Goal: Task Accomplishment & Management: Manage account settings

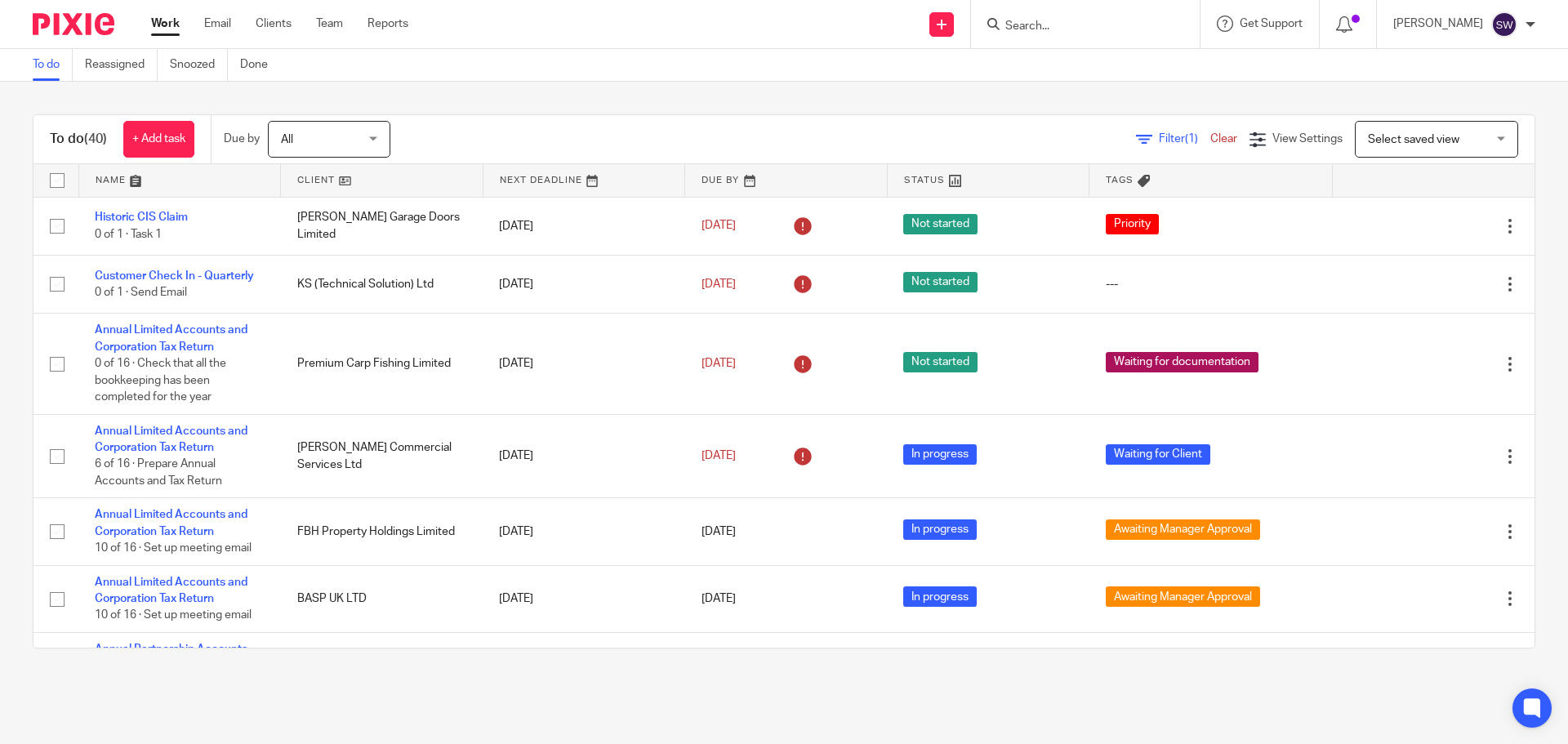
click at [1073, 22] on input "Search" at bounding box center [1077, 26] width 147 height 14
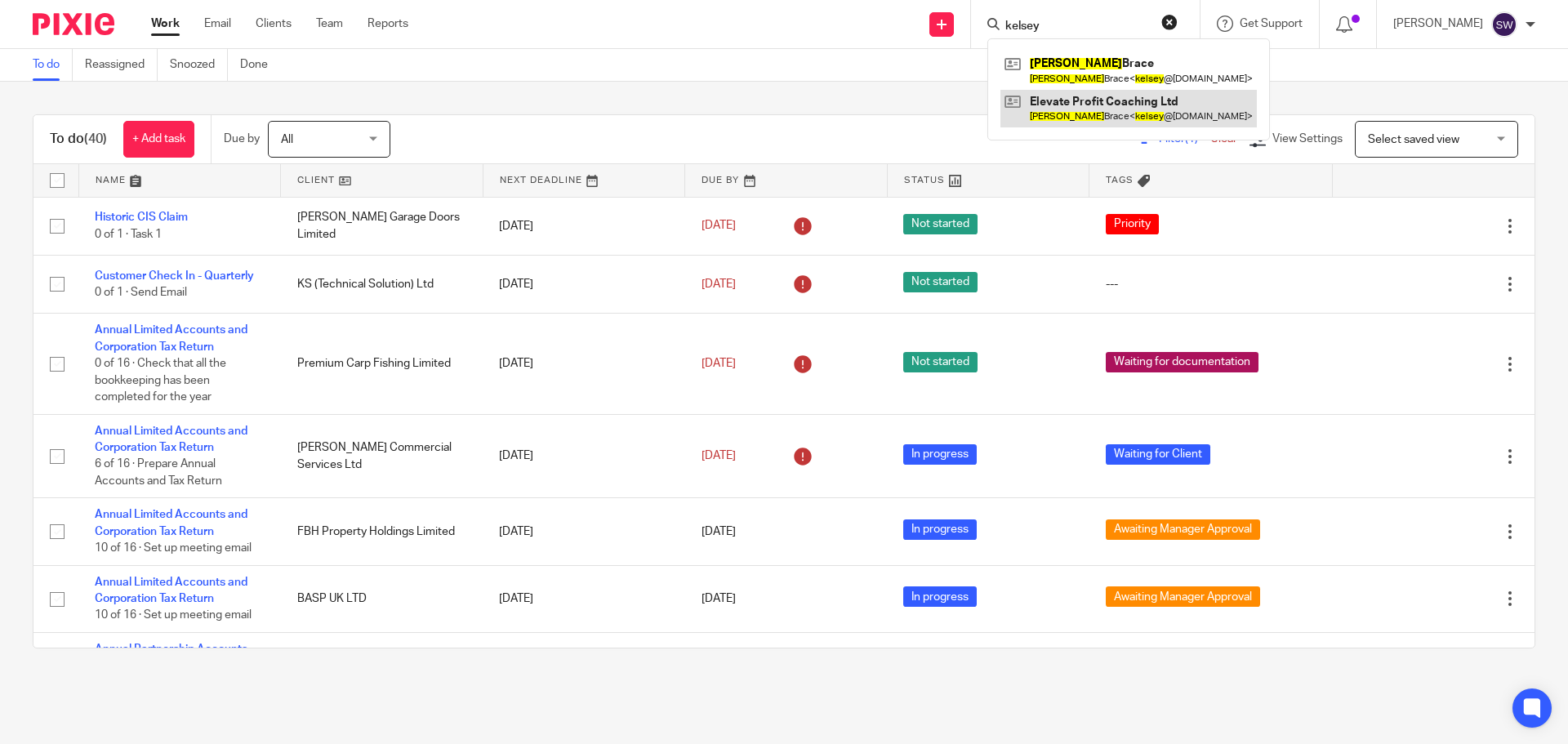
type input "kelsey"
click at [1115, 103] on link at bounding box center [1128, 108] width 256 height 38
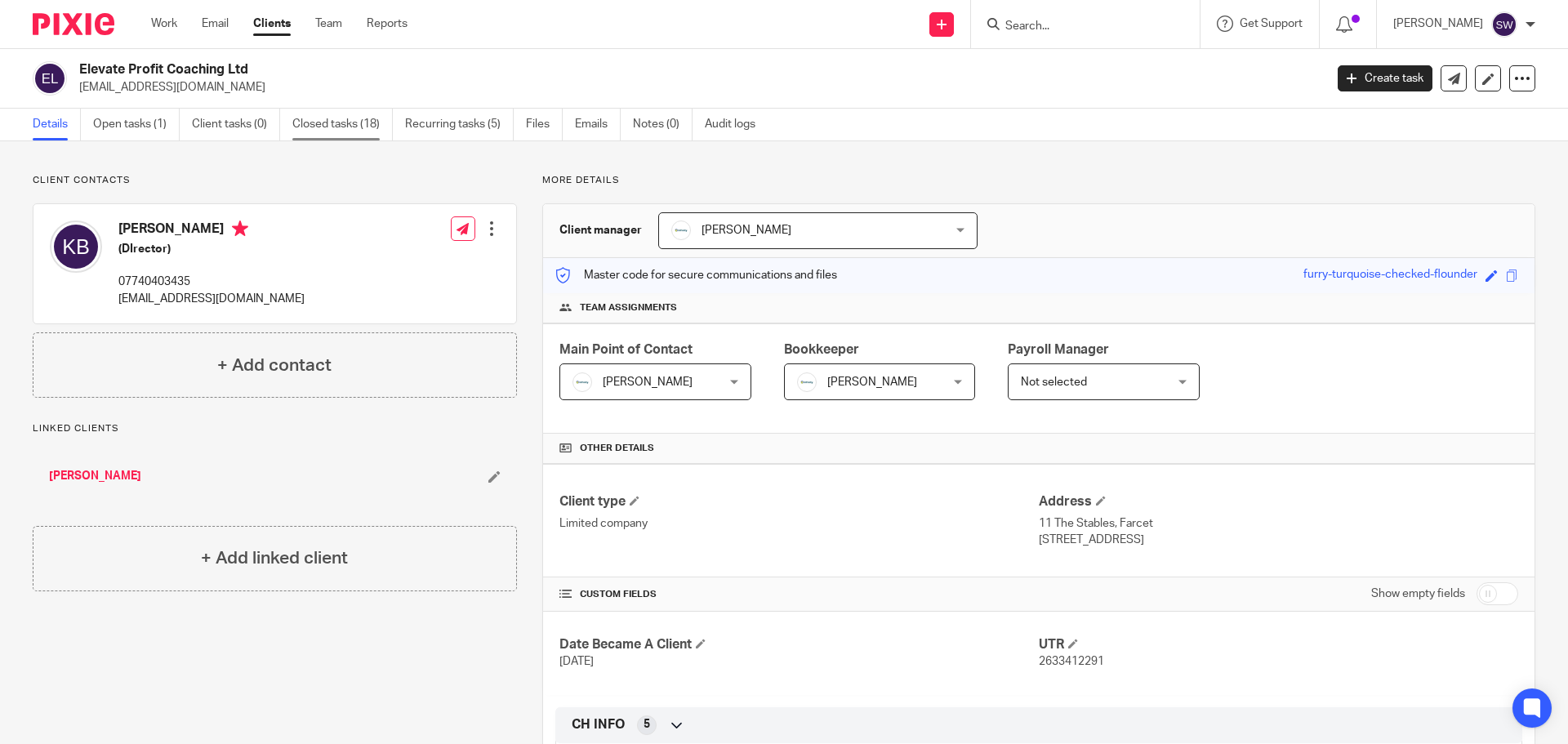
click at [329, 118] on link "Closed tasks (18)" at bounding box center [342, 124] width 100 height 32
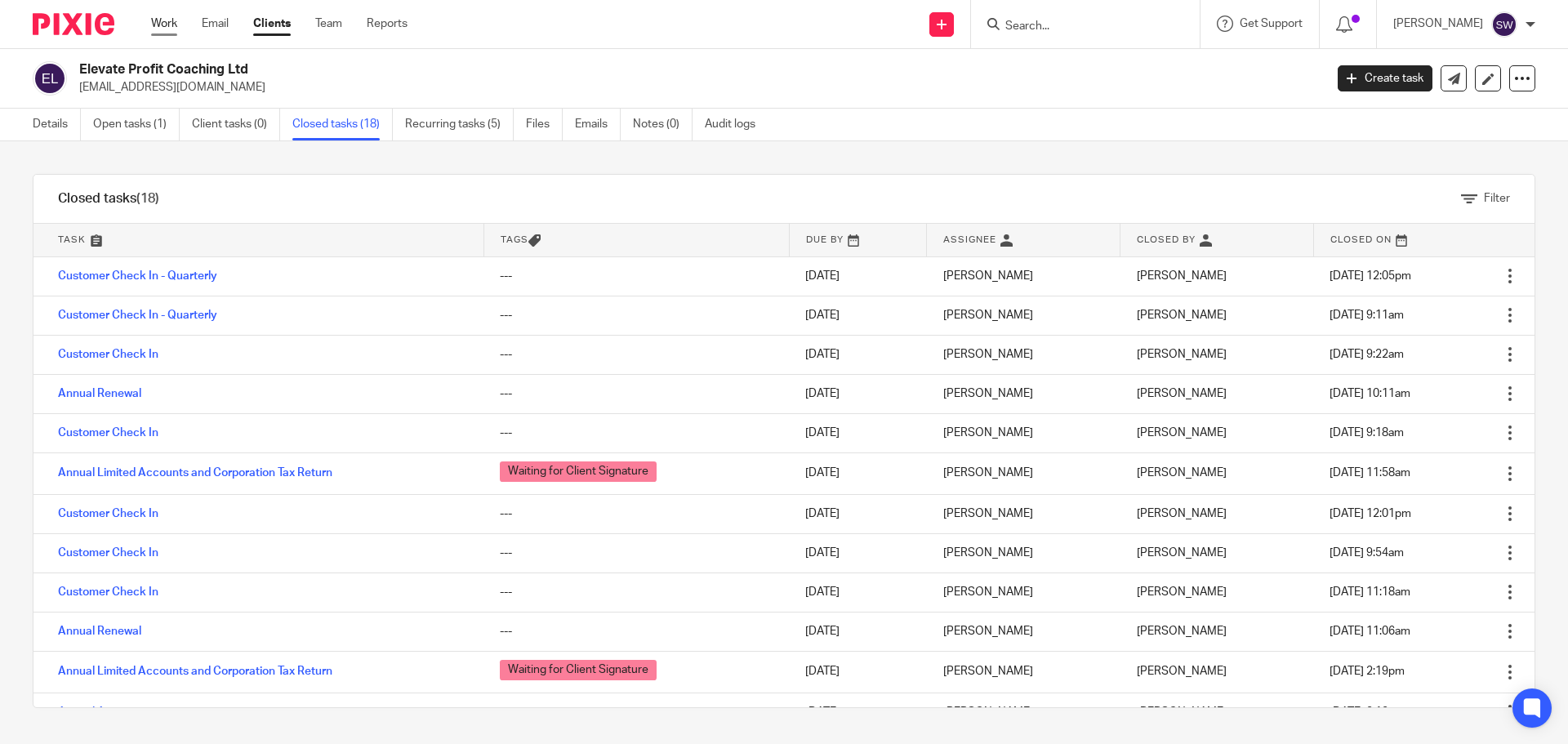
click at [176, 24] on link "Work" at bounding box center [164, 23] width 26 height 16
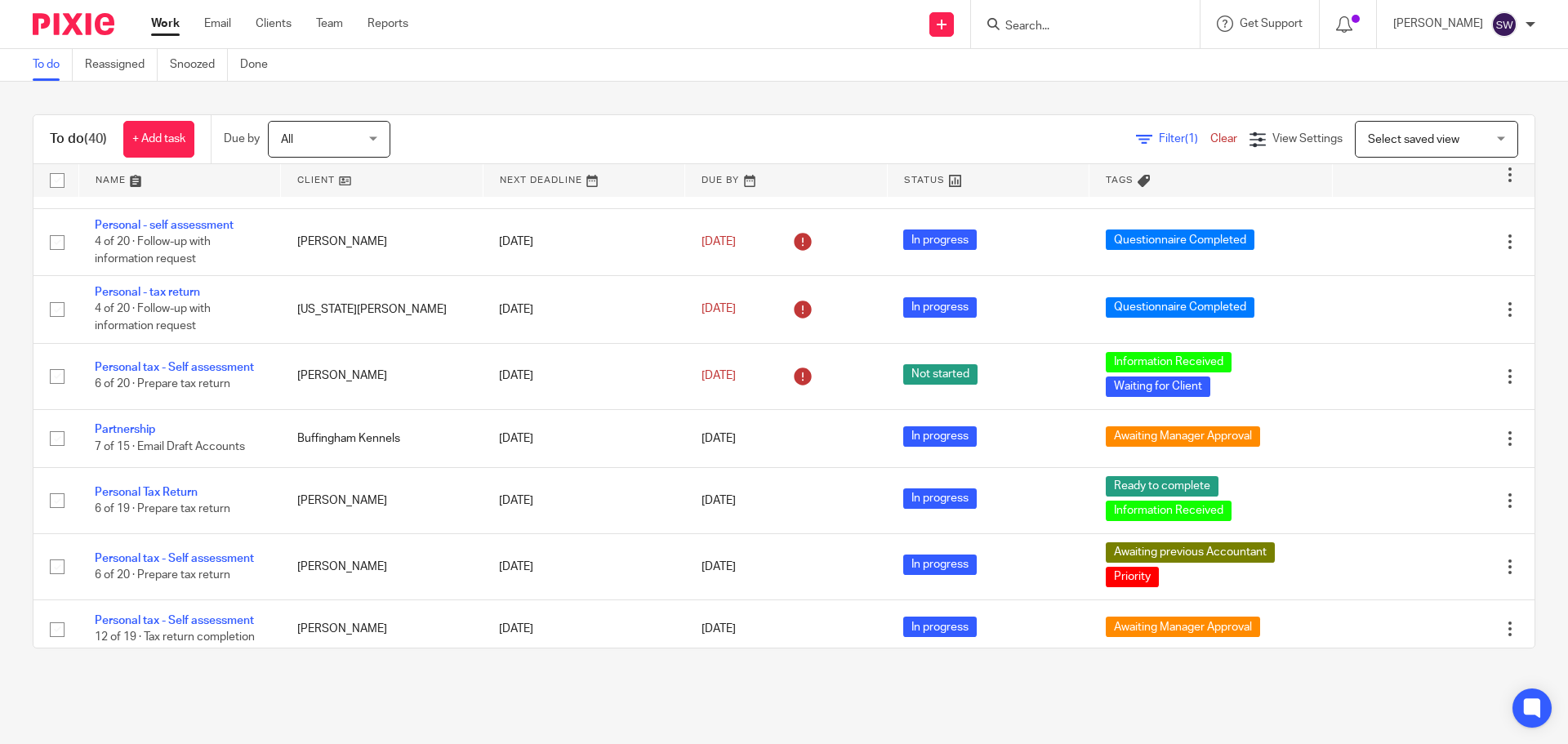
scroll to position [1878, 0]
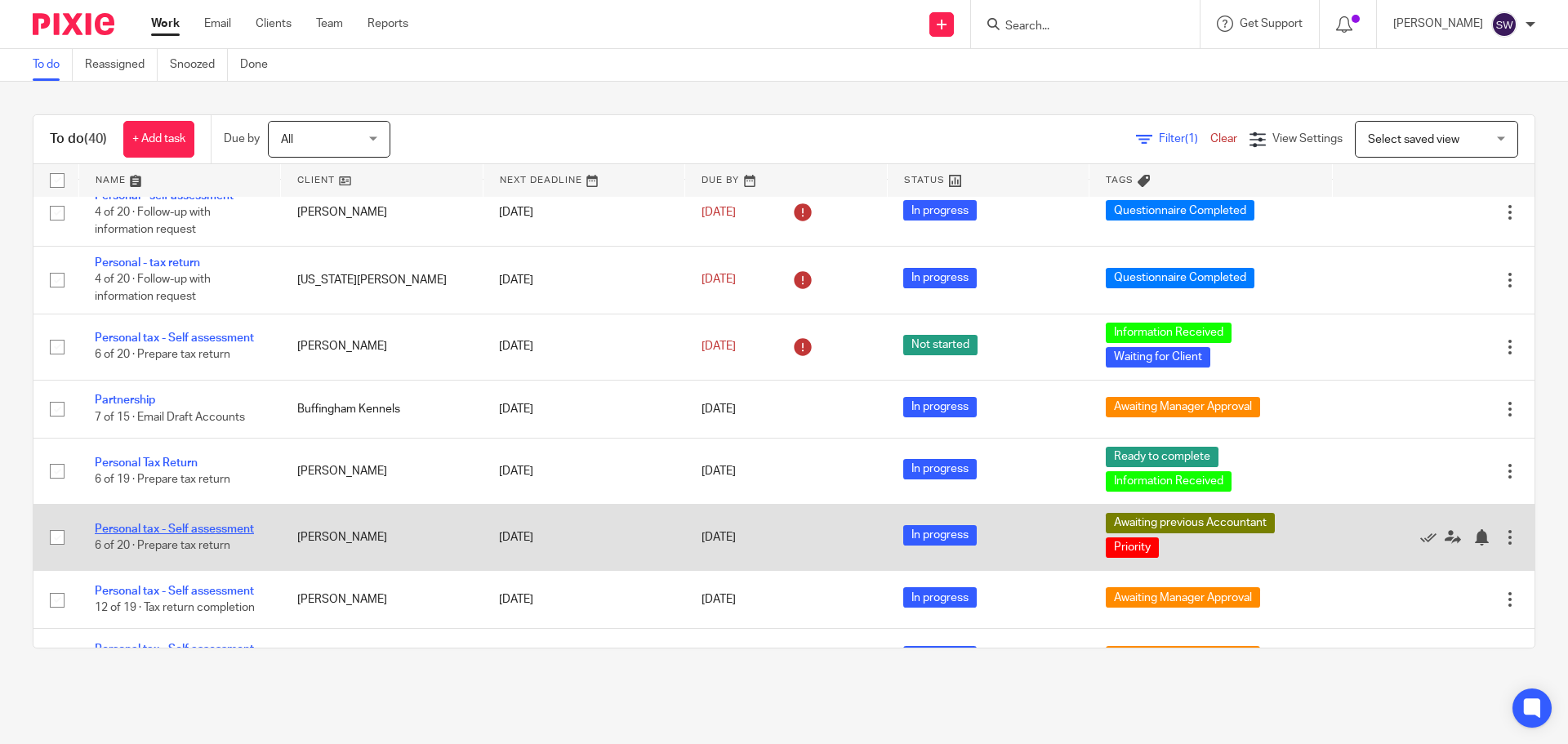
click at [192, 530] on link "Personal tax - Self assessment" at bounding box center [174, 530] width 159 height 12
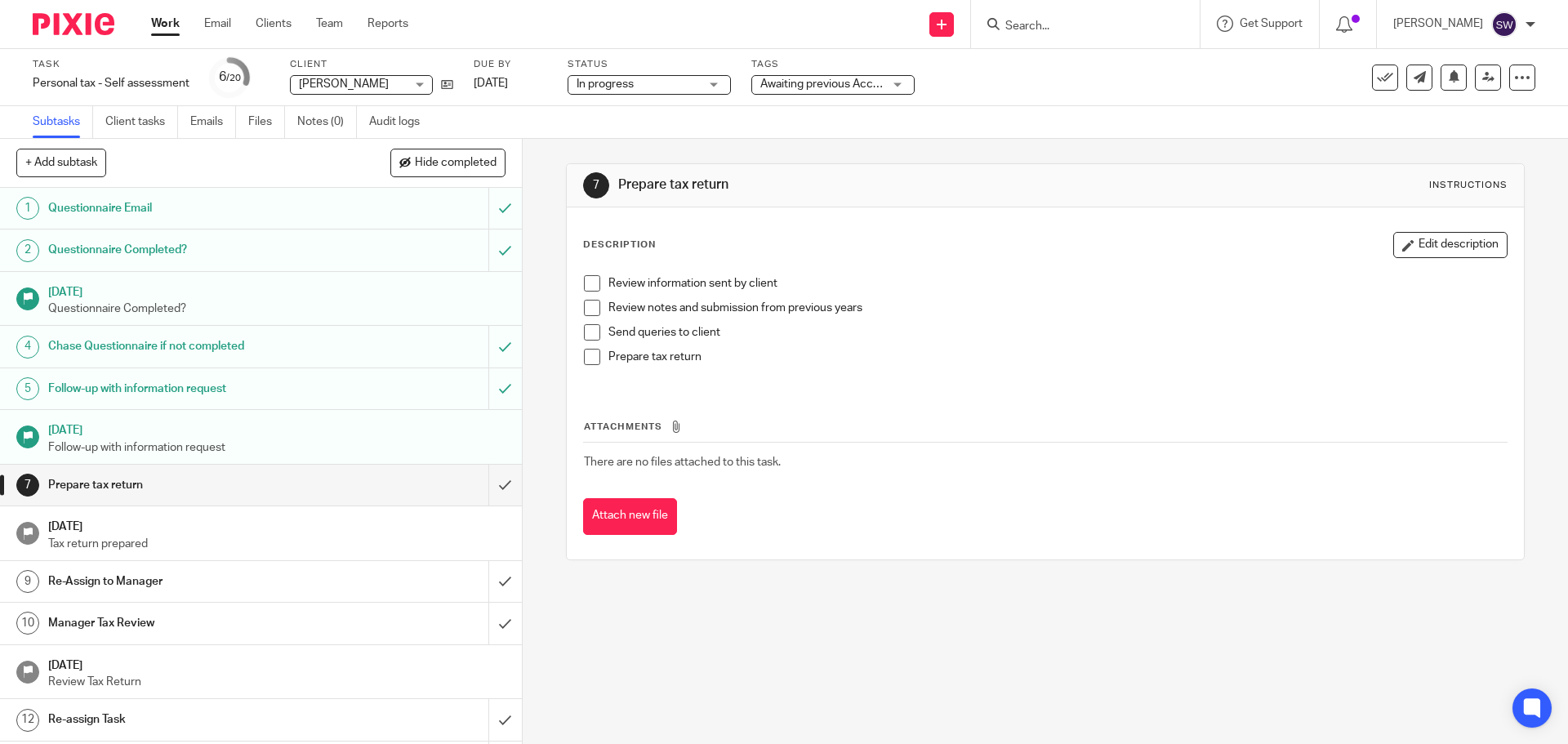
click at [637, 83] on span "In progress" at bounding box center [638, 84] width 123 height 17
click at [822, 127] on div "Subtasks Client tasks Emails Files Notes (0) Audit logs" at bounding box center [784, 122] width 1568 height 33
click at [847, 90] on span "Awaiting previous Accountant + 1" at bounding box center [821, 84] width 123 height 17
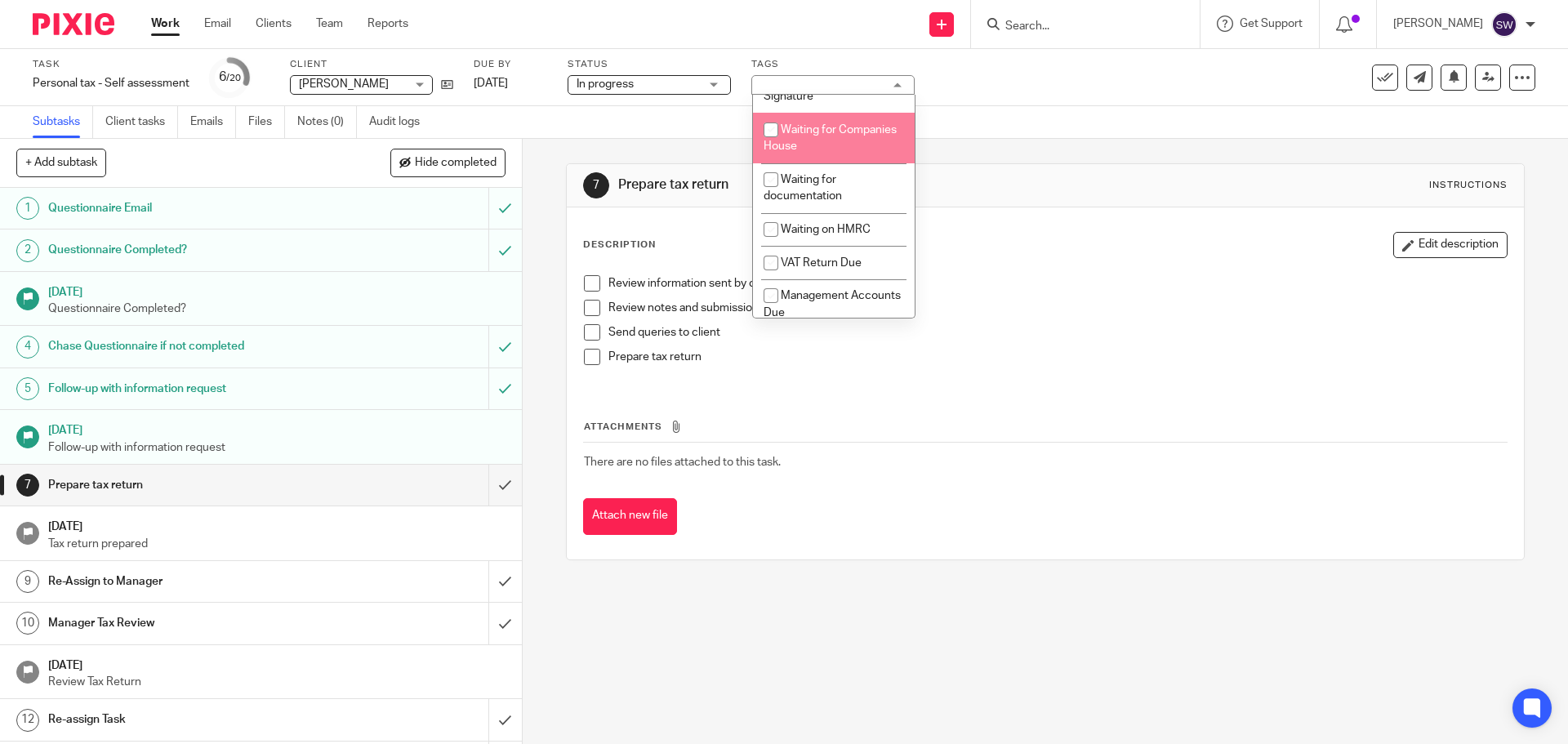
scroll to position [690, 0]
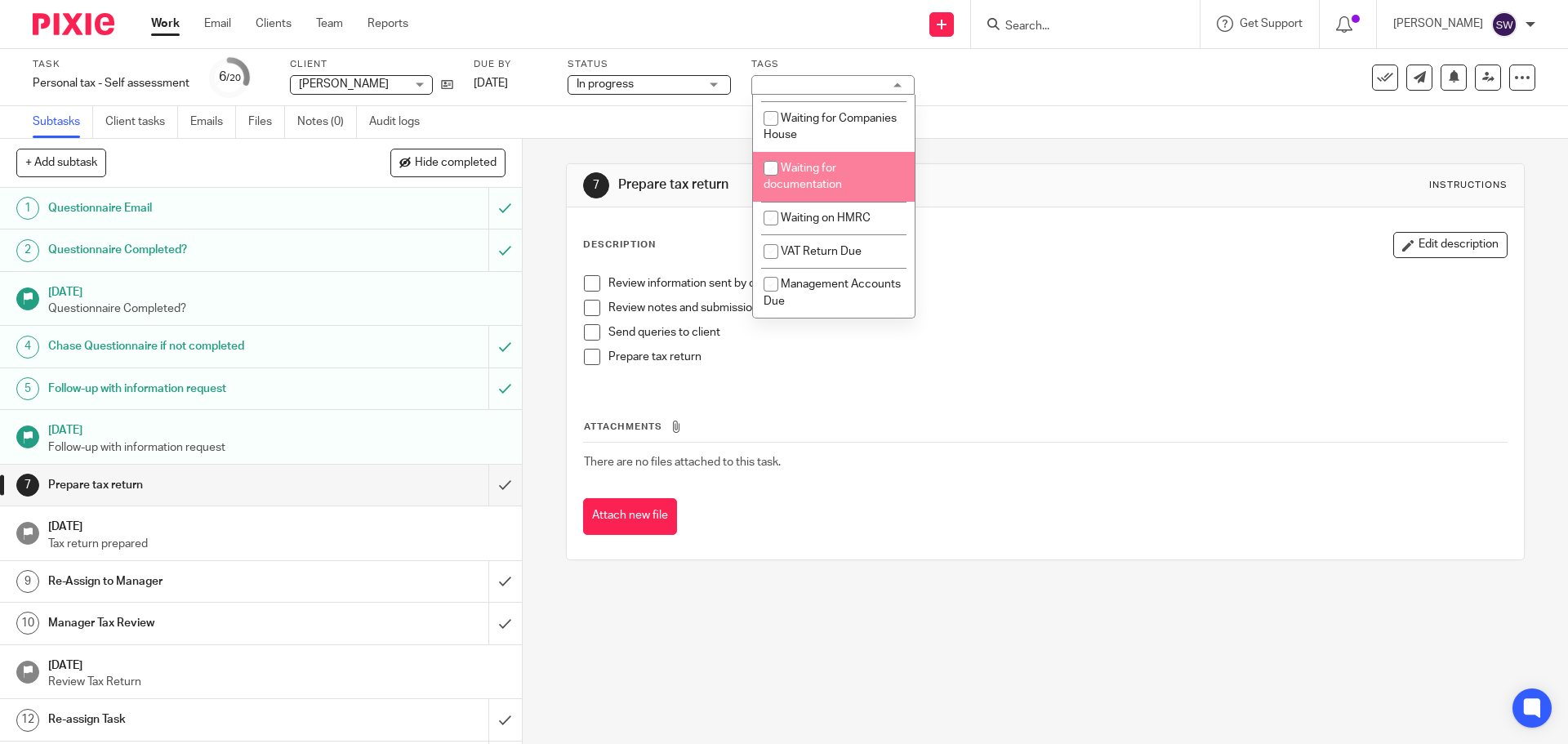
click at [944, 71] on div "Task Personal tax - Self assessment Save Personal tax - Self assessment 6 /20 C…" at bounding box center [658, 77] width 1252 height 40
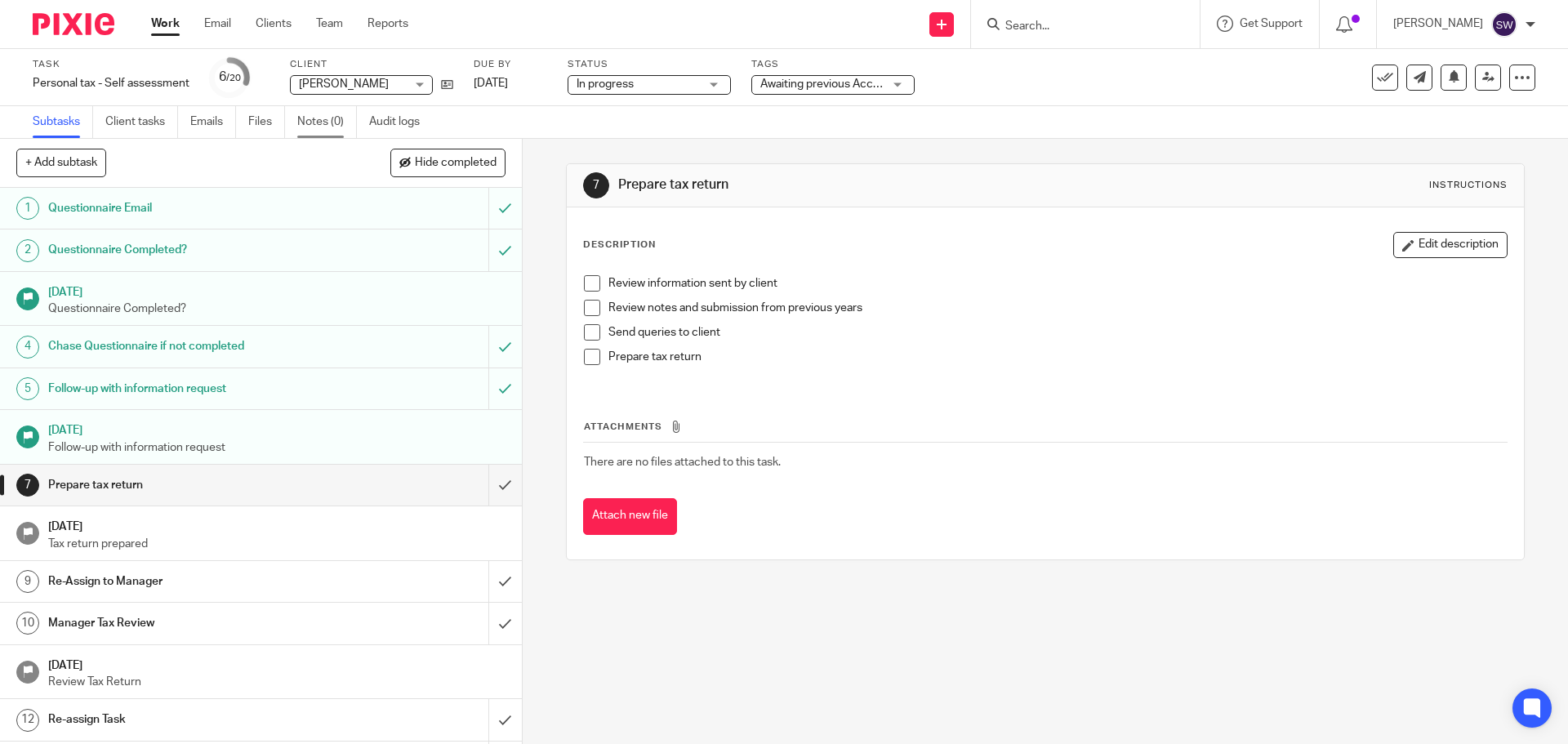
click at [319, 117] on link "Notes (0)" at bounding box center [327, 122] width 60 height 32
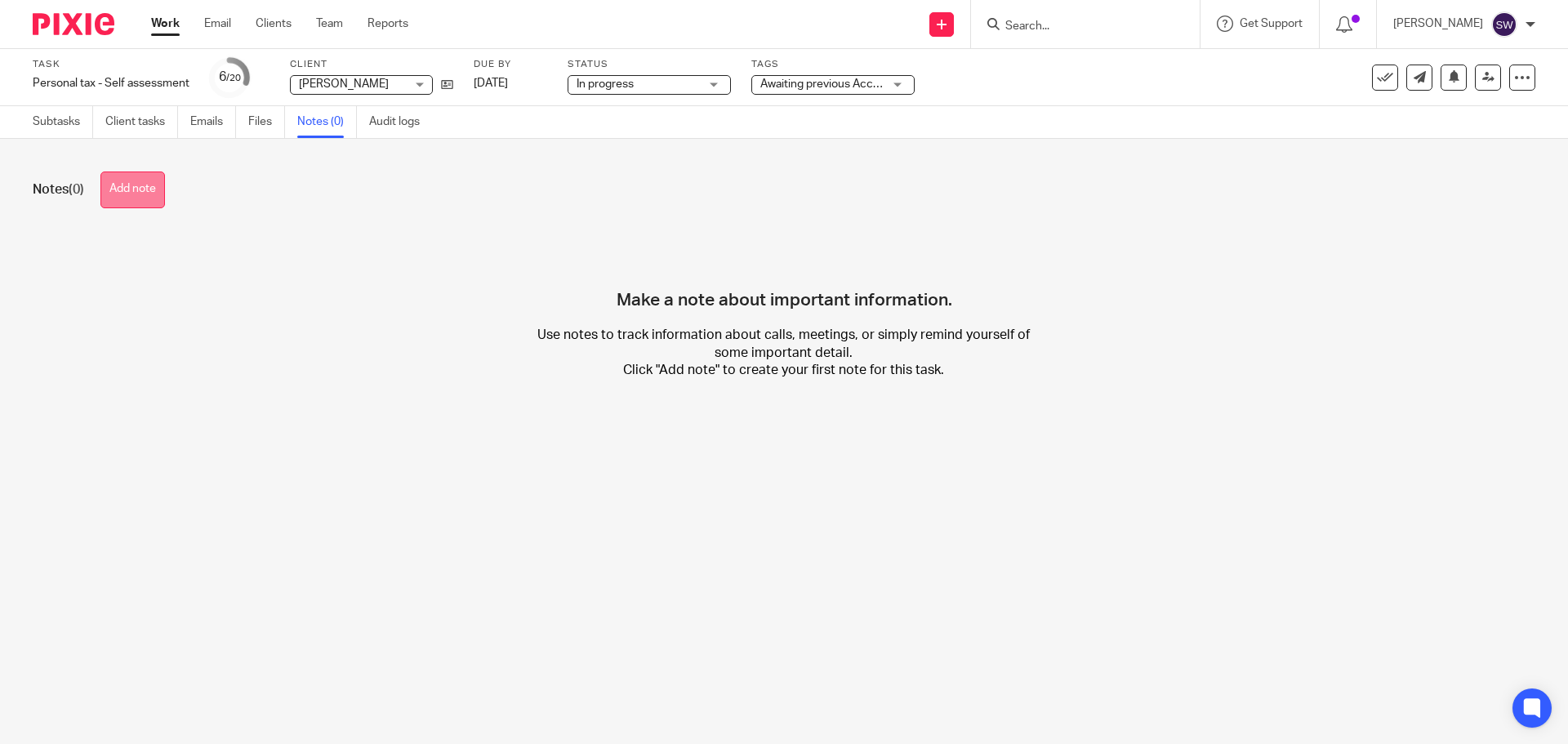
click at [135, 184] on button "Add note" at bounding box center [132, 190] width 65 height 37
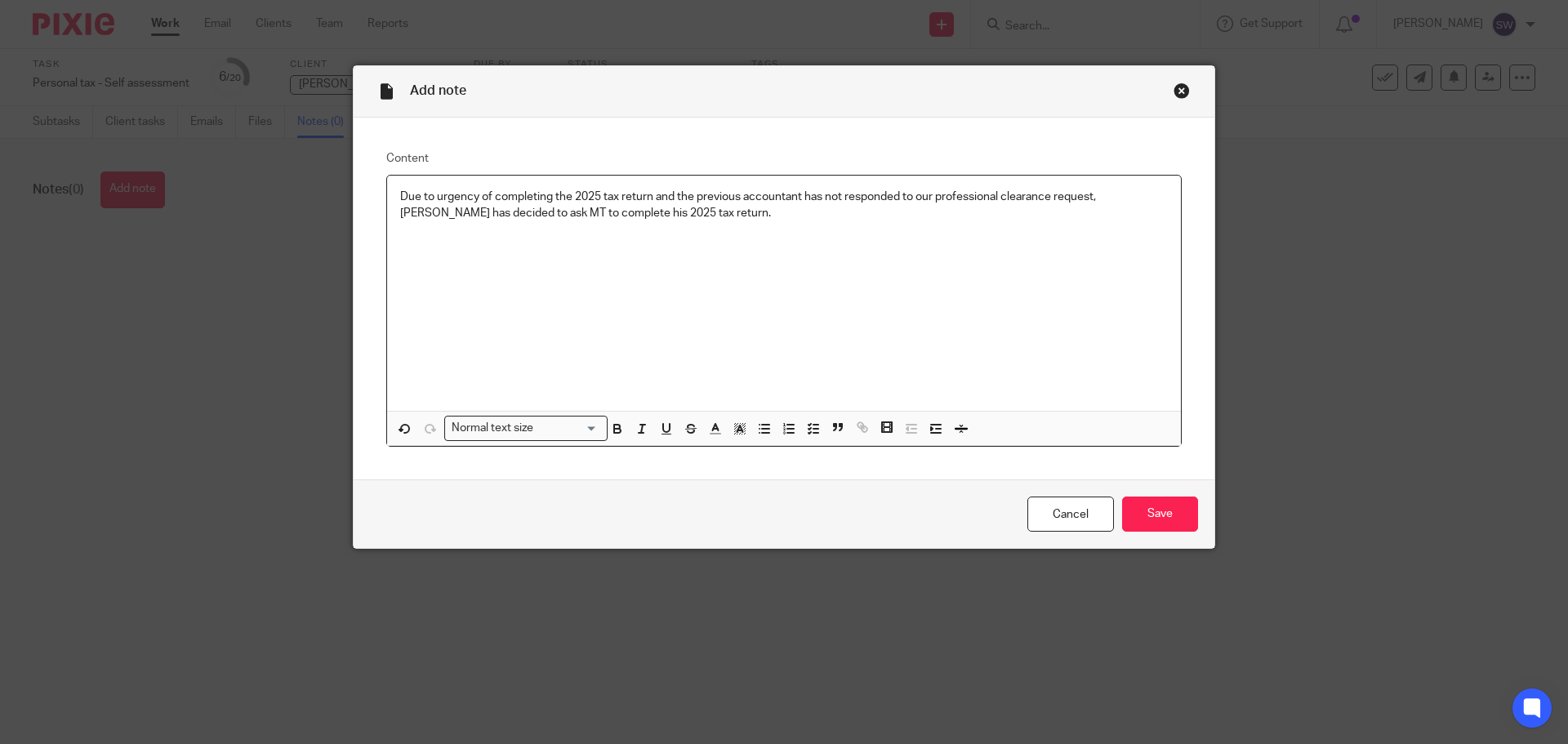
click at [679, 214] on p "Due to urgency of completing the 2025 tax return and the previous accountant ha…" at bounding box center [784, 205] width 768 height 34
click at [796, 197] on p "Due to urgency of completing the 2025 tax return and the previous accountant ha…" at bounding box center [784, 205] width 768 height 34
click at [1146, 512] on input "Save" at bounding box center [1160, 514] width 76 height 35
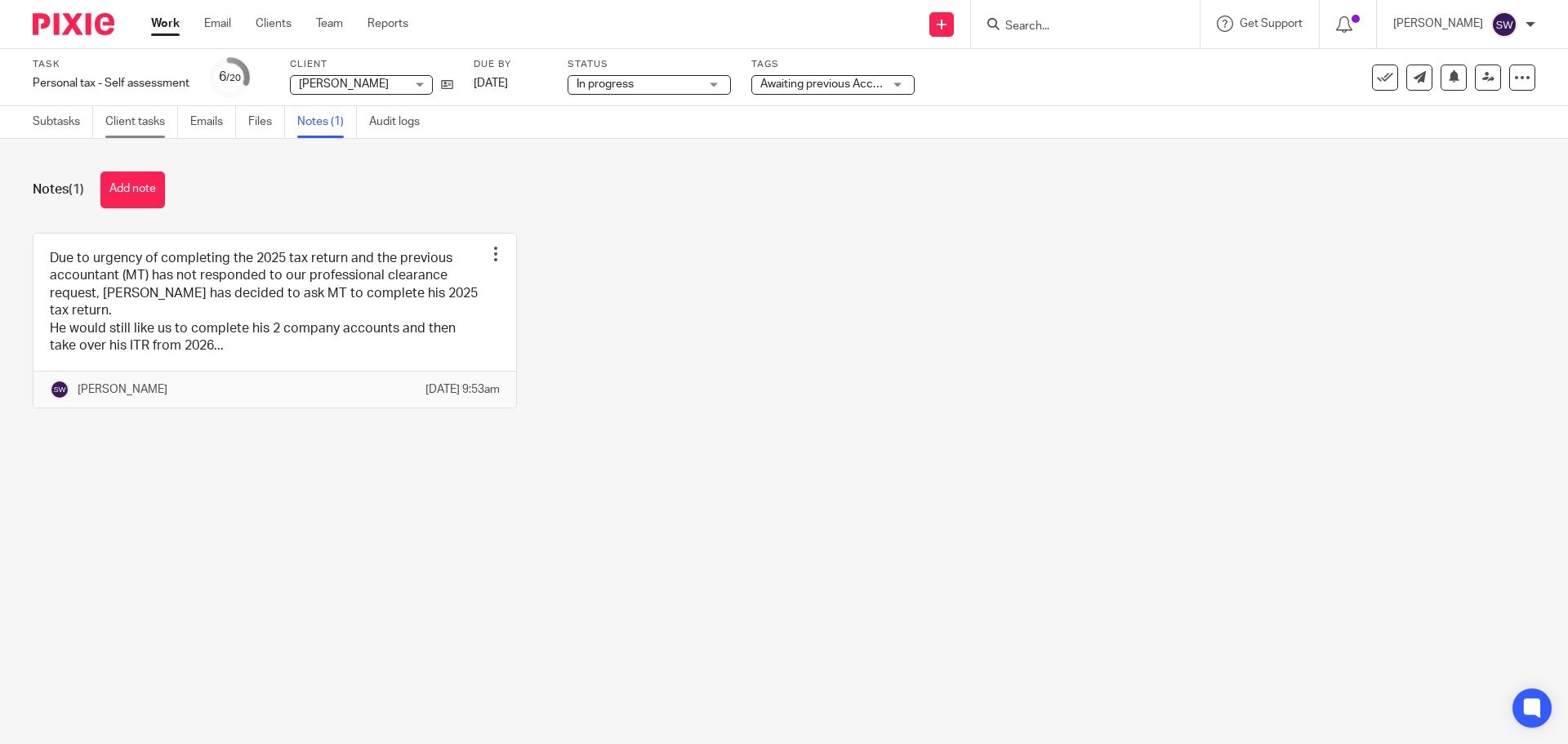
click at [128, 124] on link "Client tasks" at bounding box center [141, 122] width 72 height 32
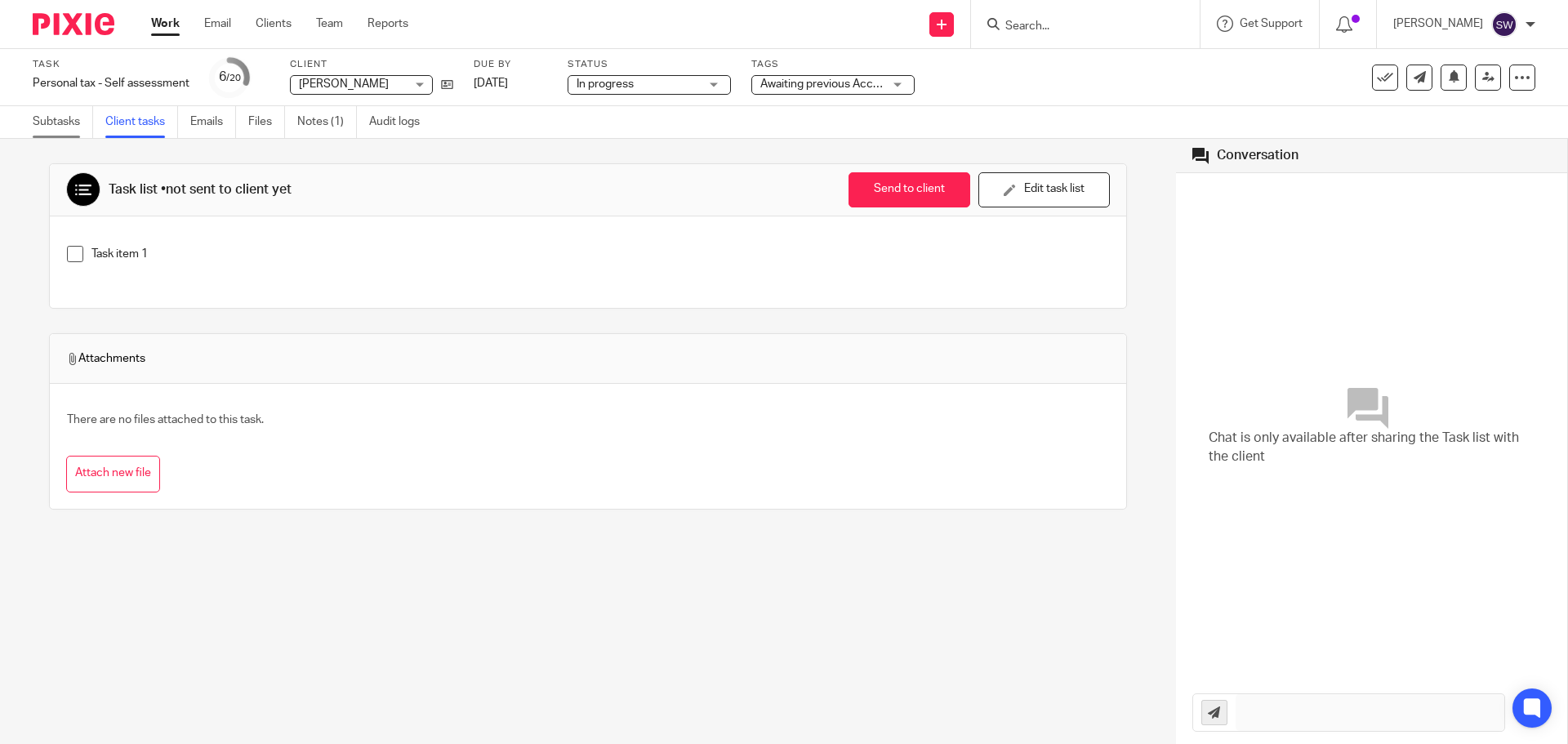
click at [42, 125] on link "Subtasks" at bounding box center [63, 122] width 61 height 32
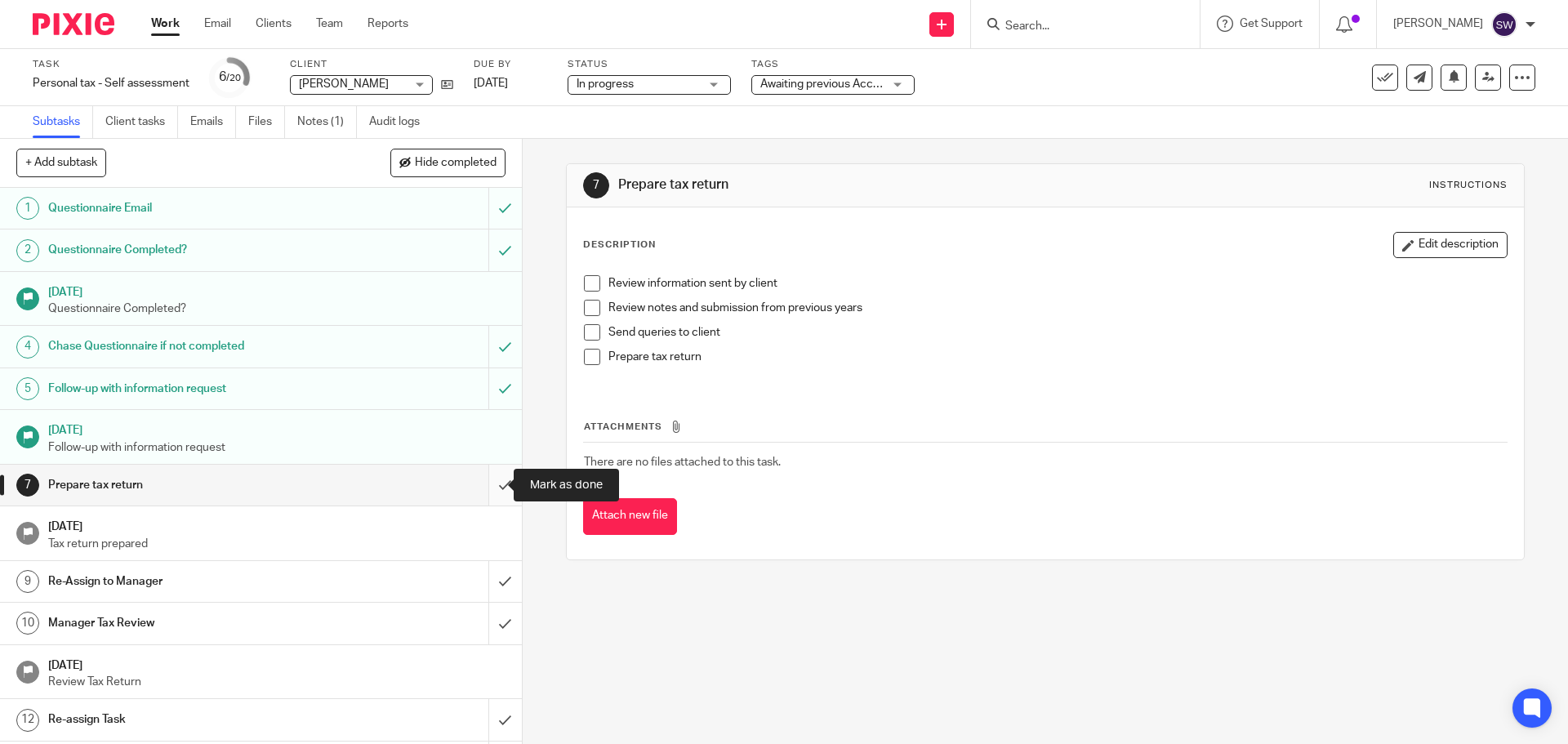
click at [492, 483] on input "submit" at bounding box center [261, 485] width 522 height 41
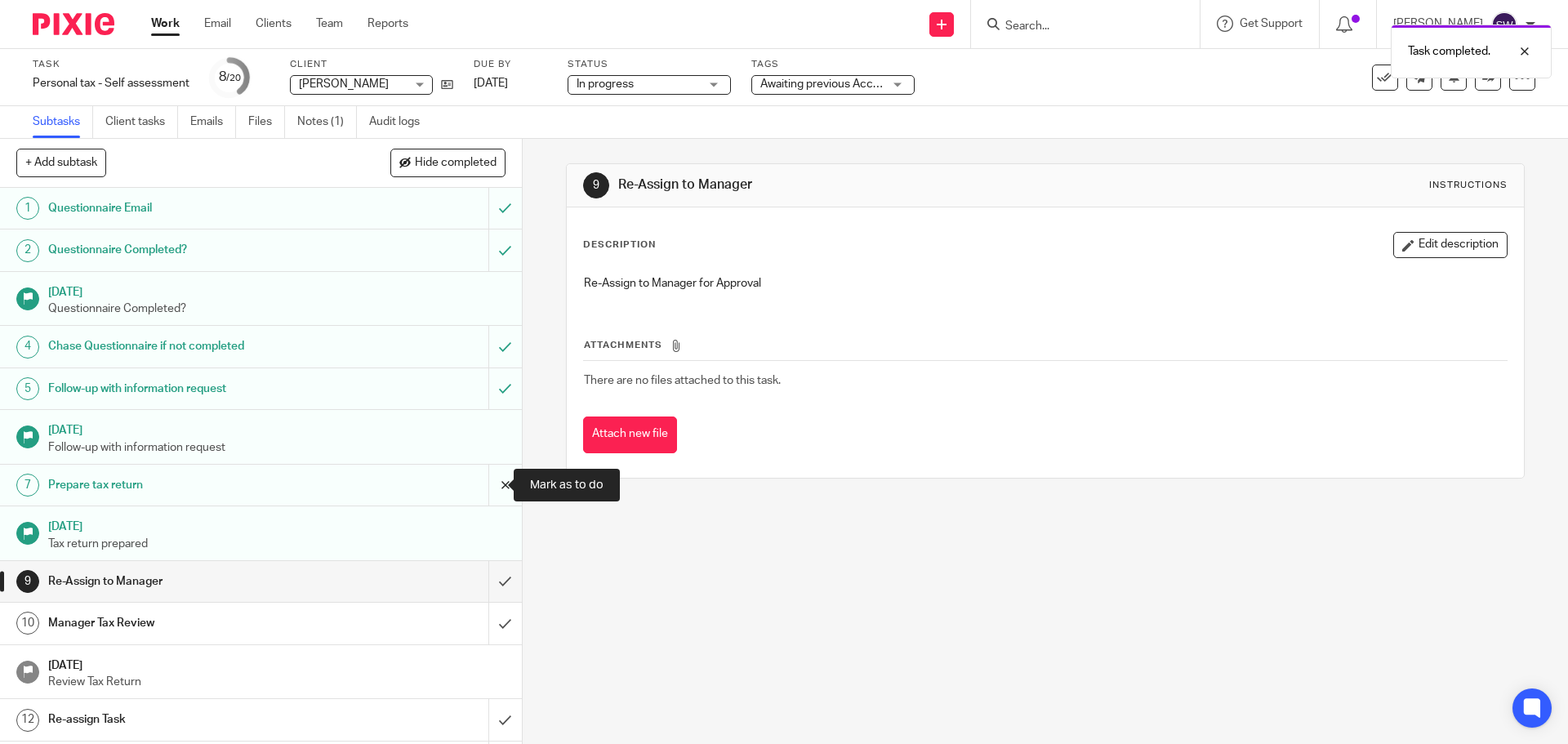
click at [488, 483] on input "submit" at bounding box center [261, 485] width 522 height 41
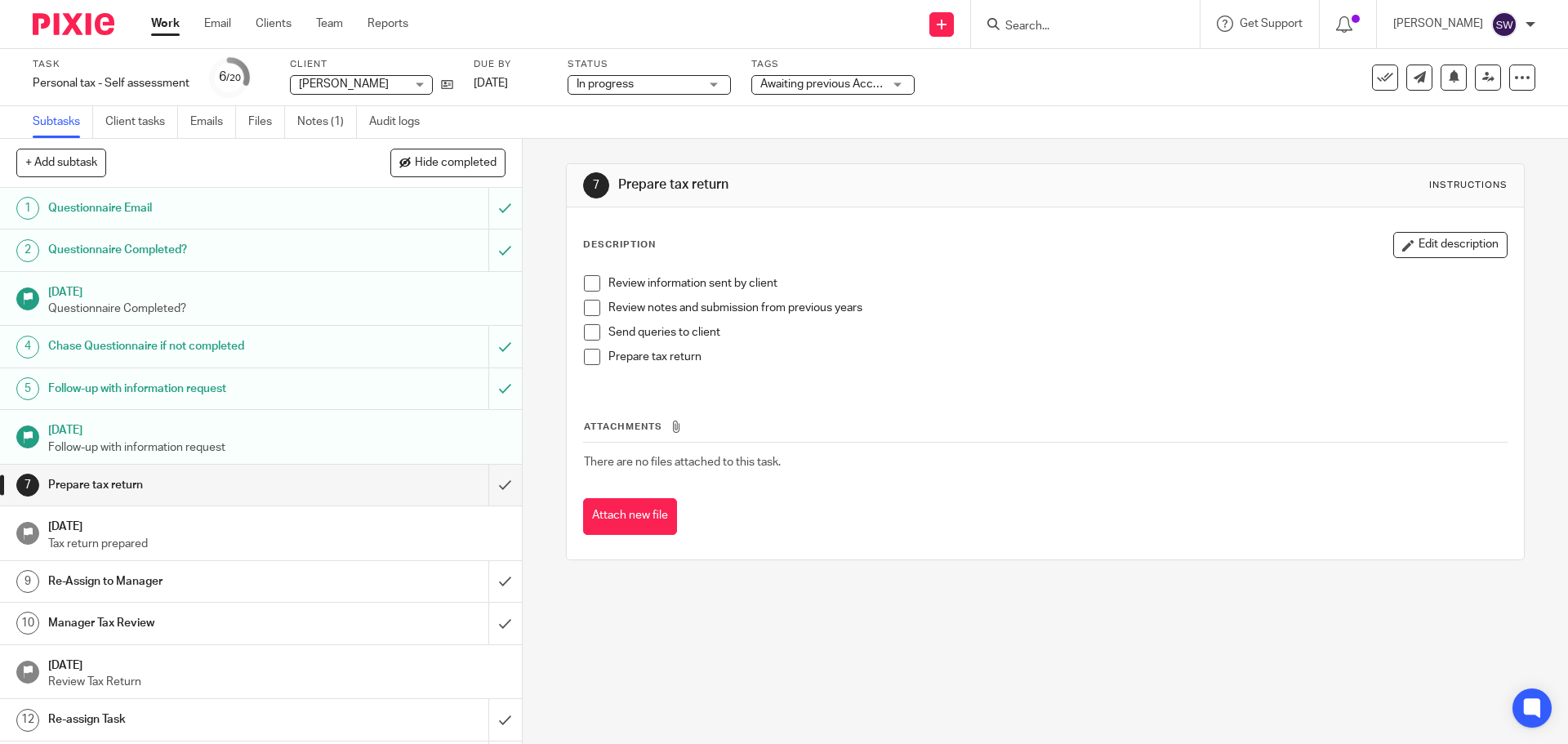
click at [1243, 108] on div "Subtasks Client tasks Emails Files Notes (1) Audit logs" at bounding box center [784, 122] width 1568 height 33
click at [1514, 77] on icon at bounding box center [1522, 77] width 16 height 16
click at [169, 21] on link "Work" at bounding box center [166, 23] width 29 height 16
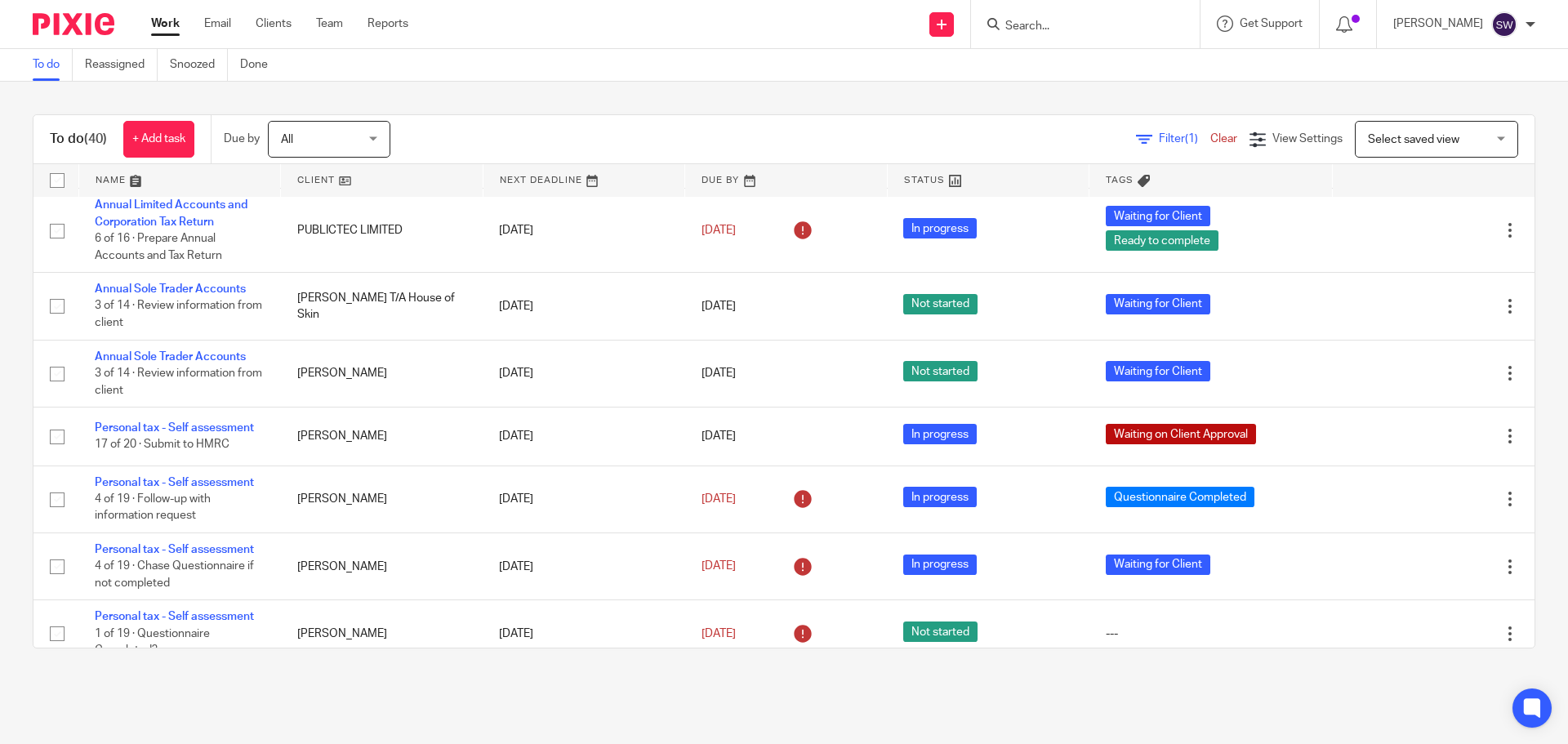
scroll to position [572, 0]
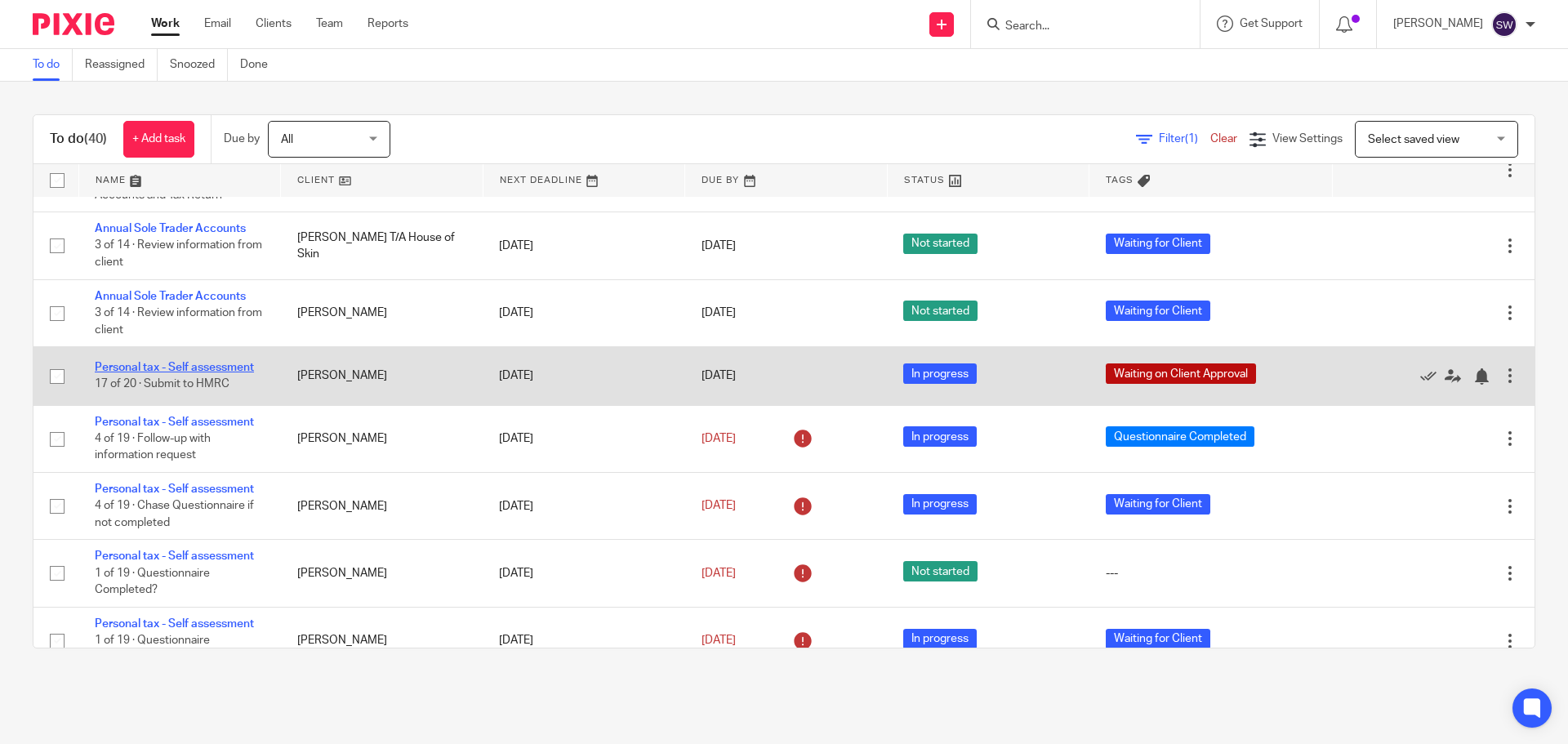
click at [196, 367] on link "Personal tax - Self assessment" at bounding box center [174, 367] width 159 height 12
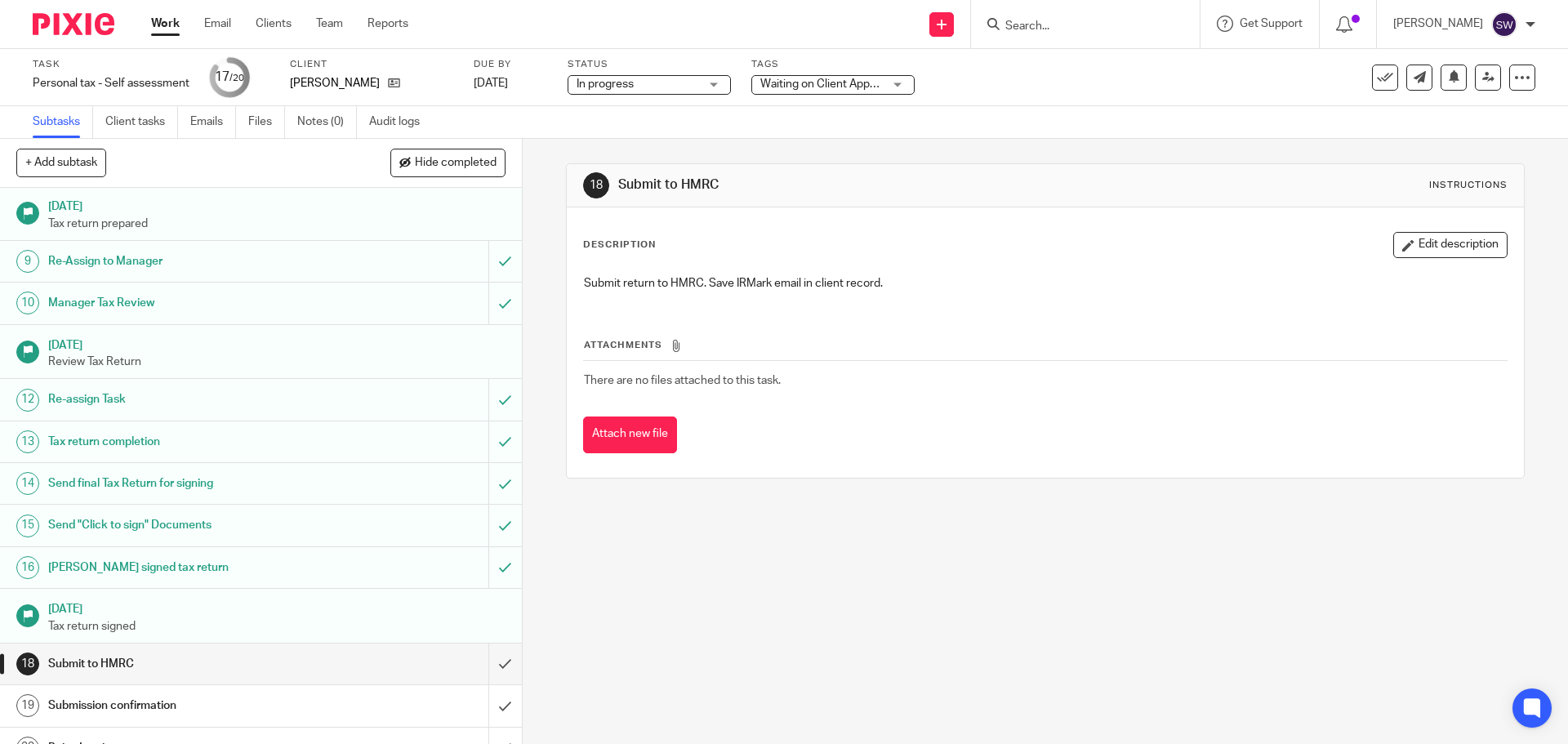
scroll to position [346, 0]
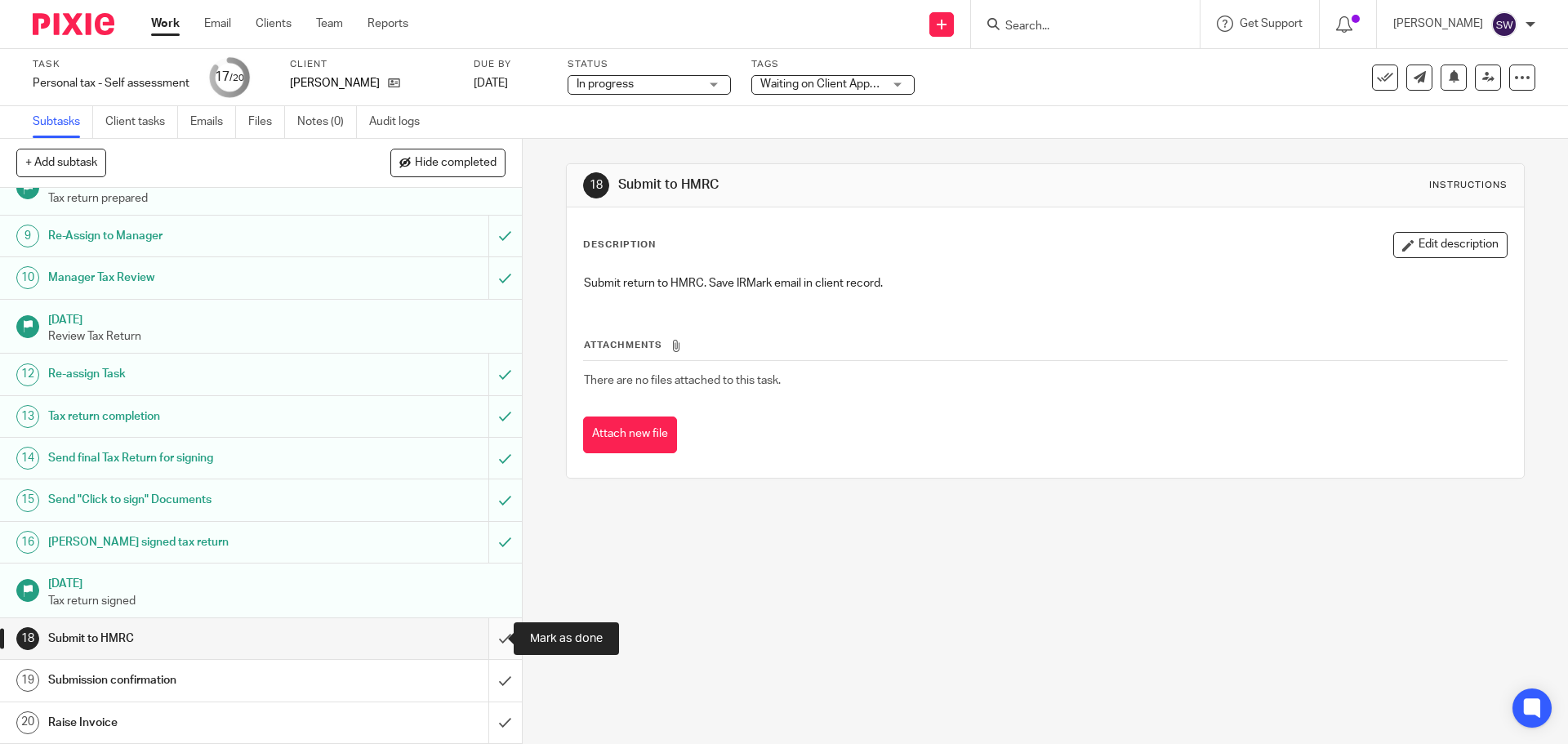
click at [488, 643] on input "submit" at bounding box center [261, 638] width 522 height 41
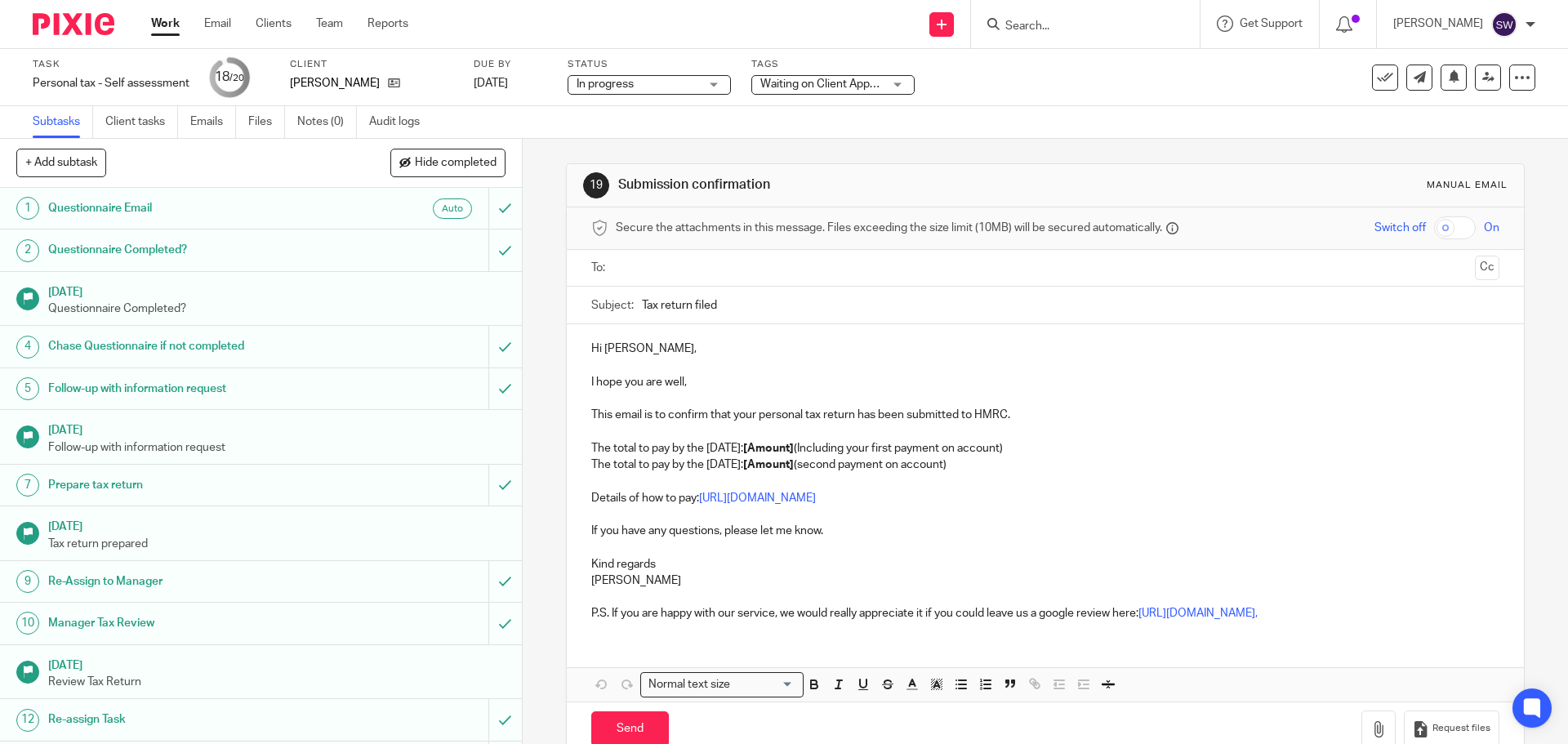
click at [696, 267] on input "text" at bounding box center [1044, 268] width 846 height 18
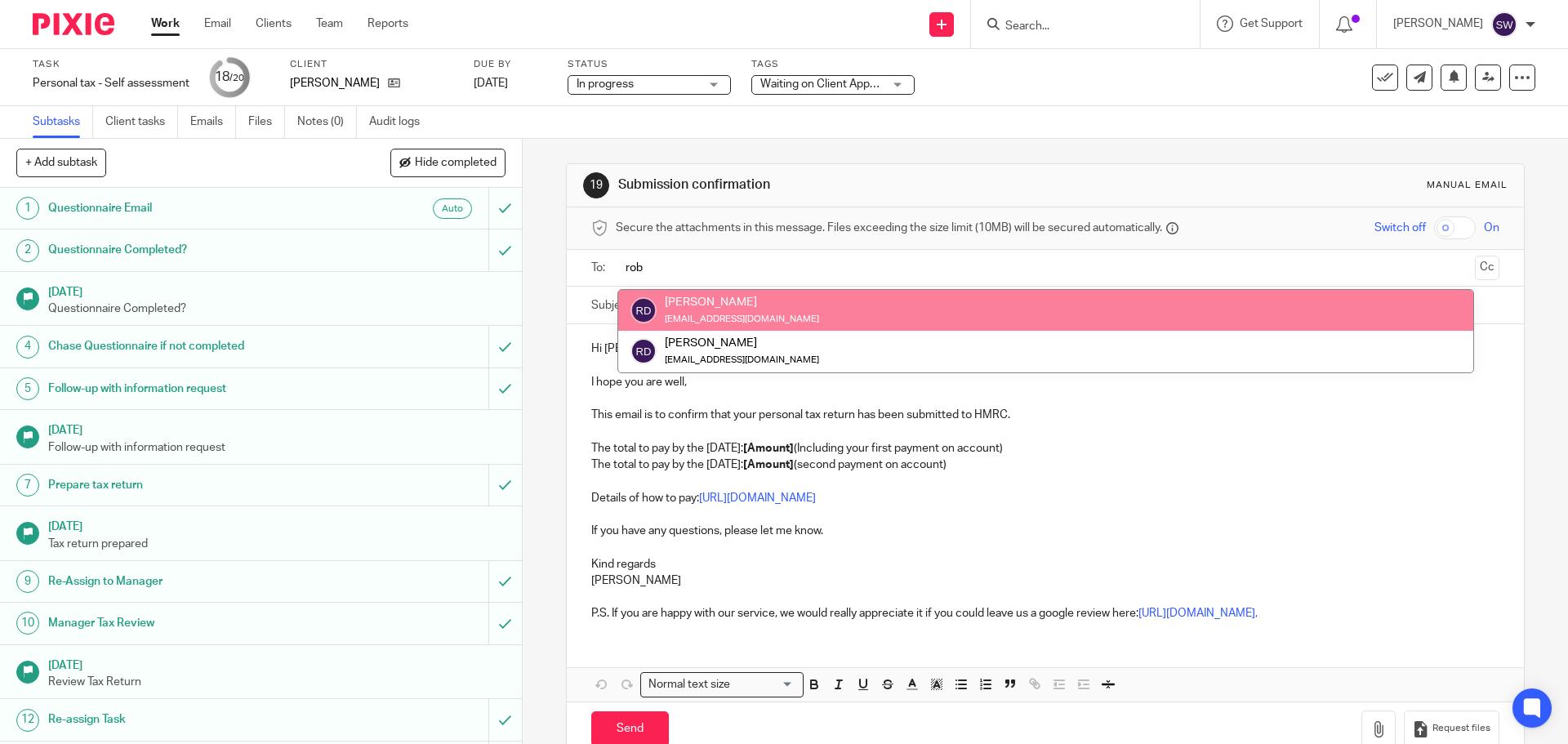
type input "rob"
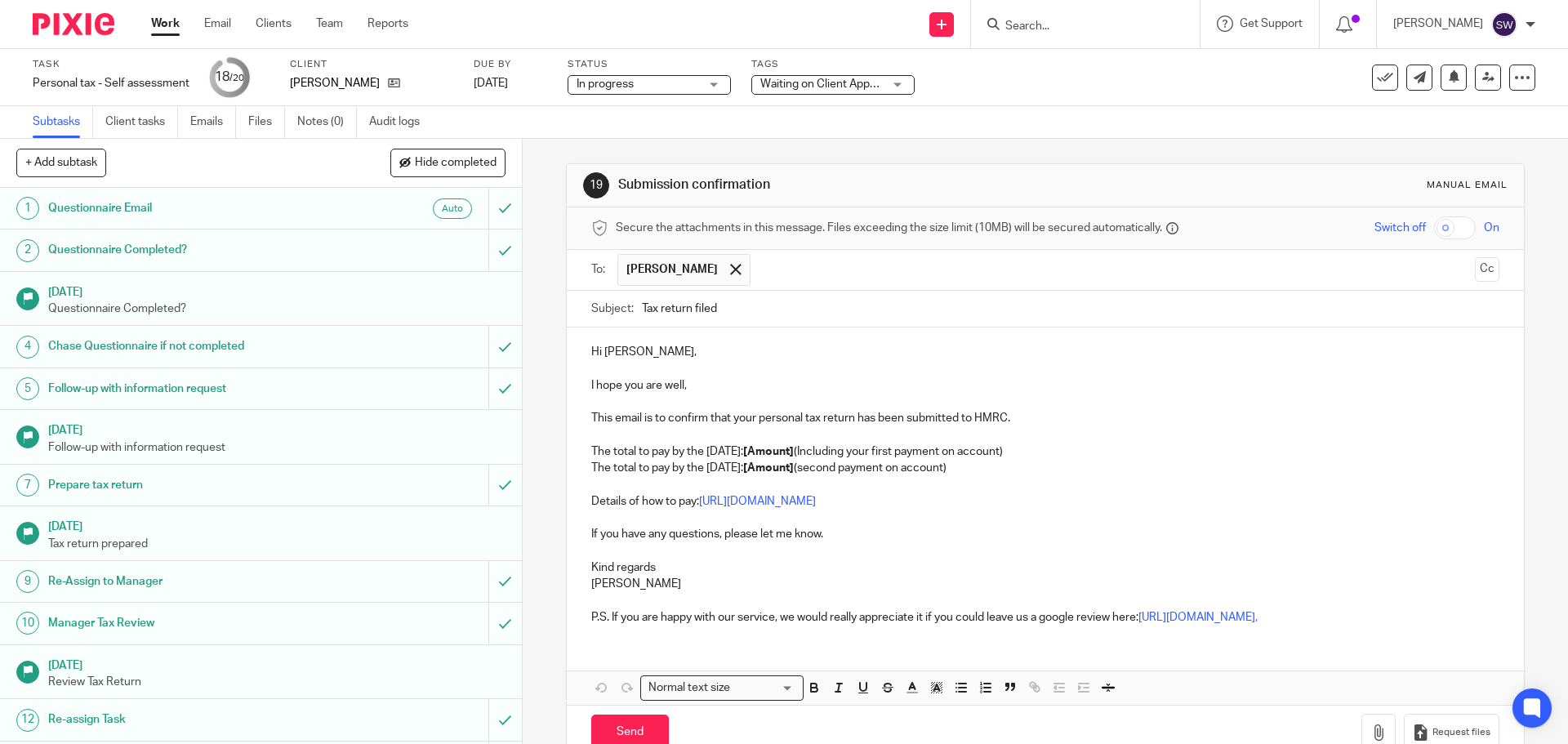
click at [794, 447] on strong "[Amount]" at bounding box center [768, 451] width 50 height 12
click at [794, 463] on strong "[Amount]" at bounding box center [768, 468] width 50 height 12
drag, startPoint x: 1141, startPoint y: 669, endPoint x: 836, endPoint y: 648, distance: 305.7
click at [836, 638] on div "Hi Robert, I hope you are well, This email is to confirm that your personal tax…" at bounding box center [1045, 483] width 957 height 310
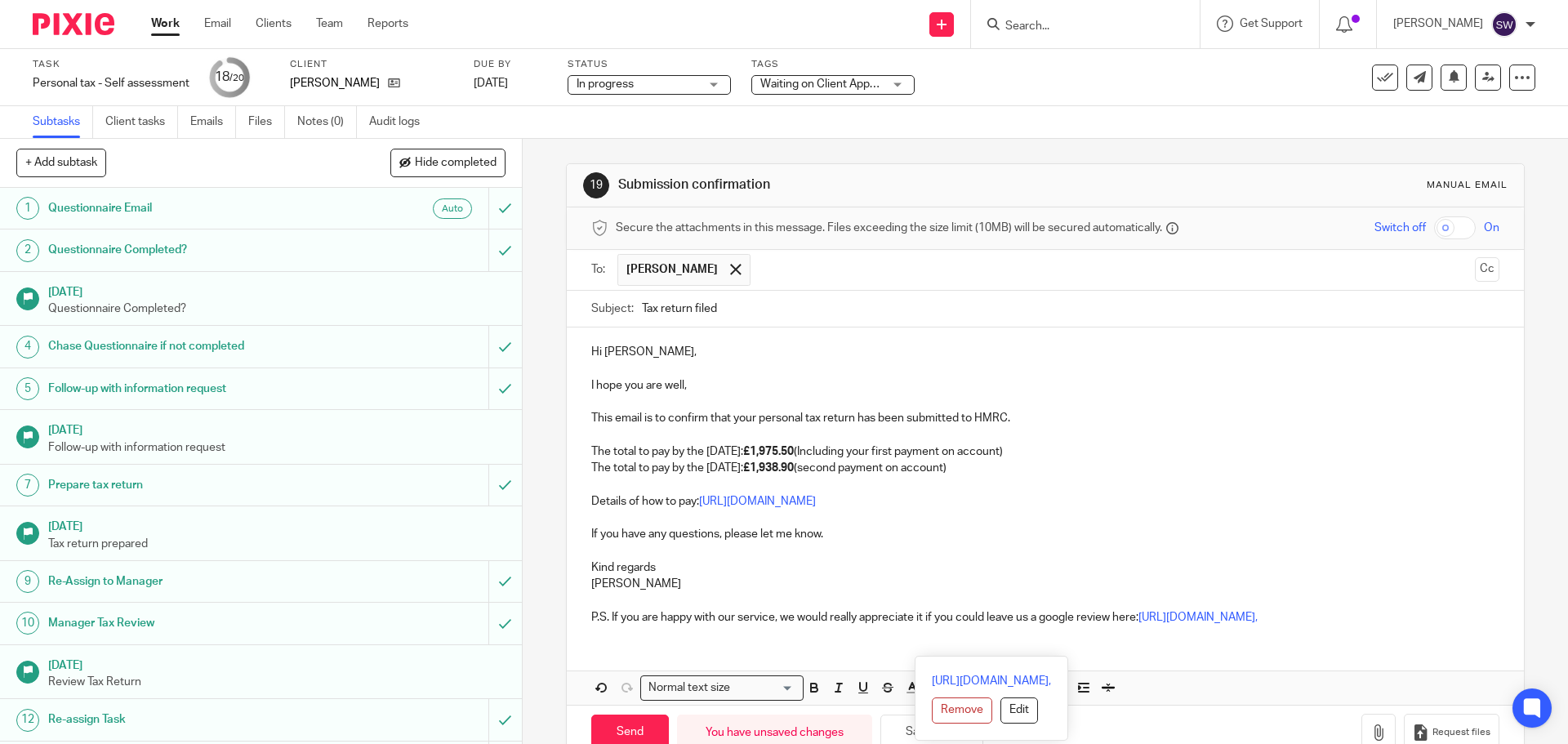
click at [1471, 625] on p "P.S. If you are happy with our service, we would really appreciate it if you co…" at bounding box center [1044, 617] width 907 height 16
drag, startPoint x: 1472, startPoint y: 654, endPoint x: 583, endPoint y: 616, distance: 889.8
click at [583, 616] on div "Hi Robert, I hope you are well, This email is to confirm that your personal tax…" at bounding box center [1045, 483] width 957 height 310
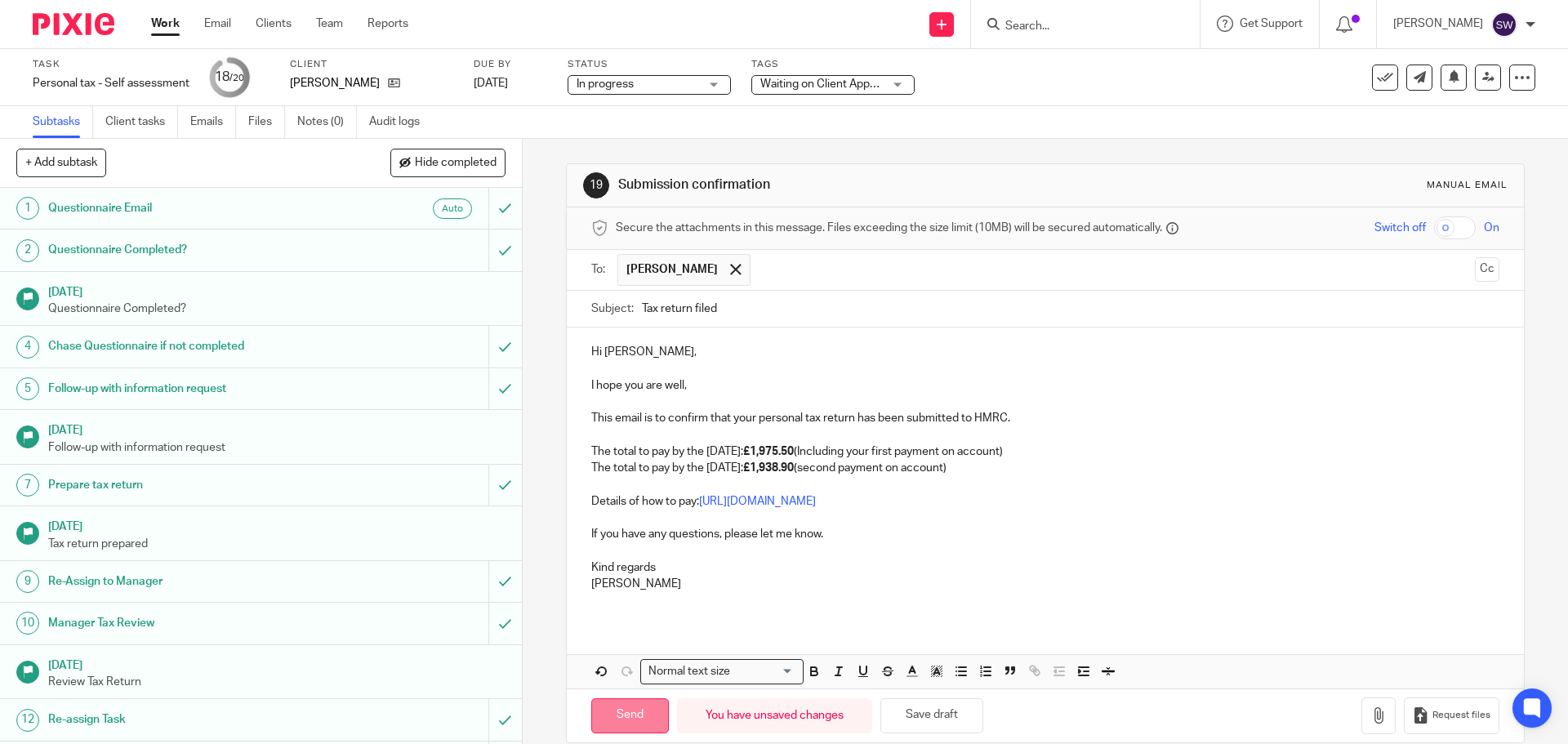
click at [635, 710] on input "Send" at bounding box center [630, 716] width 77 height 35
type input "Sent"
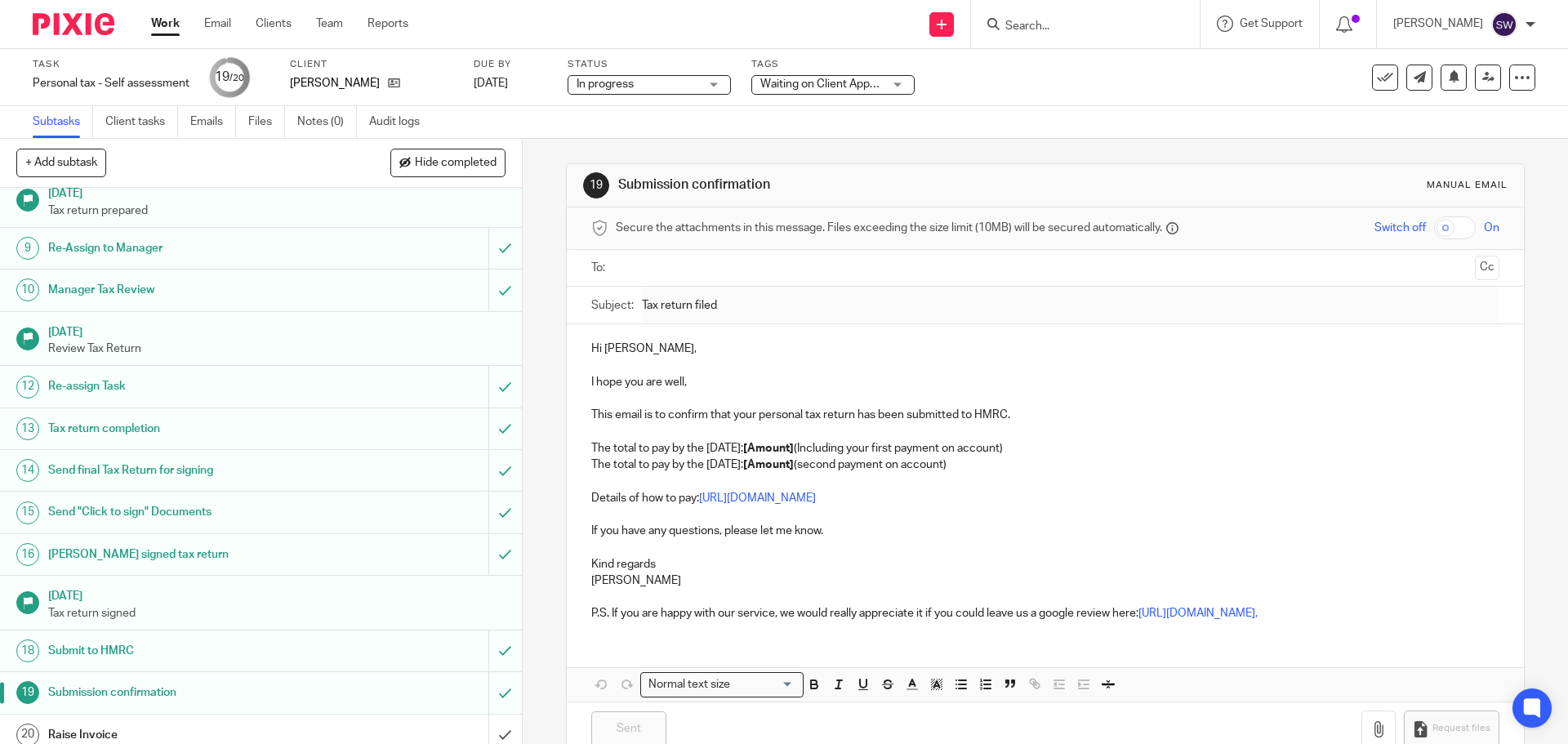
scroll to position [346, 0]
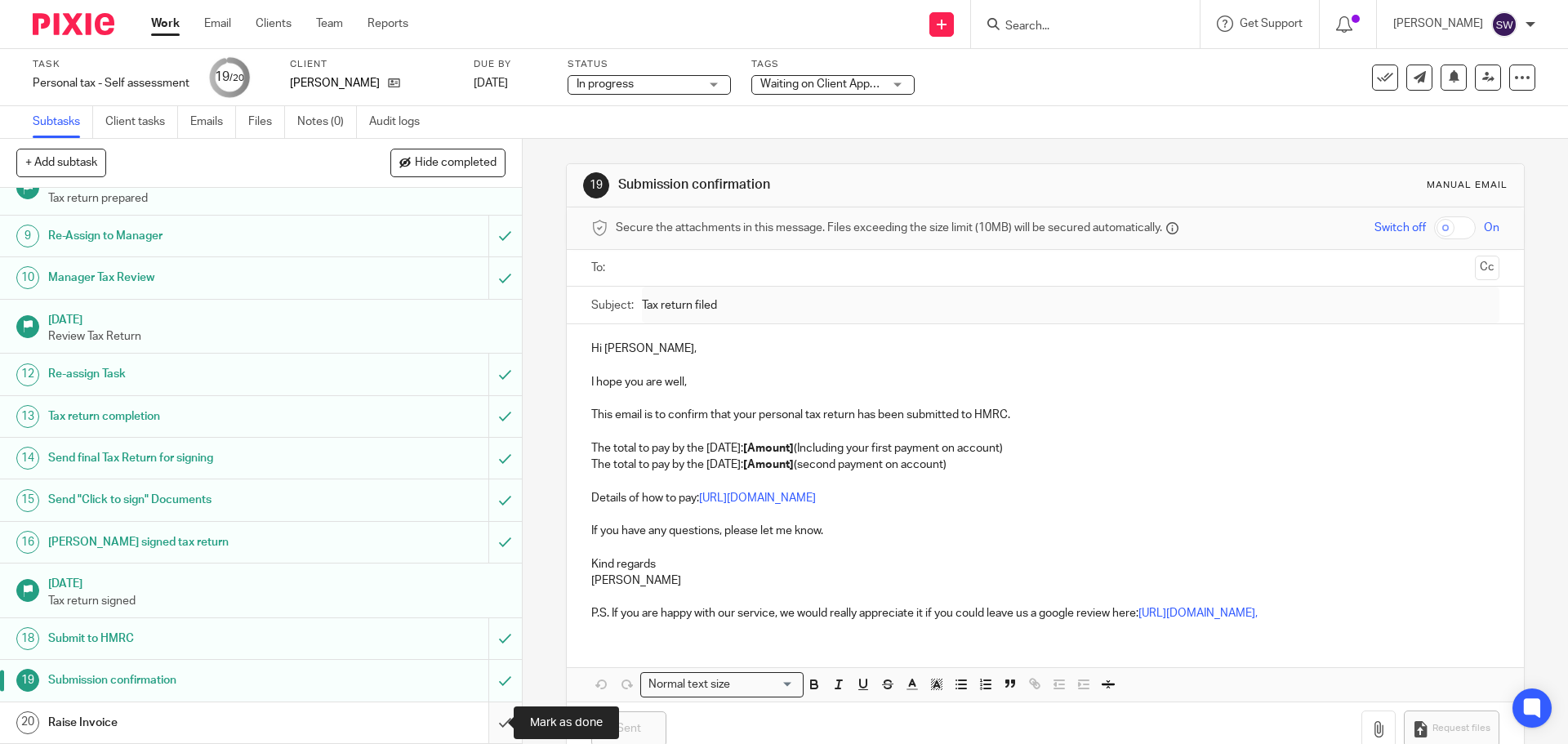
click at [488, 721] on input "submit" at bounding box center [261, 722] width 522 height 41
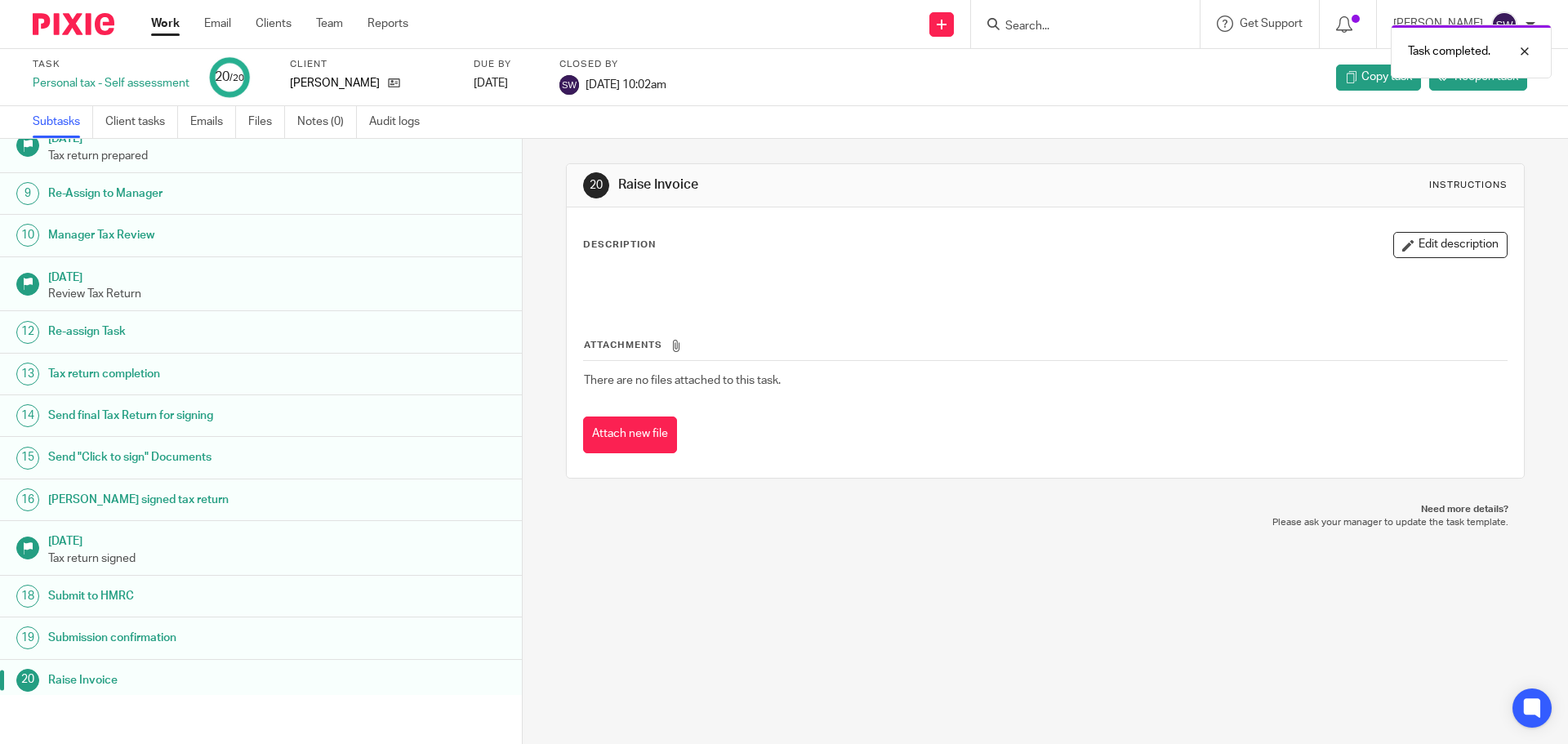
scroll to position [346, 0]
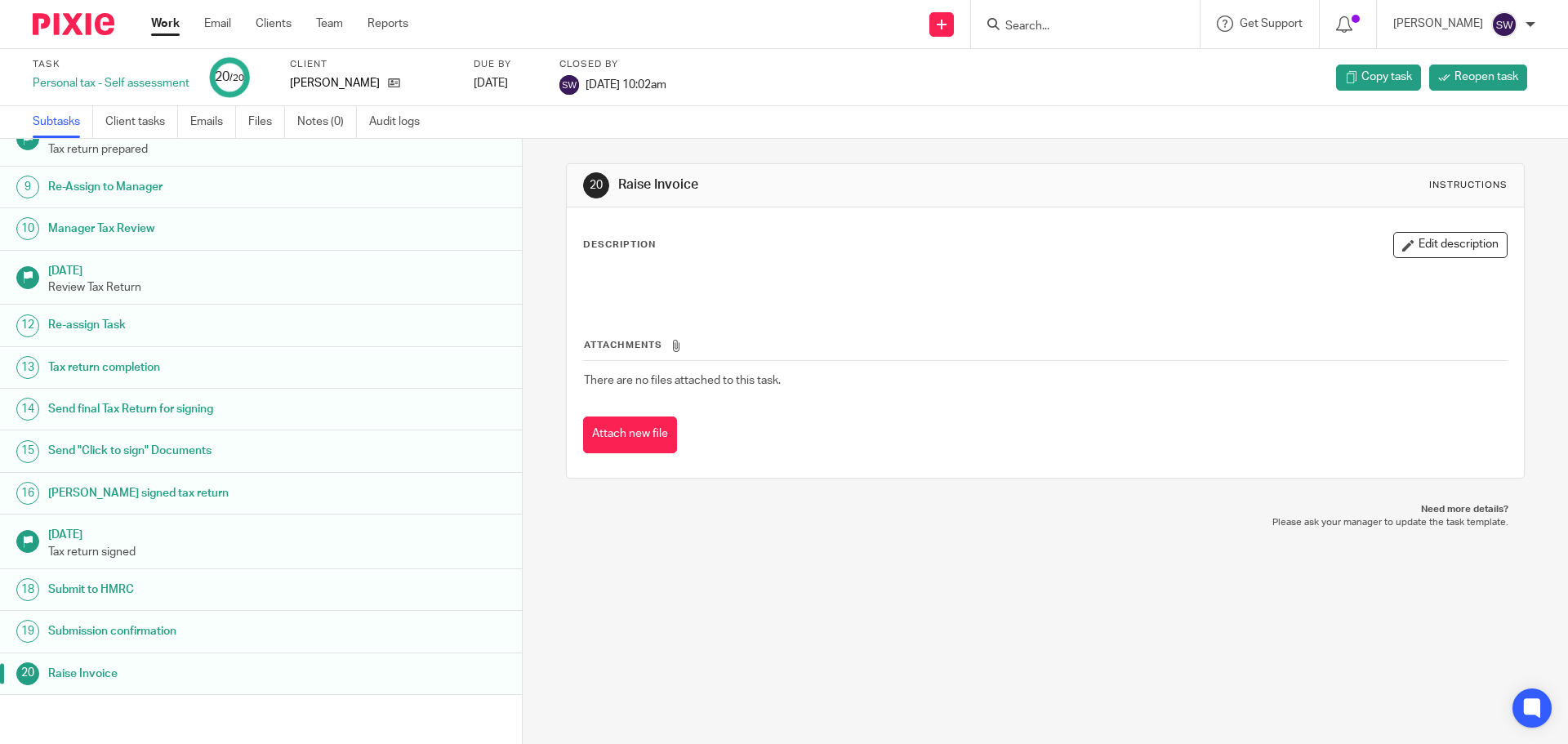
click at [157, 20] on link "Work" at bounding box center [166, 23] width 29 height 16
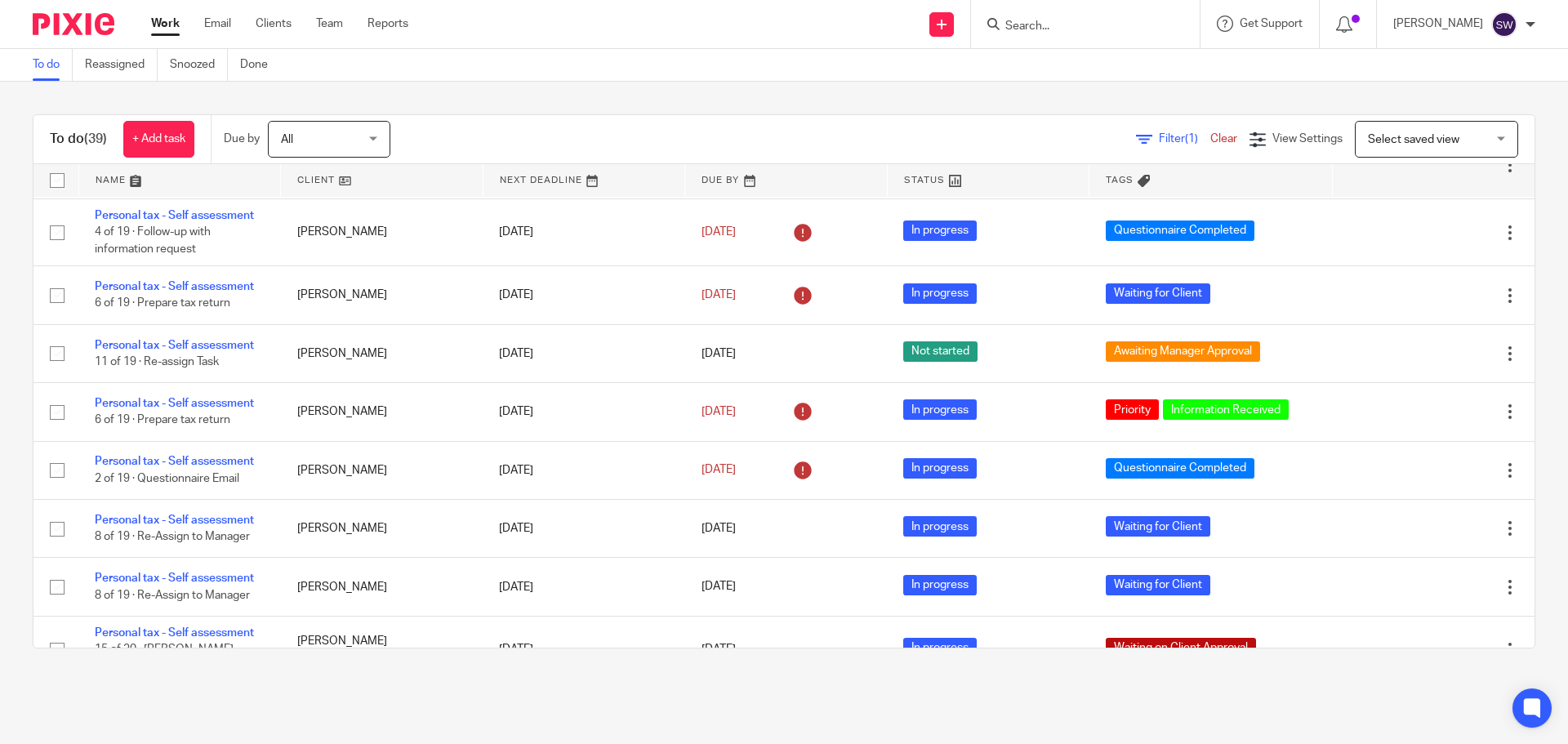
scroll to position [1062, 0]
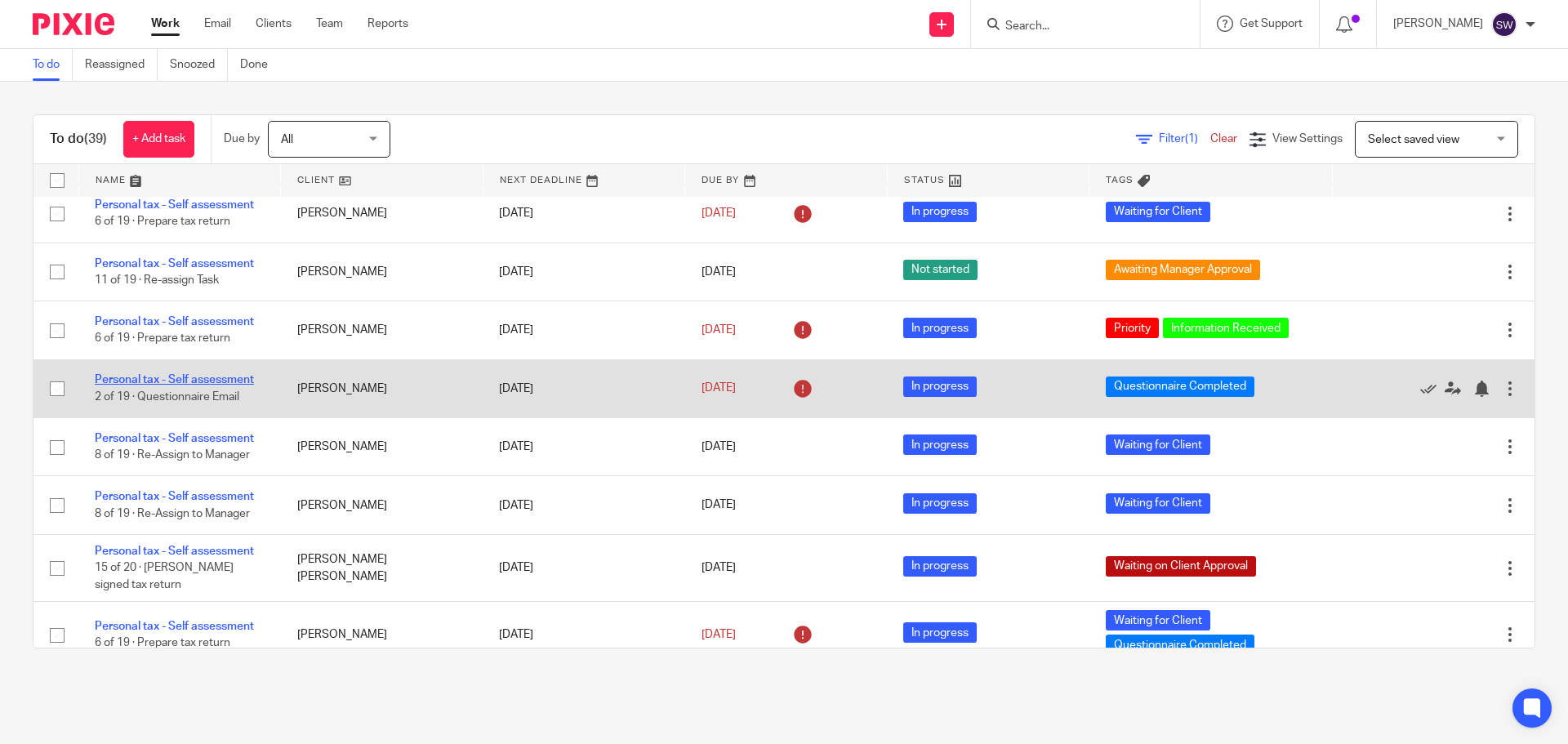
click at [230, 378] on link "Personal tax - Self assessment" at bounding box center [174, 380] width 159 height 12
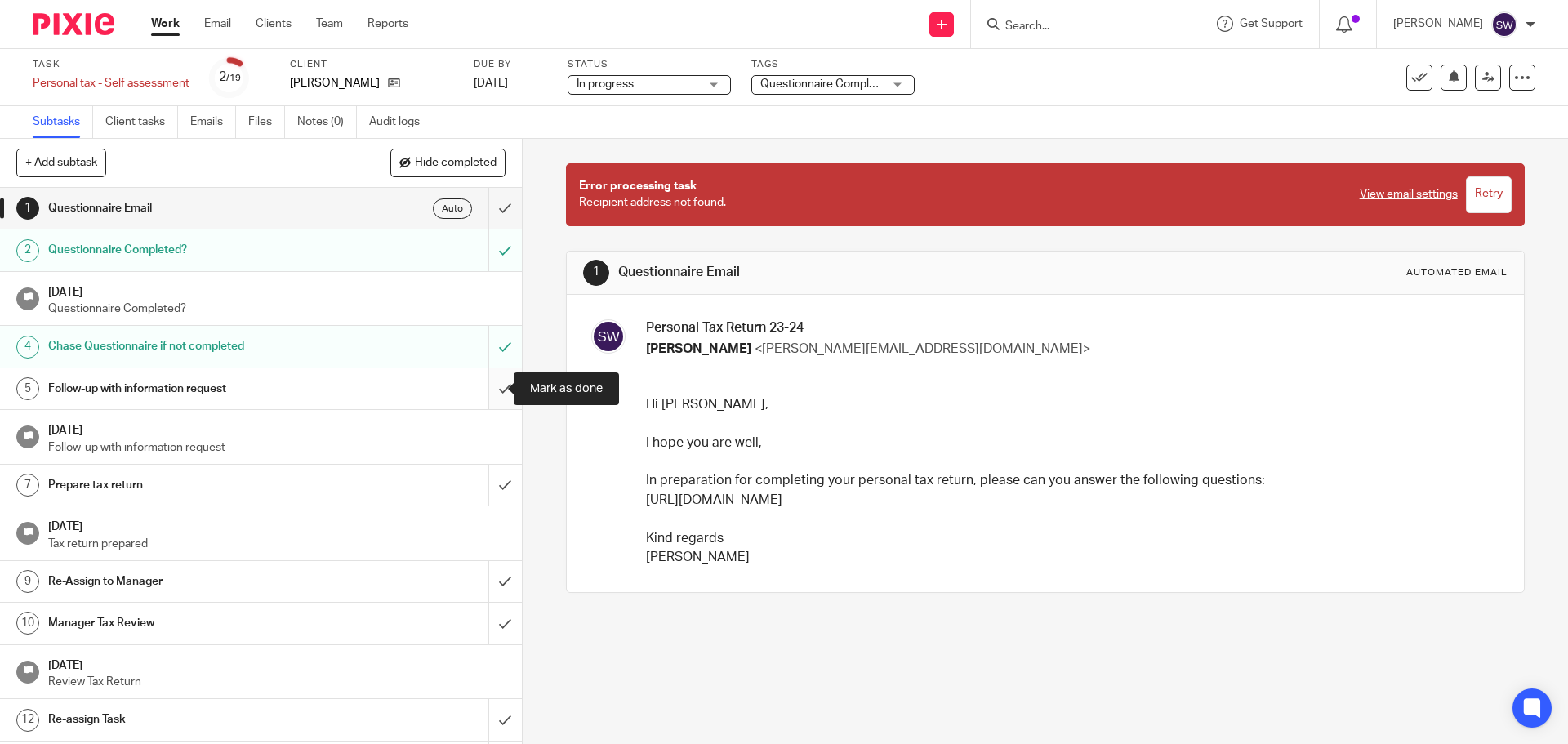
click at [491, 400] on input "submit" at bounding box center [261, 388] width 522 height 41
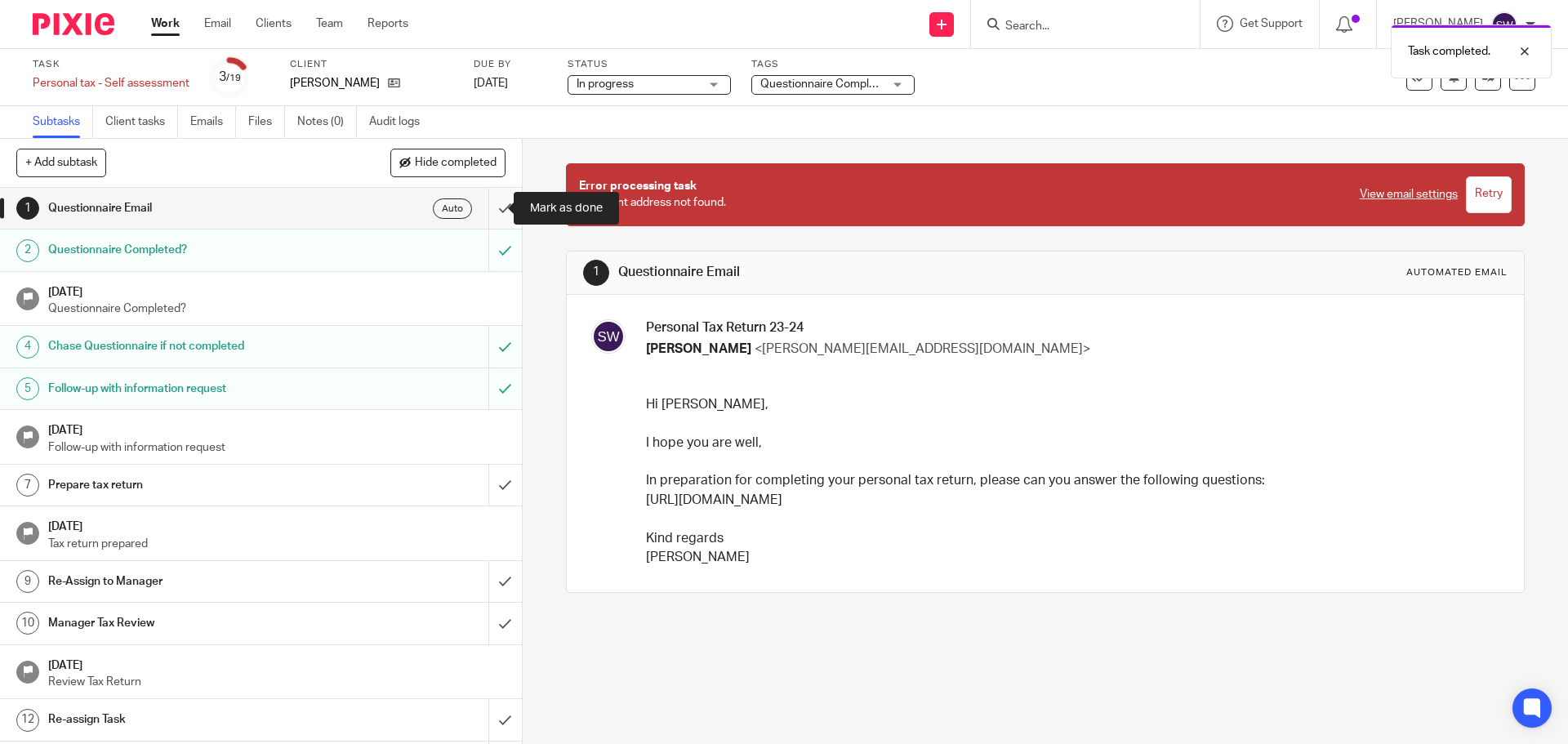
click at [488, 205] on input "submit" at bounding box center [261, 208] width 522 height 41
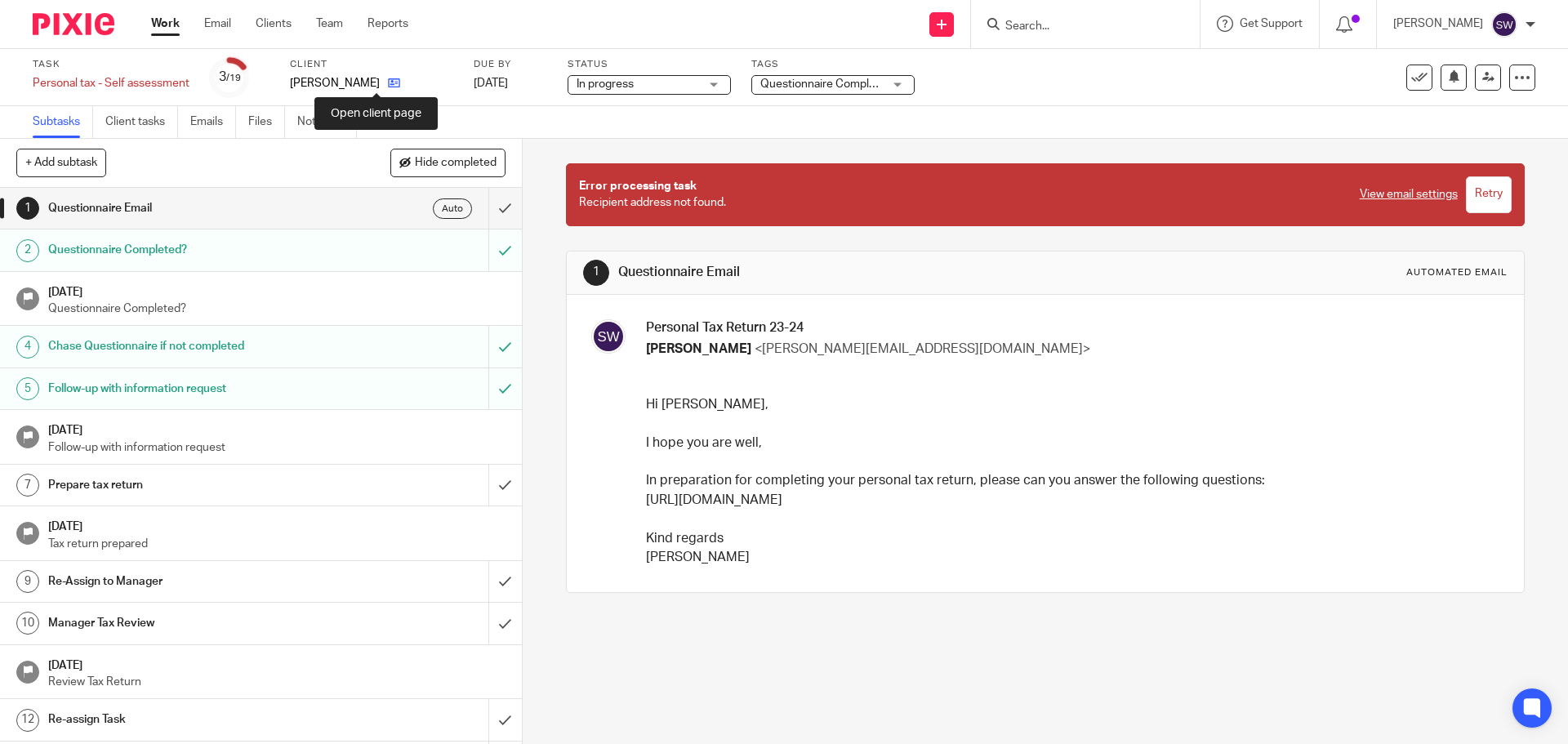
click at [388, 81] on icon at bounding box center [393, 82] width 13 height 13
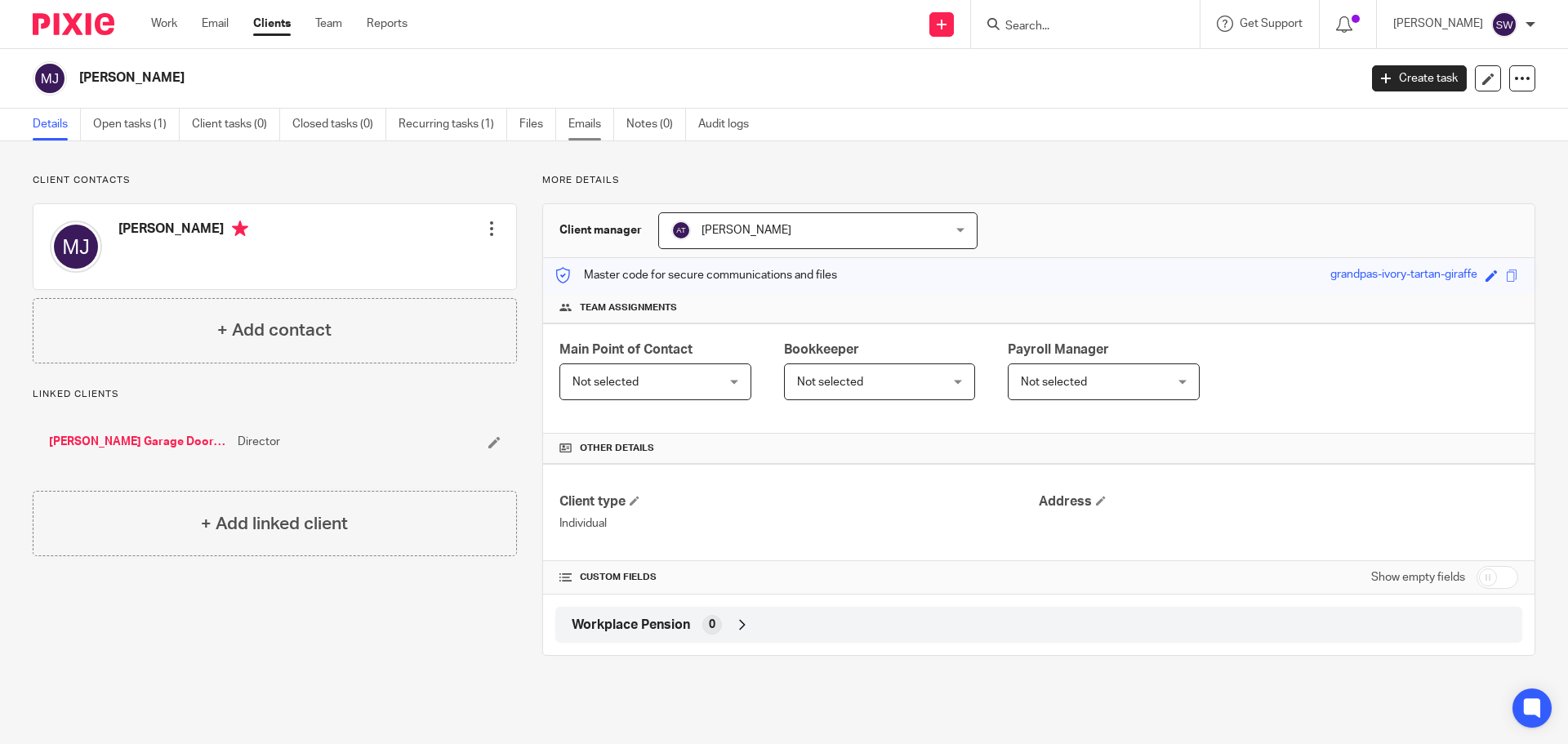
click at [587, 124] on link "Emails" at bounding box center [591, 124] width 45 height 32
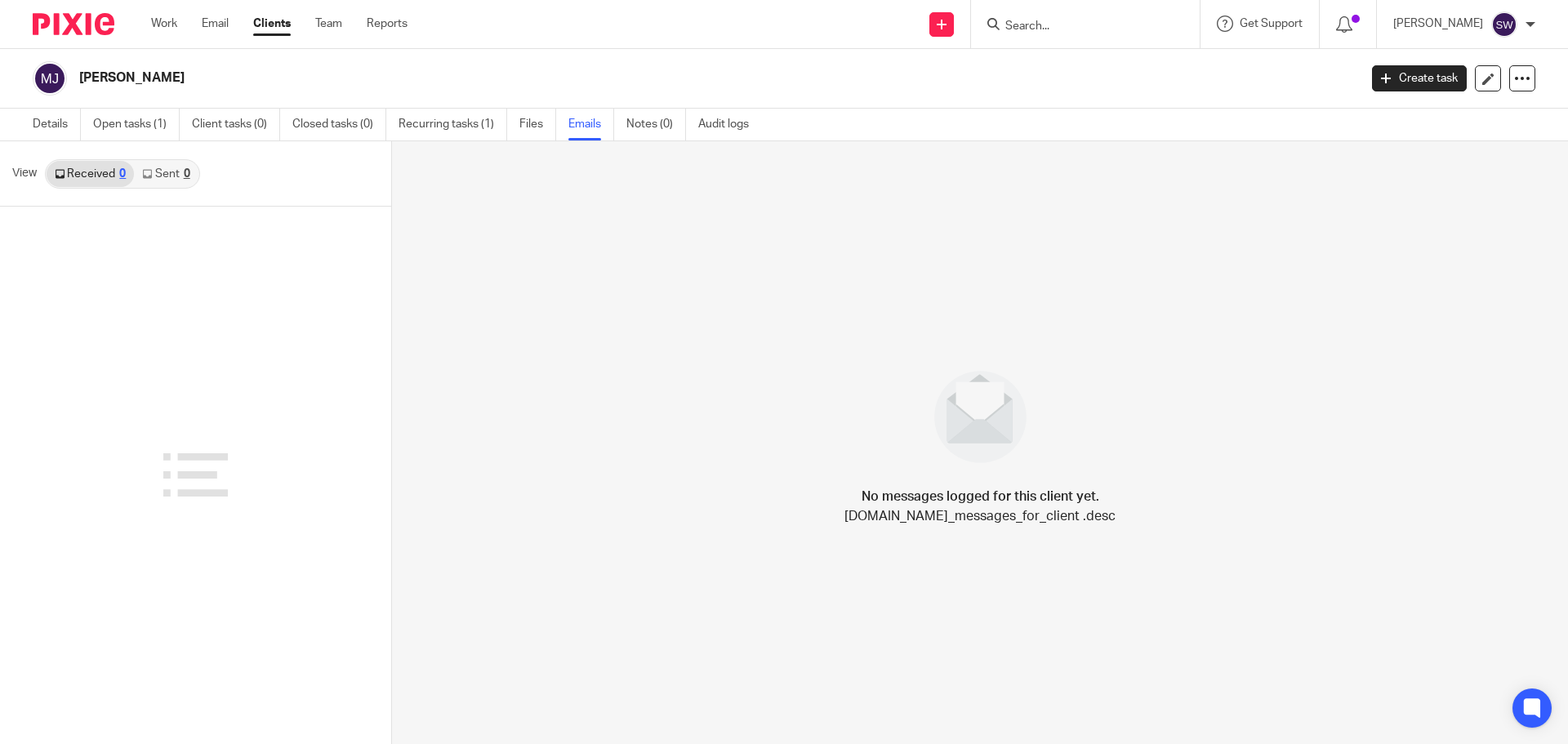
click at [159, 176] on link "Sent 0" at bounding box center [166, 173] width 64 height 26
click at [92, 173] on link "Received 0" at bounding box center [90, 173] width 87 height 26
click at [112, 127] on link "Open tasks (1)" at bounding box center [136, 124] width 87 height 32
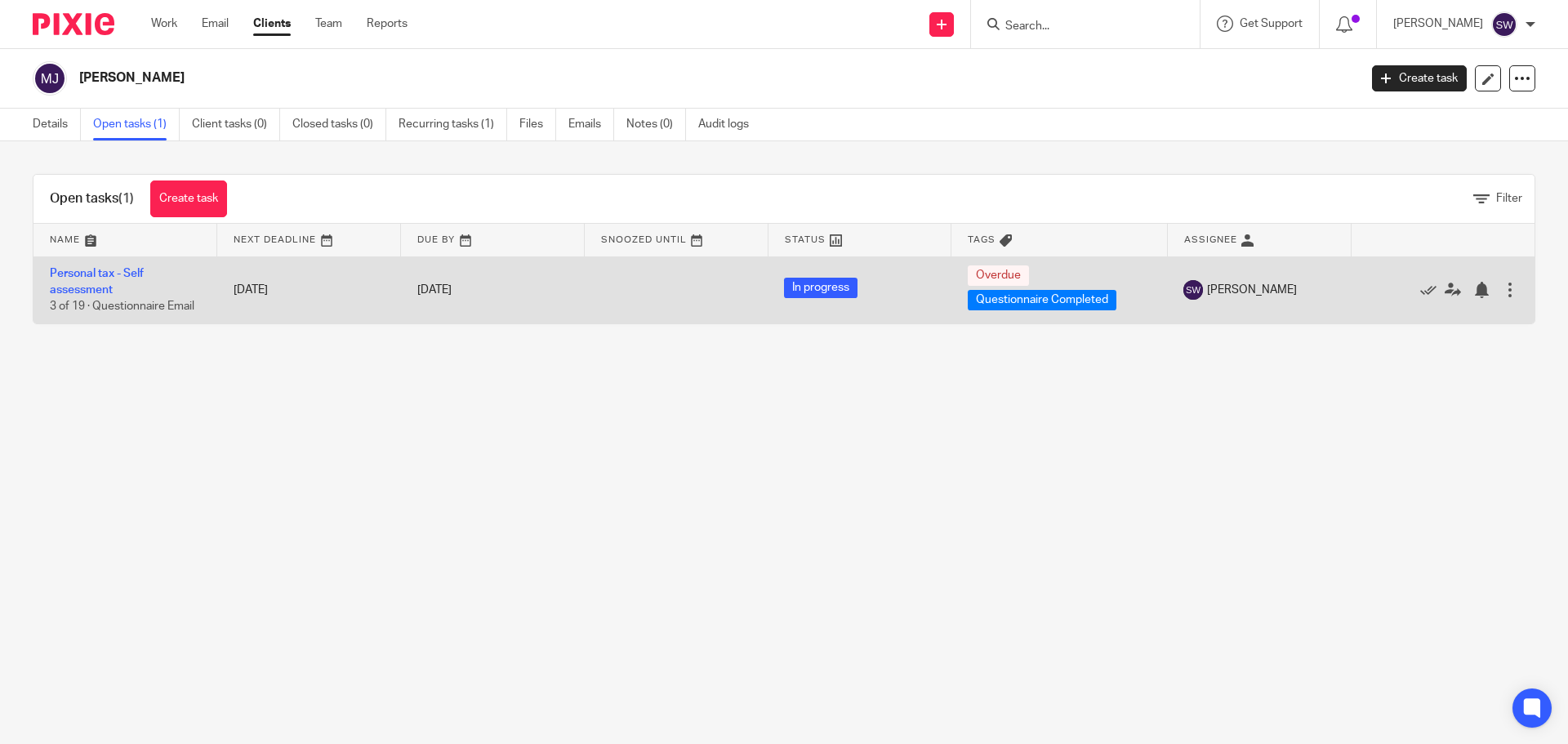
click at [108, 282] on td "Personal tax - Self assessment 3 of 19 · Questionnaire Email" at bounding box center [125, 290] width 184 height 67
click at [109, 269] on link "Personal tax - Self assessment" at bounding box center [97, 282] width 94 height 28
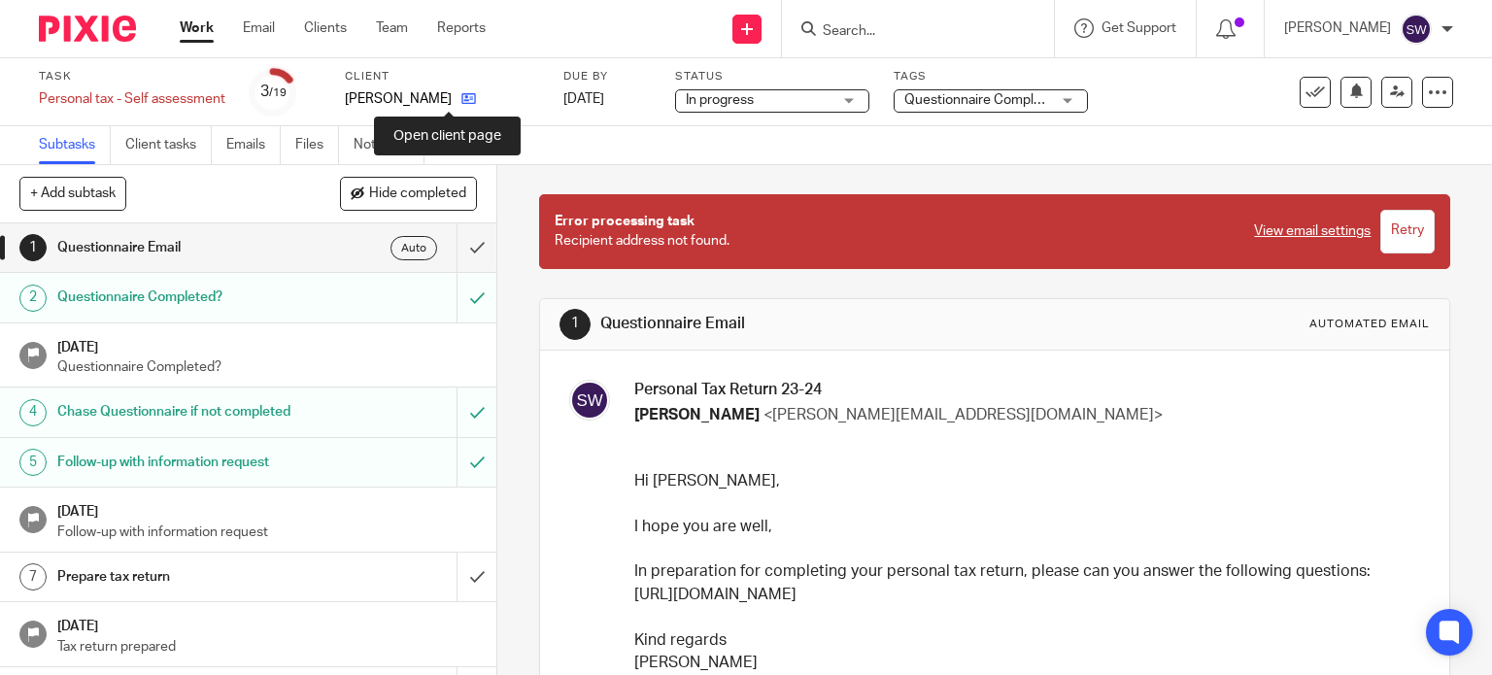
click at [461, 102] on icon at bounding box center [468, 98] width 15 height 15
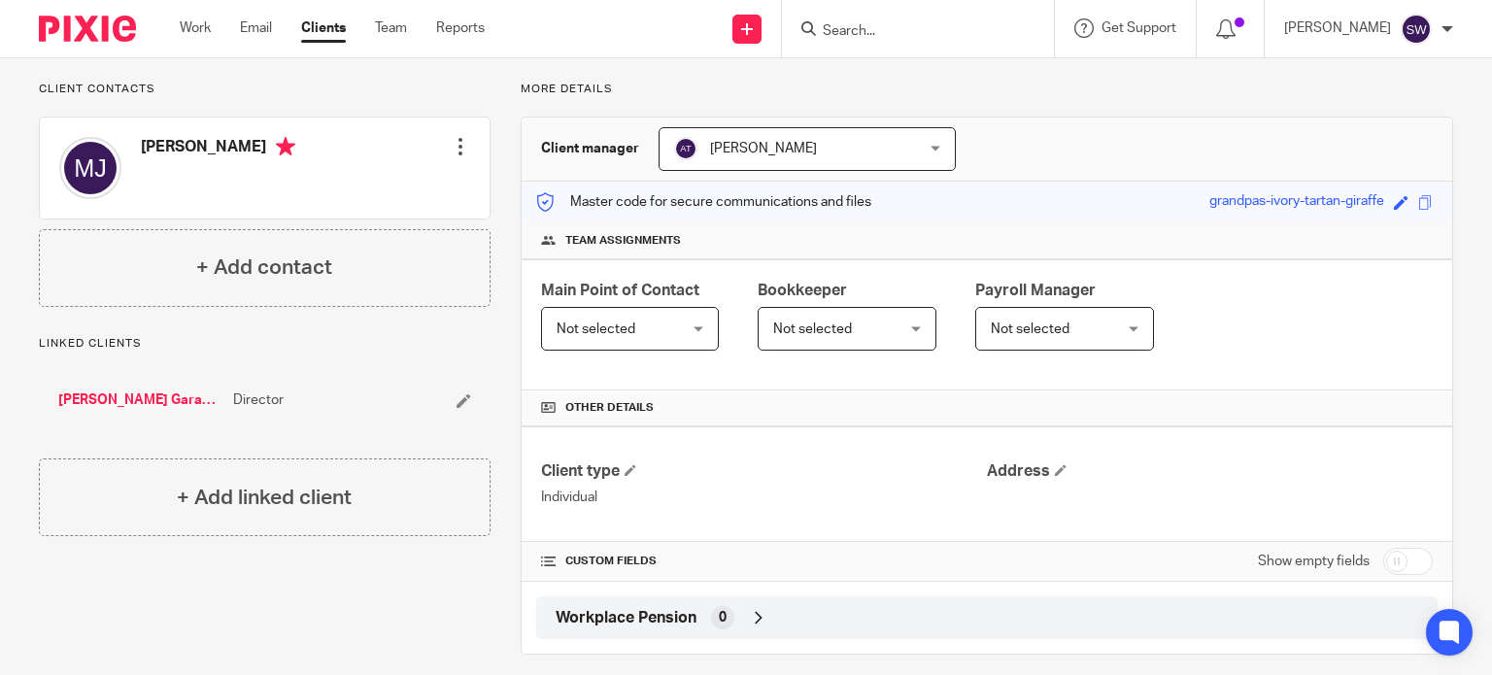
scroll to position [142, 0]
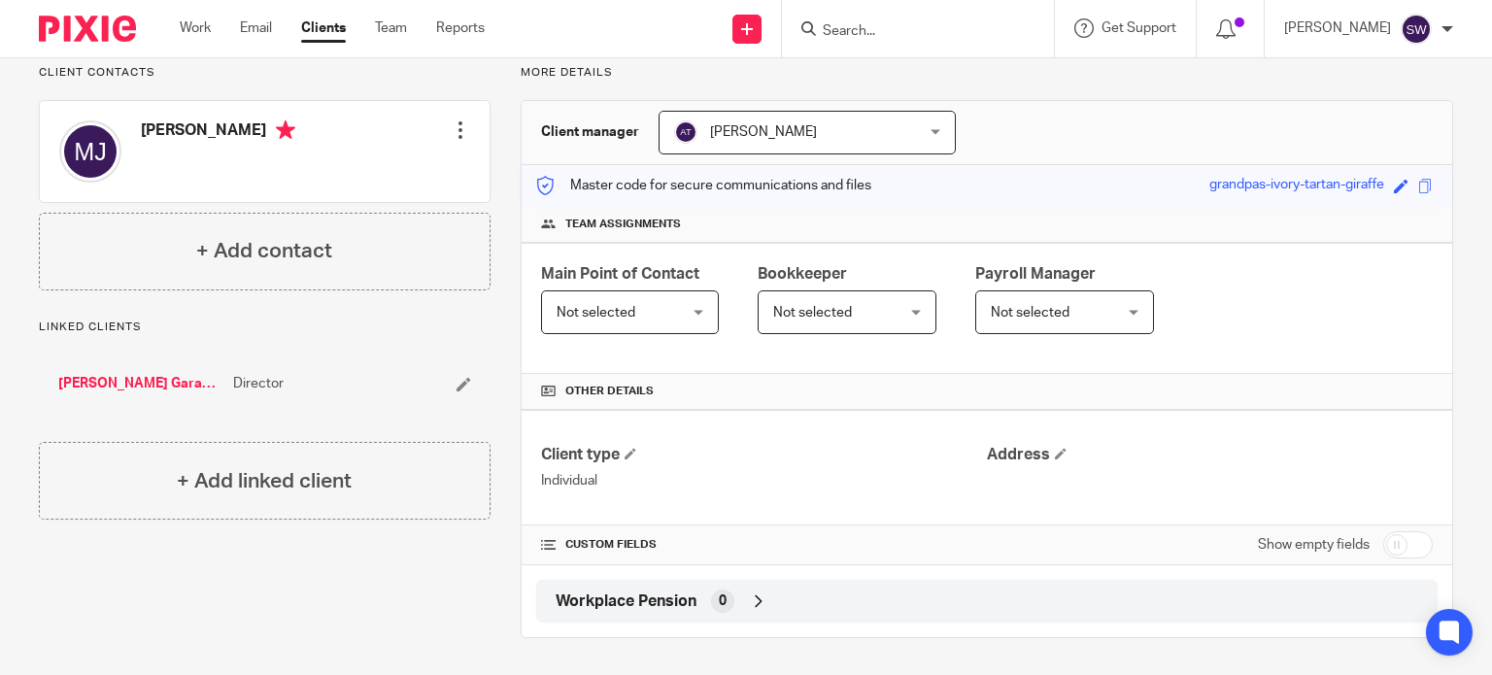
click at [559, 389] on h4 "Other details" at bounding box center [987, 392] width 892 height 16
click at [531, 389] on div "Other details" at bounding box center [987, 392] width 931 height 36
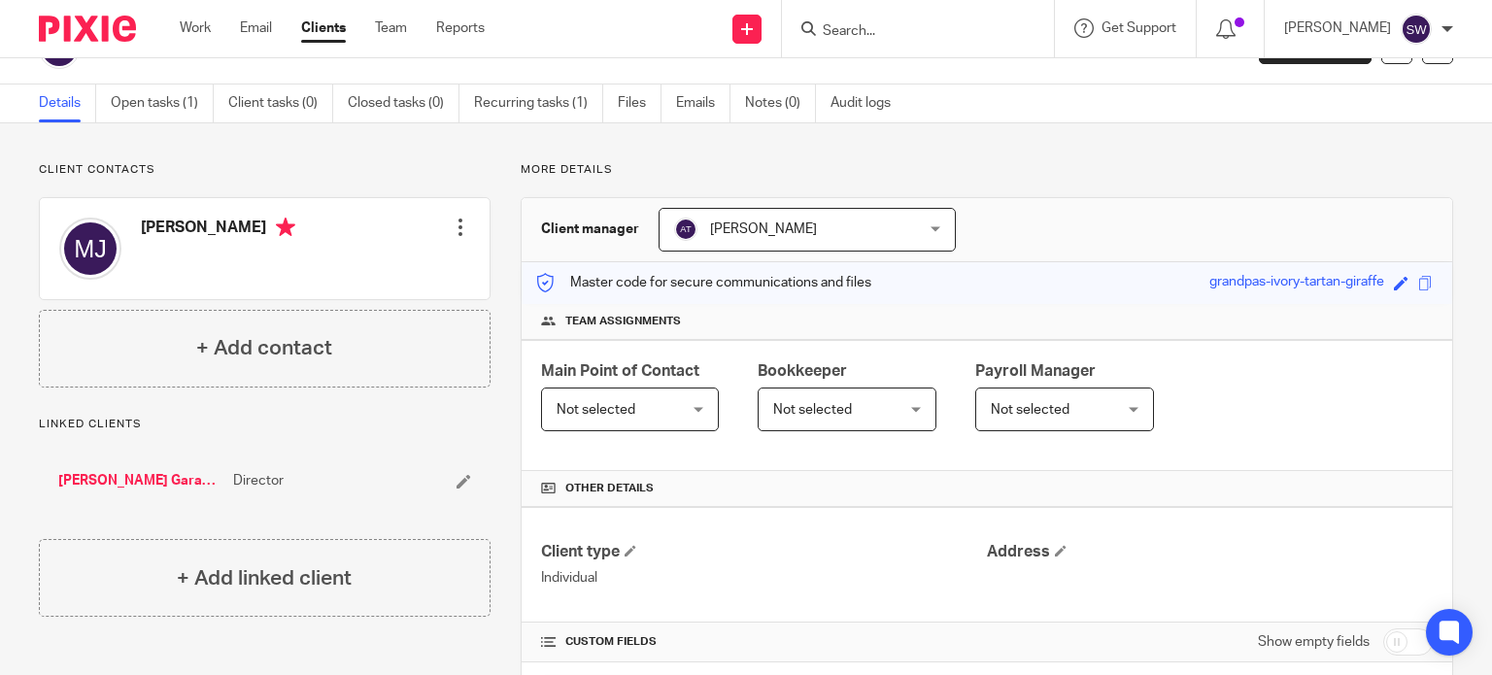
scroll to position [0, 0]
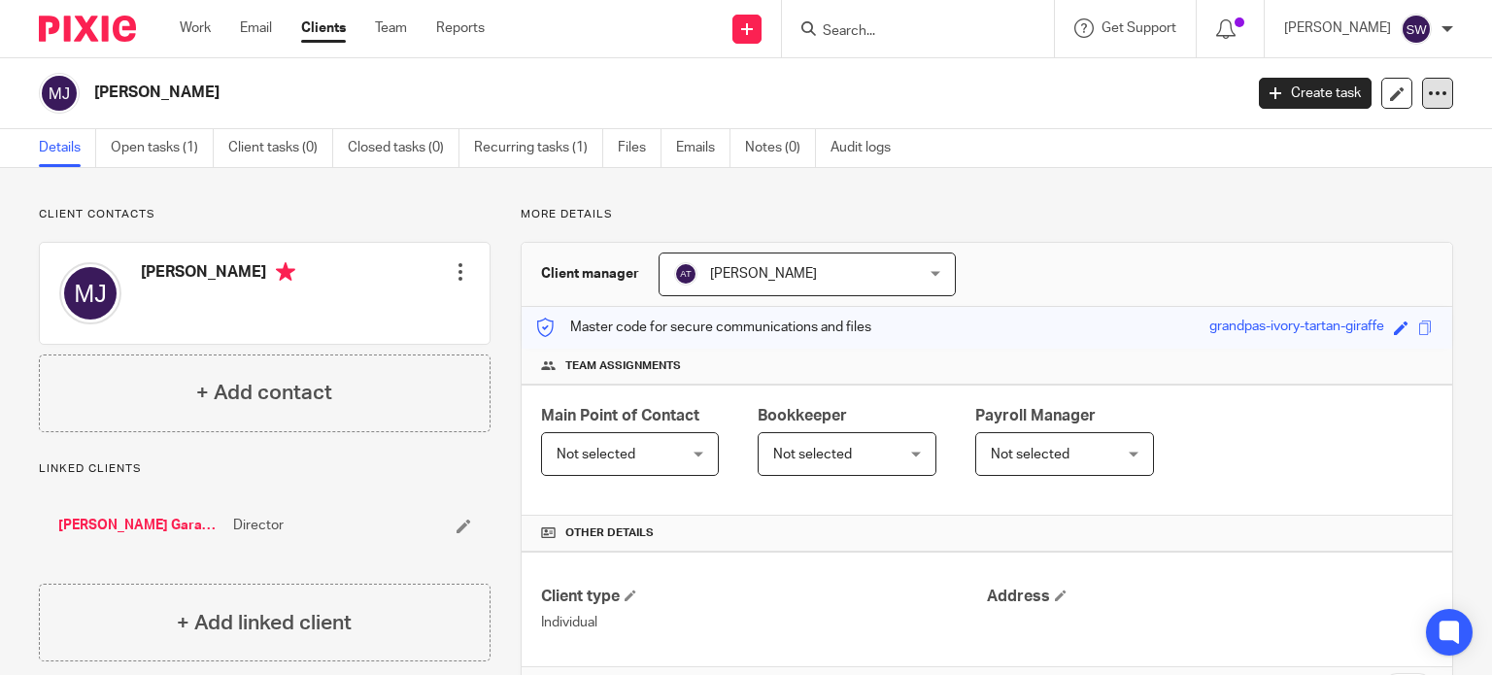
click at [1428, 84] on icon at bounding box center [1437, 93] width 19 height 19
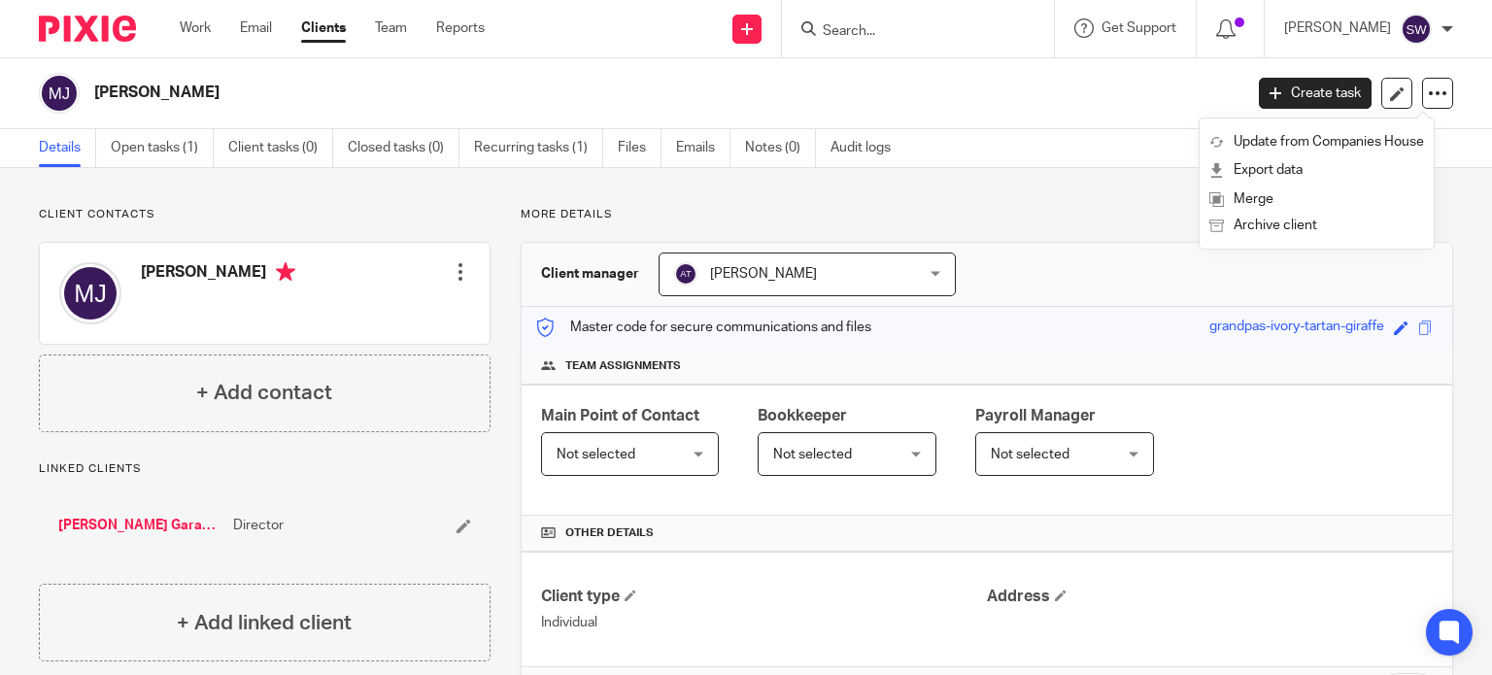
click at [1031, 176] on div "Client contacts Mark Jackson Edit contact Create client from contact Export dat…" at bounding box center [746, 493] width 1492 height 651
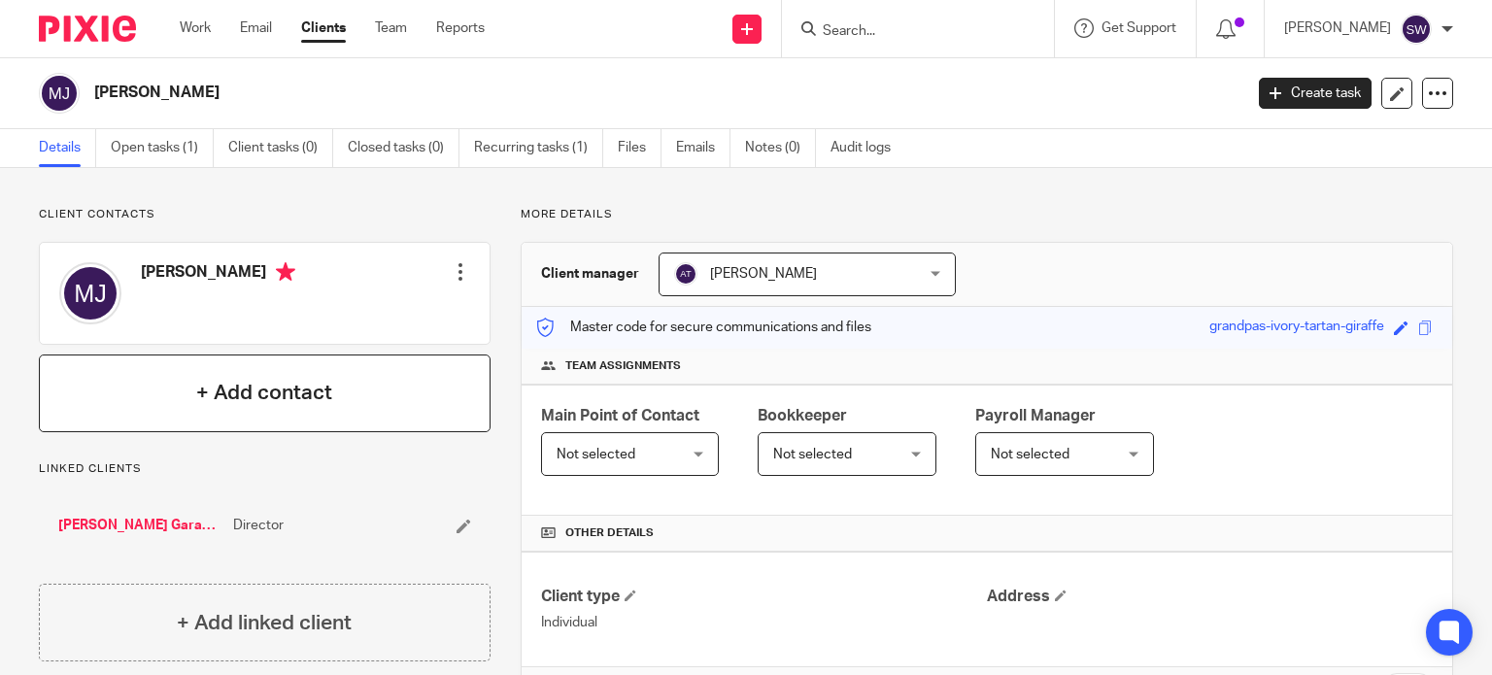
click at [257, 390] on h4 "+ Add contact" at bounding box center [264, 393] width 136 height 30
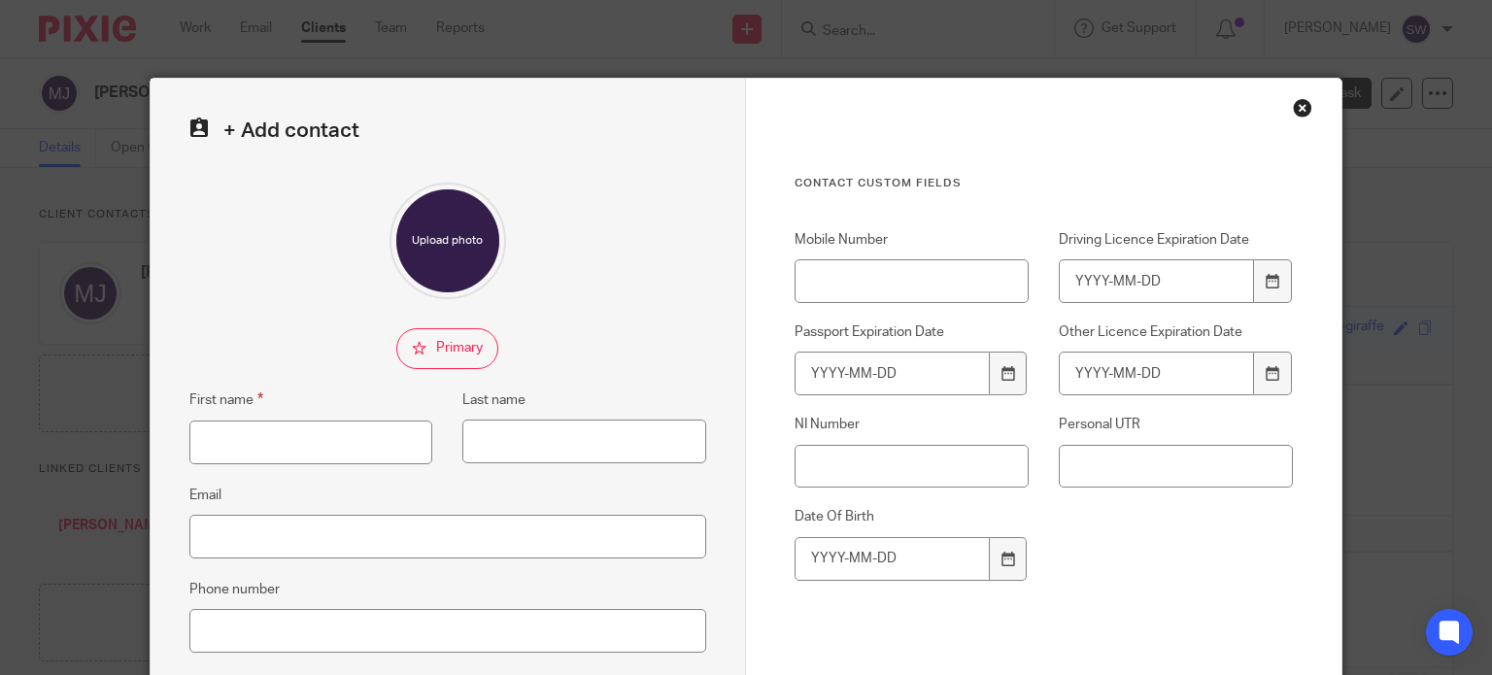
click at [1293, 108] on div "Close this dialog window" at bounding box center [1302, 107] width 19 height 19
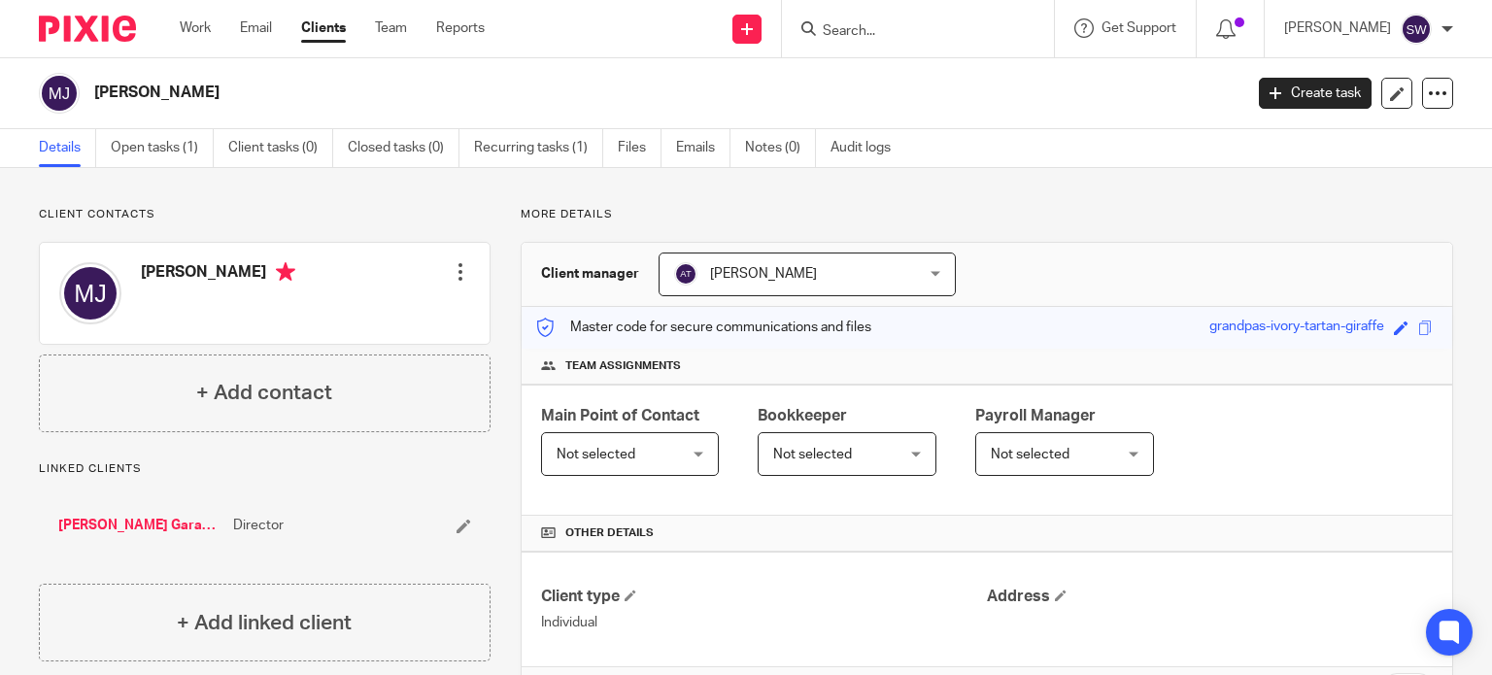
click at [455, 271] on div at bounding box center [460, 271] width 19 height 19
click at [335, 316] on link "Edit contact" at bounding box center [369, 315] width 186 height 28
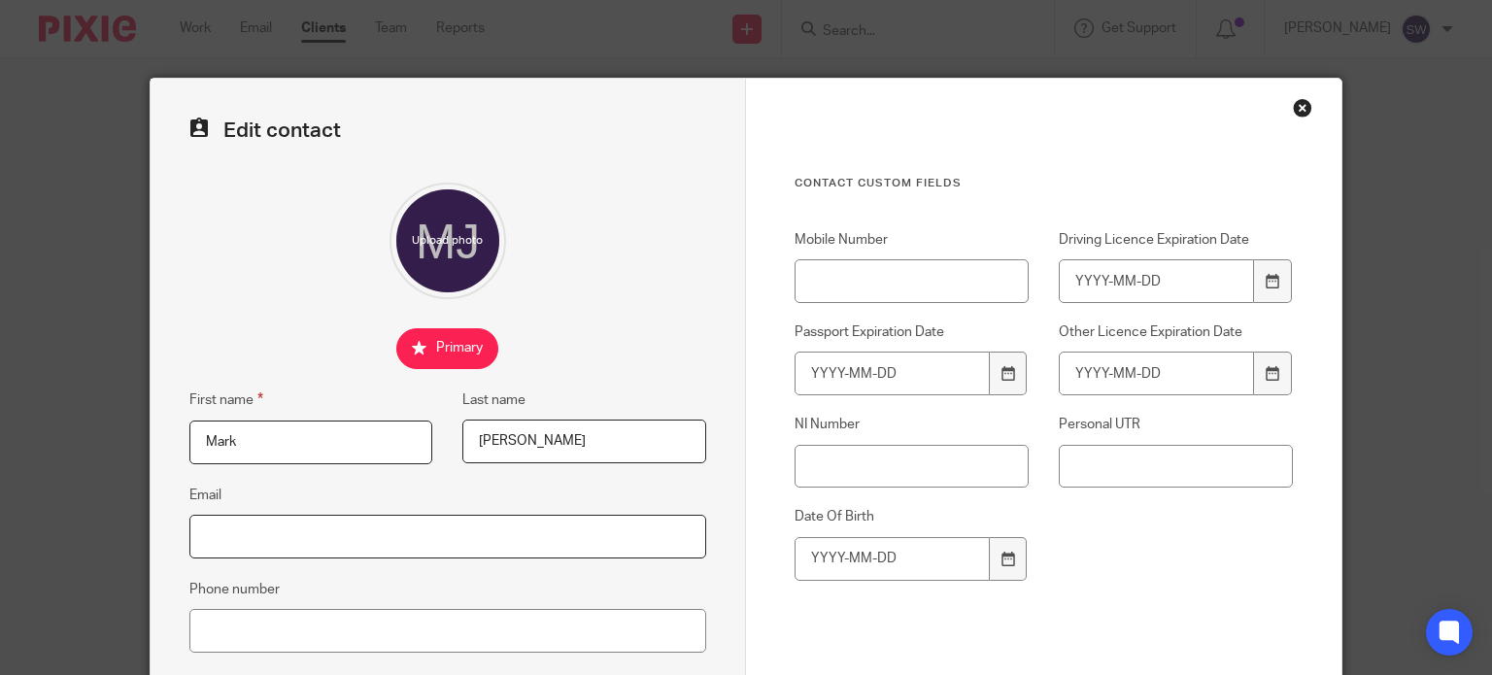
click at [245, 540] on input "Email" at bounding box center [447, 537] width 517 height 44
type input "[EMAIL_ADDRESS][DOMAIN_NAME]"
click at [619, 324] on div "Edit contact First name Mark Last name Jackson Email info@ridgewaygaragedoors.c…" at bounding box center [448, 550] width 595 height 943
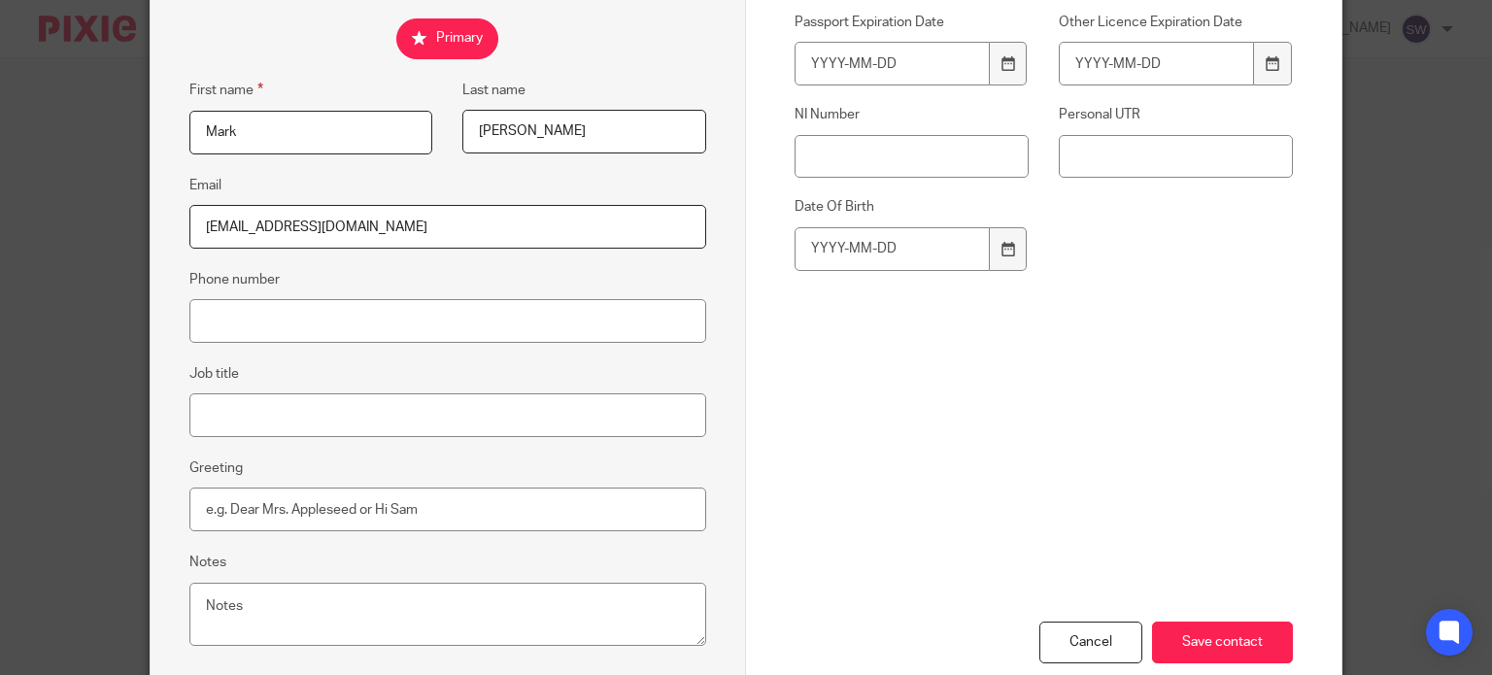
scroll to position [389, 0]
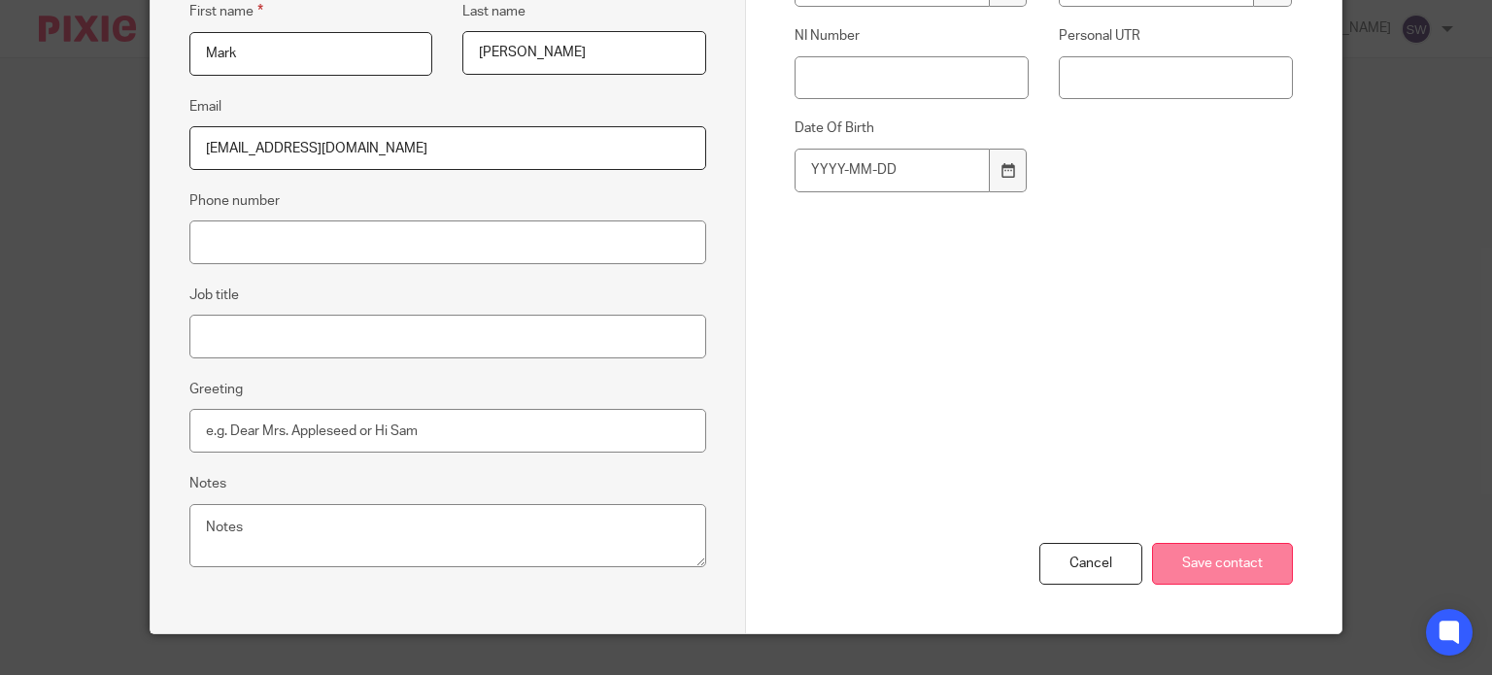
click at [1199, 565] on input "Save contact" at bounding box center [1222, 564] width 141 height 42
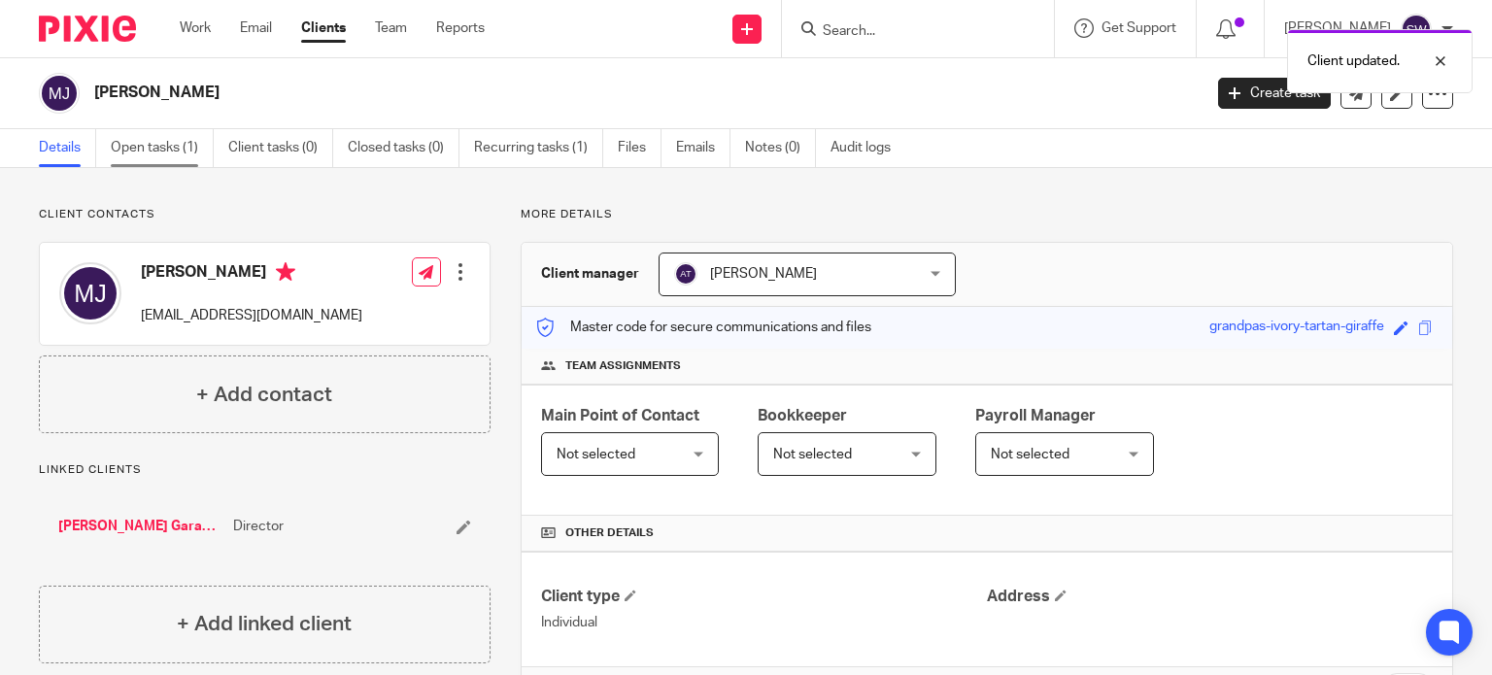
click at [144, 151] on link "Open tasks (1)" at bounding box center [162, 148] width 103 height 38
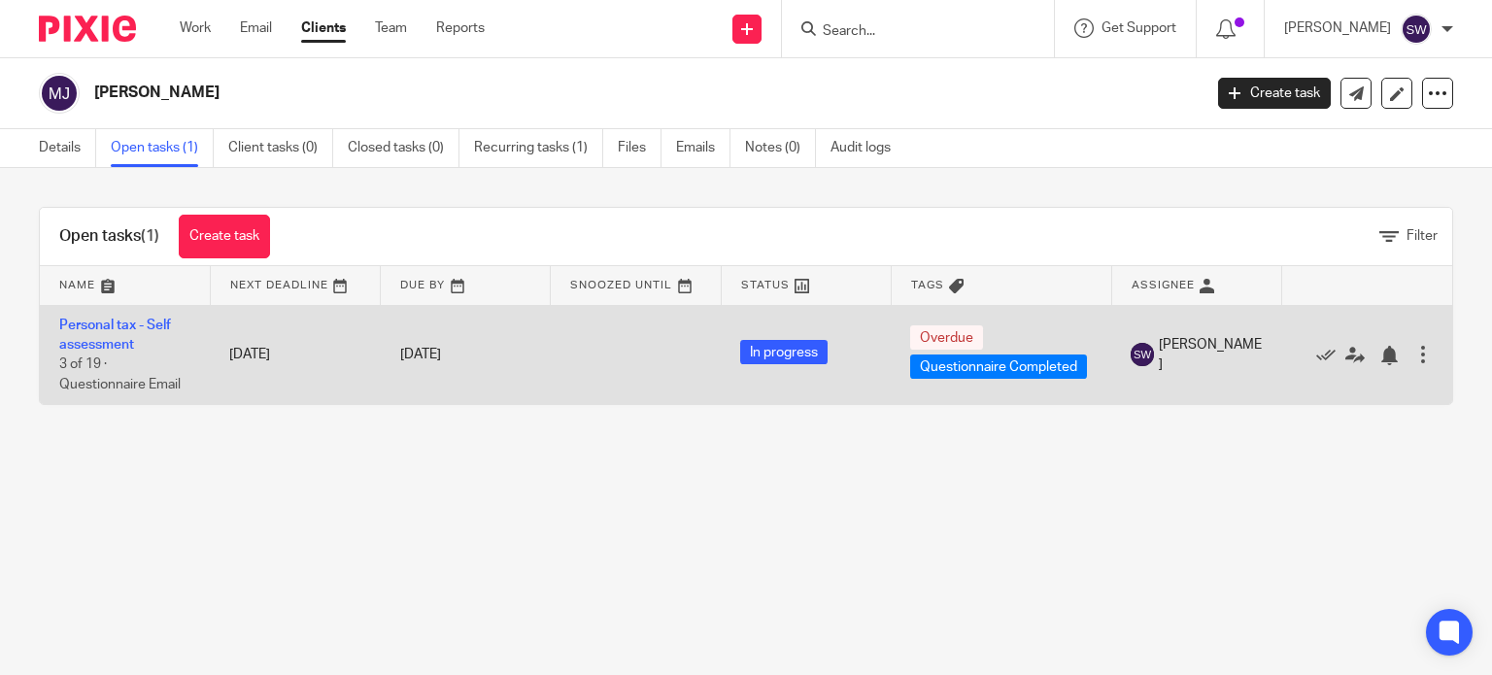
click at [99, 331] on td "Personal tax - Self assessment 3 of 19 · Questionnaire Email" at bounding box center [125, 354] width 170 height 99
click at [99, 326] on link "Personal tax - Self assessment" at bounding box center [115, 335] width 112 height 33
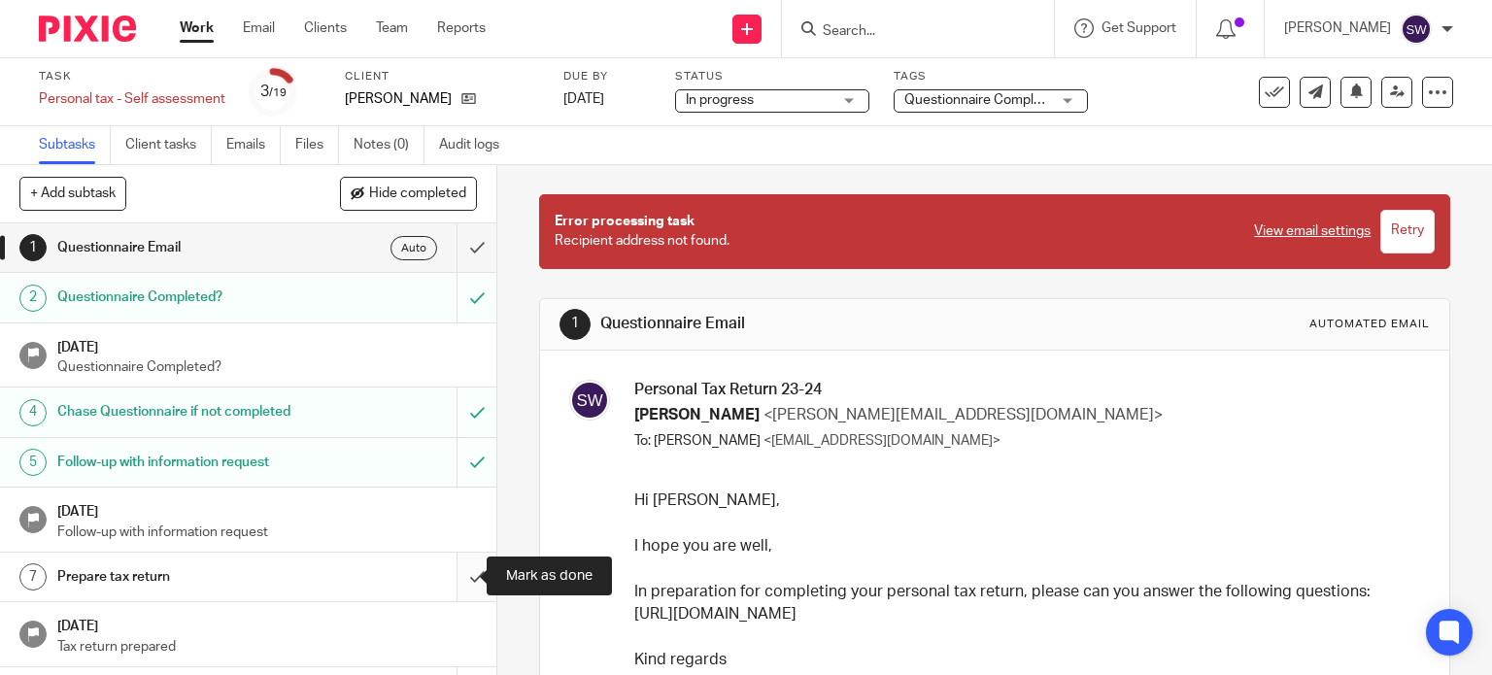
click at [455, 580] on input "submit" at bounding box center [248, 577] width 496 height 49
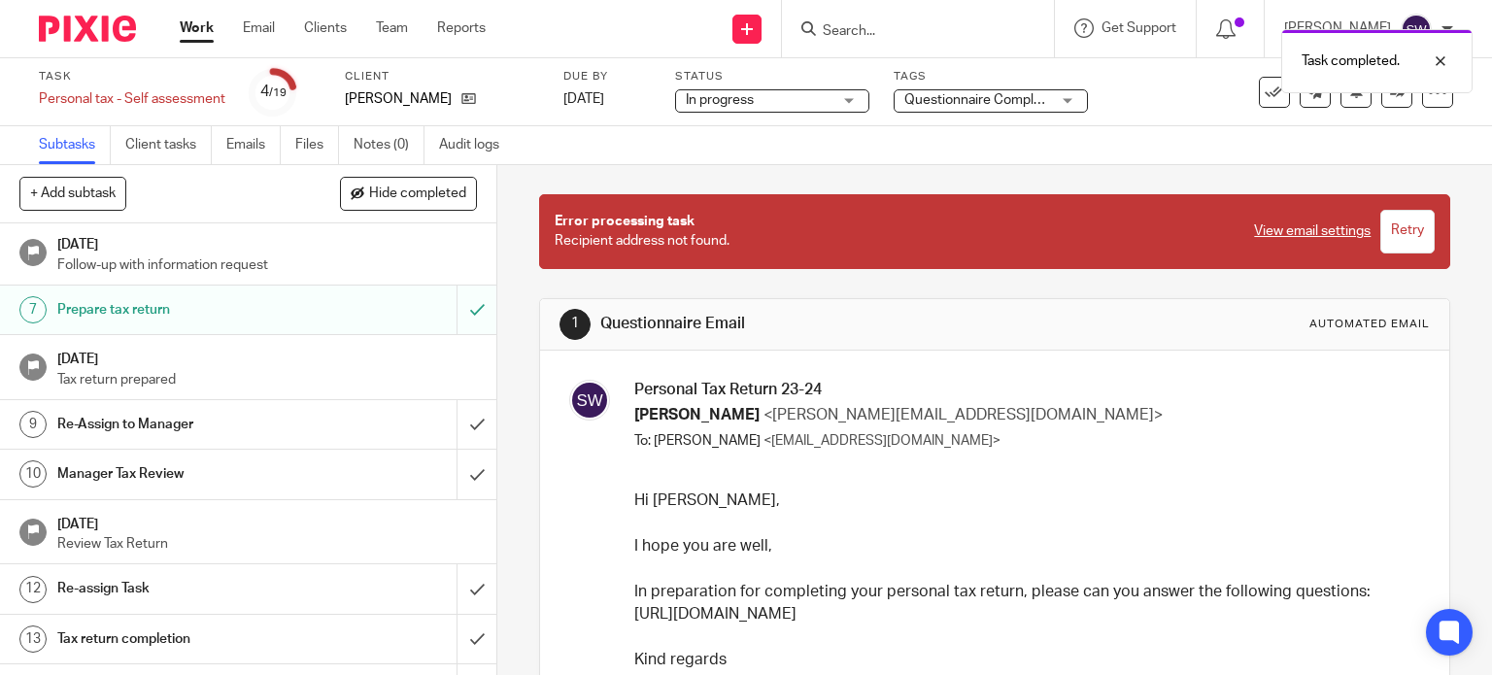
scroll to position [291, 0]
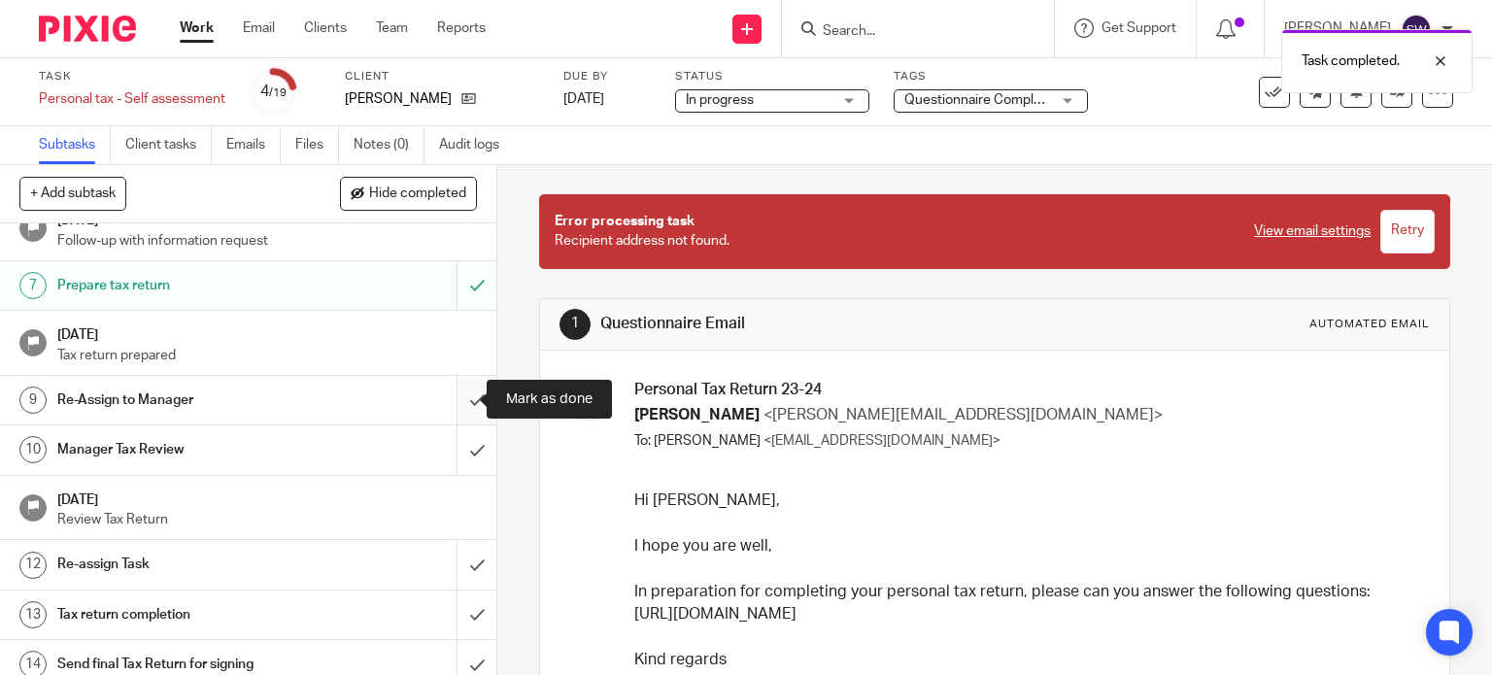
click at [453, 393] on input "submit" at bounding box center [248, 400] width 496 height 49
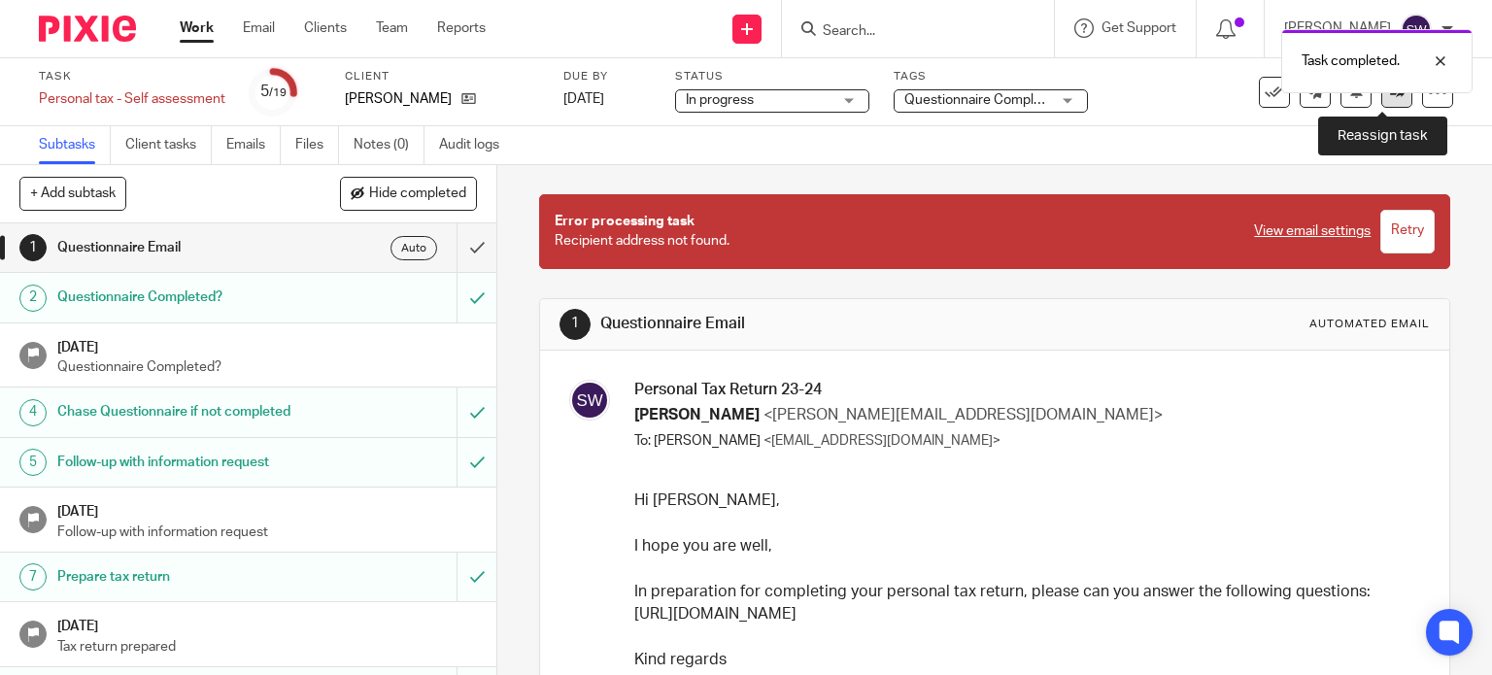
click at [1390, 96] on icon at bounding box center [1397, 92] width 15 height 15
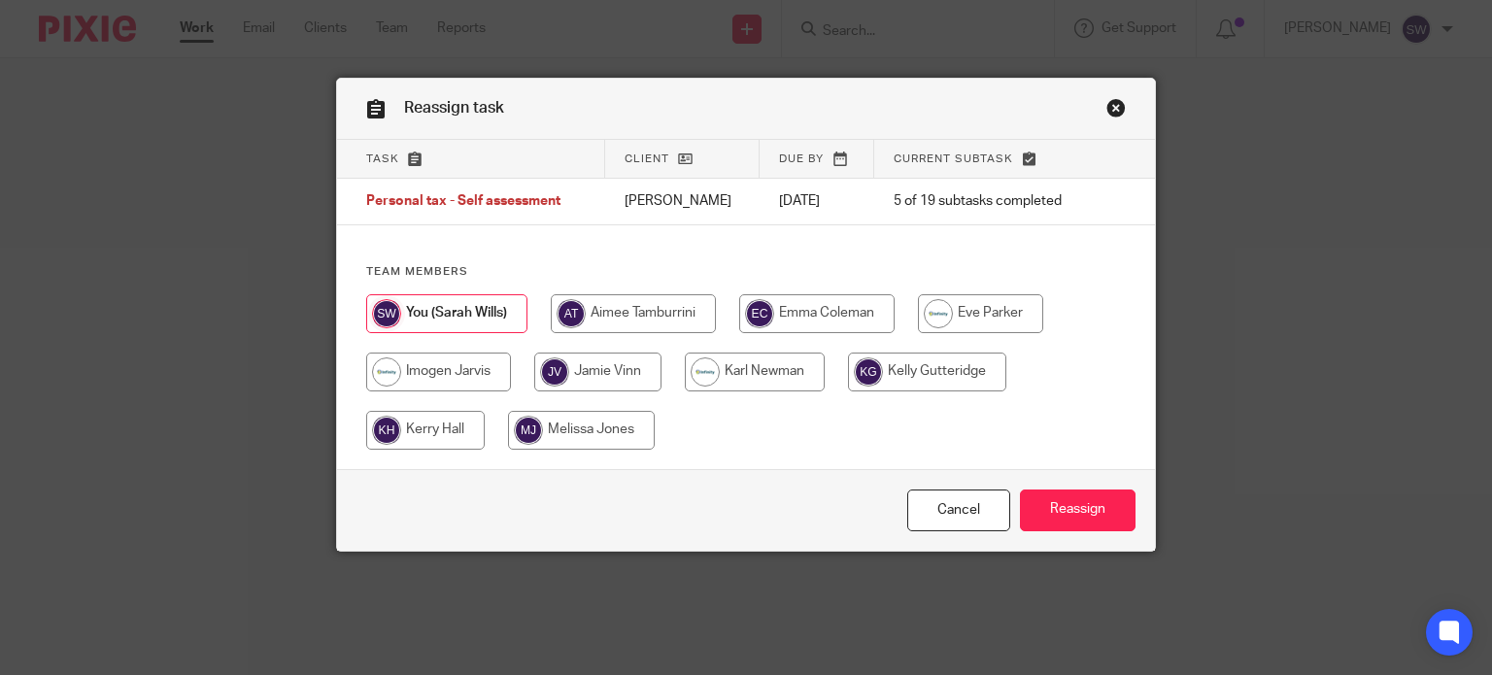
click at [646, 313] on input "radio" at bounding box center [633, 313] width 165 height 39
radio input "true"
click at [1057, 505] on input "Reassign" at bounding box center [1078, 511] width 116 height 42
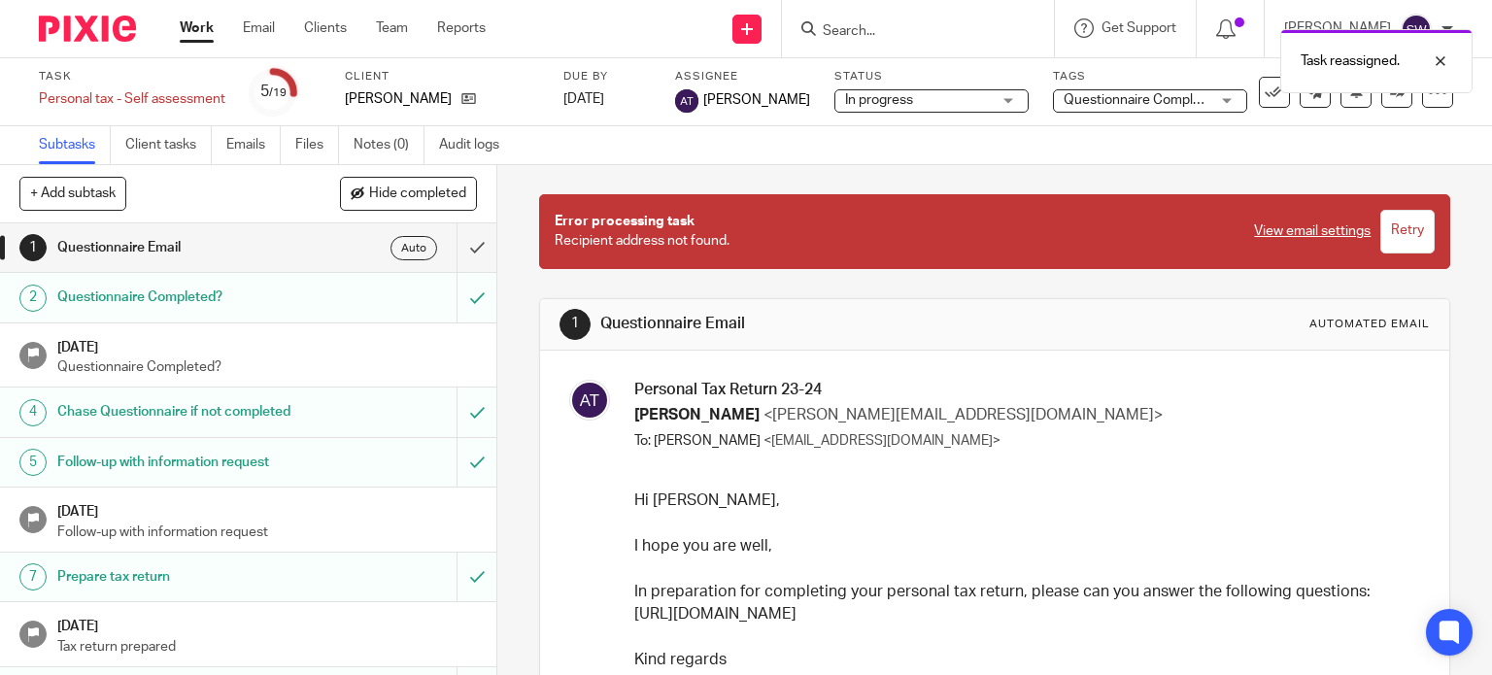
click at [1084, 101] on span "Questionnaire Completed" at bounding box center [1142, 100] width 157 height 14
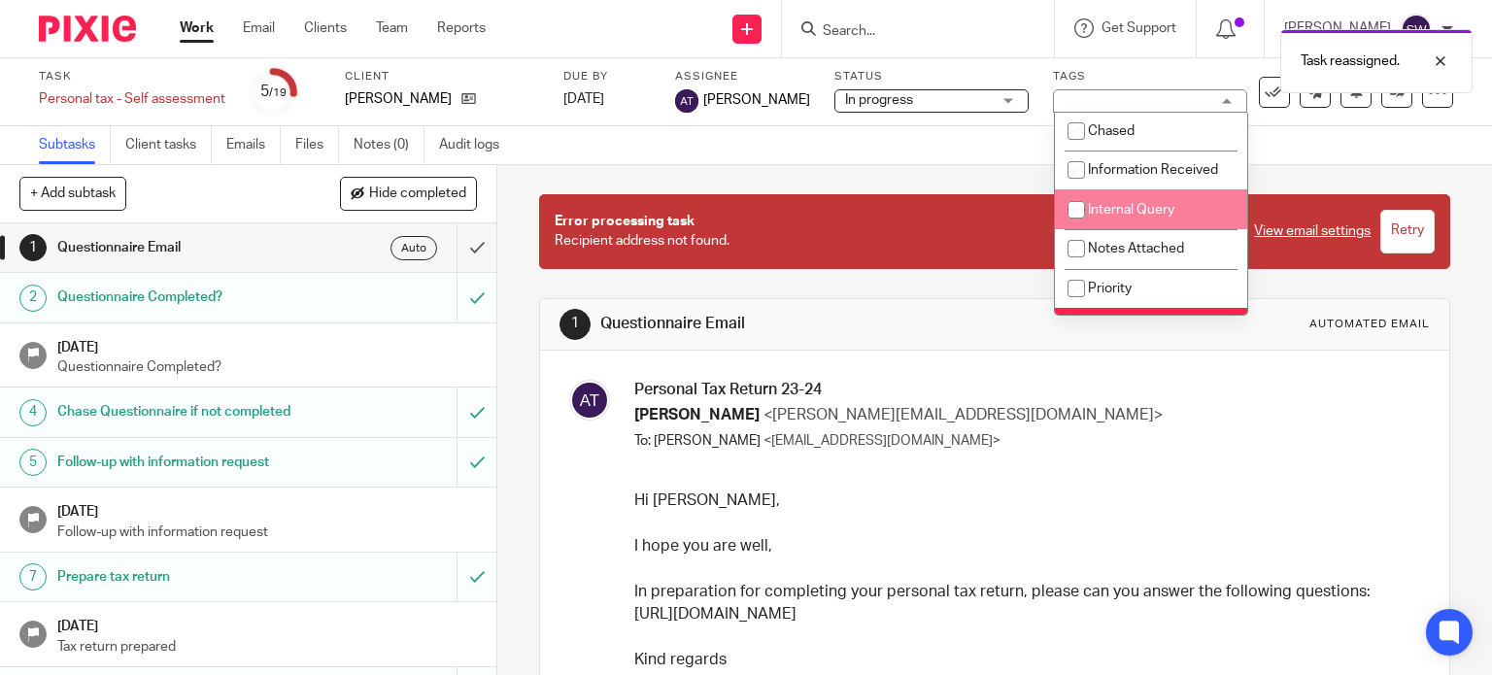
scroll to position [291, 0]
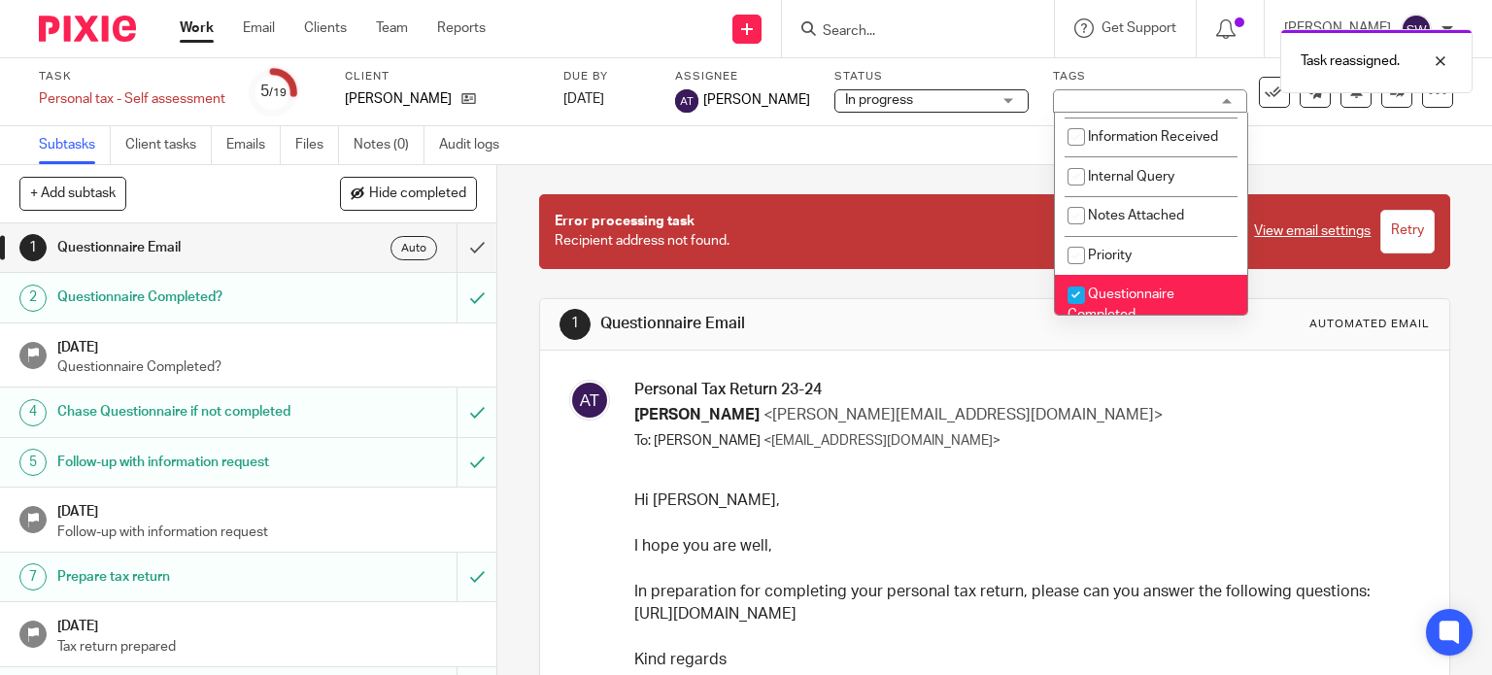
click at [1139, 295] on span "Questionnaire Completed" at bounding box center [1121, 305] width 107 height 34
checkbox input "false"
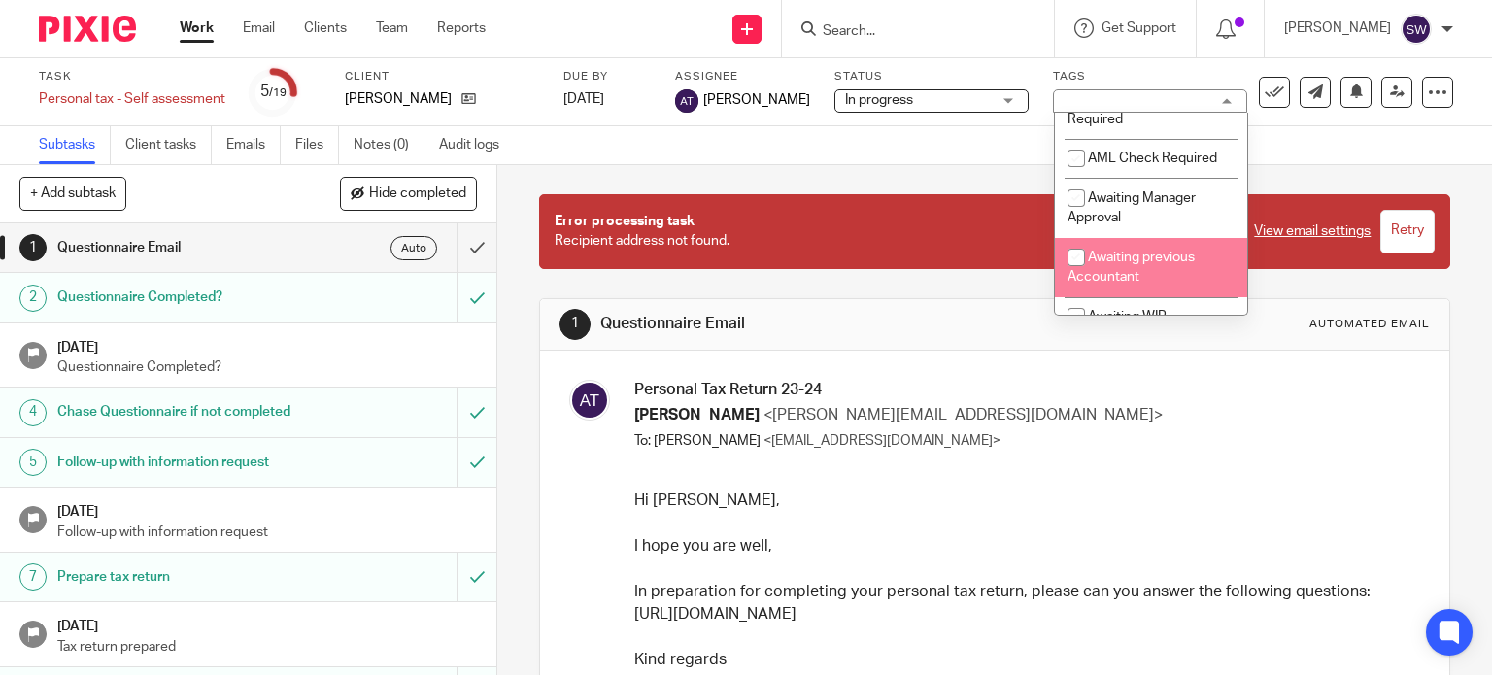
scroll to position [0, 0]
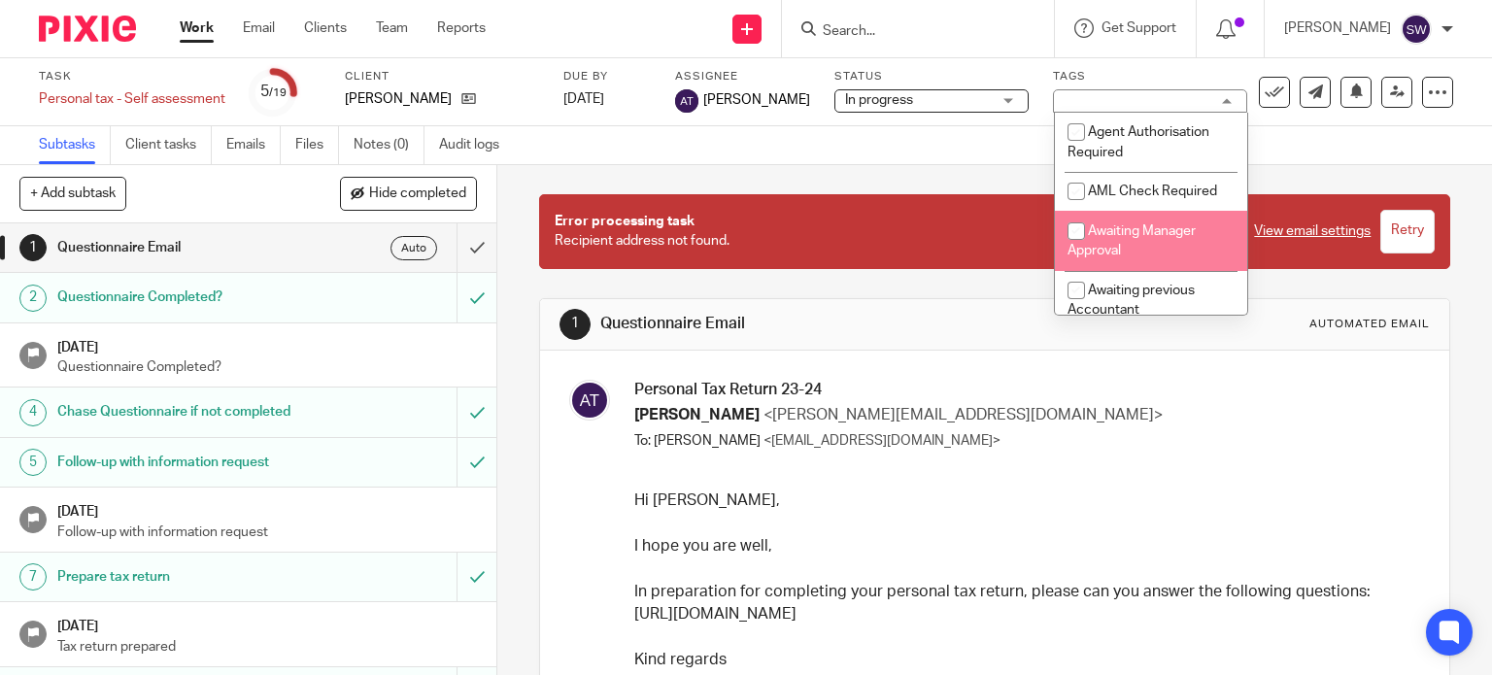
click at [1128, 227] on span "Awaiting Manager Approval" at bounding box center [1132, 241] width 128 height 34
checkbox input "true"
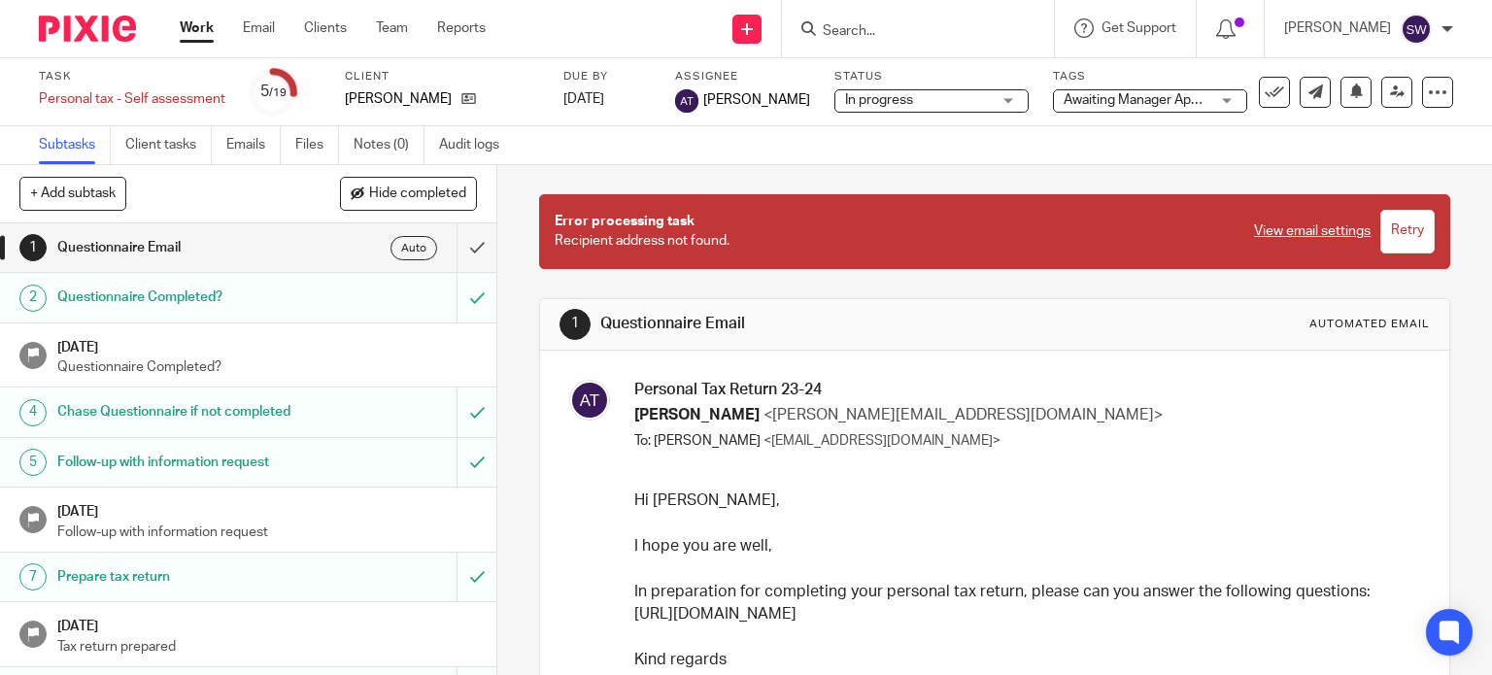
click at [917, 131] on div "Subtasks Client tasks Emails Files Notes (0) Audit logs" at bounding box center [746, 145] width 1492 height 39
click at [194, 30] on link "Work" at bounding box center [197, 27] width 34 height 19
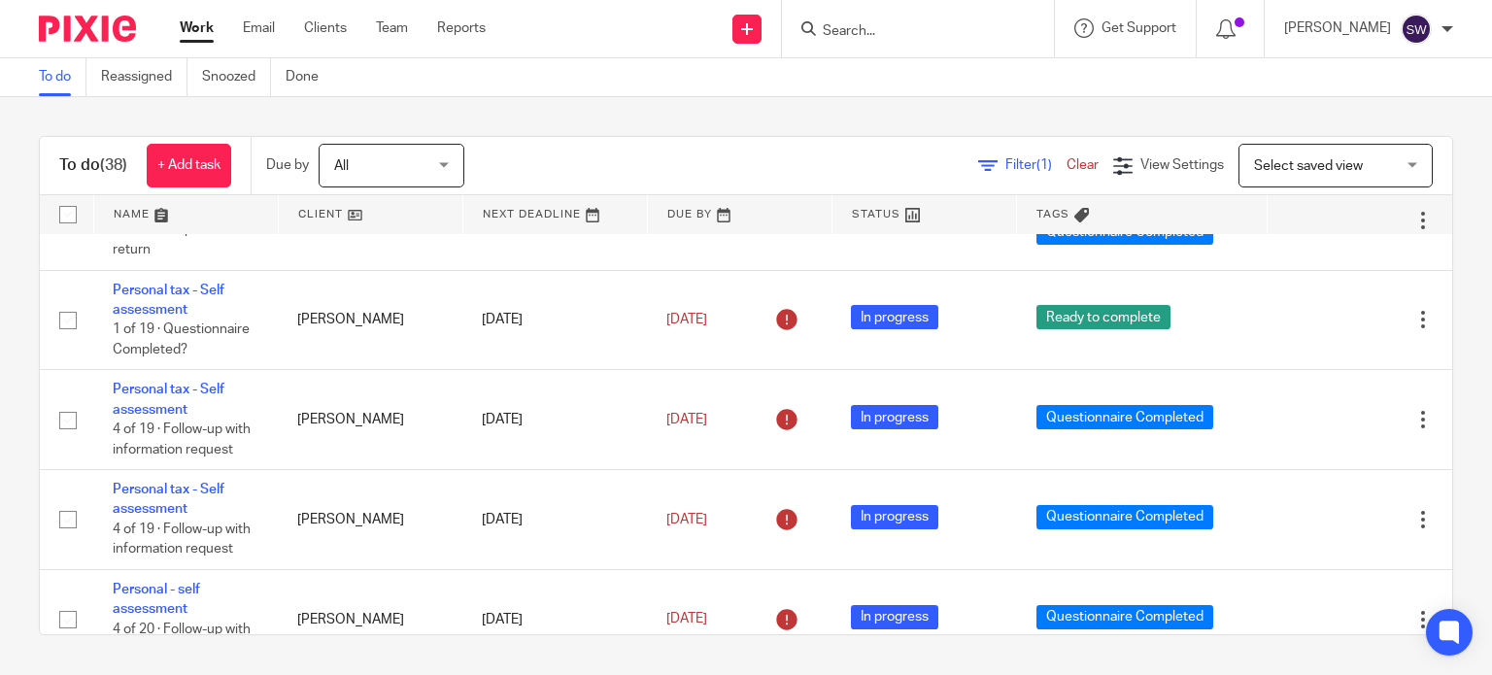
scroll to position [2526, 0]
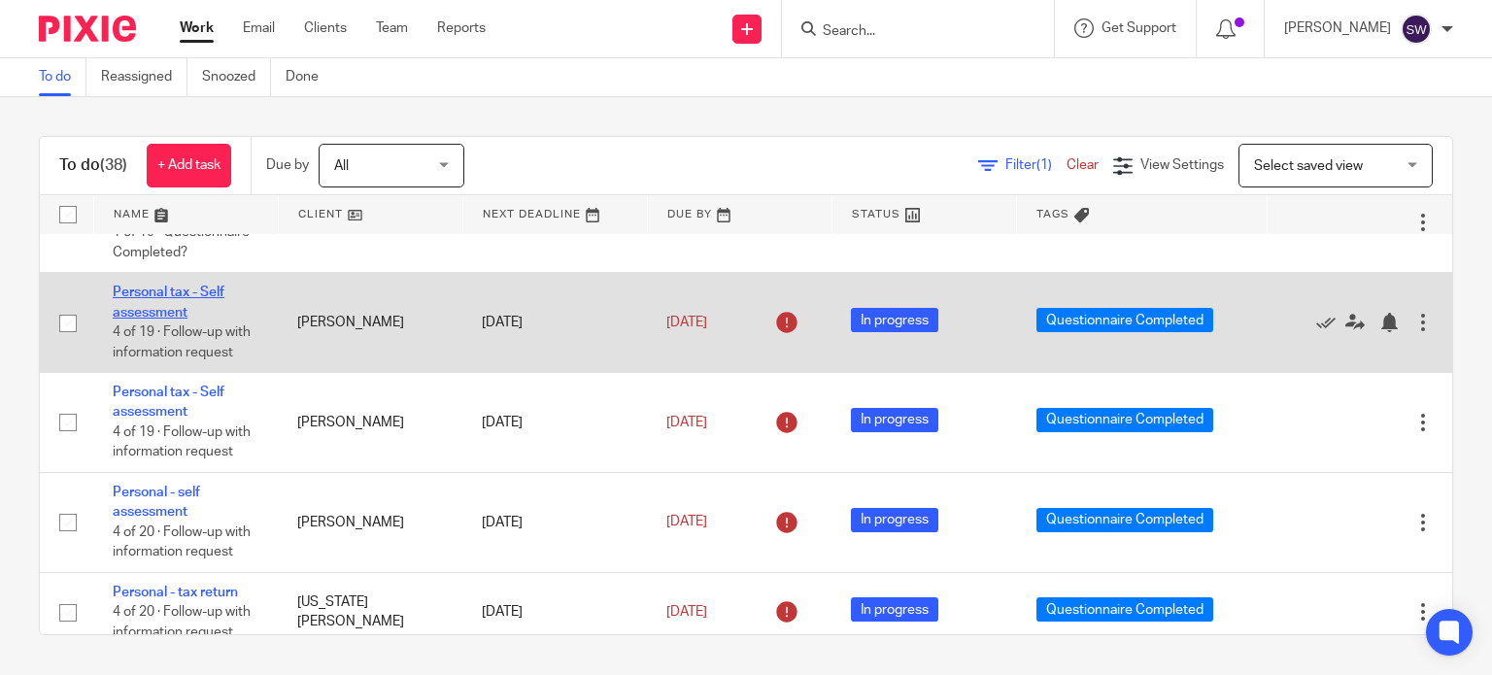
click at [185, 319] on link "Personal tax - Self assessment" at bounding box center [169, 302] width 112 height 33
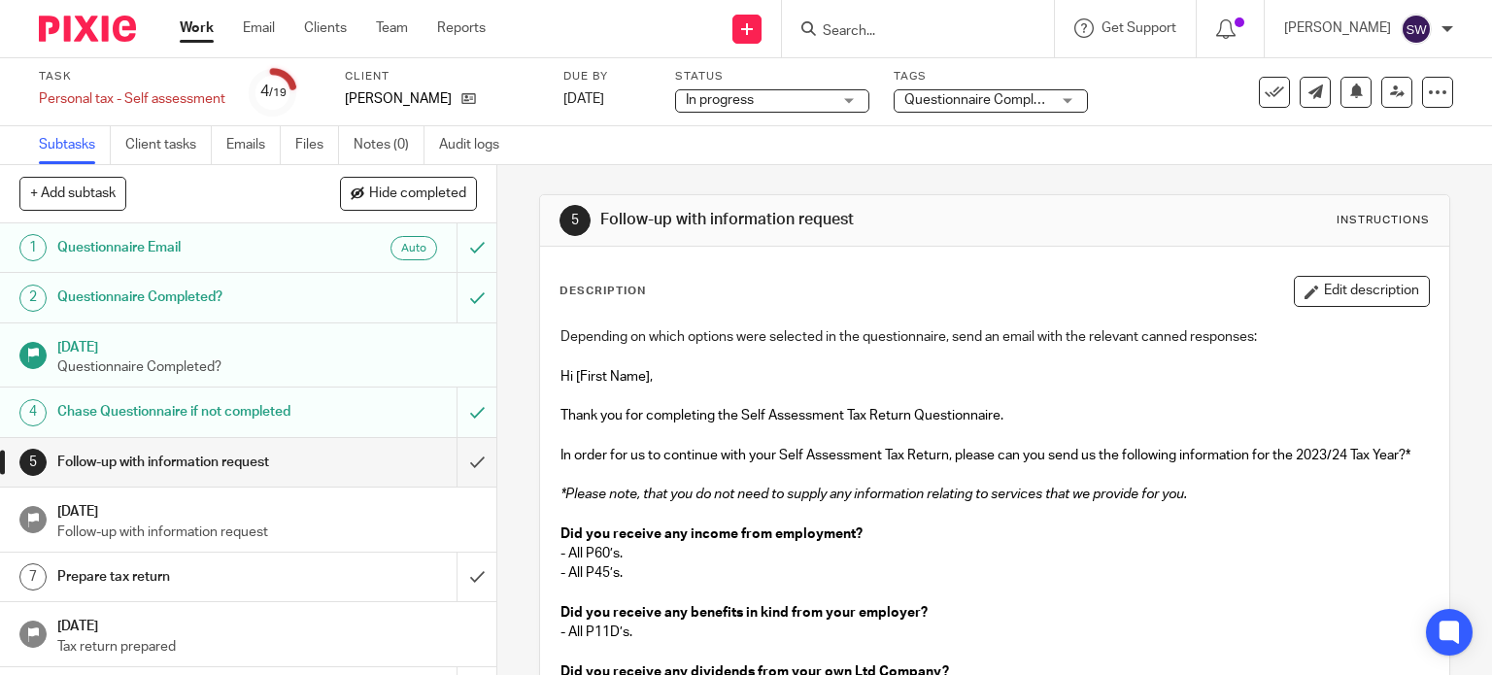
click at [976, 97] on span "Questionnaire Completed" at bounding box center [982, 100] width 157 height 14
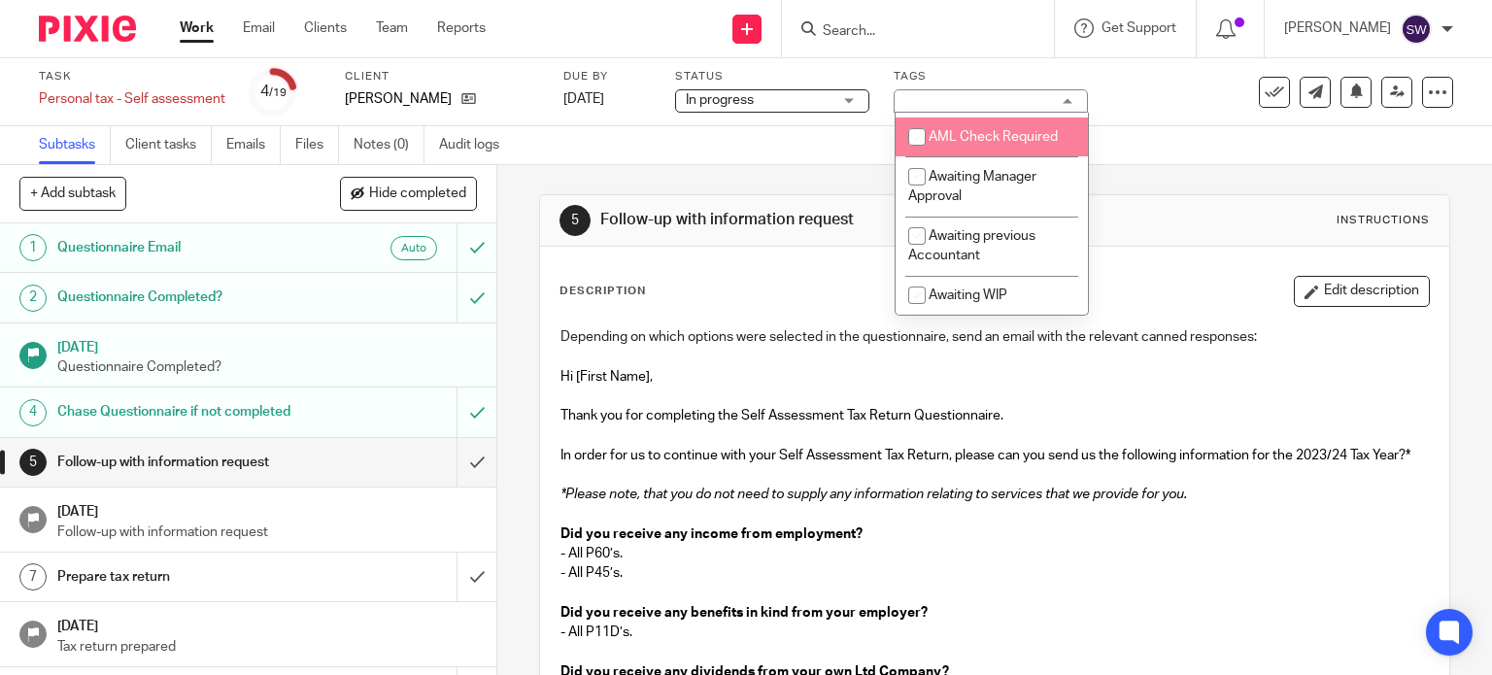
scroll to position [97, 0]
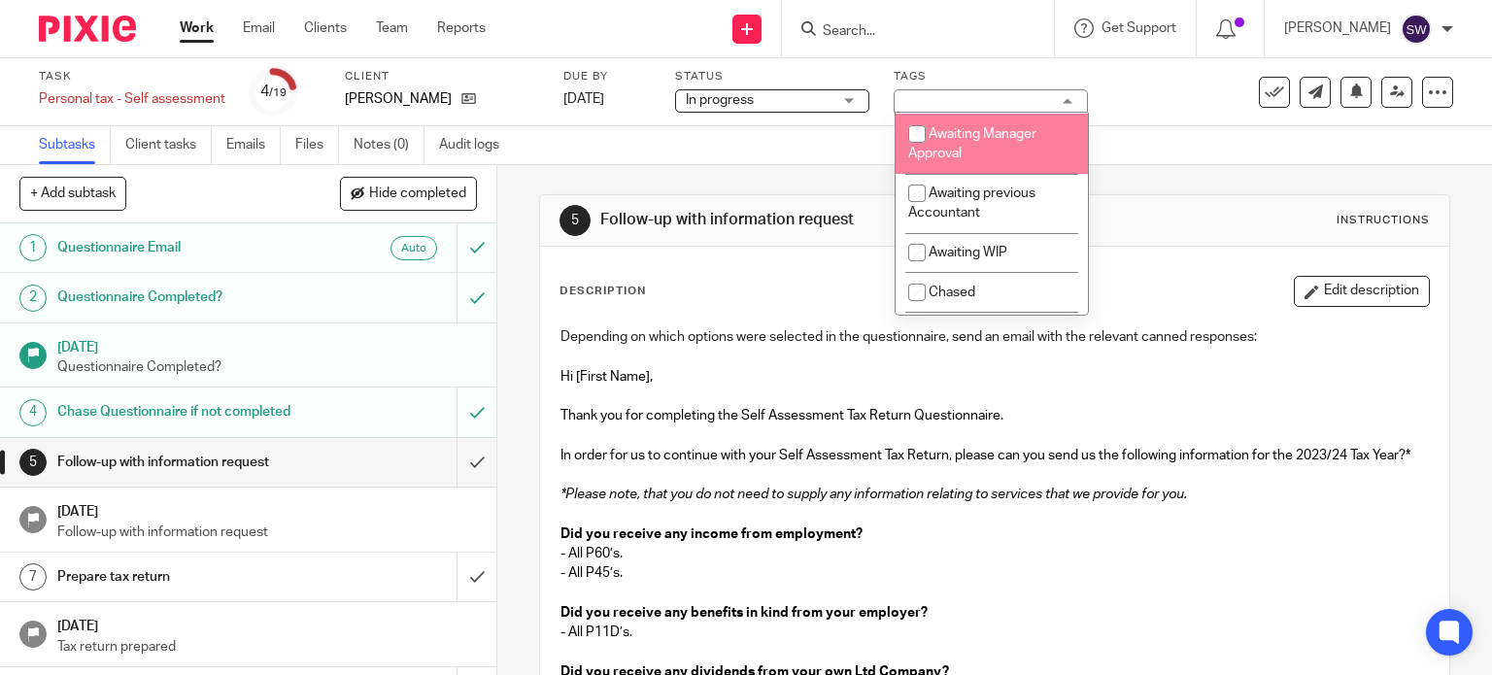
click at [976, 139] on span "Awaiting Manager Approval" at bounding box center [972, 144] width 128 height 34
checkbox input "true"
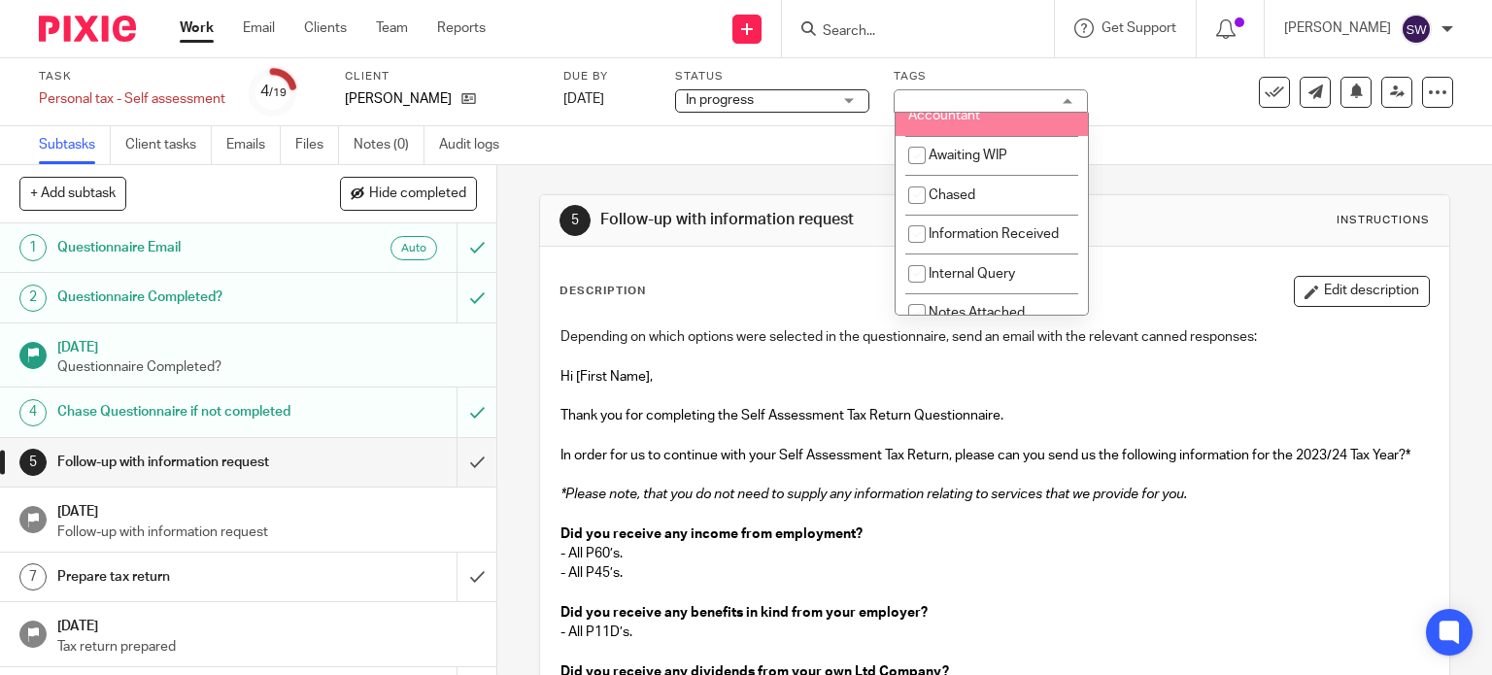
scroll to position [291, 0]
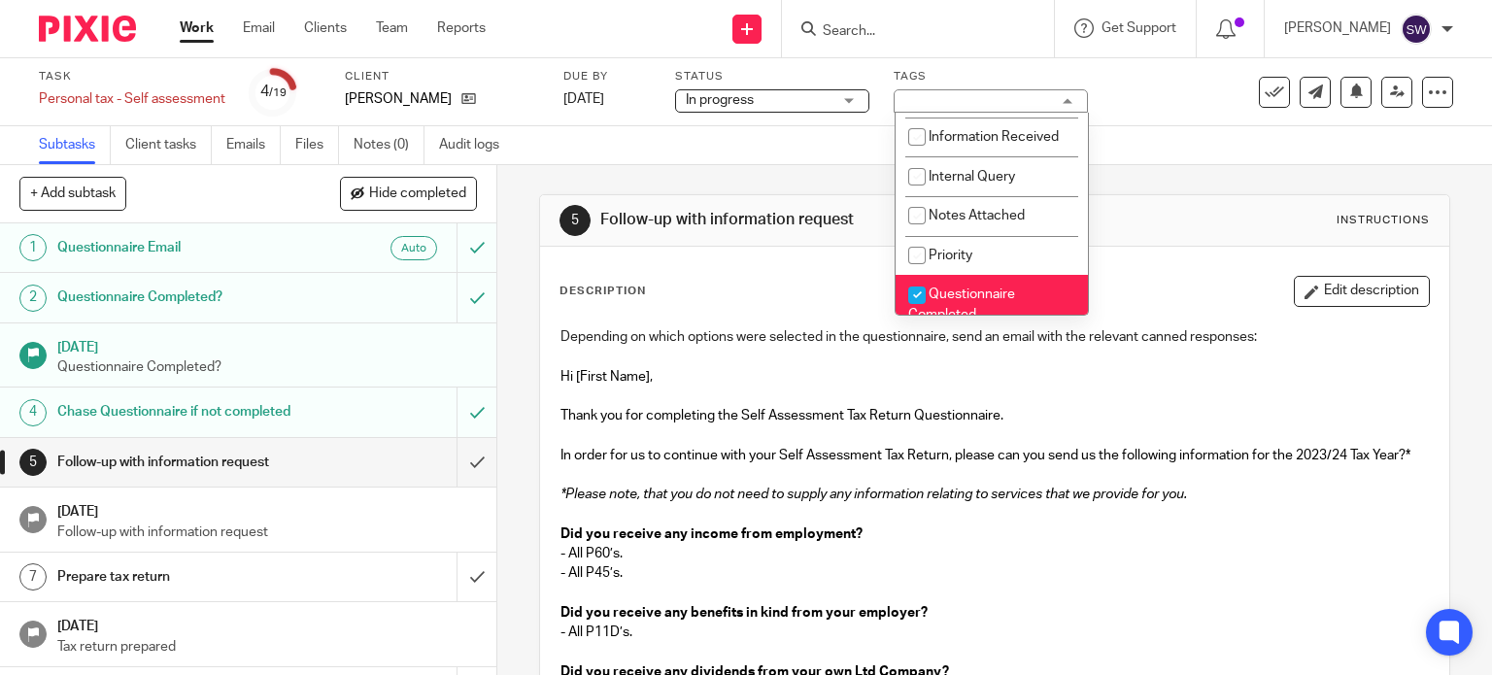
click at [987, 296] on span "Questionnaire Completed" at bounding box center [961, 305] width 107 height 34
checkbox input "false"
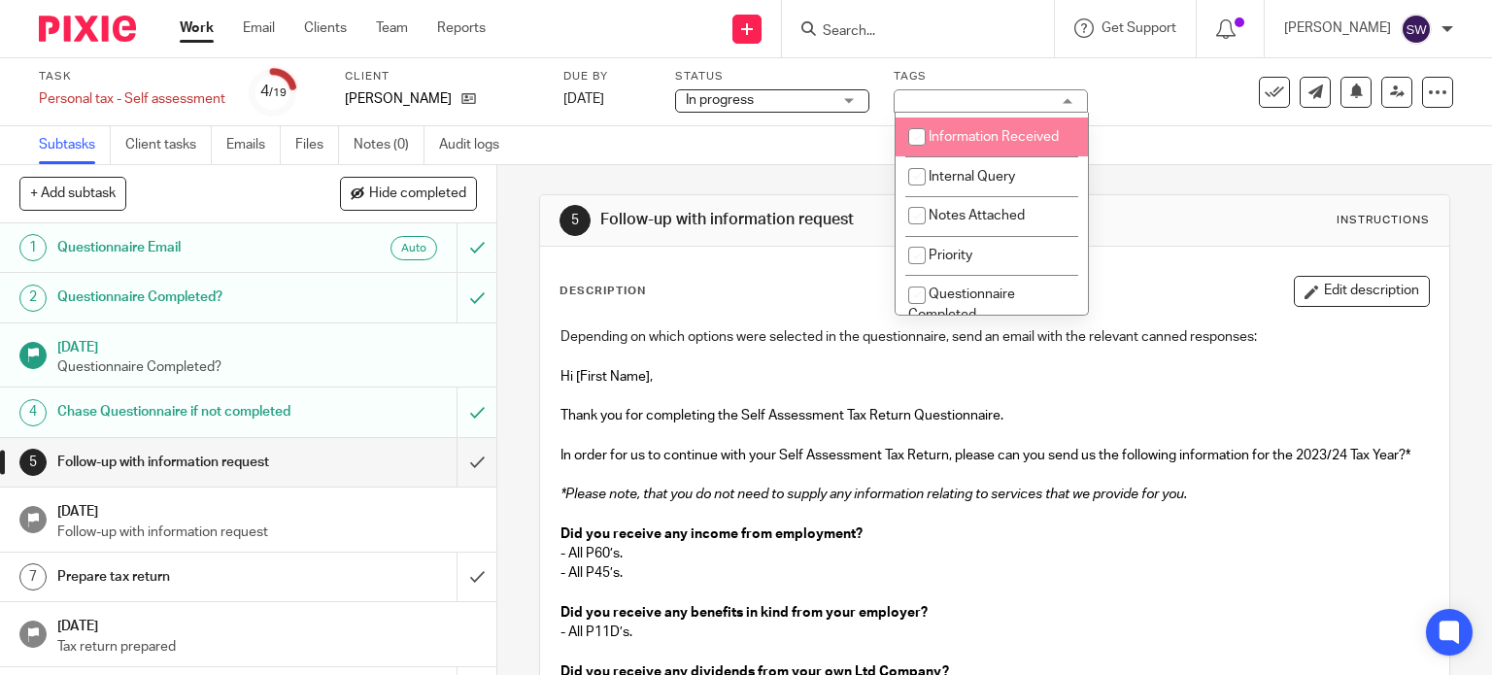
click at [1139, 109] on div "Task Personal tax - Self assessment Save Personal tax - Self assessment 4 /19 C…" at bounding box center [628, 92] width 1178 height 47
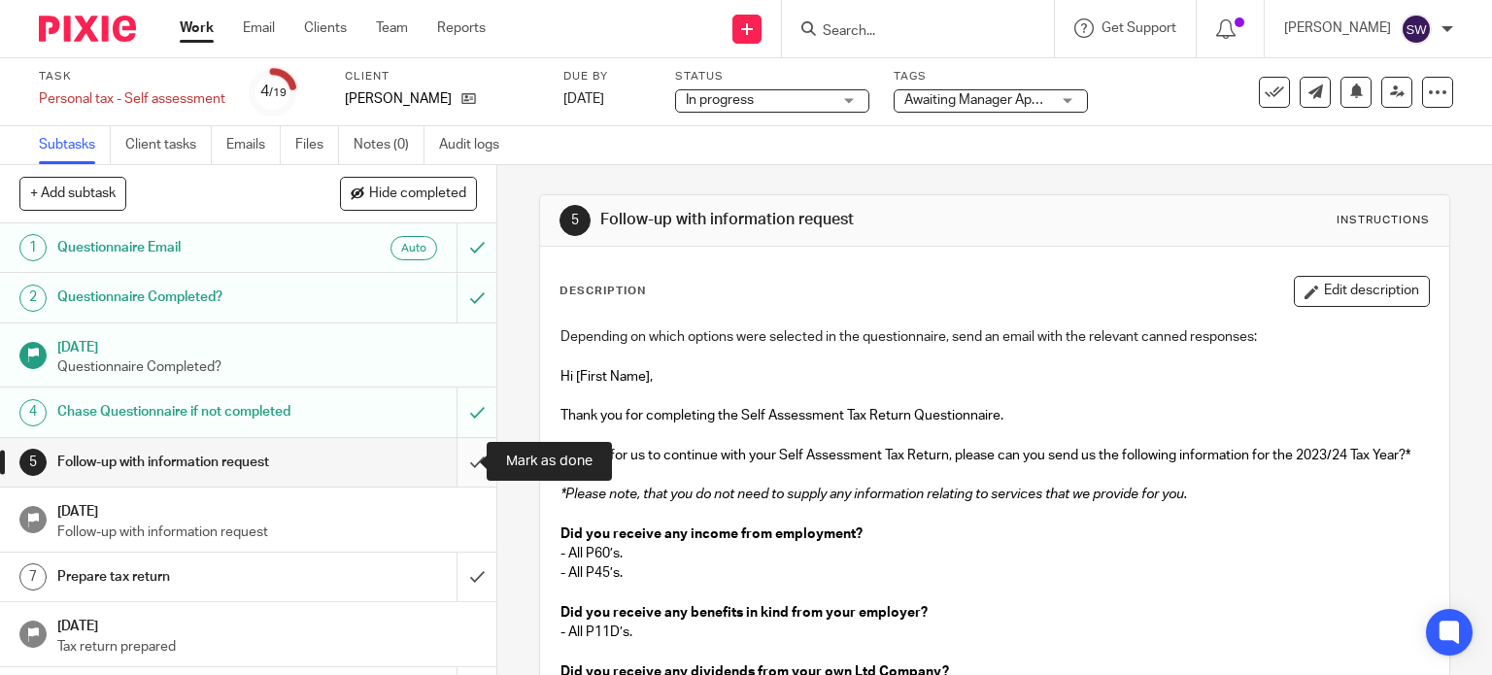
click at [453, 459] on input "submit" at bounding box center [248, 462] width 496 height 49
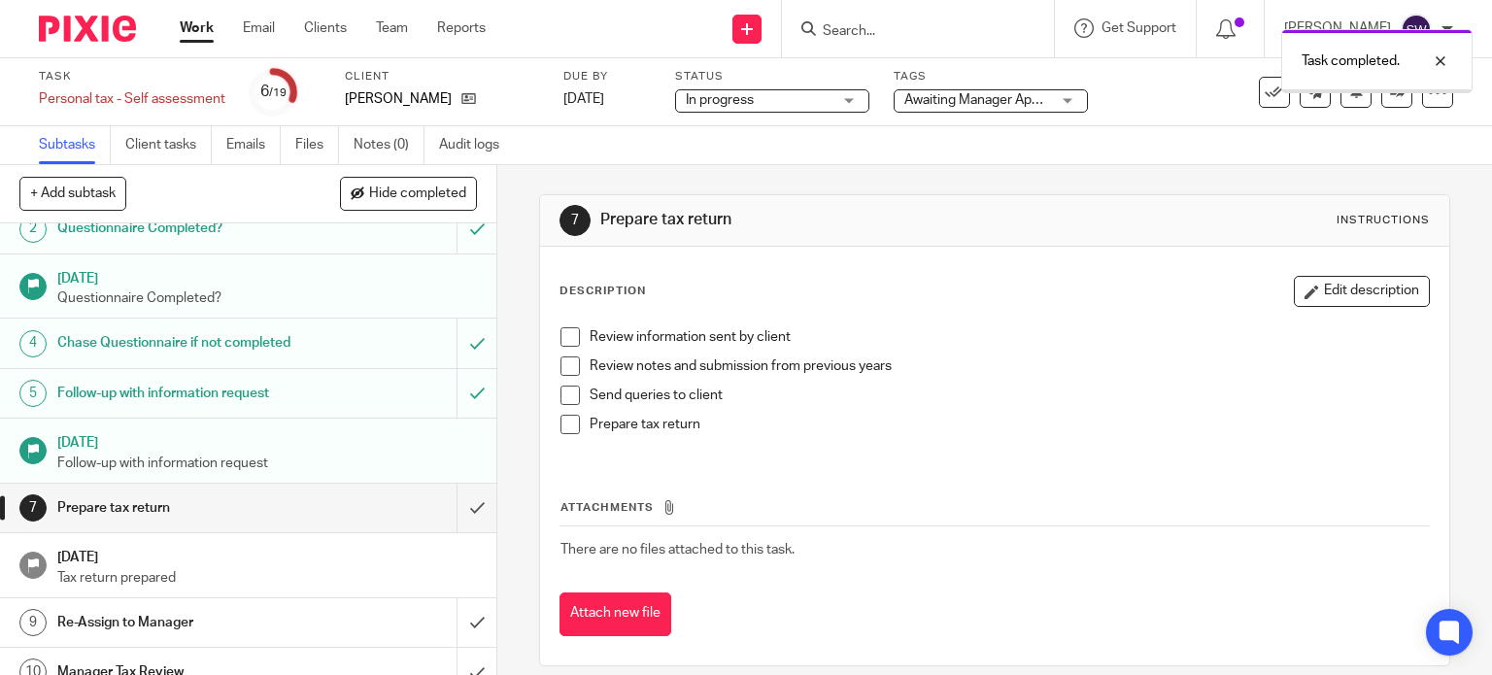
scroll to position [194, 0]
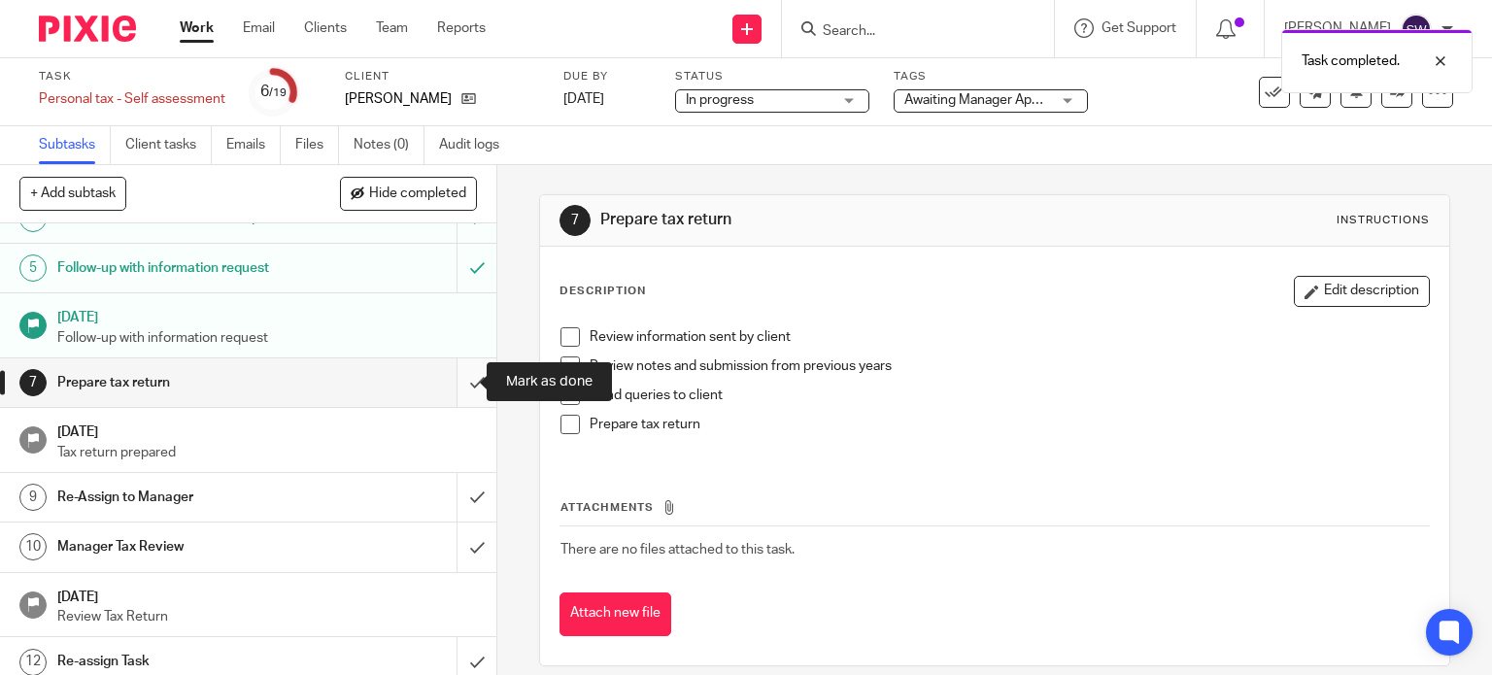
click at [462, 378] on input "submit" at bounding box center [248, 382] width 496 height 49
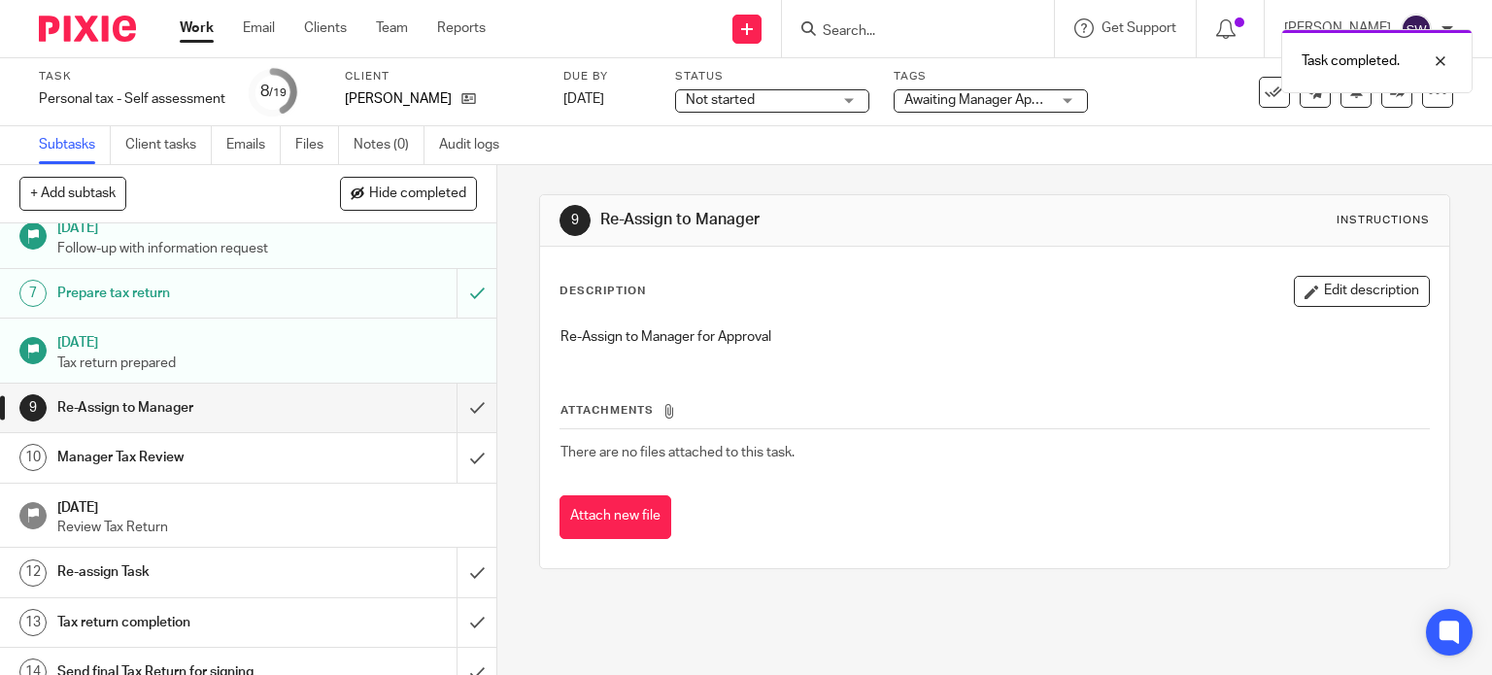
scroll to position [291, 0]
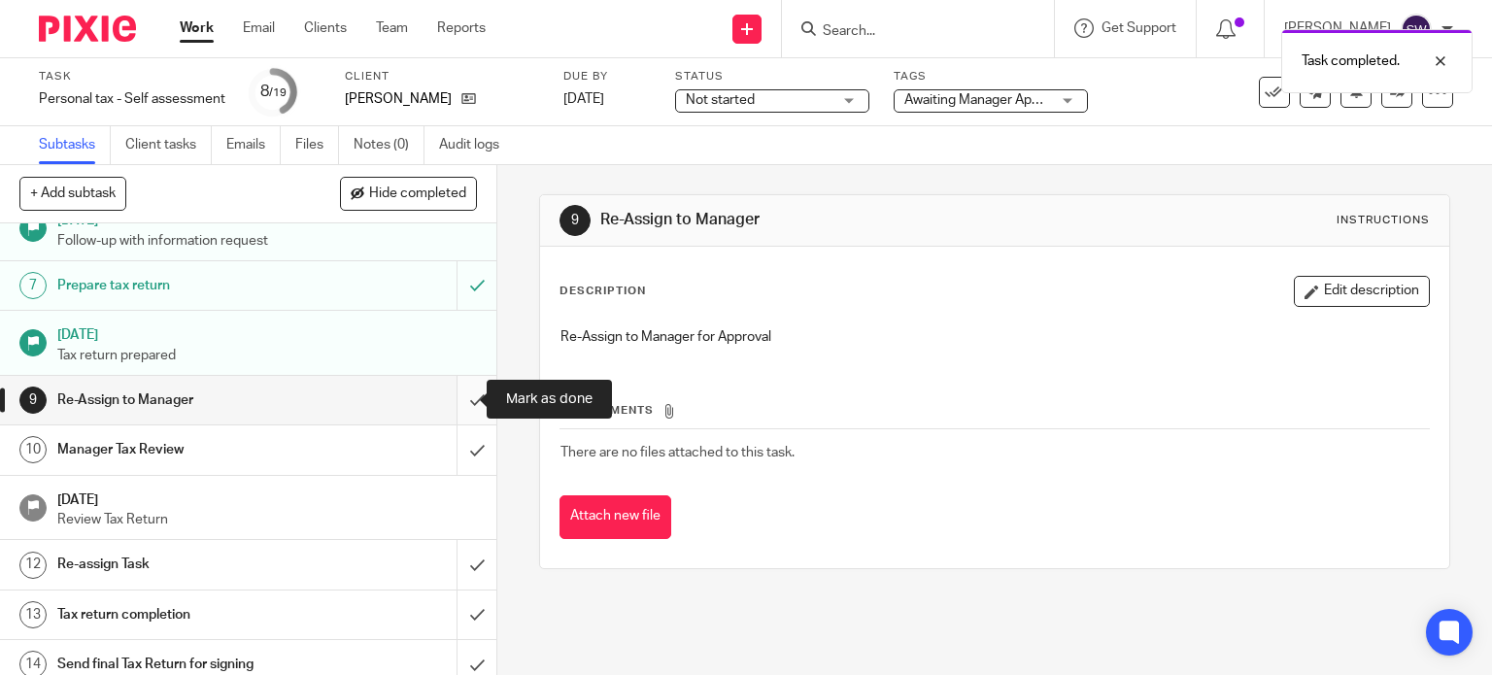
click at [459, 398] on input "submit" at bounding box center [248, 400] width 496 height 49
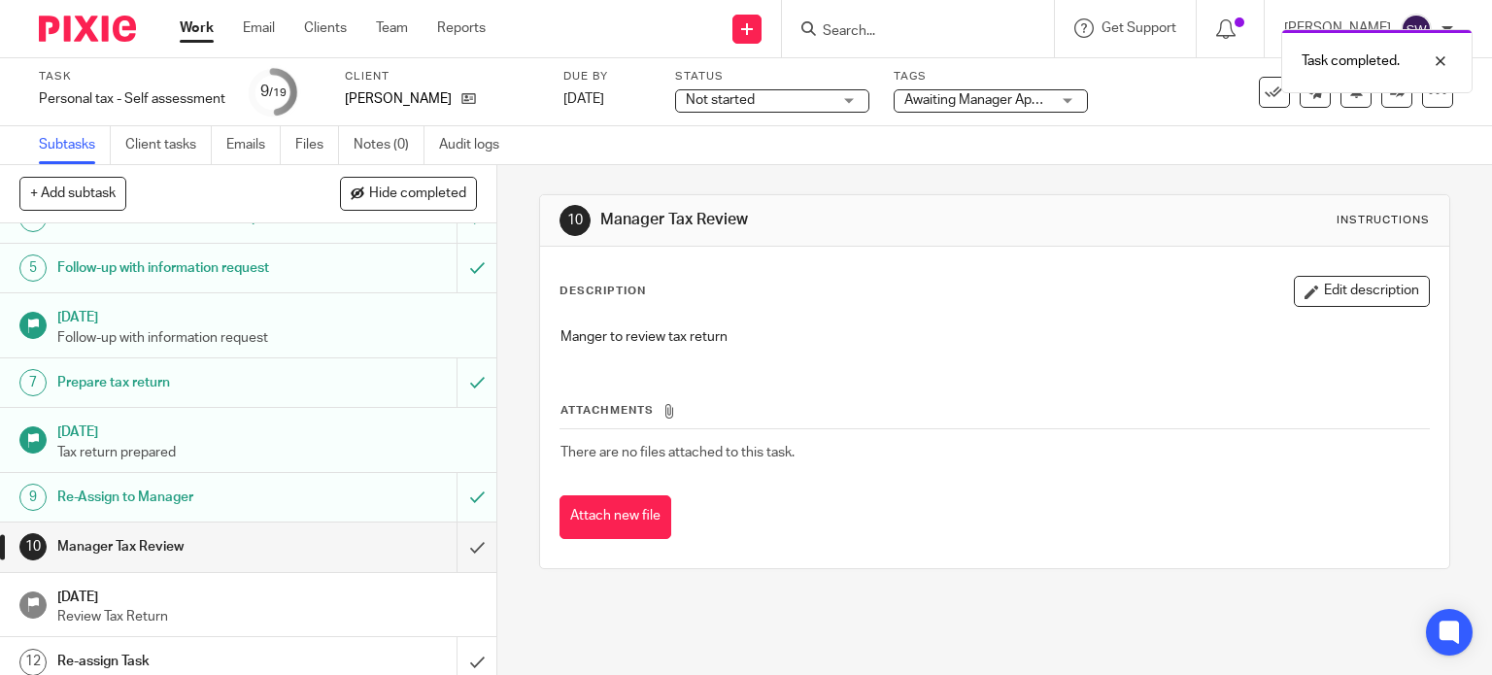
scroll to position [291, 0]
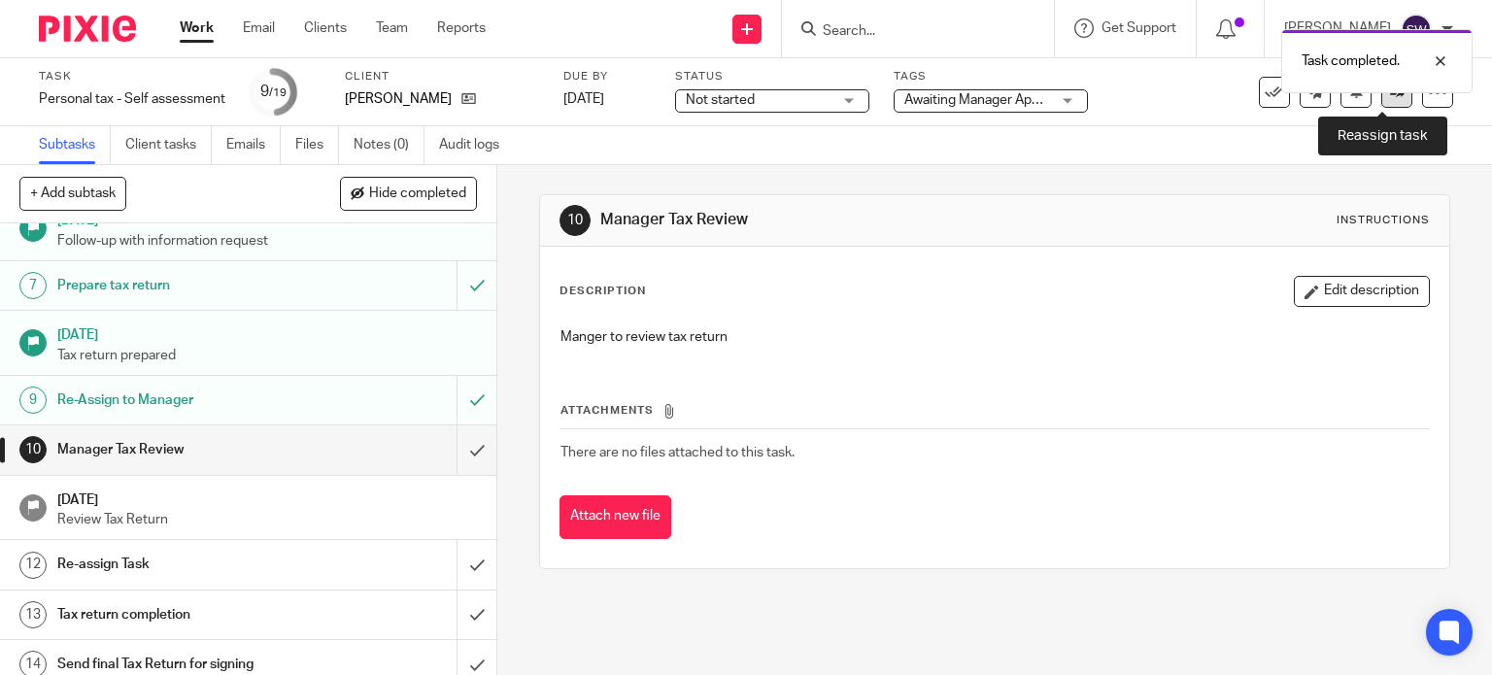
click at [1381, 100] on link at bounding box center [1396, 92] width 31 height 31
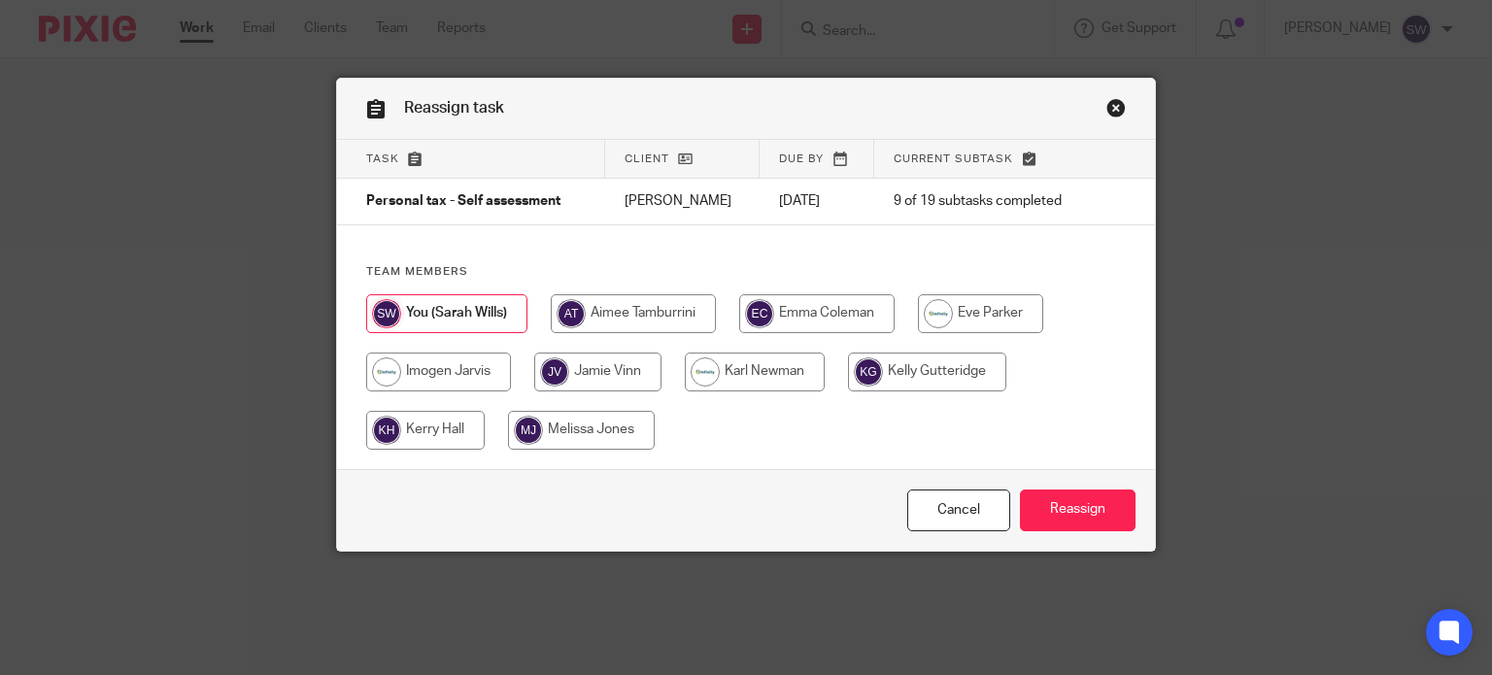
click at [660, 303] on input "radio" at bounding box center [633, 313] width 165 height 39
radio input "true"
click at [1072, 509] on input "Reassign" at bounding box center [1078, 511] width 116 height 42
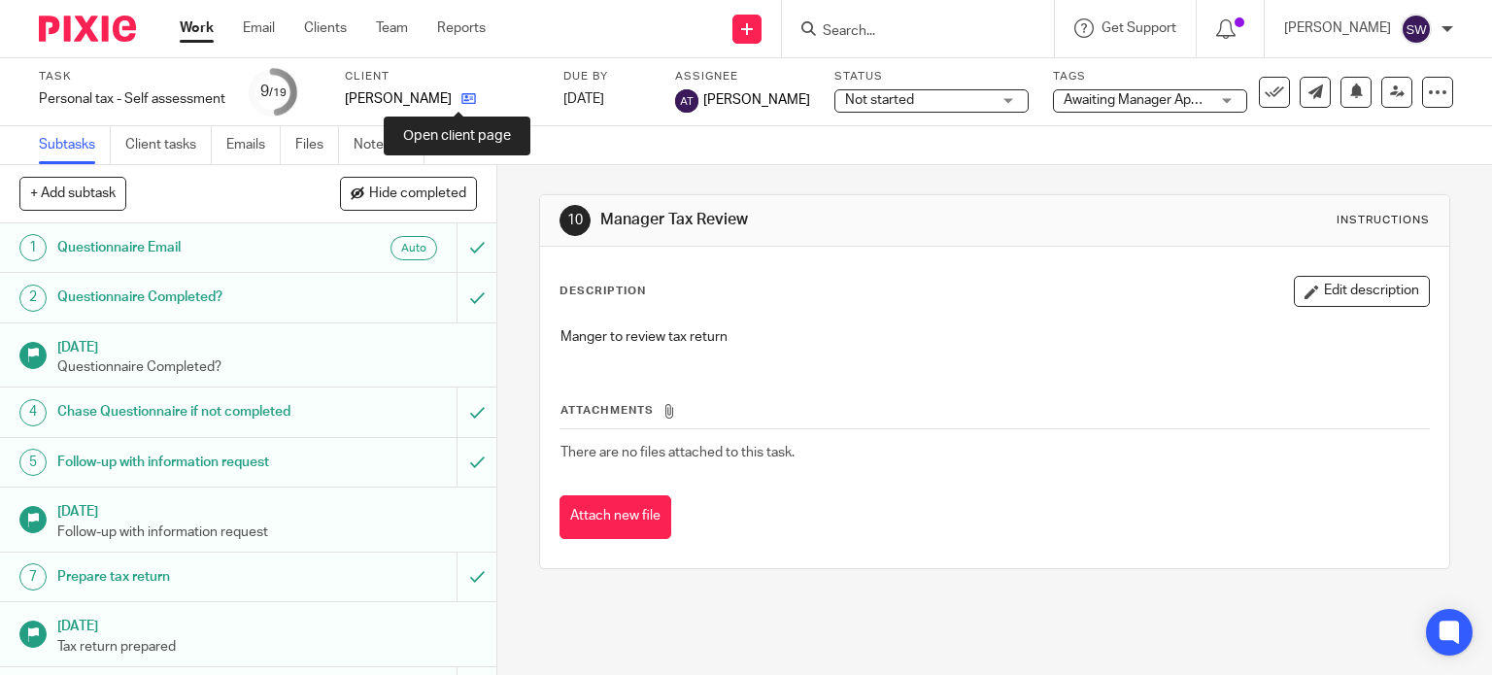
click at [461, 98] on icon at bounding box center [468, 98] width 15 height 15
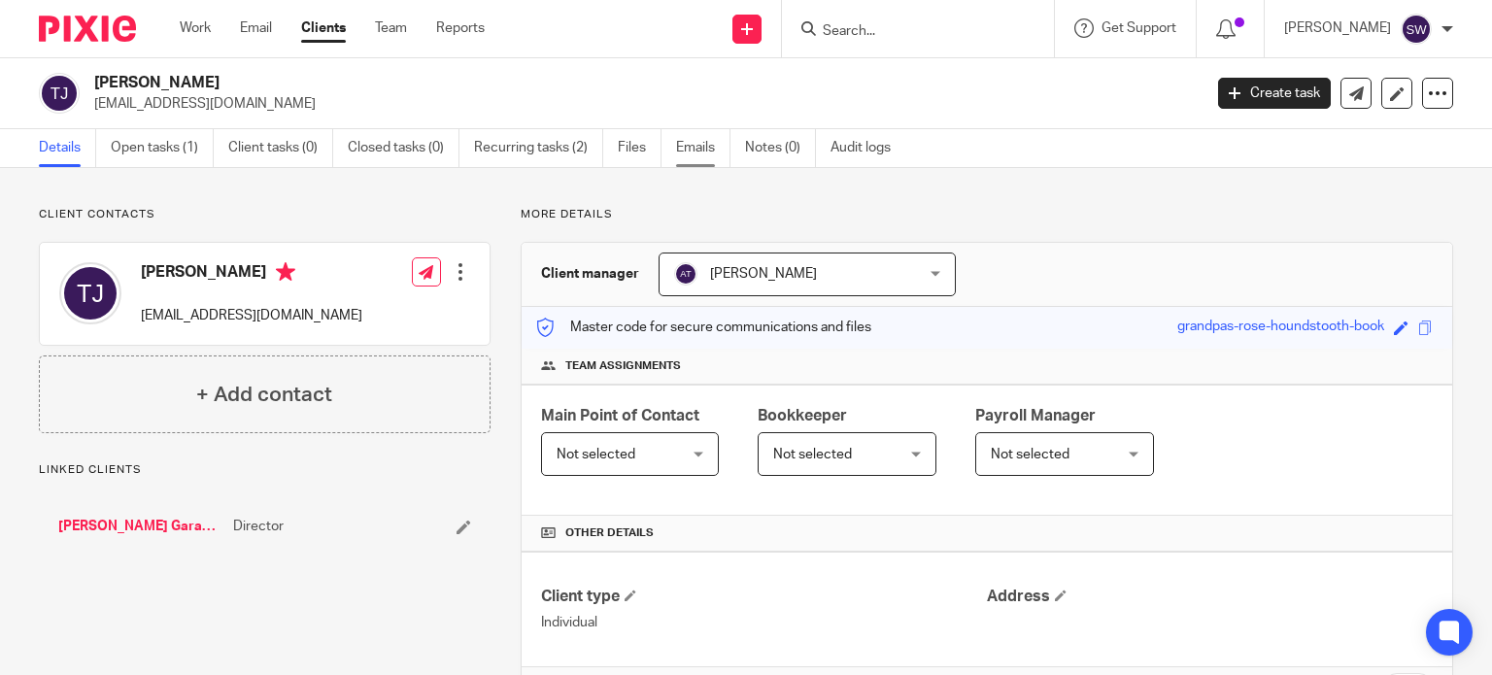
click at [686, 145] on link "Emails" at bounding box center [703, 148] width 54 height 38
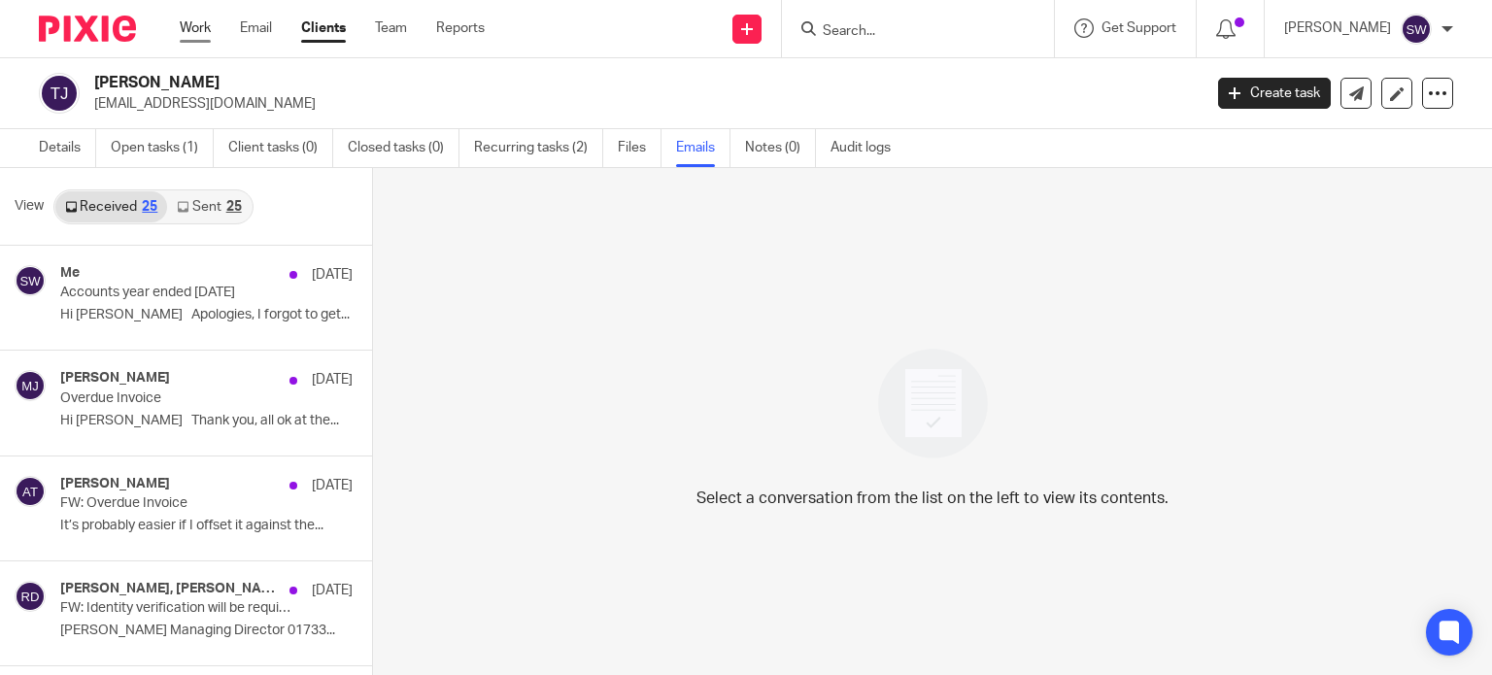
click at [193, 28] on link "Work" at bounding box center [195, 27] width 31 height 19
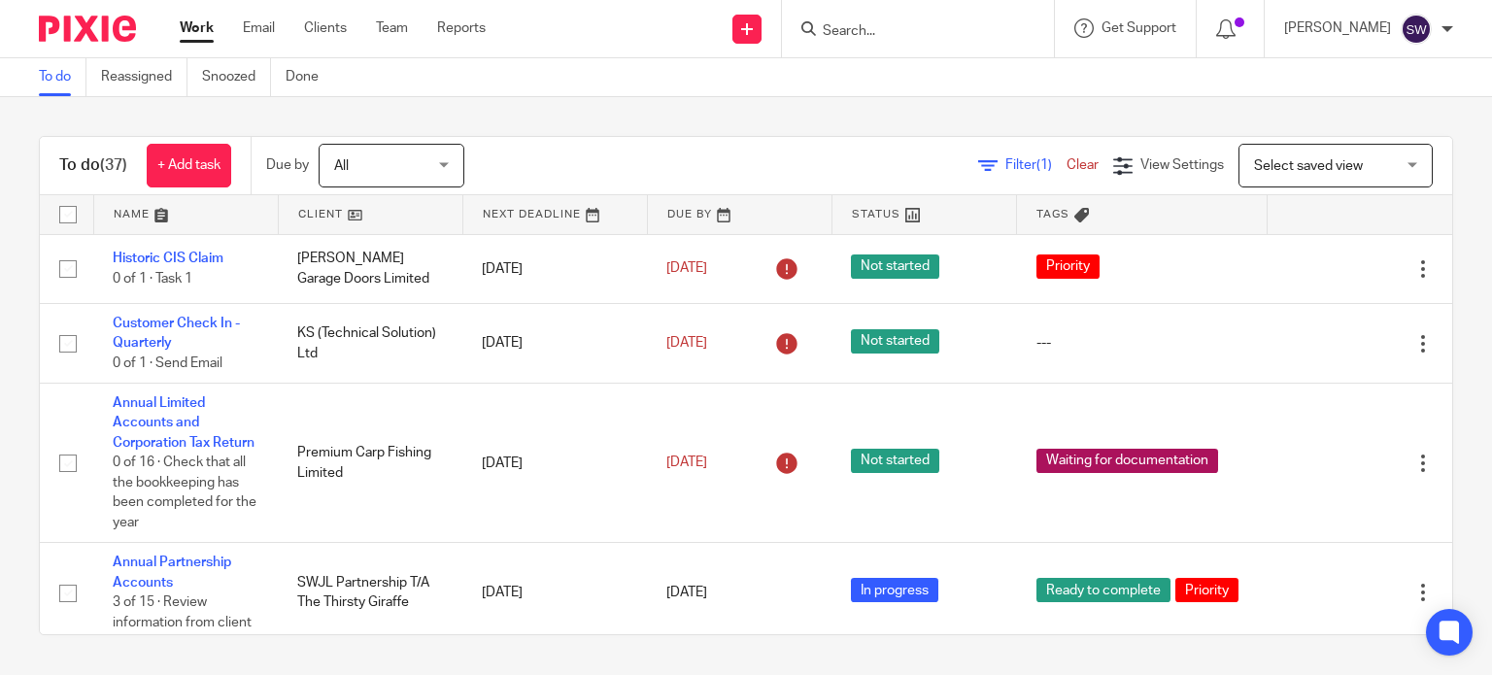
click at [963, 23] on input "Search" at bounding box center [908, 31] width 175 height 17
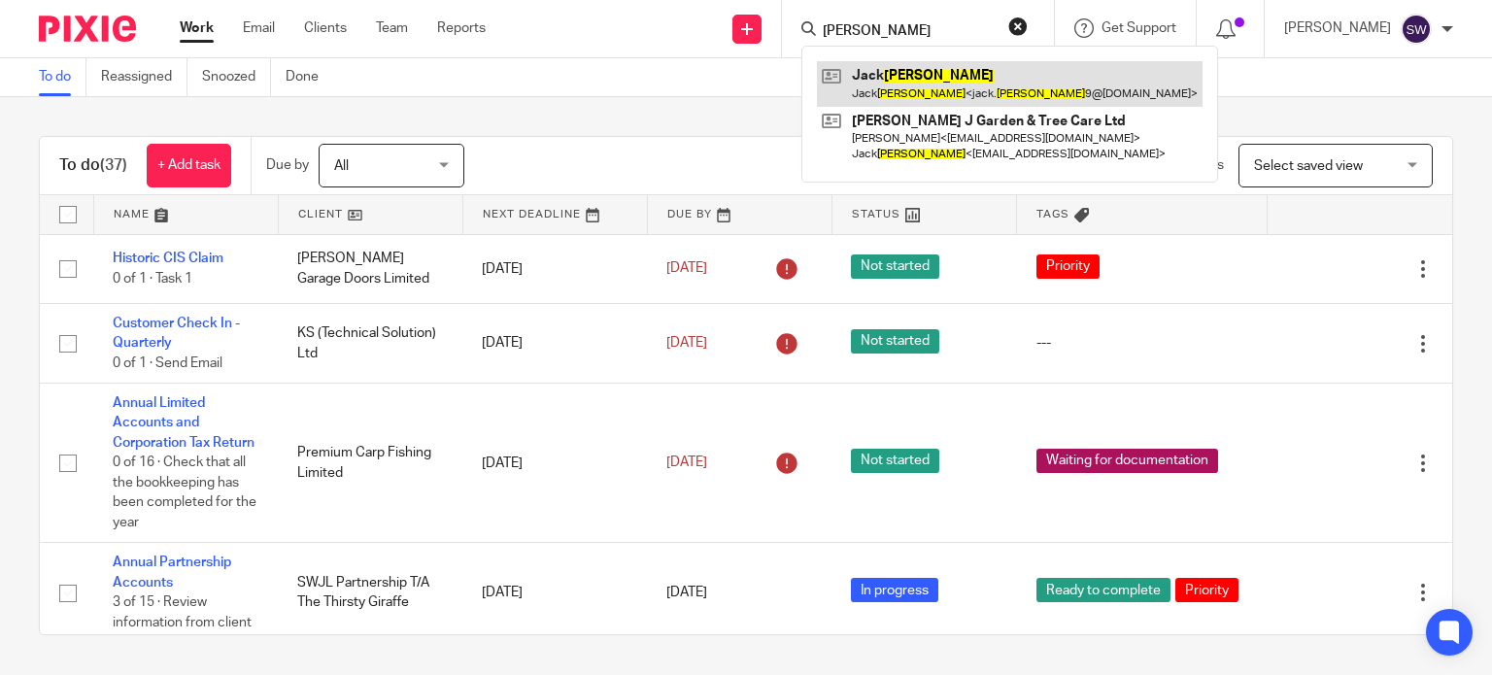
type input "hudson"
click at [922, 76] on link at bounding box center [1010, 83] width 386 height 45
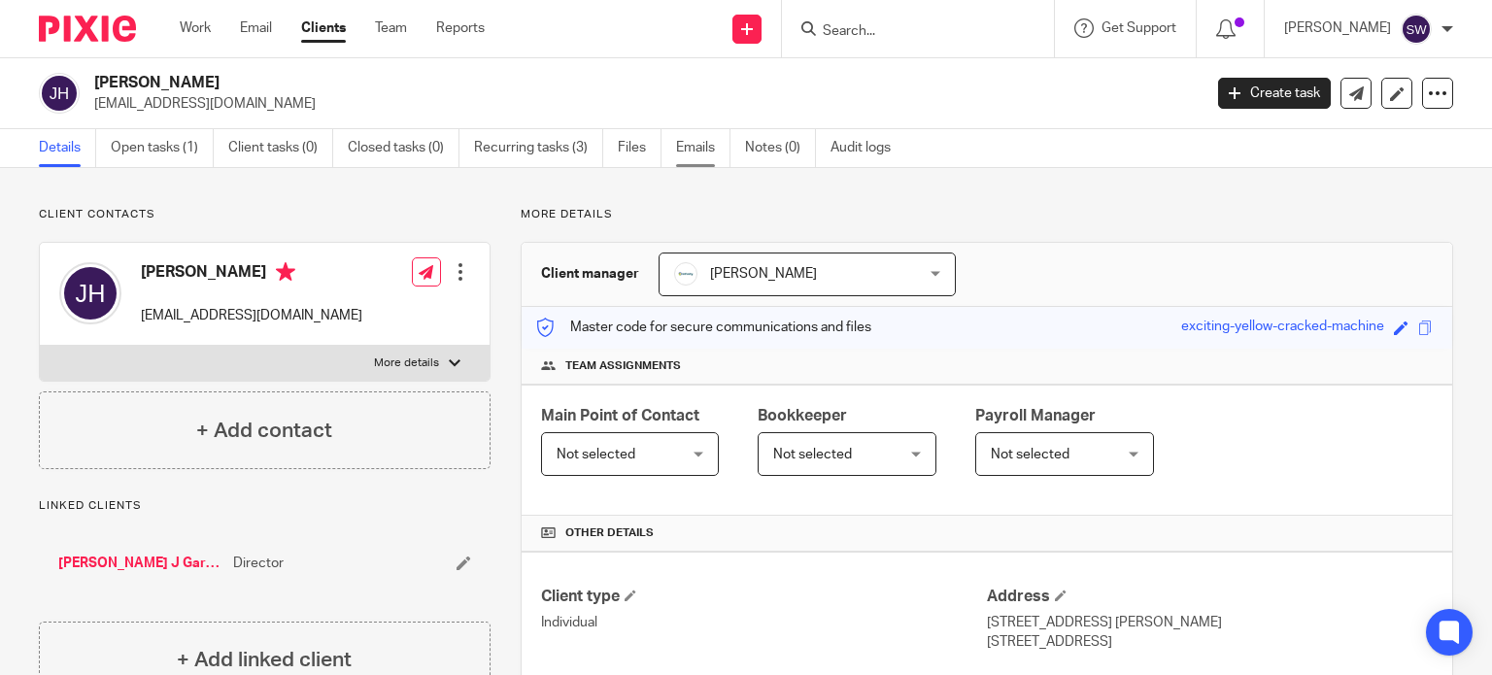
click at [697, 142] on link "Emails" at bounding box center [703, 148] width 54 height 38
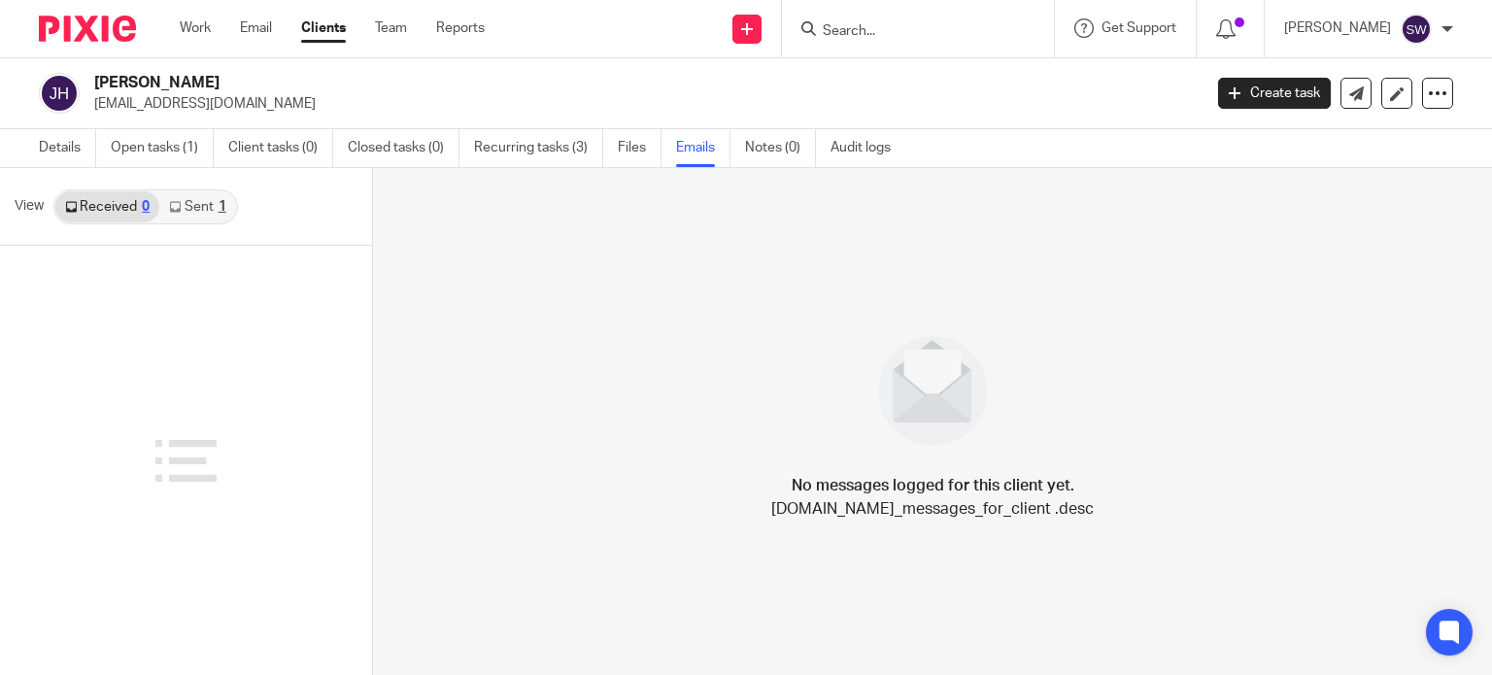
click at [195, 205] on link "Sent 1" at bounding box center [197, 206] width 76 height 31
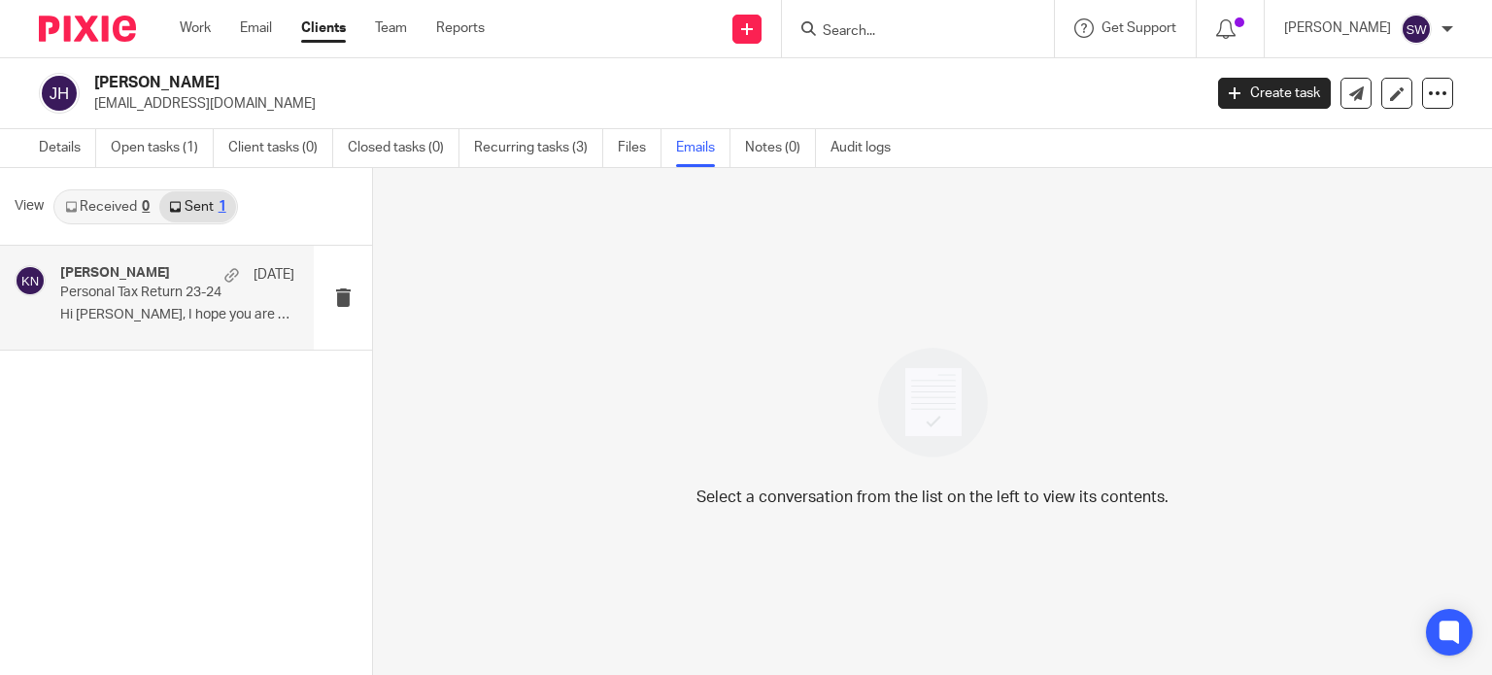
click at [139, 287] on p "Personal Tax Return 23-24" at bounding box center [153, 293] width 187 height 17
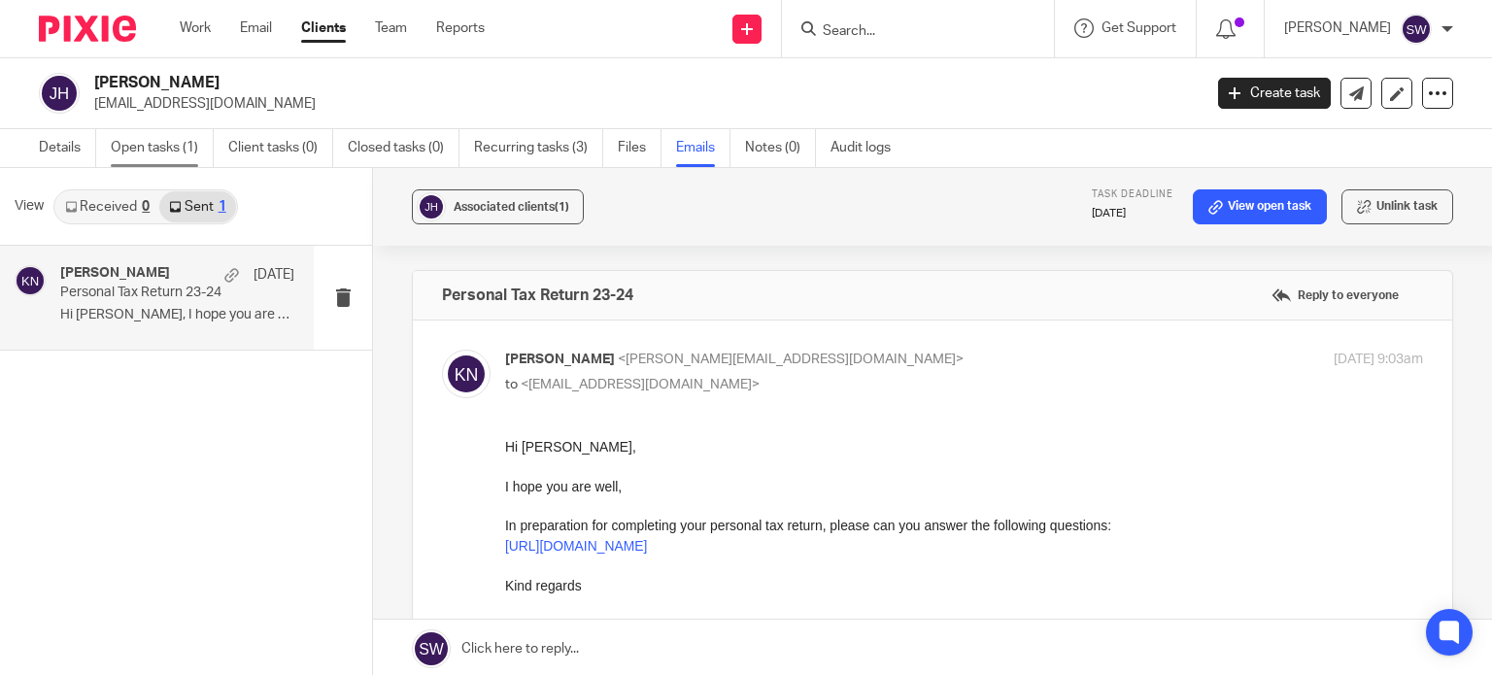
click at [148, 147] on link "Open tasks (1)" at bounding box center [162, 148] width 103 height 38
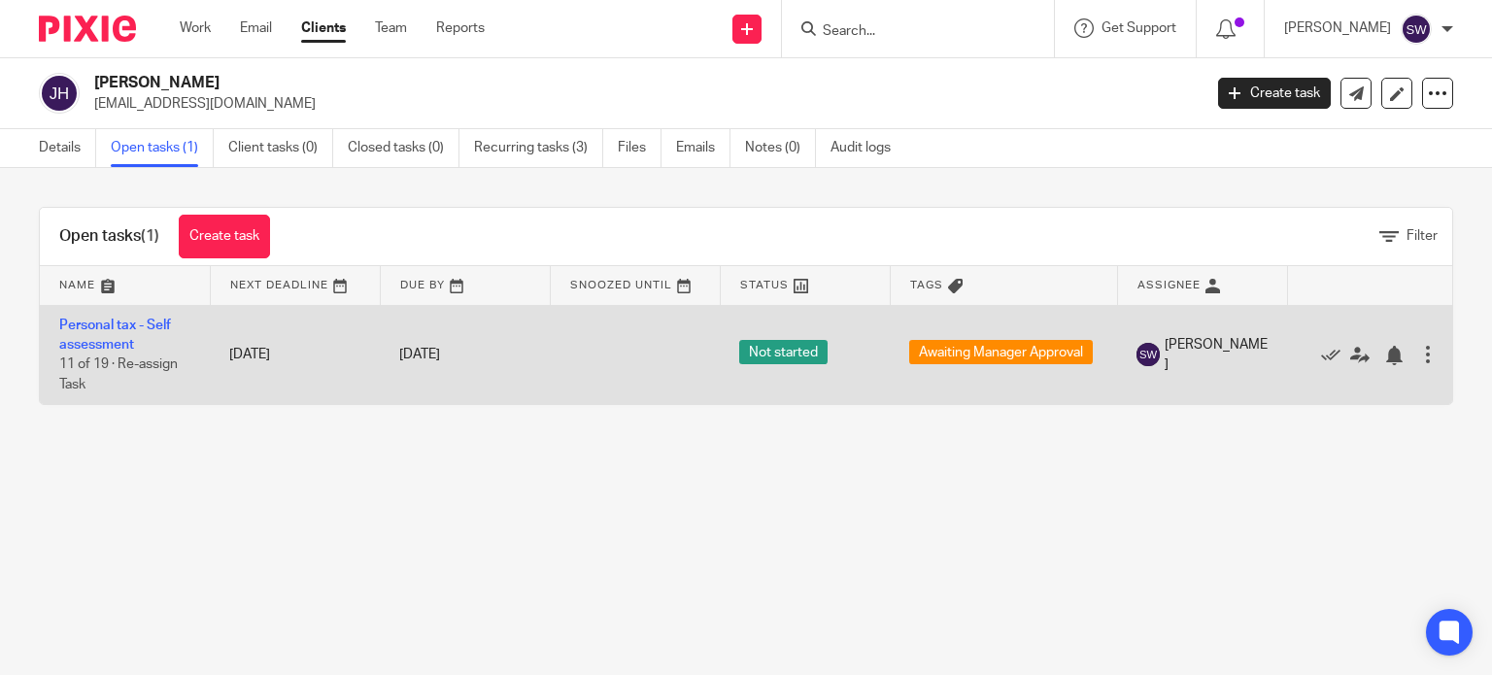
click at [101, 333] on td "Personal tax - Self assessment 11 of 19 · Re-assign Task" at bounding box center [125, 354] width 170 height 99
click at [98, 327] on link "Personal tax - Self assessment" at bounding box center [115, 335] width 112 height 33
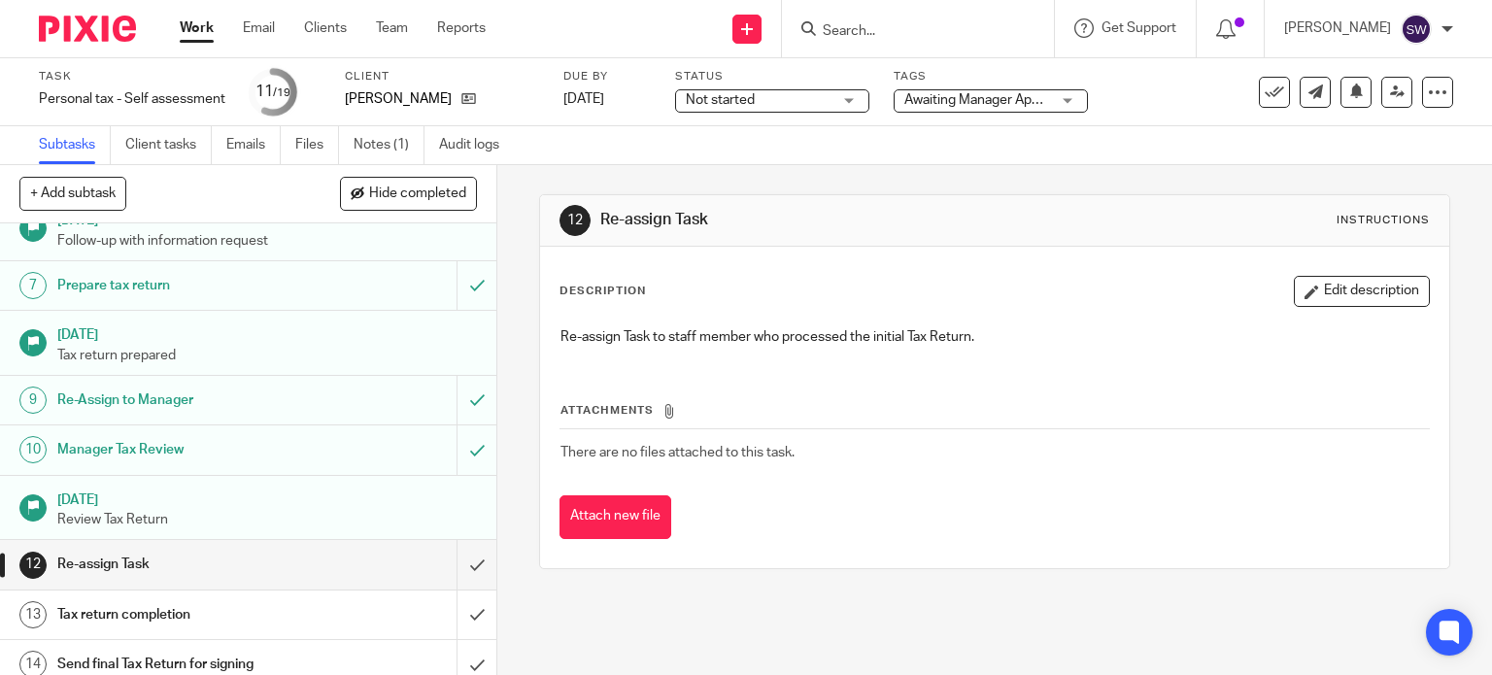
scroll to position [389, 0]
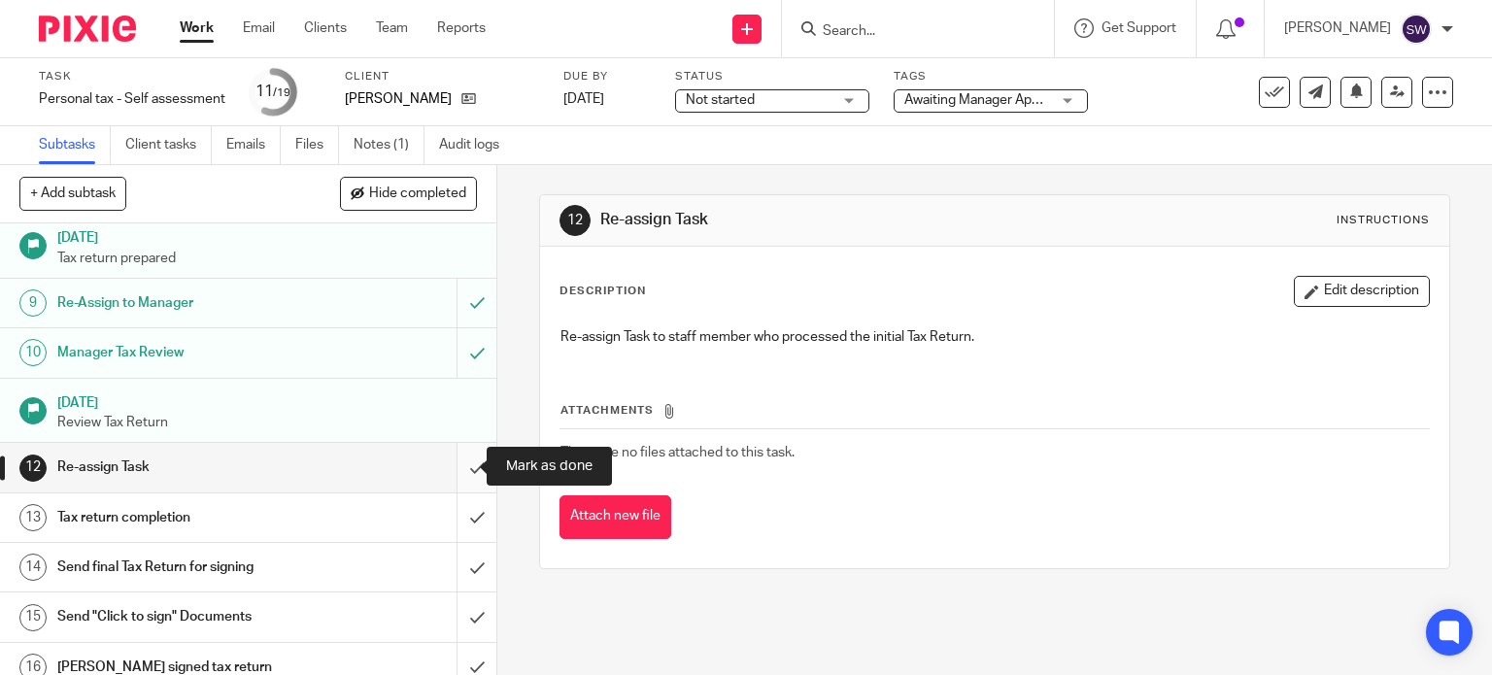
click at [454, 469] on input "submit" at bounding box center [248, 467] width 496 height 49
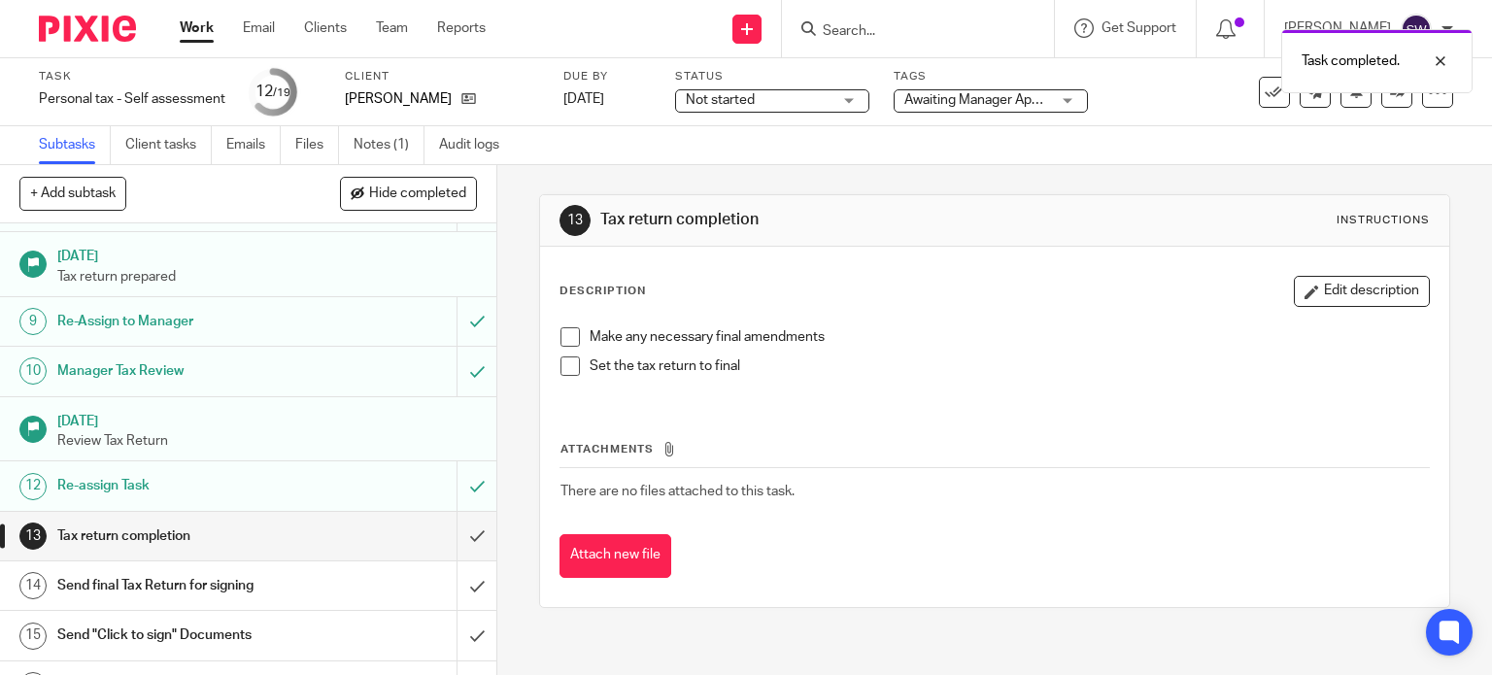
scroll to position [389, 0]
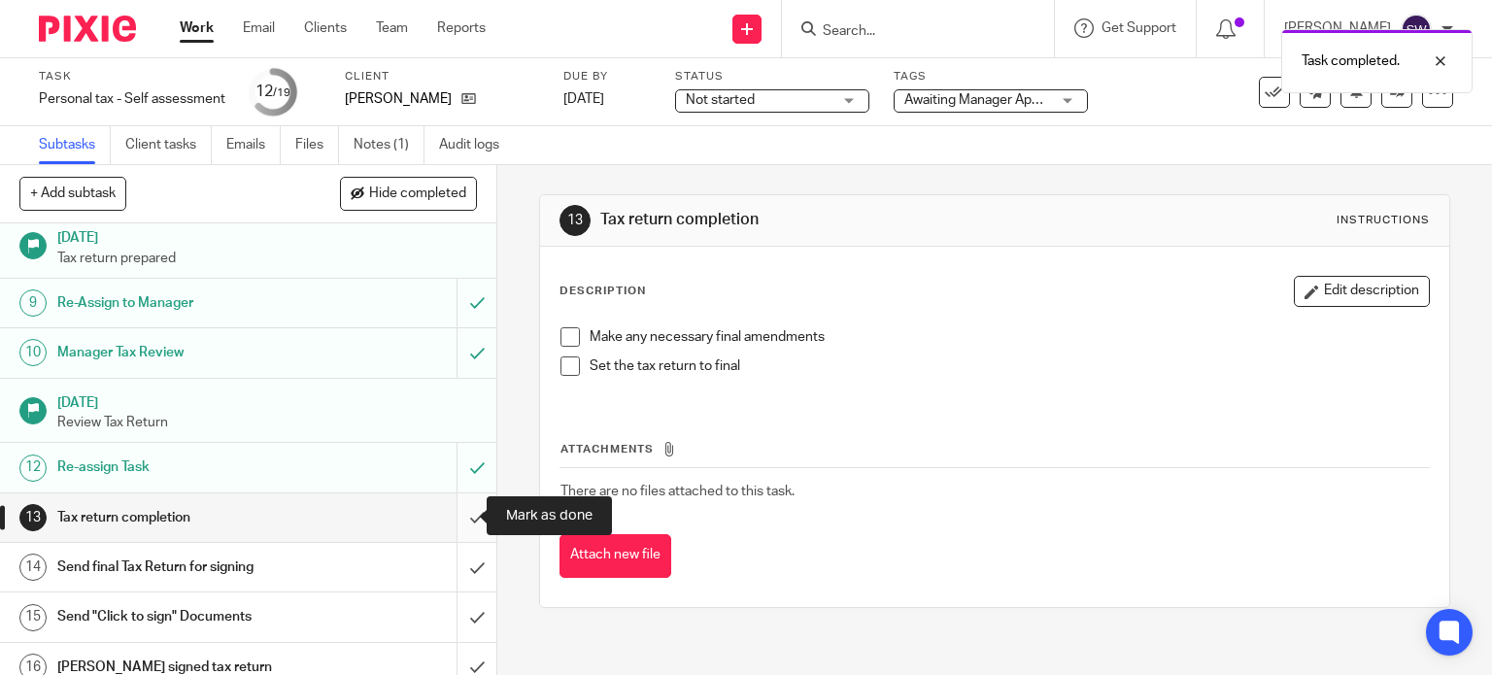
click at [459, 518] on input "submit" at bounding box center [248, 517] width 496 height 49
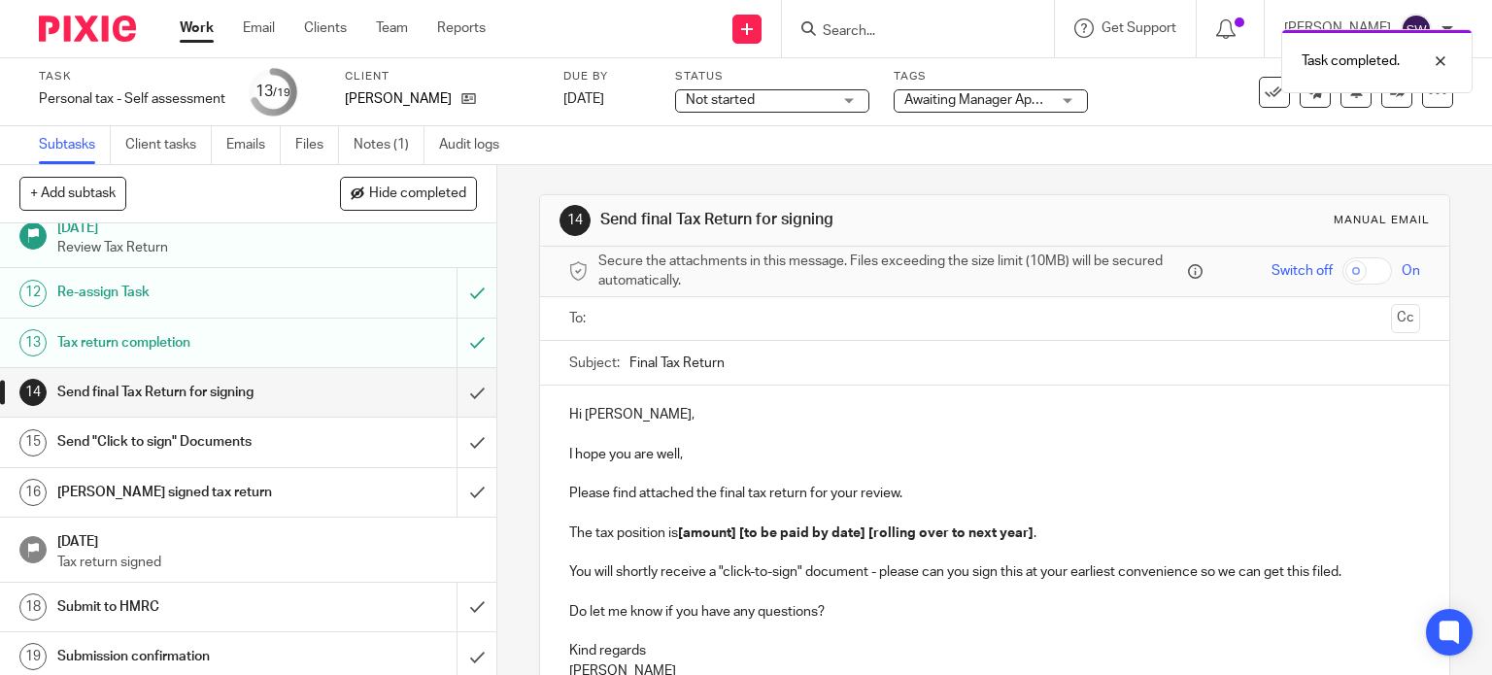
scroll to position [567, 0]
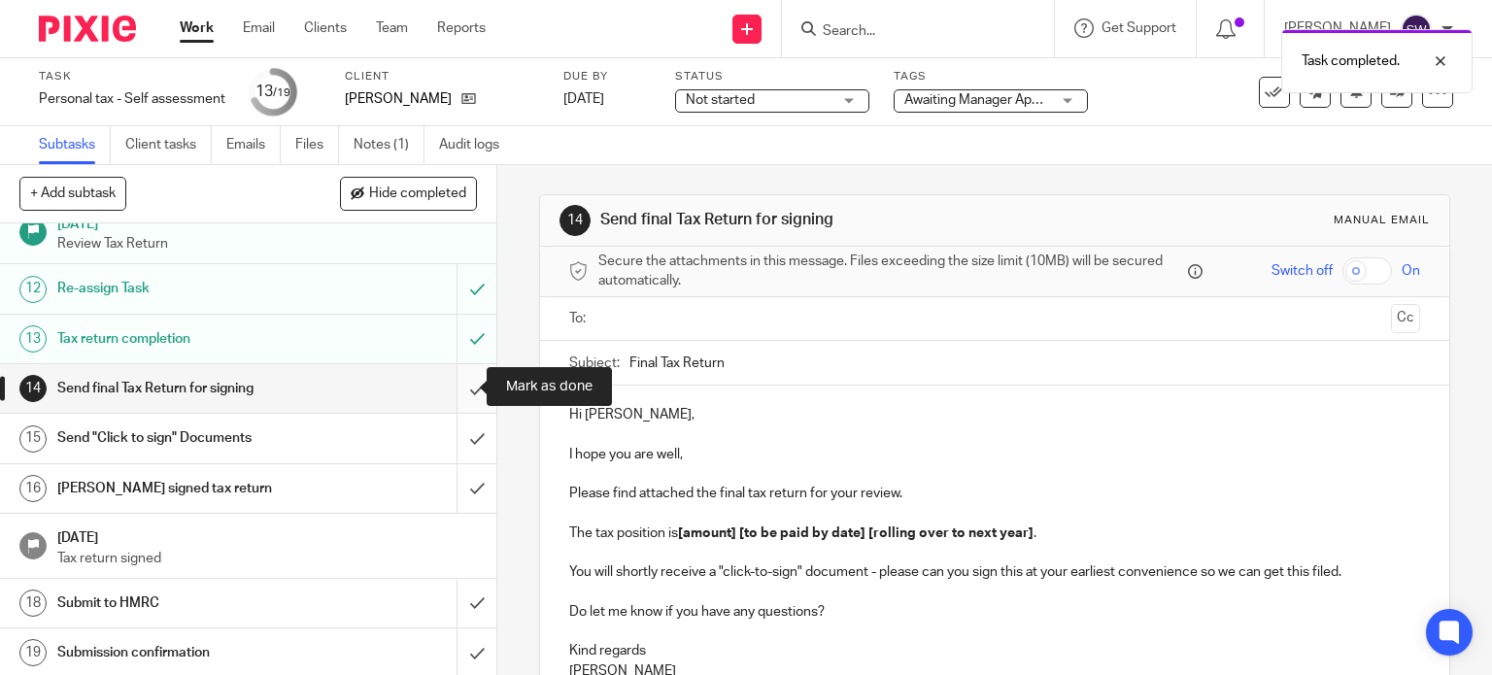
click at [459, 389] on input "submit" at bounding box center [248, 388] width 496 height 49
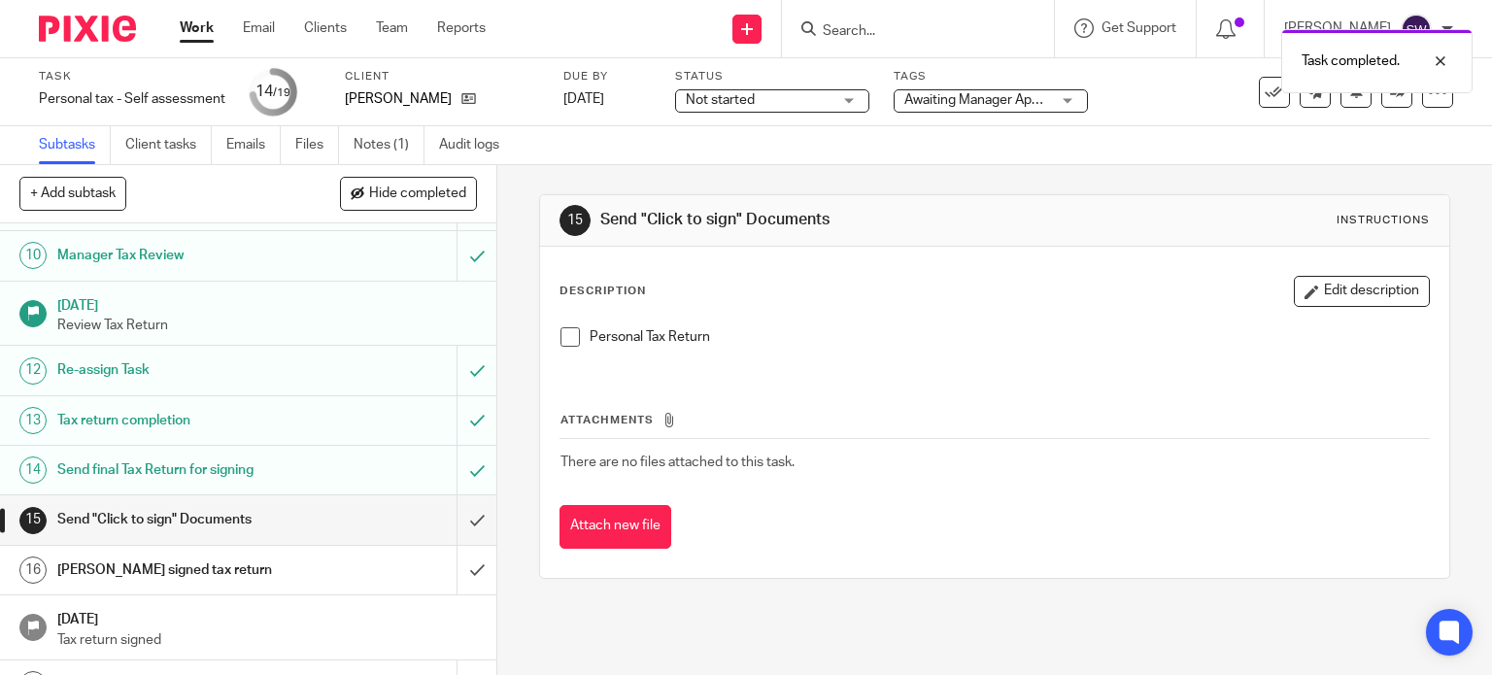
scroll to position [567, 0]
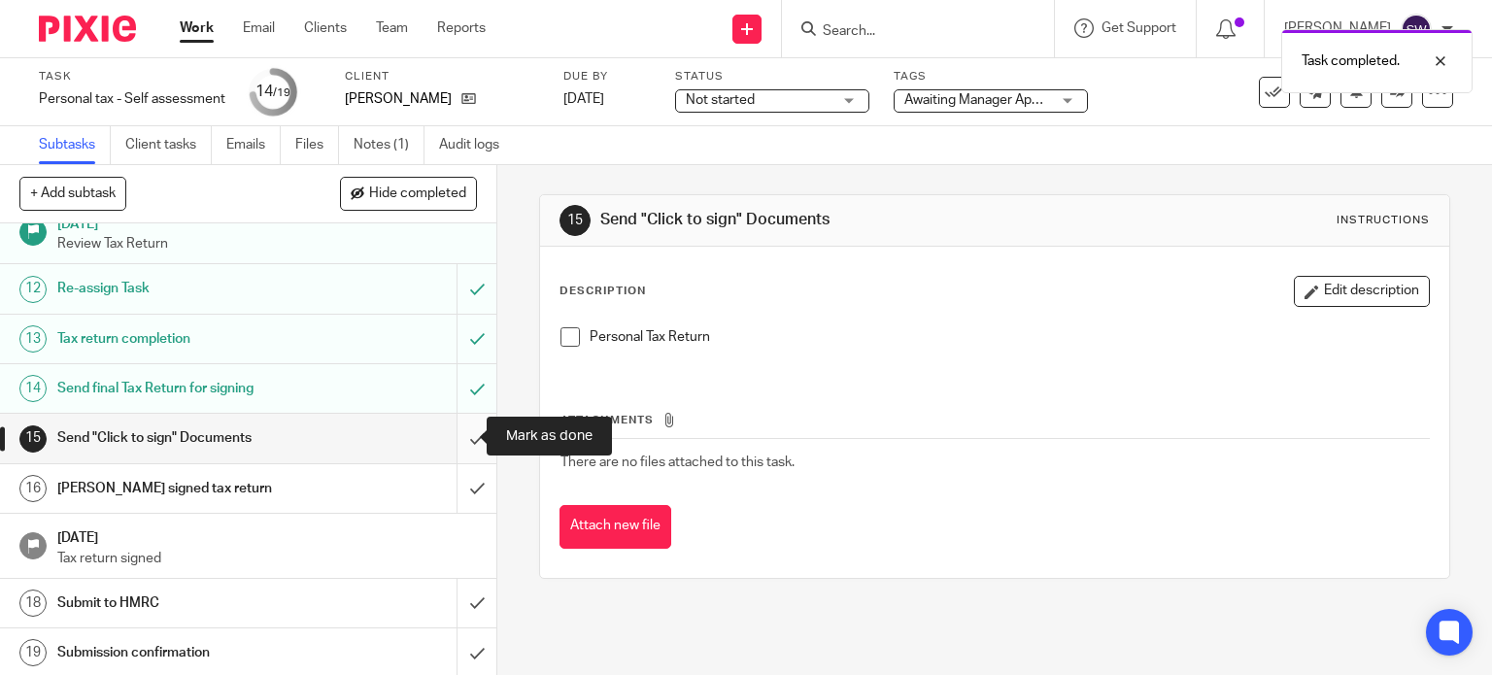
click at [460, 437] on input "submit" at bounding box center [248, 438] width 496 height 49
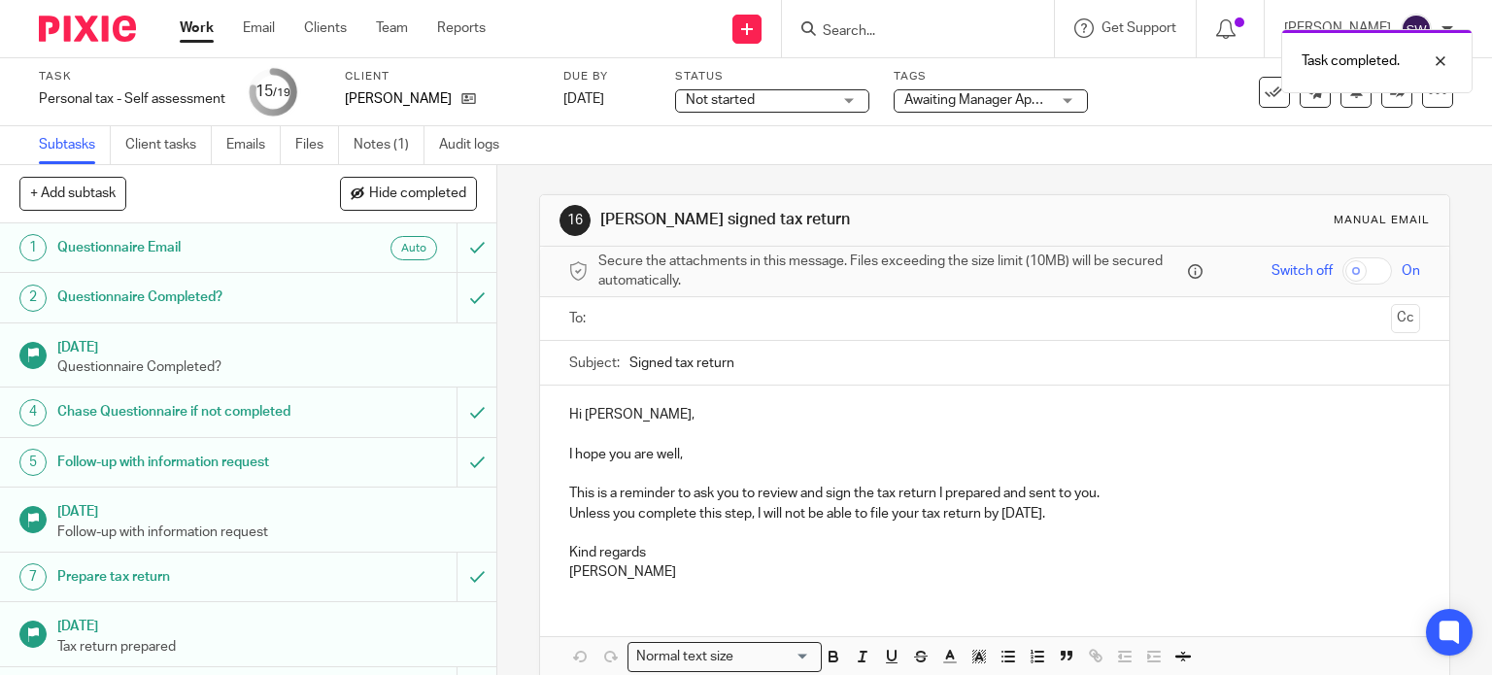
click at [941, 106] on span "Awaiting Manager Approval" at bounding box center [986, 100] width 164 height 14
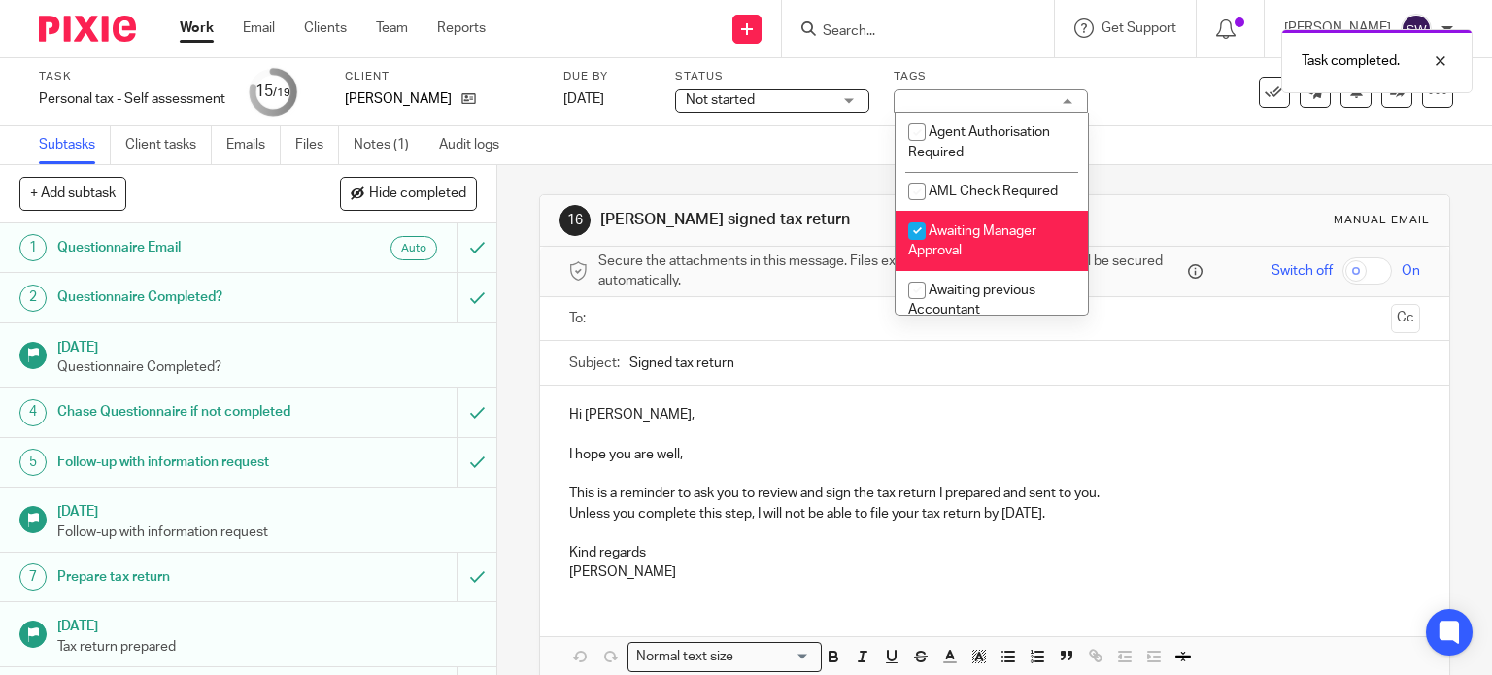
click at [950, 228] on span "Awaiting Manager Approval" at bounding box center [972, 241] width 128 height 34
checkbox input "false"
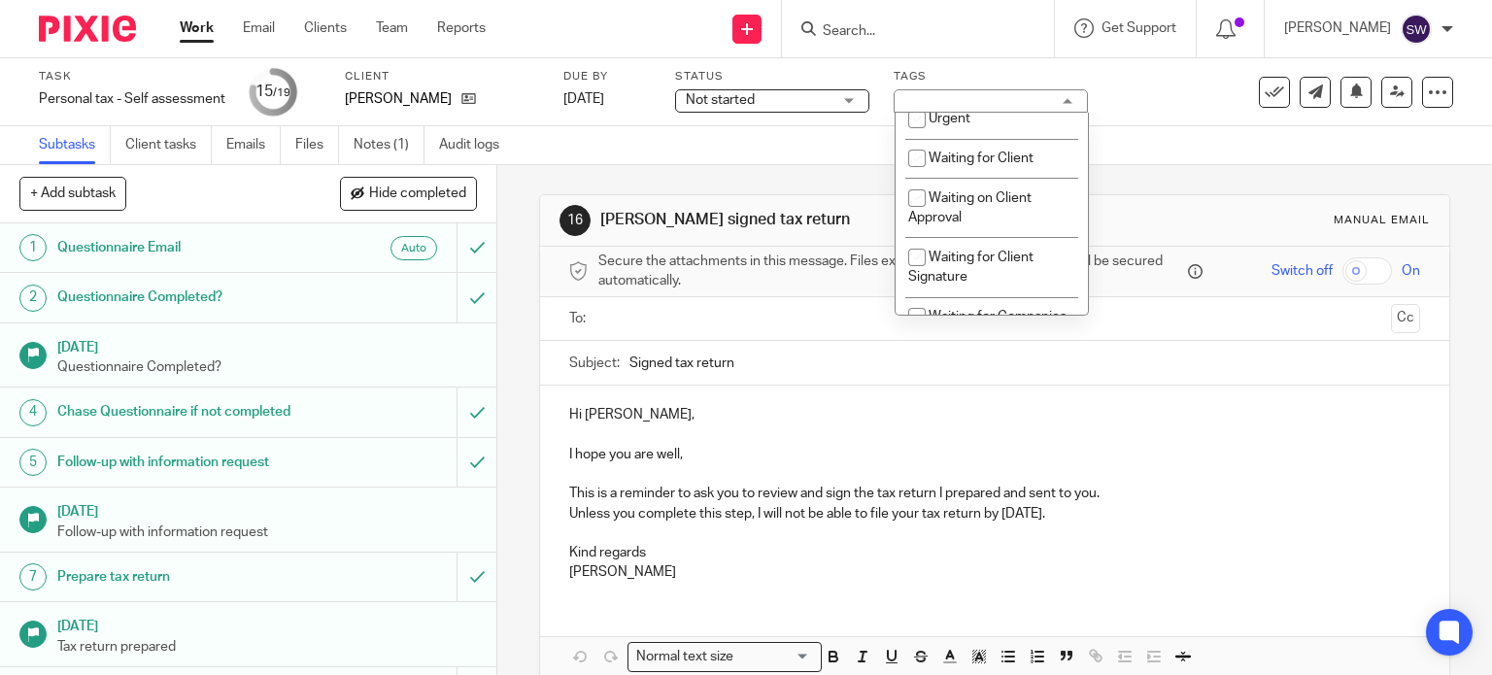
scroll to position [680, 0]
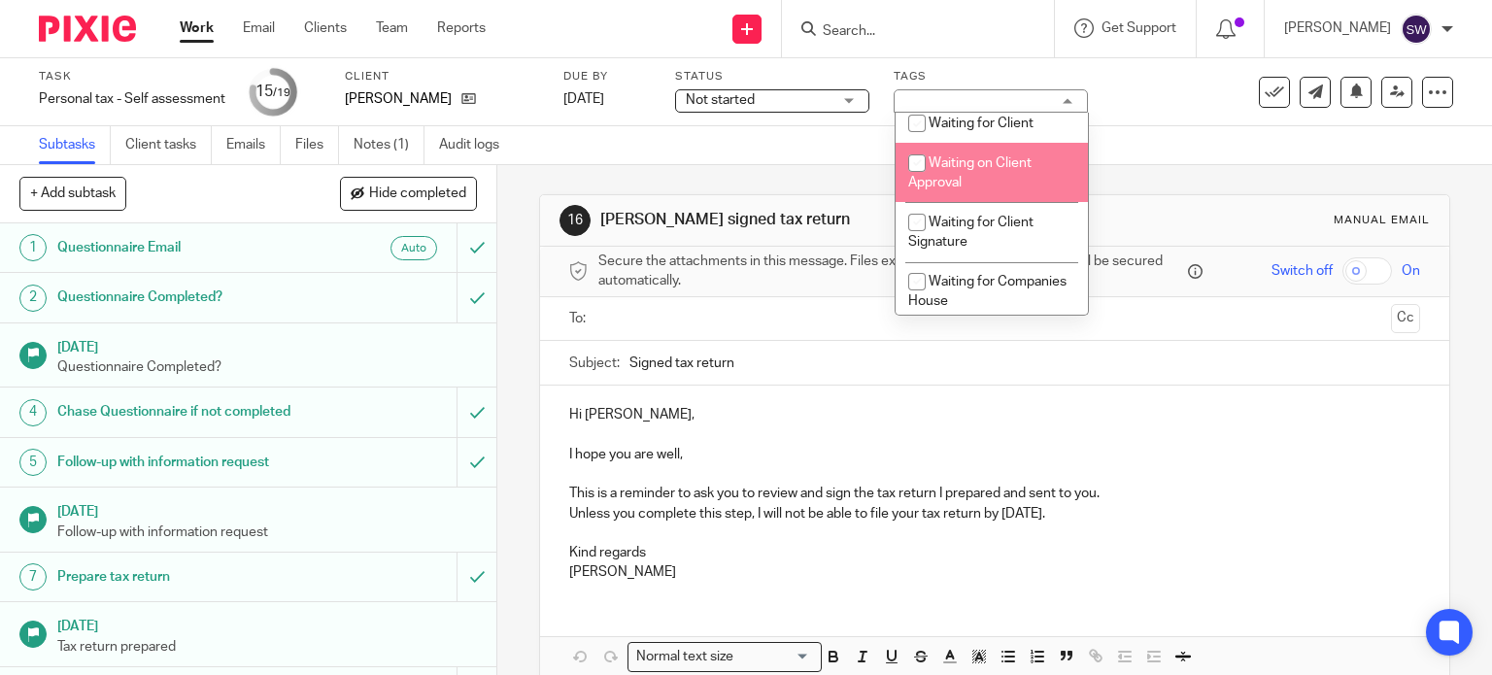
click at [939, 186] on span "Waiting on Client Approval" at bounding box center [969, 173] width 123 height 34
checkbox input "true"
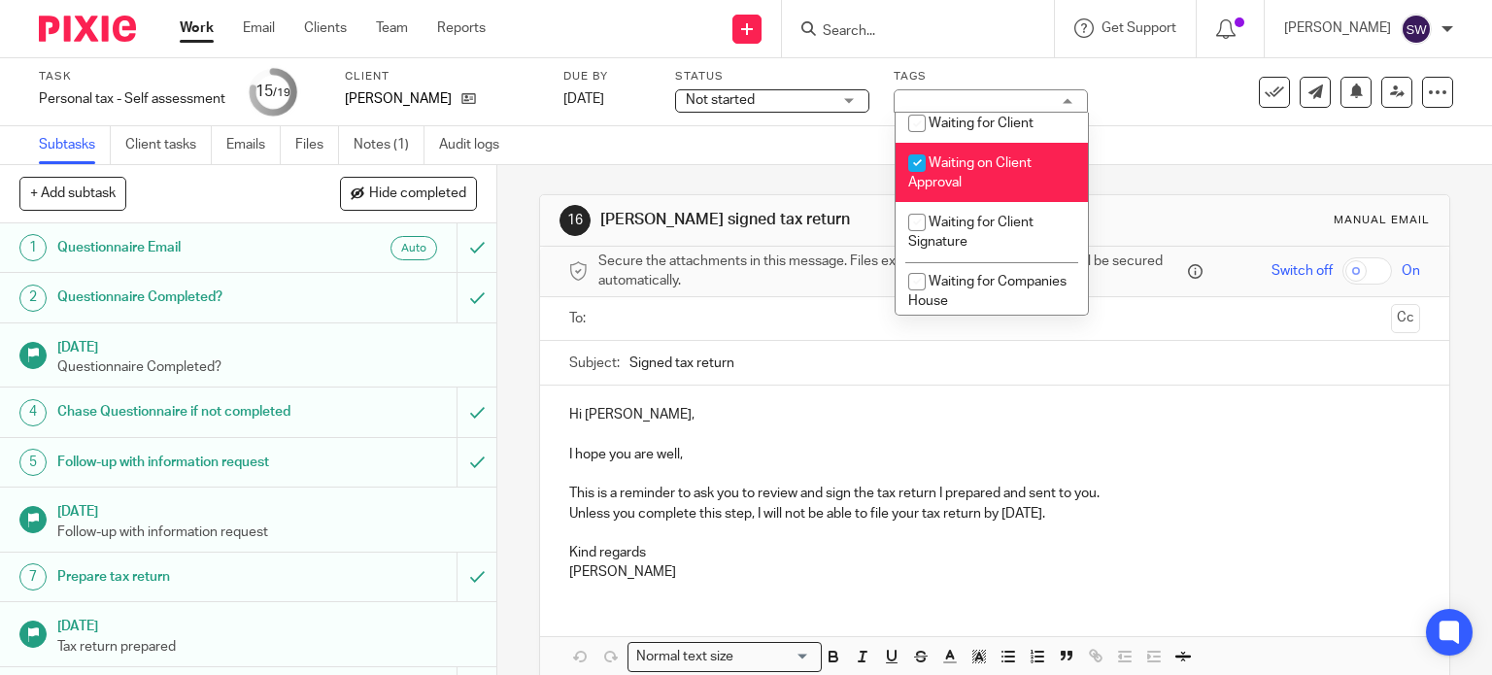
click at [756, 112] on div "Not started Not started" at bounding box center [772, 100] width 194 height 23
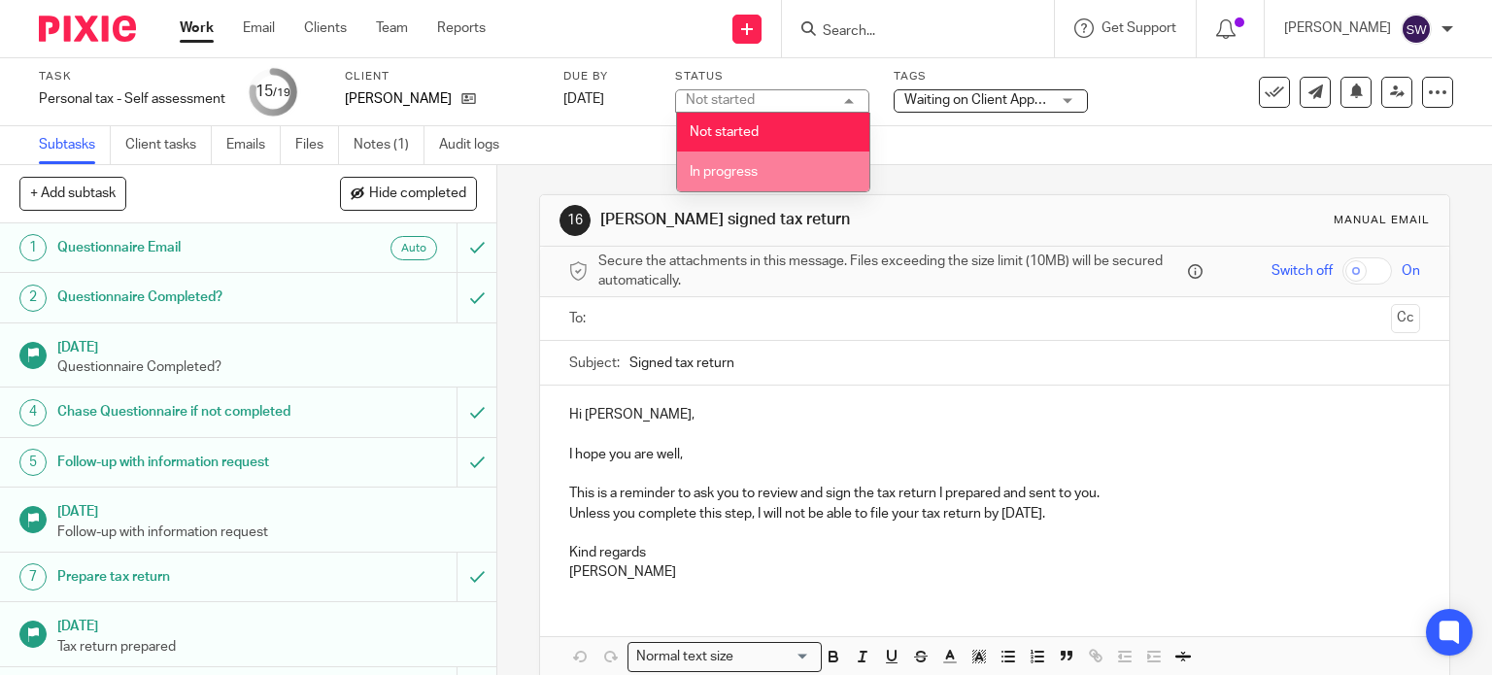
click at [735, 171] on span "In progress" at bounding box center [724, 172] width 68 height 14
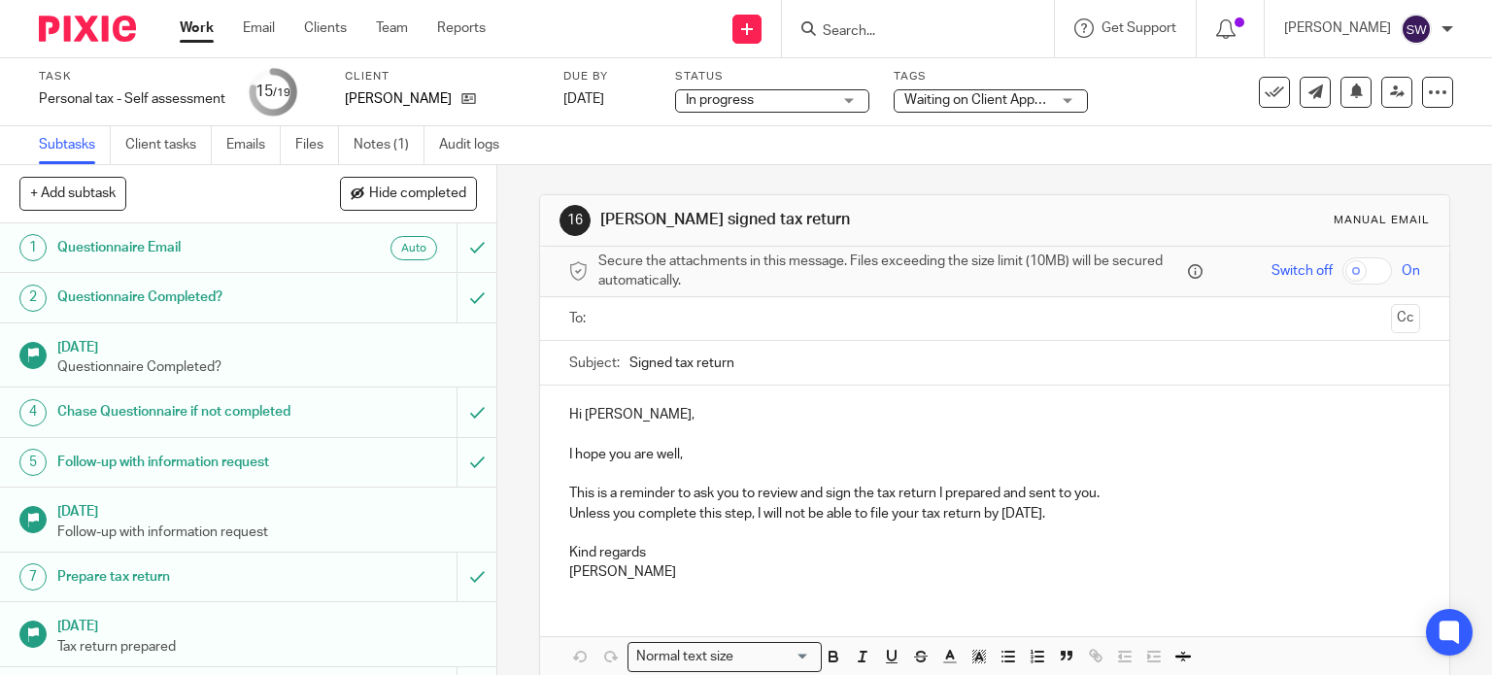
click at [192, 30] on link "Work" at bounding box center [197, 27] width 34 height 19
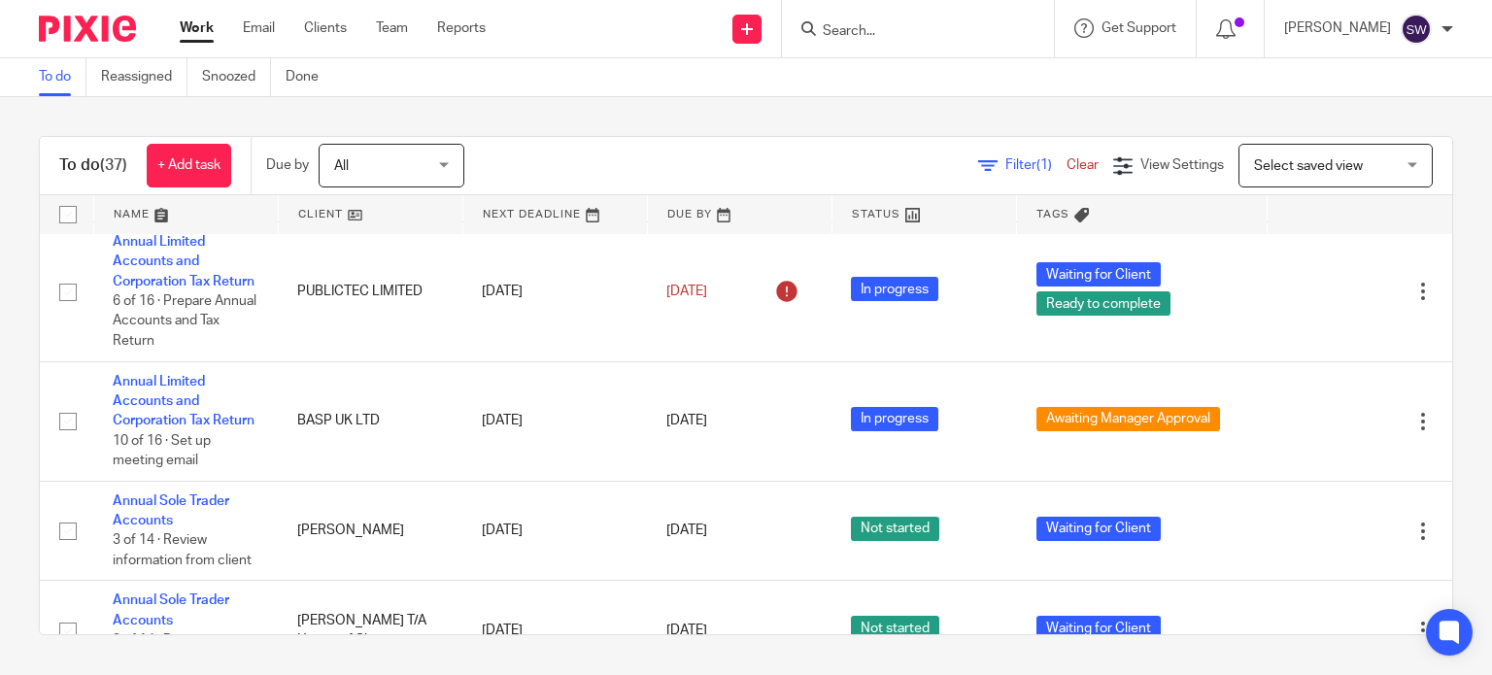
scroll to position [777, 0]
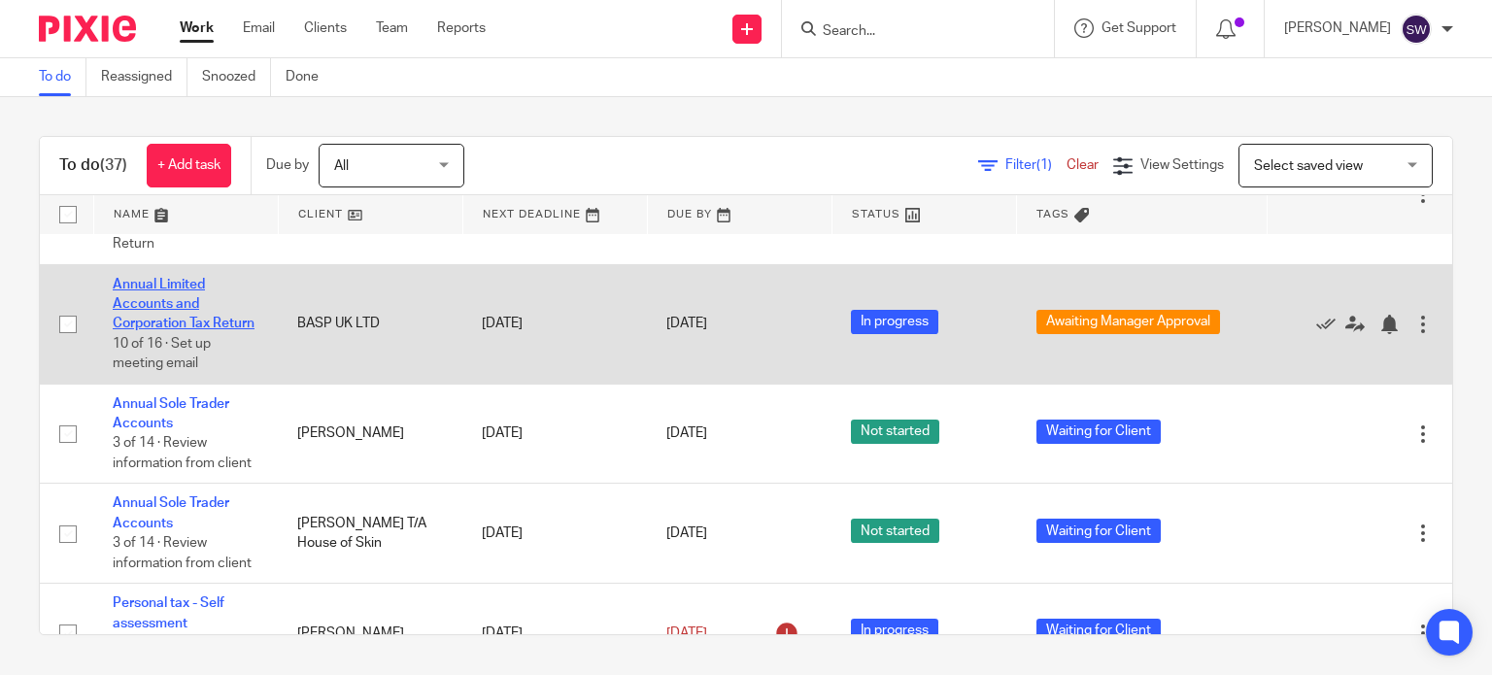
click at [168, 331] on link "Annual Limited Accounts and Corporation Tax Return" at bounding box center [184, 304] width 142 height 53
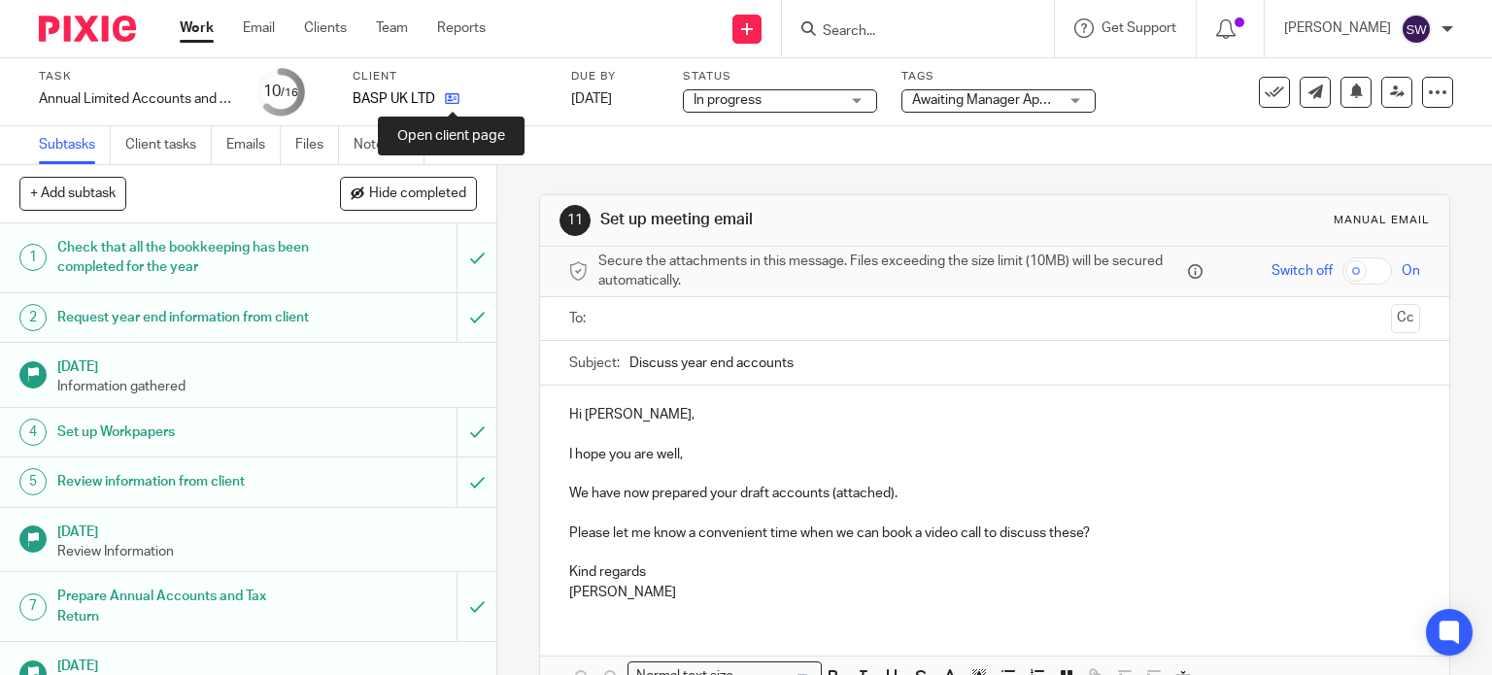
click at [455, 98] on icon at bounding box center [452, 98] width 15 height 15
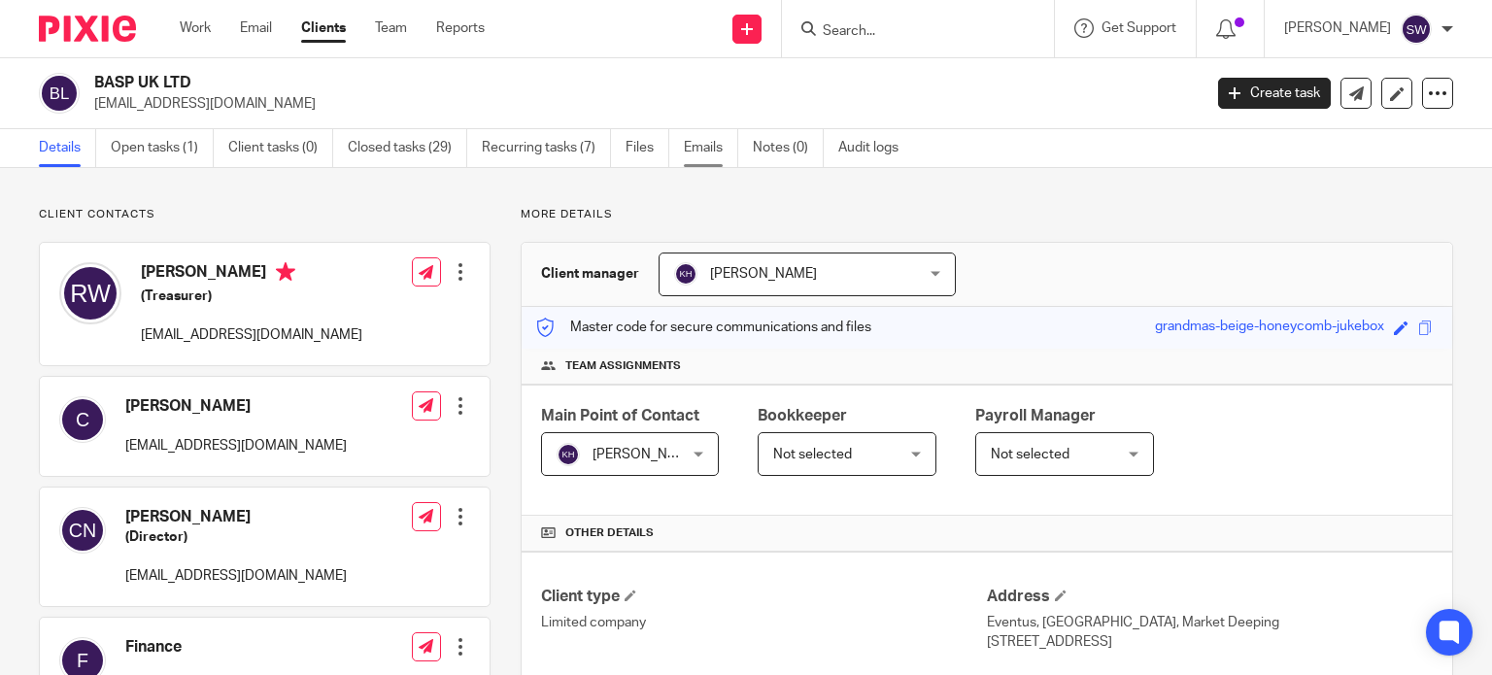
click at [710, 153] on link "Emails" at bounding box center [711, 148] width 54 height 38
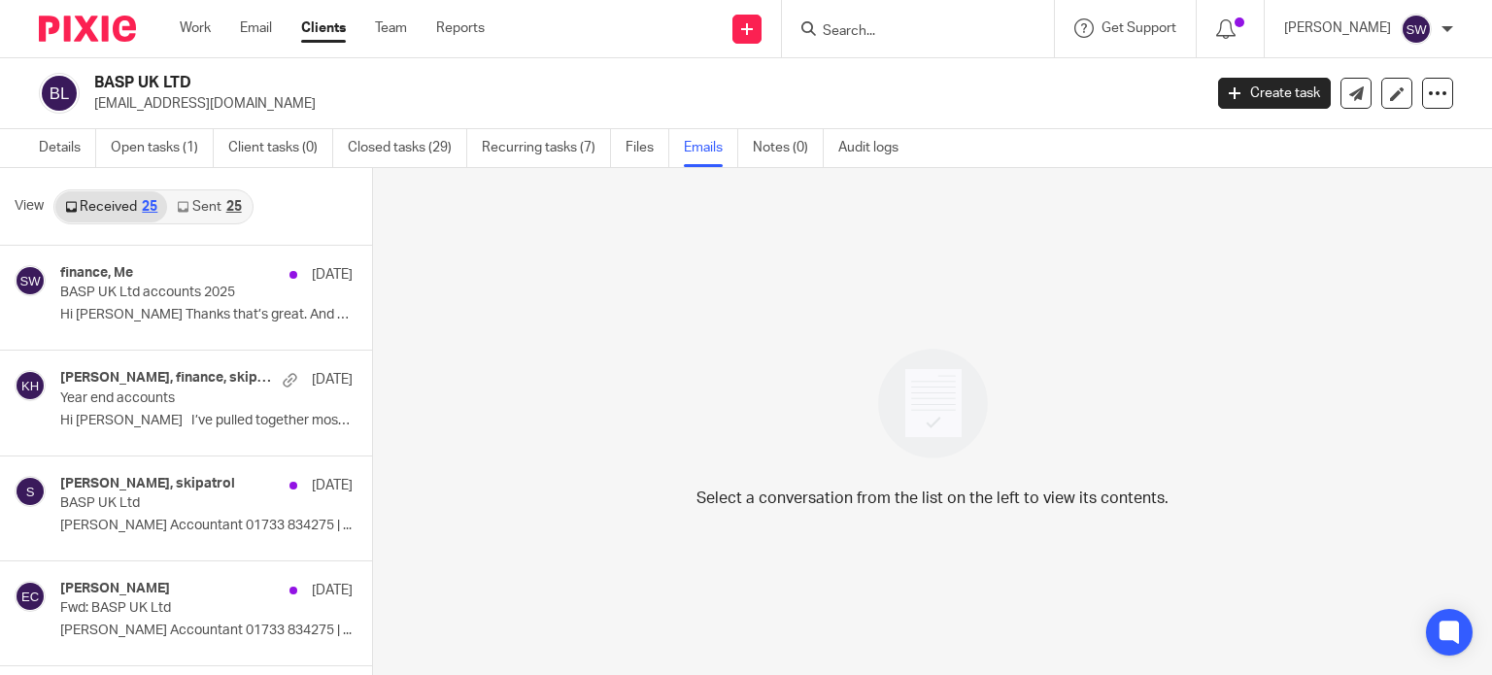
click at [203, 203] on link "Sent 25" at bounding box center [209, 206] width 84 height 31
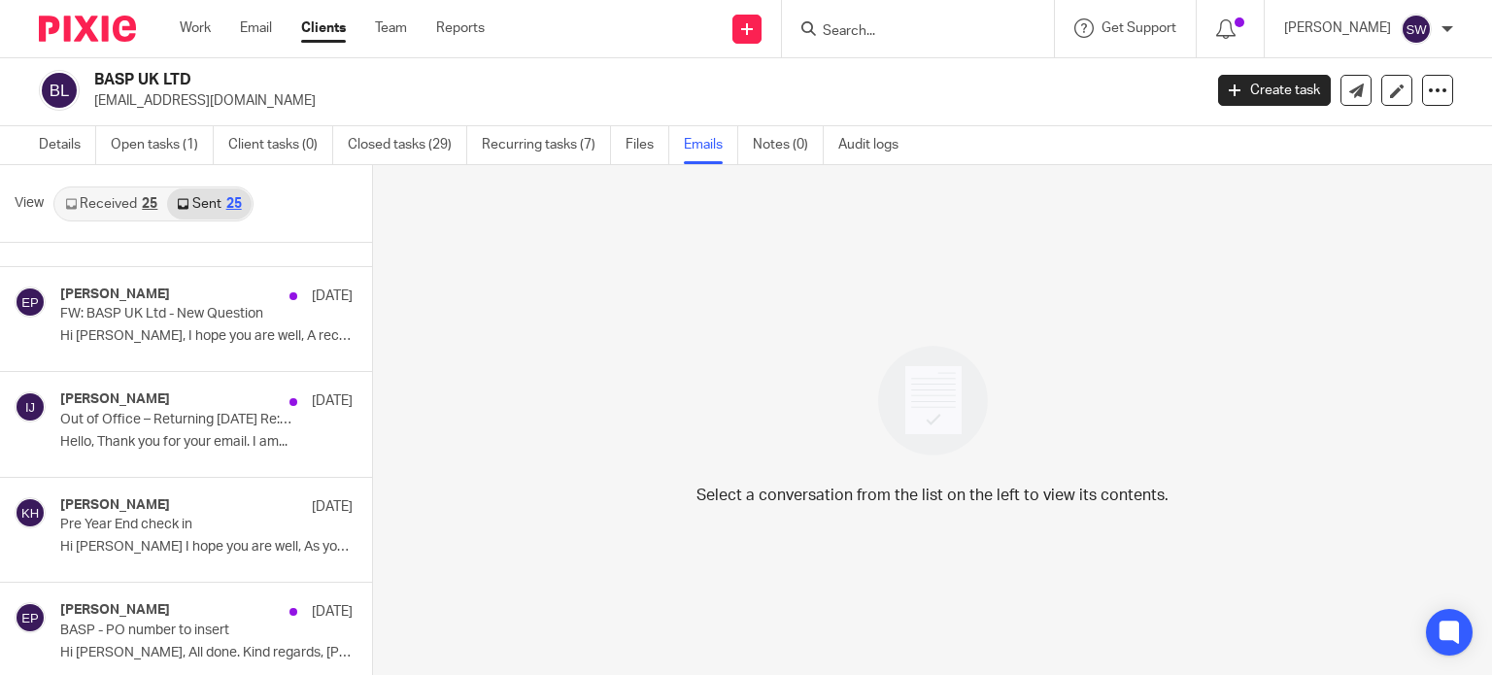
scroll to position [389, 0]
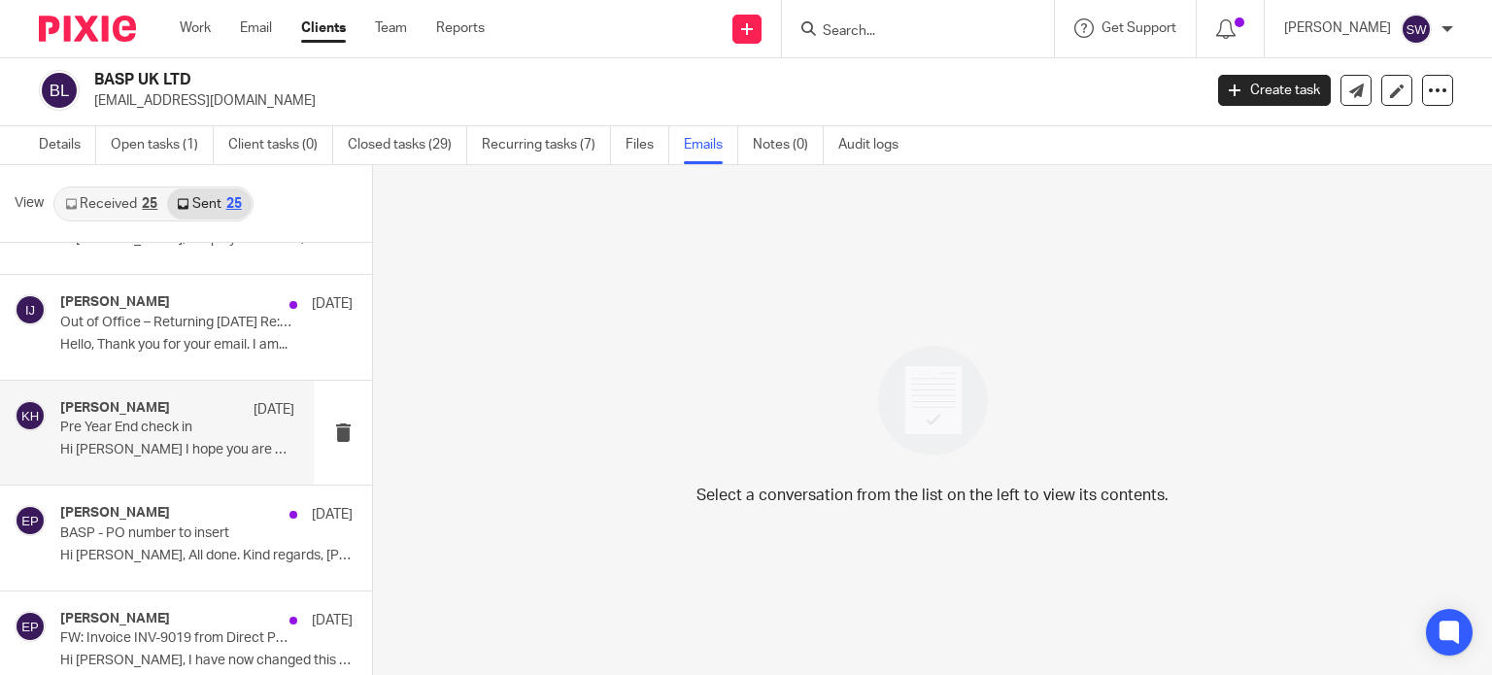
click at [131, 429] on p "Pre Year End check in" at bounding box center [153, 428] width 187 height 17
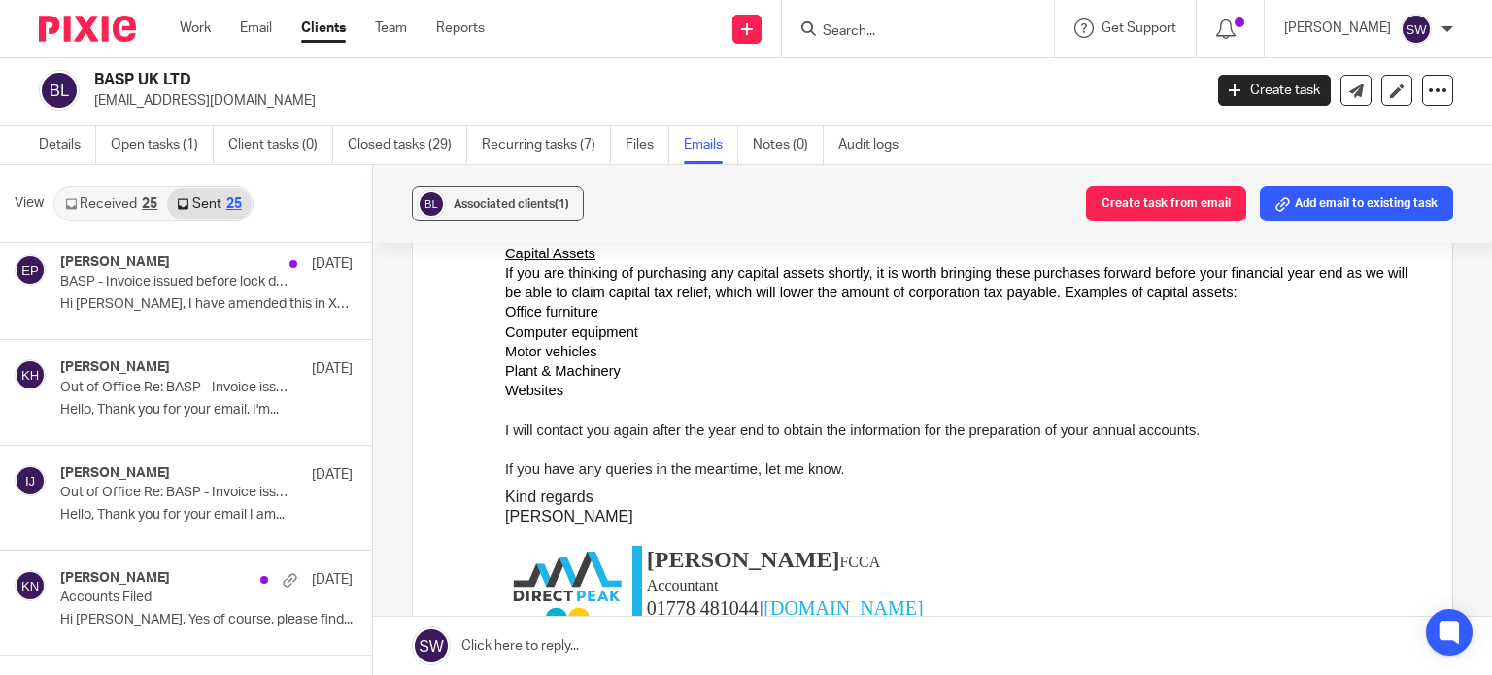
scroll to position [1263, 0]
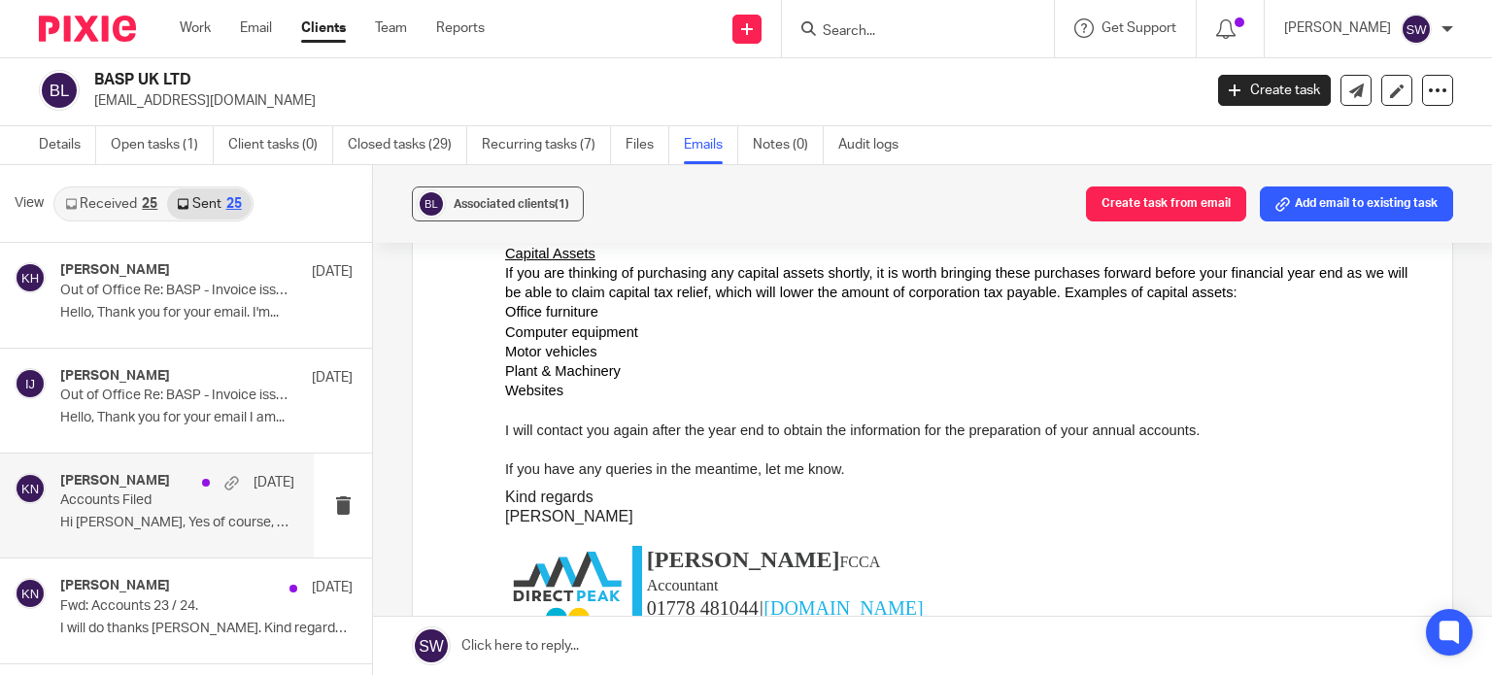
click at [113, 527] on p "Hi Heather, Yes of course, please find..." at bounding box center [177, 523] width 234 height 17
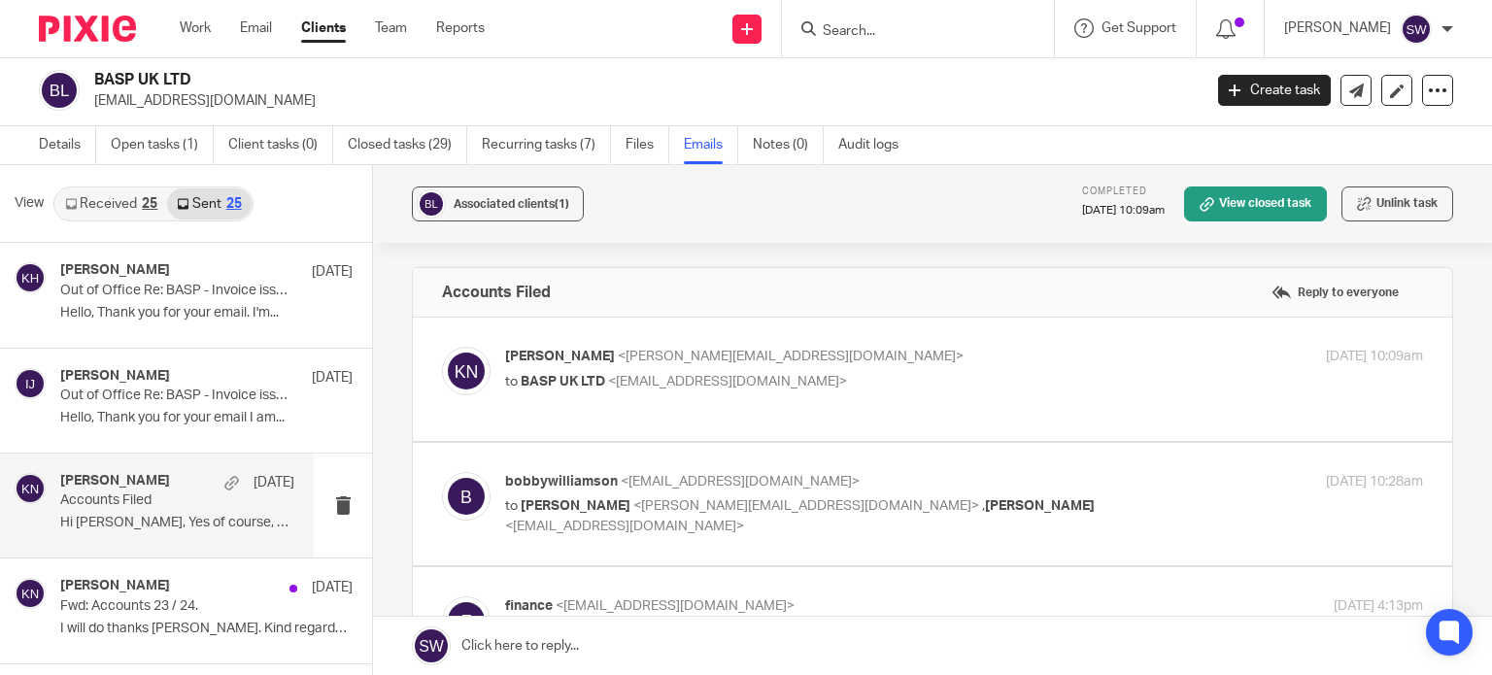
scroll to position [0, 0]
click at [886, 368] on div "Karl Newman <k.newman@directpeak.co.uk> to BASP UK LTD <bobbywilliamson@talk21.…" at bounding box center [811, 369] width 612 height 45
checkbox input "true"
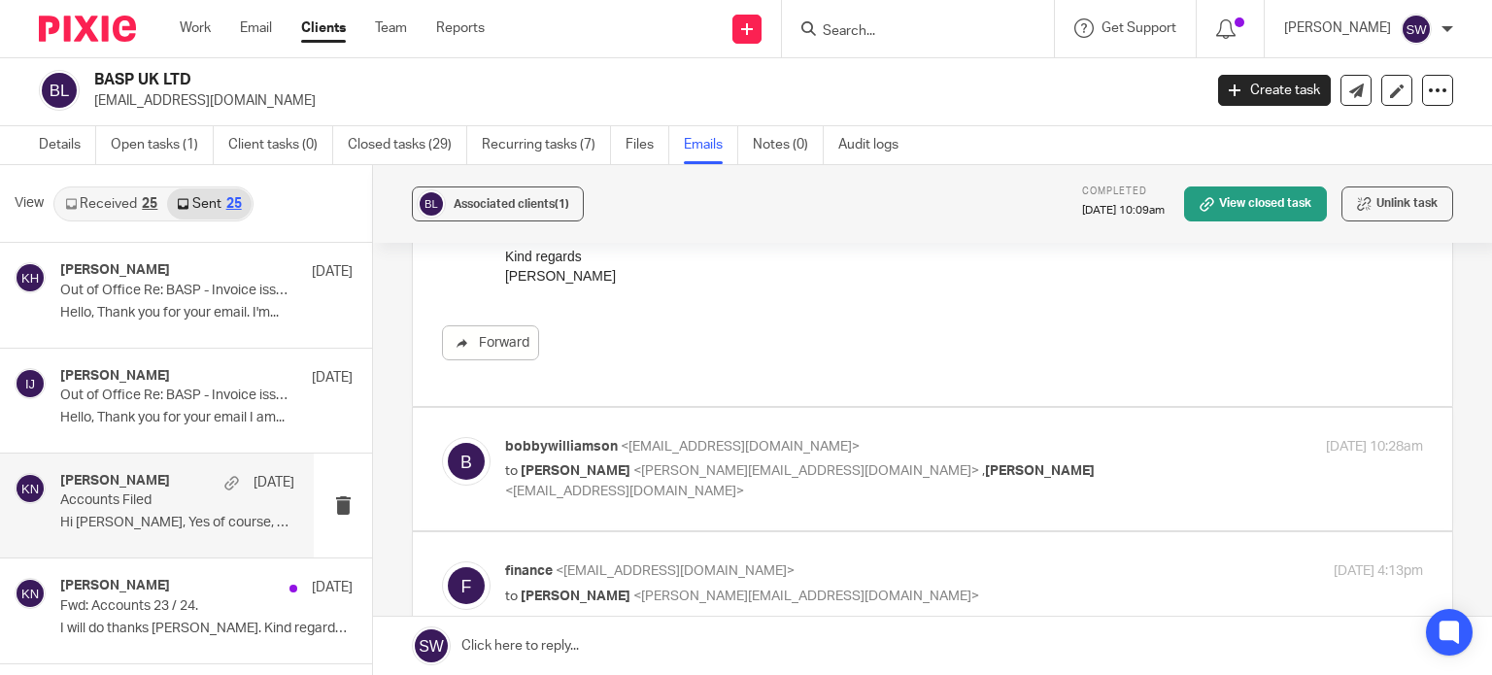
scroll to position [486, 0]
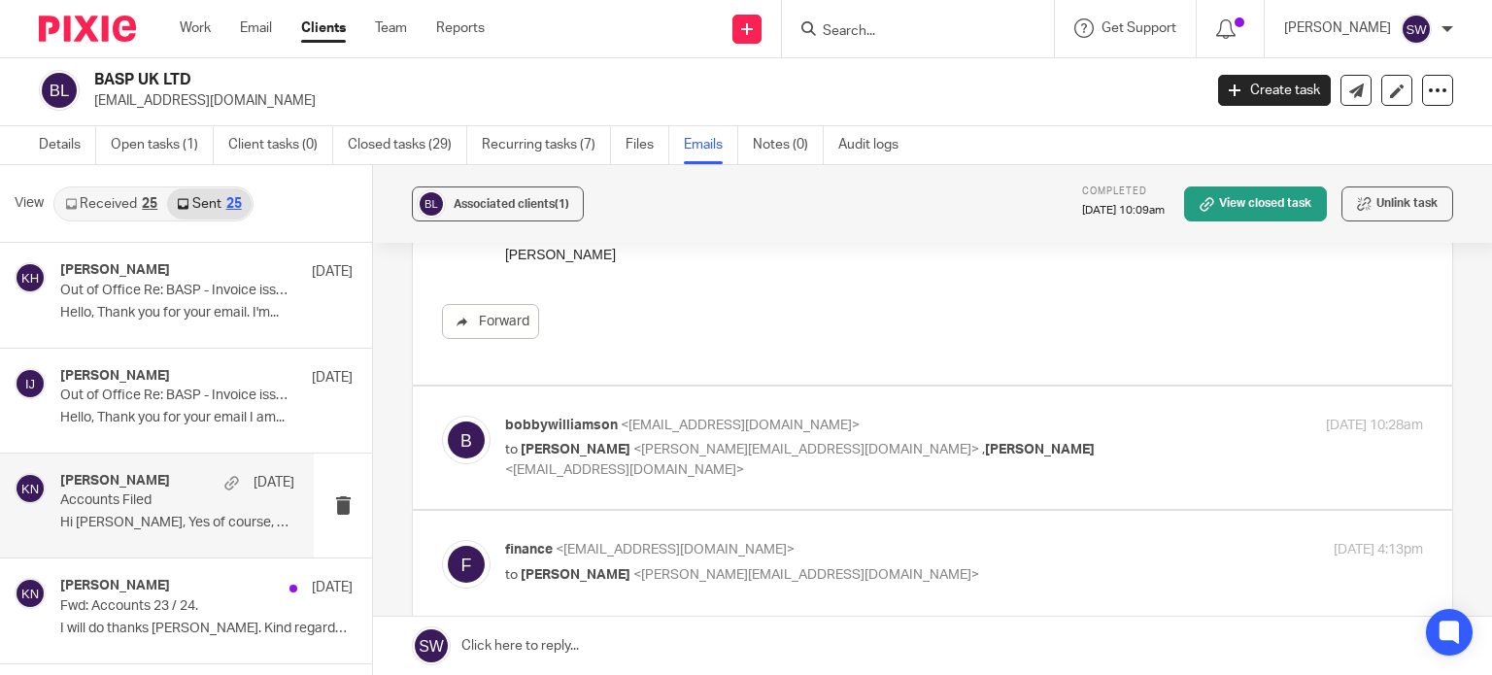
click at [1044, 412] on label at bounding box center [932, 448] width 1039 height 123
click at [442, 415] on input "checkbox" at bounding box center [441, 415] width 1 height 1
checkbox input "true"
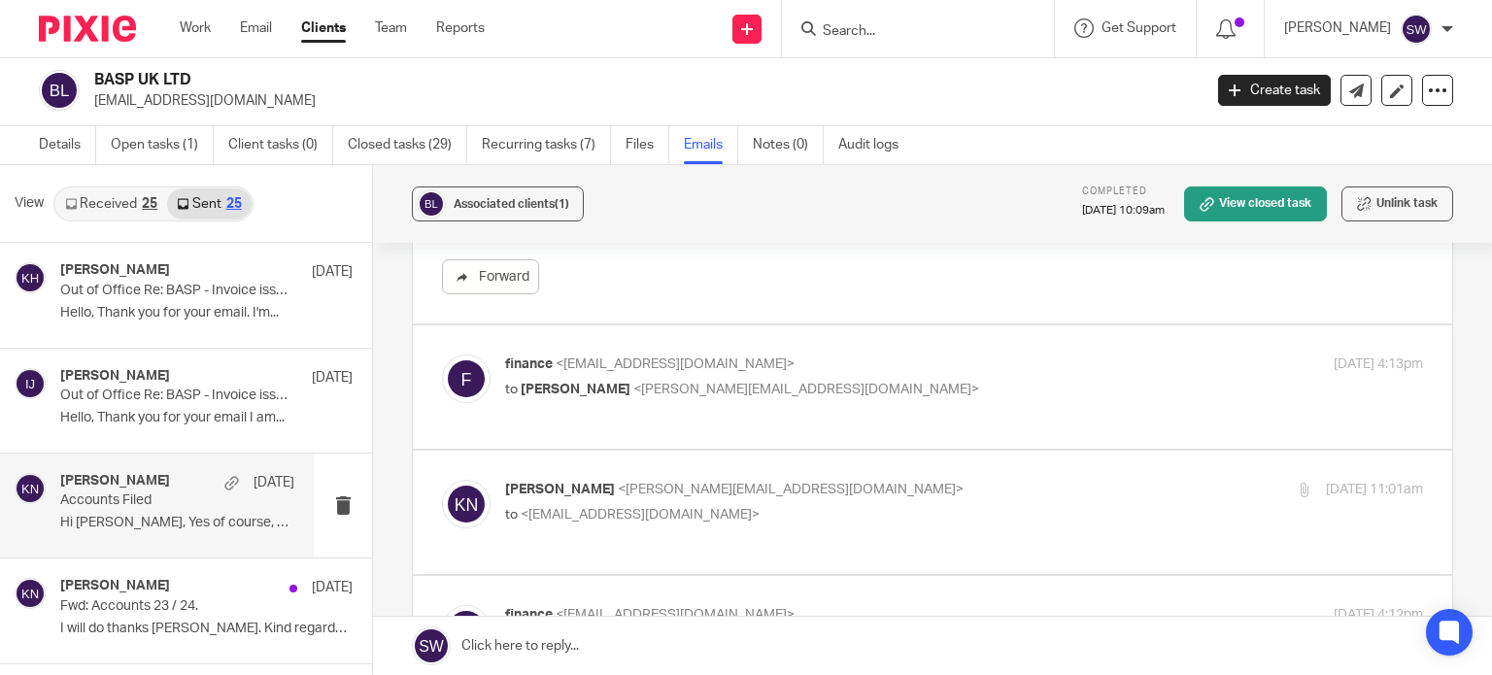
scroll to position [1069, 0]
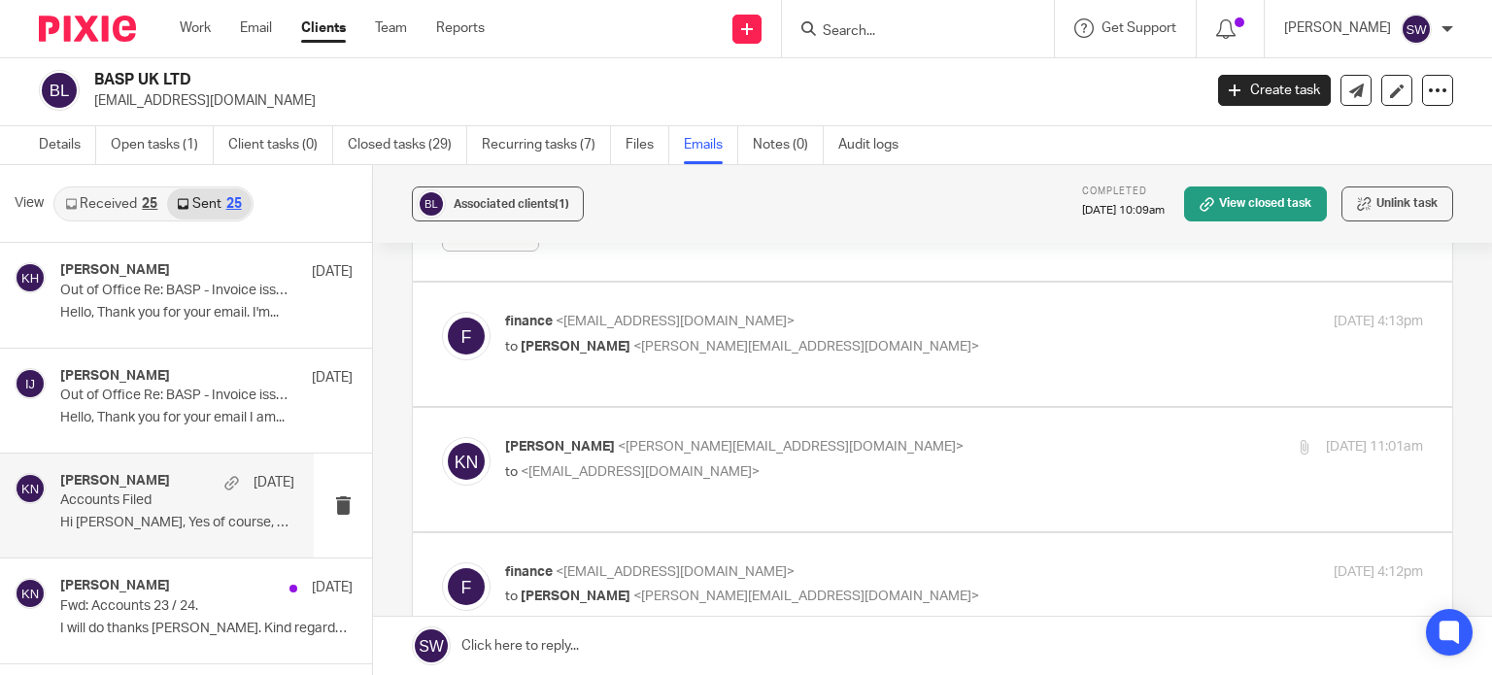
click at [982, 313] on p "finance <finance@basp.org.uk>" at bounding box center [811, 322] width 612 height 20
checkbox input "true"
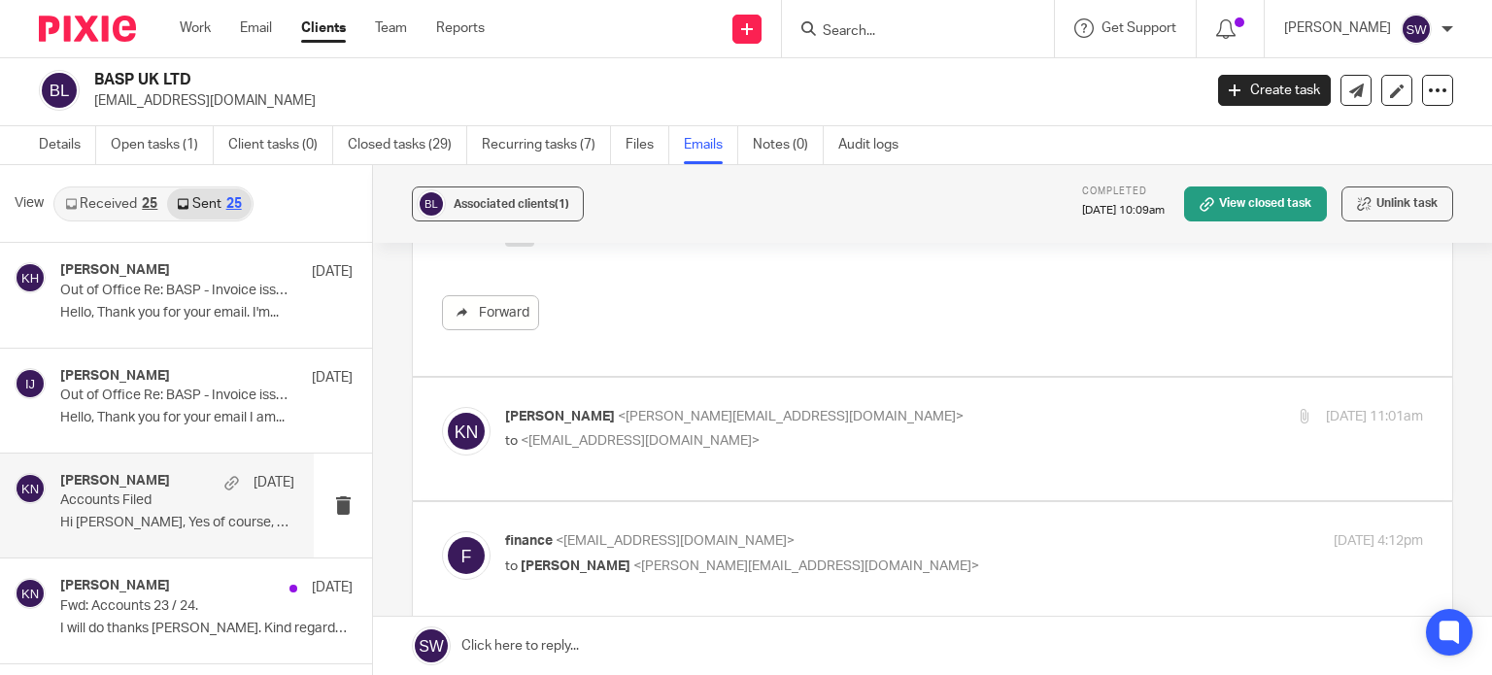
scroll to position [1749, 0]
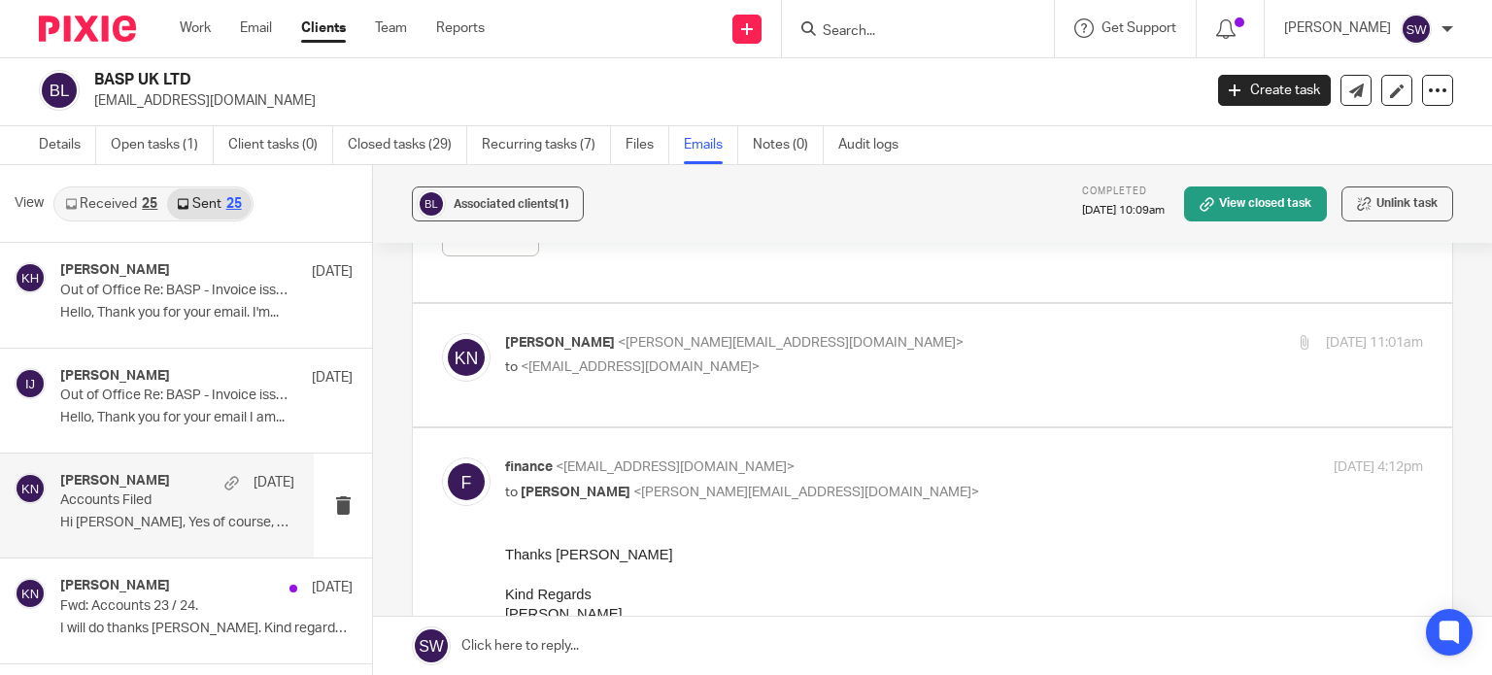
click at [963, 351] on div "Karl Newman <k.newman@directpeak.co.uk> to <finance@basp.org.uk>" at bounding box center [811, 355] width 612 height 45
checkbox input "true"
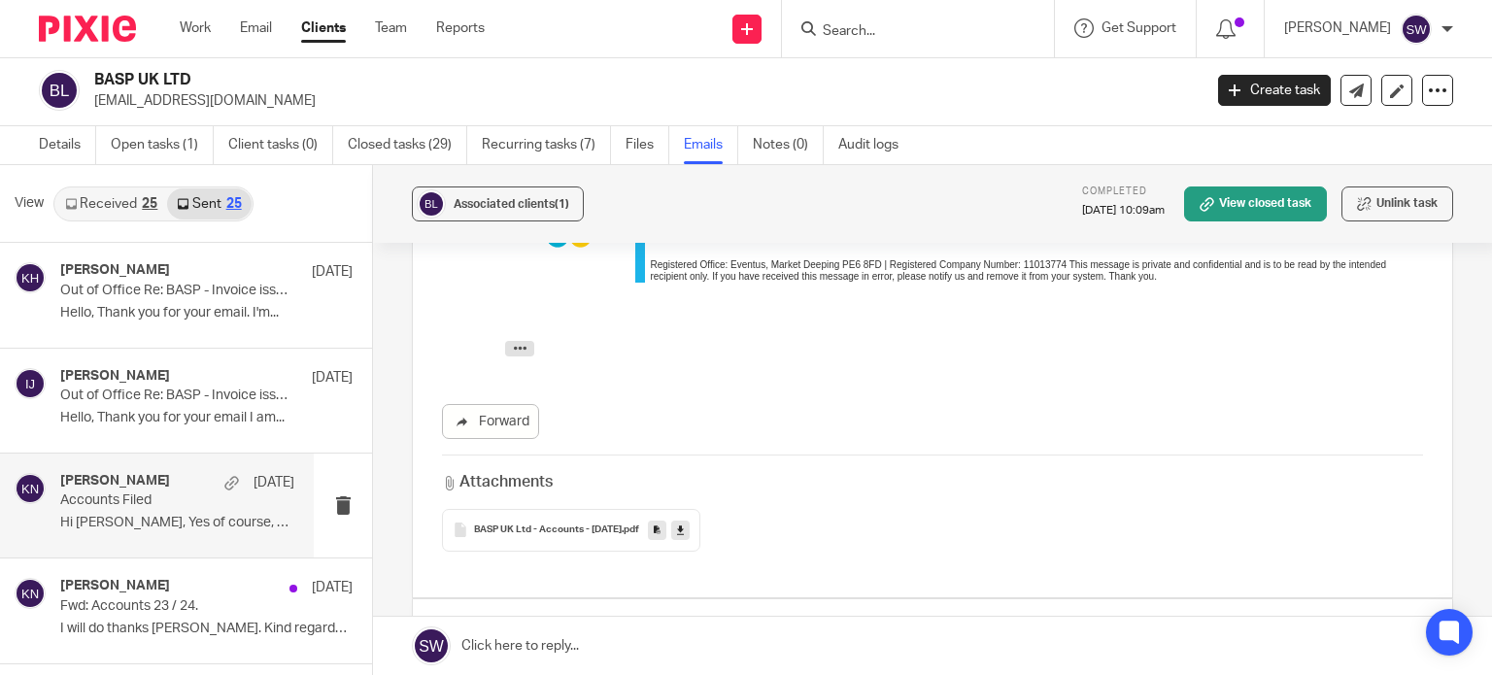
scroll to position [2234, 0]
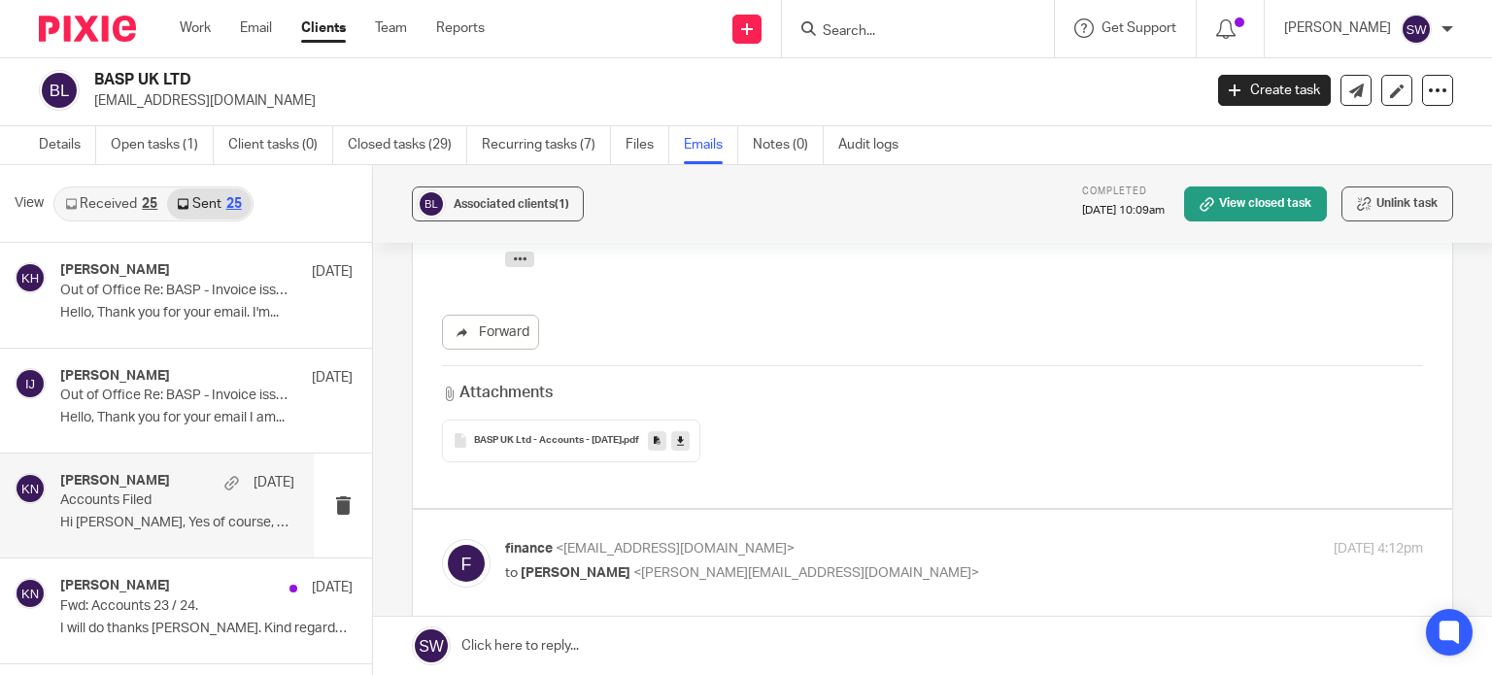
click at [931, 539] on p "finance <finance@basp.org.uk>" at bounding box center [811, 549] width 612 height 20
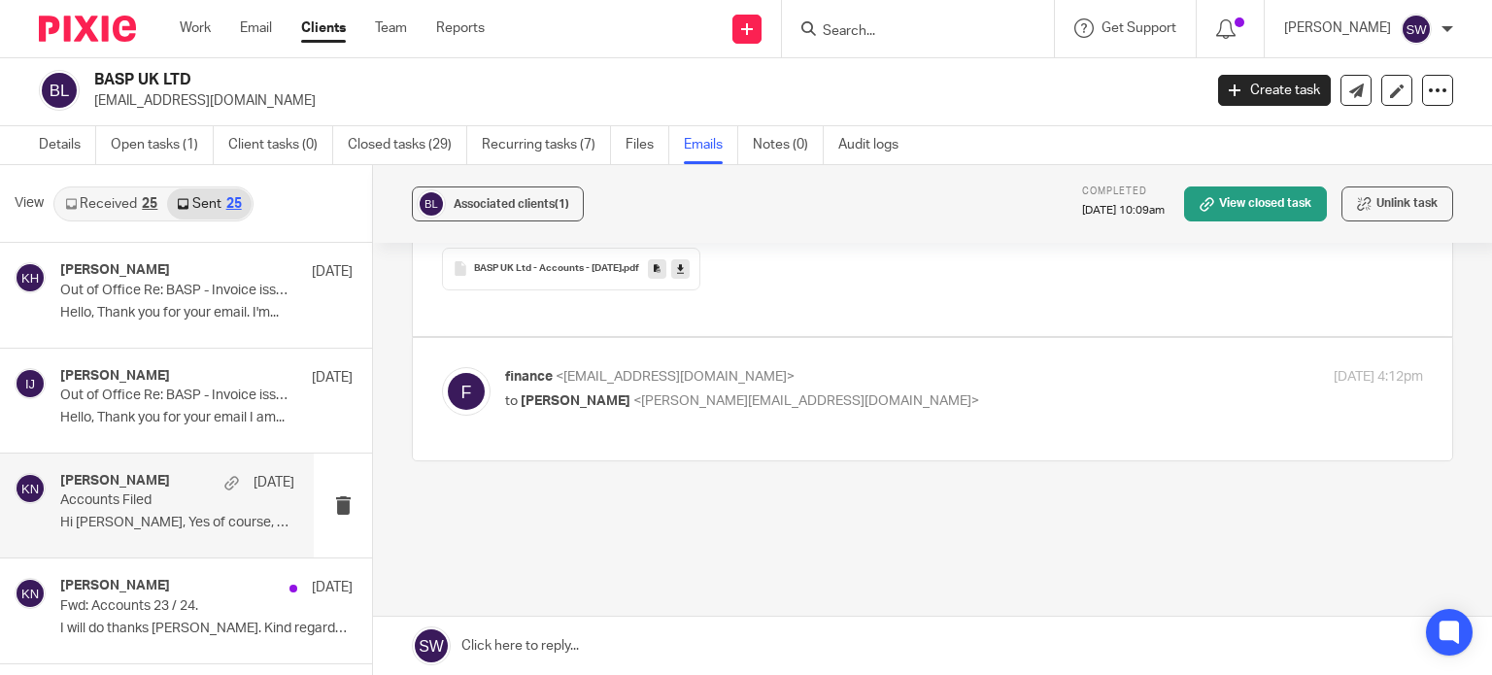
scroll to position [2426, 0]
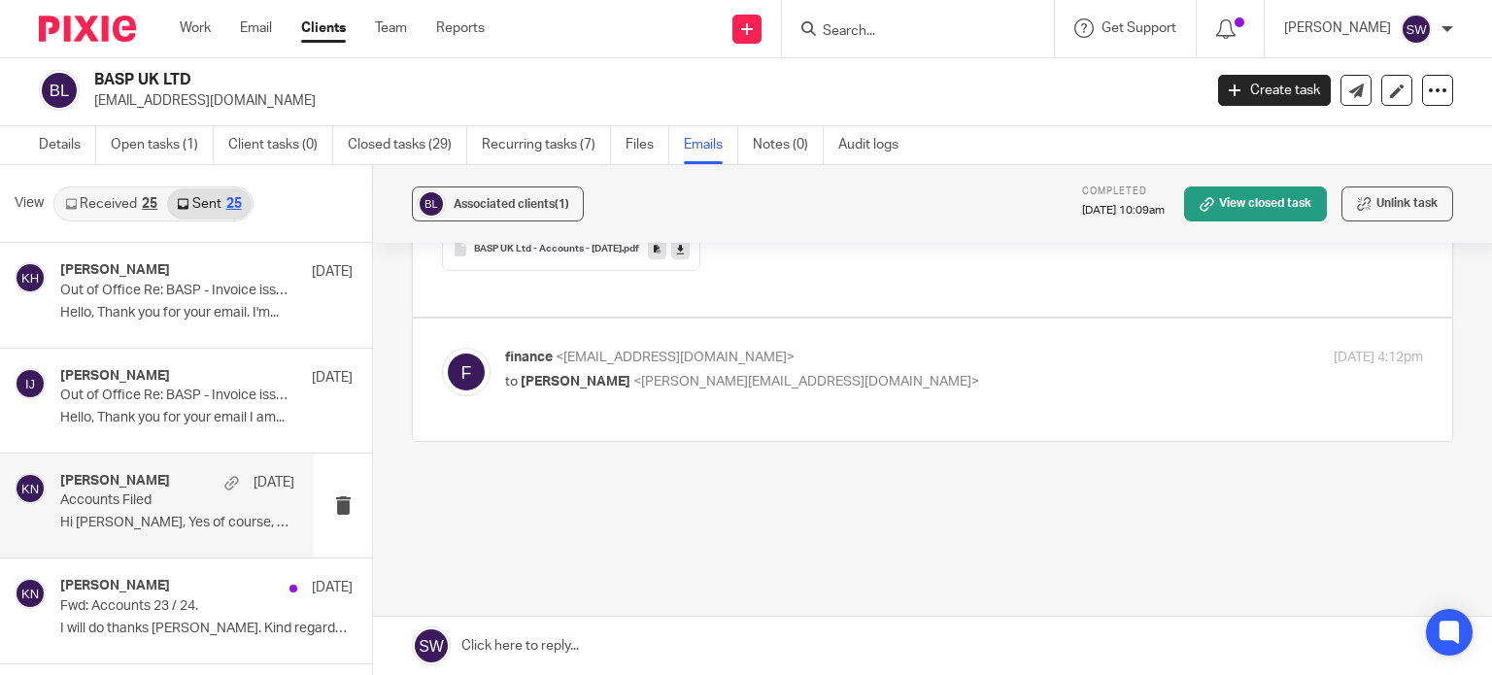
click at [925, 372] on p "to Karl Newman <k.newman@directpeak.co.uk>" at bounding box center [811, 382] width 612 height 20
checkbox input "true"
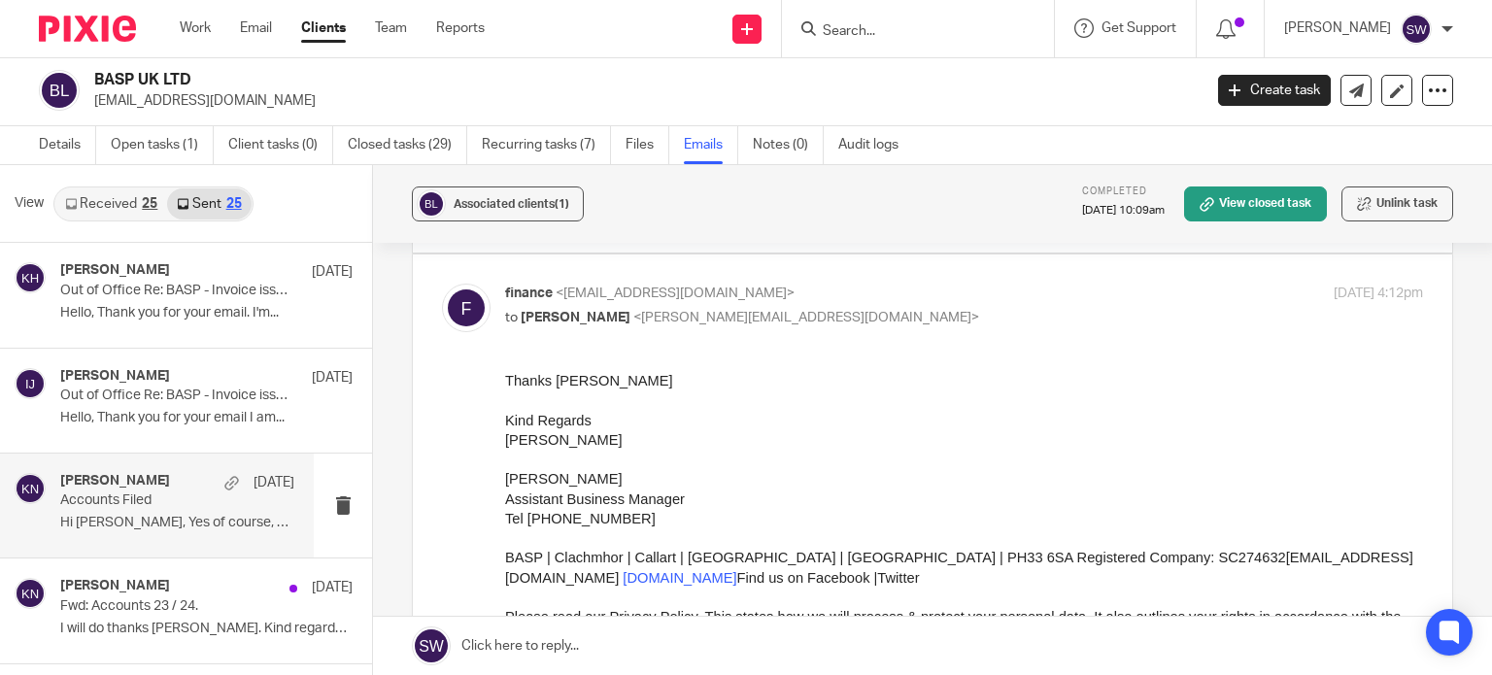
scroll to position [2523, 0]
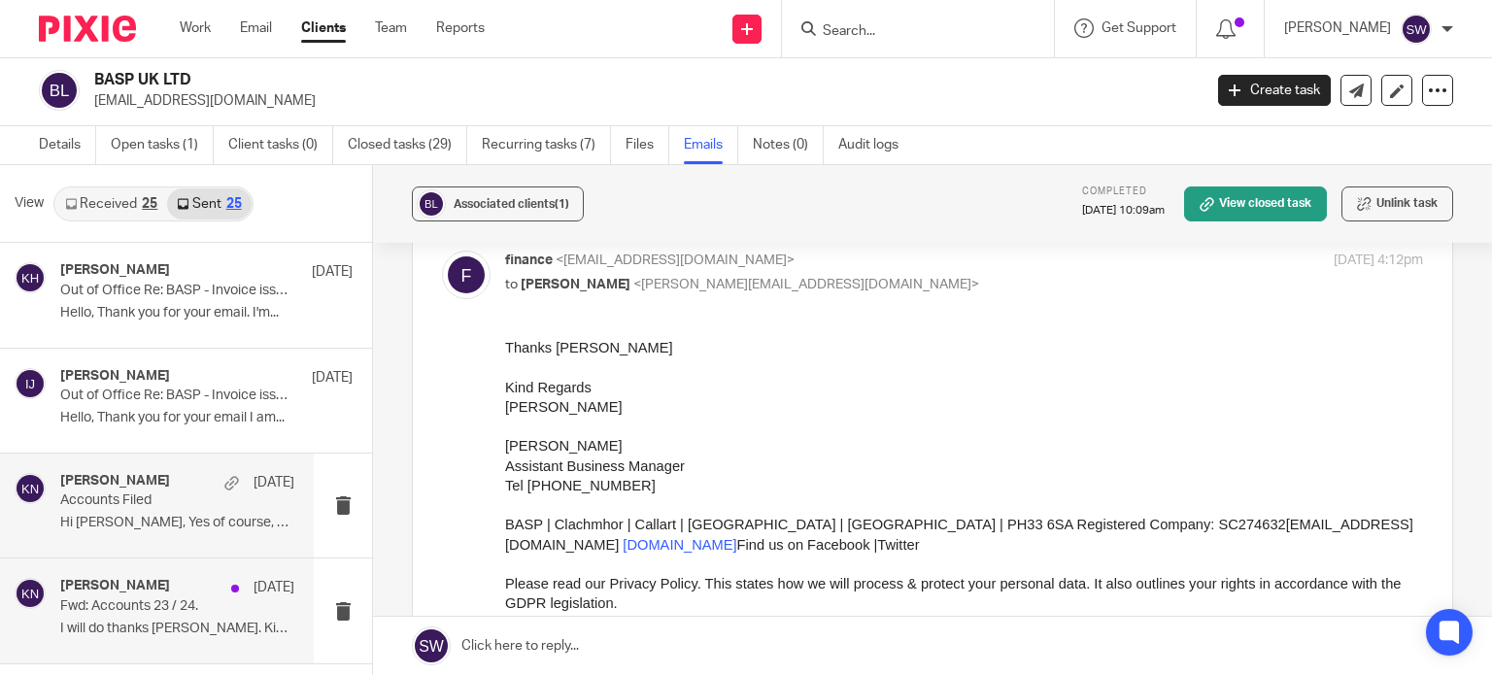
click at [135, 598] on p "Fwd: Accounts 23 / 24." at bounding box center [153, 606] width 187 height 17
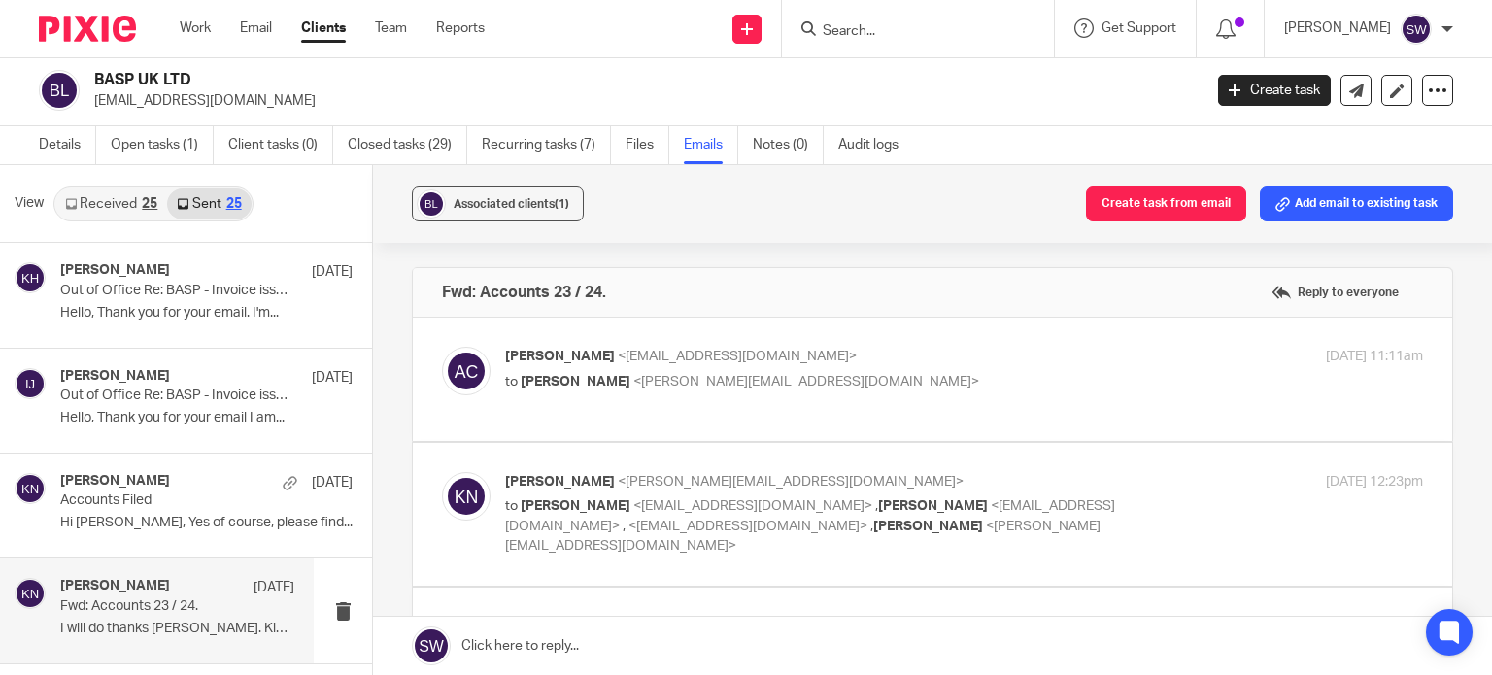
scroll to position [0, 0]
click at [869, 363] on p "Adam Craft <a.craft@directpeak.co.uk>" at bounding box center [811, 357] width 612 height 20
checkbox input "true"
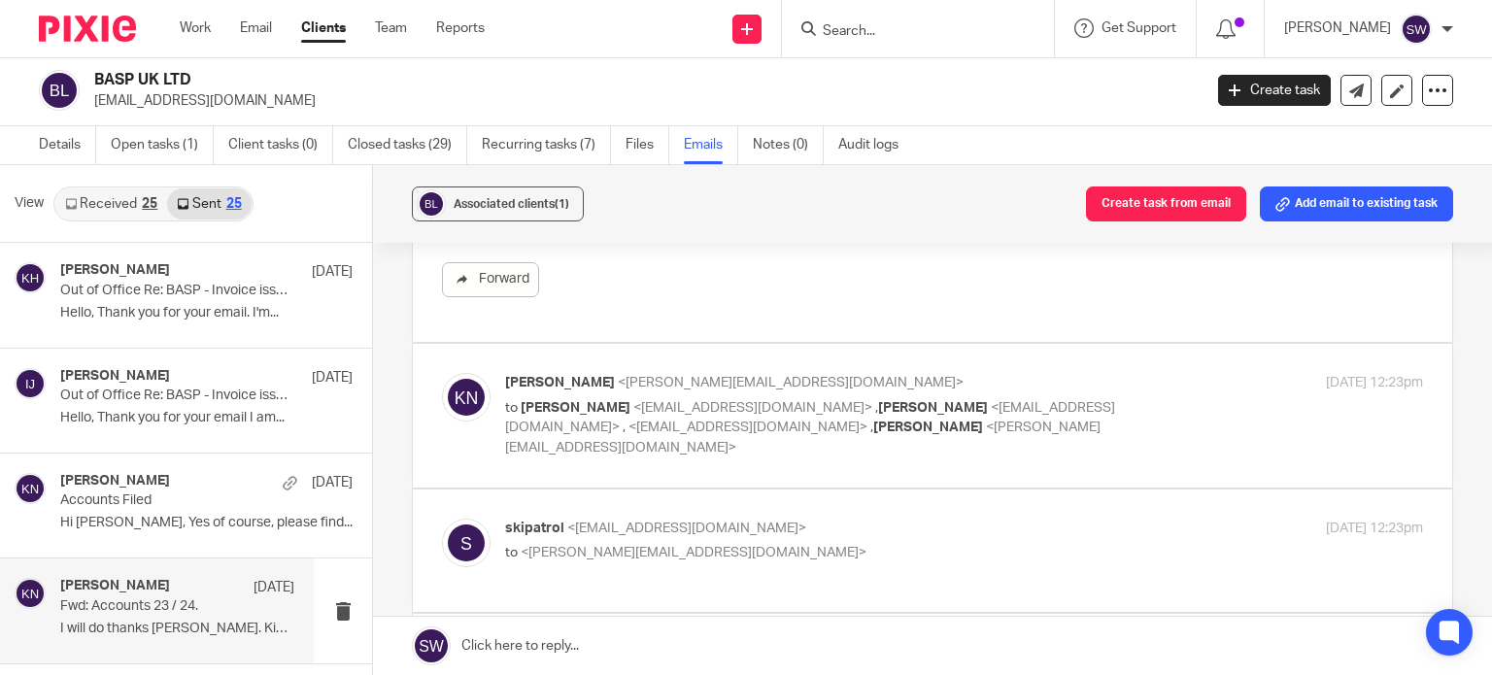
scroll to position [583, 0]
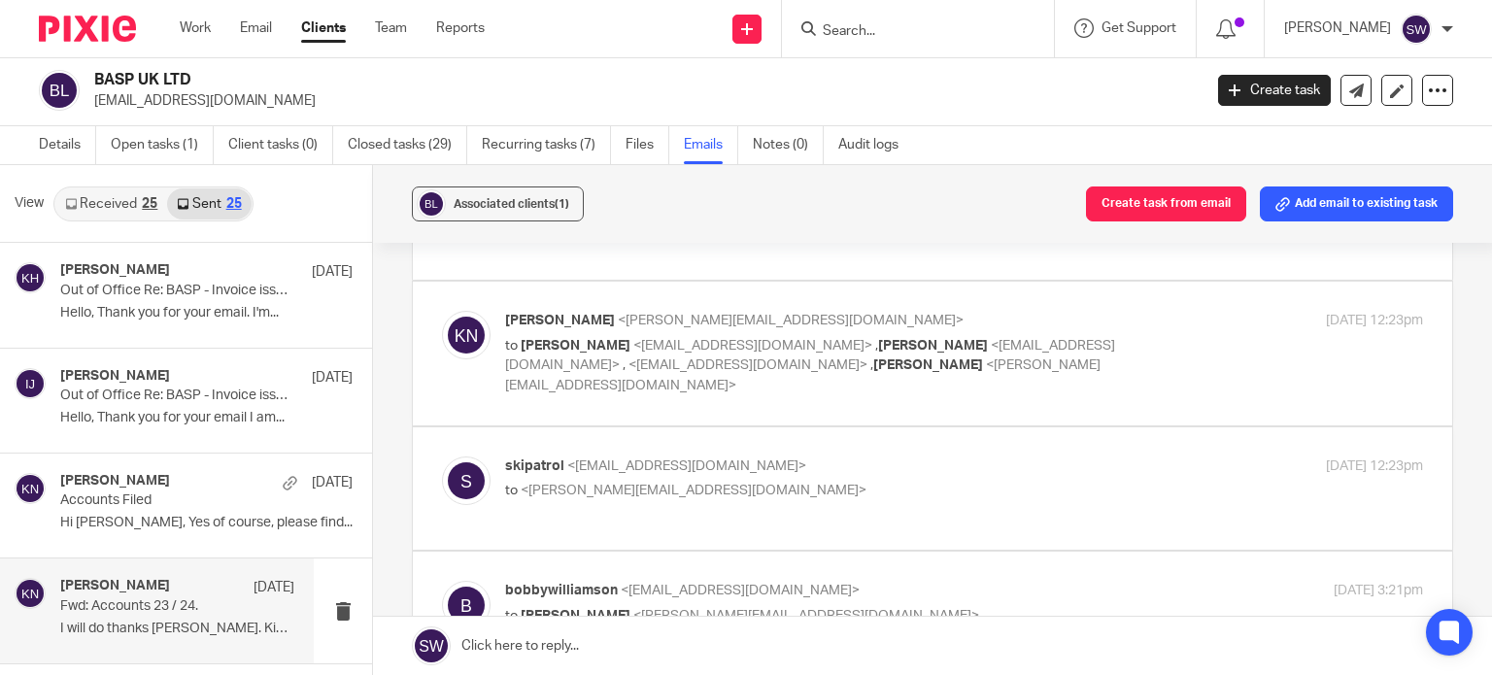
click at [1066, 321] on p "Karl Newman <k.newman@directpeak.co.uk>" at bounding box center [811, 321] width 612 height 20
checkbox input "true"
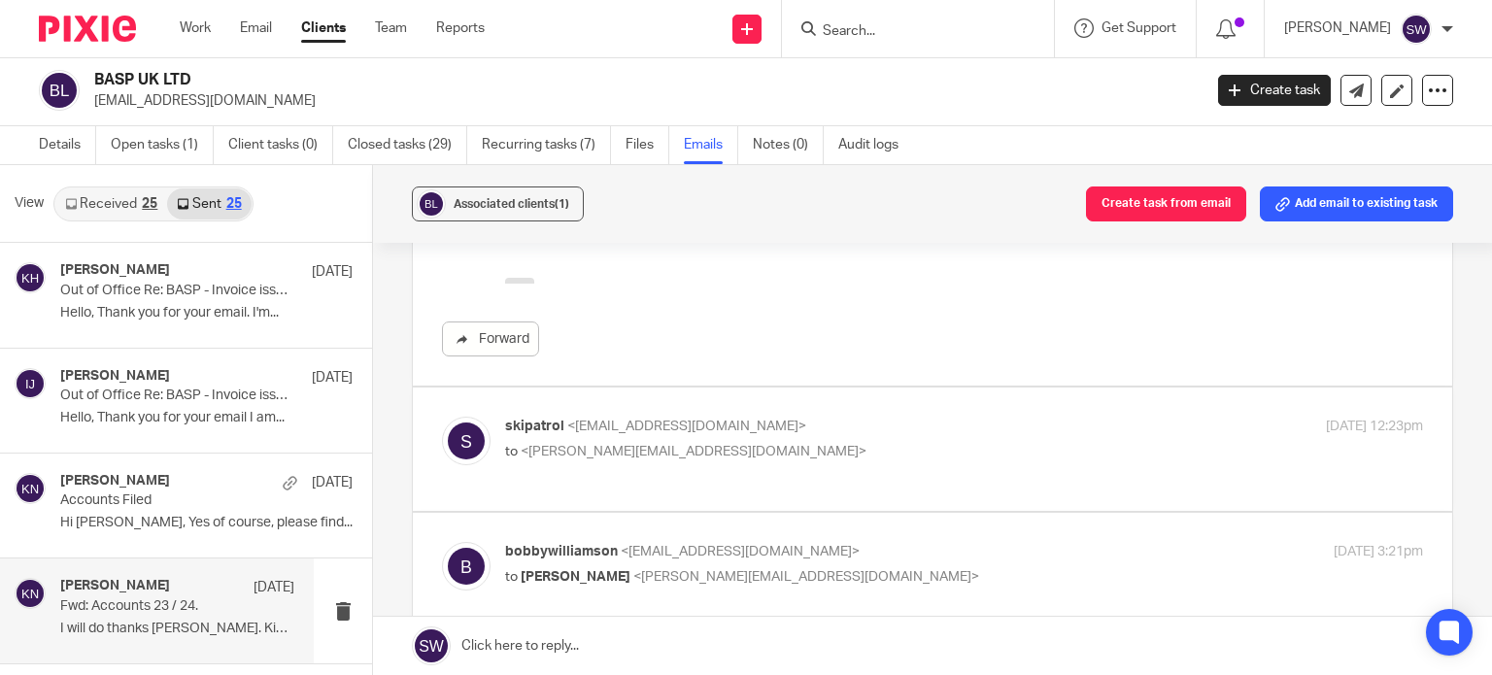
scroll to position [1263, 0]
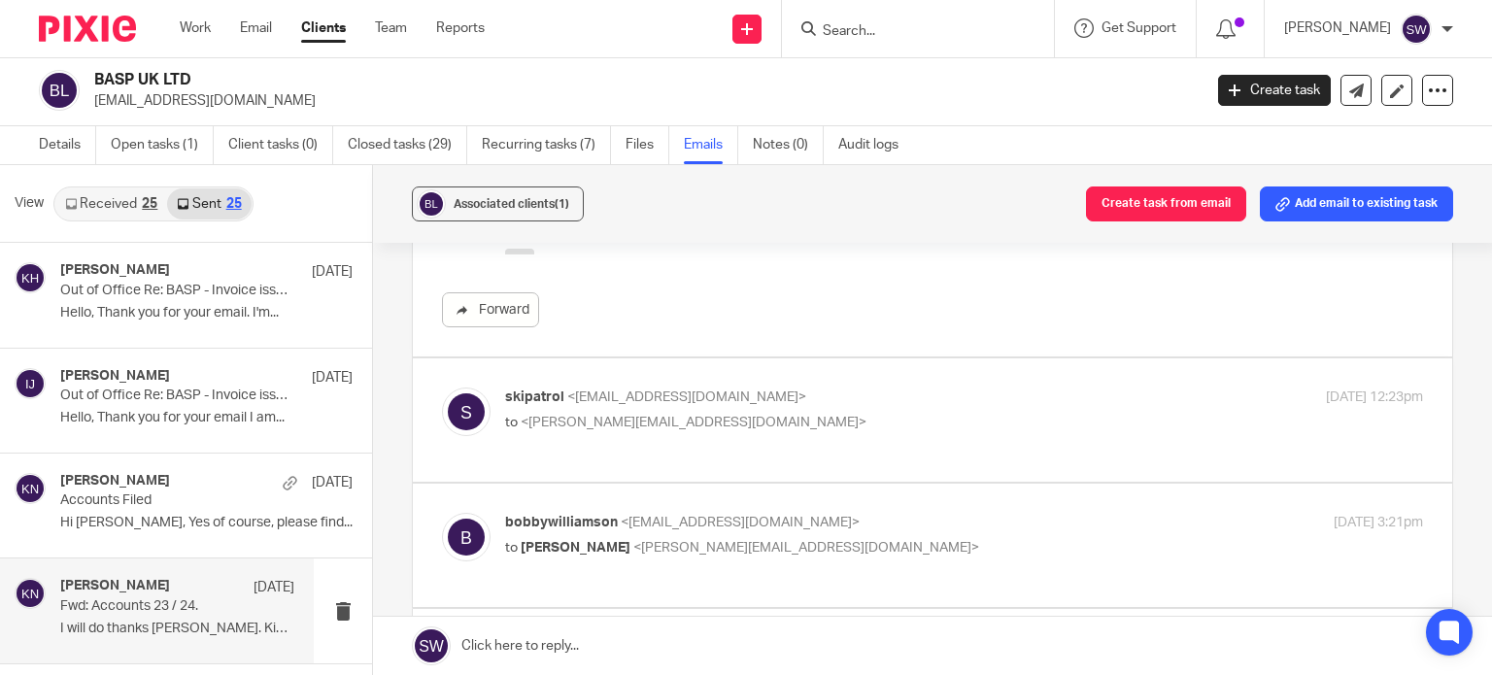
click at [840, 413] on p "to <k.newman@directpeak.co.uk>" at bounding box center [811, 423] width 612 height 20
checkbox input "true"
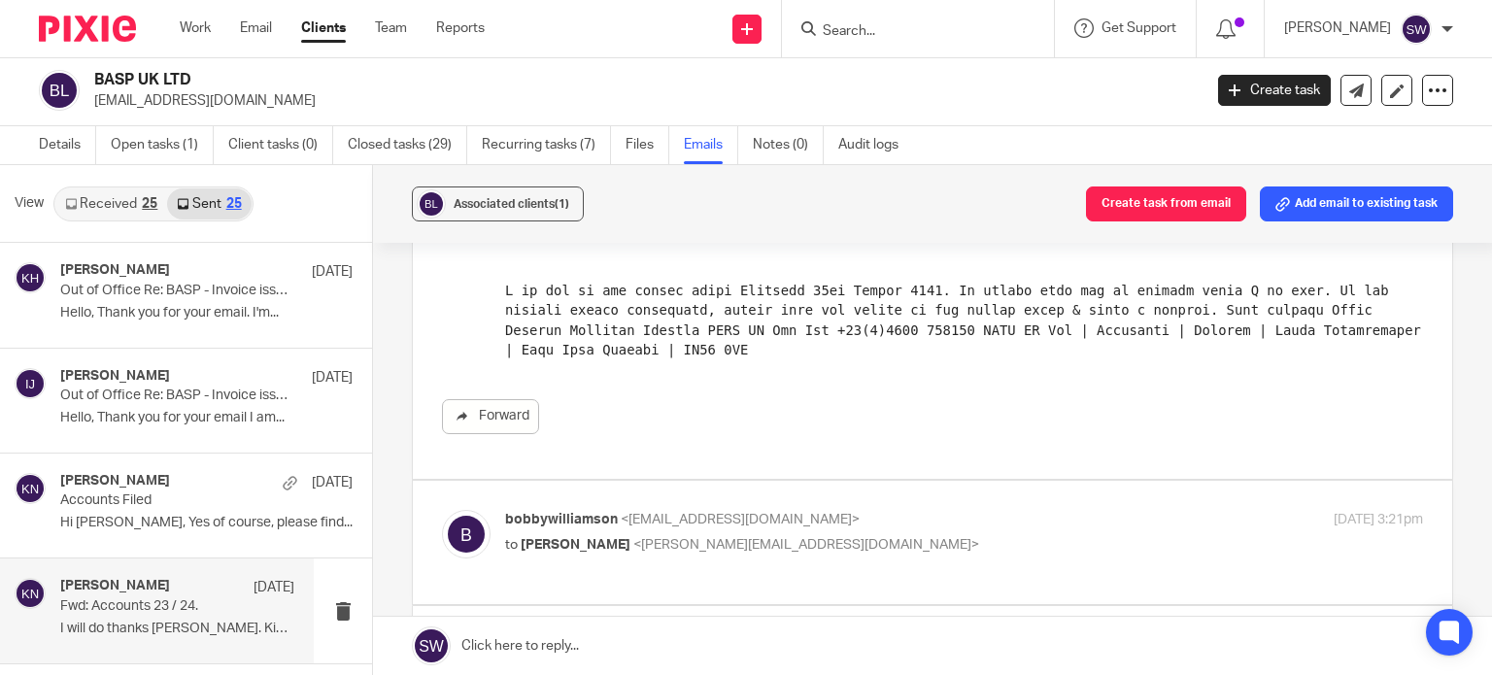
scroll to position [1554, 0]
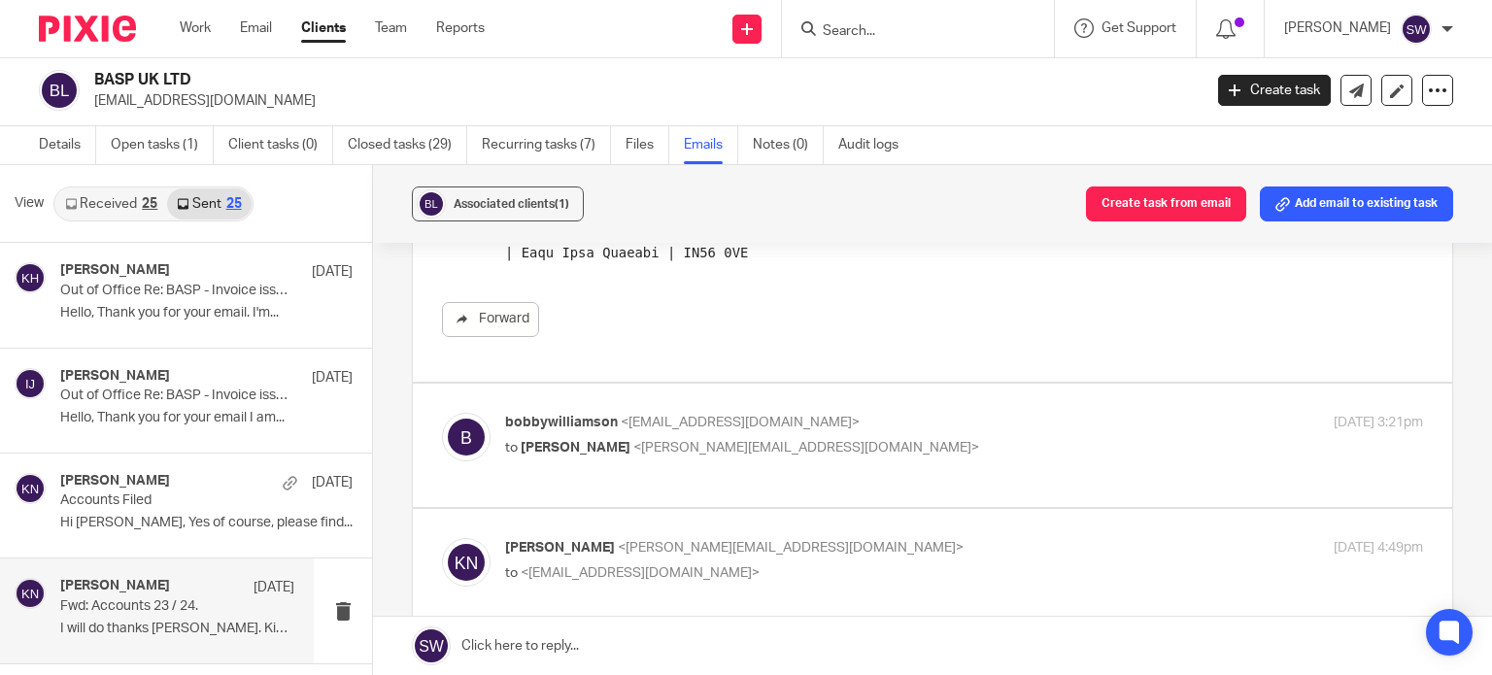
click at [885, 413] on p "bobbywilliamson <bobbywilliamson@talk21.com>" at bounding box center [811, 423] width 612 height 20
checkbox input "true"
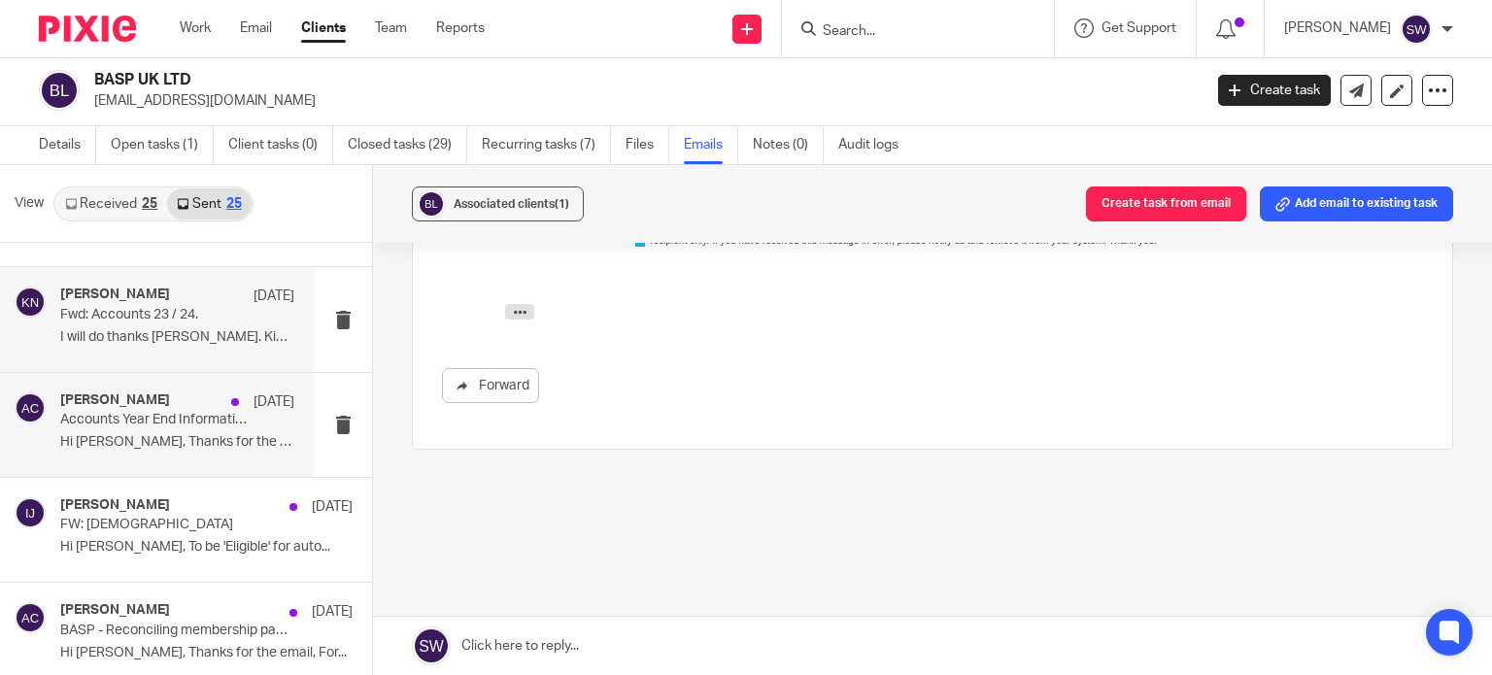
click at [81, 434] on p "Hi Heather, Thanks for the email, Yes, I..." at bounding box center [177, 442] width 234 height 17
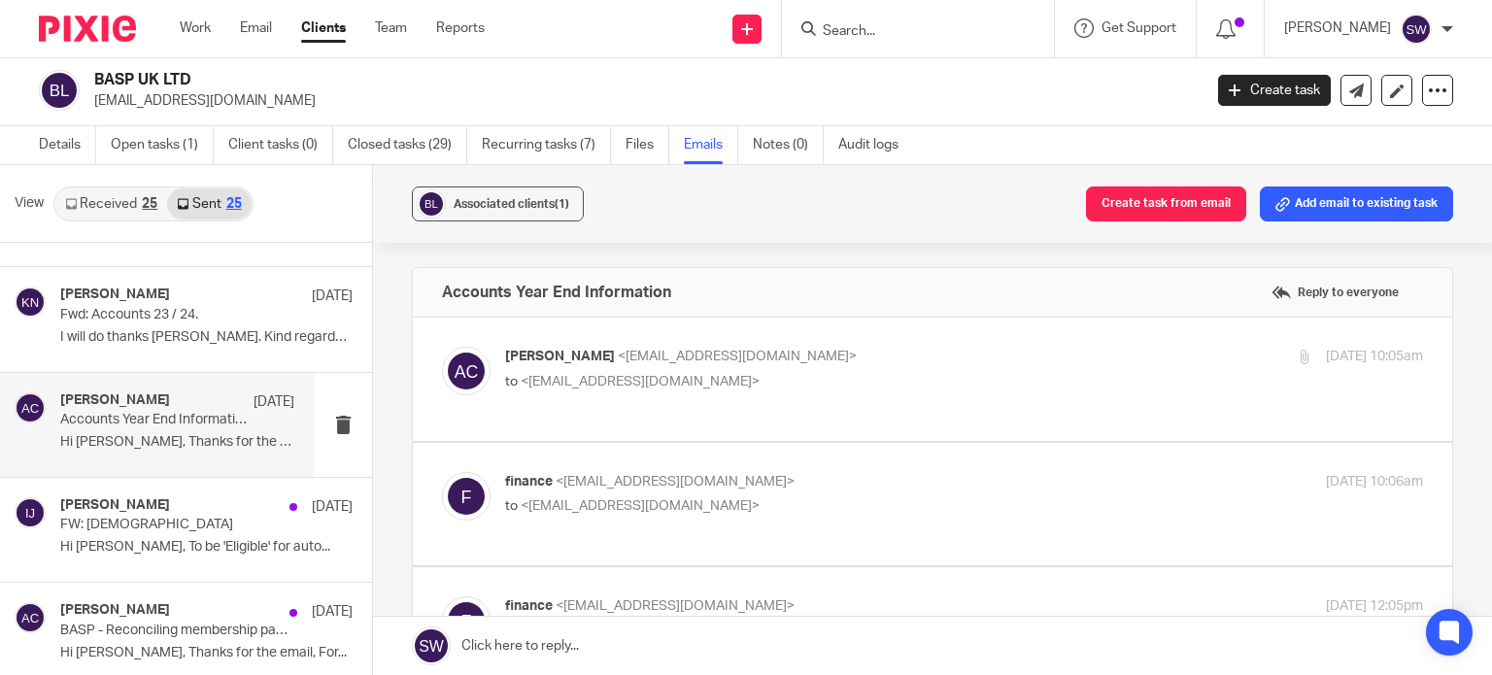
scroll to position [0, 0]
click at [844, 351] on p "Adam Craft <a.craft@directpeak.co.uk>" at bounding box center [811, 357] width 612 height 20
checkbox input "true"
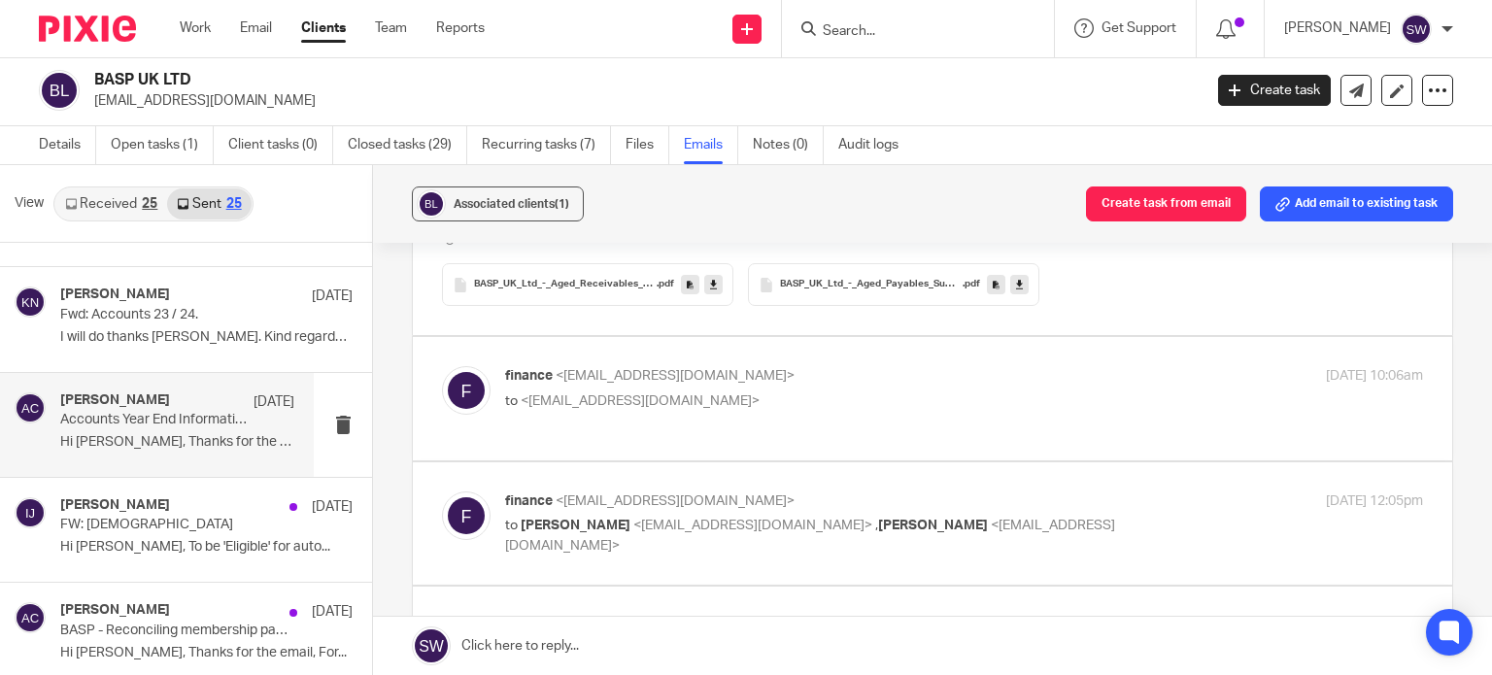
scroll to position [1069, 0]
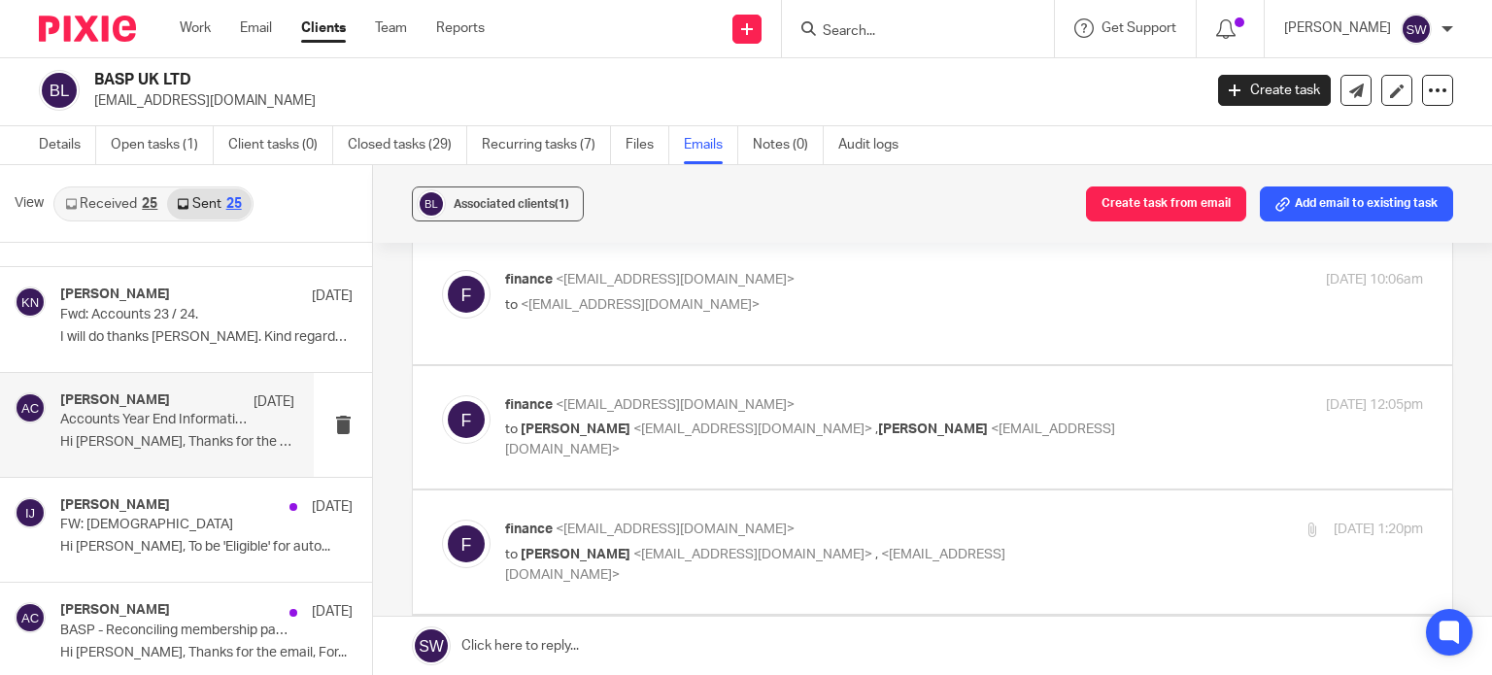
click at [786, 287] on p "finance <finance@basp.org.uk>" at bounding box center [811, 280] width 612 height 20
checkbox input "true"
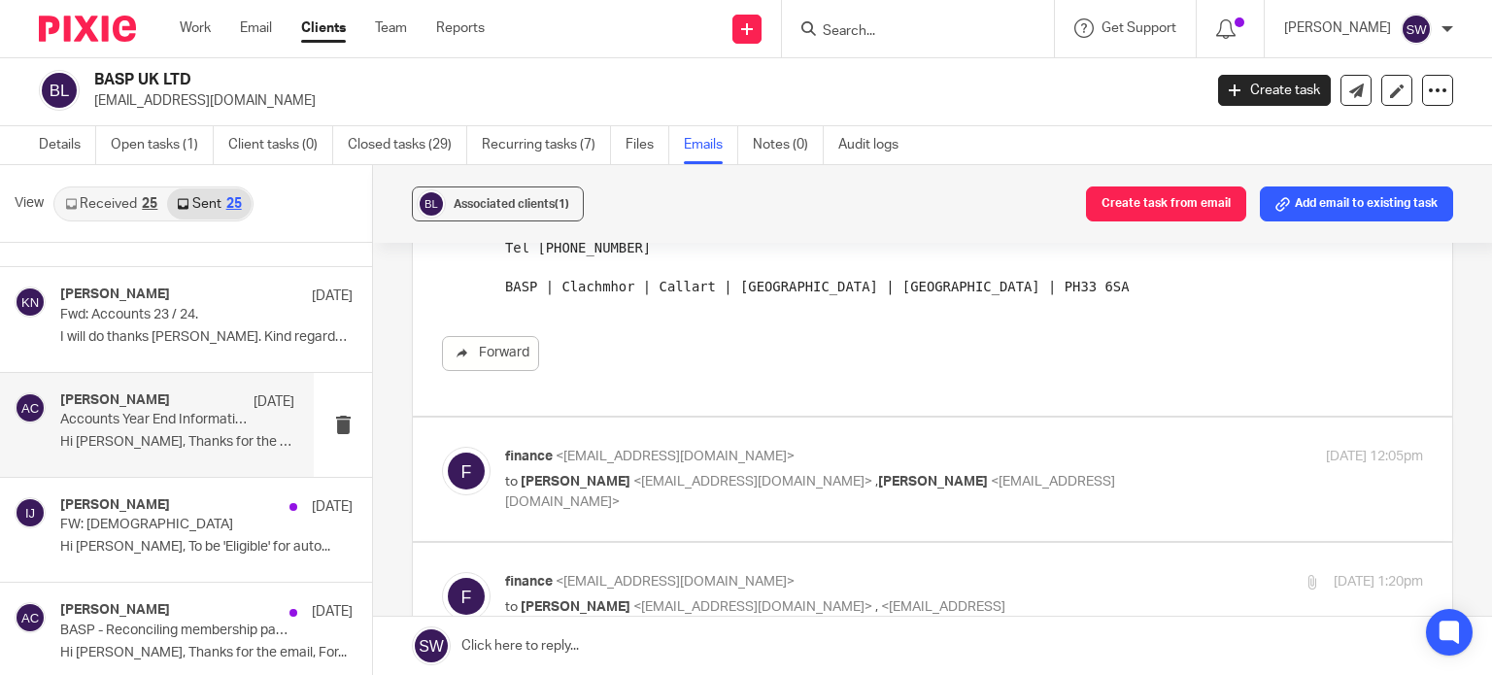
scroll to position [1360, 0]
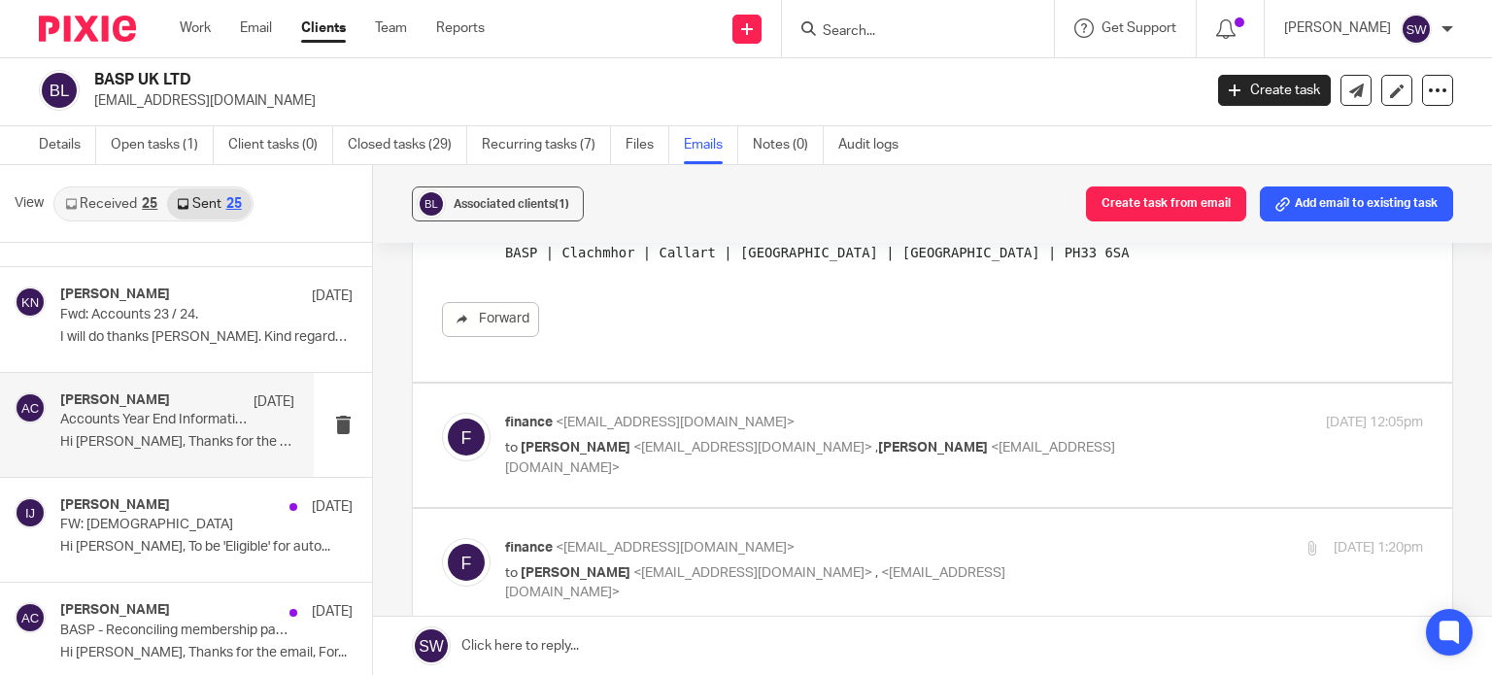
click at [825, 389] on label at bounding box center [932, 445] width 1039 height 123
click at [442, 412] on input "checkbox" at bounding box center [441, 412] width 1 height 1
checkbox input "true"
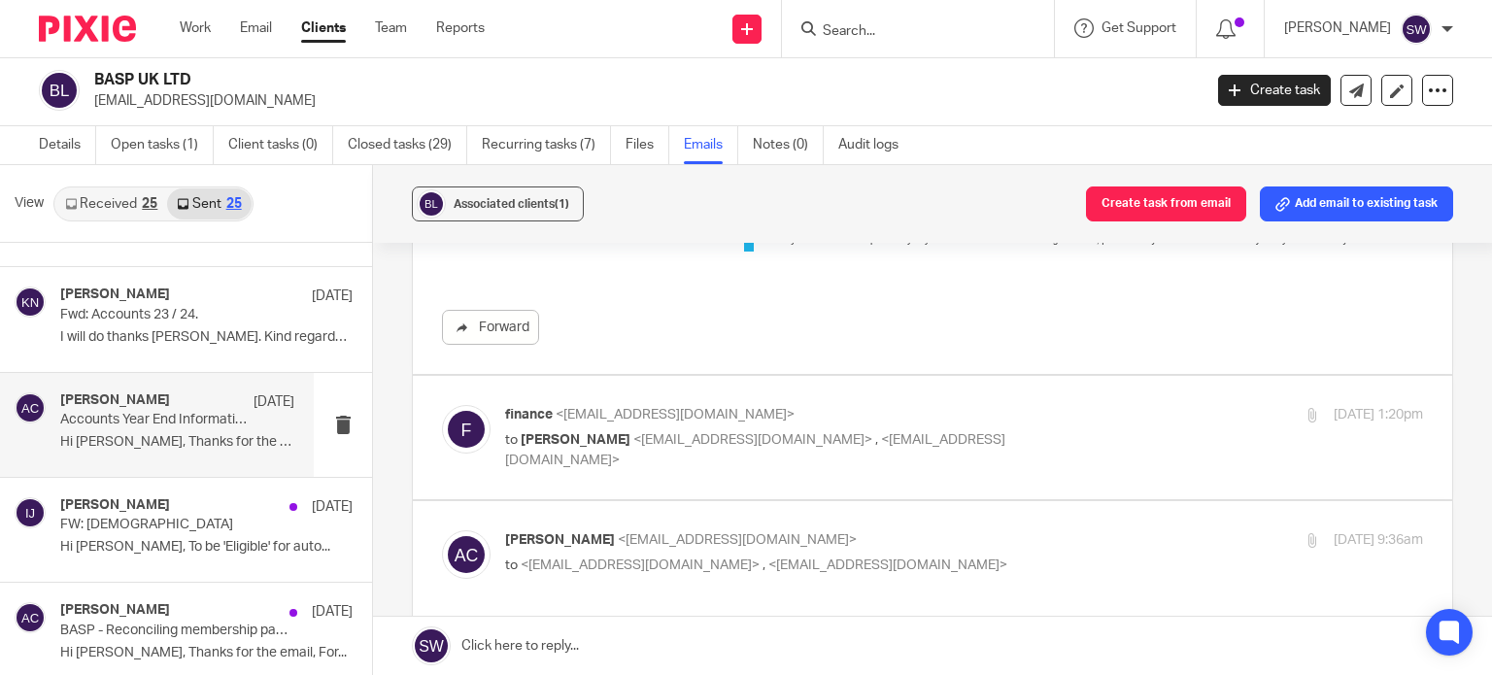
scroll to position [2817, 0]
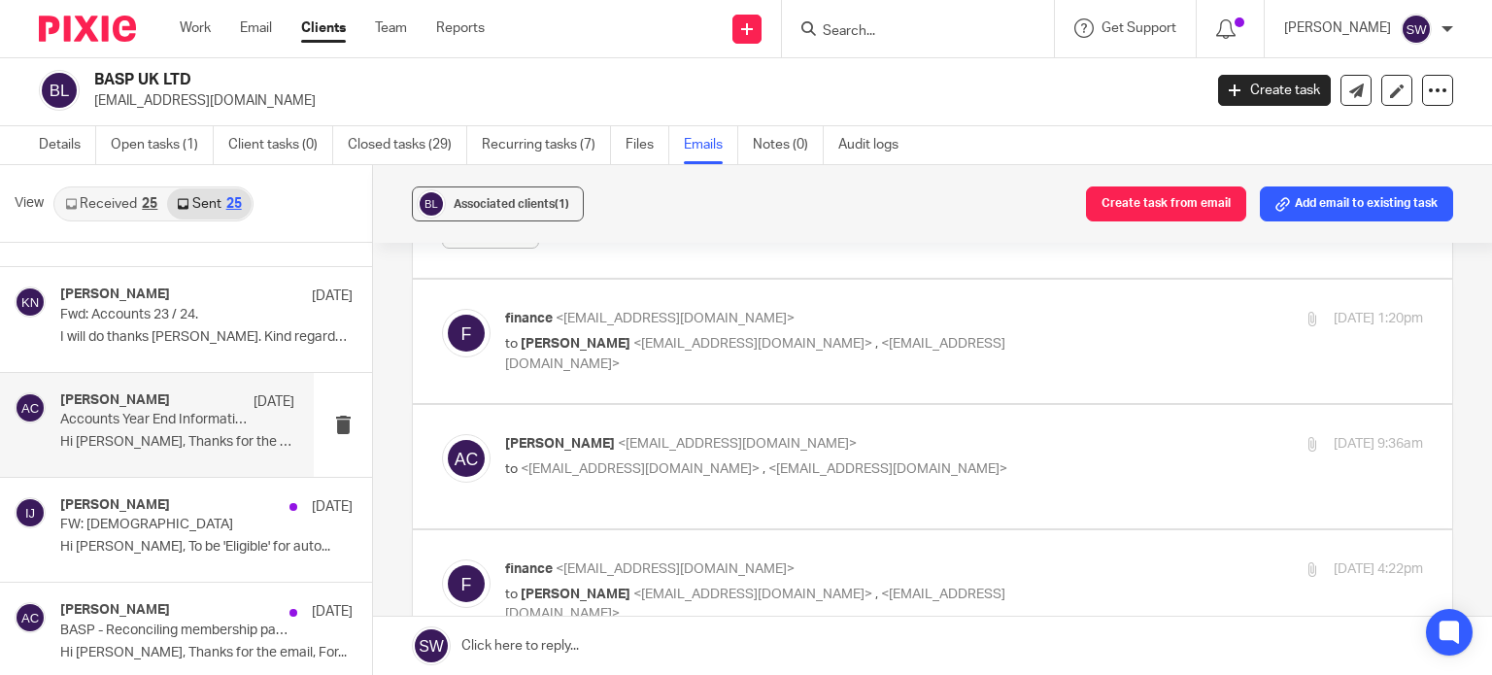
click at [960, 309] on p "finance <finance@basp.org.uk>" at bounding box center [811, 319] width 612 height 20
checkbox input "true"
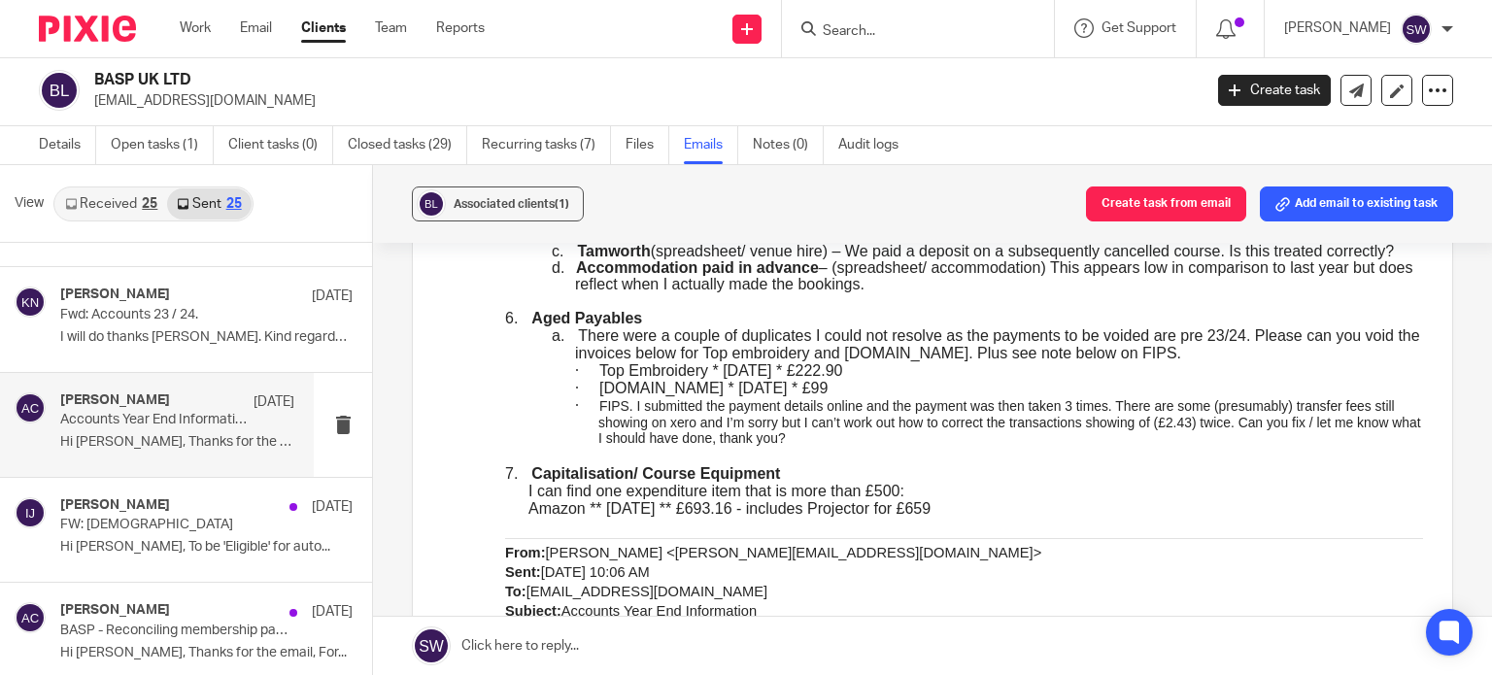
scroll to position [3594, 0]
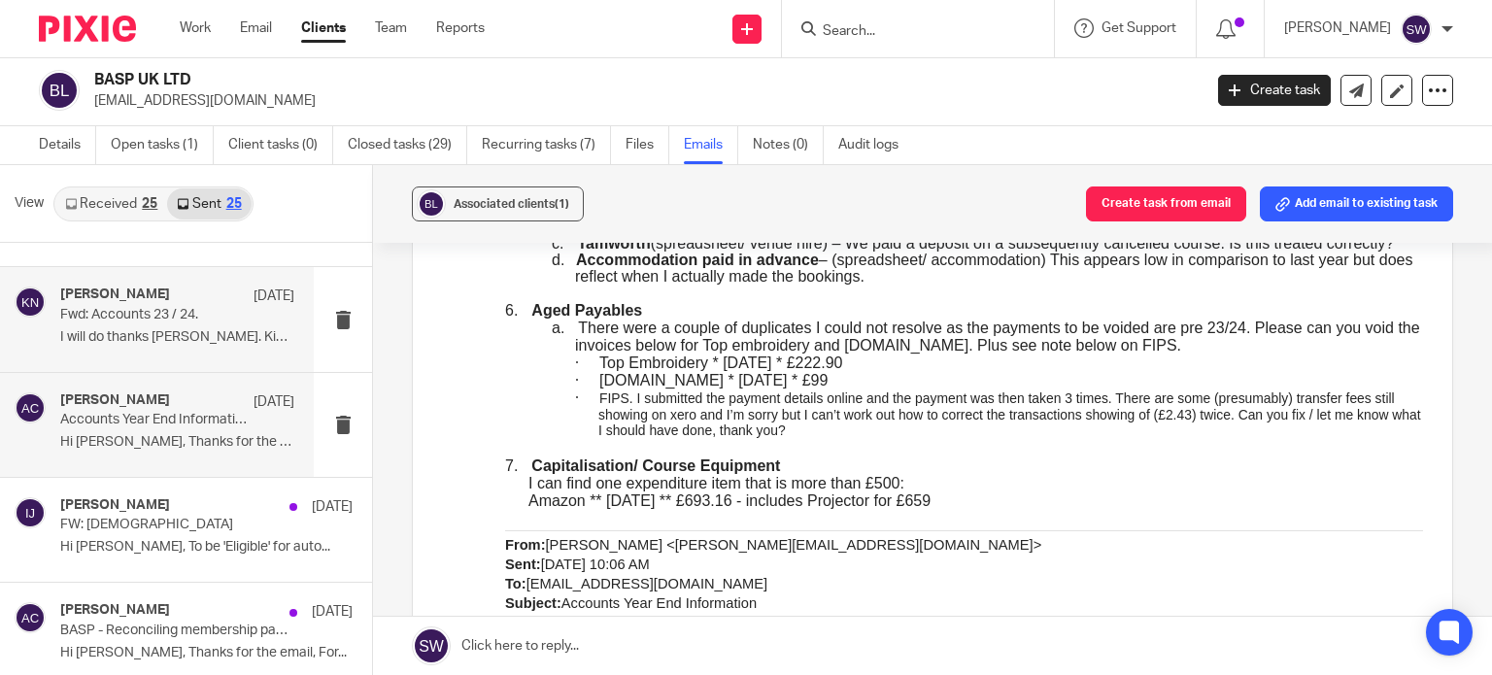
click at [136, 301] on div "Karl Newman 28 Aug" at bounding box center [177, 296] width 234 height 19
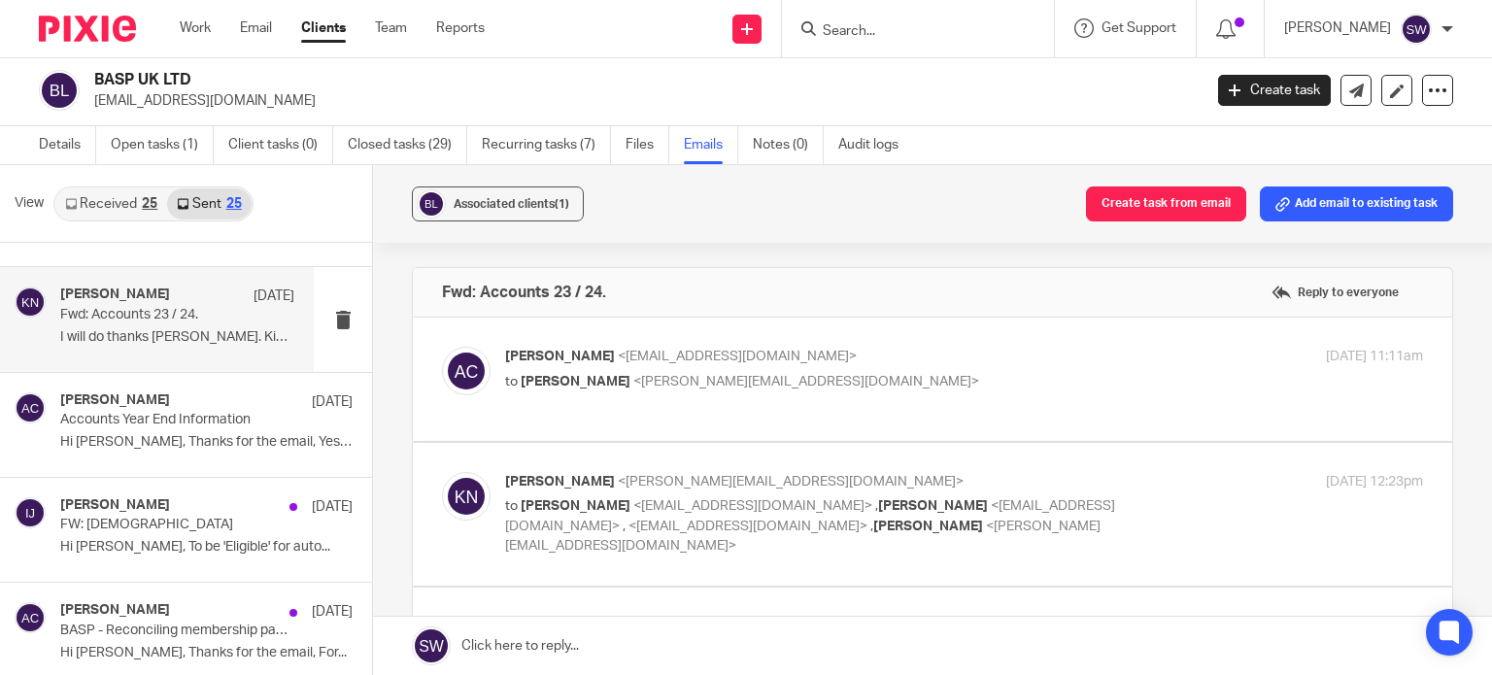
scroll to position [0, 0]
click at [915, 382] on p "to Karl Newman <k.newman@directpeak.co.uk>" at bounding box center [811, 382] width 612 height 20
checkbox input "true"
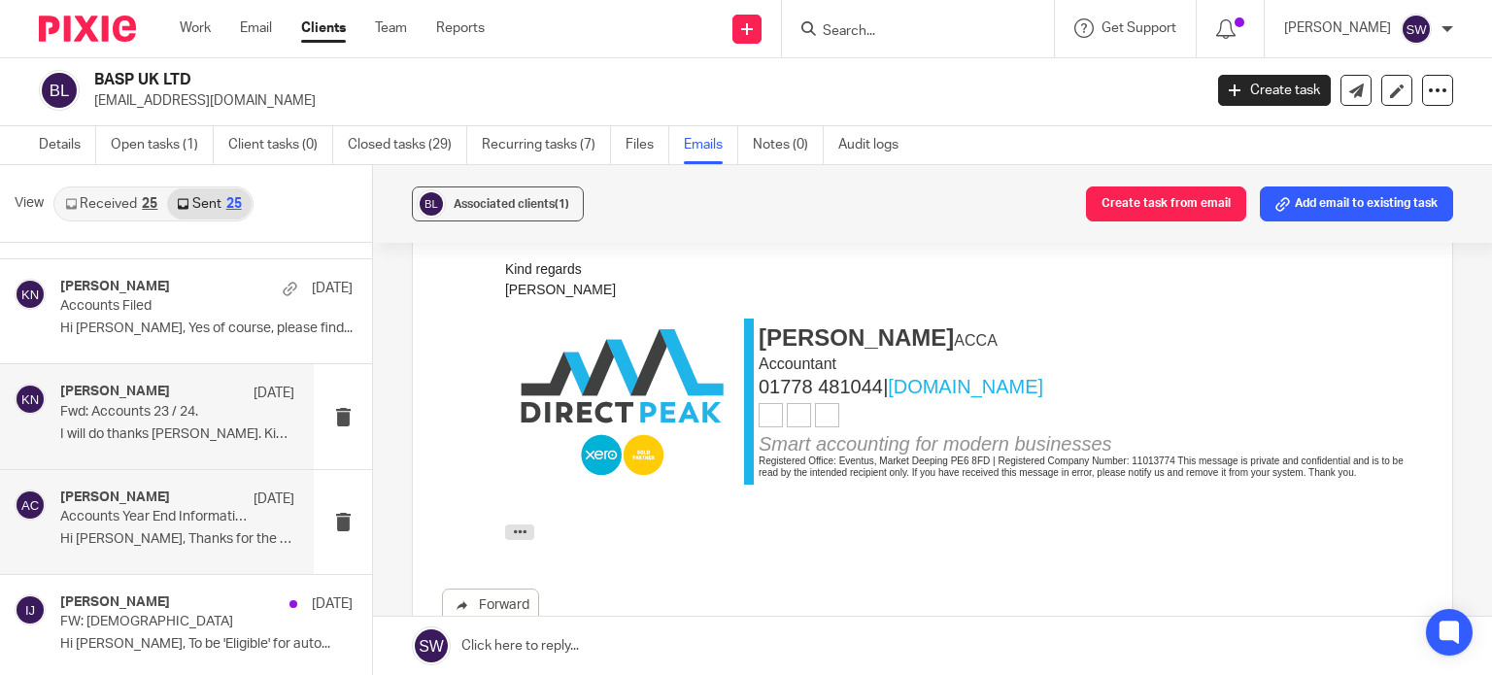
scroll to position [1360, 0]
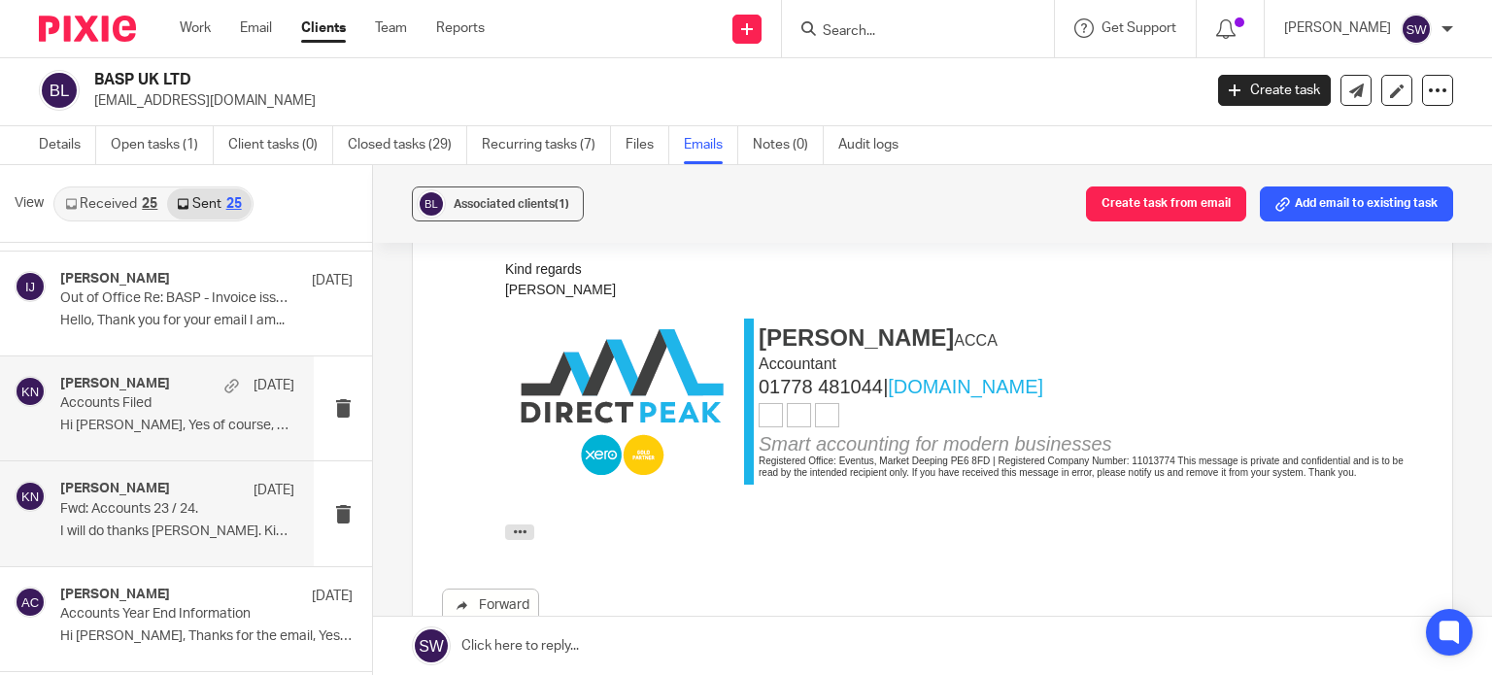
click at [138, 405] on p "Accounts Filed" at bounding box center [153, 403] width 187 height 17
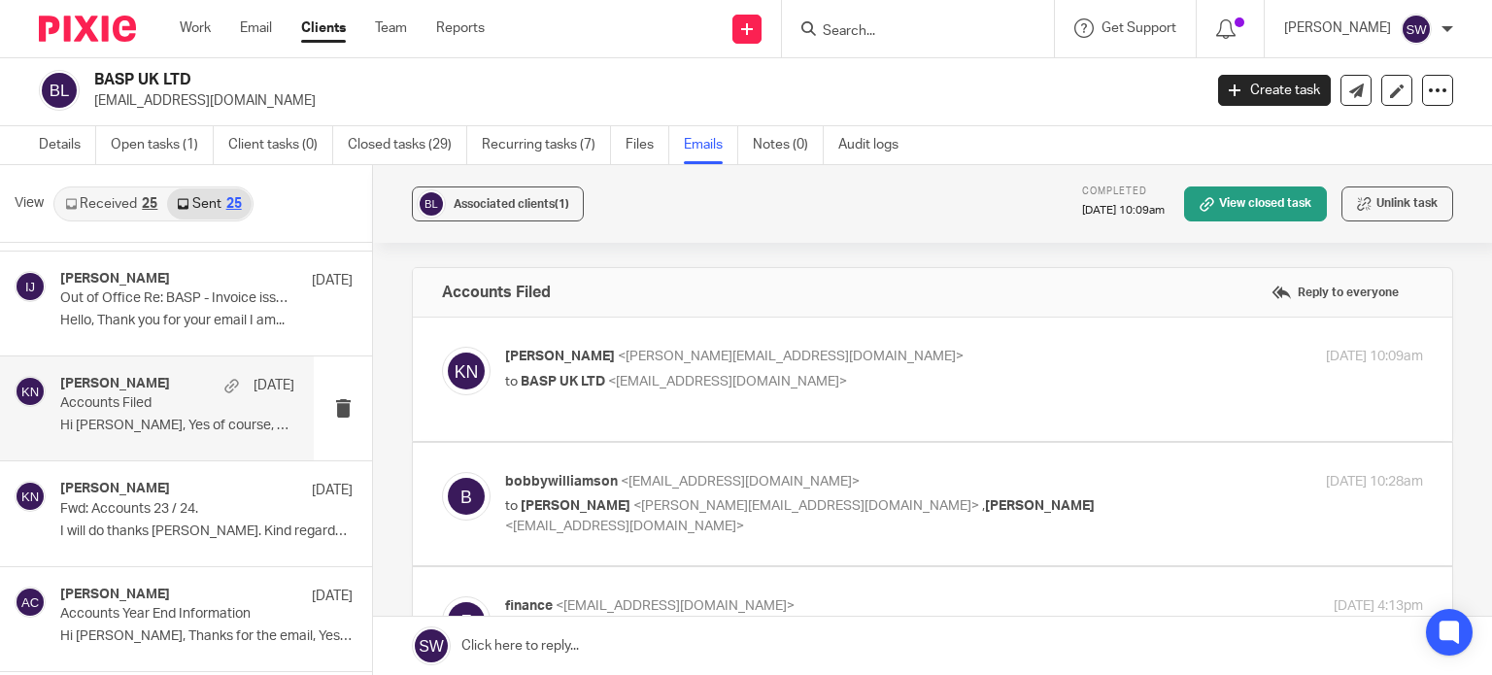
scroll to position [0, 0]
click at [867, 372] on p "to BASP UK LTD <bobbywilliamson@talk21.com>" at bounding box center [811, 382] width 612 height 20
checkbox input "true"
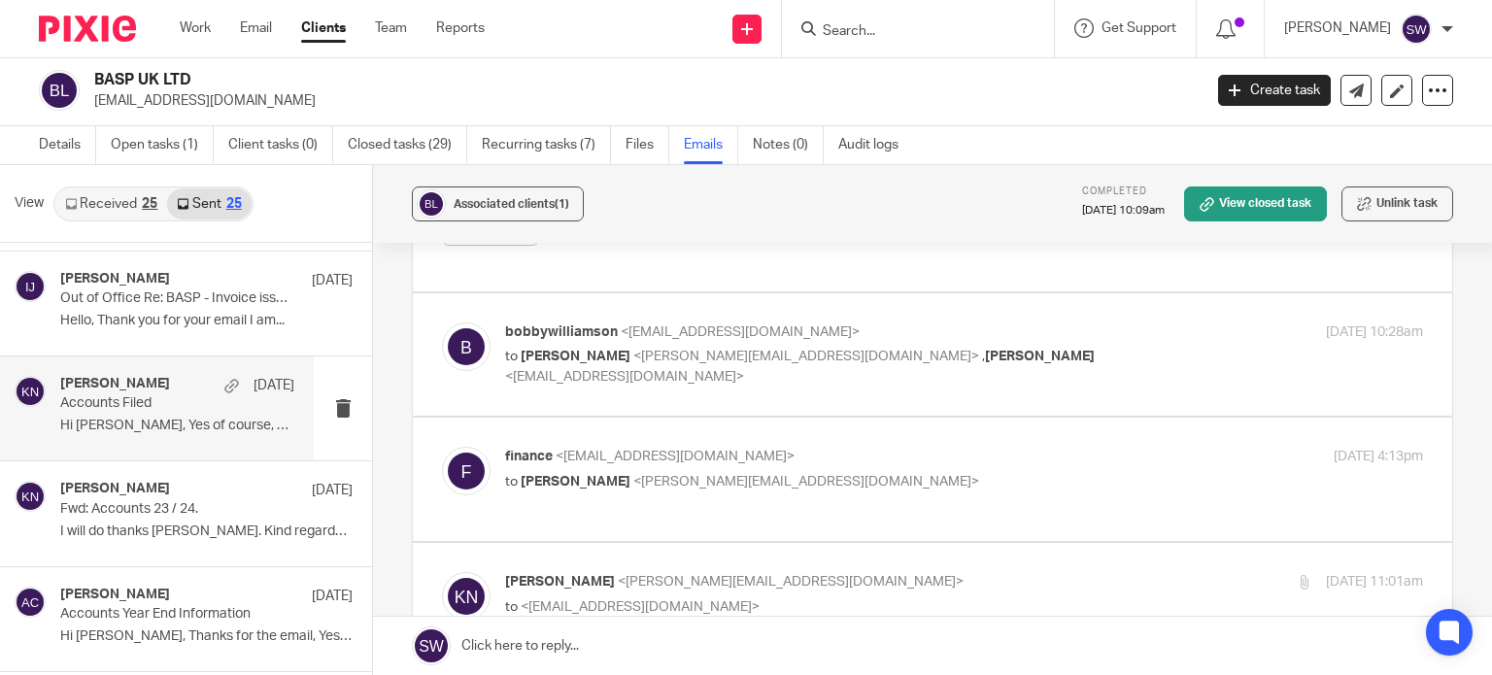
scroll to position [583, 0]
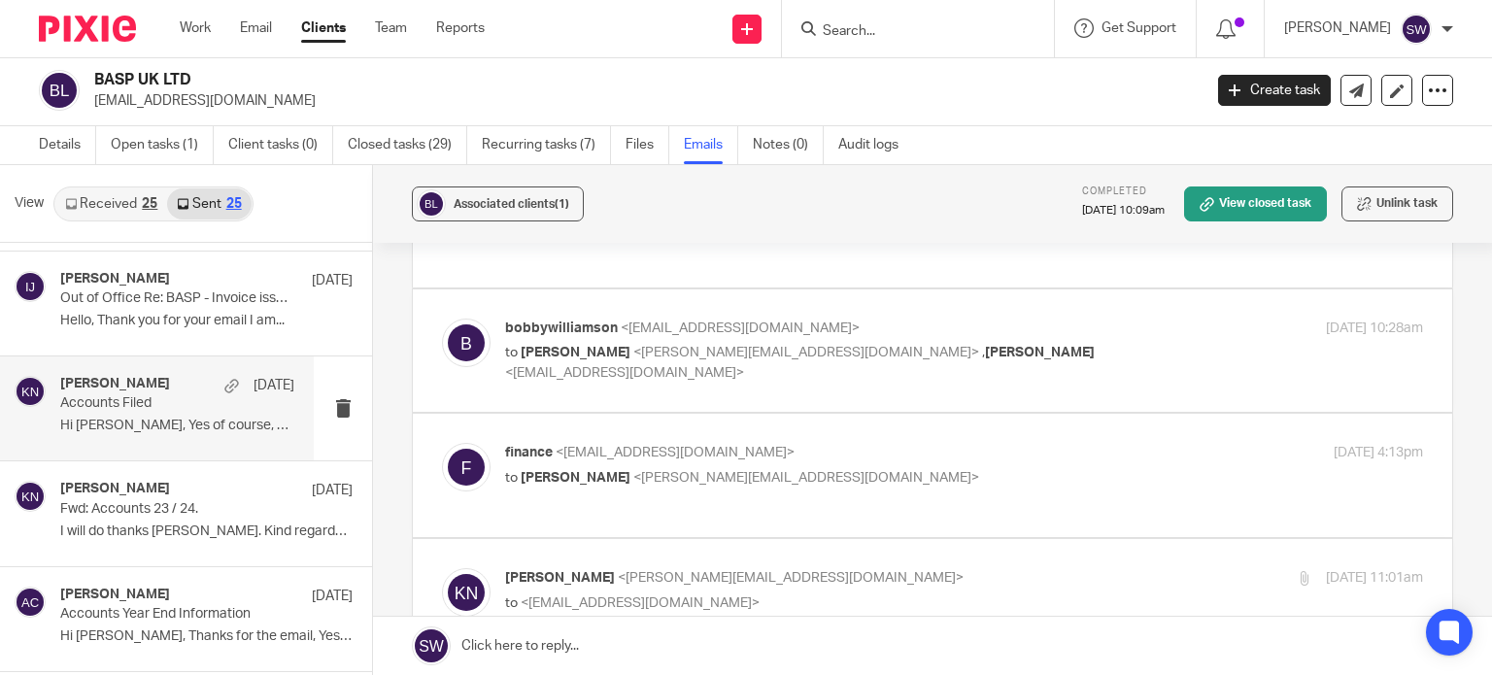
click at [1085, 341] on div "bobbywilliamson <bobbywilliamson@talk21.com> to Karl Newman <k.newman@directpea…" at bounding box center [811, 351] width 612 height 65
checkbox input "true"
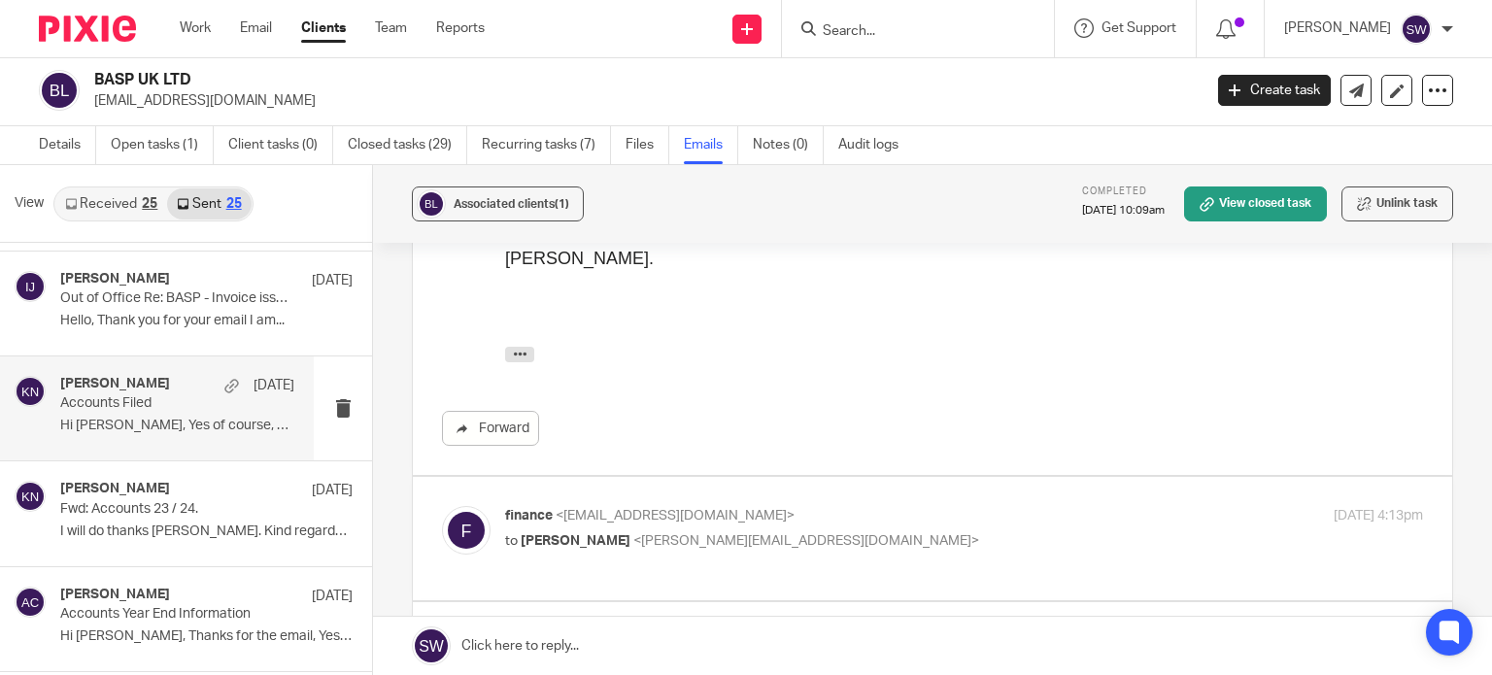
scroll to position [971, 0]
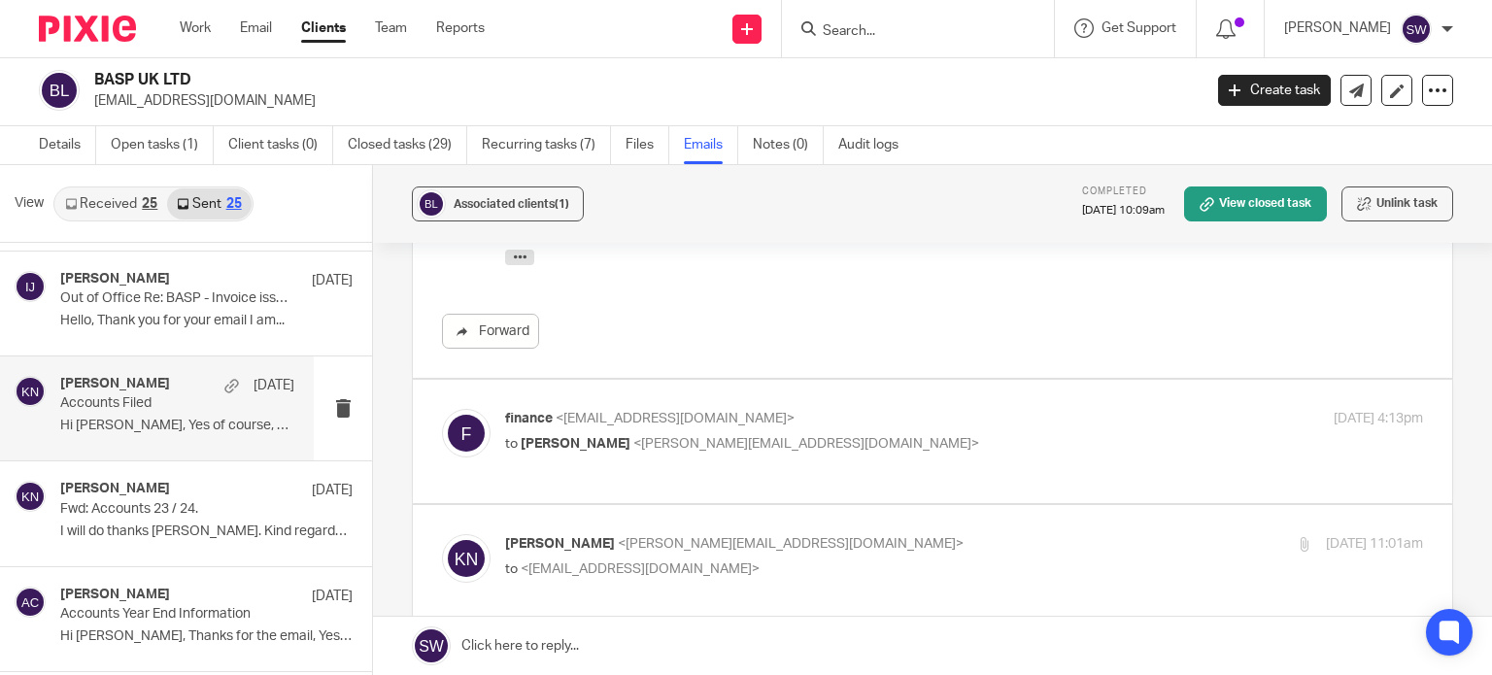
click at [1019, 423] on p "finance <finance@basp.org.uk>" at bounding box center [811, 419] width 612 height 20
checkbox input "true"
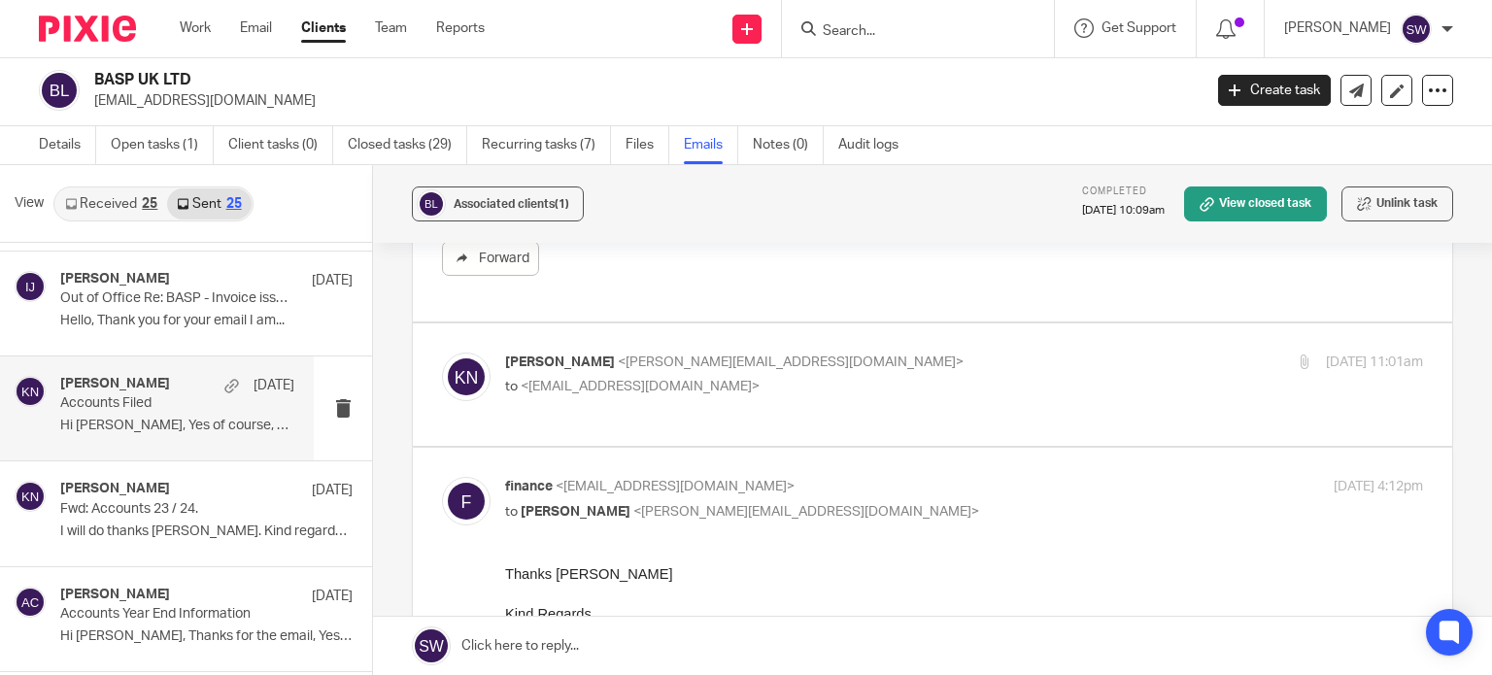
scroll to position [1749, 0]
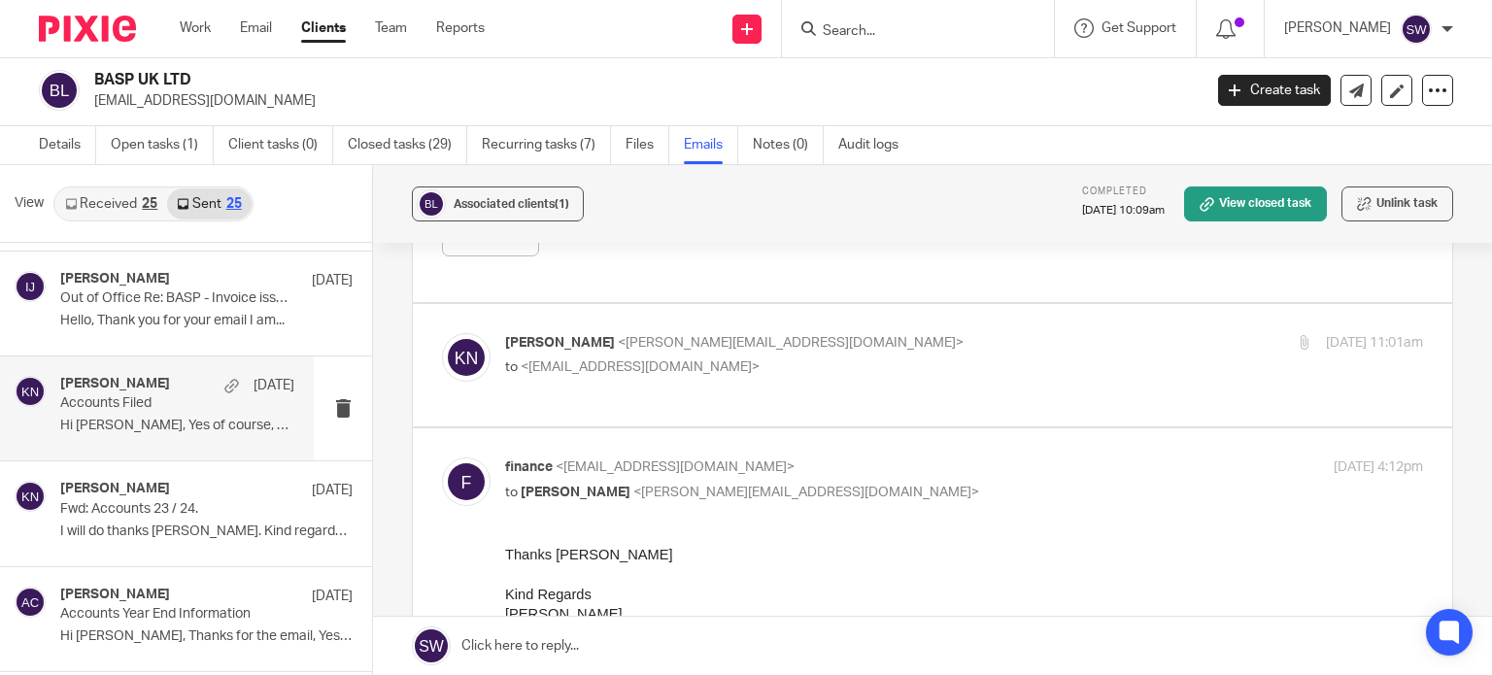
click at [980, 360] on p "to <finance@basp.org.uk>" at bounding box center [811, 367] width 612 height 20
checkbox input "true"
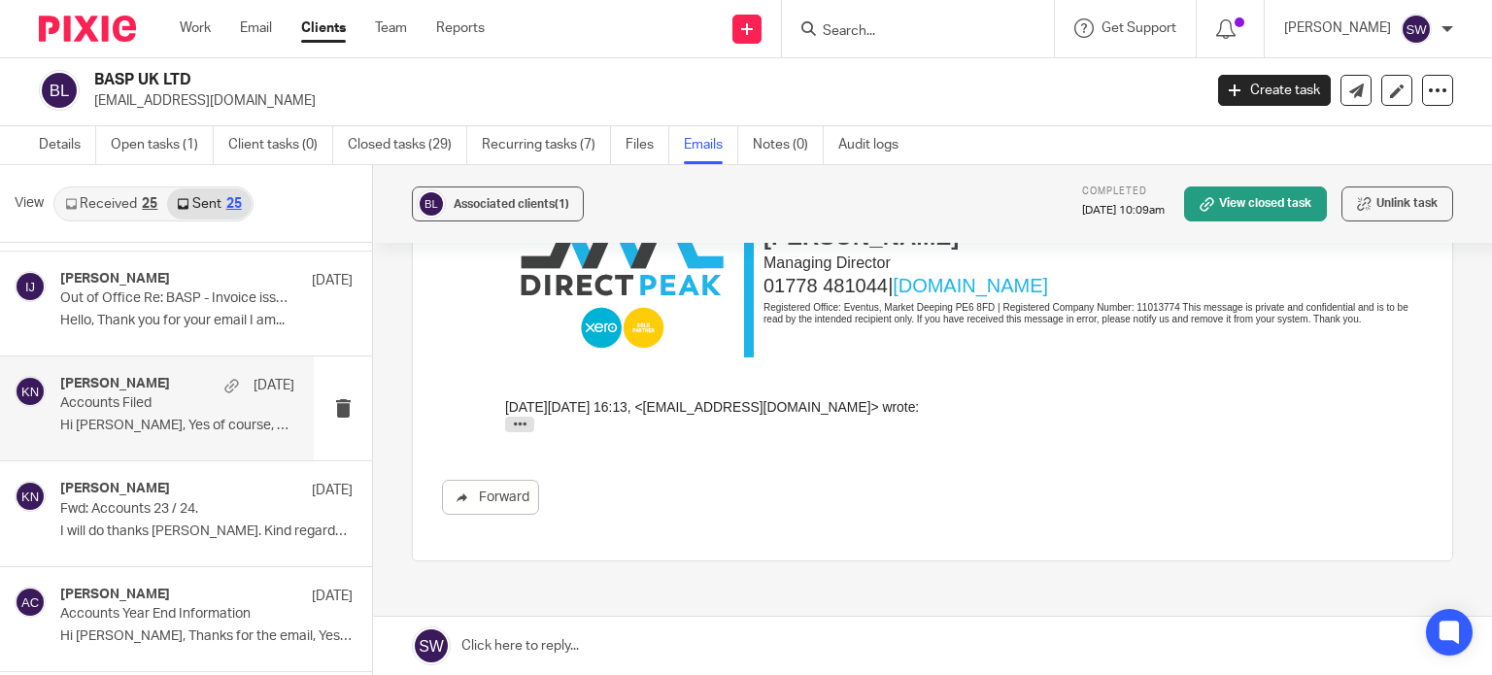
scroll to position [3303, 0]
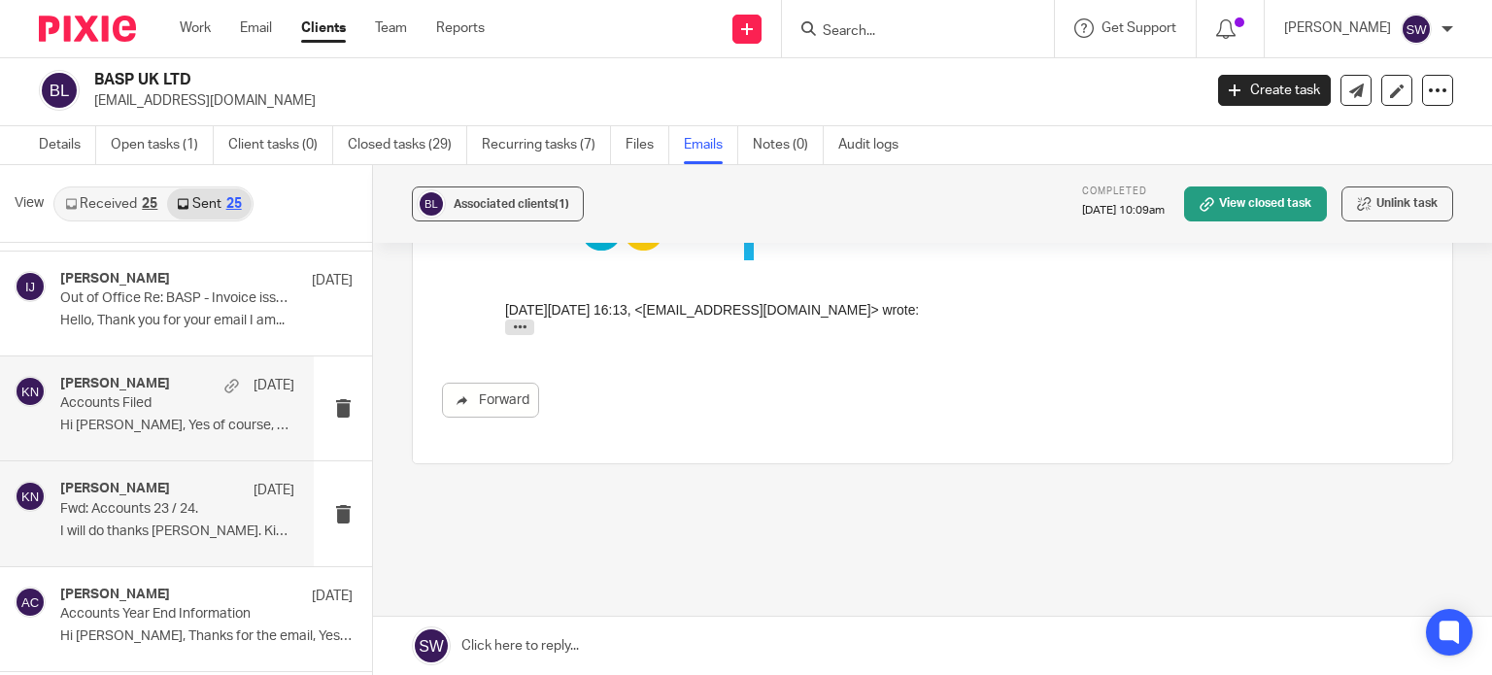
click at [103, 512] on p "Fwd: Accounts 23 / 24." at bounding box center [153, 509] width 187 height 17
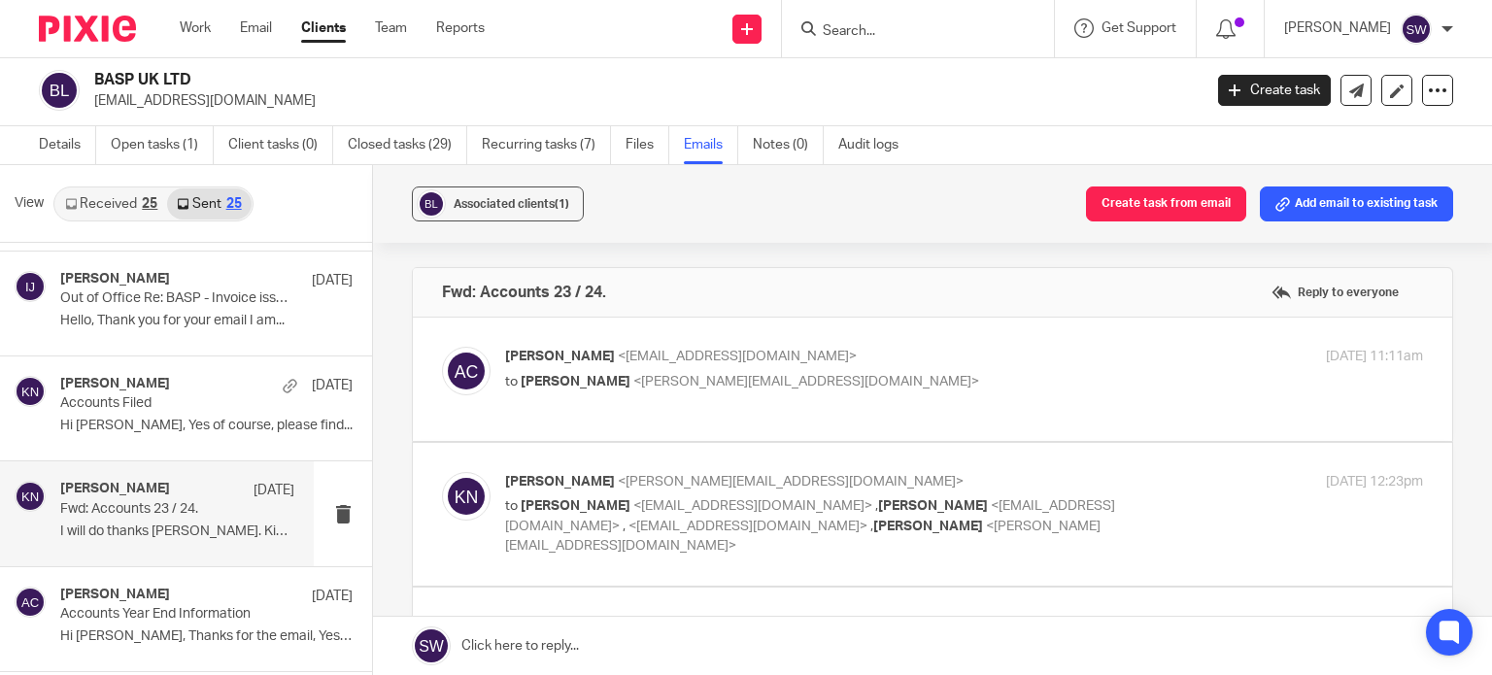
scroll to position [0, 0]
click at [815, 355] on p "Adam Craft <a.craft@directpeak.co.uk>" at bounding box center [811, 357] width 612 height 20
checkbox input "true"
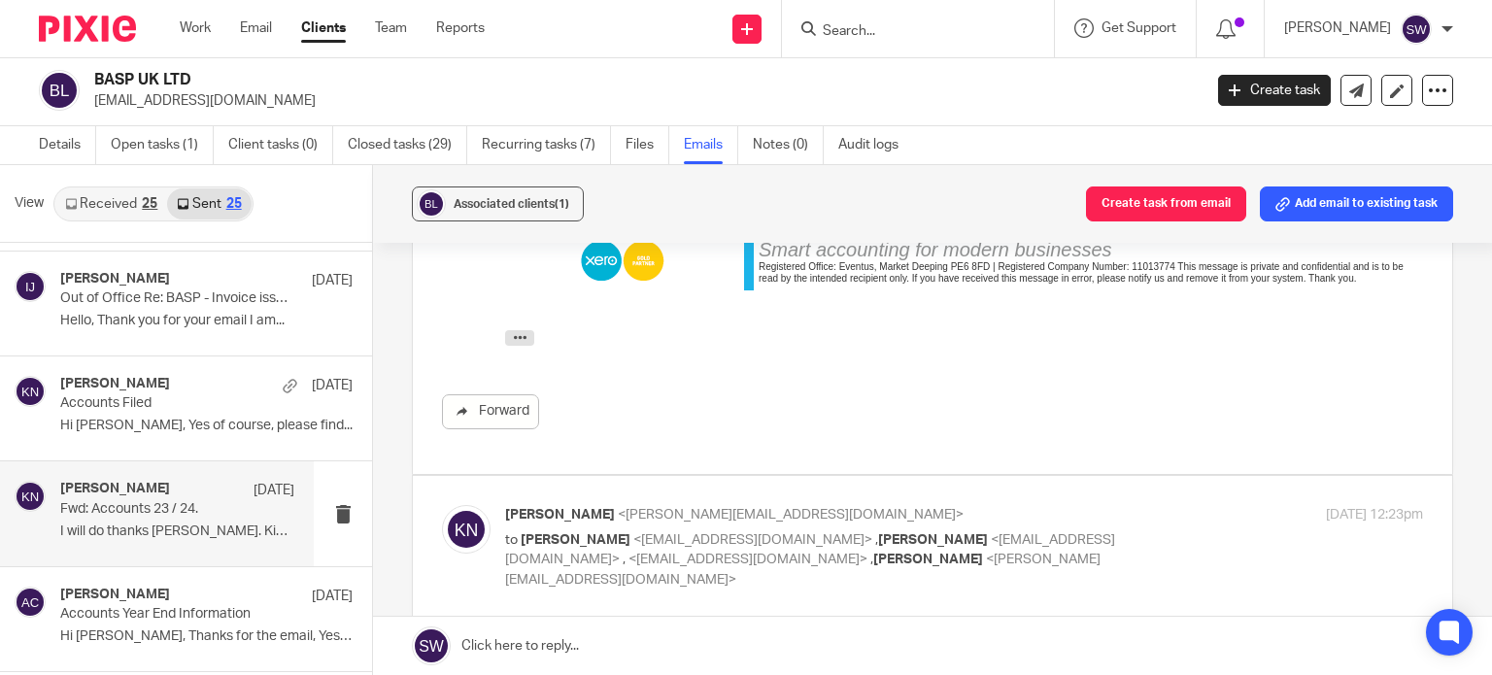
scroll to position [486, 0]
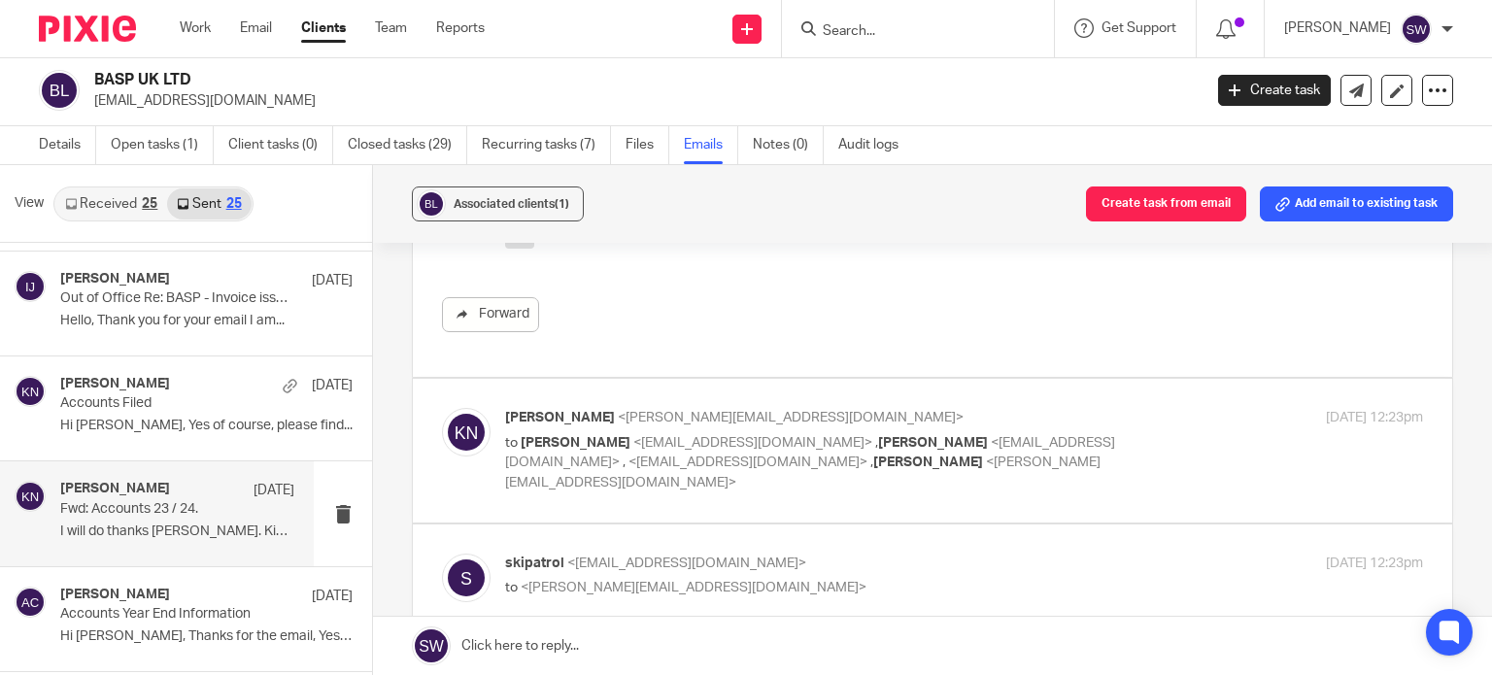
click at [1131, 400] on label at bounding box center [932, 450] width 1039 height 143
click at [442, 407] on input "checkbox" at bounding box center [441, 407] width 1 height 1
checkbox input "true"
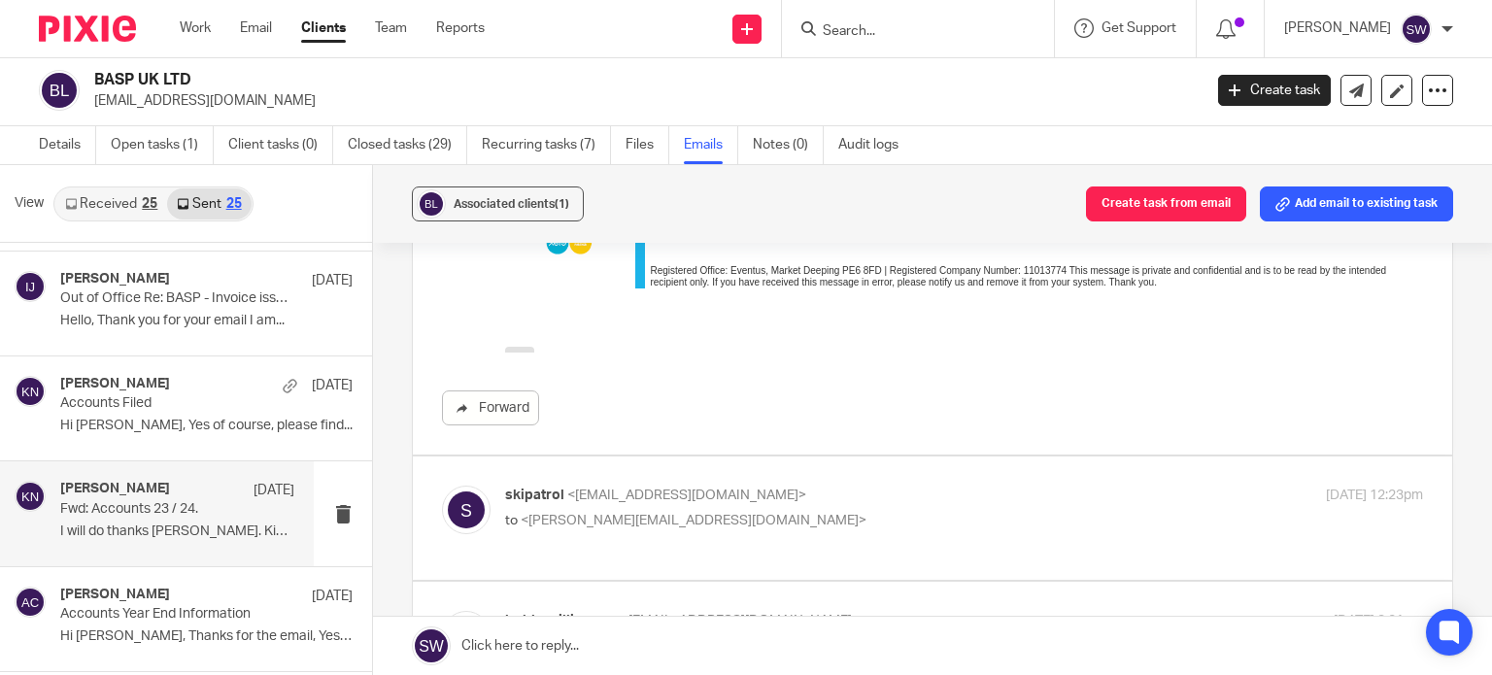
scroll to position [1166, 0]
click at [1004, 485] on p "skipatrol <skipatrol@basp.org.uk>" at bounding box center [811, 495] width 612 height 20
checkbox input "true"
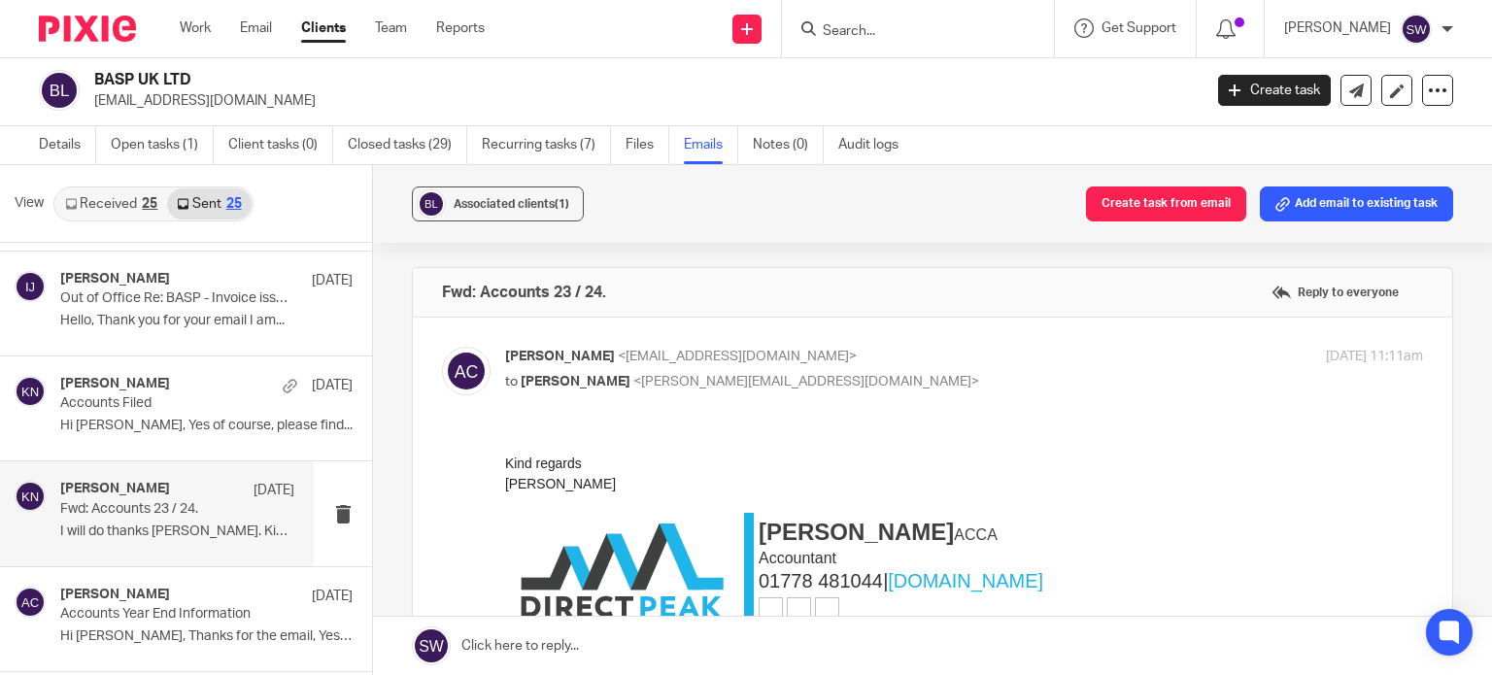
scroll to position [0, 0]
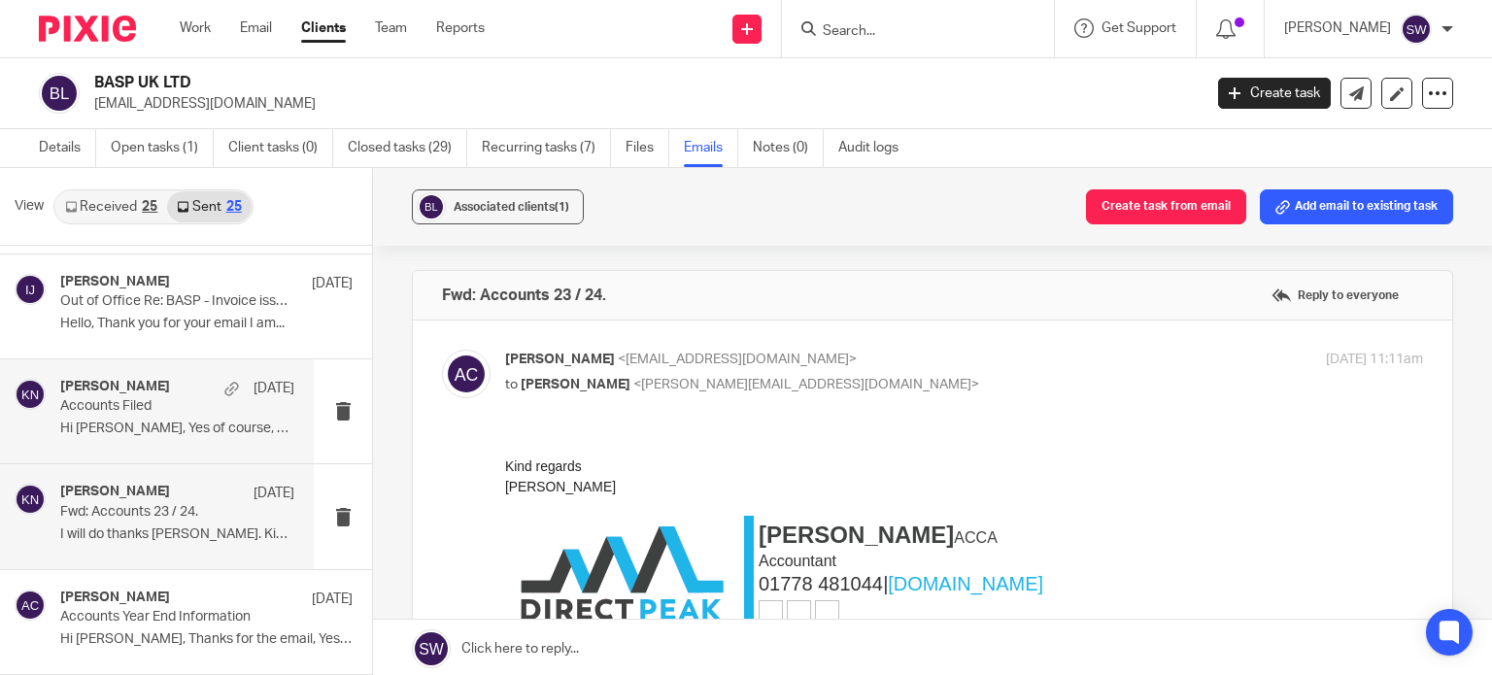
click at [121, 421] on p "Hi Heather, Yes of course, please find..." at bounding box center [177, 429] width 234 height 17
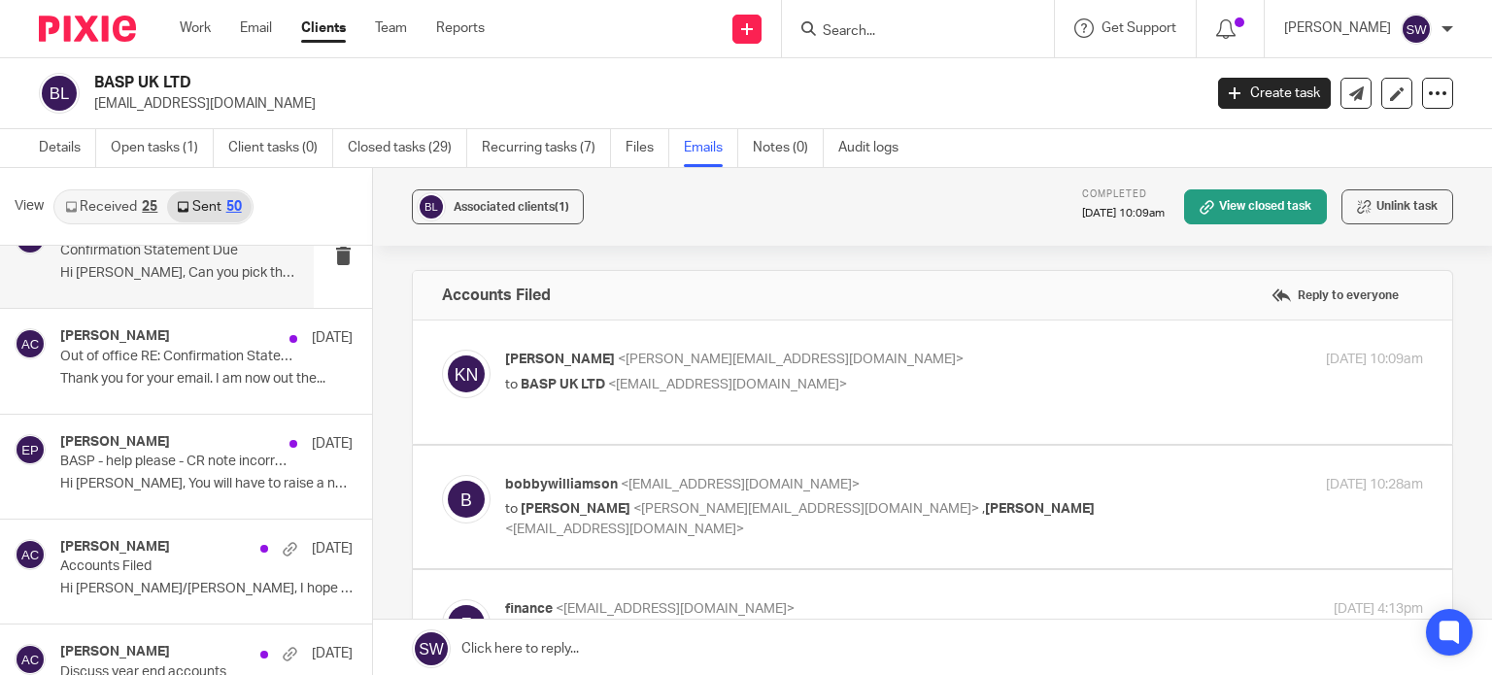
scroll to position [2720, 0]
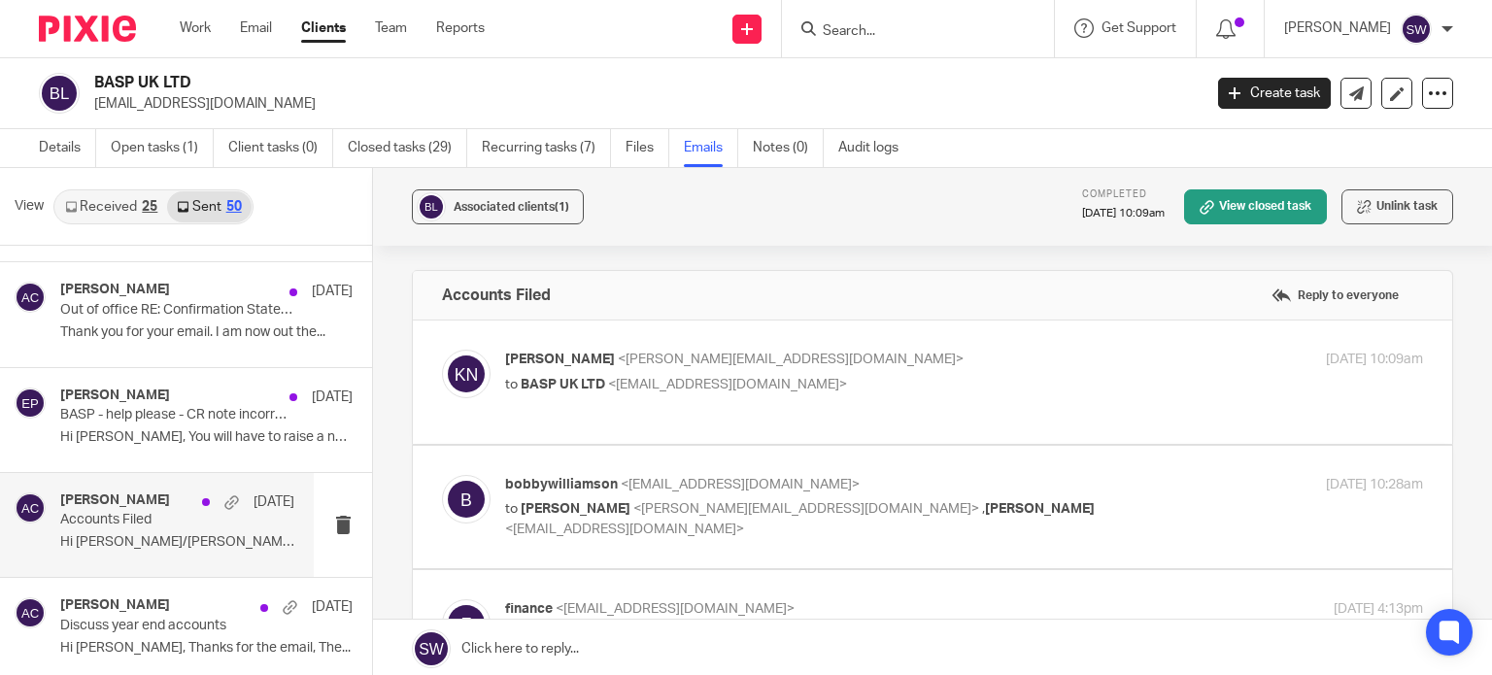
click at [153, 537] on p "Hi Bobby/Heather, I hope you are well, ..." at bounding box center [177, 542] width 234 height 17
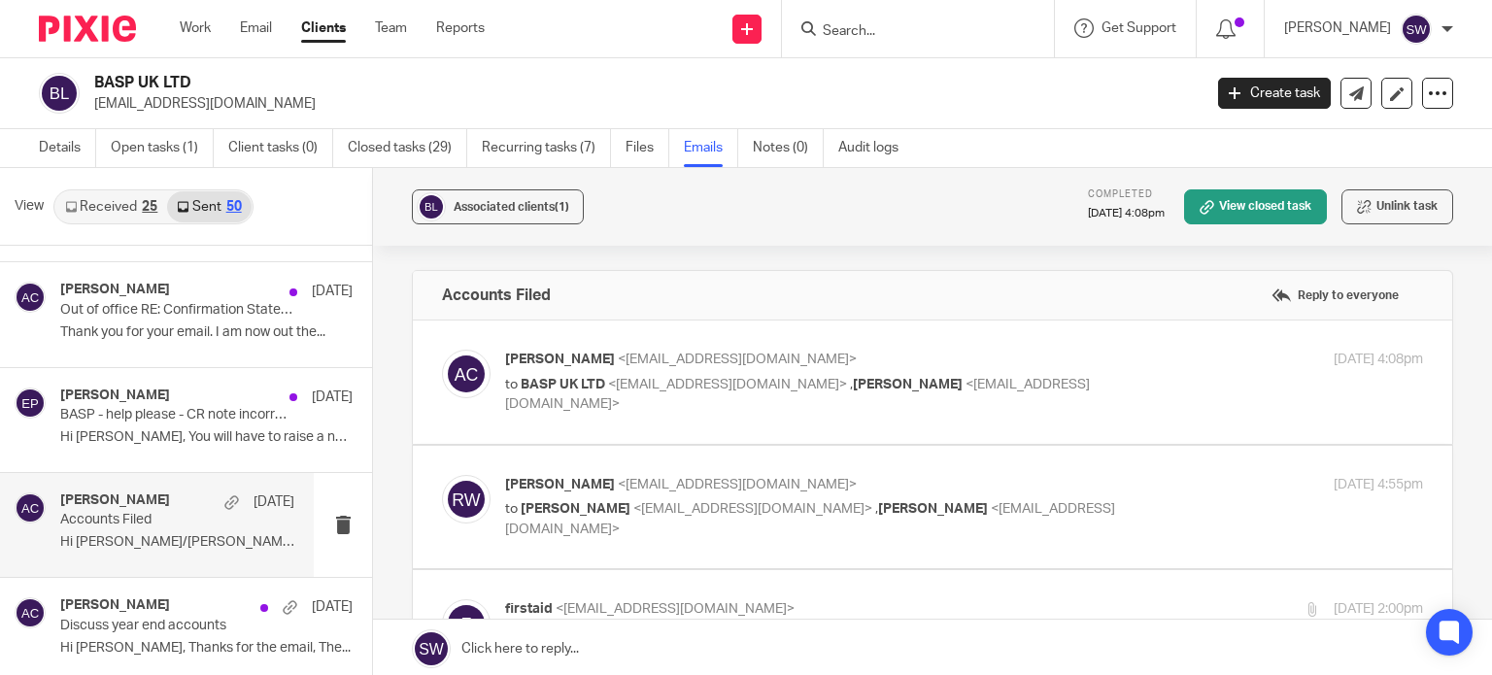
scroll to position [0, 0]
click at [1060, 364] on p "Adam Craft <a.craft@directpeak.co.uk>" at bounding box center [811, 360] width 612 height 20
checkbox input "true"
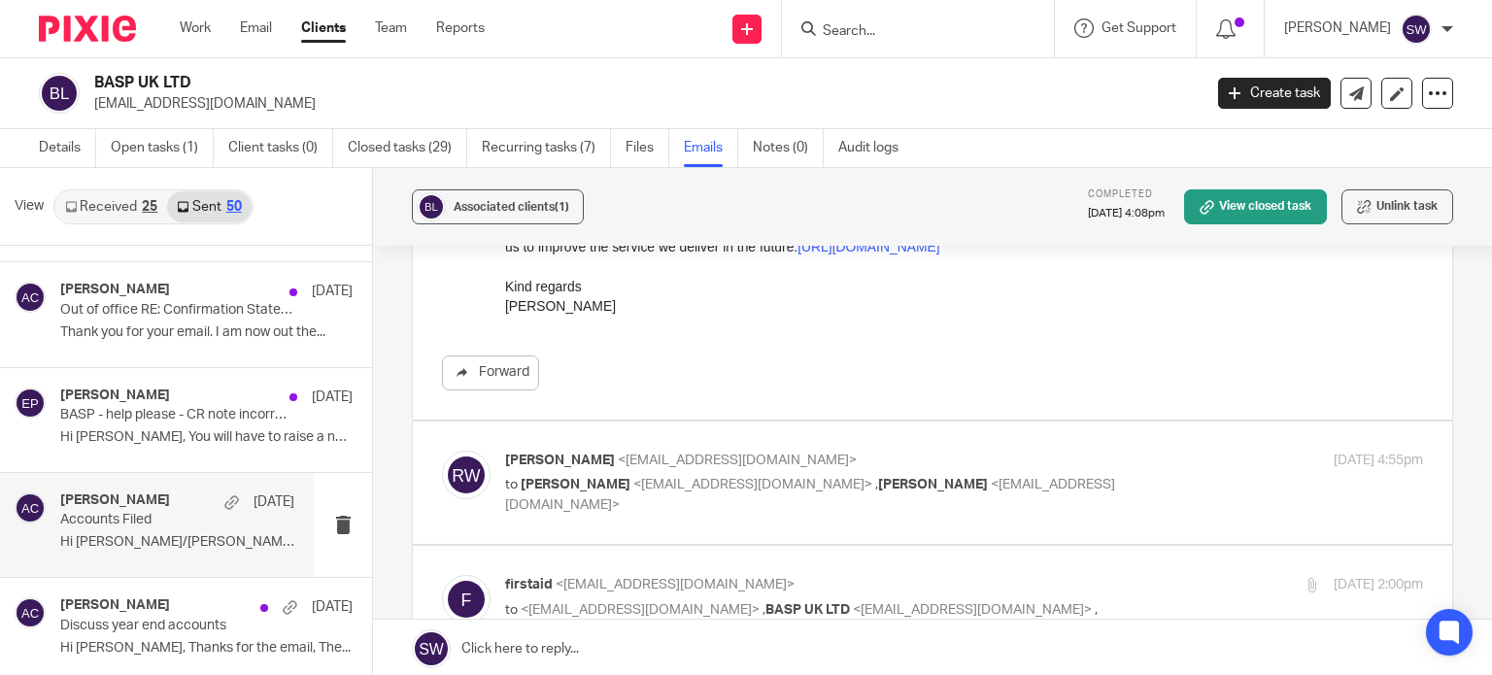
scroll to position [486, 0]
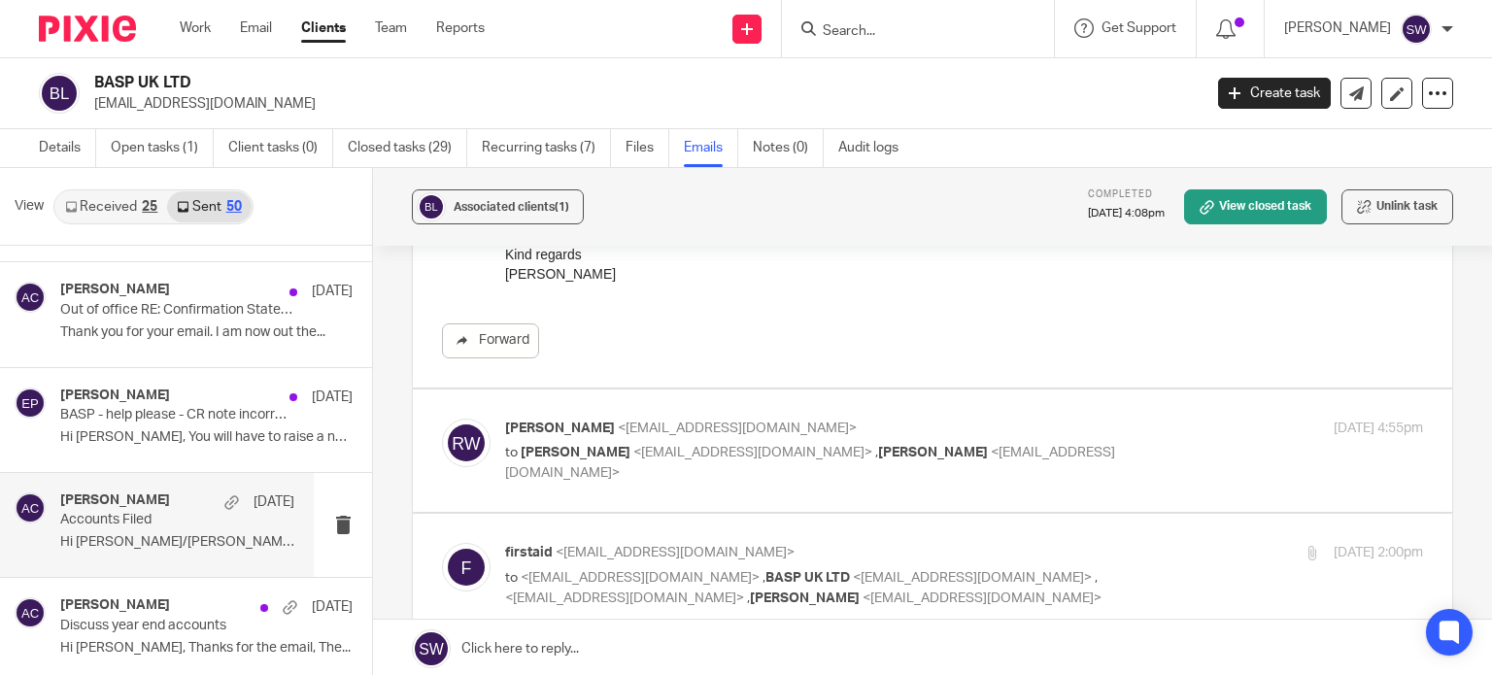
click at [1068, 443] on p "to Adam Craft <a.craft@directpeak.co.uk> , Heather <firstaid@basp.org.uk>" at bounding box center [811, 463] width 612 height 40
checkbox input "true"
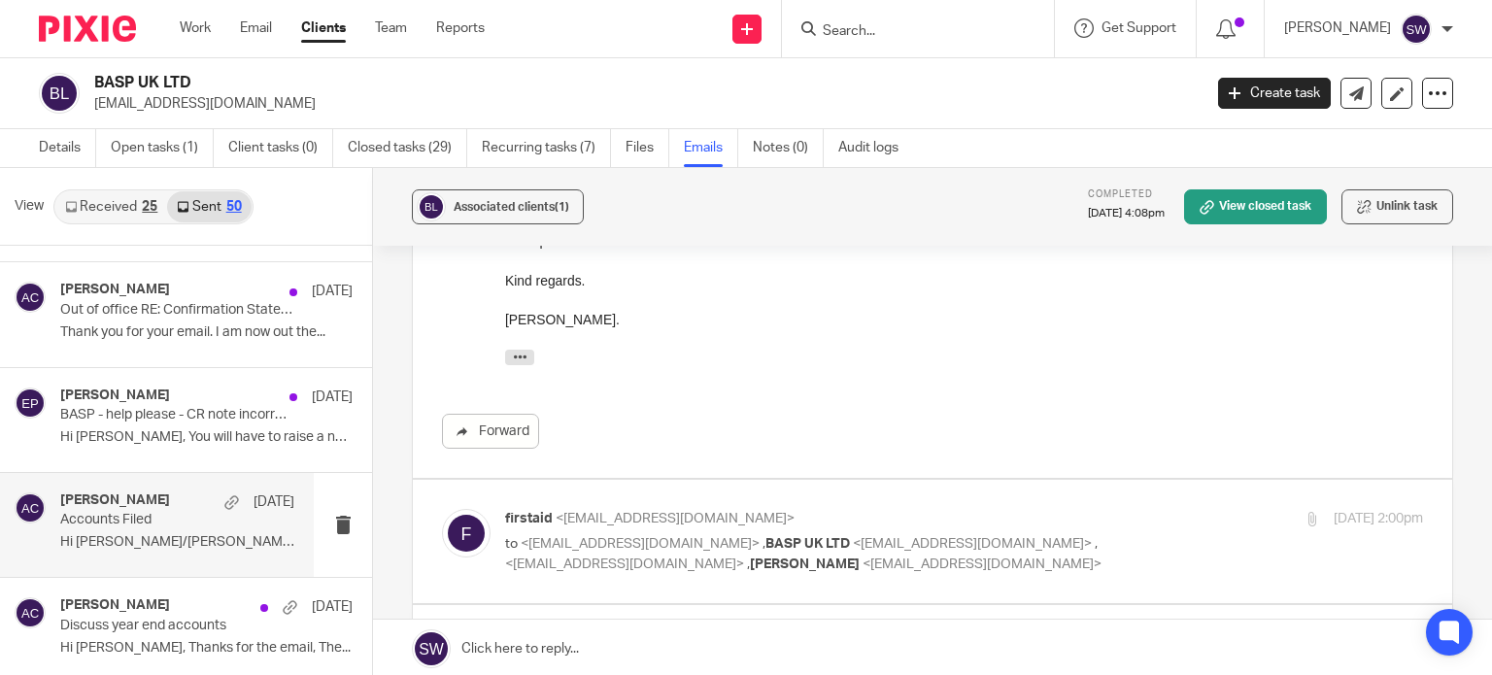
scroll to position [971, 0]
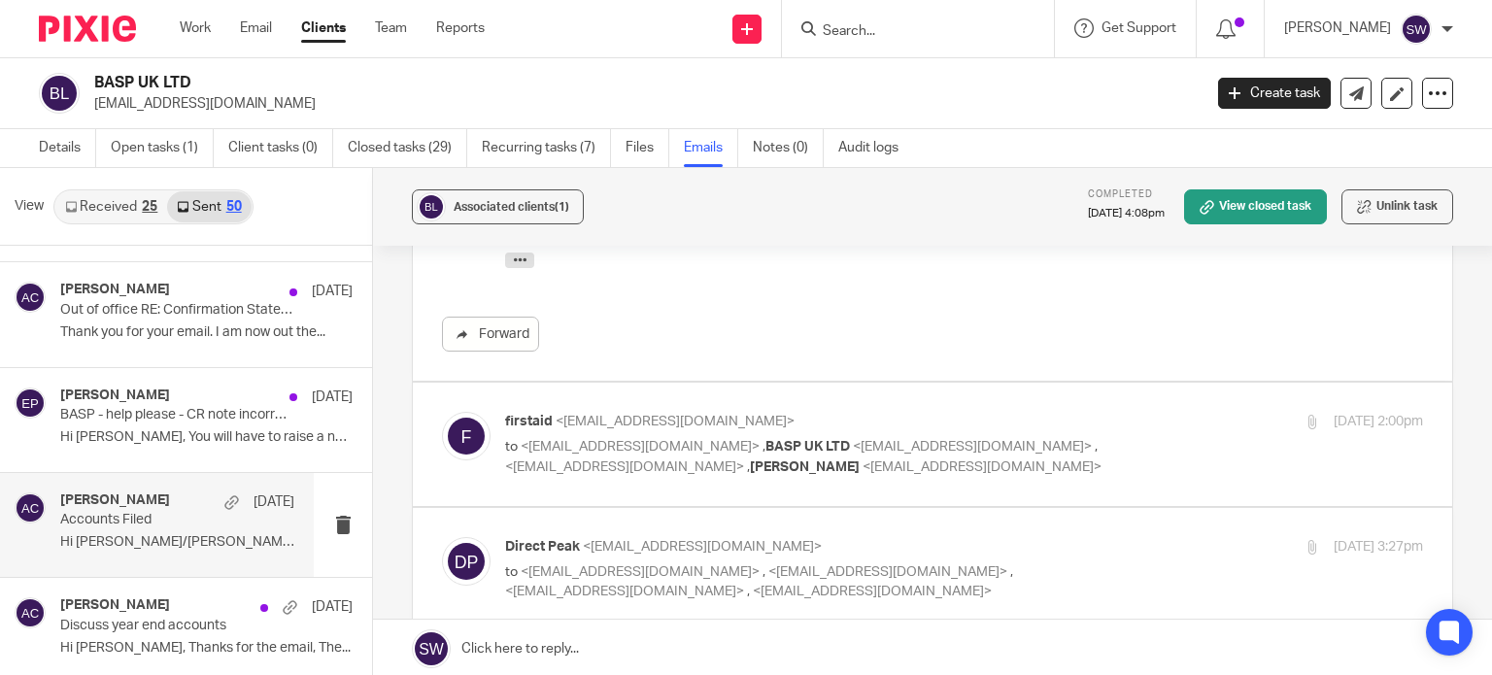
click at [1056, 439] on p "to <support@directpeak.co.uk> , BASP UK LTD <bobbywilliamson@talk21.com> , <ski…" at bounding box center [811, 457] width 612 height 40
checkbox input "true"
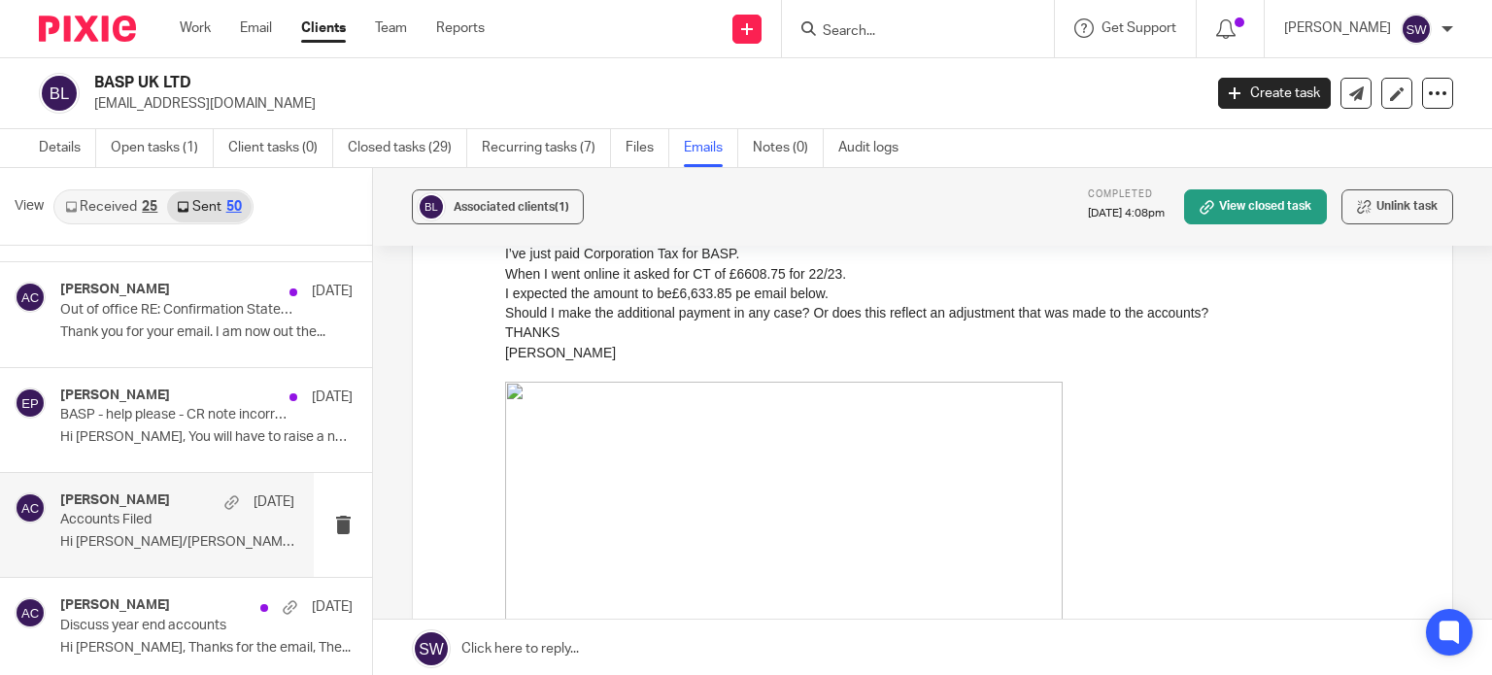
scroll to position [2817, 0]
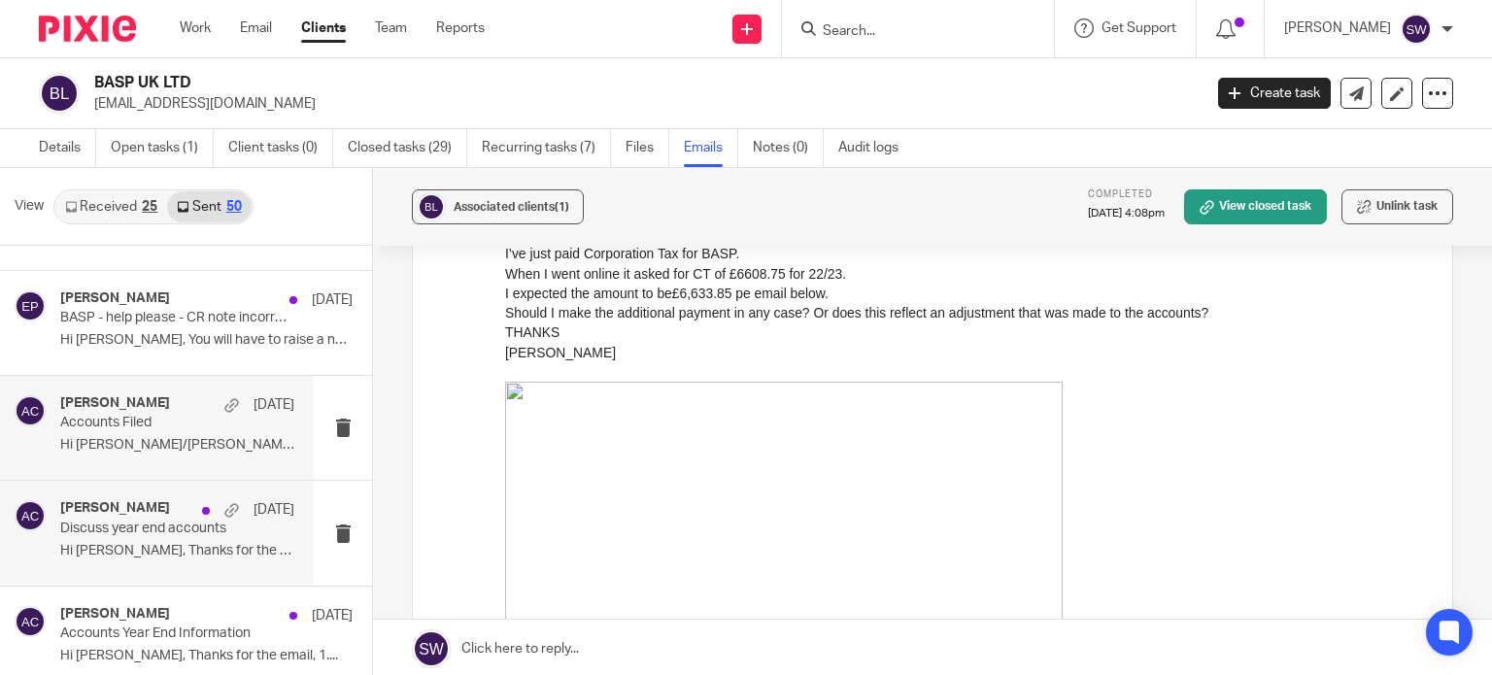
click at [130, 523] on p "Discuss year end accounts" at bounding box center [153, 529] width 187 height 17
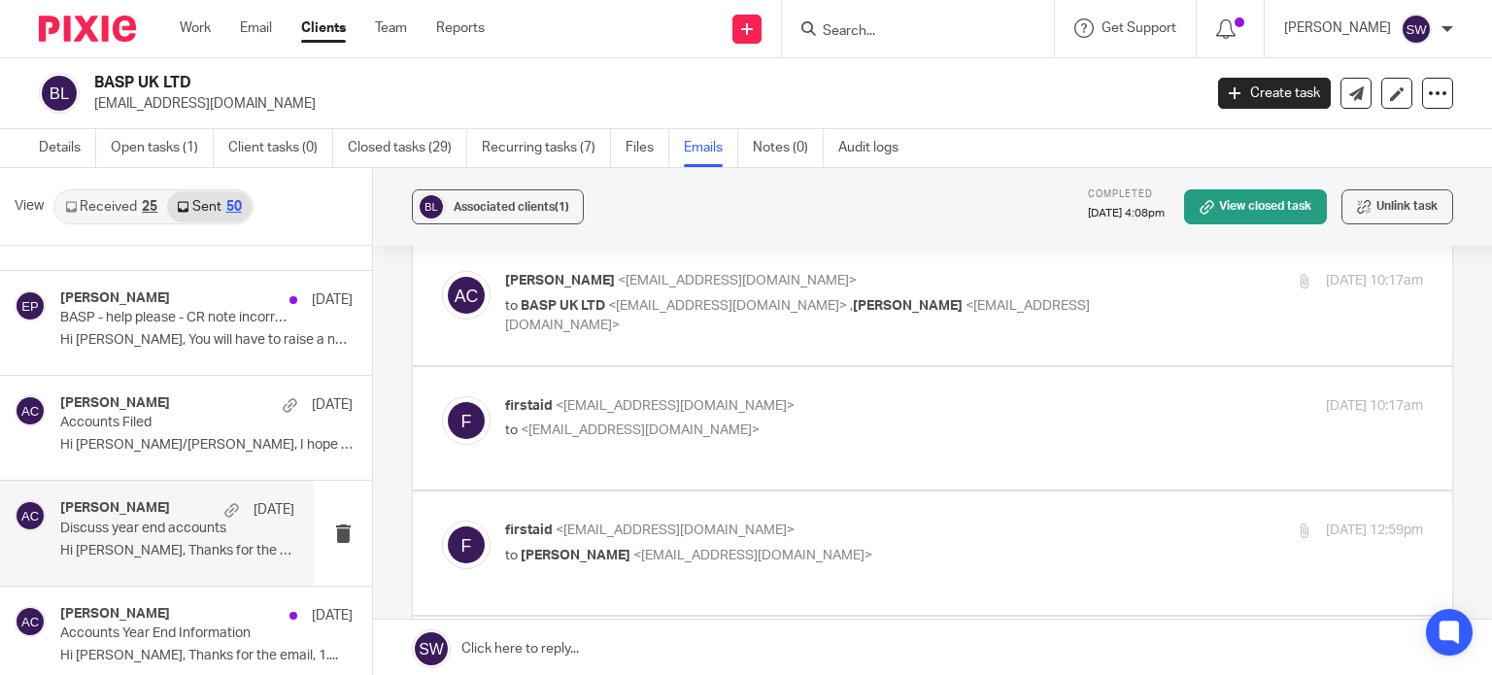
scroll to position [0, 0]
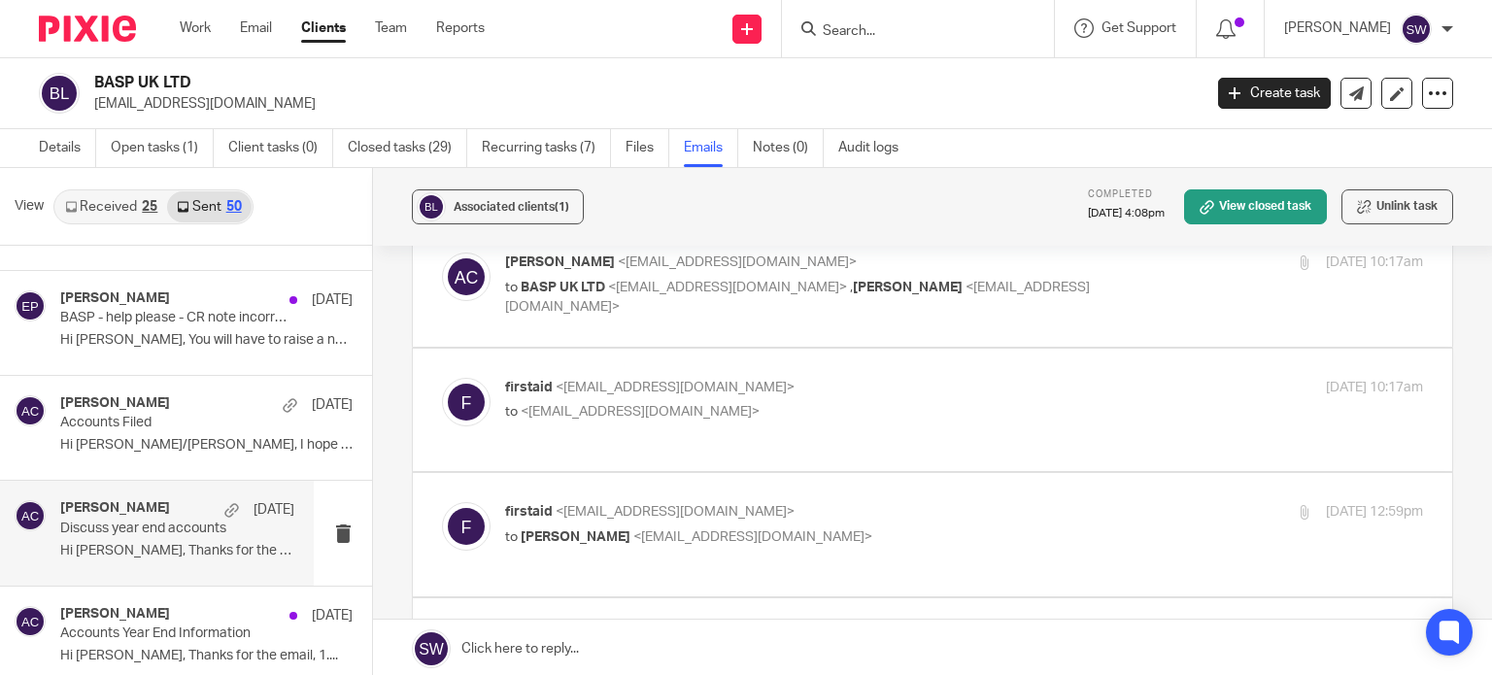
click at [153, 535] on div "Adam Craft 1 Sep 2023 Discuss year end accounts Hi Bobby, Thanks for the email,…" at bounding box center [177, 532] width 234 height 65
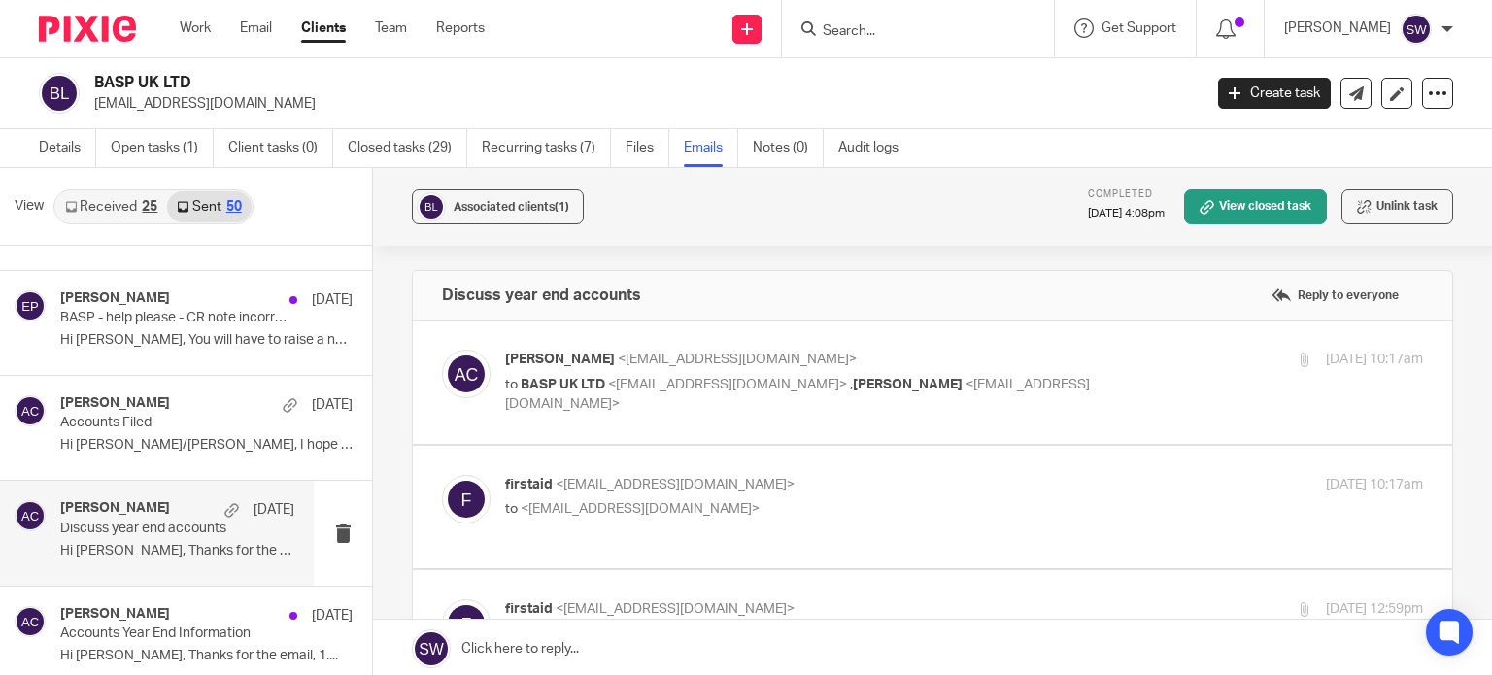
click at [1038, 358] on p "Adam Craft <a.craft@directpeak.co.uk>" at bounding box center [811, 360] width 612 height 20
checkbox input "true"
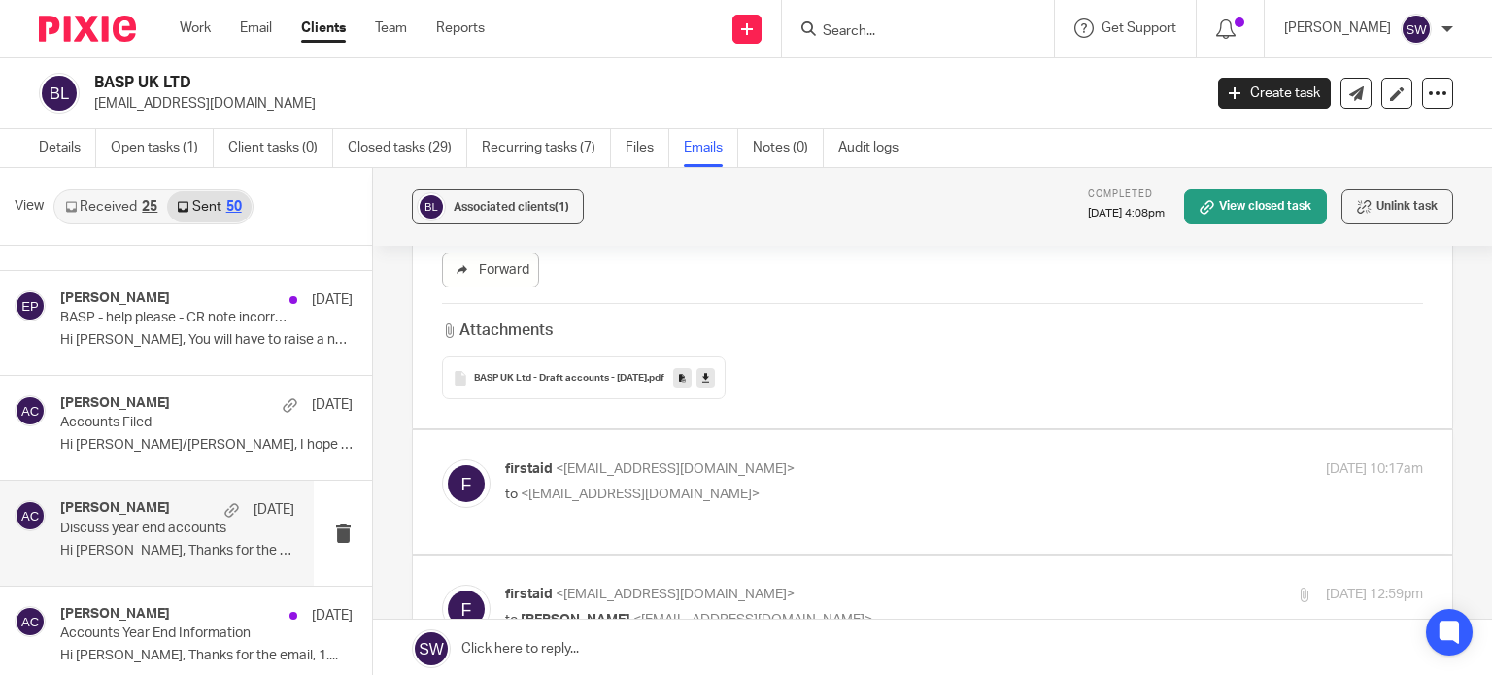
scroll to position [486, 0]
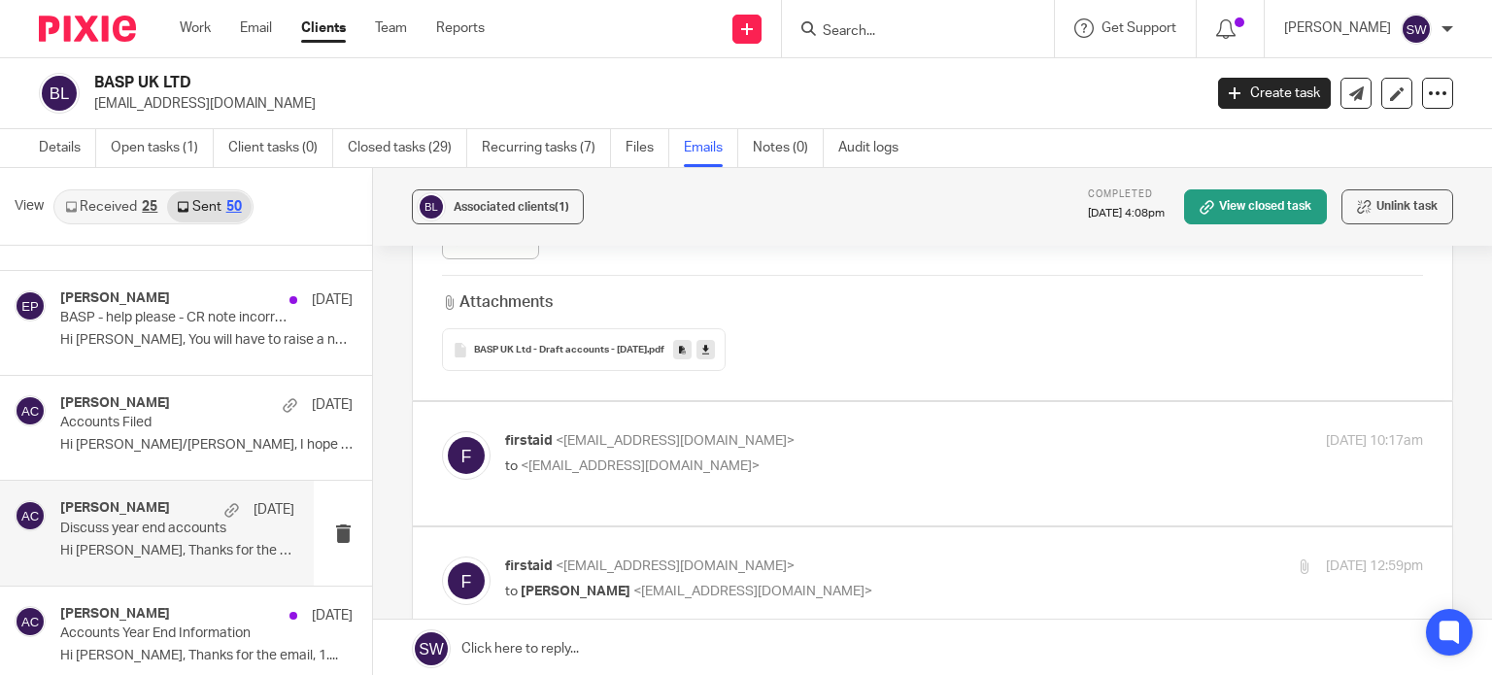
click at [886, 458] on p "to <a.craft@directpeak.co.uk>" at bounding box center [811, 467] width 612 height 20
checkbox input "true"
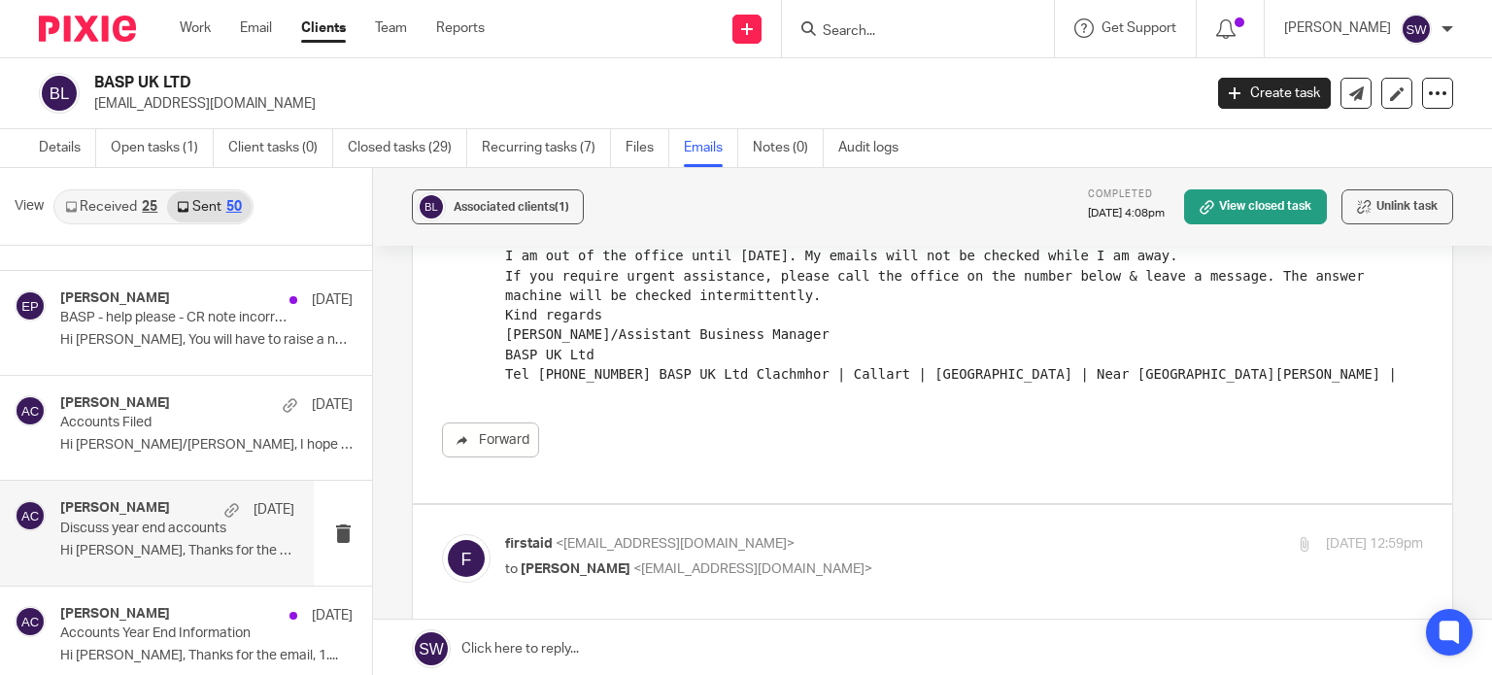
scroll to position [874, 0]
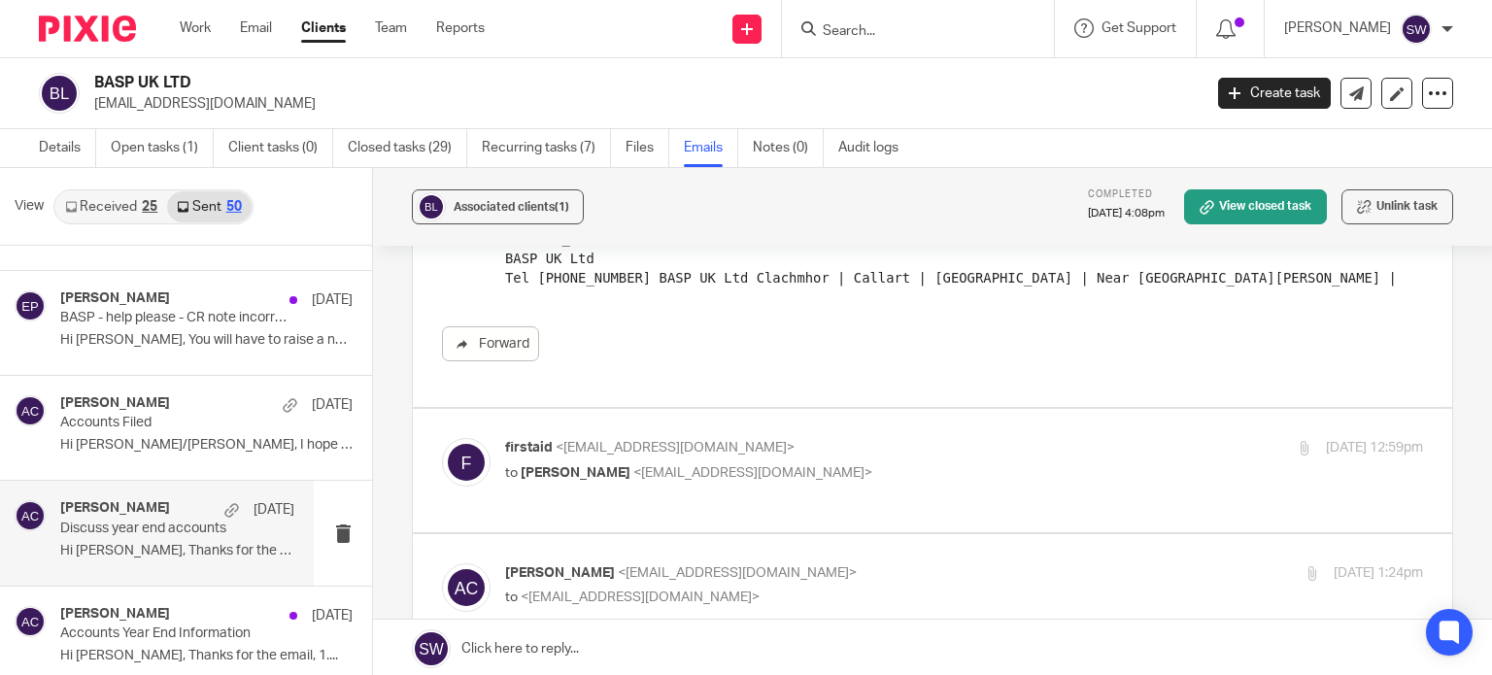
click at [890, 463] on p "to Adam Craft <a.craft@directpeak.co.uk>" at bounding box center [811, 473] width 612 height 20
checkbox input "true"
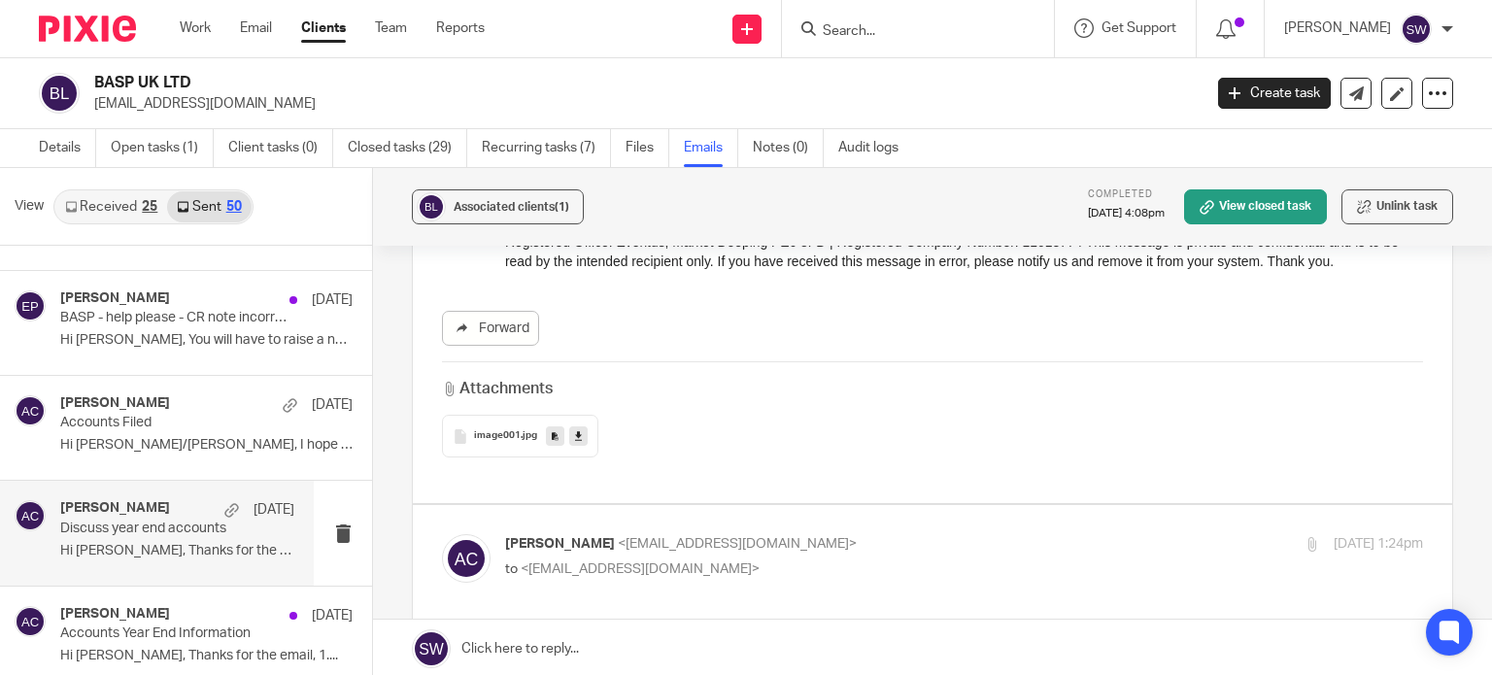
scroll to position [2234, 0]
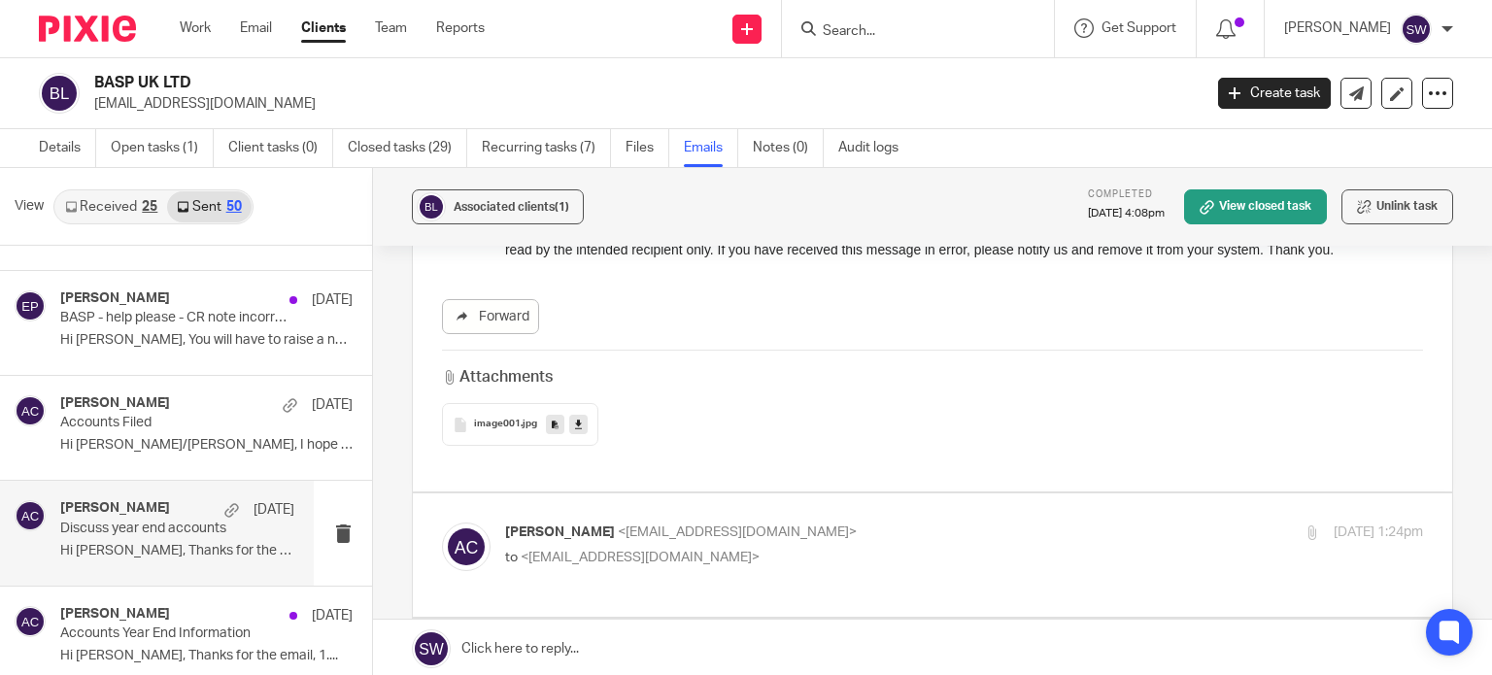
click at [895, 523] on p "Adam Craft <a.craft@directpeak.co.uk>" at bounding box center [811, 533] width 612 height 20
checkbox input "true"
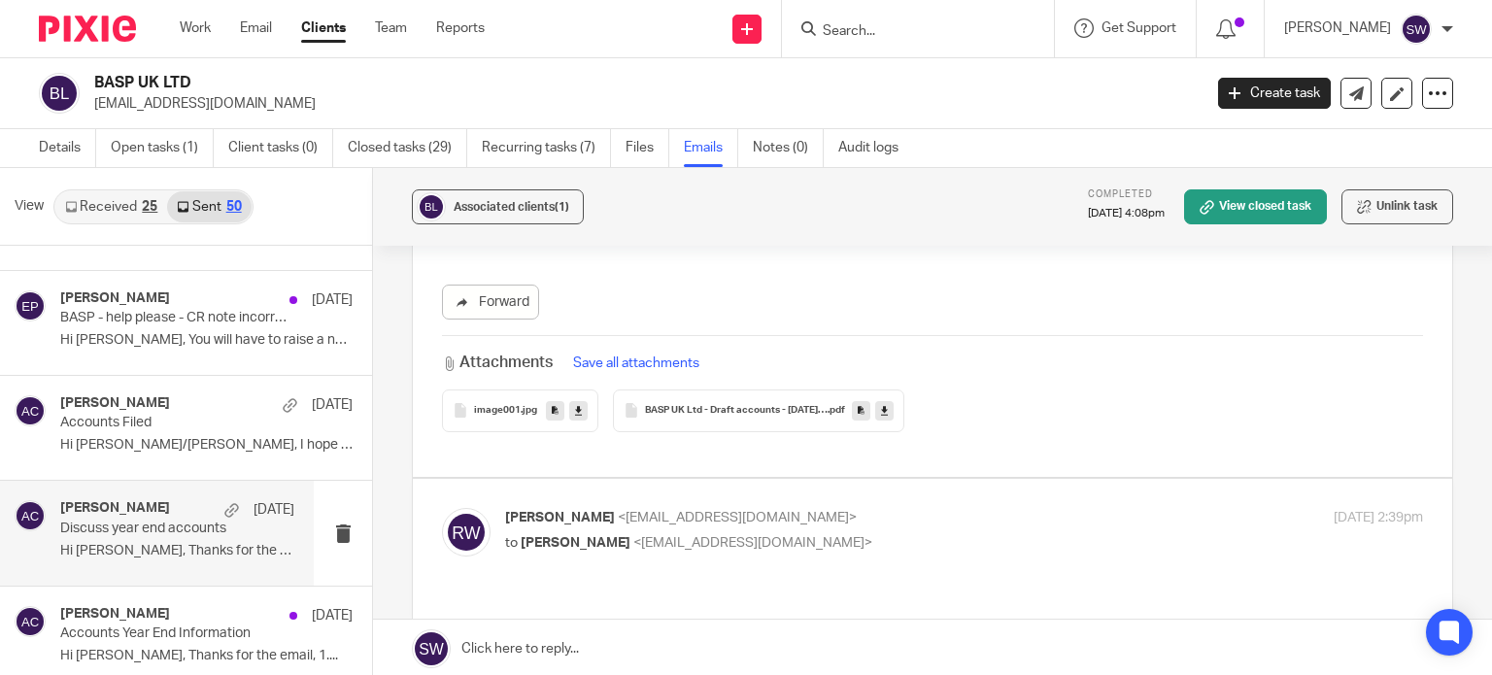
scroll to position [3303, 0]
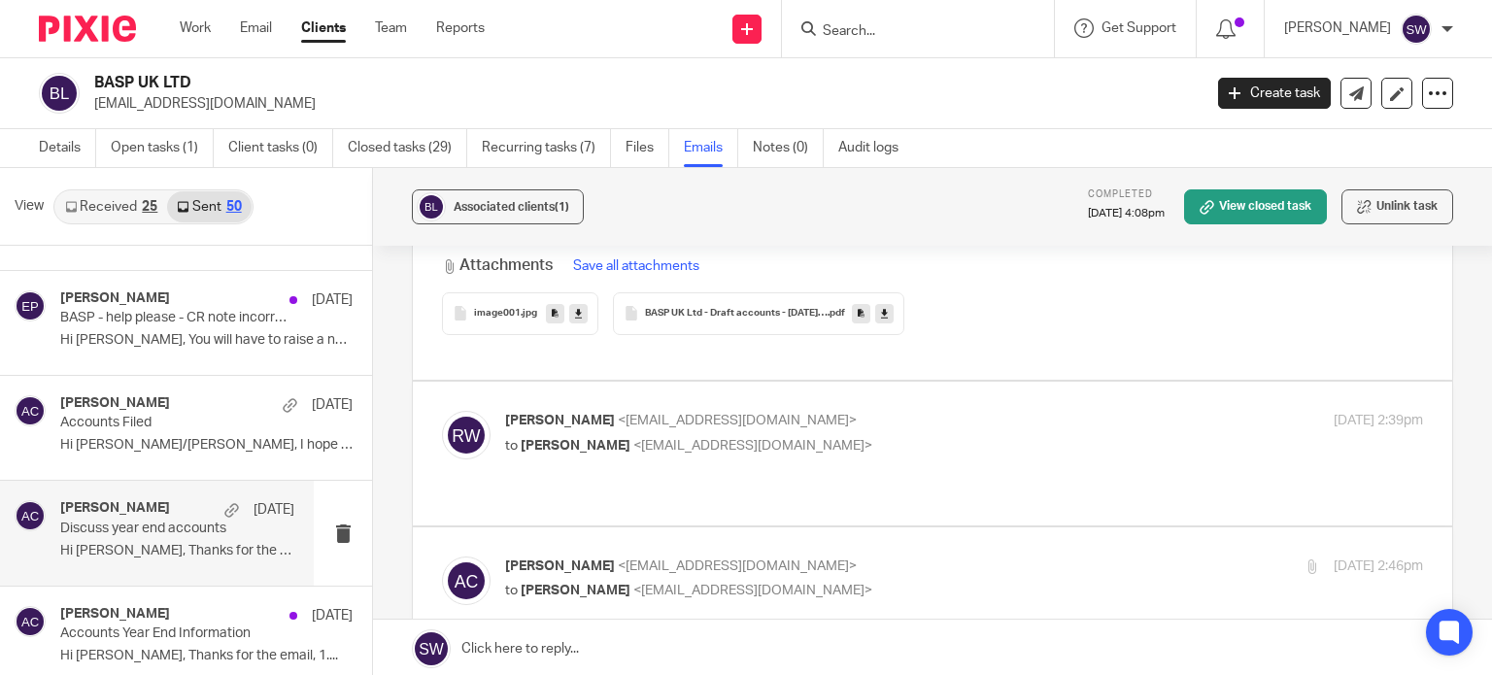
click at [931, 436] on p "to Adam Craft <a.craft@directpeak.co.uk>" at bounding box center [811, 446] width 612 height 20
checkbox input "true"
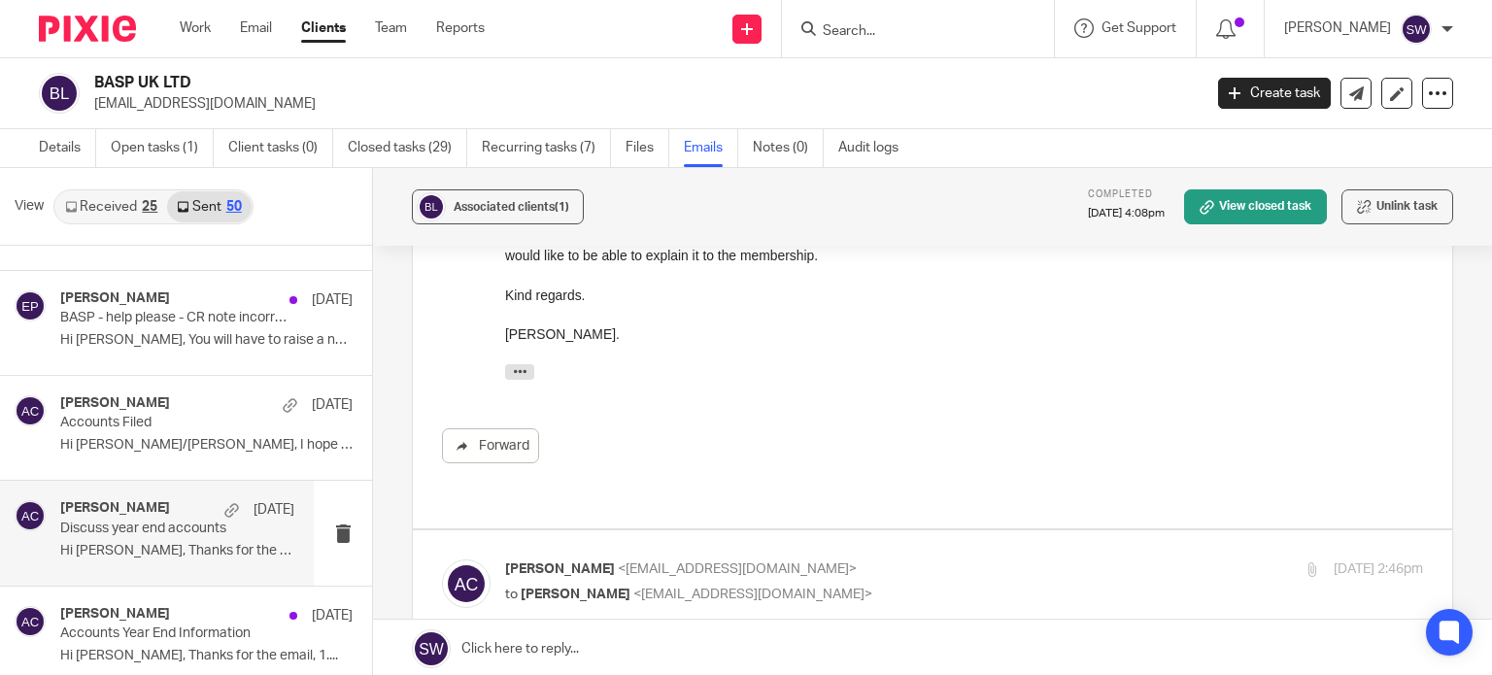
scroll to position [3692, 0]
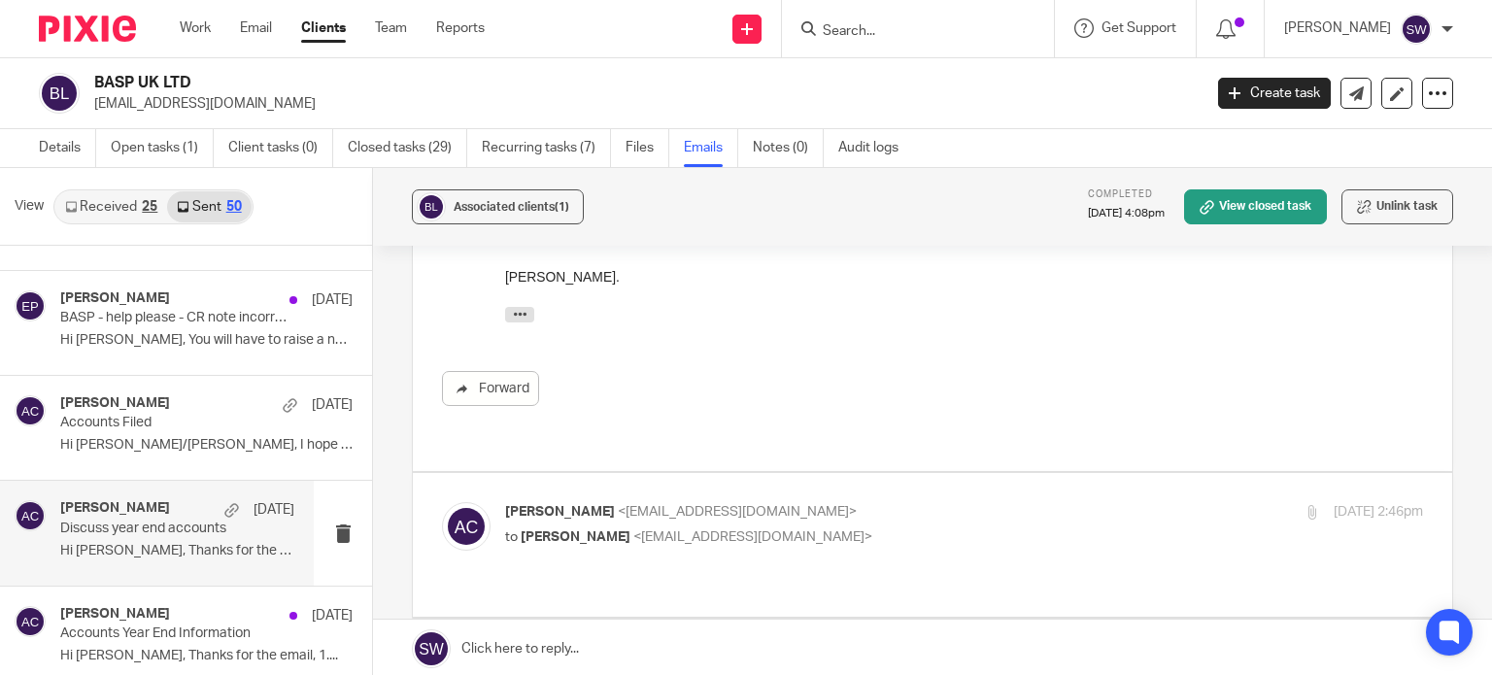
click at [917, 502] on p "Adam Craft <a.craft@directpeak.co.uk>" at bounding box center [811, 512] width 612 height 20
checkbox input "true"
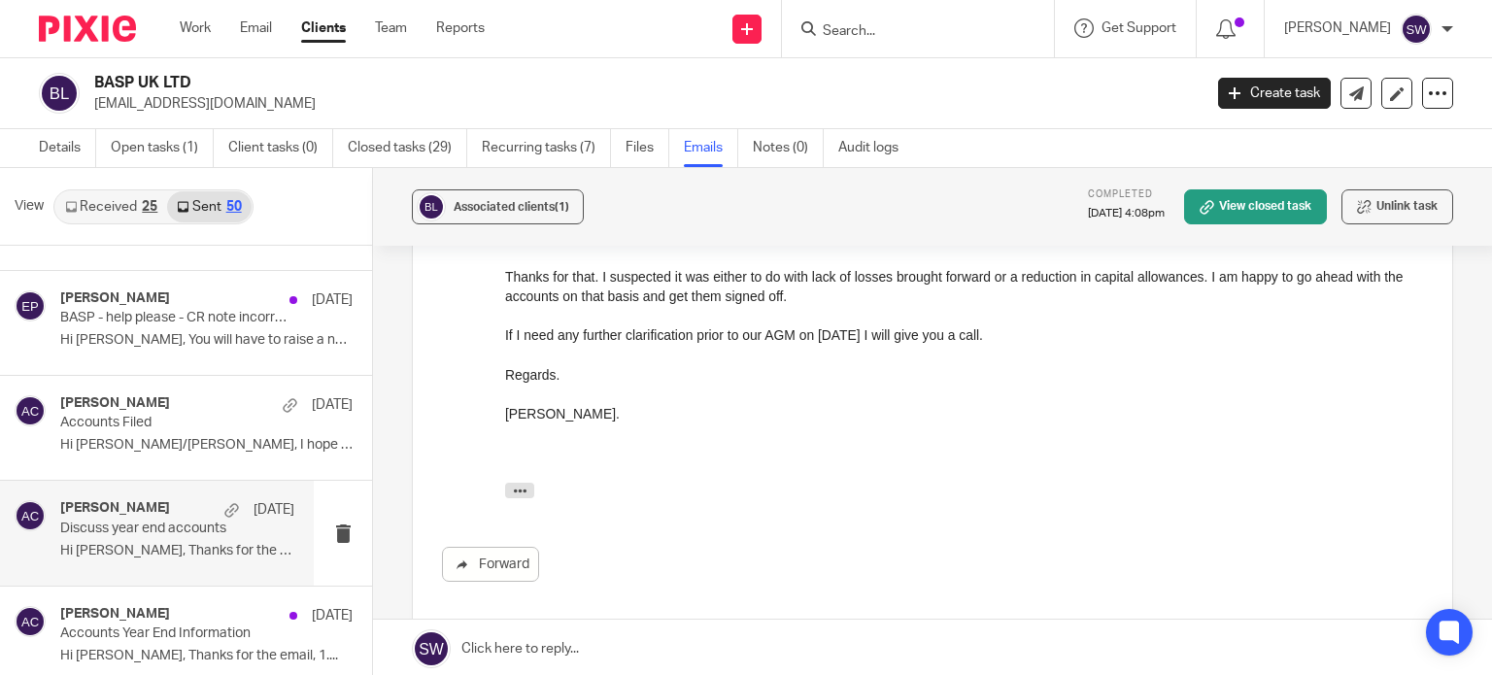
scroll to position [5149, 0]
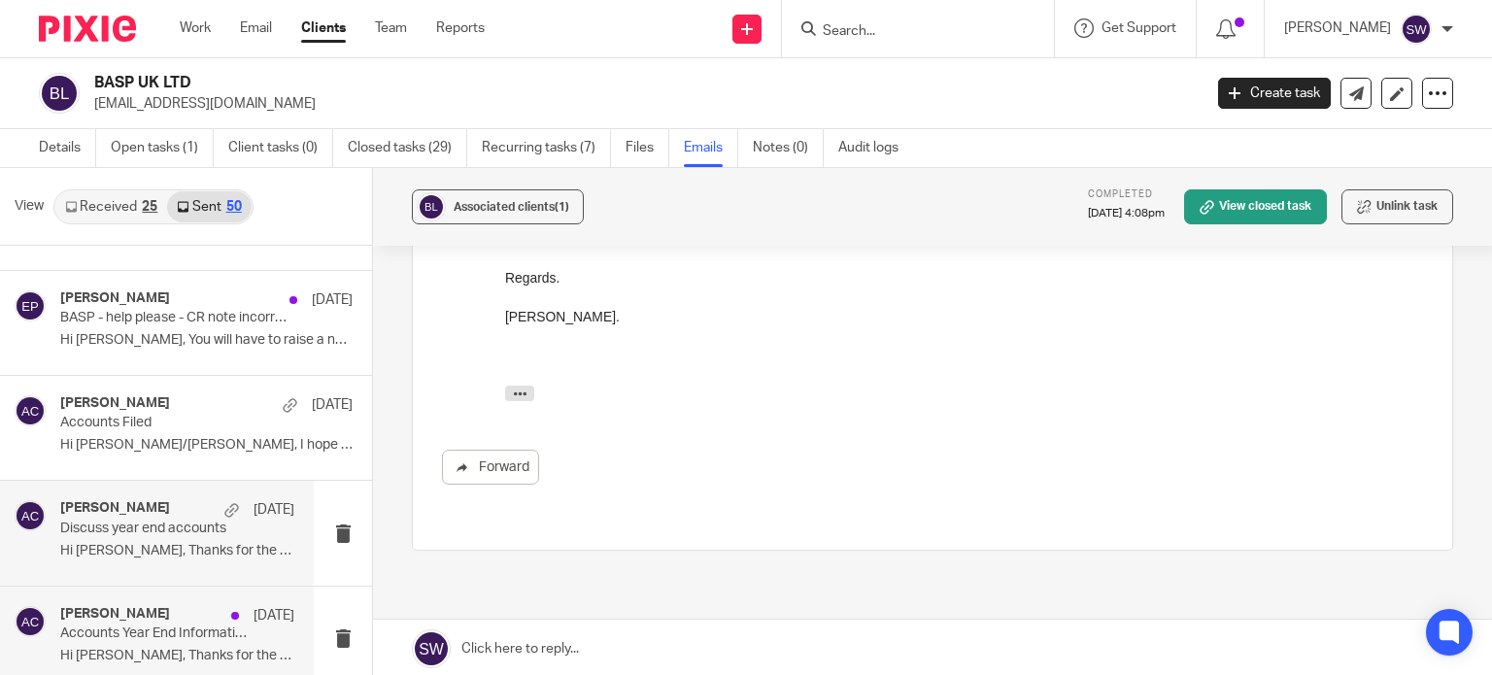
click at [119, 627] on p "Accounts Year End Information" at bounding box center [153, 634] width 187 height 17
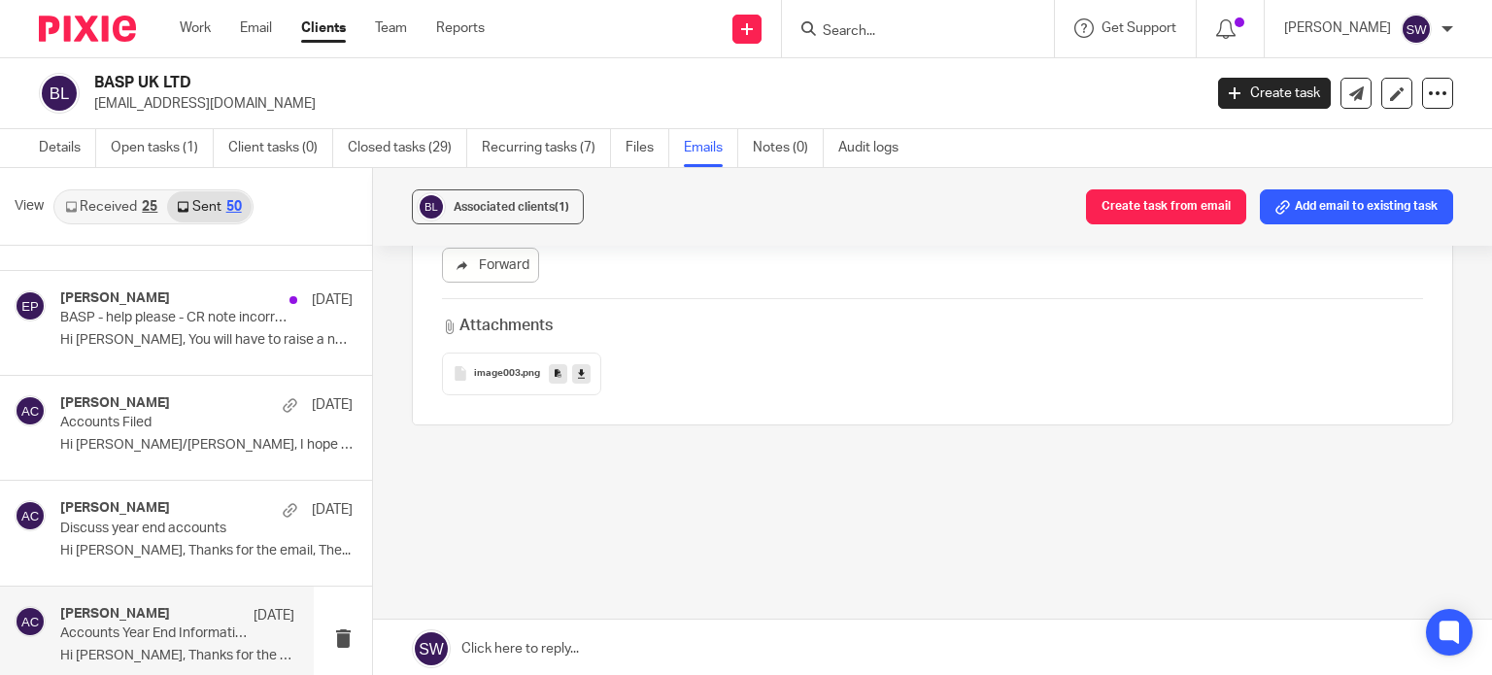
scroll to position [0, 0]
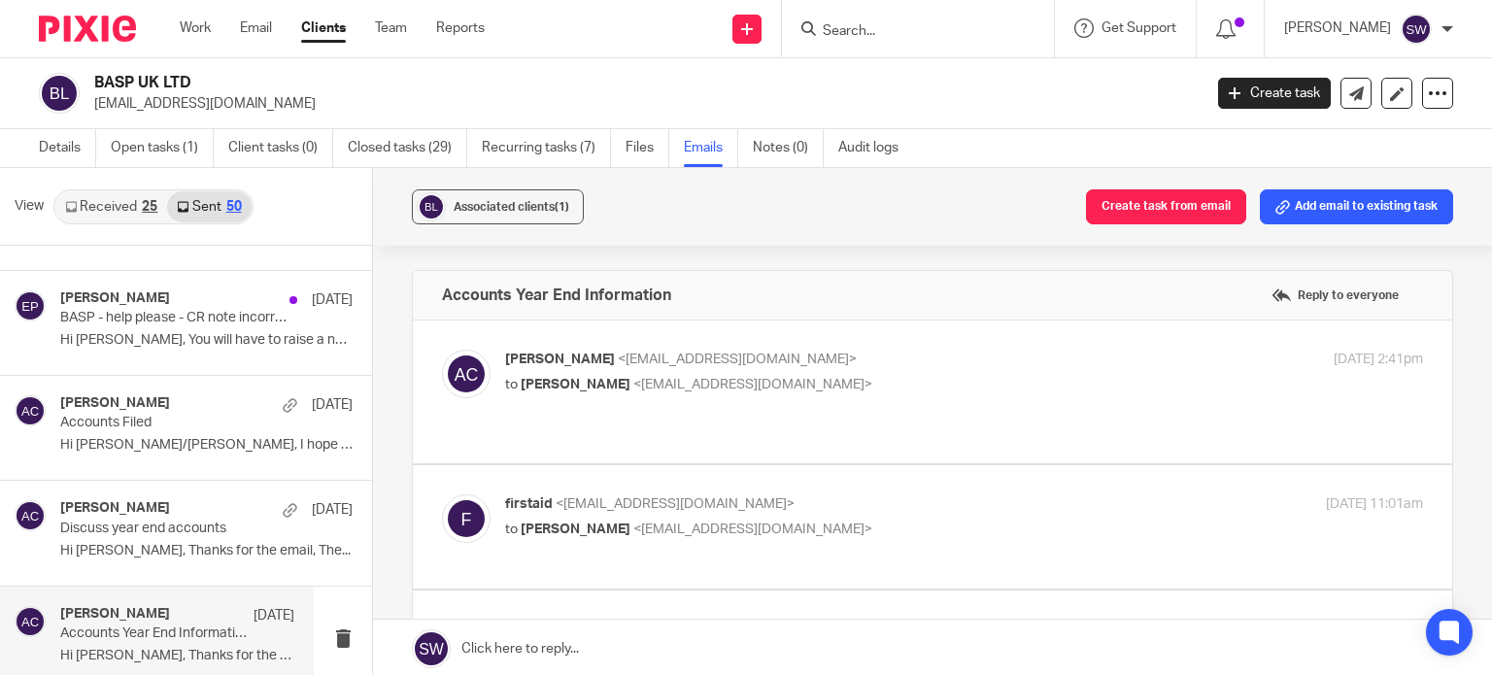
click at [860, 362] on p "Adam Craft <a.craft@directpeak.co.uk>" at bounding box center [811, 360] width 612 height 20
checkbox input "true"
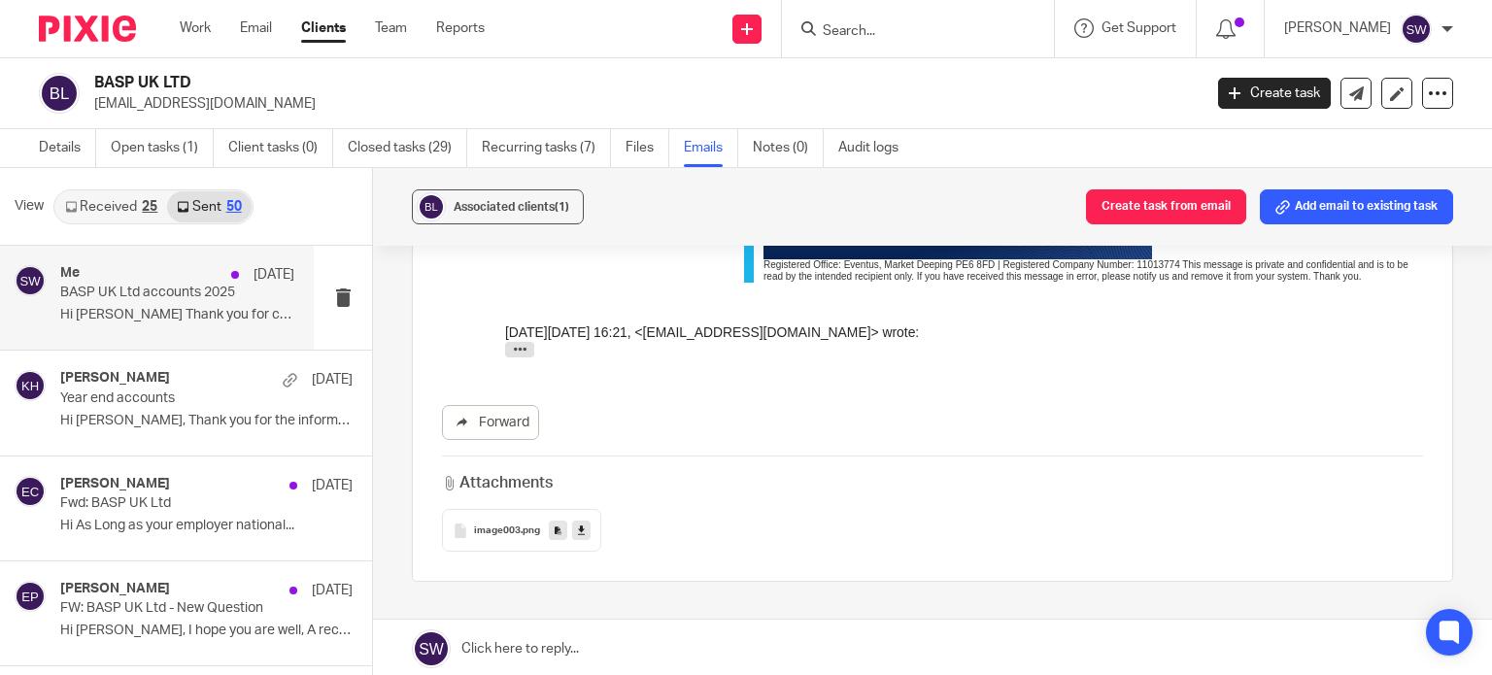
click at [119, 314] on p "Hi Heather Thank you for completing the..." at bounding box center [177, 315] width 234 height 17
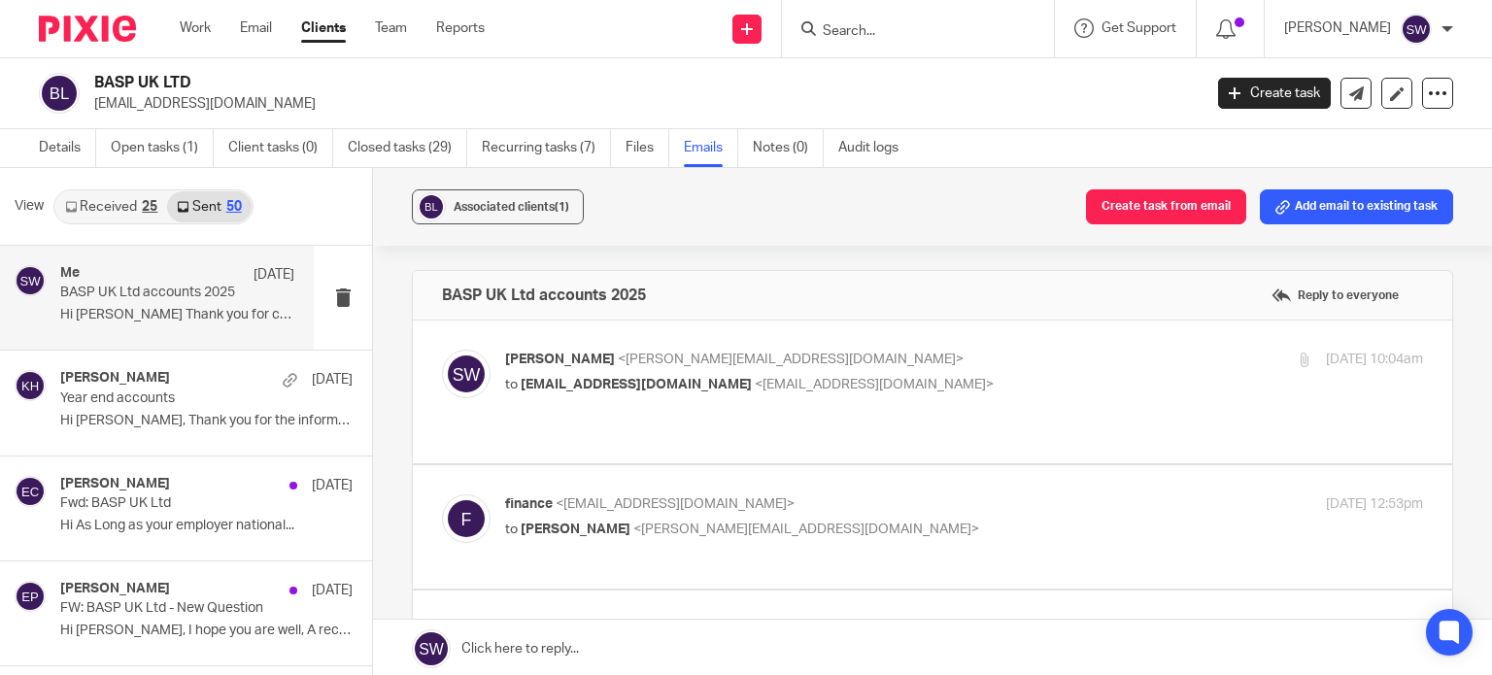
click at [915, 358] on p "Sarah Wills <sarah@infinity-accounting.co.uk>" at bounding box center [811, 360] width 612 height 20
checkbox input "true"
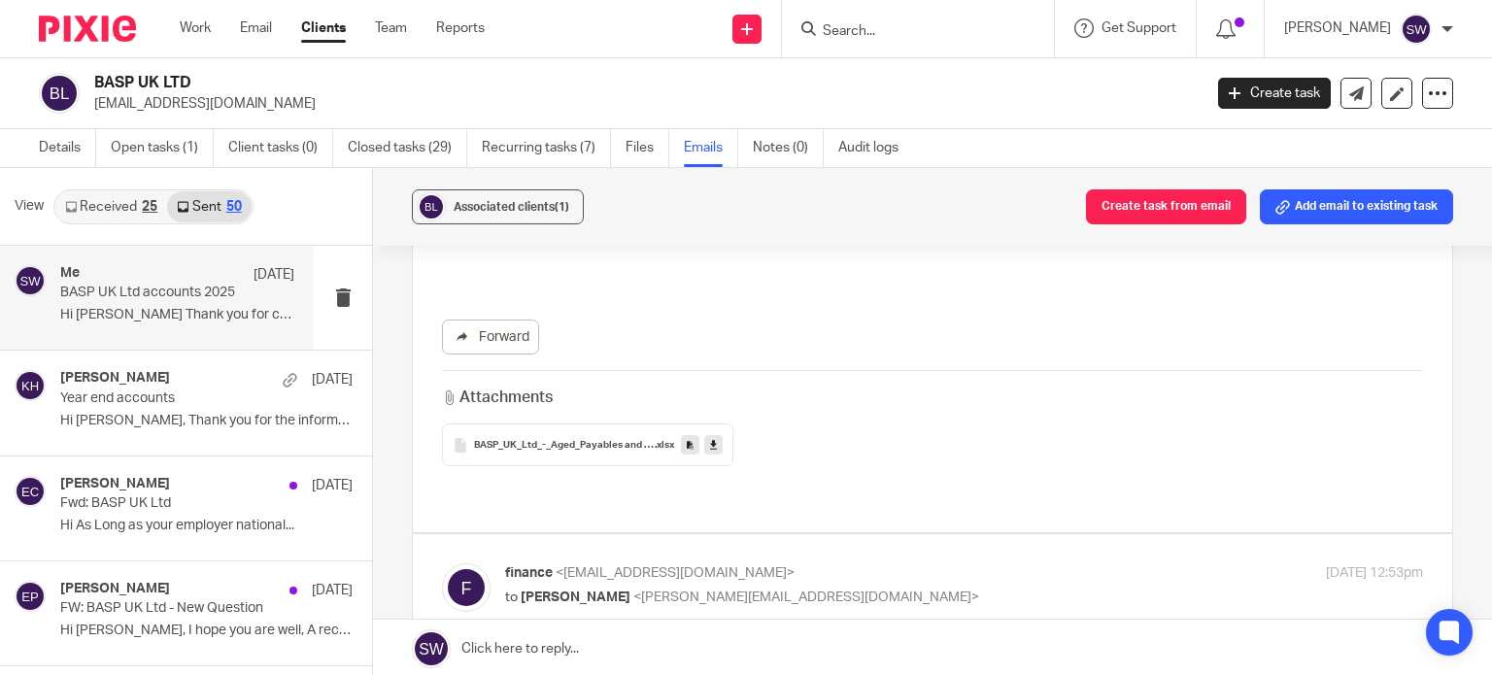
scroll to position [680, 0]
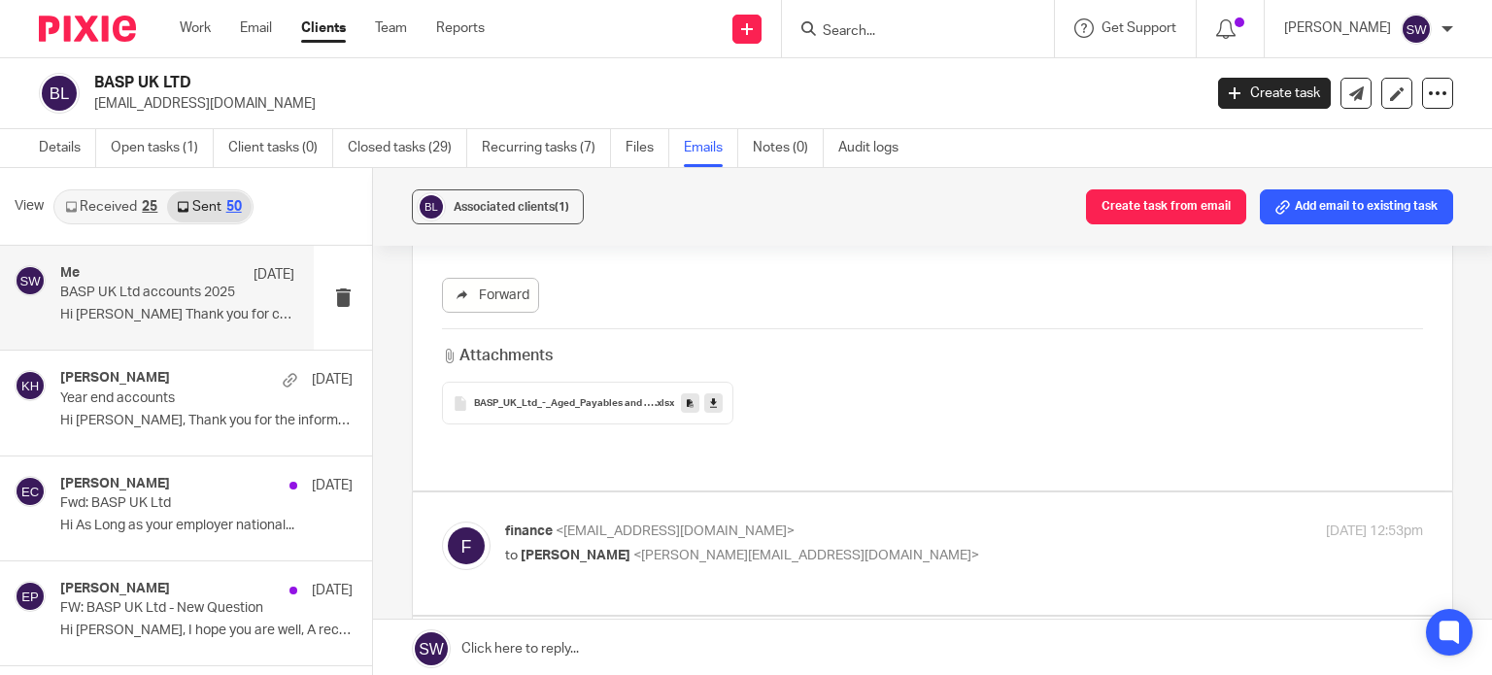
click at [847, 522] on p "finance <finance@basp.org.uk>" at bounding box center [811, 532] width 612 height 20
checkbox input "true"
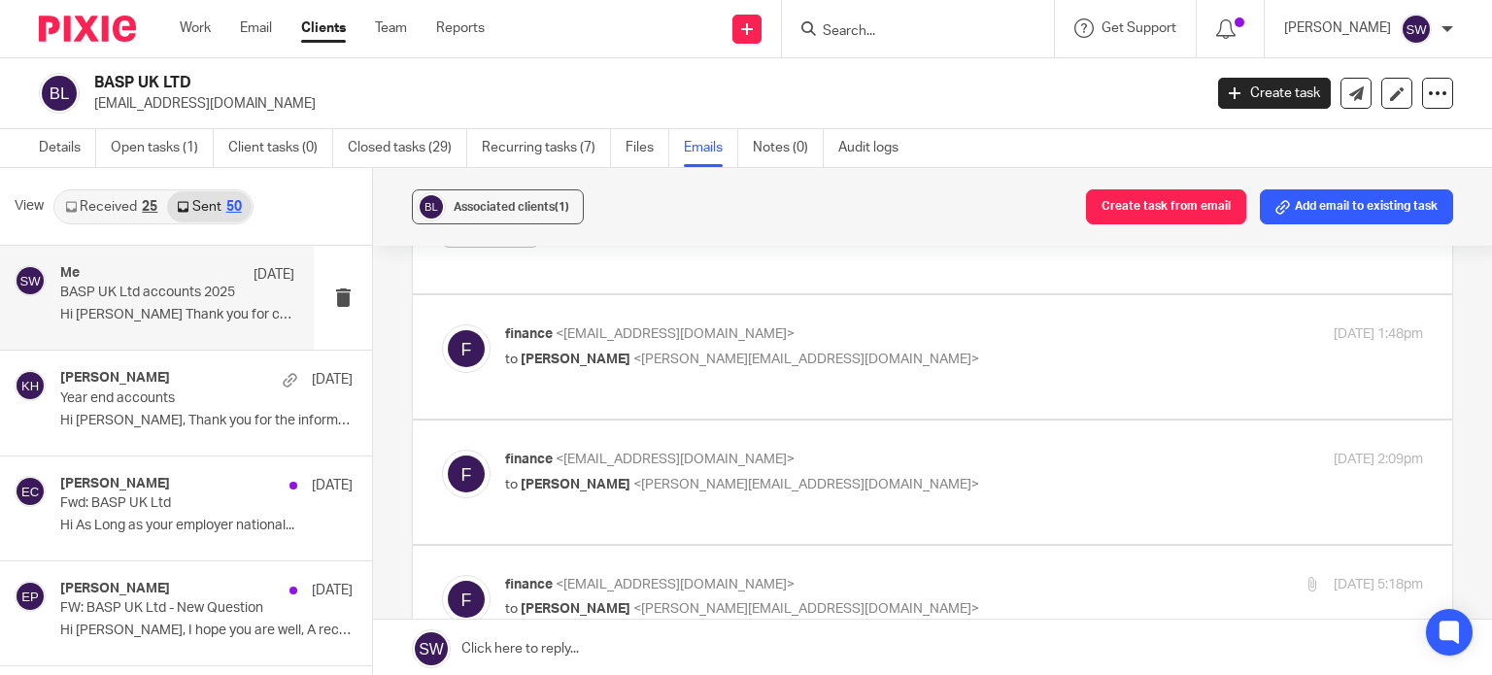
scroll to position [2429, 0]
click at [847, 349] on p "to Sarah Wills <sarah@infinity-accounting.co.uk>" at bounding box center [811, 359] width 612 height 20
checkbox input "true"
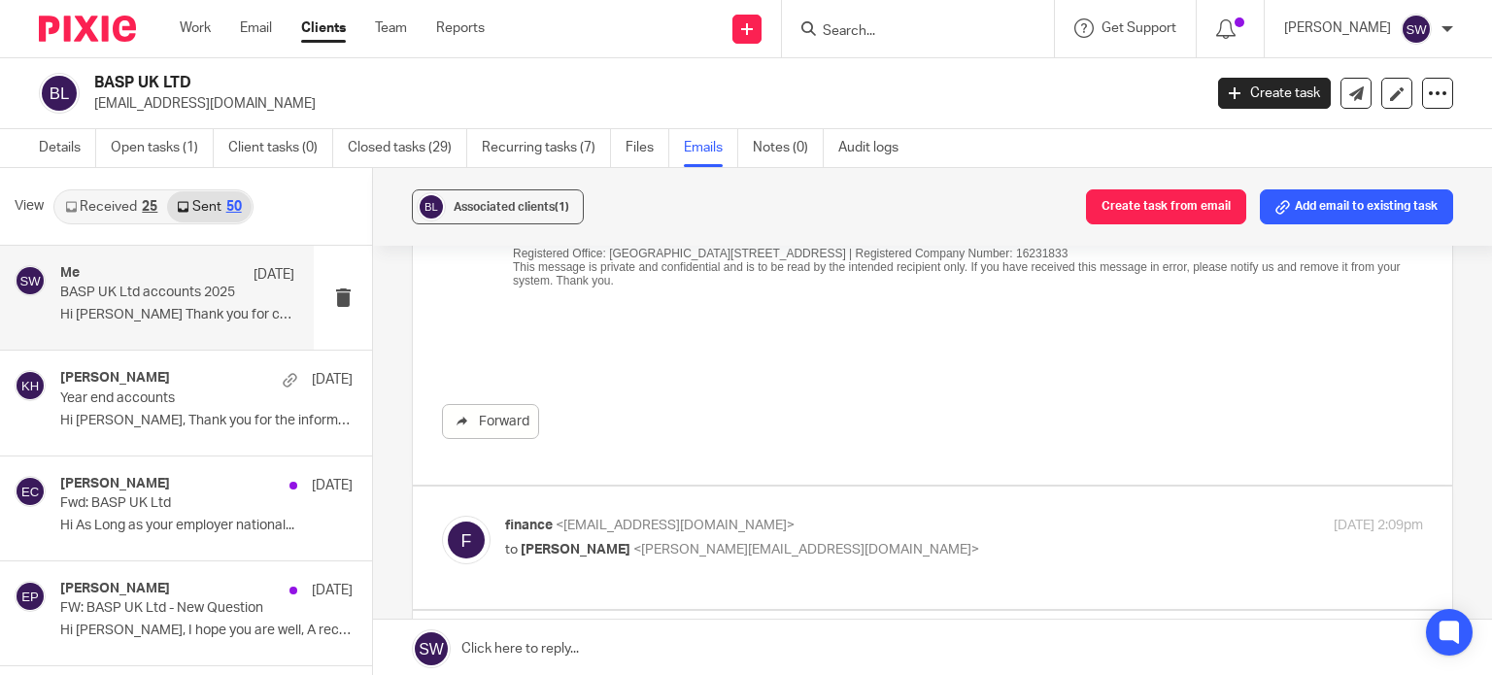
scroll to position [4857, 0]
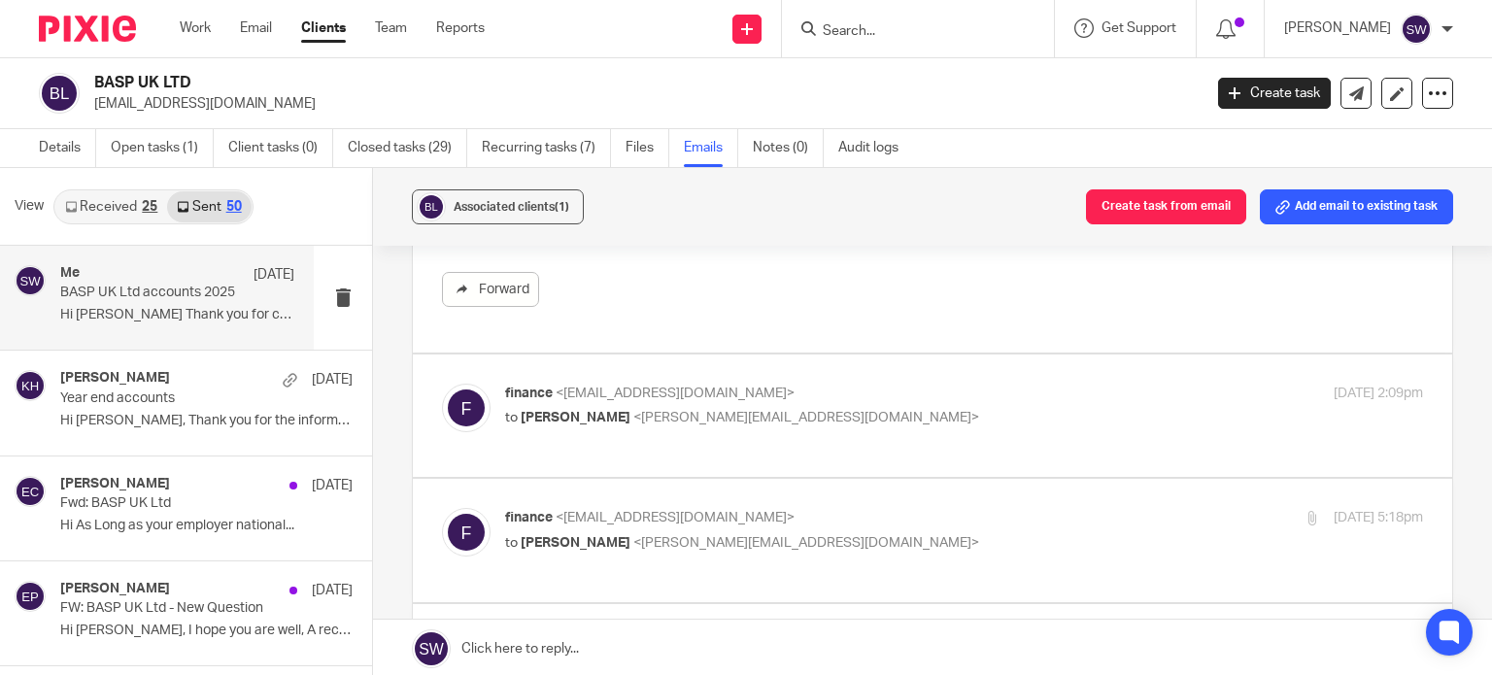
click at [876, 384] on p "finance <finance@basp.org.uk>" at bounding box center [811, 394] width 612 height 20
checkbox input "true"
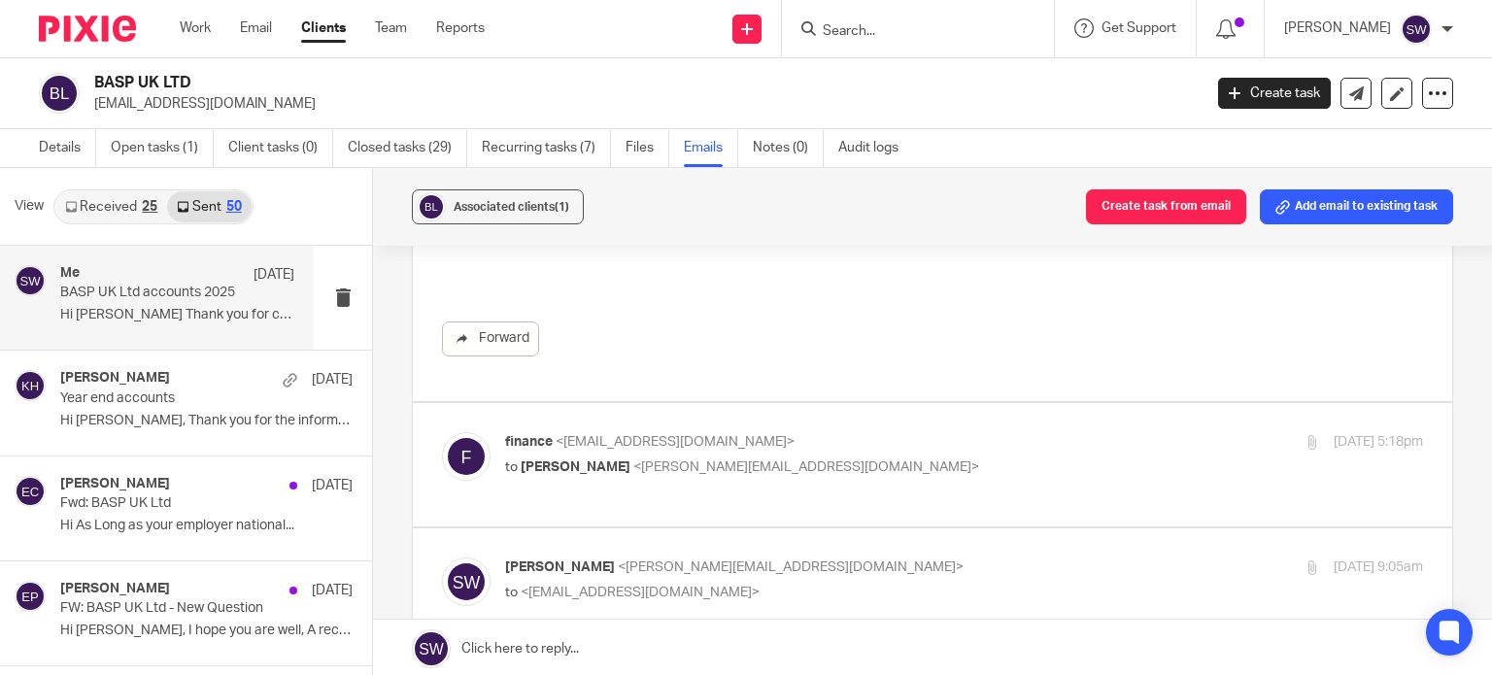
scroll to position [7966, 0]
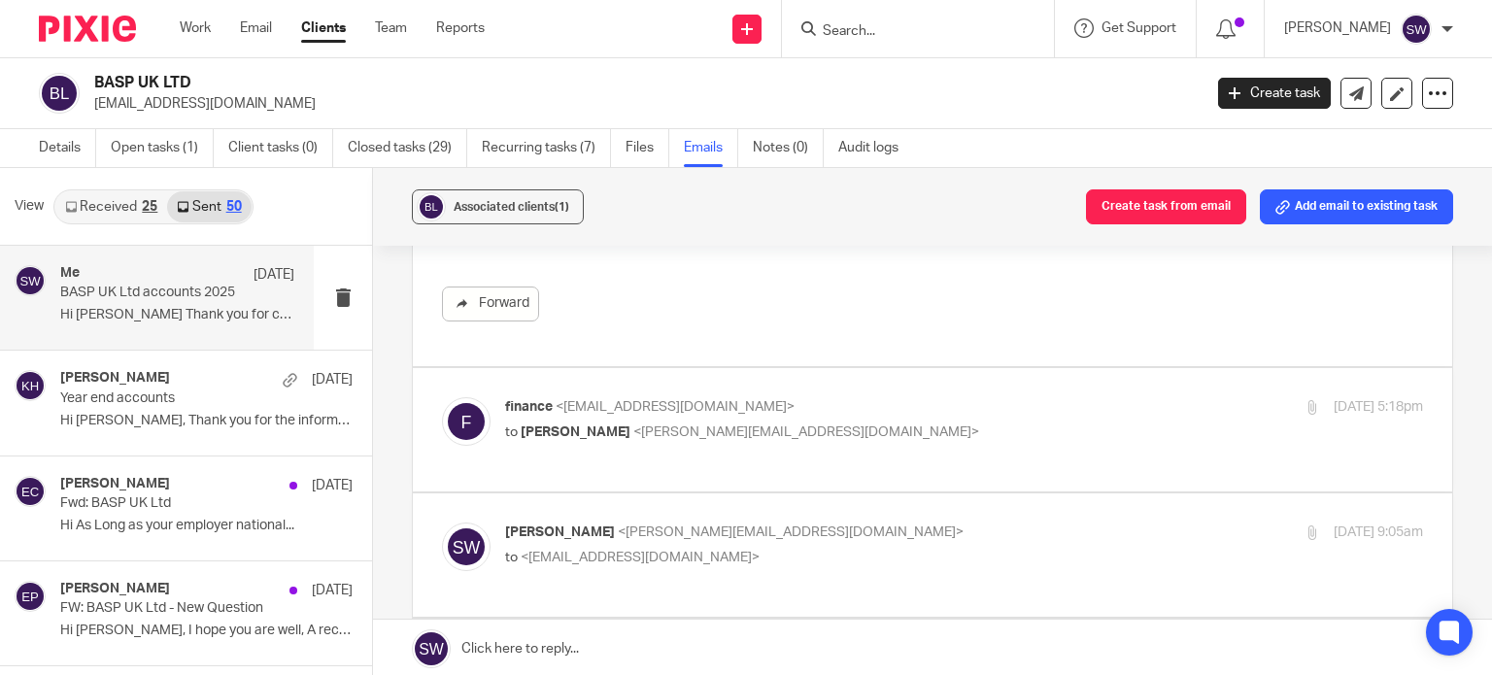
click at [857, 423] on p "to Sarah Wills <sarah@infinity-accounting.co.uk>" at bounding box center [811, 433] width 612 height 20
checkbox input "true"
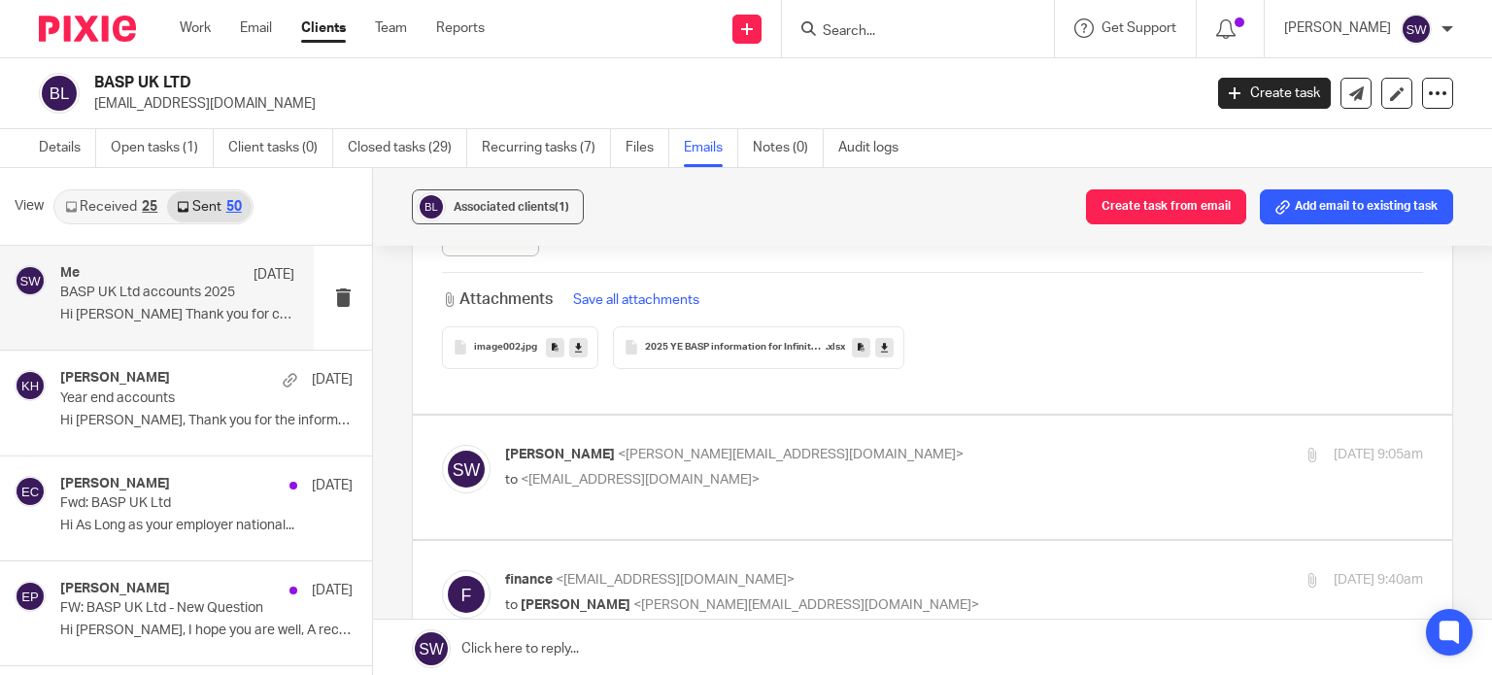
scroll to position [11852, 0]
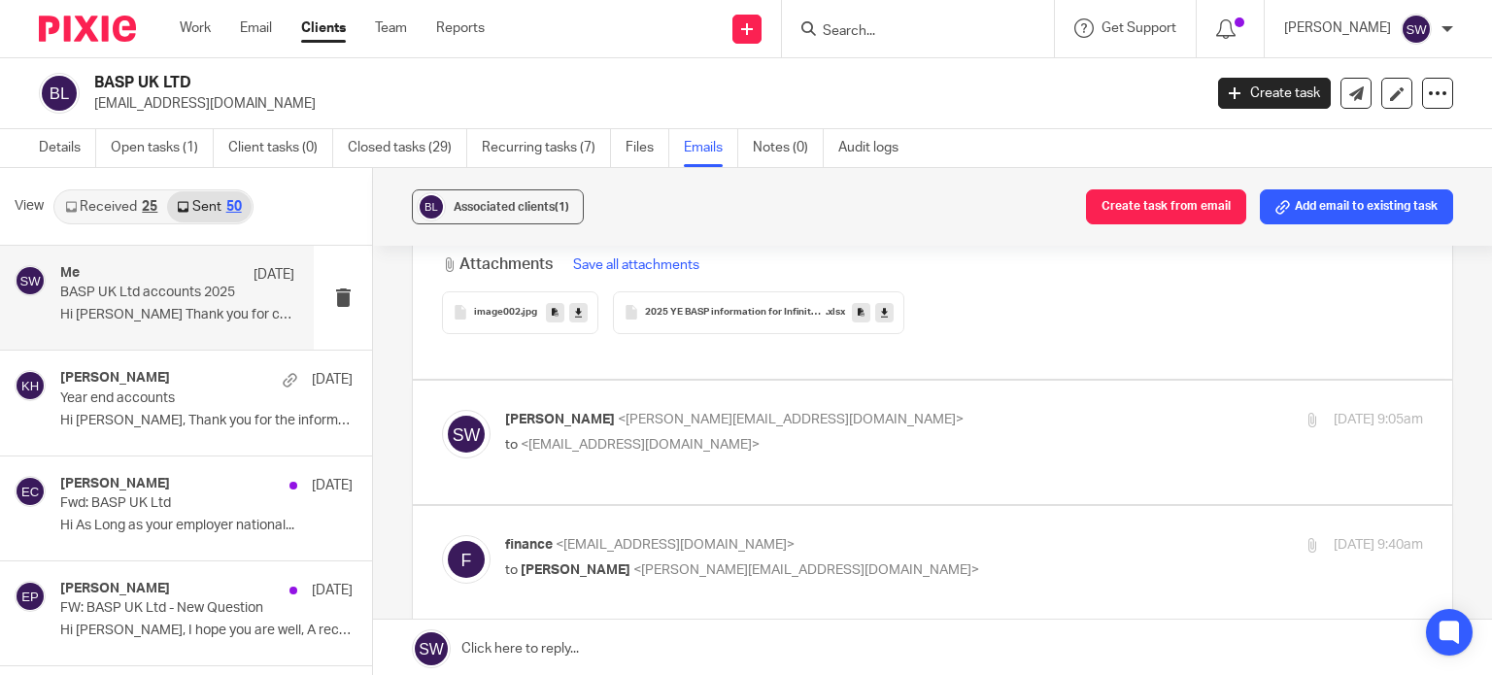
click at [851, 381] on label at bounding box center [932, 442] width 1039 height 123
click at [442, 409] on input "checkbox" at bounding box center [441, 409] width 1 height 1
checkbox input "true"
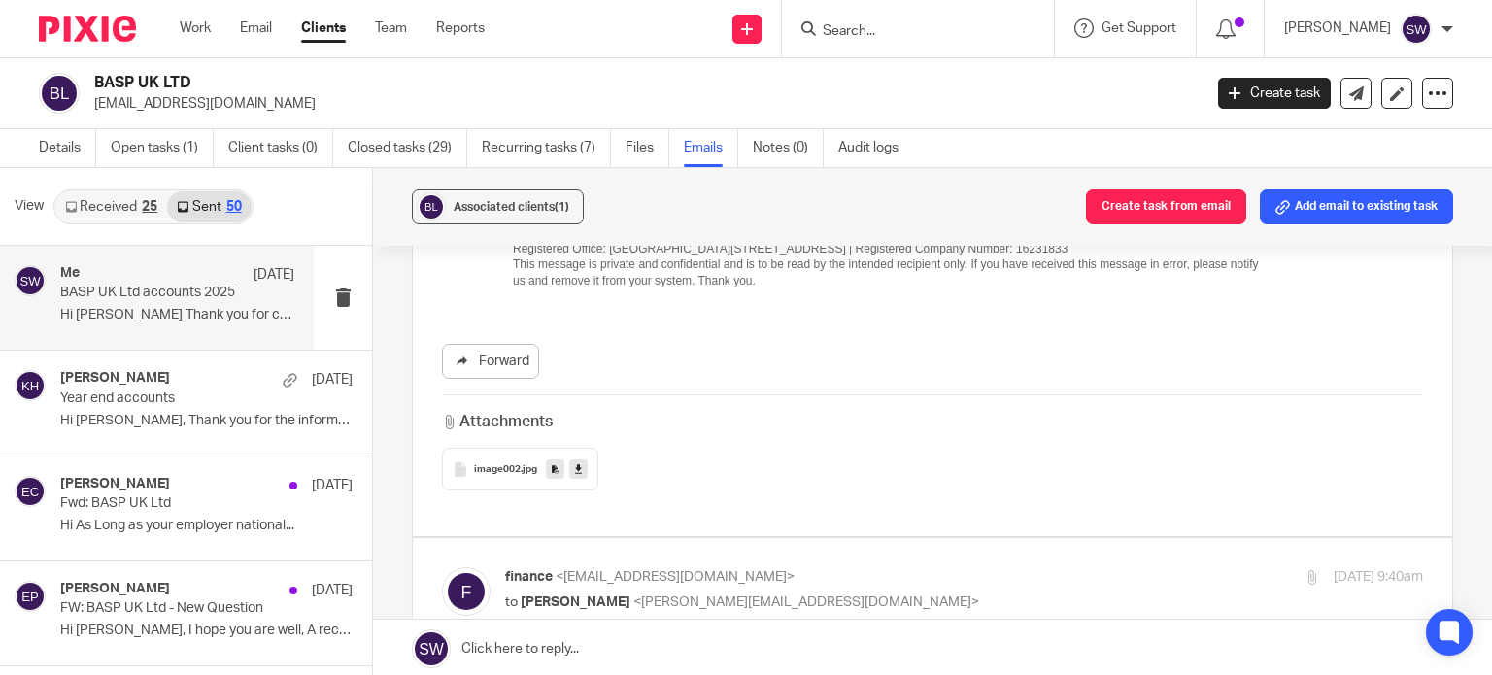
scroll to position [12629, 0]
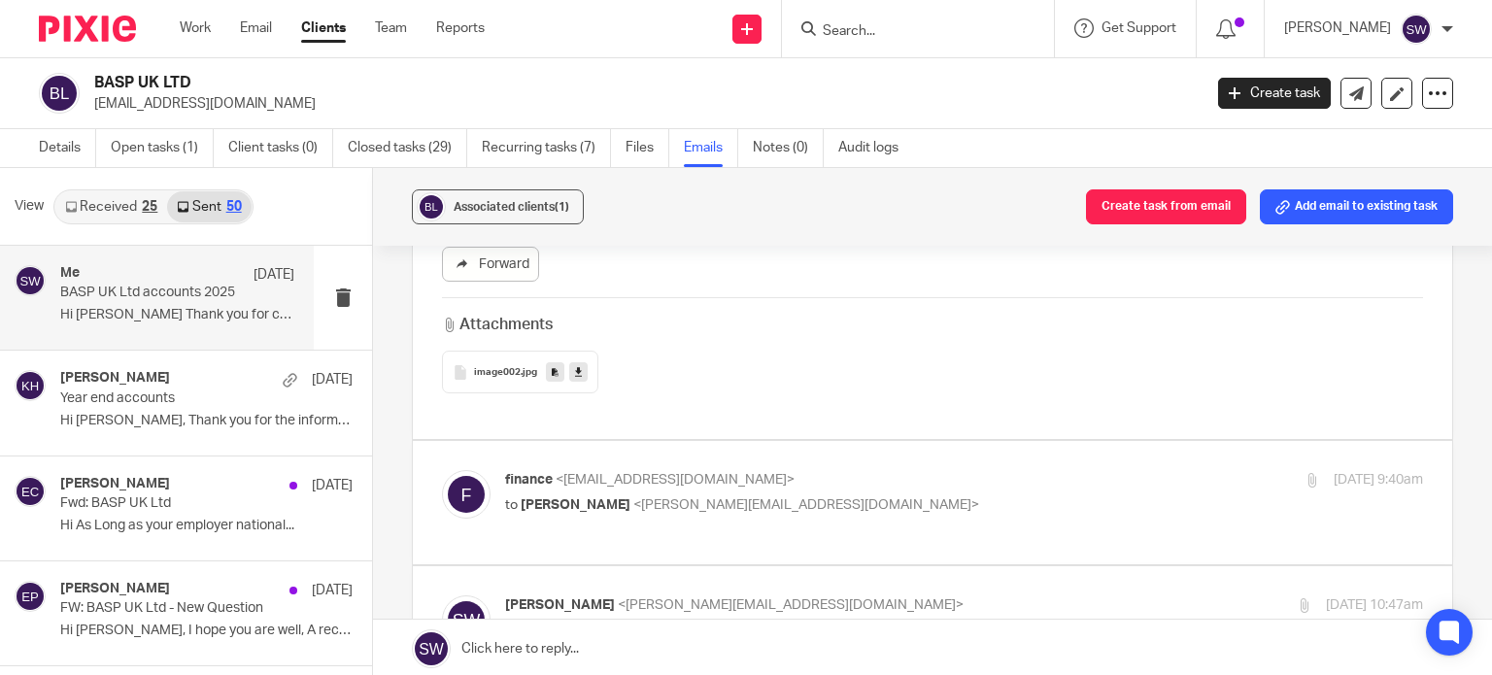
click at [850, 470] on div "finance <finance@basp.org.uk> to Sarah Wills <sarah@infinity-accounting.co.uk>" at bounding box center [811, 492] width 612 height 45
checkbox input "true"
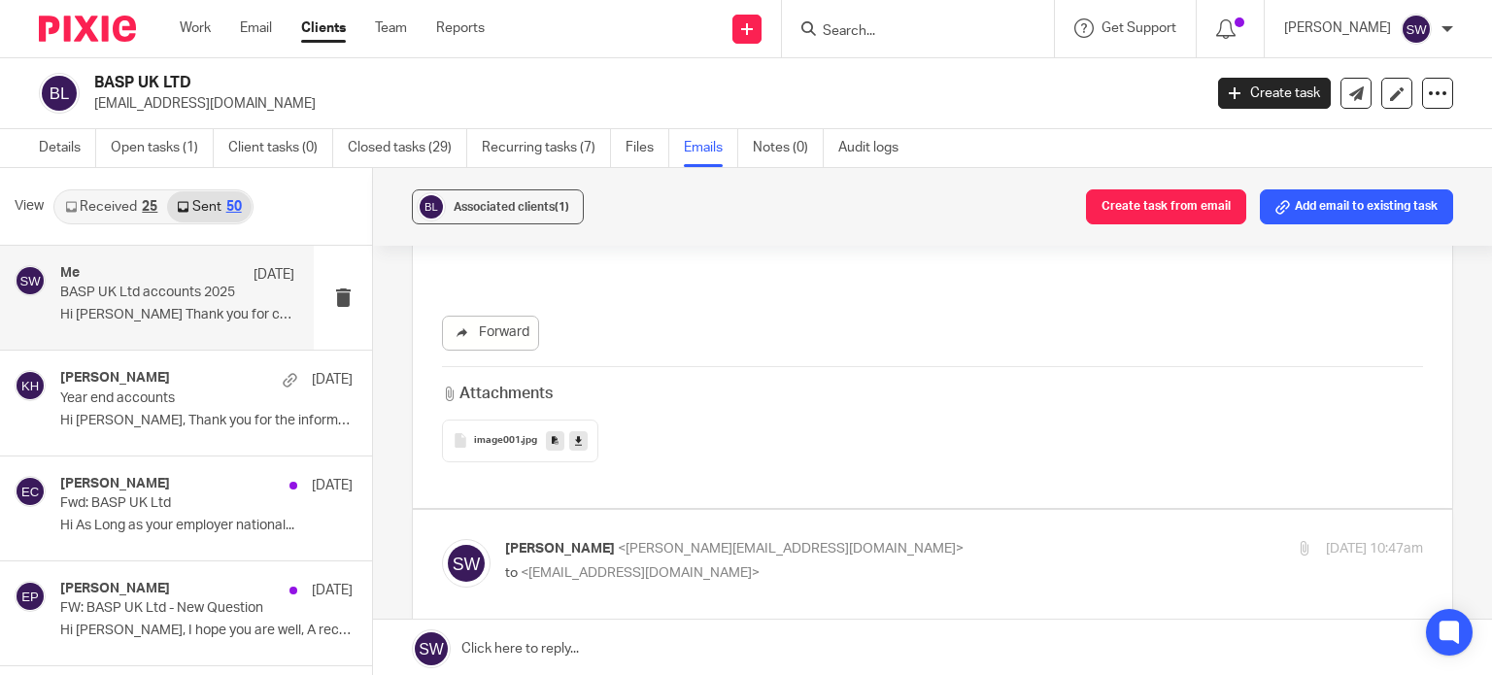
scroll to position [13795, 0]
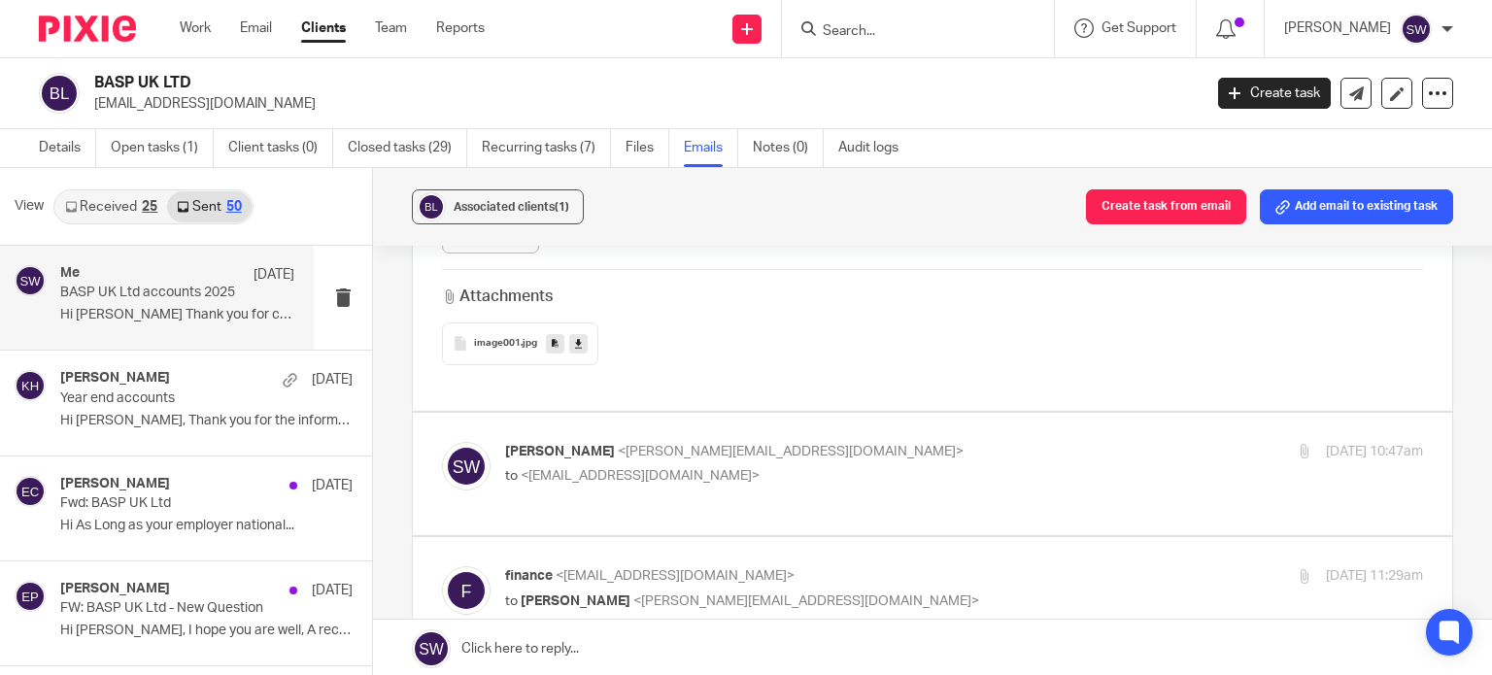
click at [850, 436] on label at bounding box center [932, 474] width 1039 height 123
click at [442, 441] on input "checkbox" at bounding box center [441, 441] width 1 height 1
checkbox input "true"
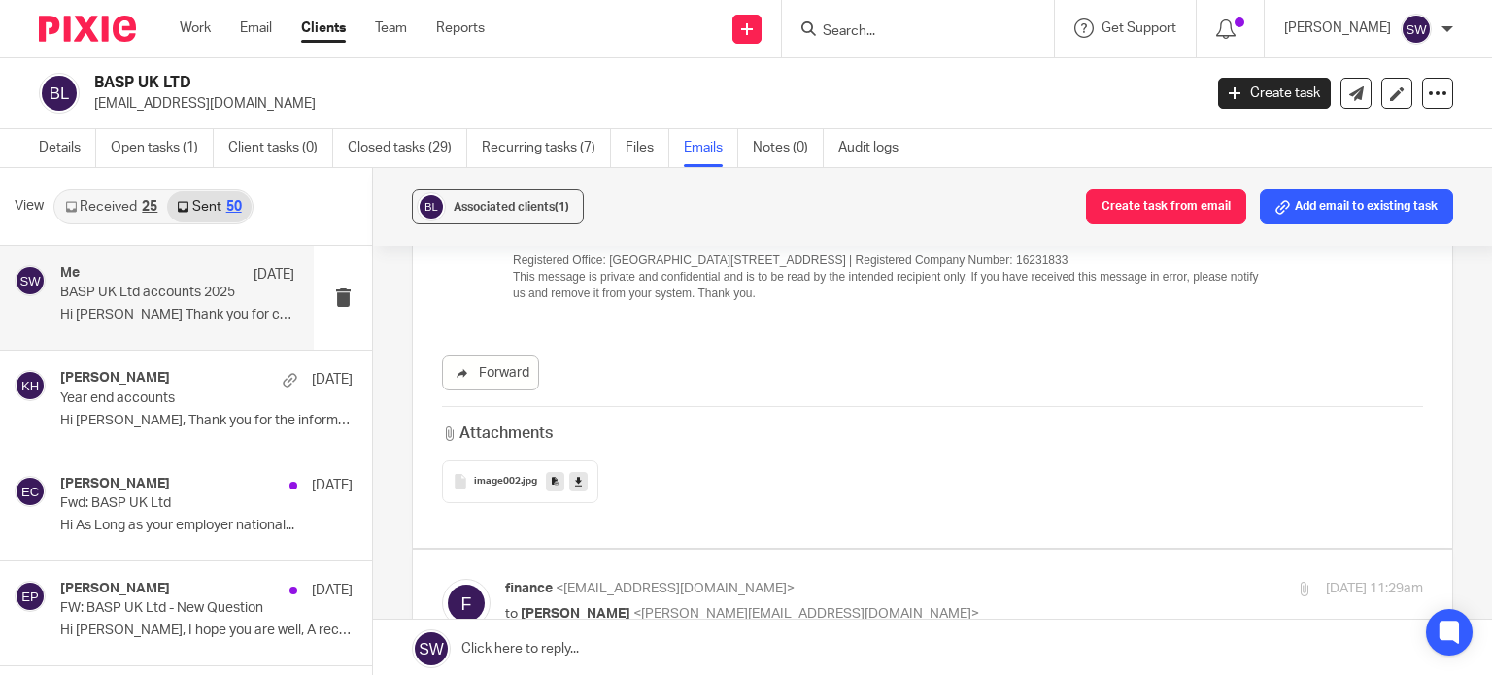
scroll to position [14572, 0]
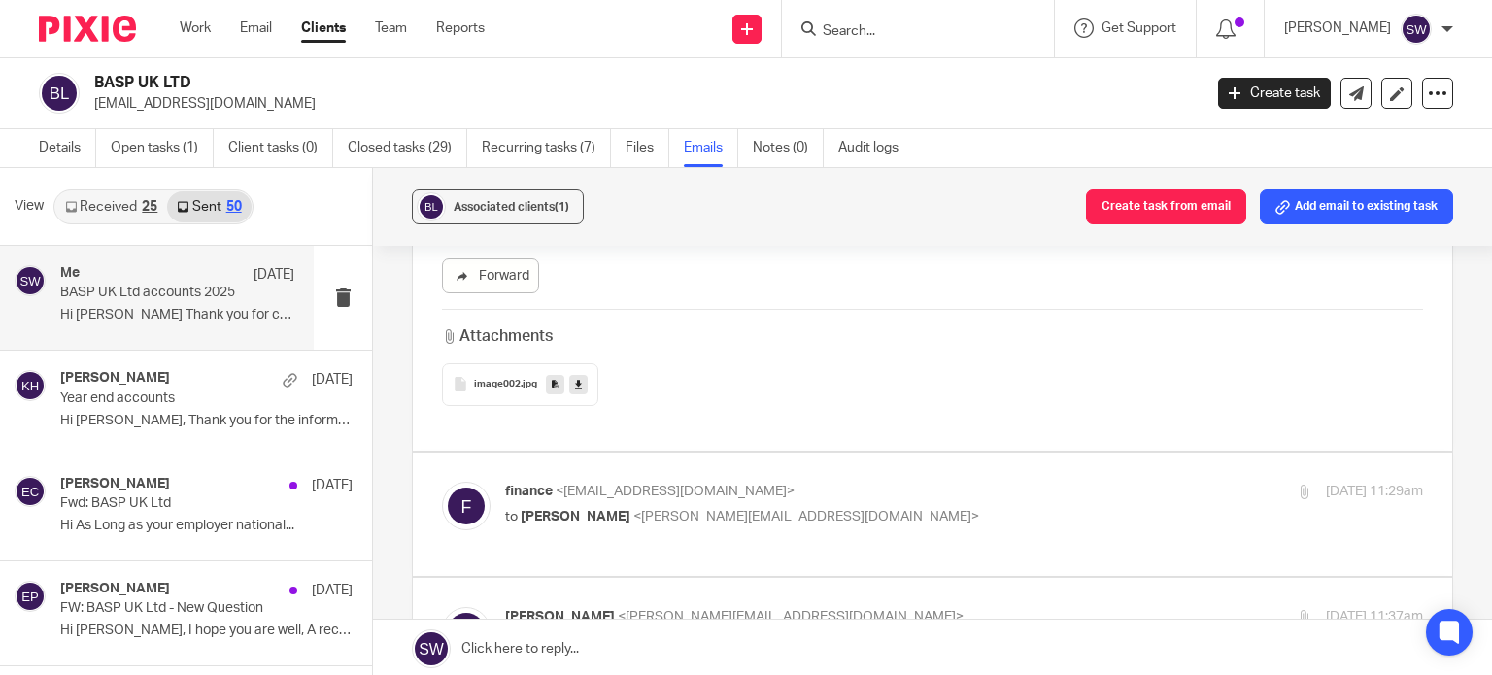
click at [850, 507] on p "to Sarah Wills <sarah@infinity-accounting.co.uk>" at bounding box center [811, 517] width 612 height 20
checkbox input "true"
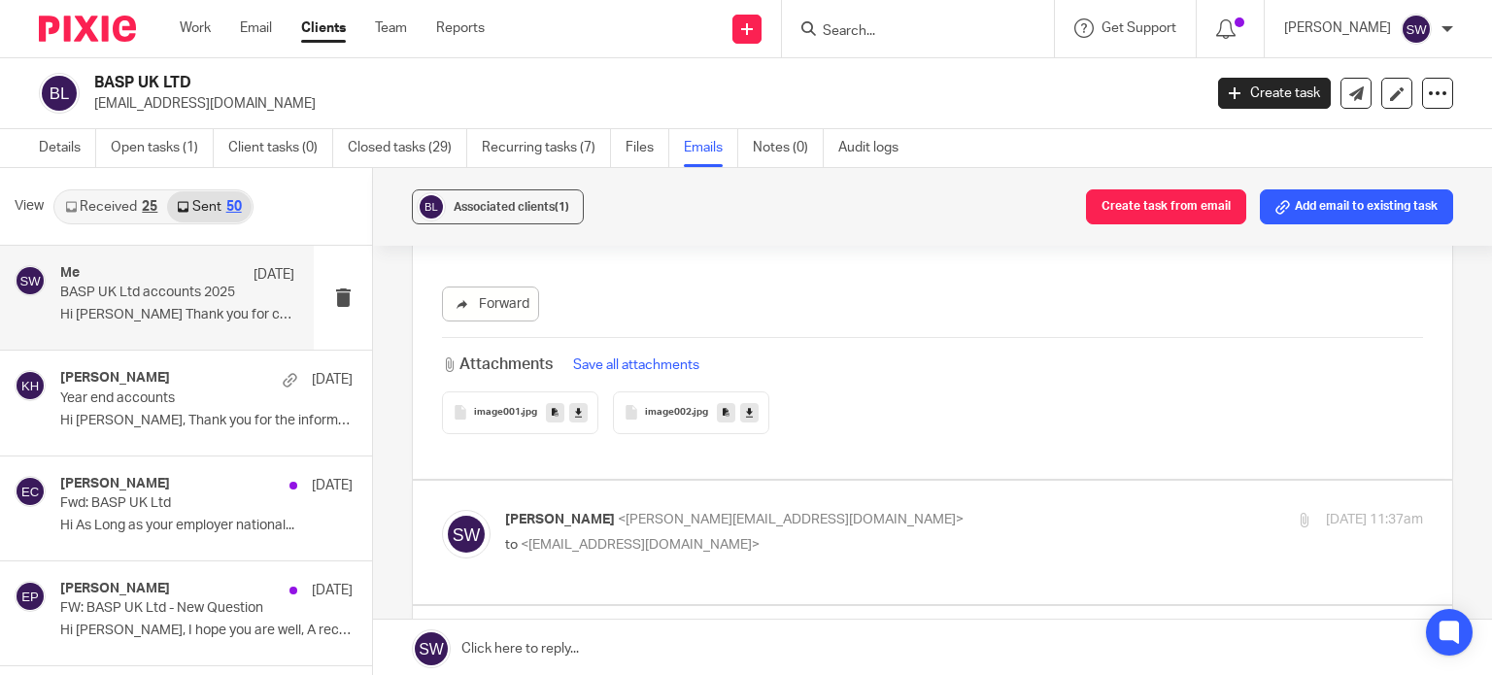
scroll to position [16126, 0]
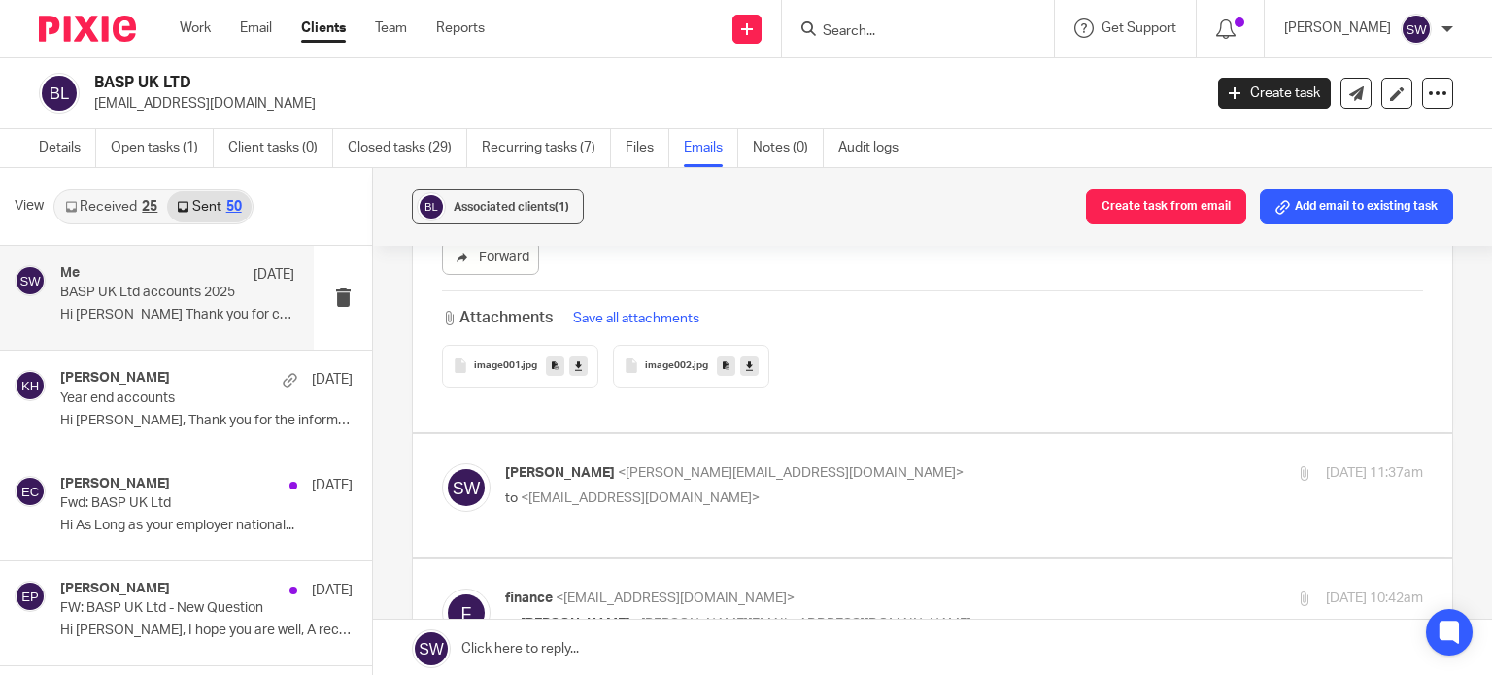
click at [850, 436] on label at bounding box center [932, 495] width 1039 height 123
click at [442, 462] on input "checkbox" at bounding box center [441, 462] width 1 height 1
checkbox input "true"
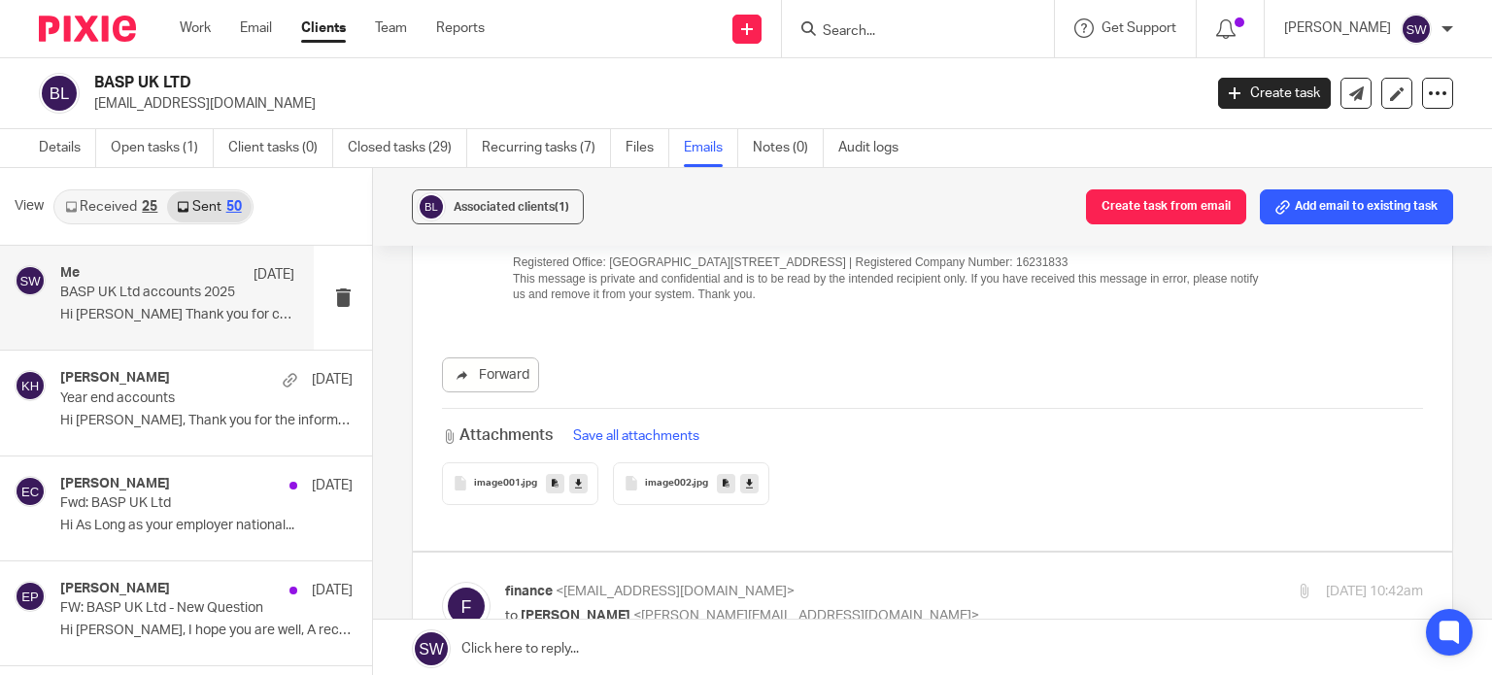
scroll to position [16903, 0]
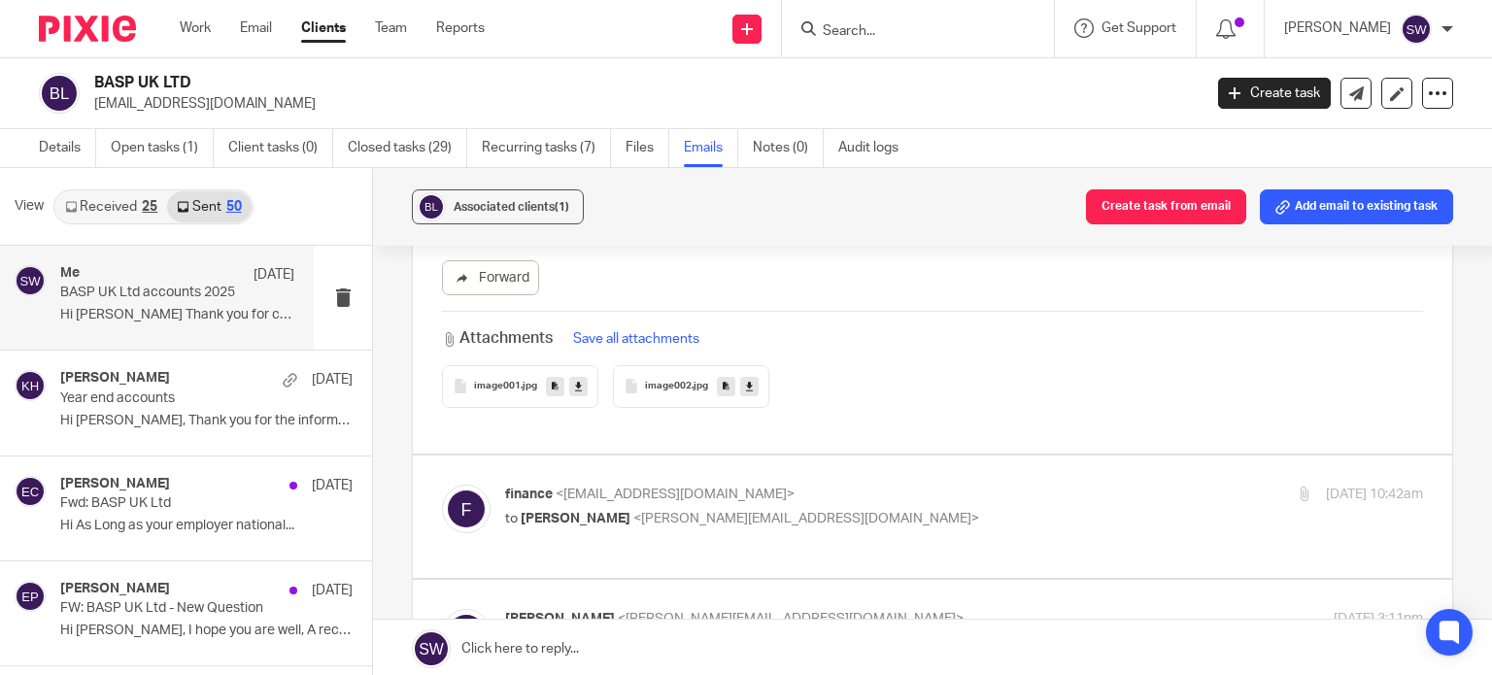
click at [850, 456] on label at bounding box center [932, 517] width 1039 height 123
click at [442, 484] on input "checkbox" at bounding box center [441, 484] width 1 height 1
checkbox input "true"
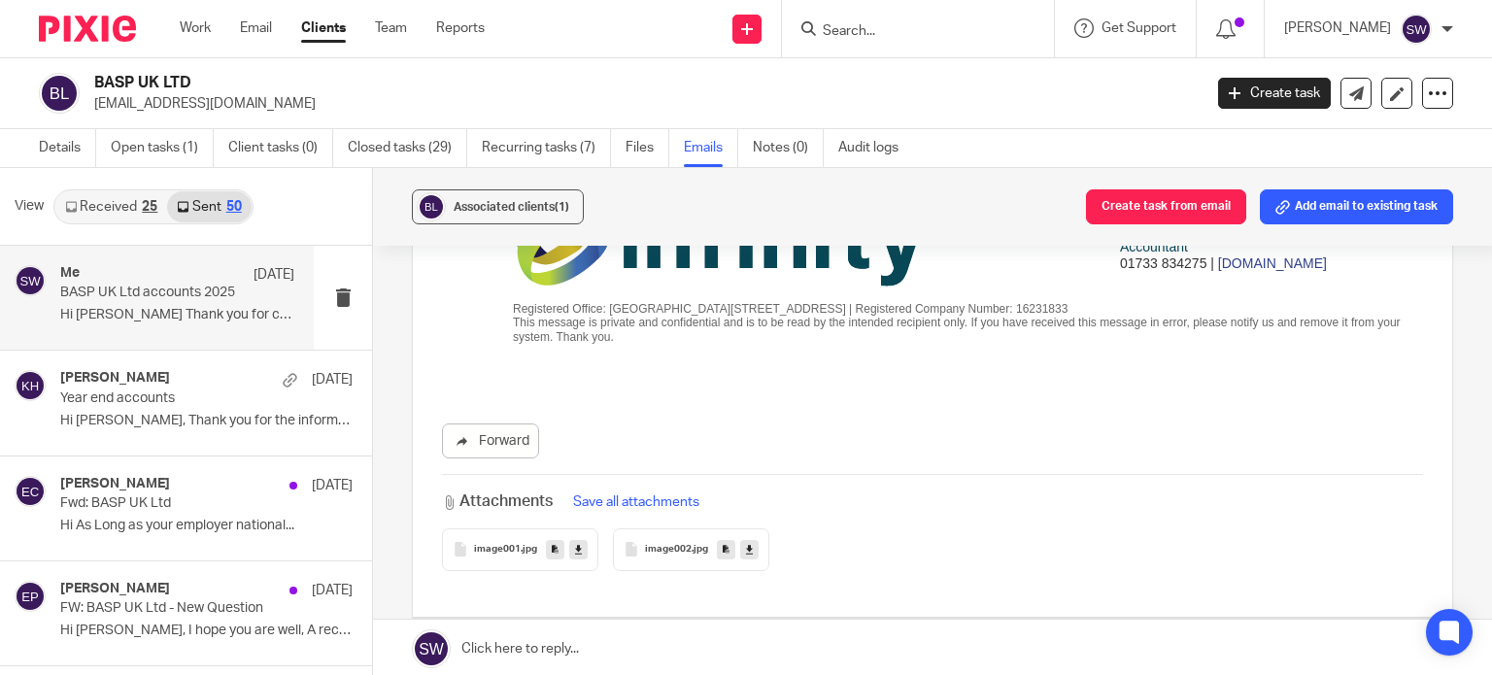
scroll to position [18069, 0]
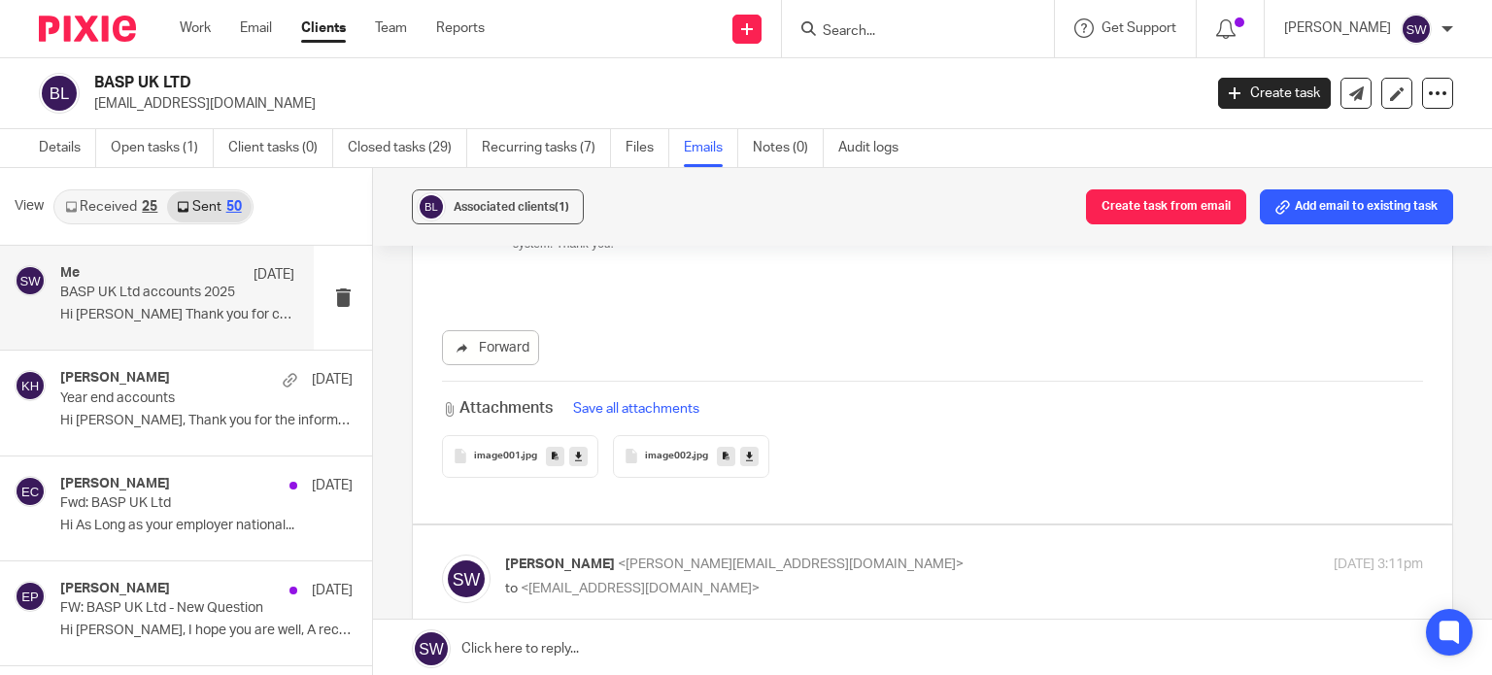
click at [850, 555] on p "Sarah Wills <sarah@infinity-accounting.co.uk>" at bounding box center [811, 565] width 612 height 20
checkbox input "true"
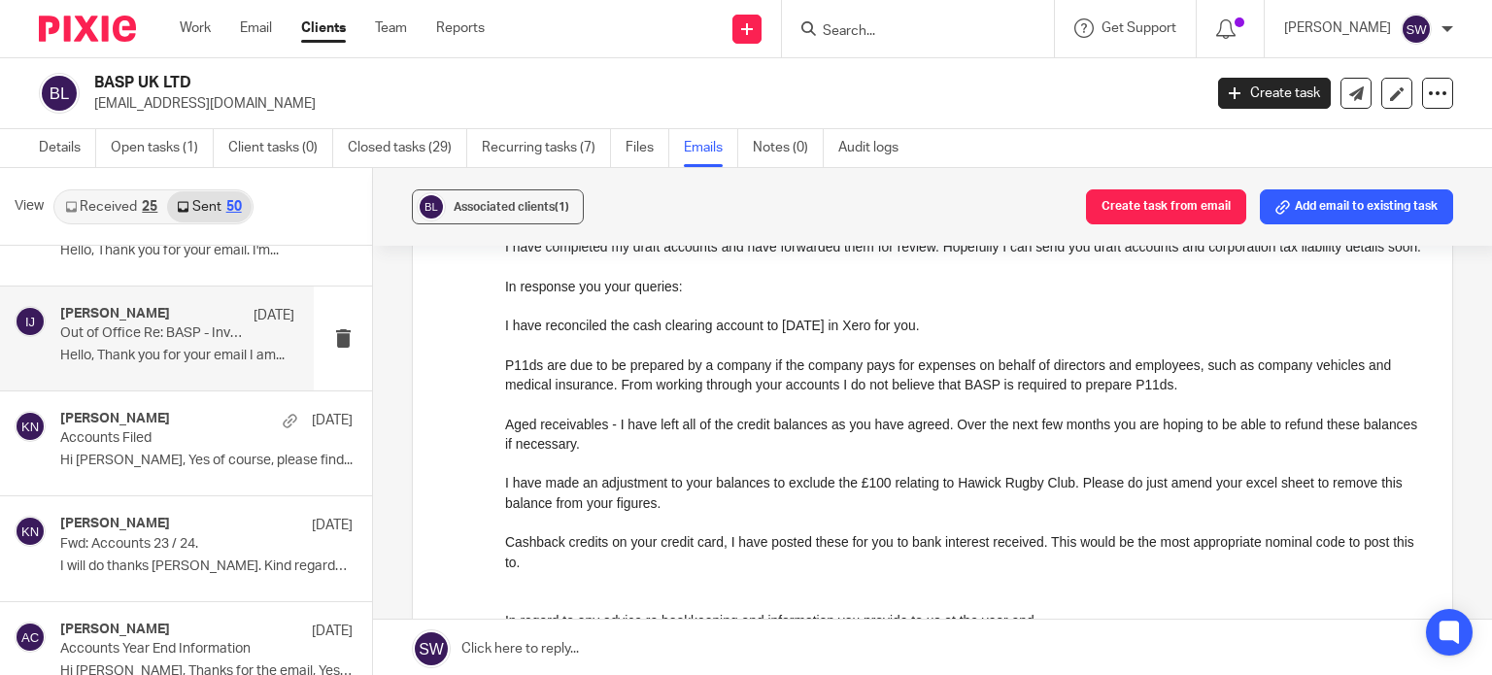
scroll to position [1360, 0]
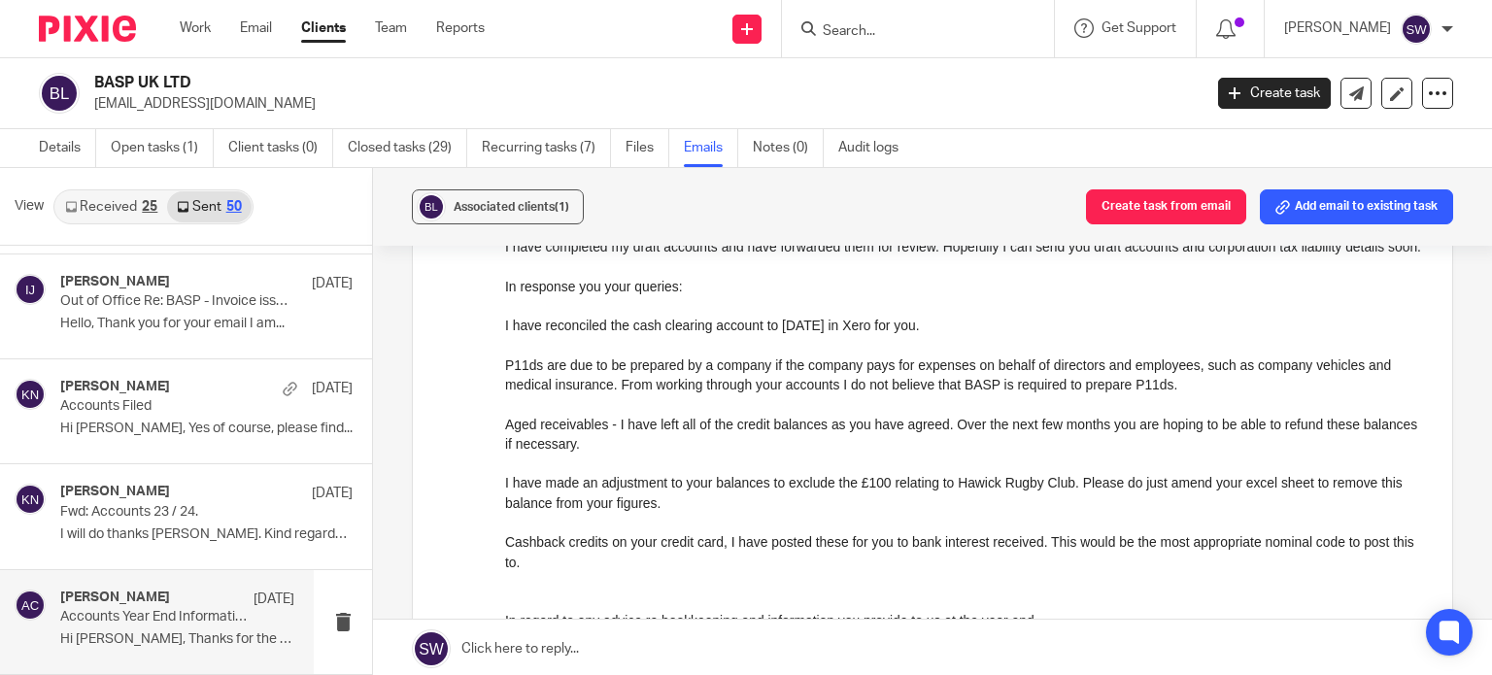
click at [128, 612] on p "Accounts Year End Information" at bounding box center [153, 617] width 187 height 17
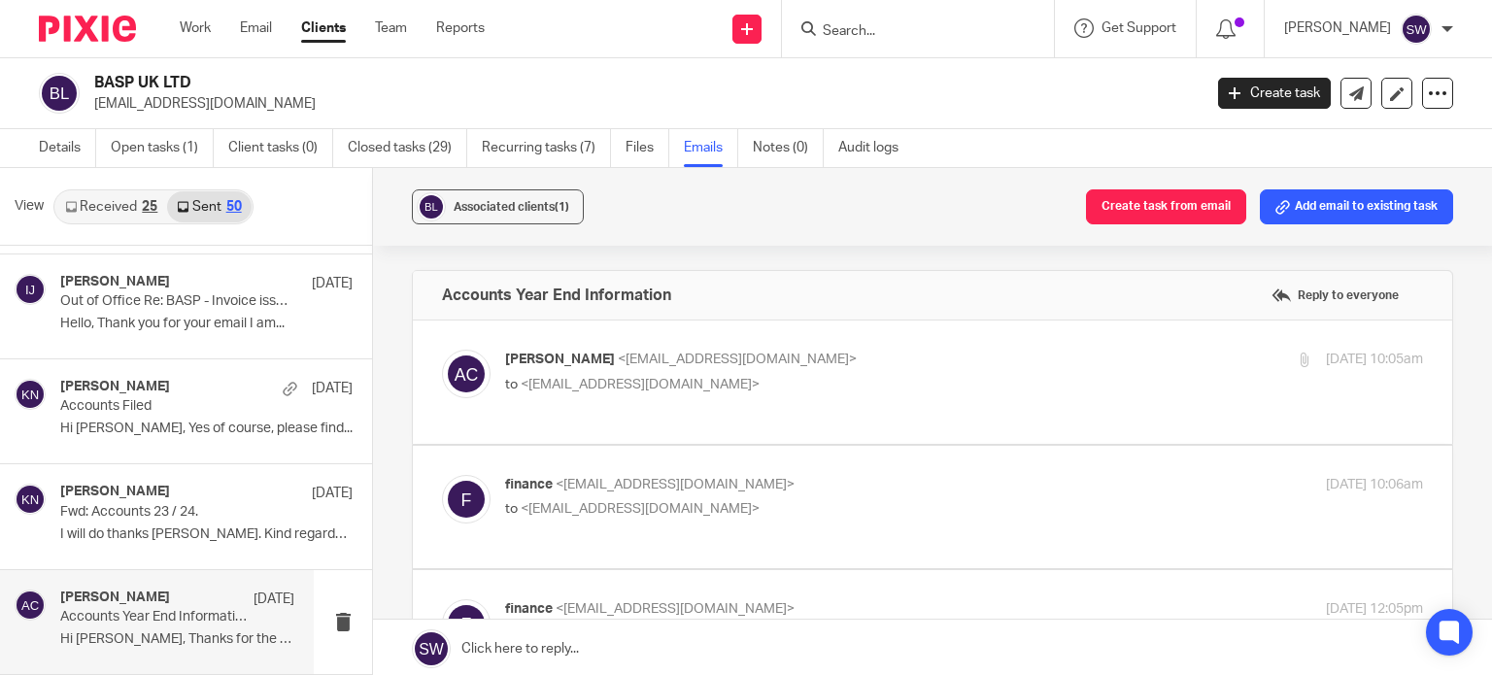
scroll to position [0, 0]
click at [878, 365] on p "Adam Craft <a.craft@directpeak.co.uk>" at bounding box center [811, 360] width 612 height 20
checkbox input "true"
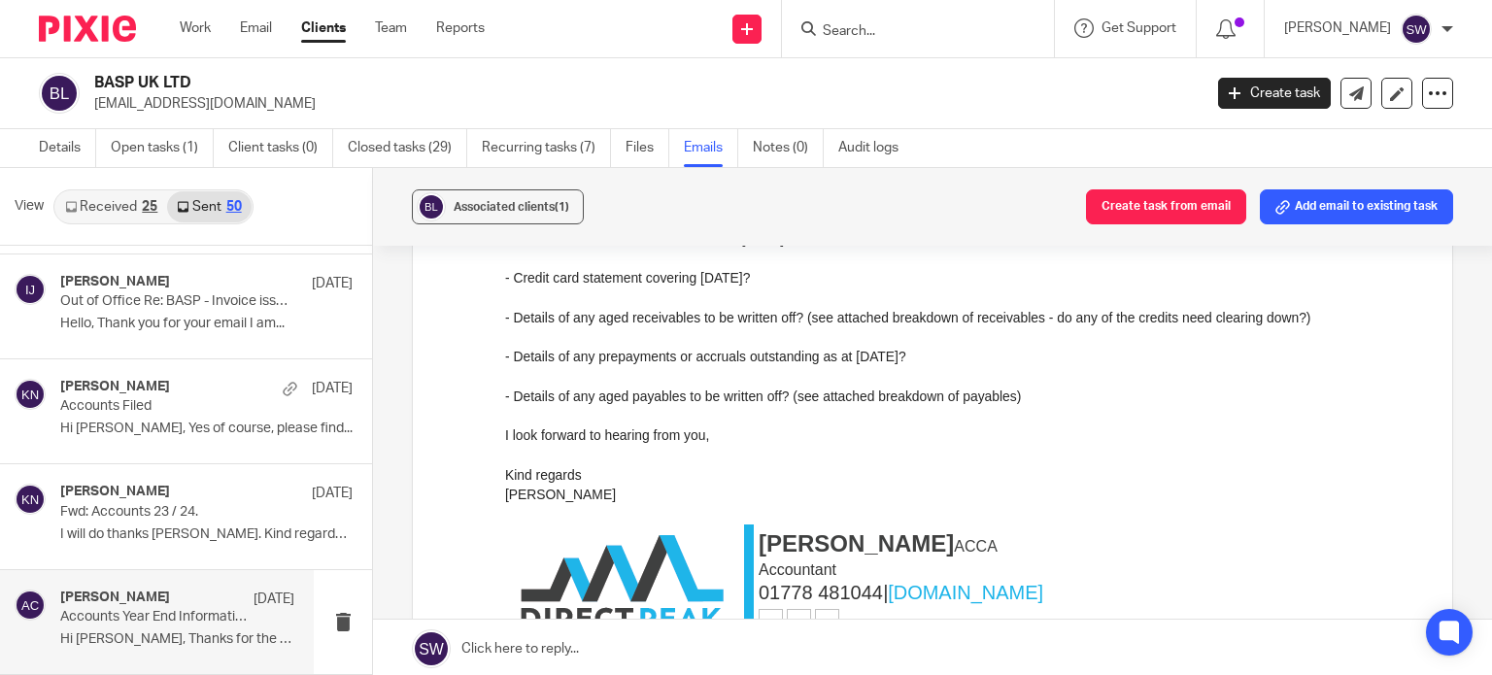
scroll to position [486, 0]
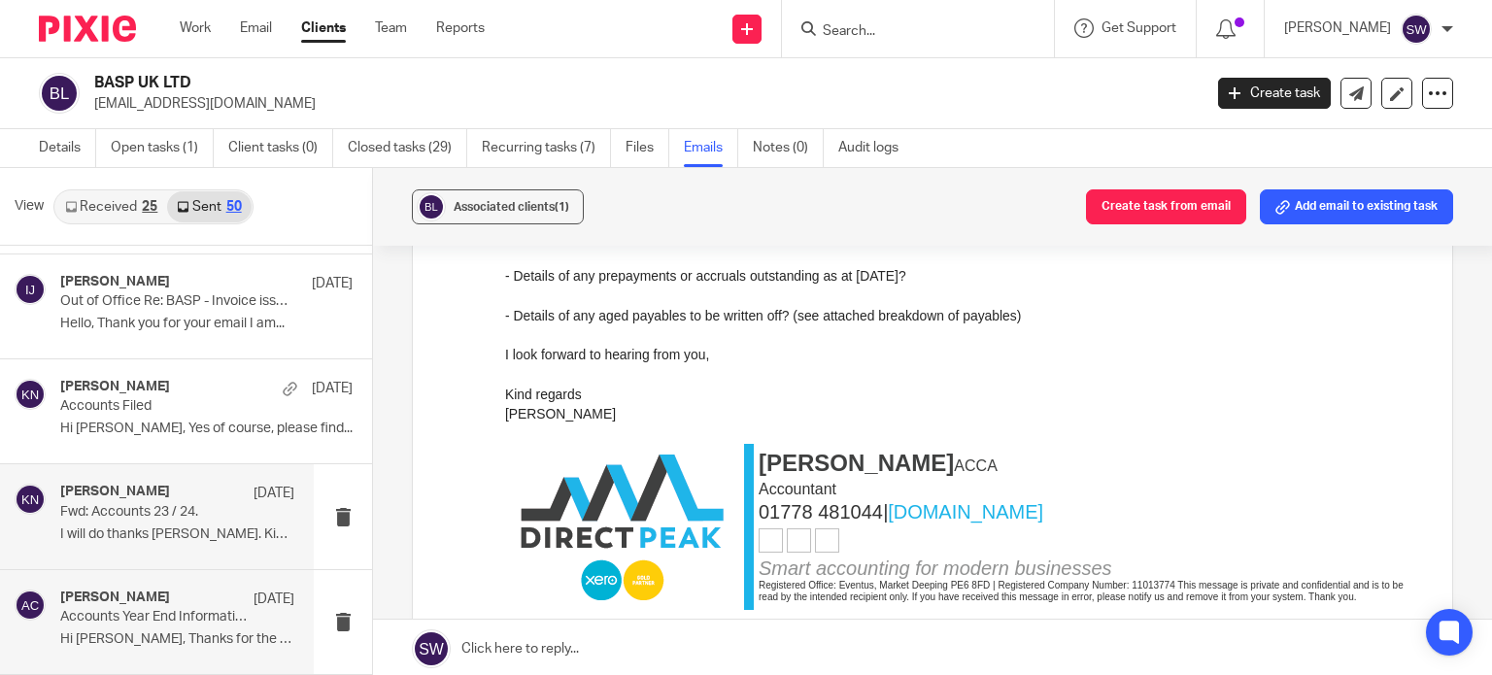
click at [109, 536] on p "I will do thanks Bobby. Kind regards ..." at bounding box center [177, 535] width 234 height 17
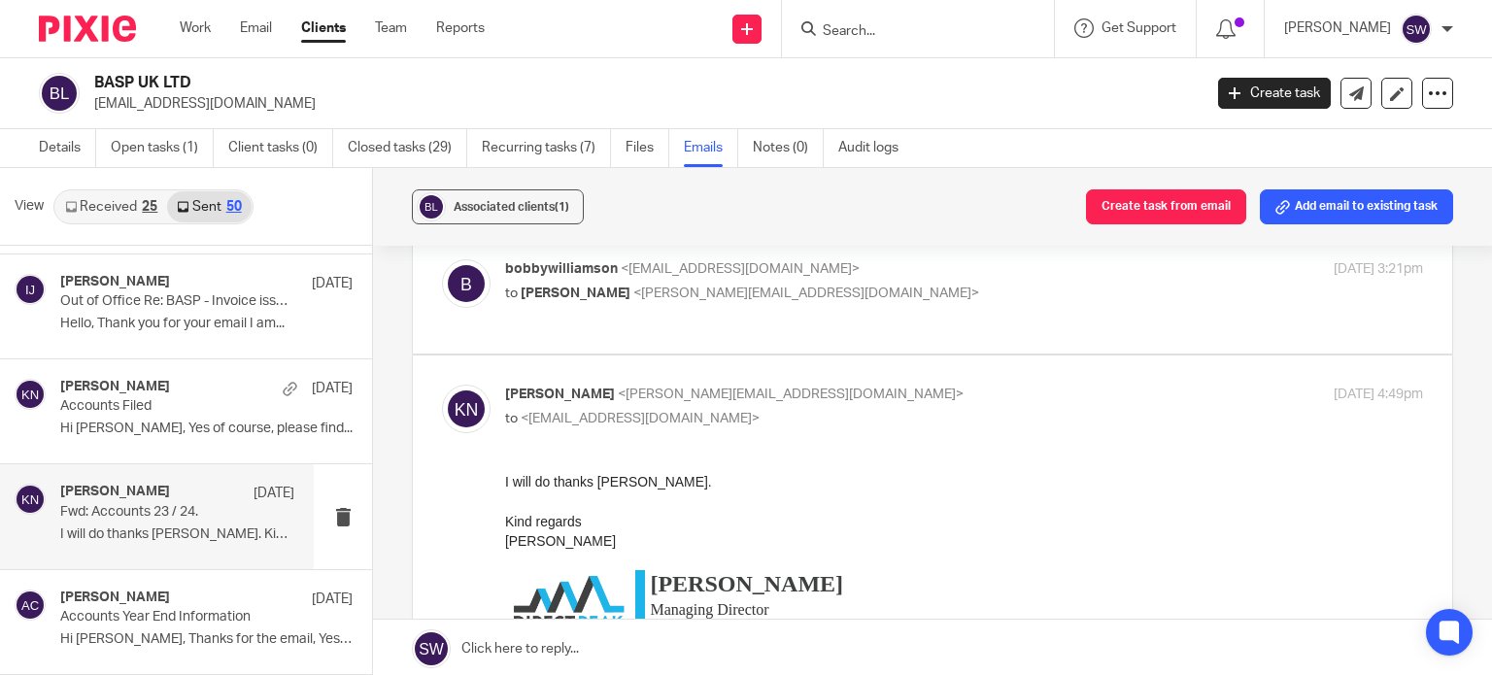
scroll to position [0, 0]
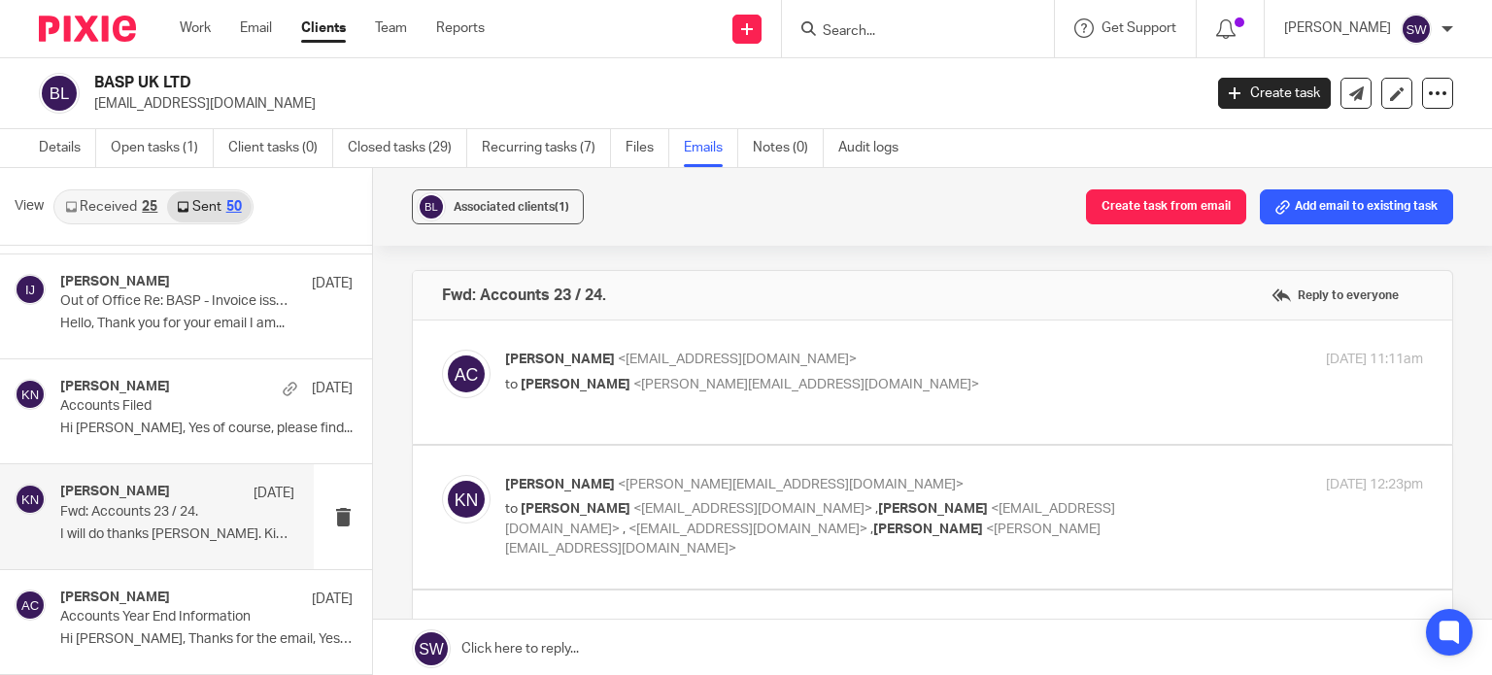
click at [929, 368] on p "Adam Craft <a.craft@directpeak.co.uk>" at bounding box center [811, 360] width 612 height 20
checkbox input "true"
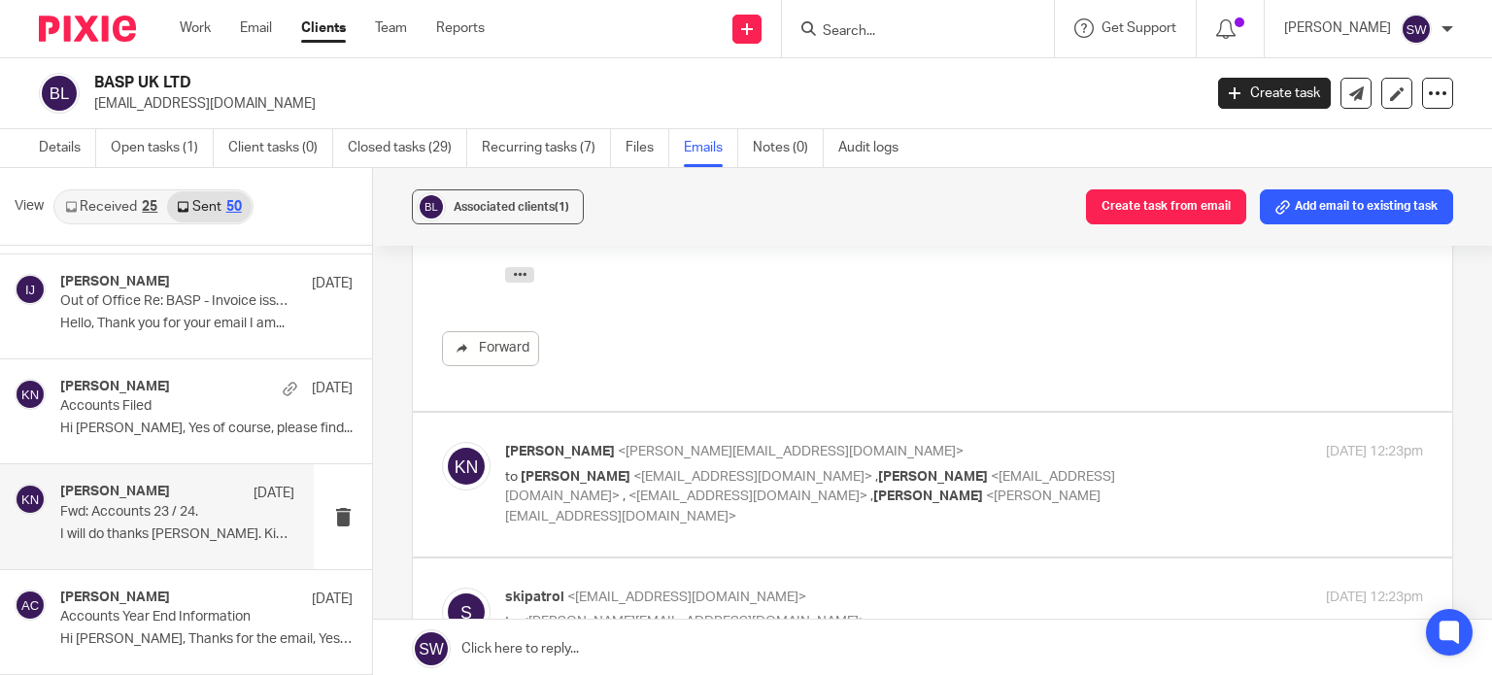
scroll to position [486, 0]
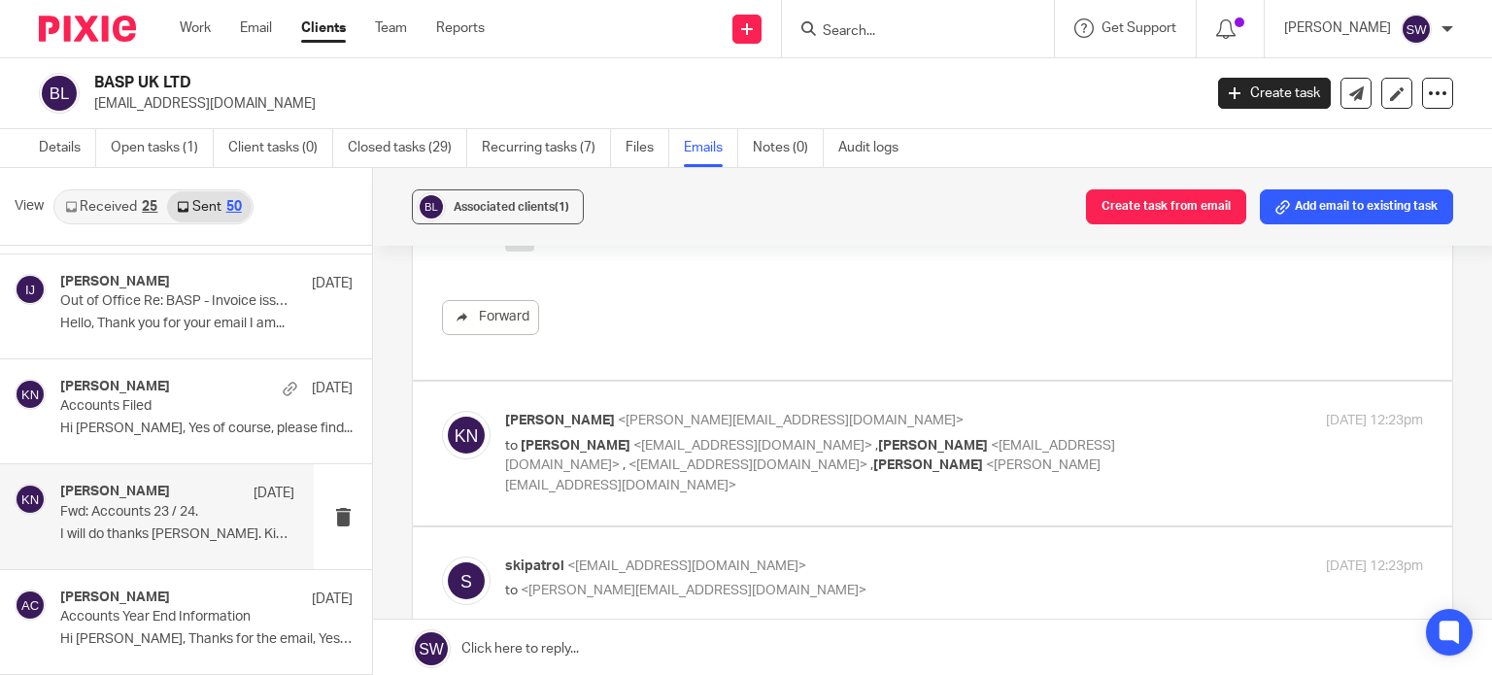
click at [999, 390] on label at bounding box center [932, 453] width 1039 height 143
click at [442, 410] on input "checkbox" at bounding box center [441, 410] width 1 height 1
checkbox input "true"
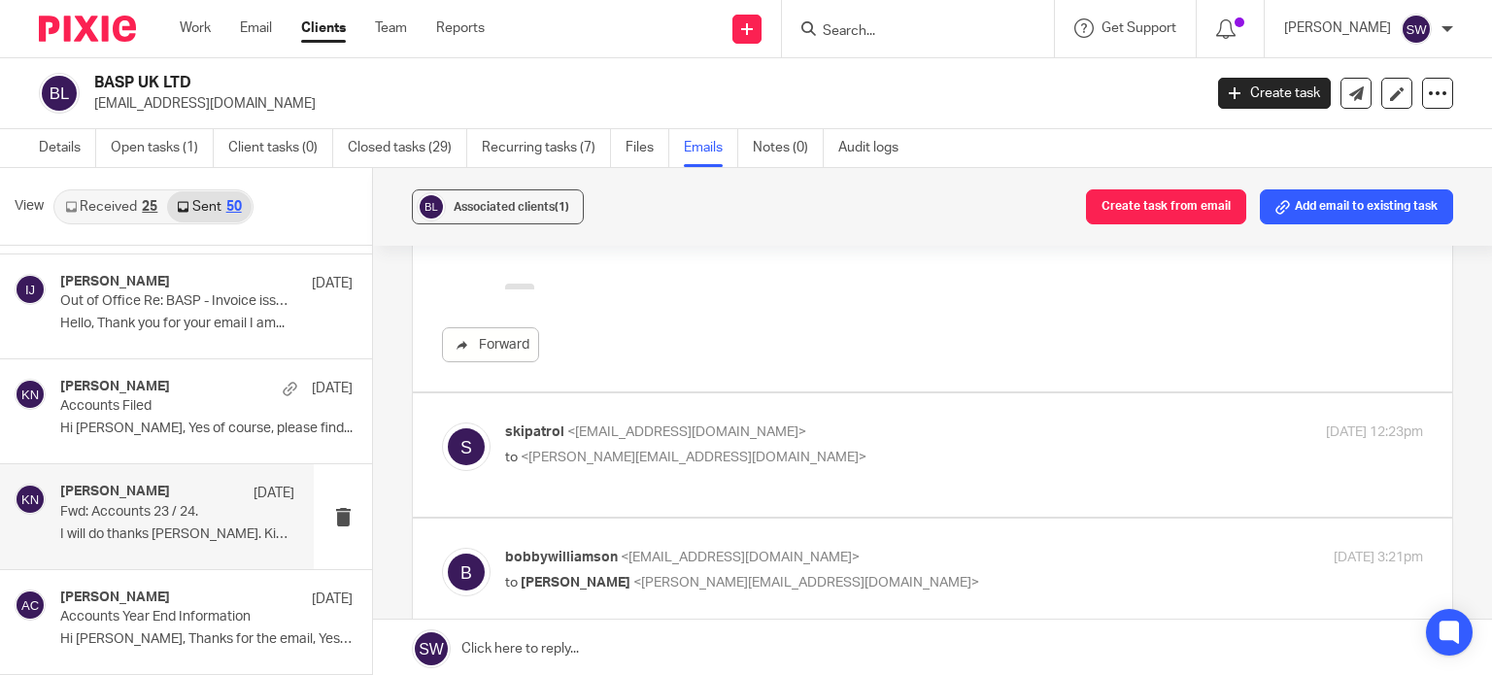
scroll to position [1263, 0]
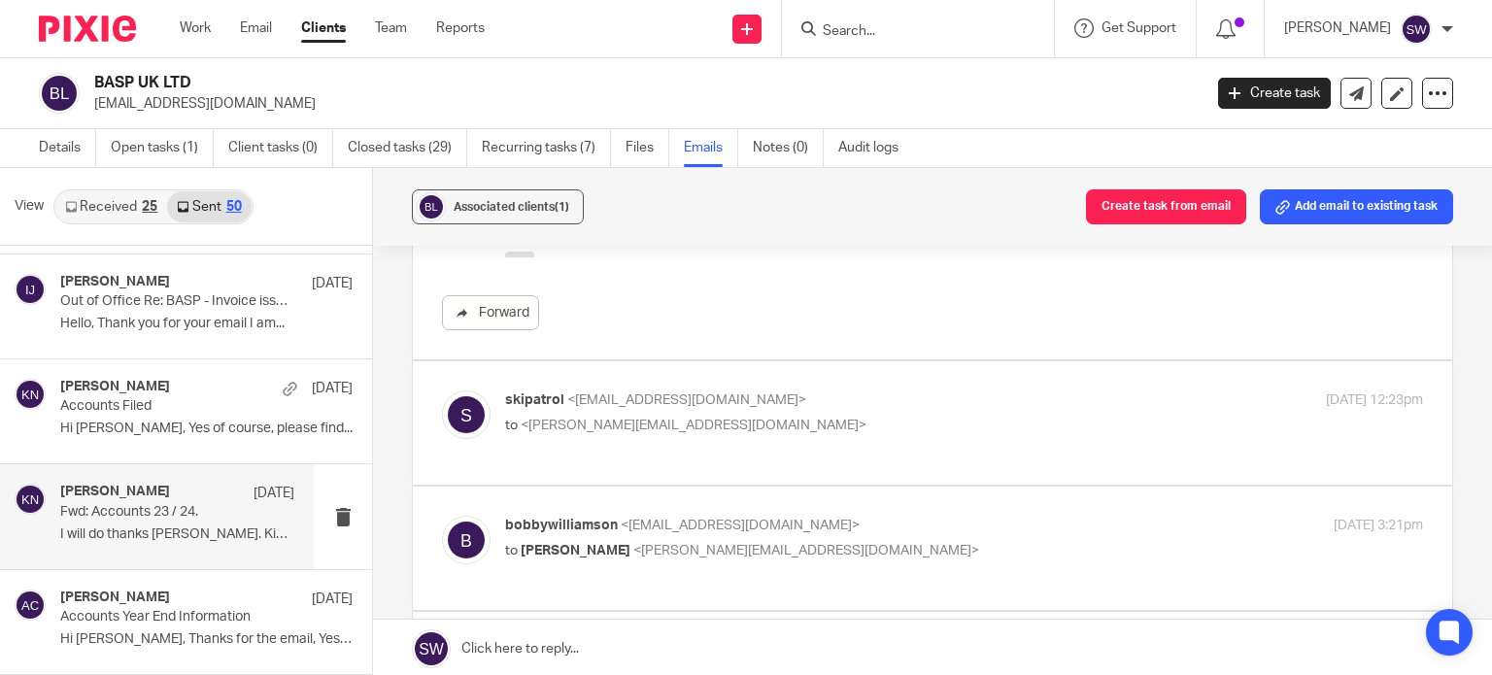
click at [982, 391] on p "skipatrol <skipatrol@basp.org.uk>" at bounding box center [811, 401] width 612 height 20
checkbox input "true"
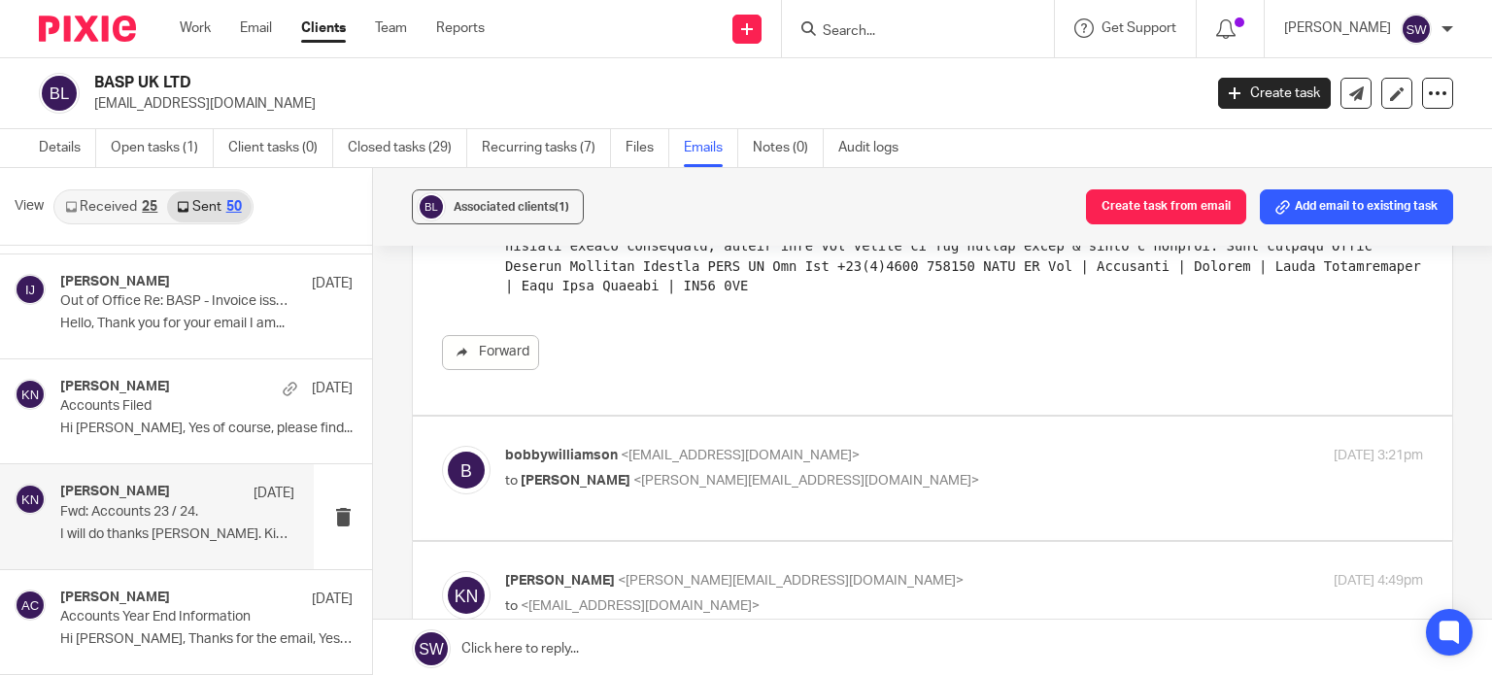
scroll to position [1554, 0]
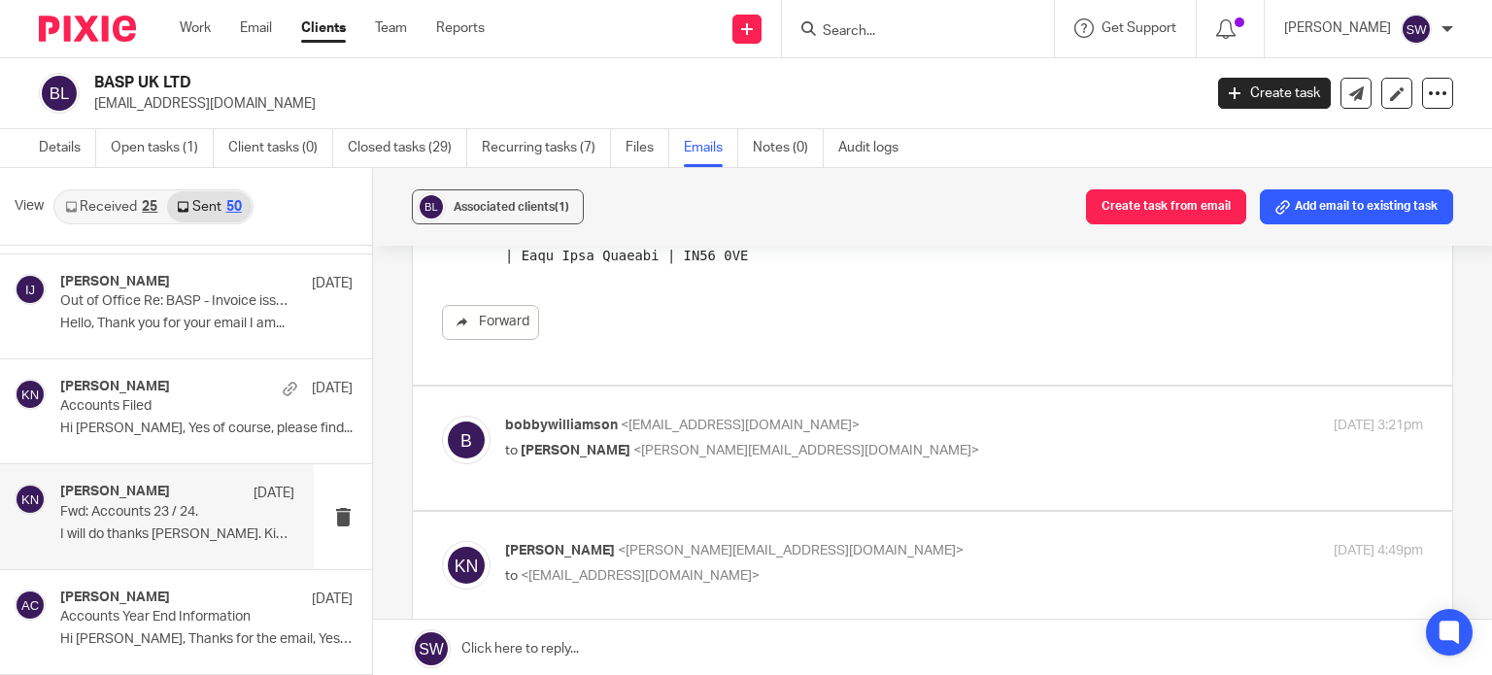
click at [983, 416] on p "bobbywilliamson <bobbywilliamson@talk21.com>" at bounding box center [811, 426] width 612 height 20
checkbox input "true"
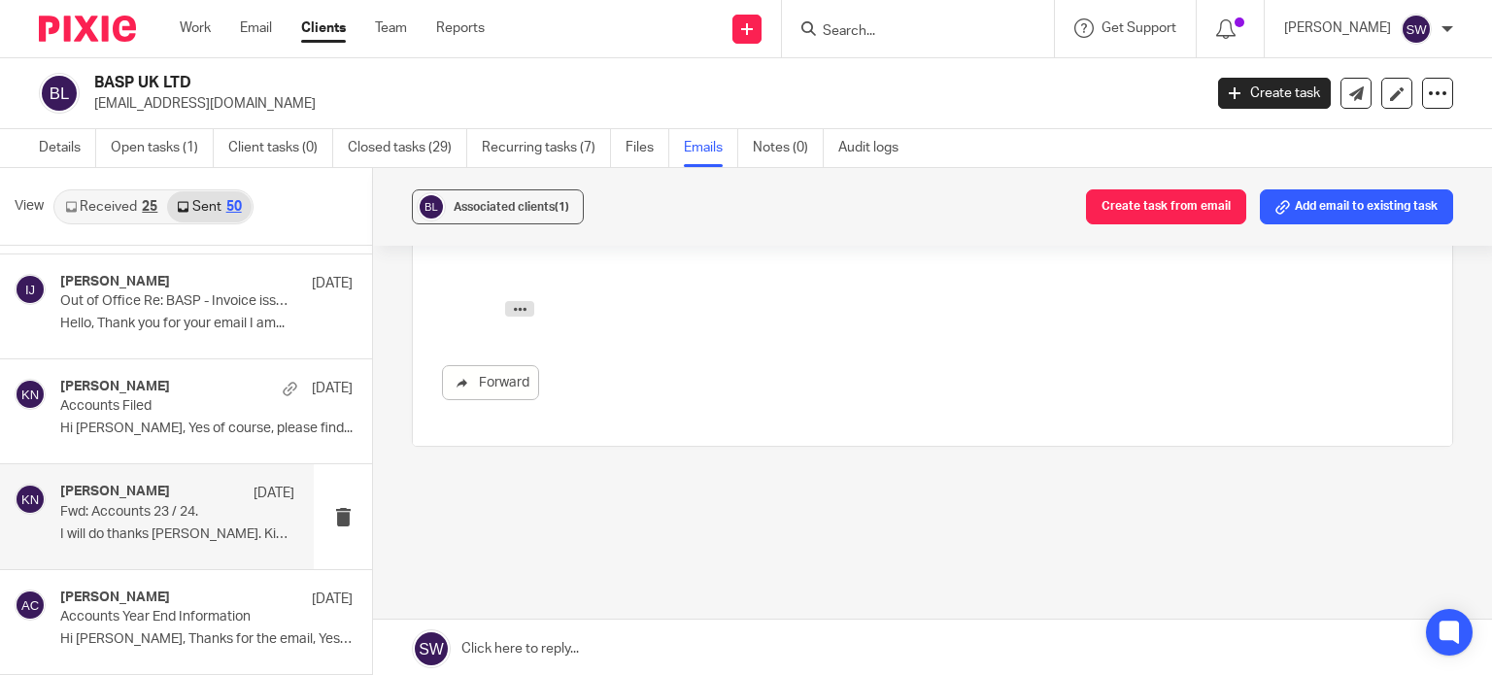
scroll to position [2436, 0]
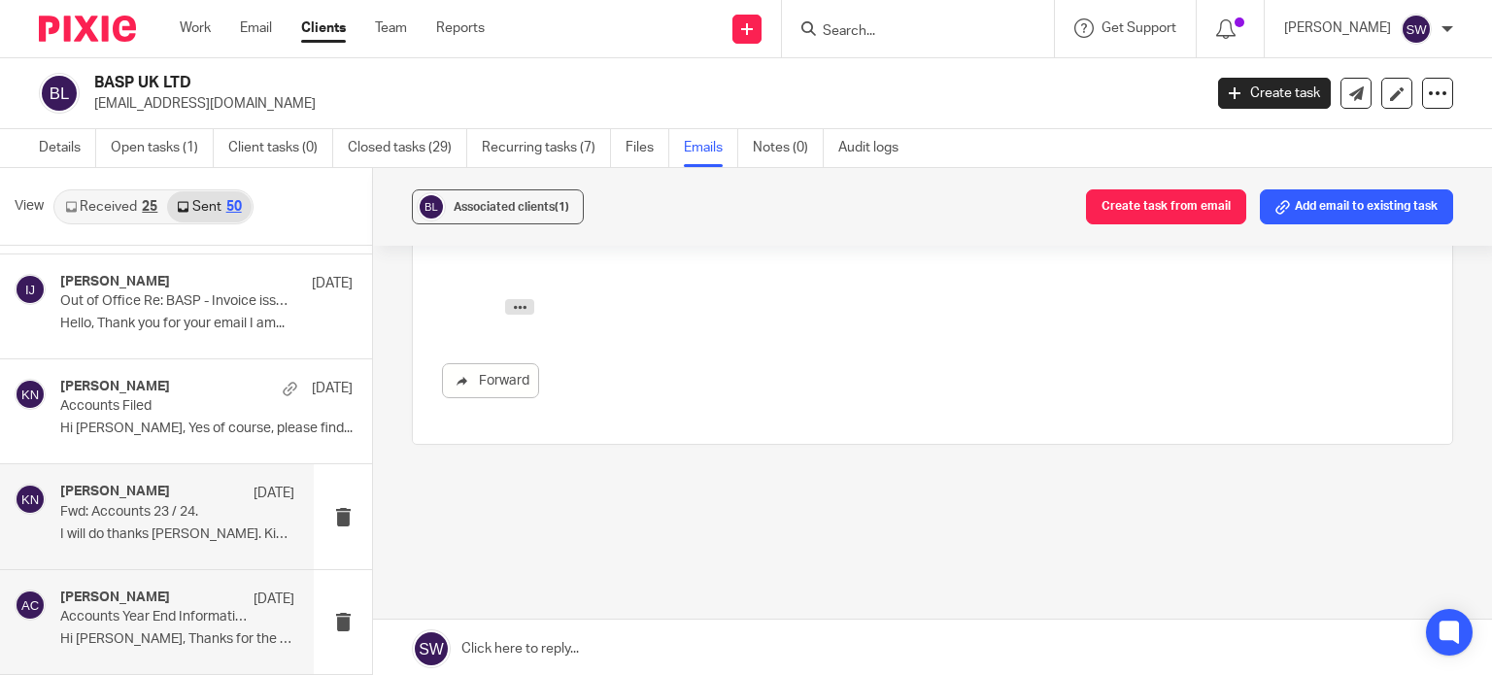
click at [177, 594] on div "Adam Craft 20 Aug 2024" at bounding box center [177, 599] width 234 height 19
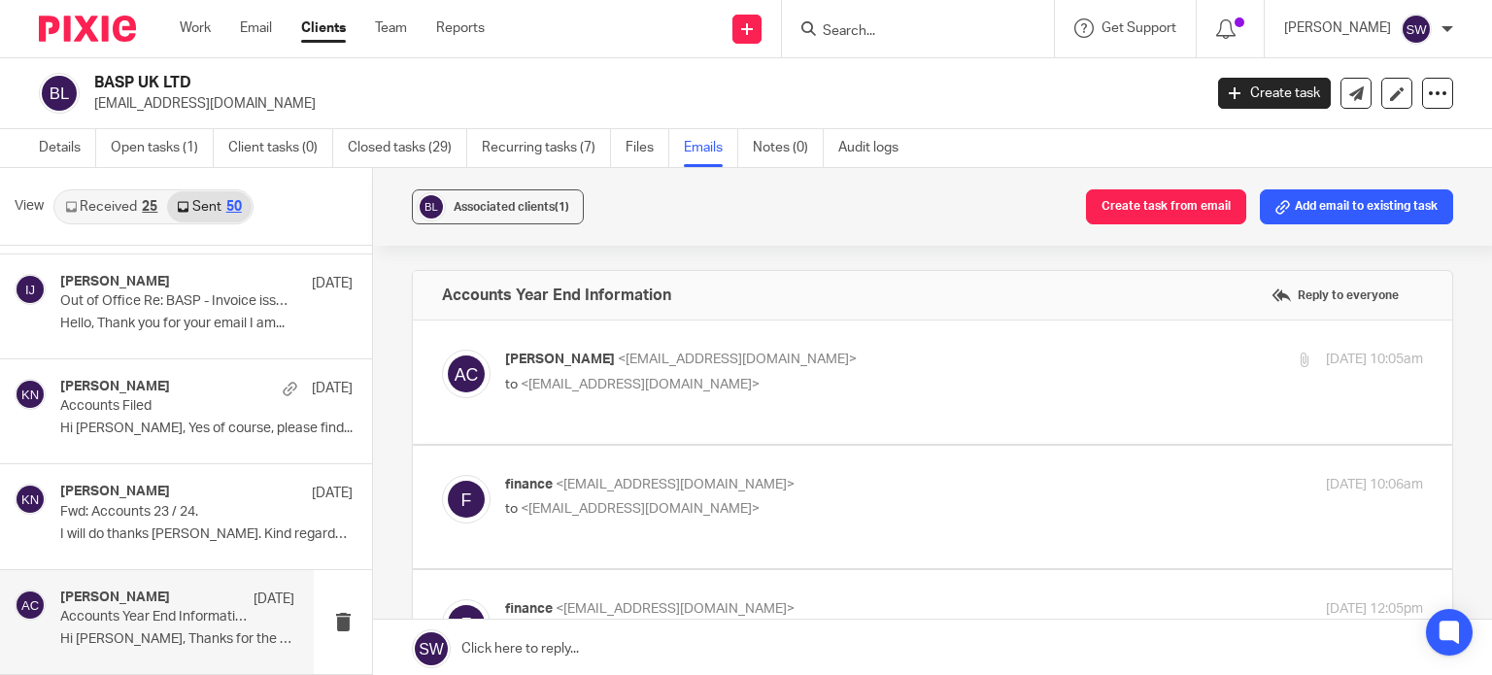
scroll to position [0, 0]
click at [828, 399] on label at bounding box center [932, 382] width 1039 height 123
click at [442, 350] on input "checkbox" at bounding box center [441, 349] width 1 height 1
checkbox input "true"
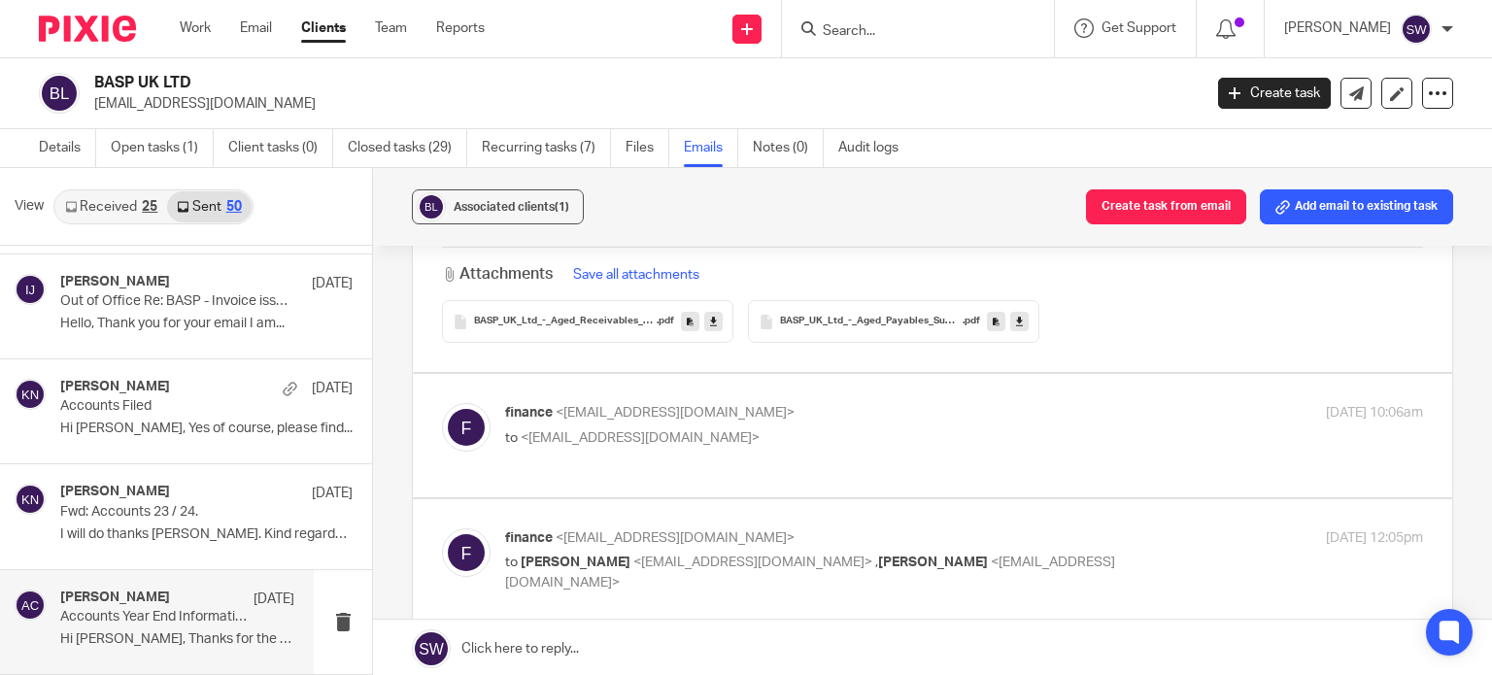
scroll to position [971, 0]
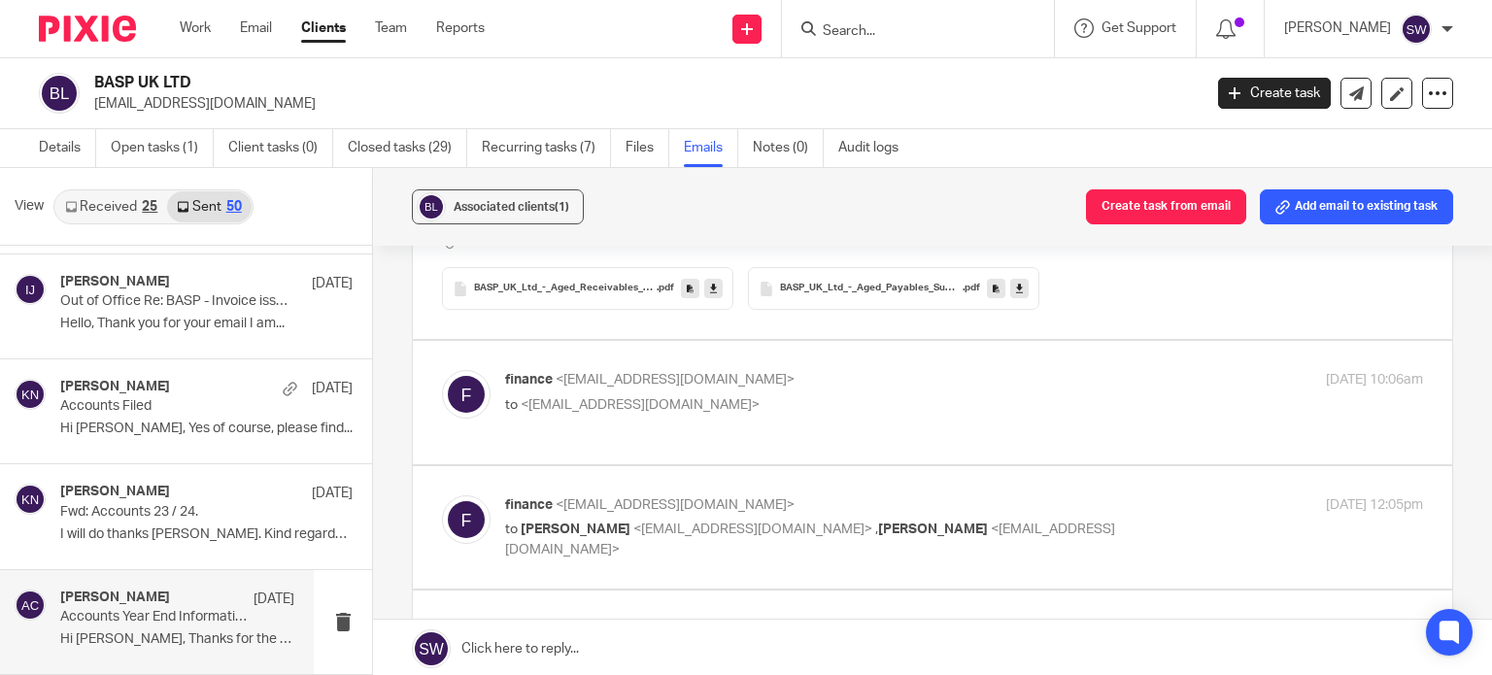
click at [851, 399] on p "to <a.craft@directpeak.co.uk>" at bounding box center [811, 405] width 612 height 20
checkbox input "true"
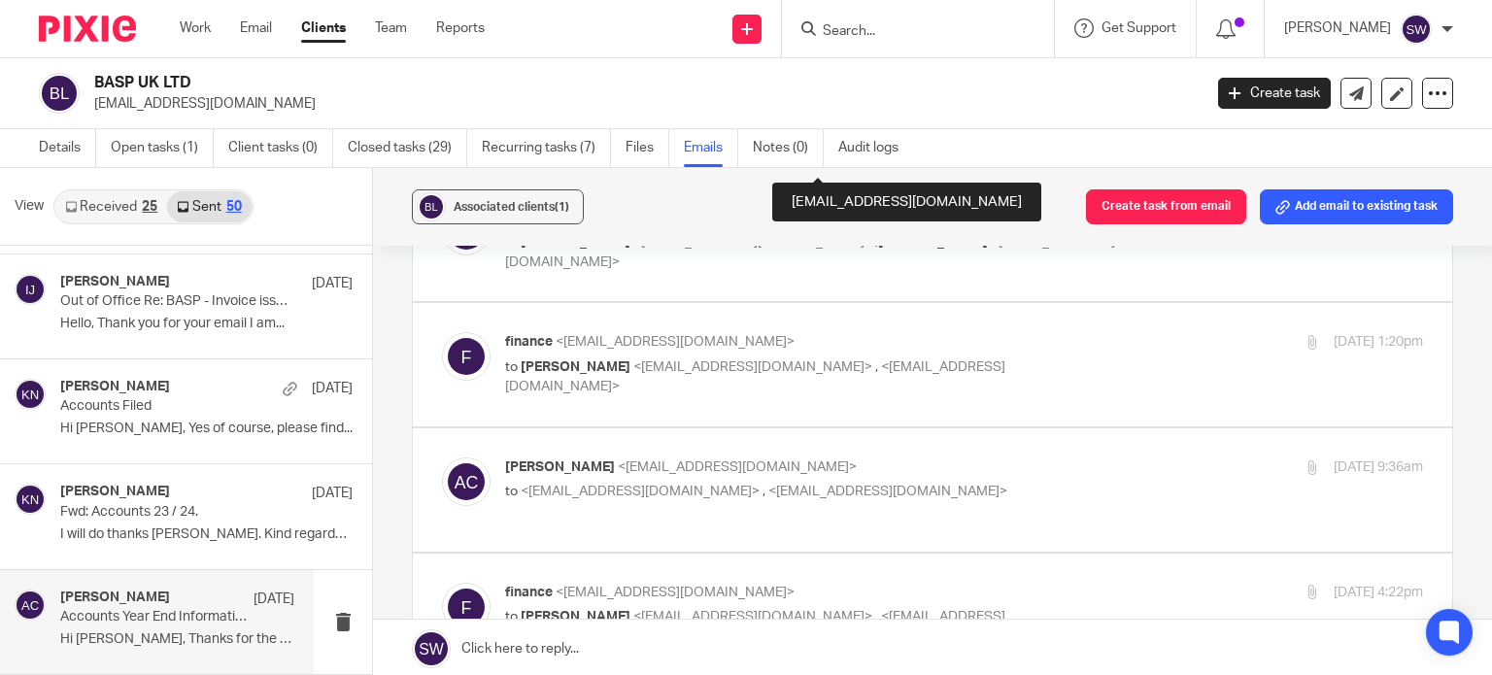
scroll to position [1651, 0]
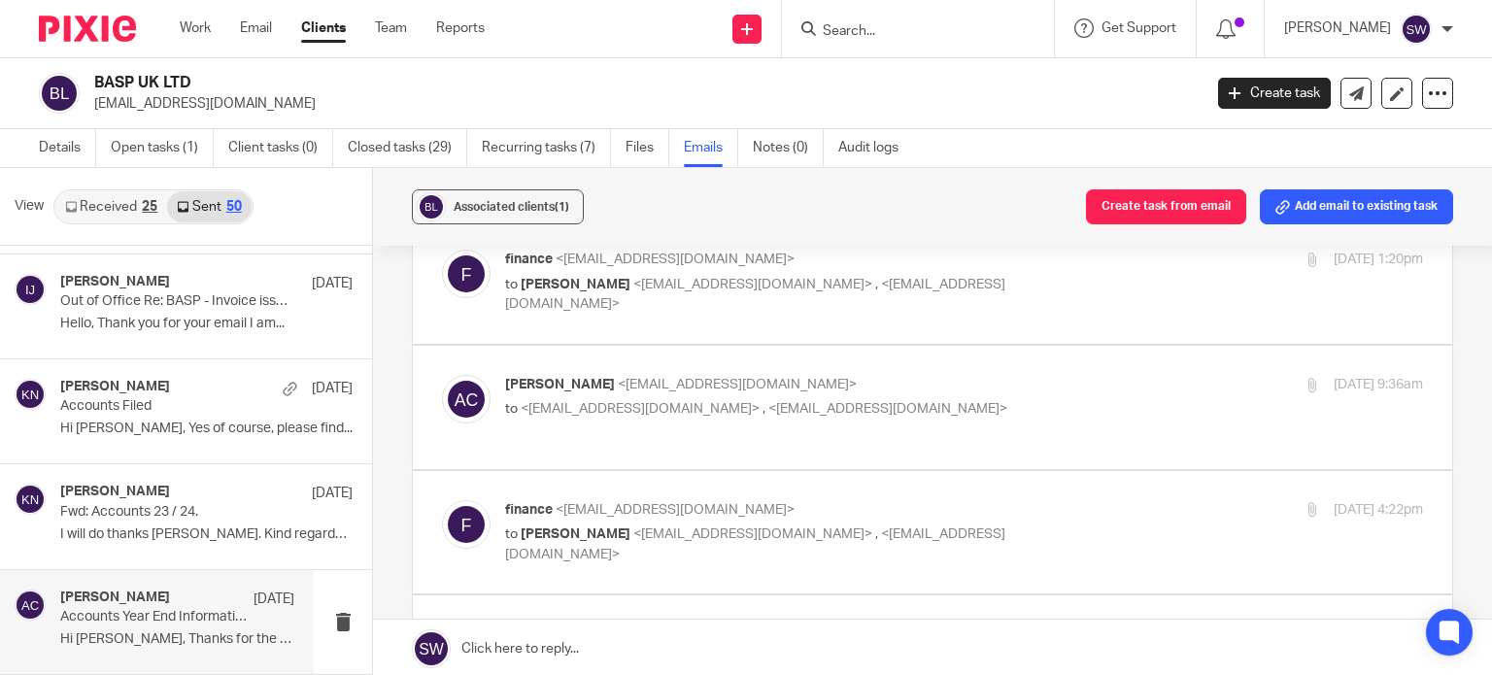
click at [862, 399] on p "to <finance@basp.org.uk> , <skipatrol@basp.org.uk>" at bounding box center [811, 409] width 612 height 20
checkbox input "true"
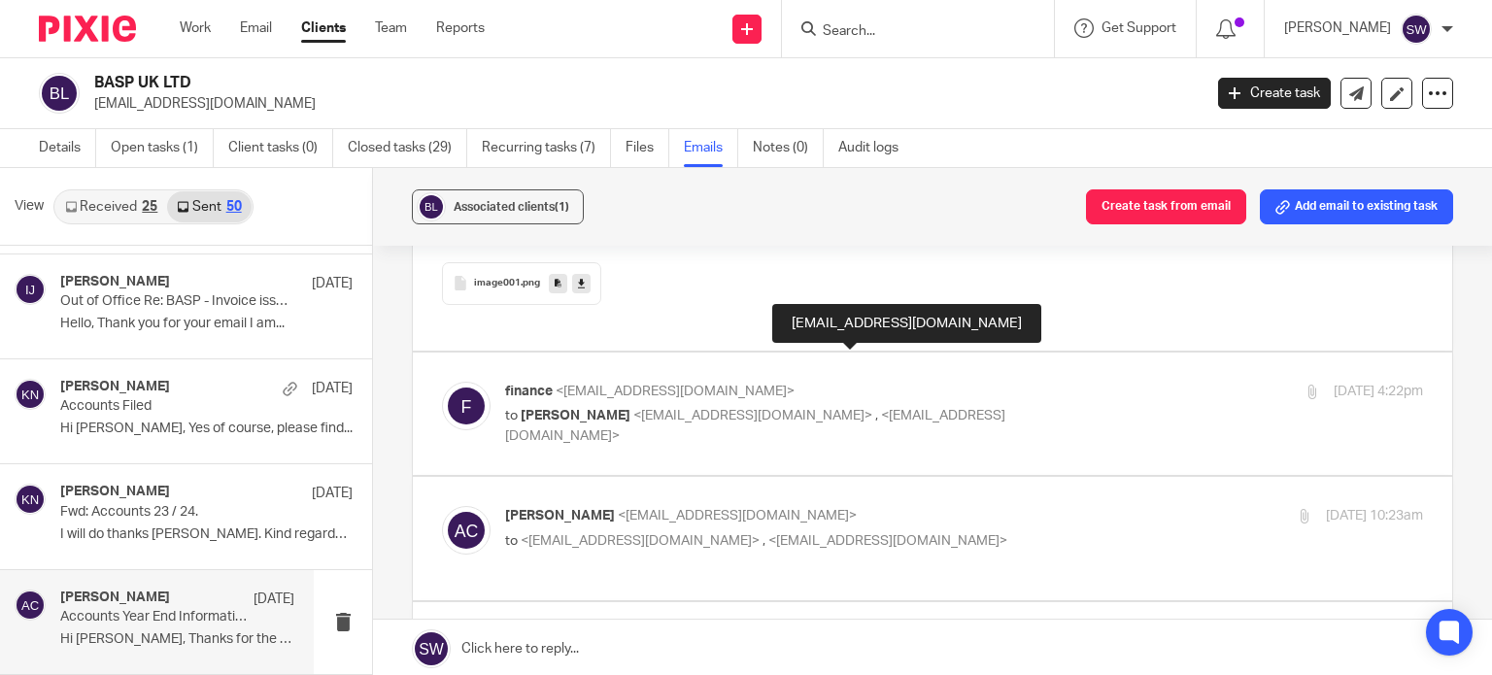
scroll to position [3011, 0]
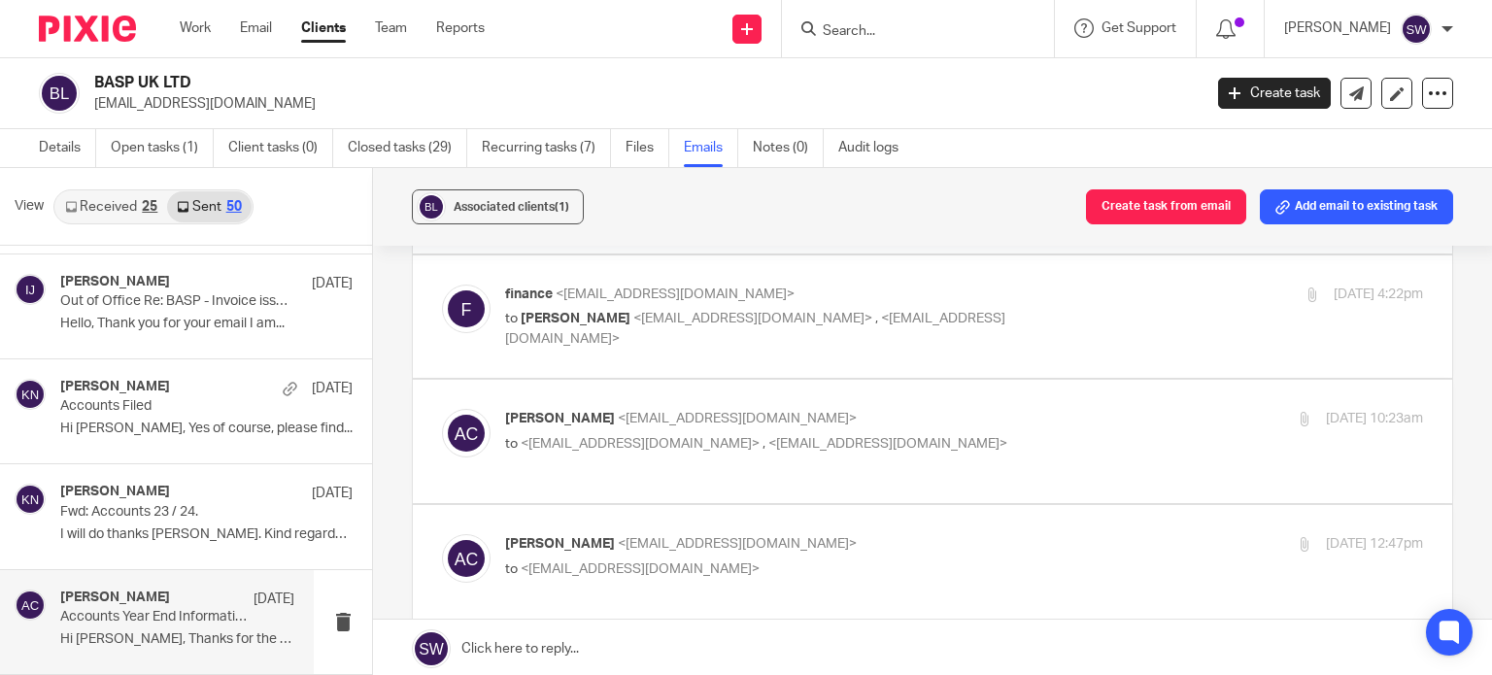
click at [882, 434] on p "to <finance@basp.org.uk> , <skipatrol@basp.org.uk>" at bounding box center [811, 444] width 612 height 20
checkbox input "true"
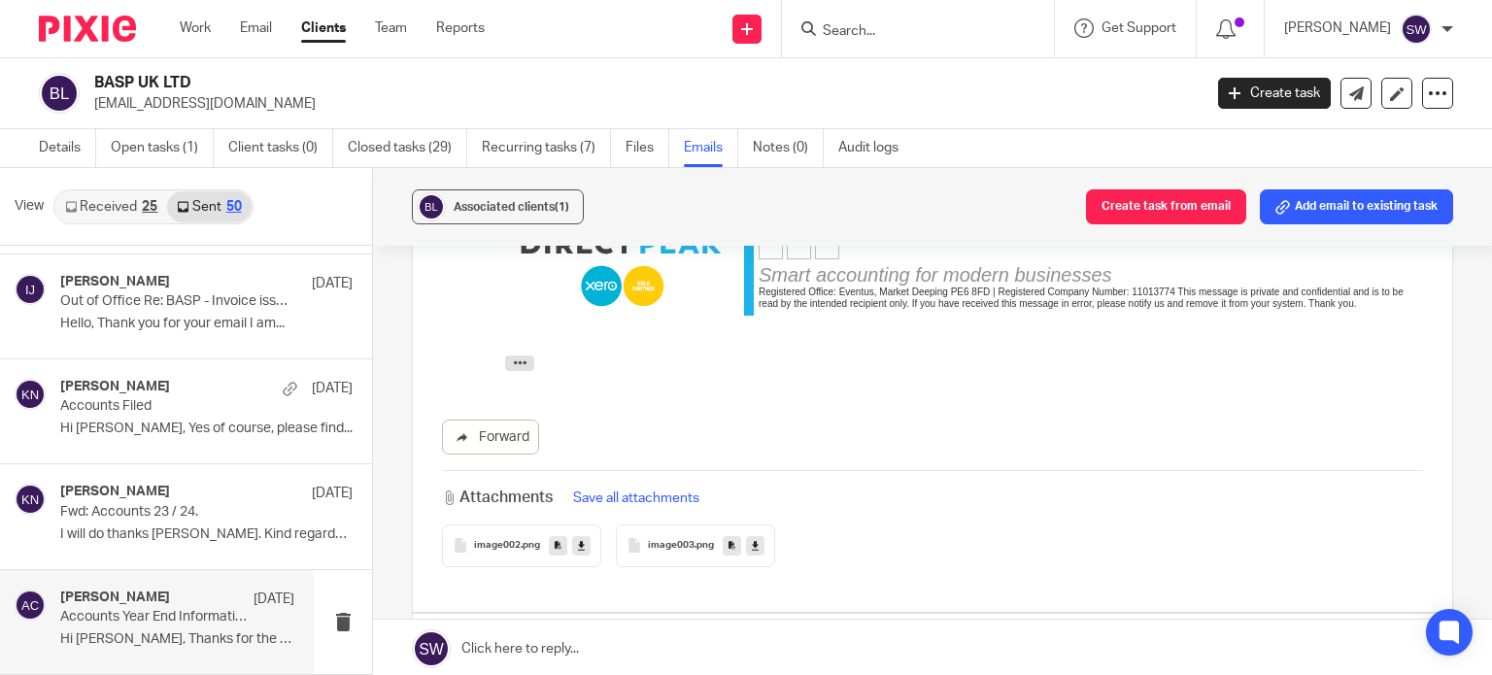
scroll to position [3692, 0]
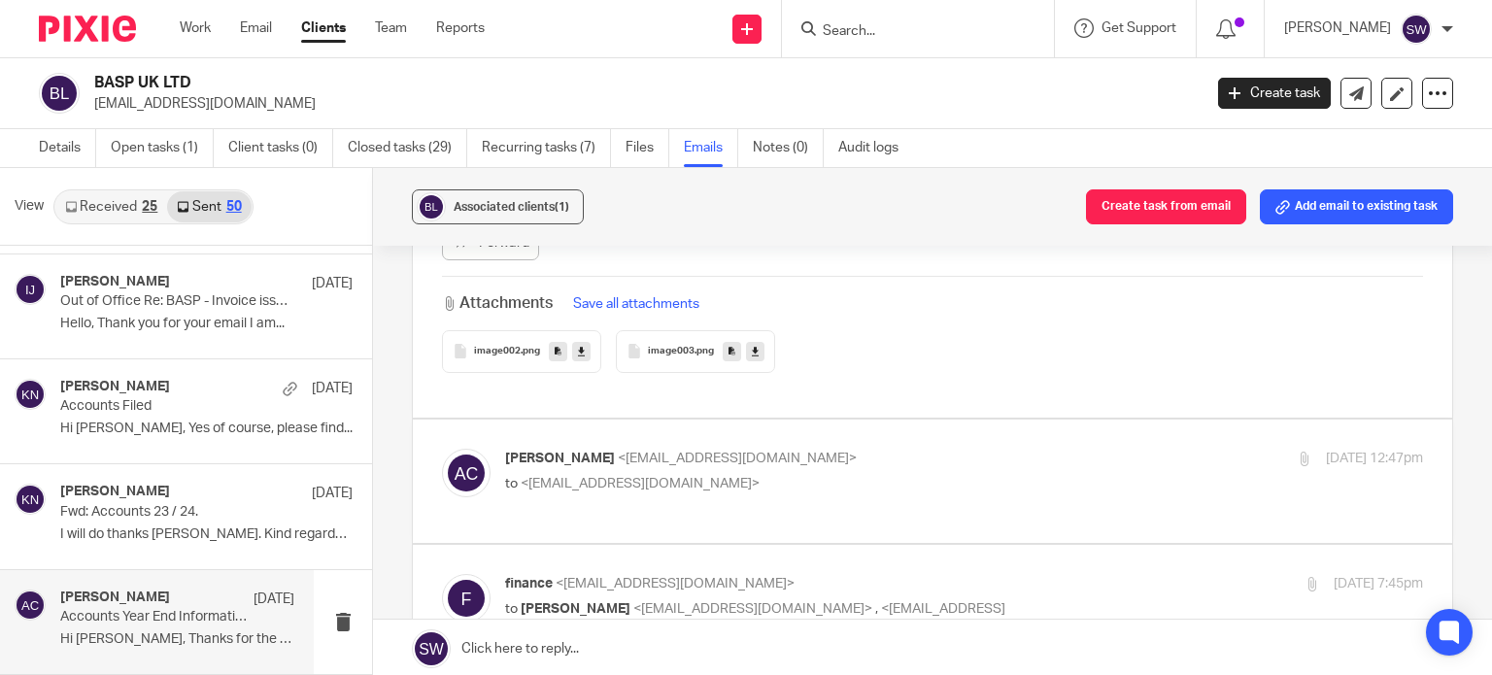
click at [895, 423] on label at bounding box center [932, 481] width 1039 height 123
click at [442, 448] on input "checkbox" at bounding box center [441, 448] width 1 height 1
checkbox input "true"
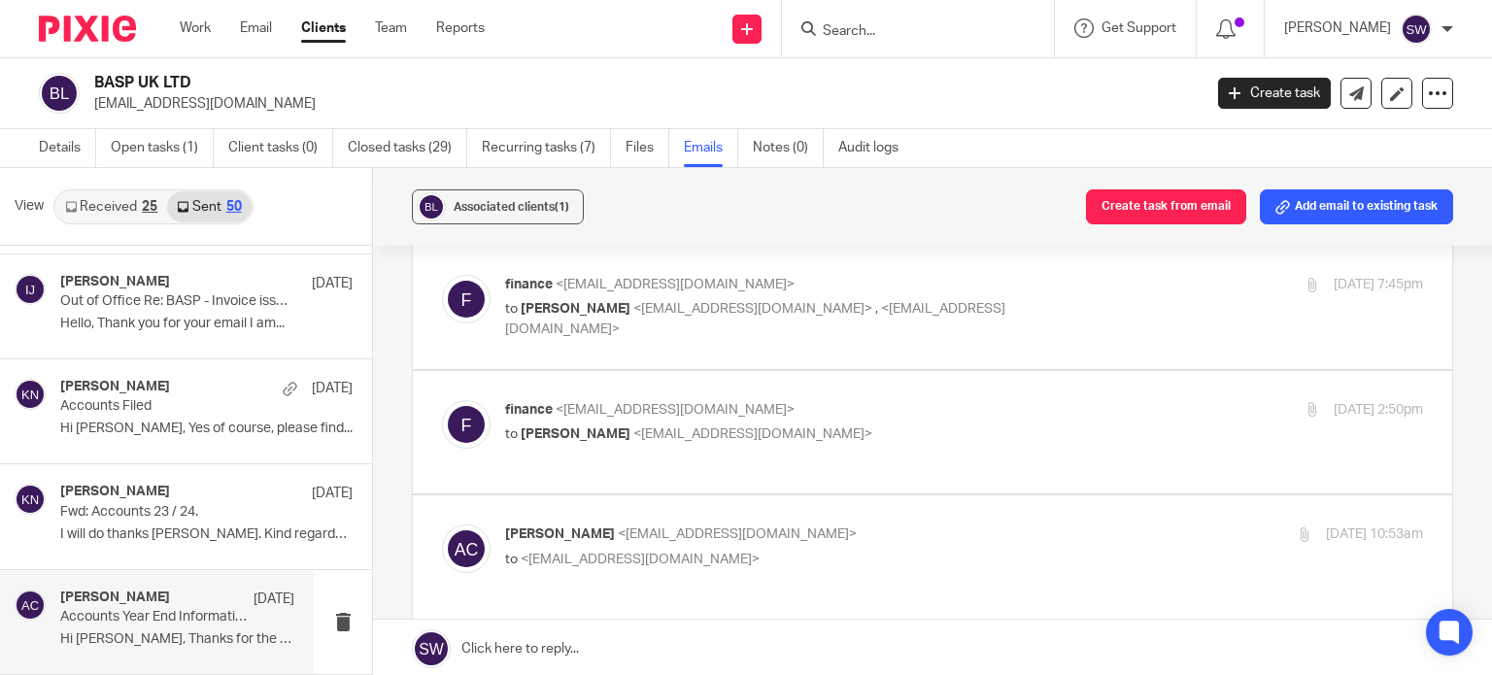
click at [892, 525] on p "Adam Craft <a.craft@directpeak.co.uk>" at bounding box center [811, 535] width 612 height 20
checkbox input "true"
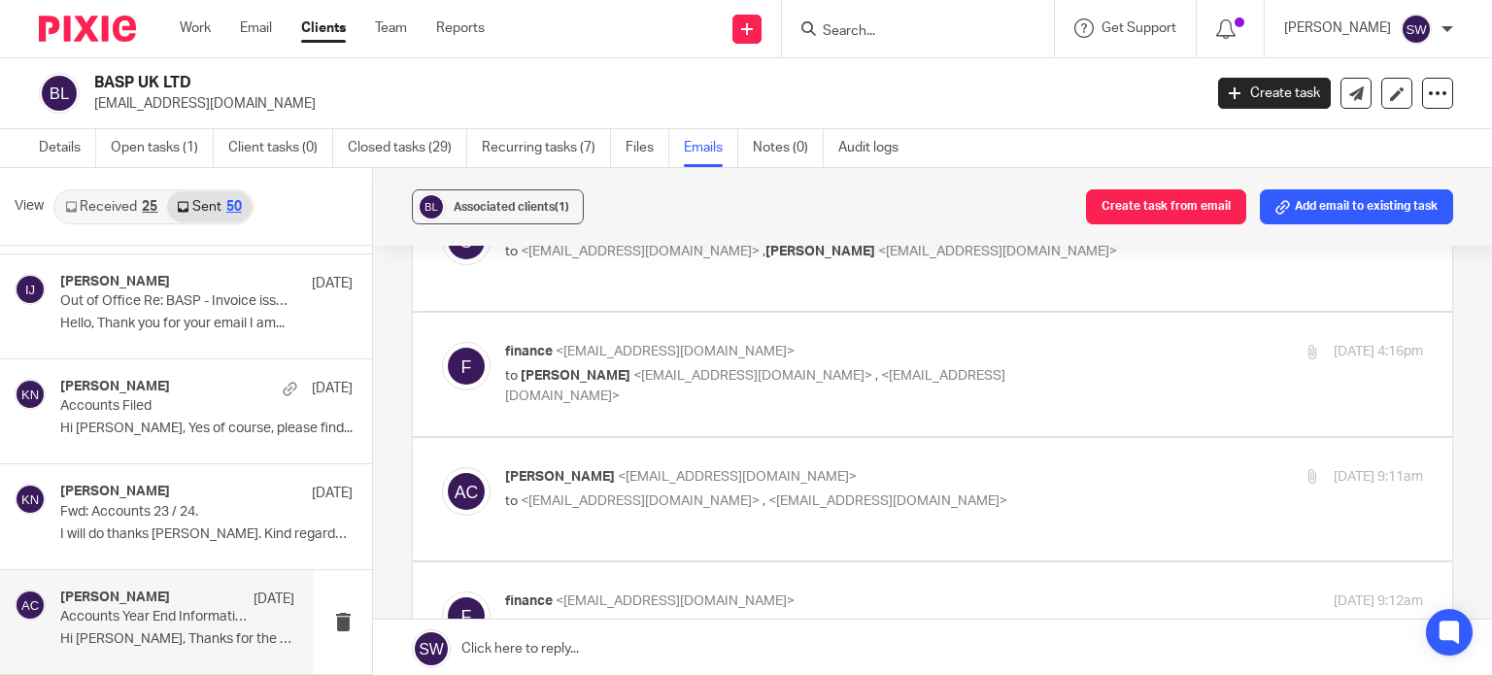
click at [909, 467] on p "Adam Craft <a.craft@directpeak.co.uk>" at bounding box center [811, 477] width 612 height 20
checkbox input "true"
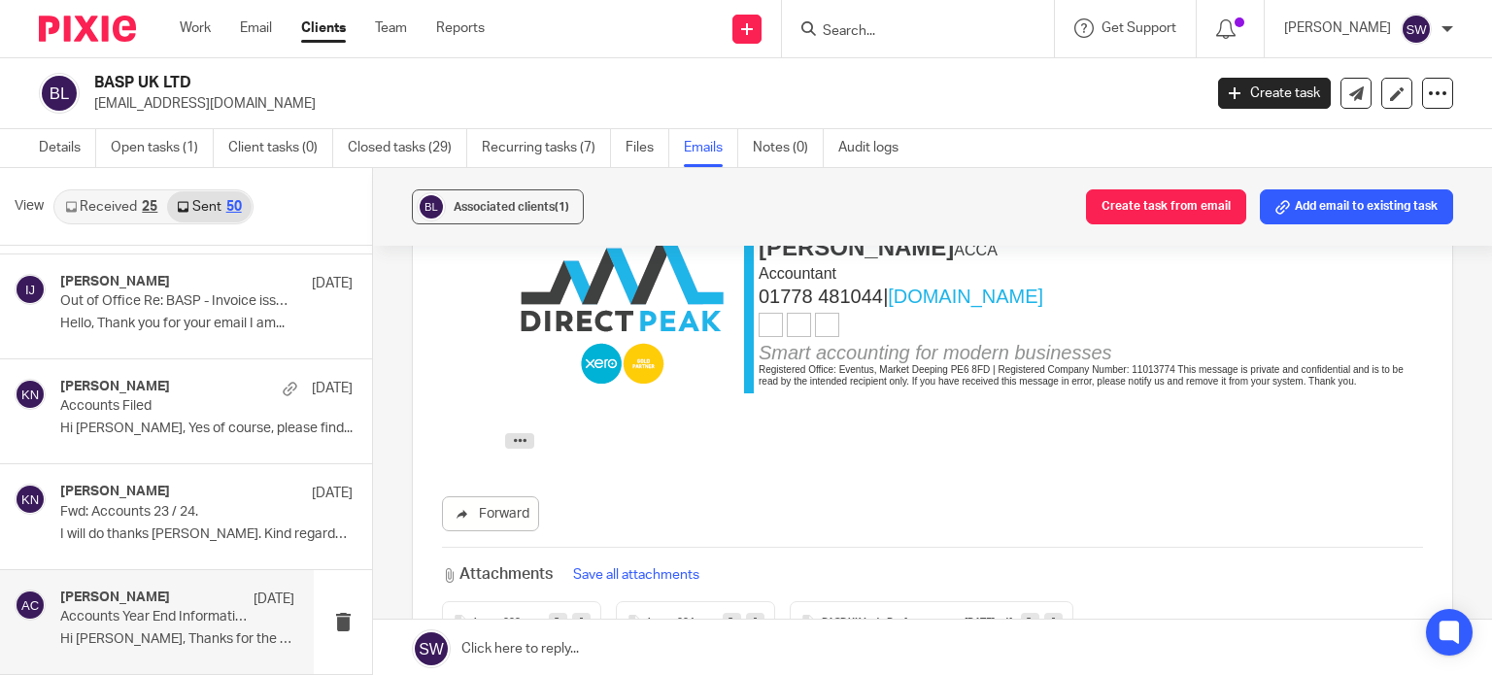
click at [1055, 615] on icon at bounding box center [1053, 622] width 7 height 15
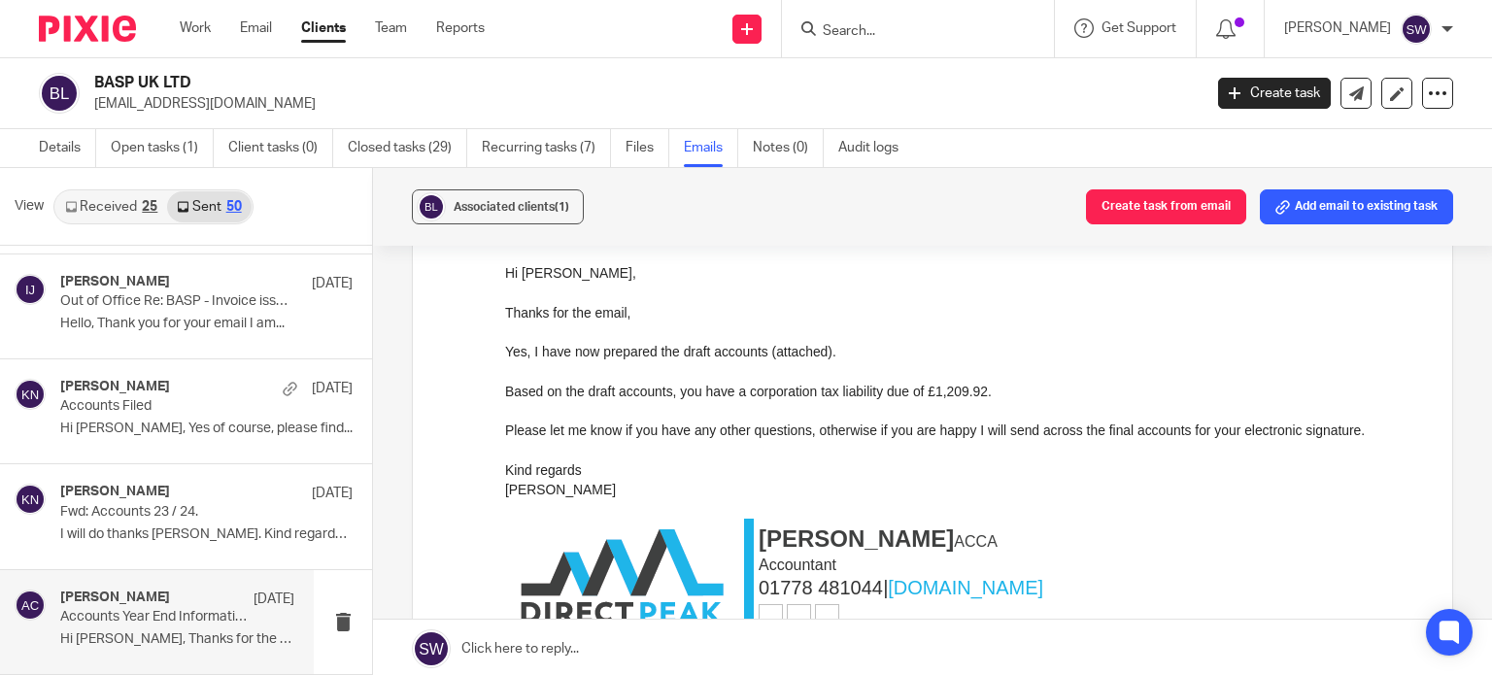
scroll to position [6217, 0]
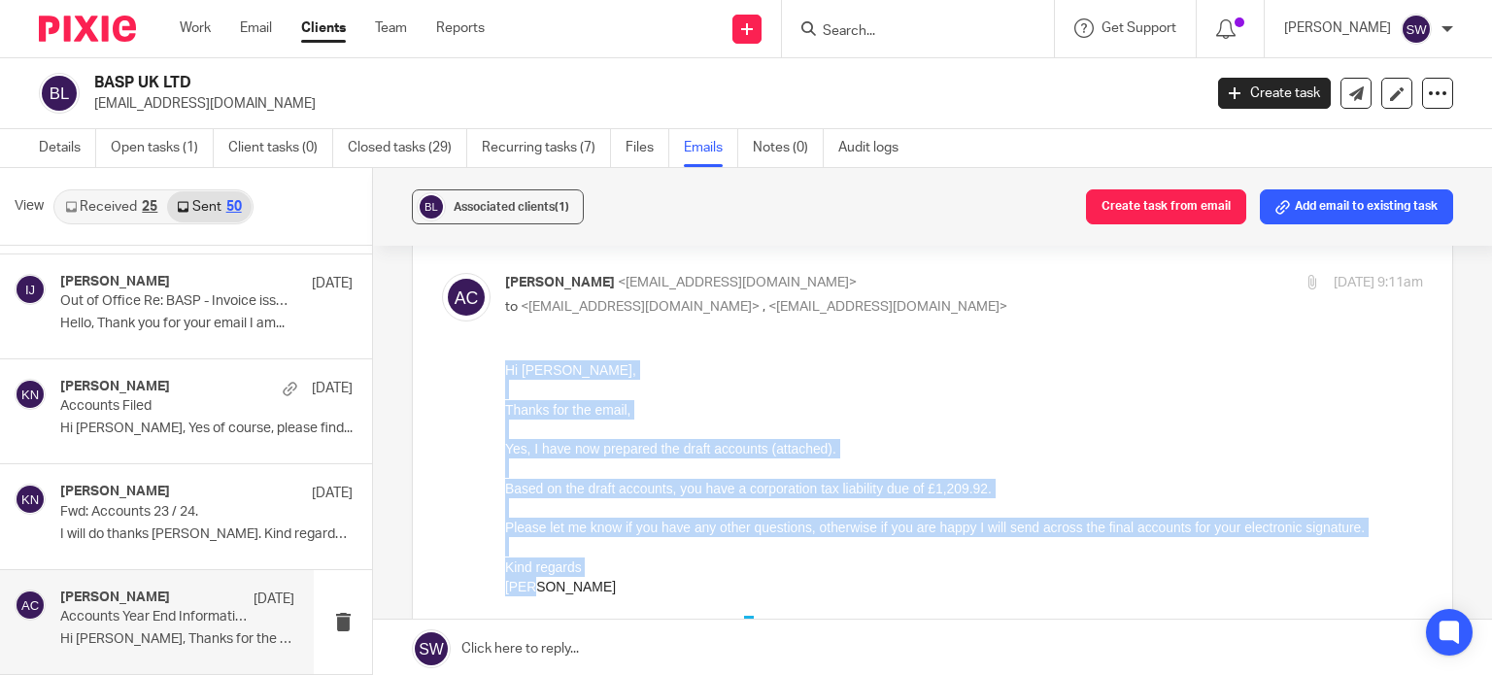
drag, startPoint x: 541, startPoint y: 584, endPoint x: 507, endPoint y: 369, distance: 217.4
click at [507, 369] on div "Hi Heather, Thanks for the email, Yes, I have now prepared the draft accounts (…" at bounding box center [964, 580] width 918 height 442
copy div "Hi Heather, Thanks for the email, Yes, I have now prepared the draft accounts (…"
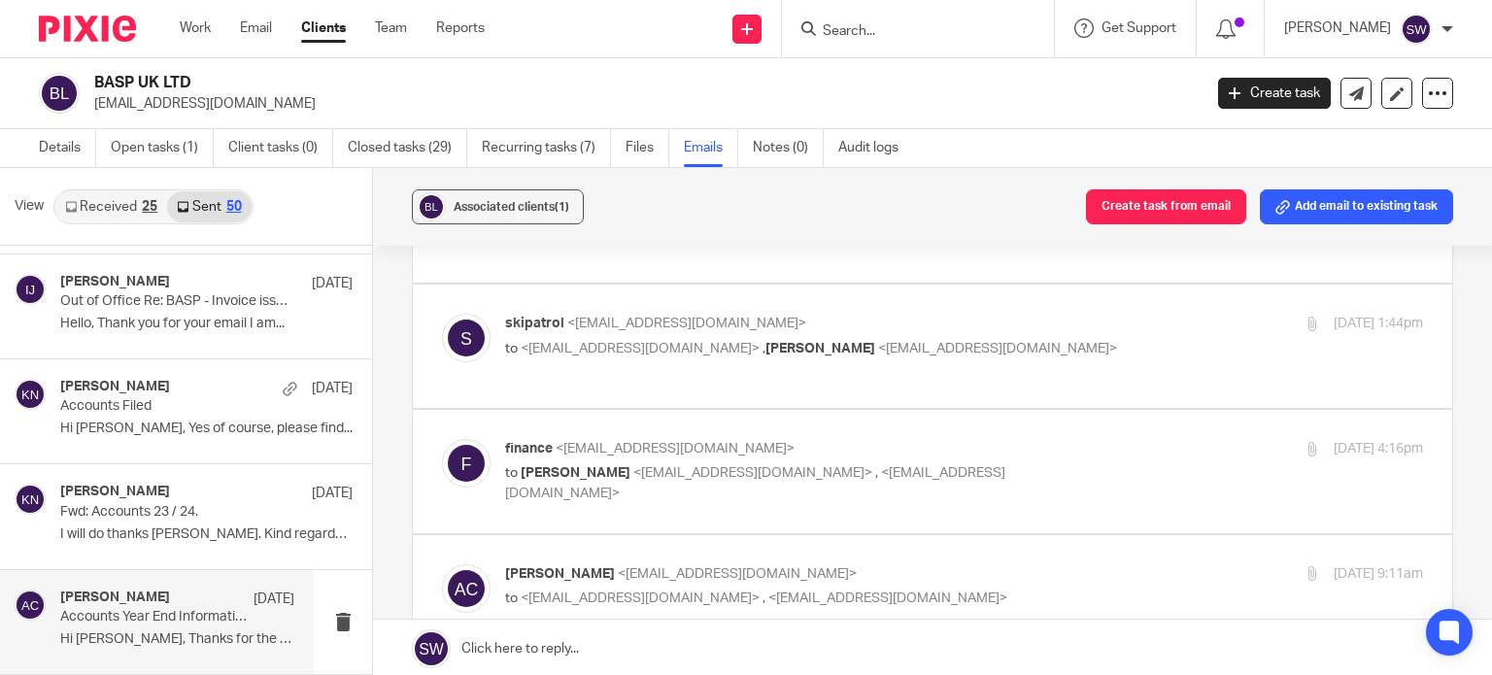
scroll to position [6023, 0]
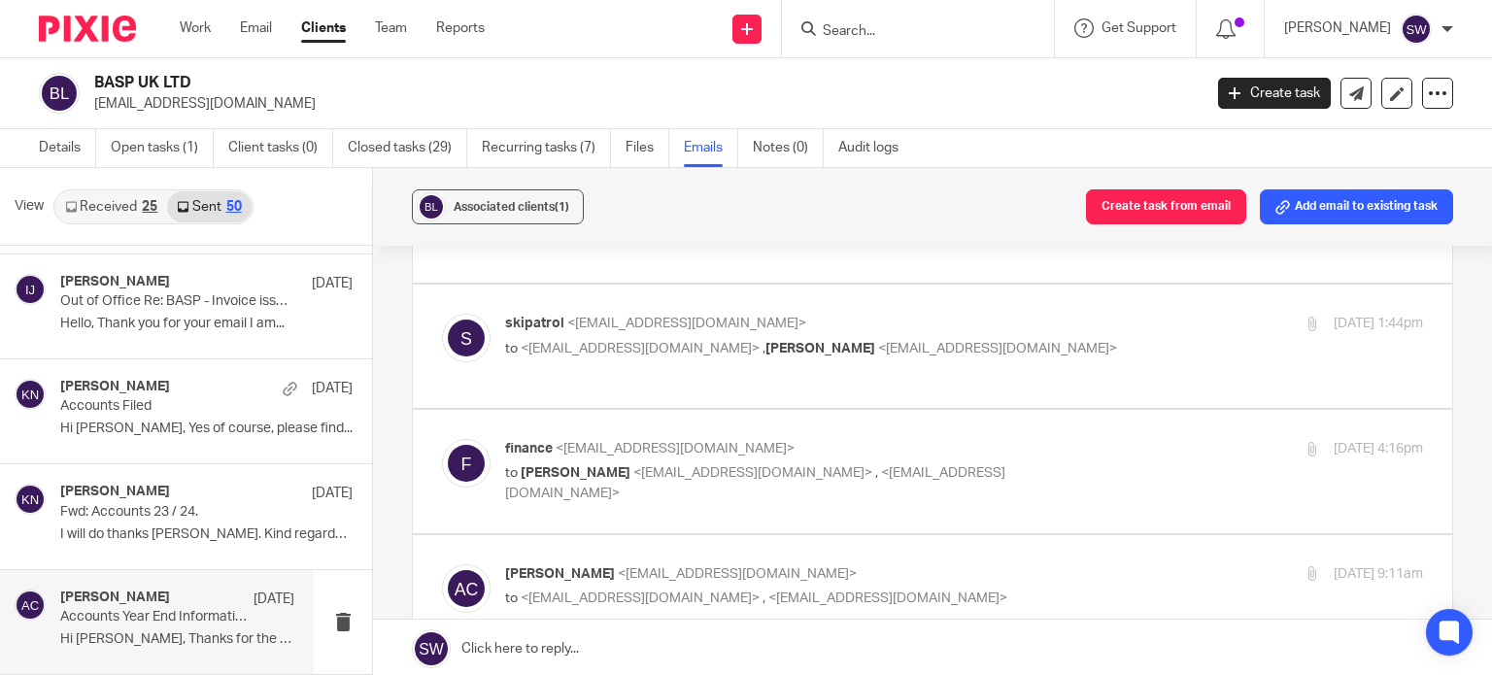
scroll to position [5829, 0]
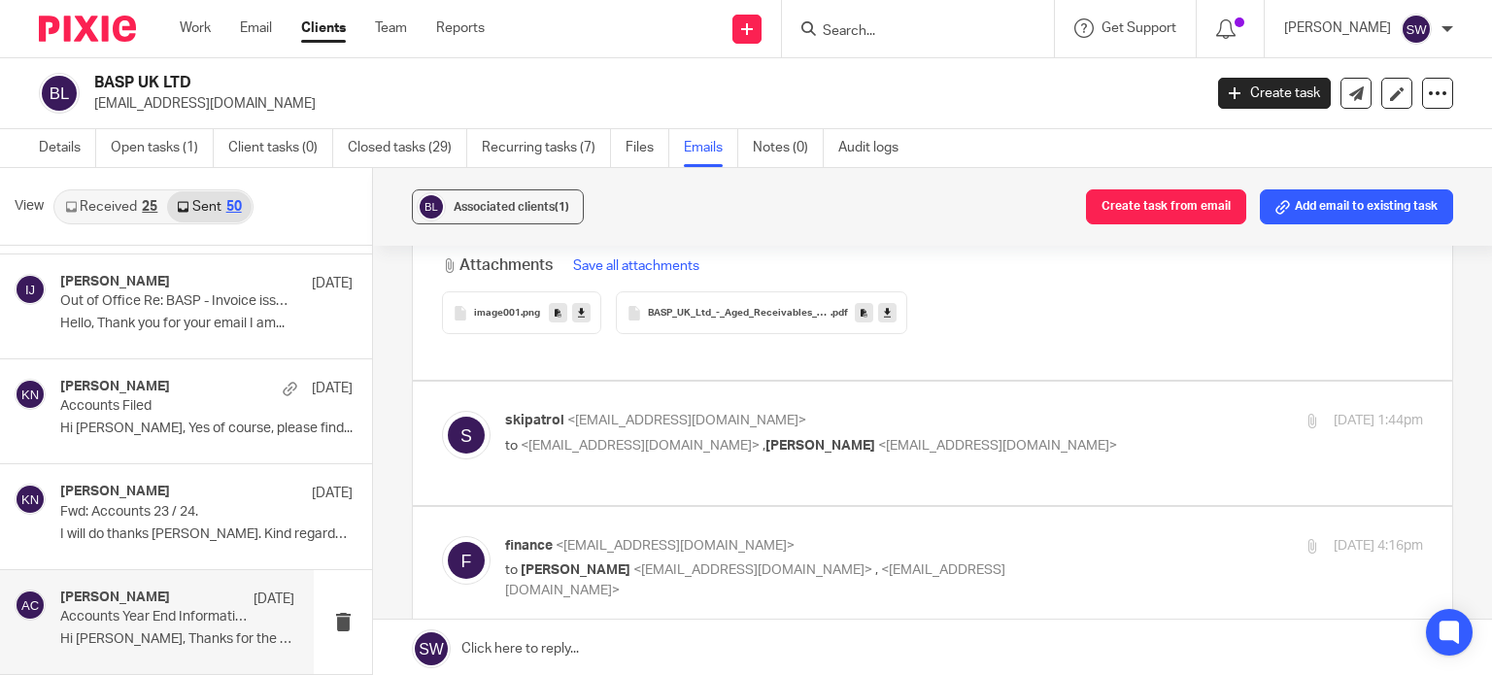
click at [997, 411] on p "skipatrol <skipatrol@basp.org.uk>" at bounding box center [811, 421] width 612 height 20
checkbox input "true"
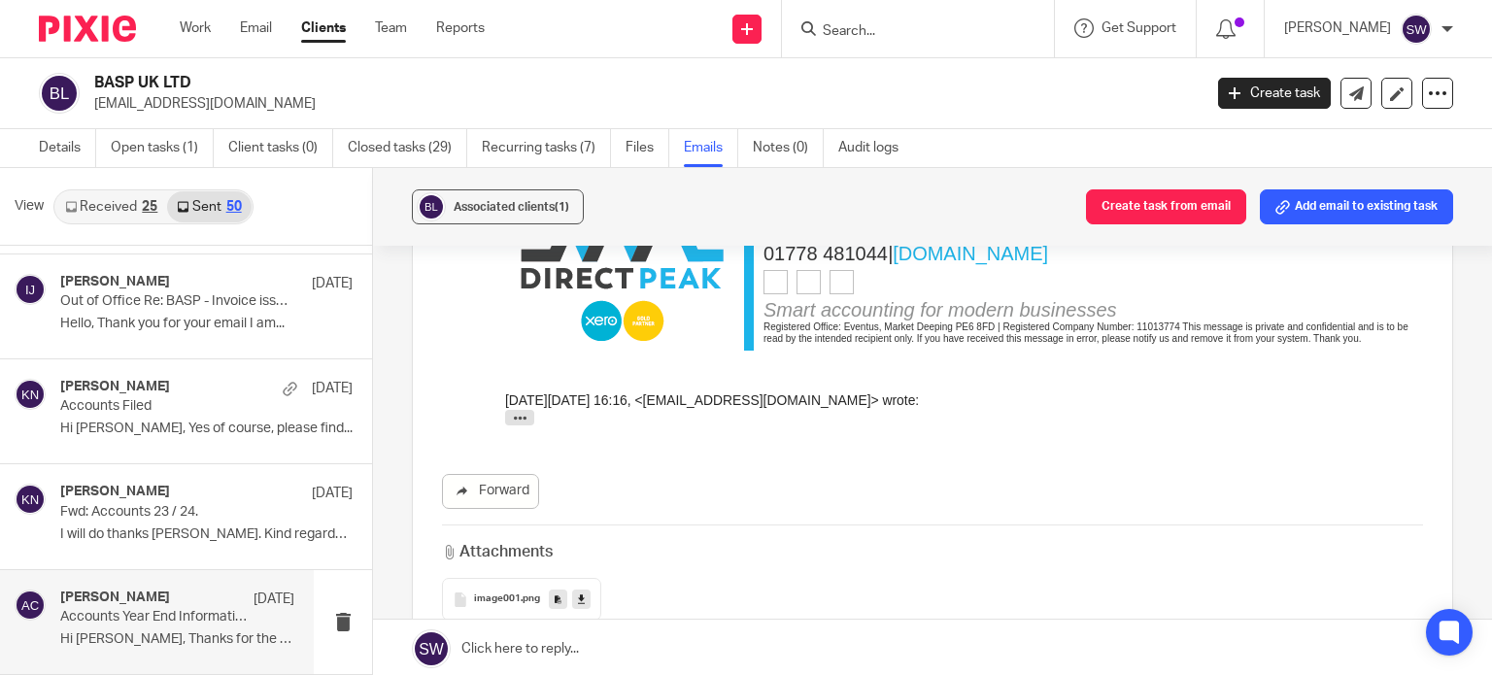
scroll to position [10006, 0]
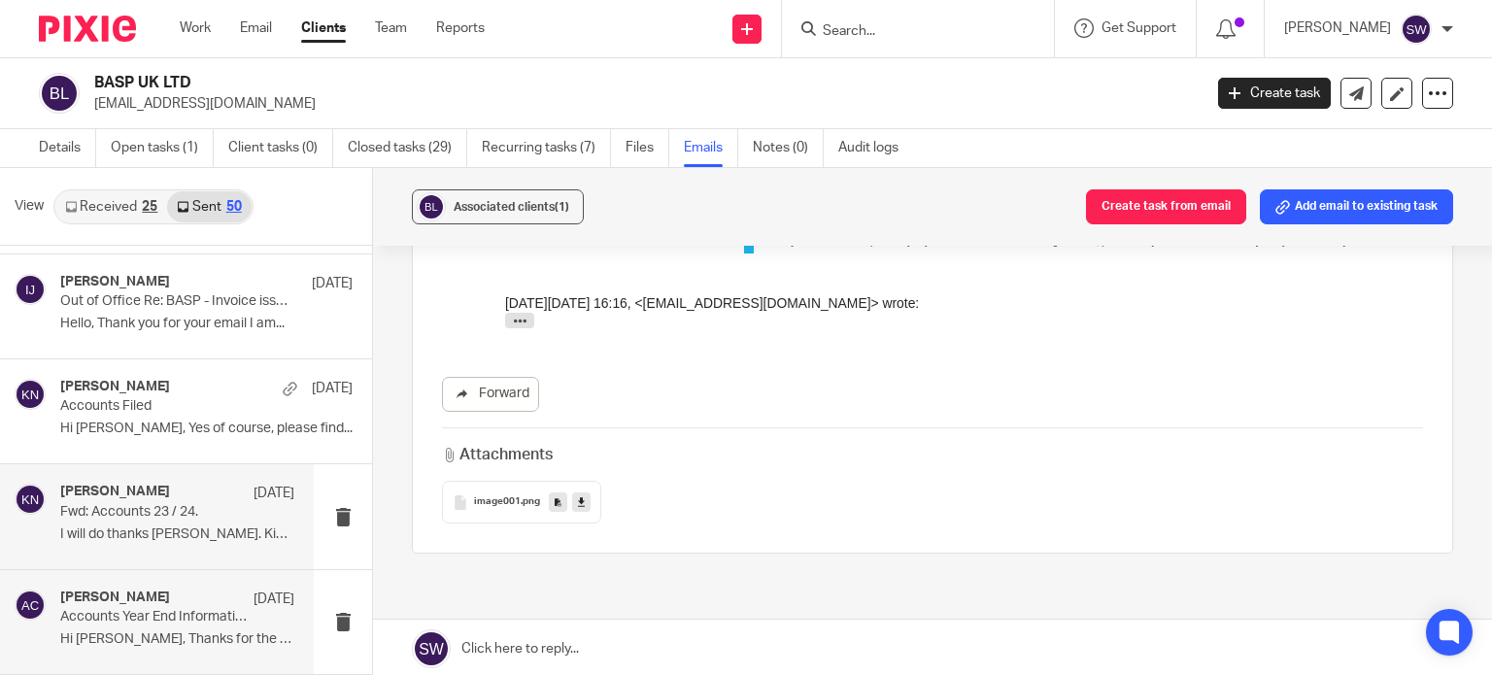
click at [85, 531] on p "I will do thanks Bobby. Kind regards ..." at bounding box center [177, 535] width 234 height 17
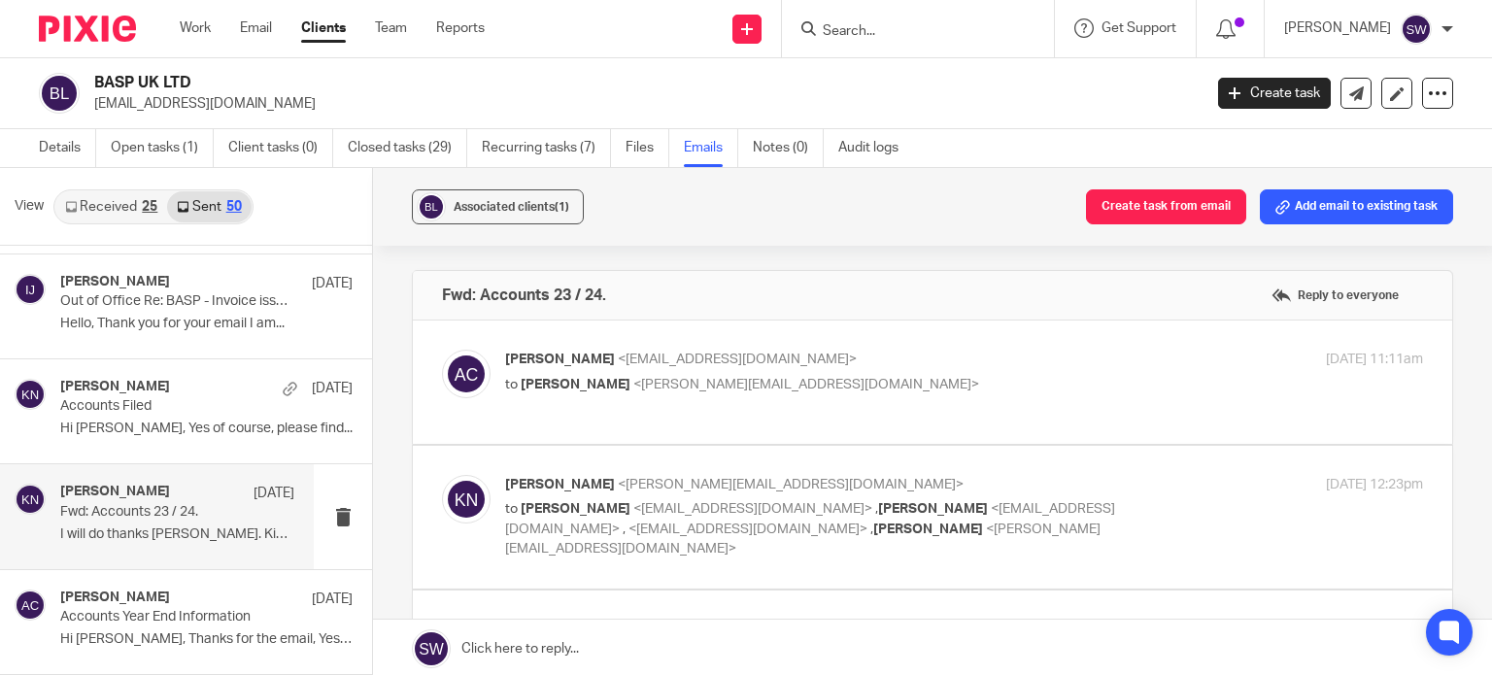
scroll to position [0, 0]
click at [1142, 497] on div "Karl Newman <k.newman@directpeak.co.uk> to Robert Williamson <bobbywilliamson@t…" at bounding box center [964, 517] width 918 height 85
checkbox input "true"
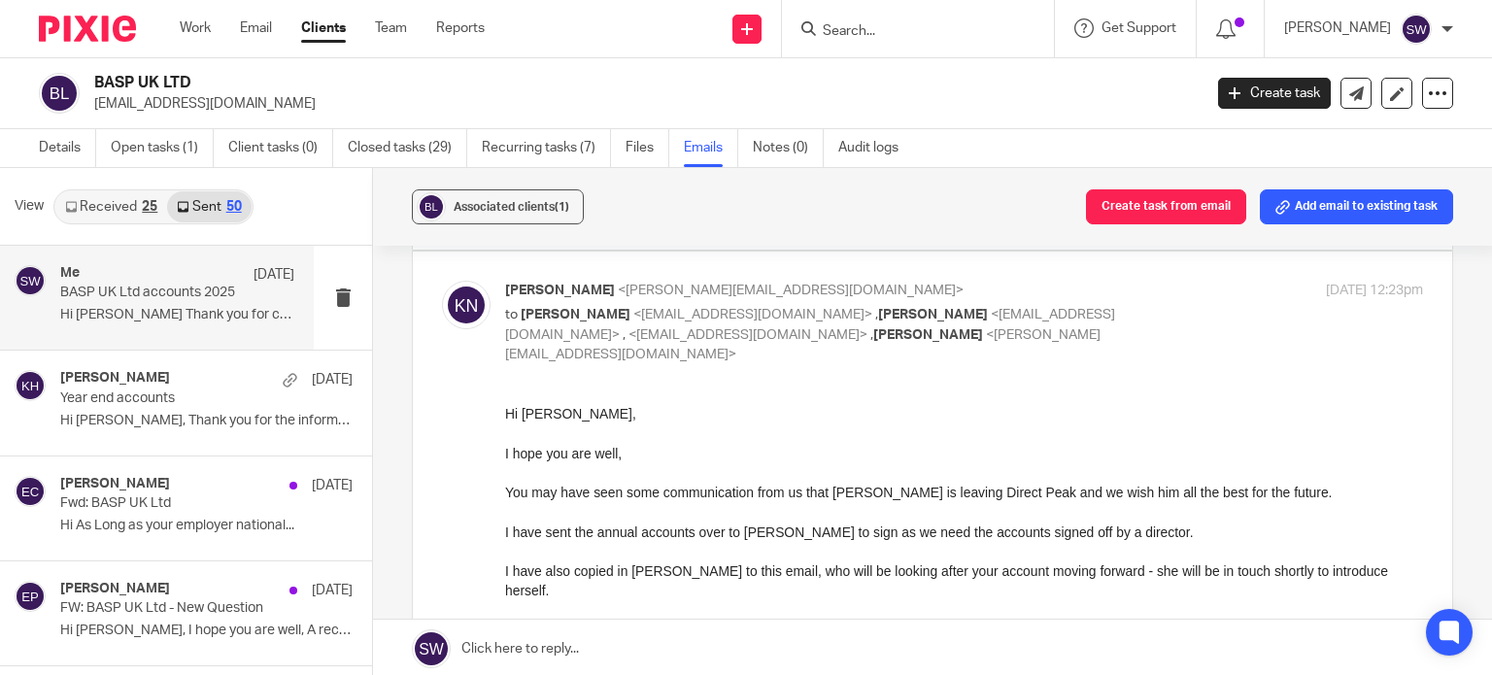
click at [203, 303] on div "Me 11 Aug BASP UK Ltd accounts 2025 Hi Heather Thank you for completing the..." at bounding box center [177, 297] width 234 height 65
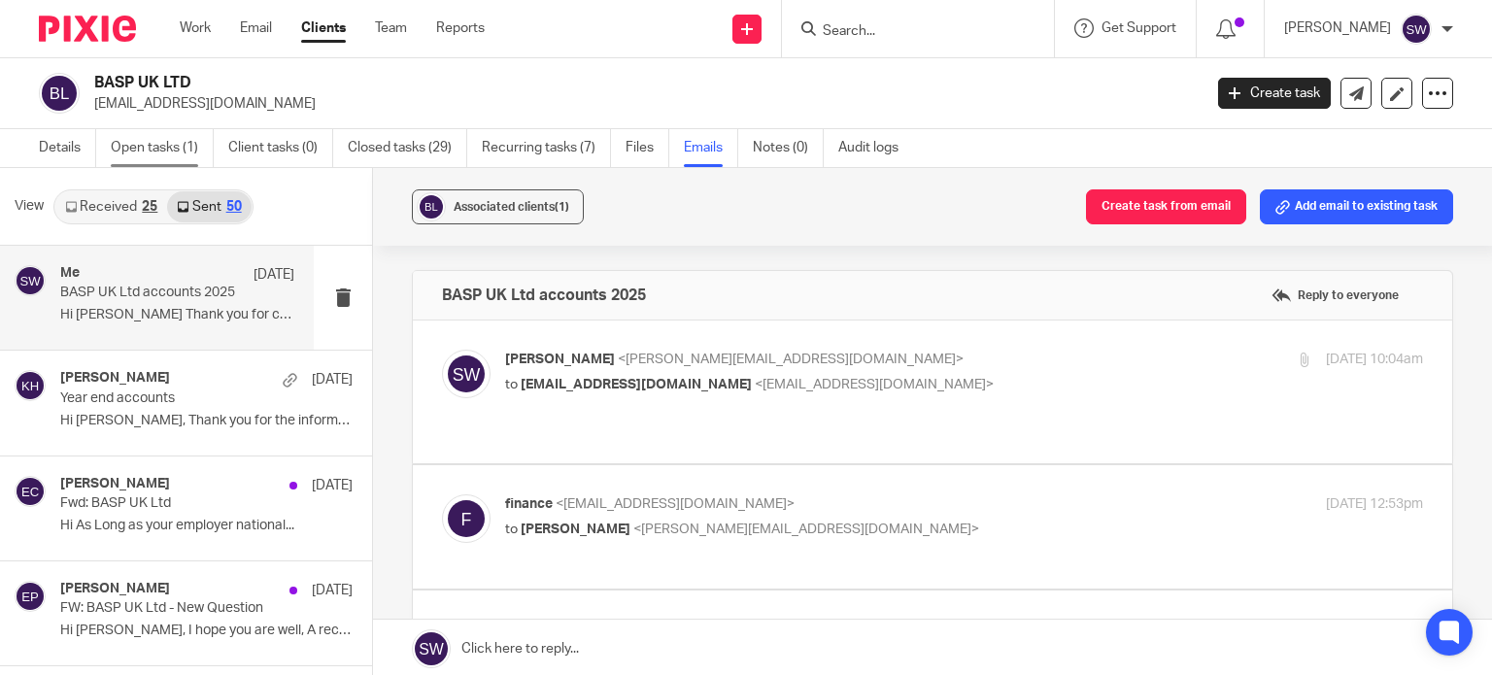
click at [163, 147] on link "Open tasks (1)" at bounding box center [162, 148] width 103 height 38
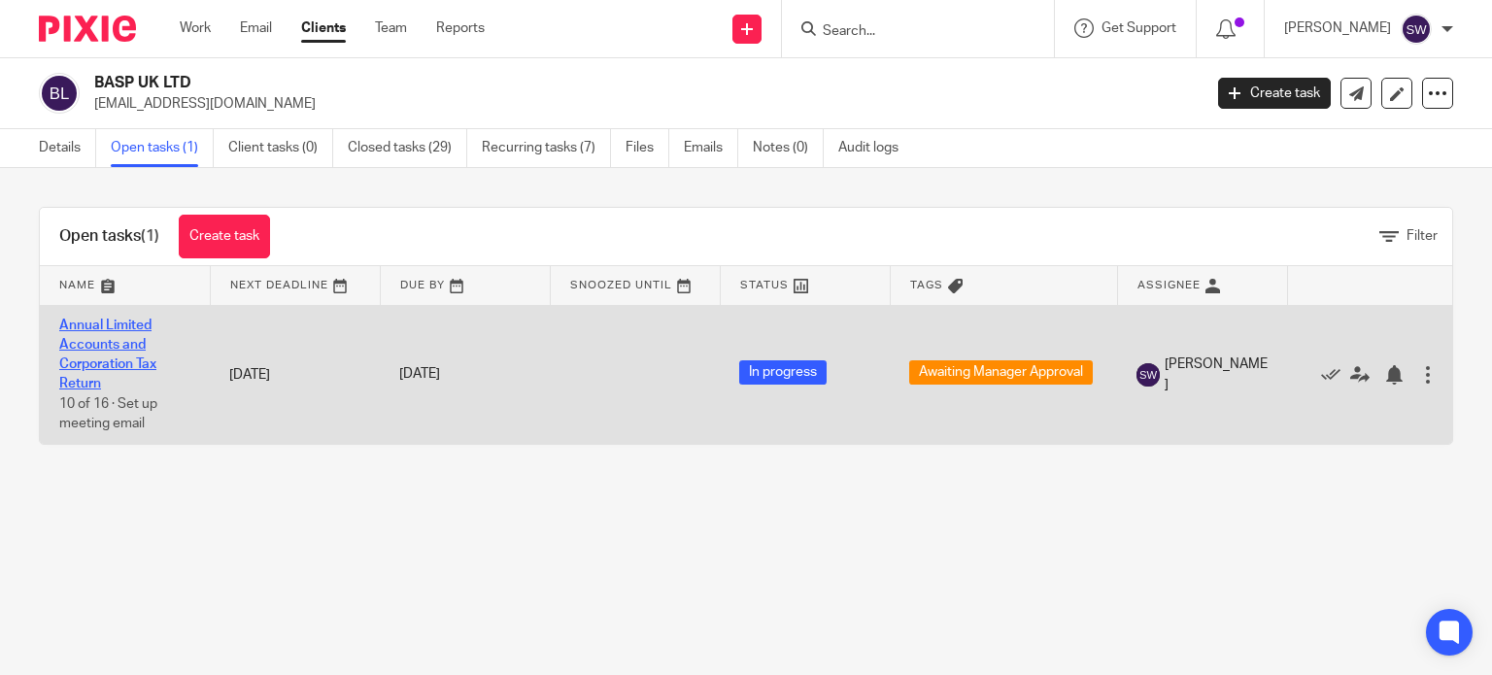
click at [92, 329] on link "Annual Limited Accounts and Corporation Tax Return" at bounding box center [107, 355] width 97 height 73
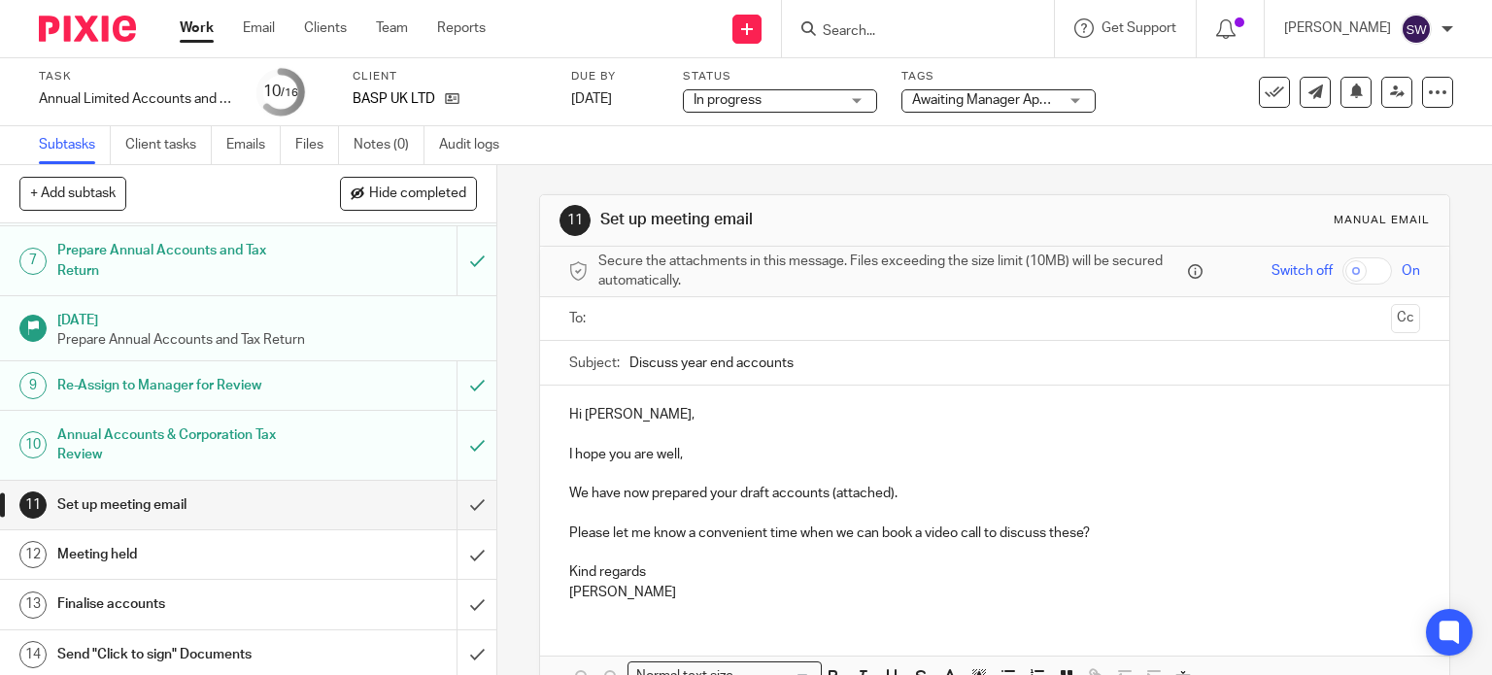
scroll to position [389, 0]
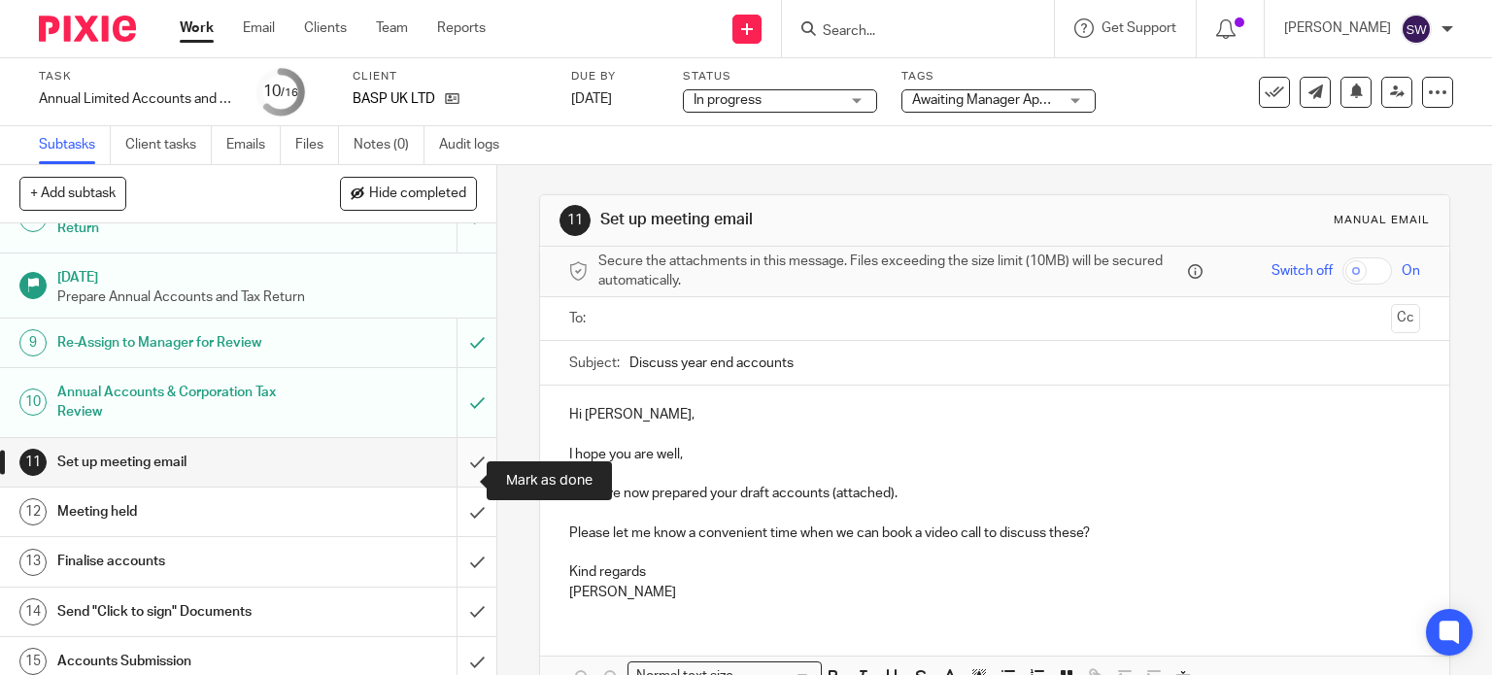
click at [459, 481] on input "submit" at bounding box center [248, 462] width 496 height 49
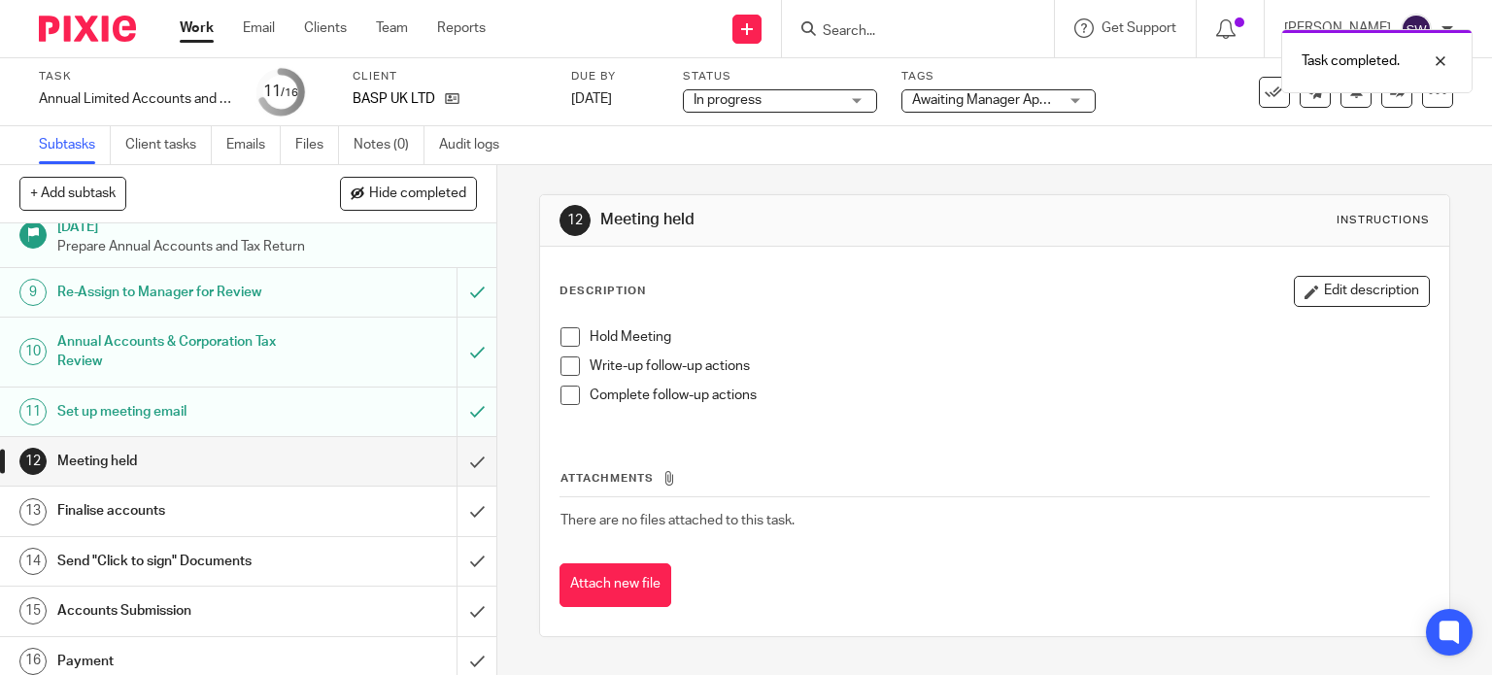
scroll to position [466, 0]
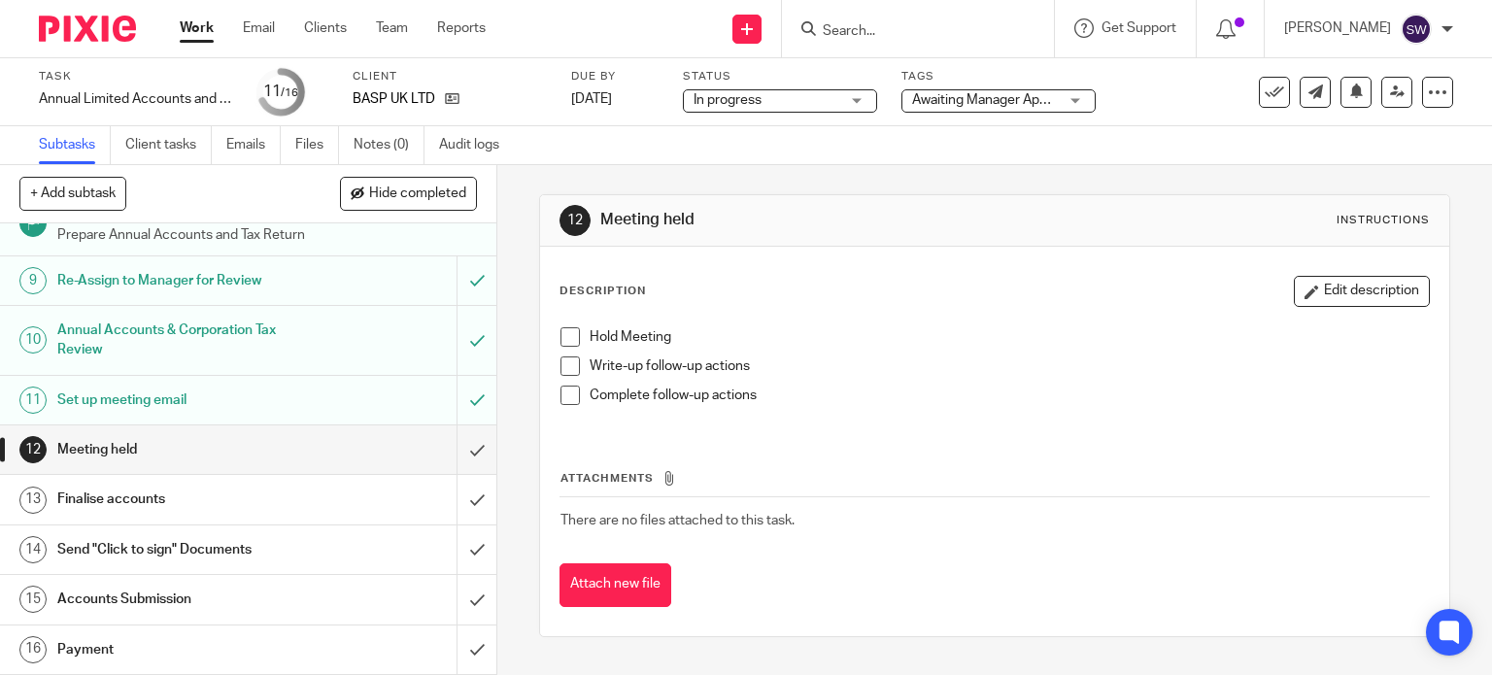
click at [952, 105] on span "Awaiting Manager Approval" at bounding box center [994, 100] width 164 height 14
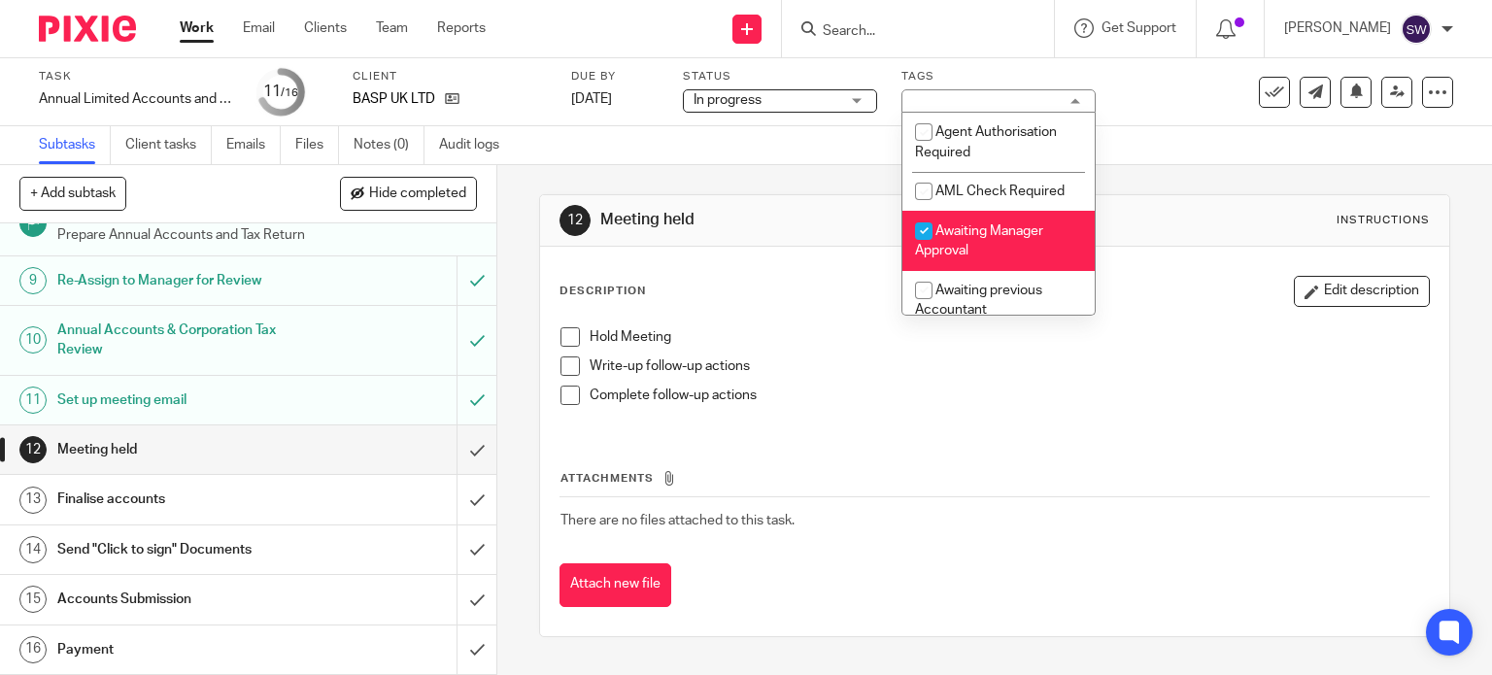
click at [953, 235] on span "Awaiting Manager Approval" at bounding box center [979, 241] width 128 height 34
checkbox input "false"
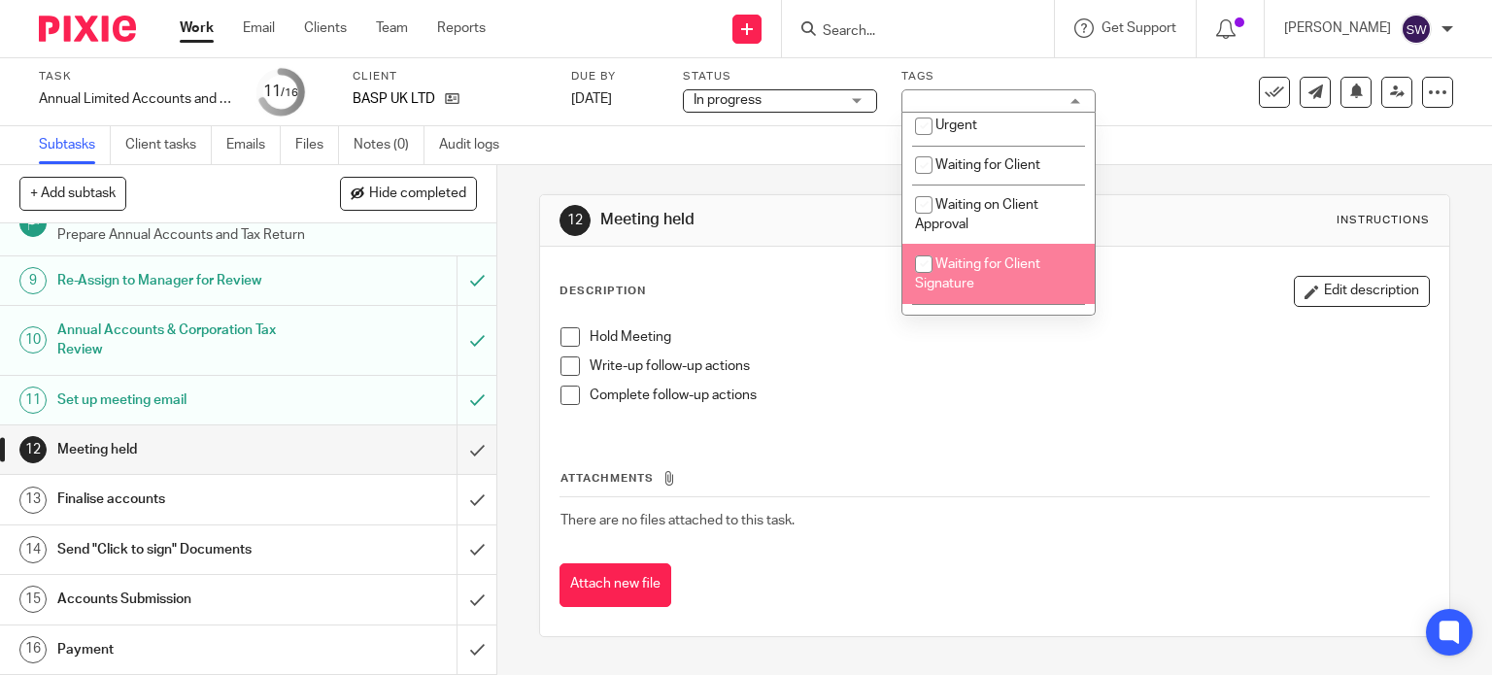
scroll to position [605, 0]
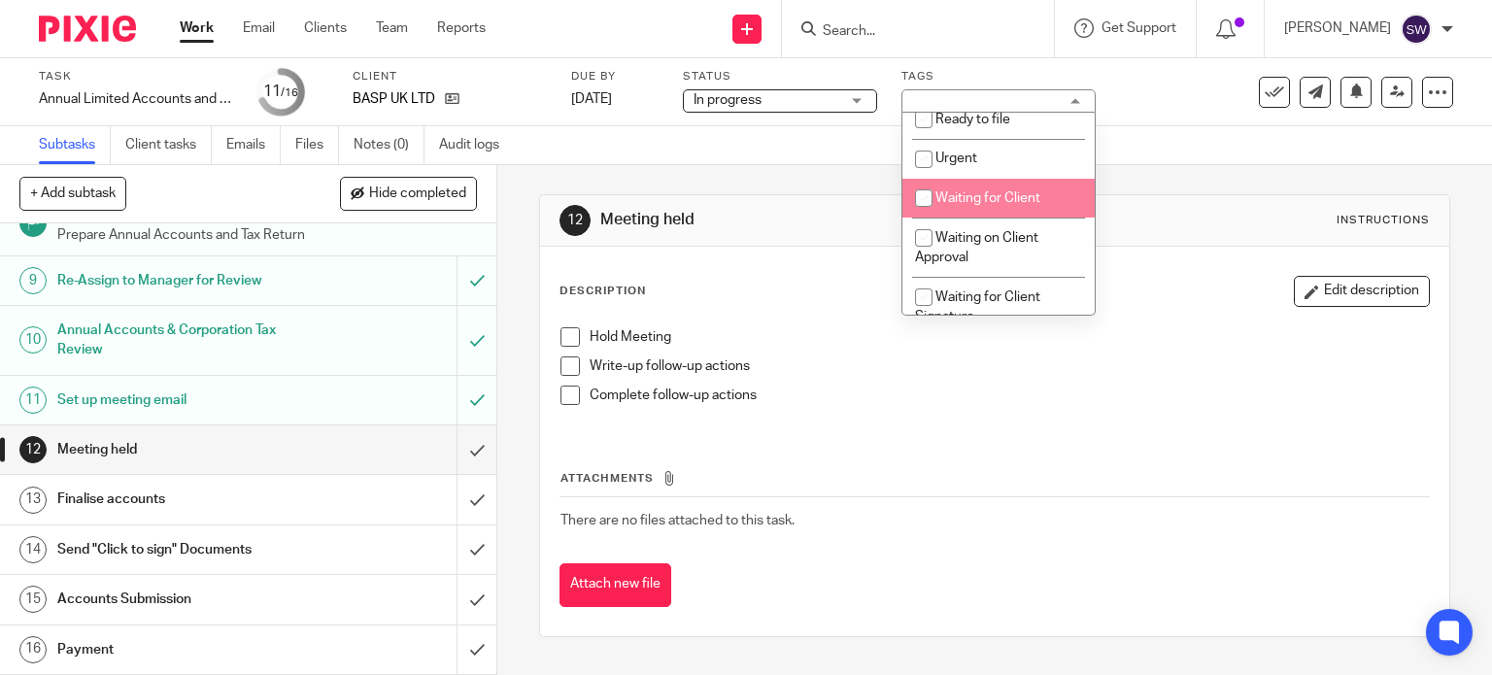
click at [1014, 194] on li "Waiting for Client" at bounding box center [998, 199] width 192 height 40
checkbox input "true"
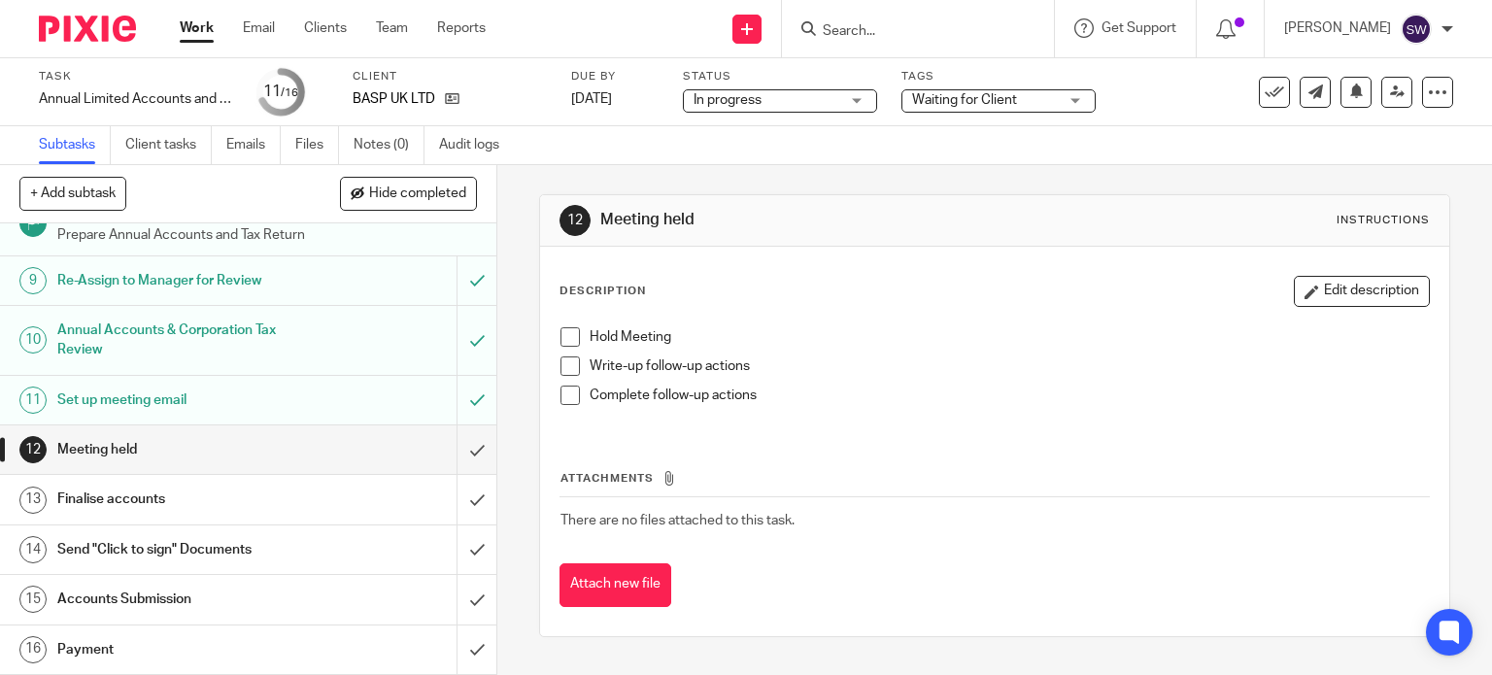
click at [1150, 127] on div "Subtasks Client tasks Emails Files Notes (0) Audit logs" at bounding box center [746, 145] width 1492 height 39
click at [198, 29] on link "Work" at bounding box center [197, 27] width 34 height 19
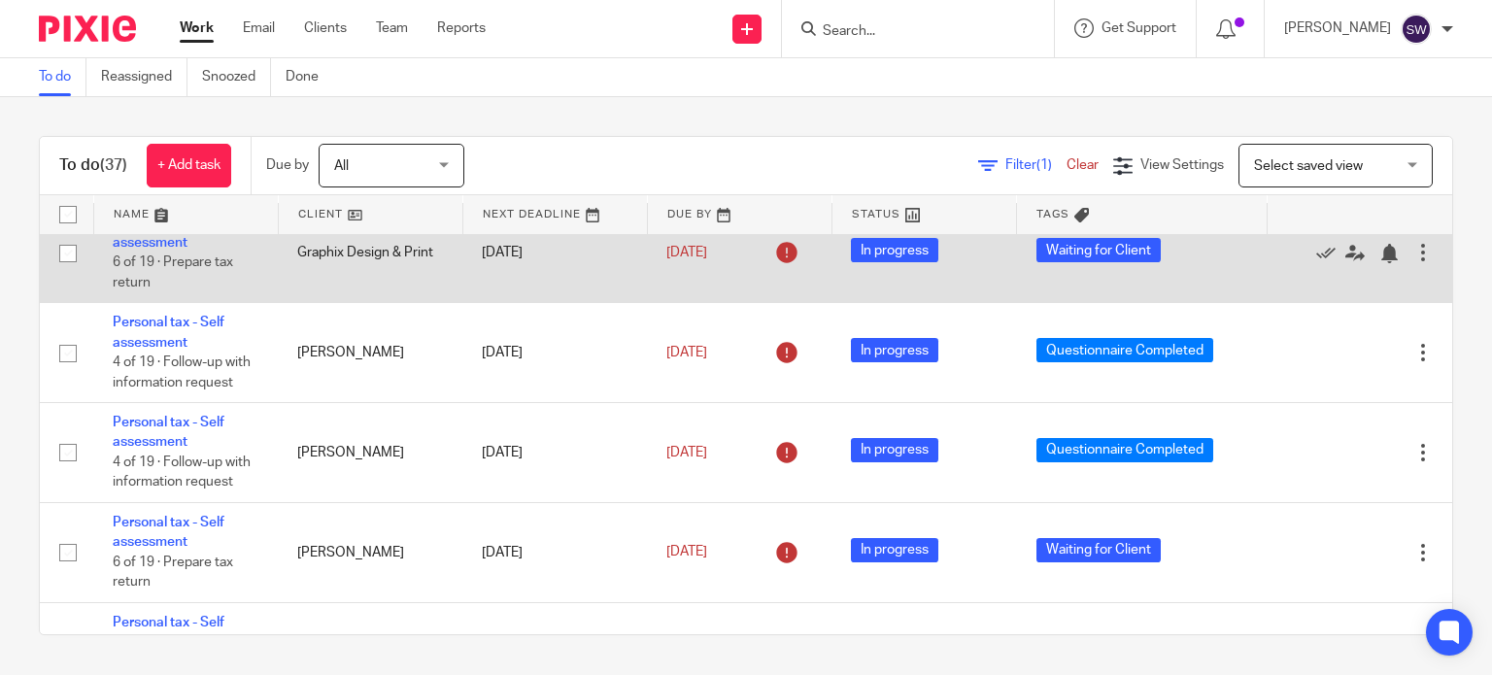
scroll to position [1554, 0]
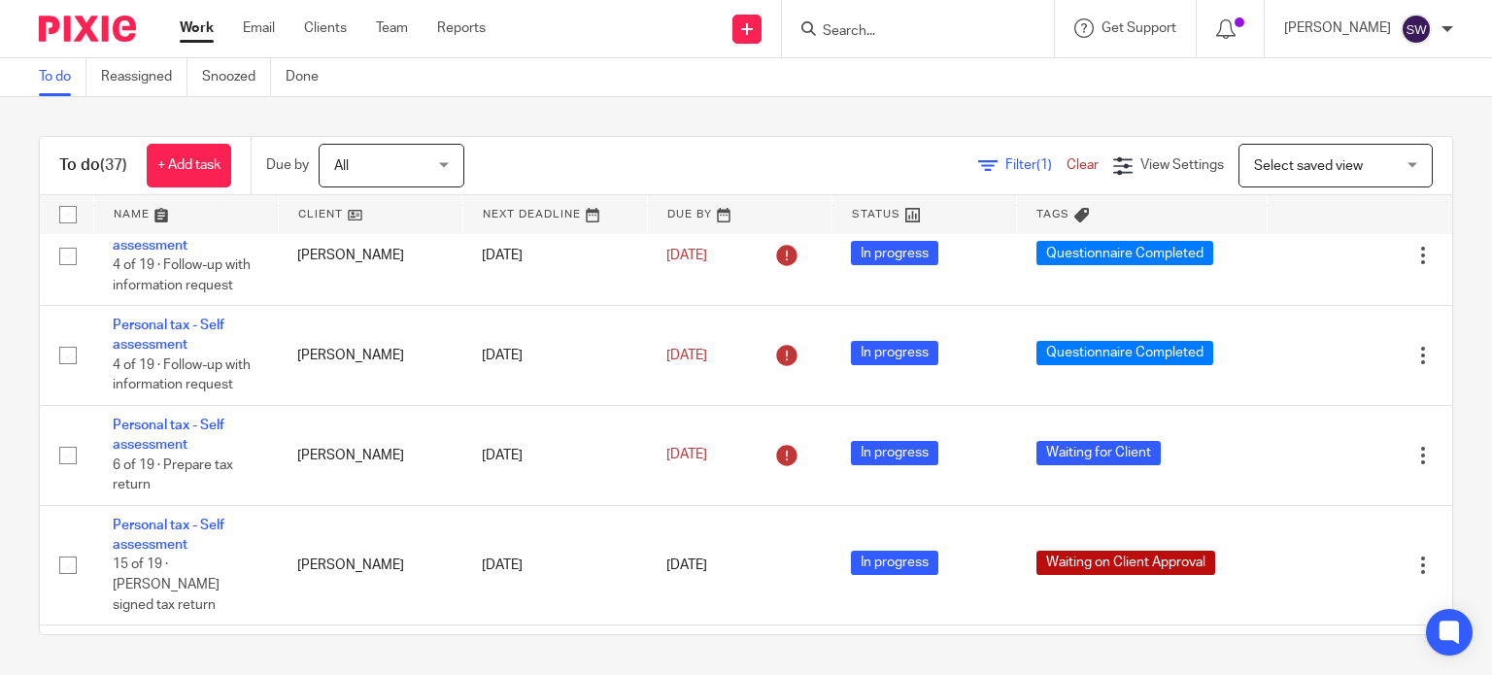
click at [895, 30] on input "Search" at bounding box center [908, 31] width 175 height 17
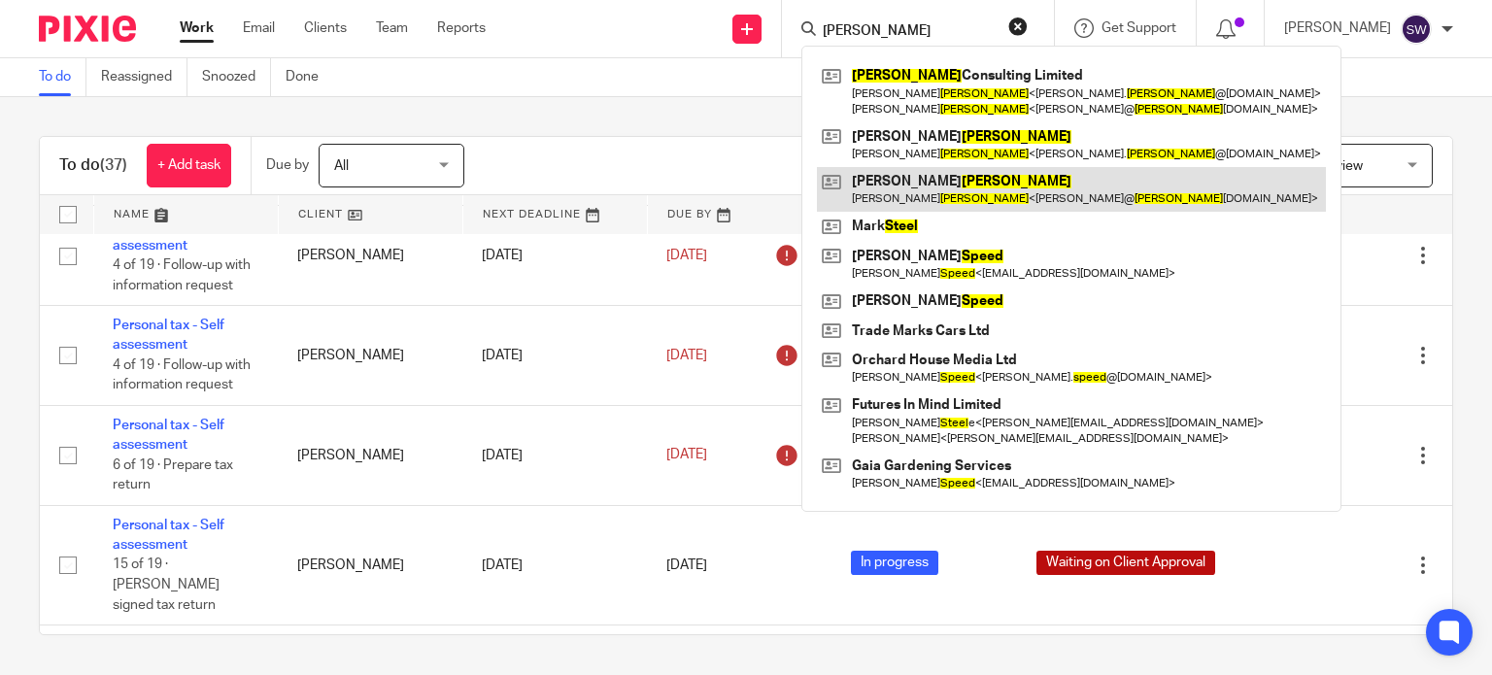
type input "[PERSON_NAME]"
click at [901, 186] on link at bounding box center [1071, 189] width 509 height 45
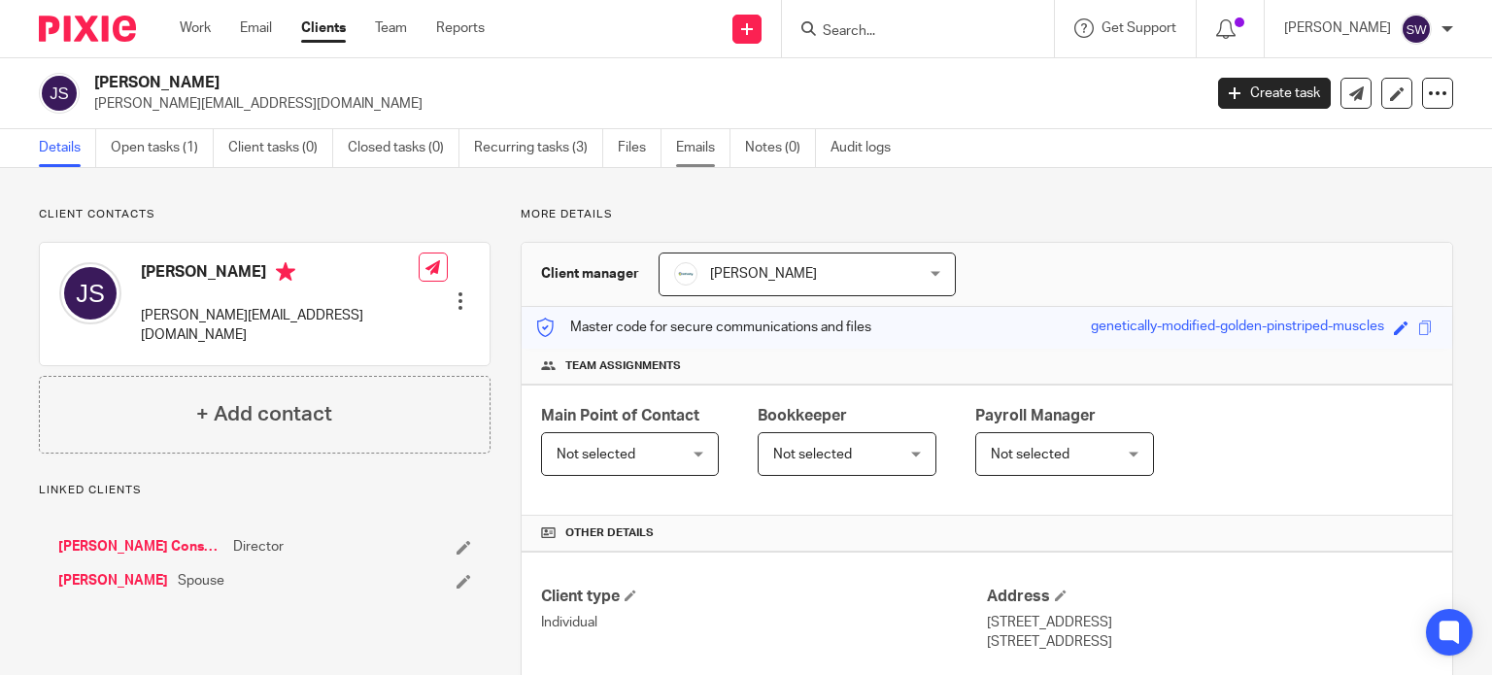
click at [696, 147] on link "Emails" at bounding box center [703, 148] width 54 height 38
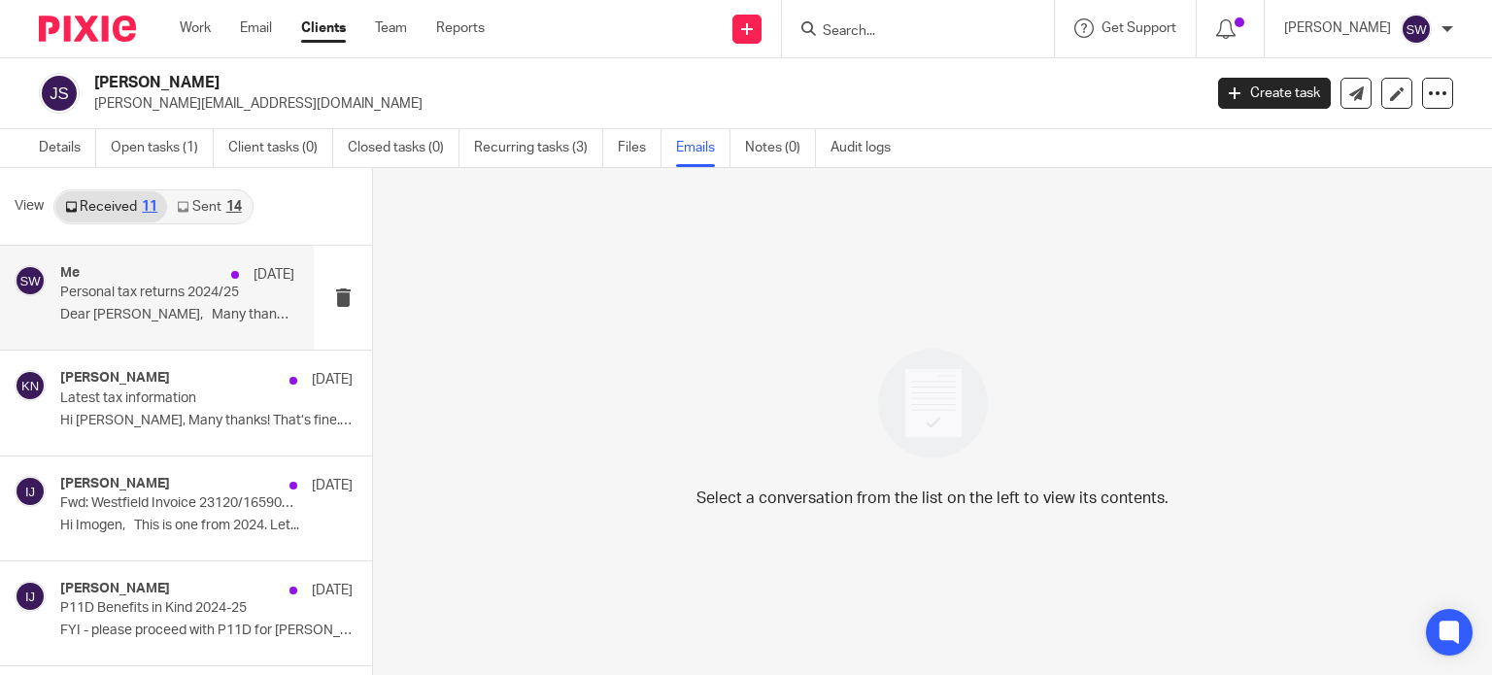
click at [126, 307] on p "Dear [PERSON_NAME], Many thanks for this and..." at bounding box center [177, 315] width 234 height 17
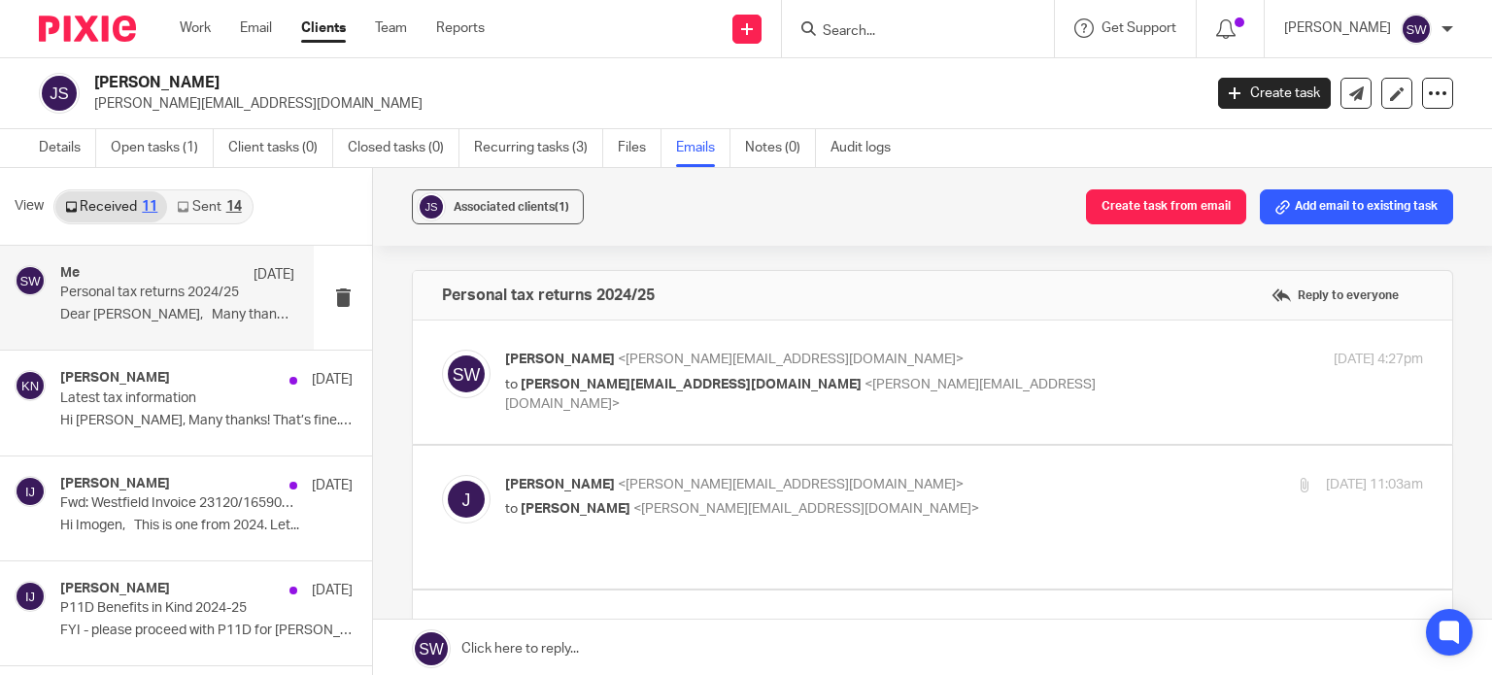
click at [971, 378] on p "to [PERSON_NAME][EMAIL_ADDRESS][DOMAIN_NAME] <[PERSON_NAME][EMAIL_ADDRESS][DOMA…" at bounding box center [811, 395] width 612 height 40
checkbox input "true"
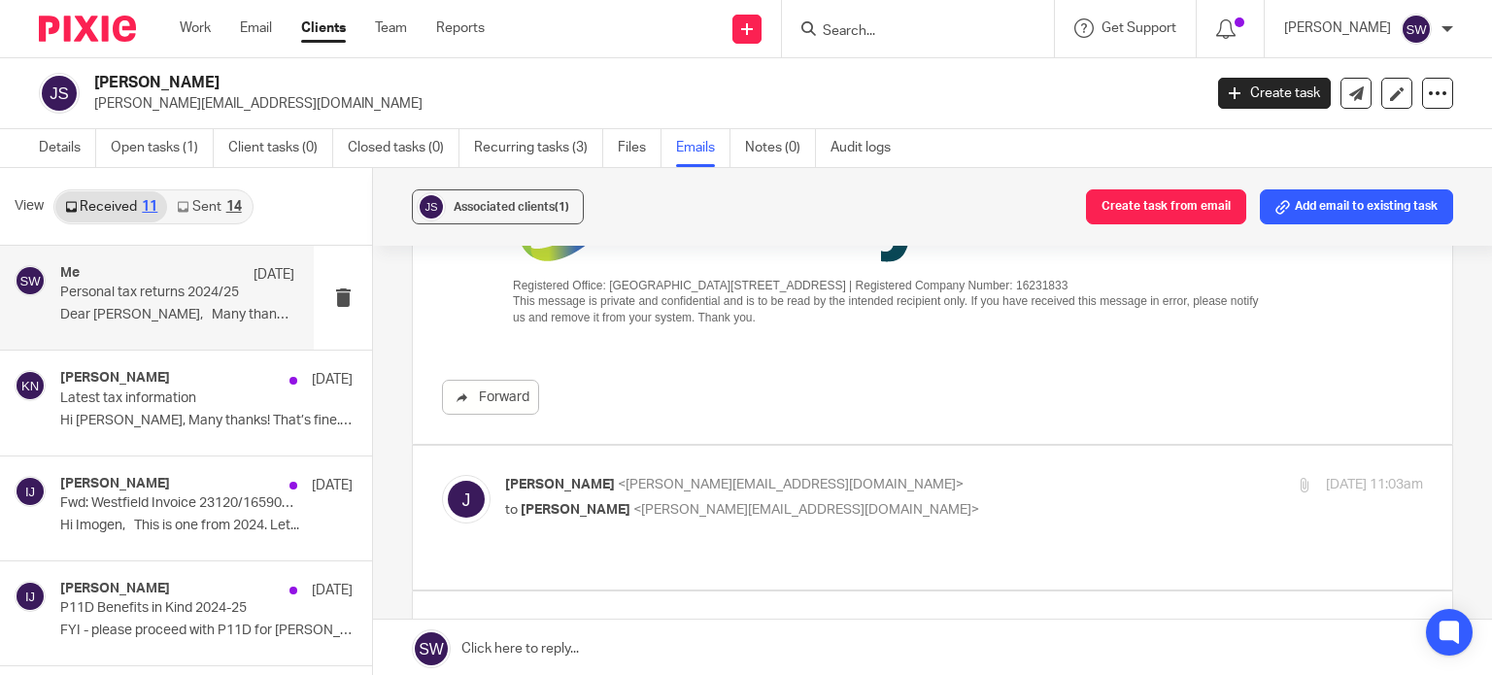
scroll to position [777, 0]
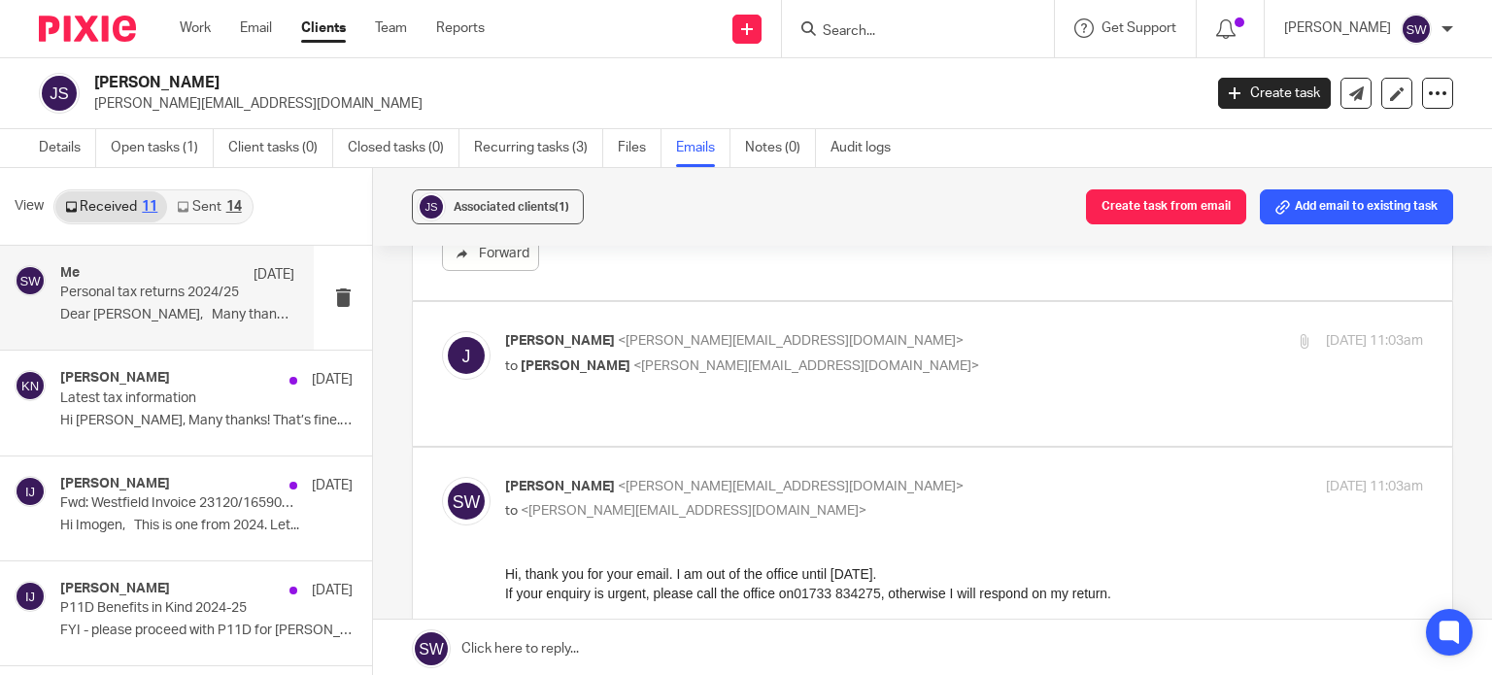
click at [971, 378] on div "[PERSON_NAME] <[PERSON_NAME][EMAIL_ADDRESS][DOMAIN_NAME]> to [PERSON_NAME] <[PE…" at bounding box center [964, 355] width 918 height 49
checkbox input "true"
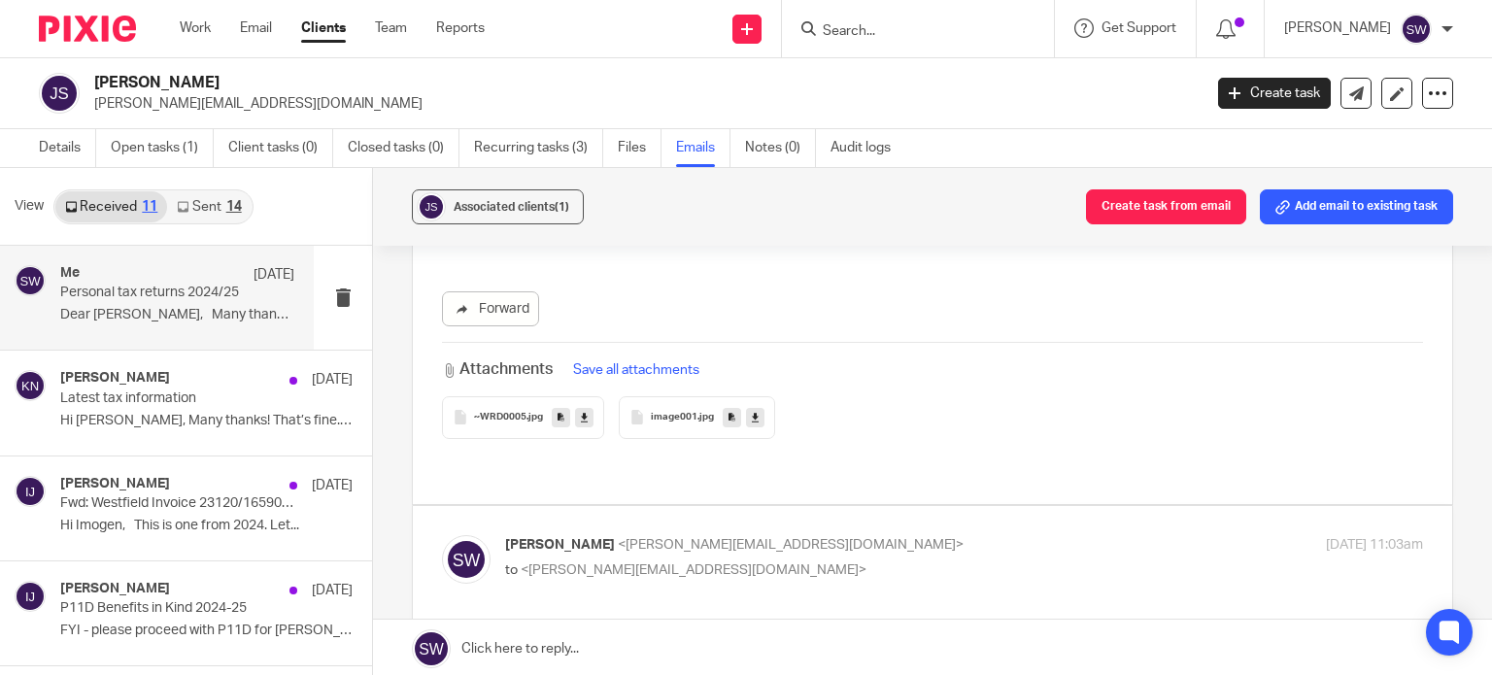
scroll to position [1824, 0]
